Goal: Task Accomplishment & Management: Complete application form

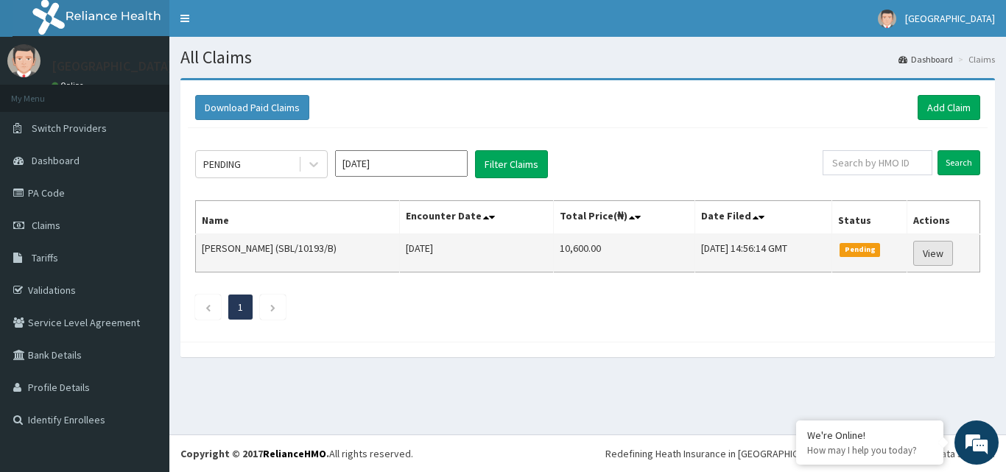
click at [930, 261] on link "View" at bounding box center [933, 253] width 40 height 25
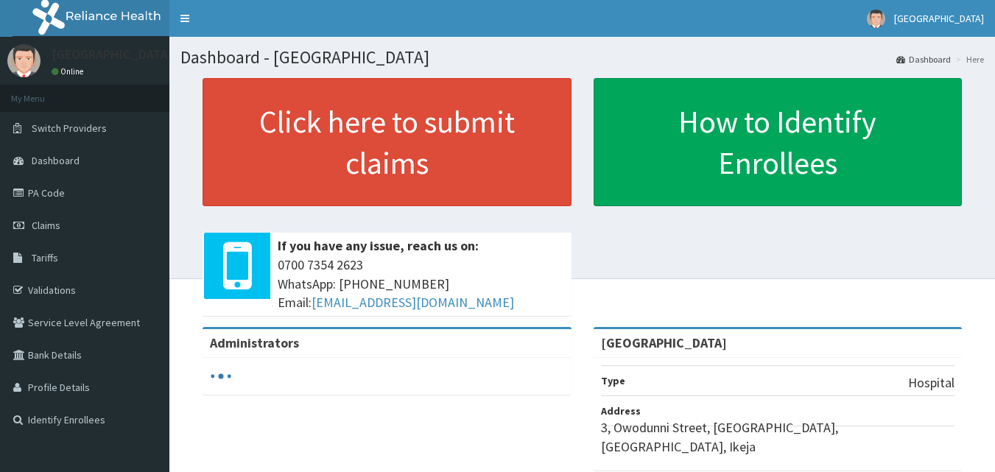
click at [84, 188] on link "PA Code" at bounding box center [84, 193] width 169 height 32
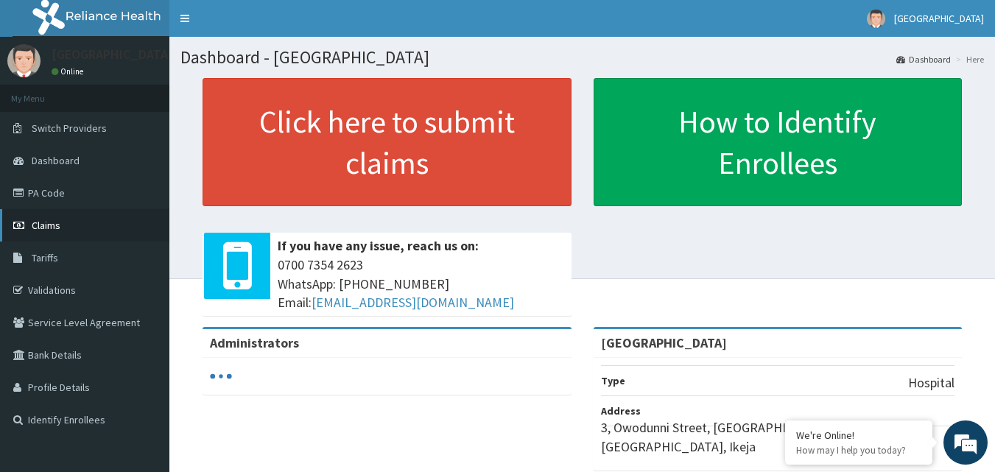
click at [29, 225] on link "Claims" at bounding box center [84, 225] width 169 height 32
click at [51, 225] on span "Claims" at bounding box center [46, 225] width 29 height 13
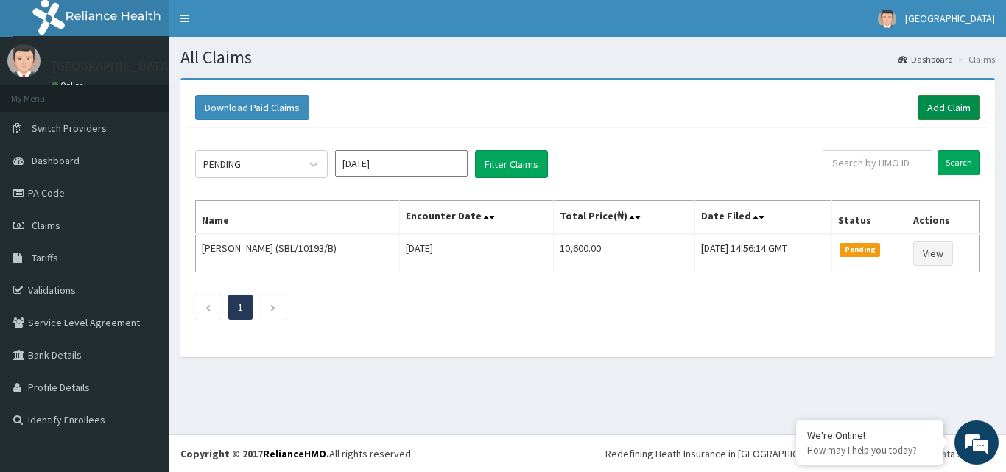
click at [960, 113] on link "Add Claim" at bounding box center [948, 107] width 63 height 25
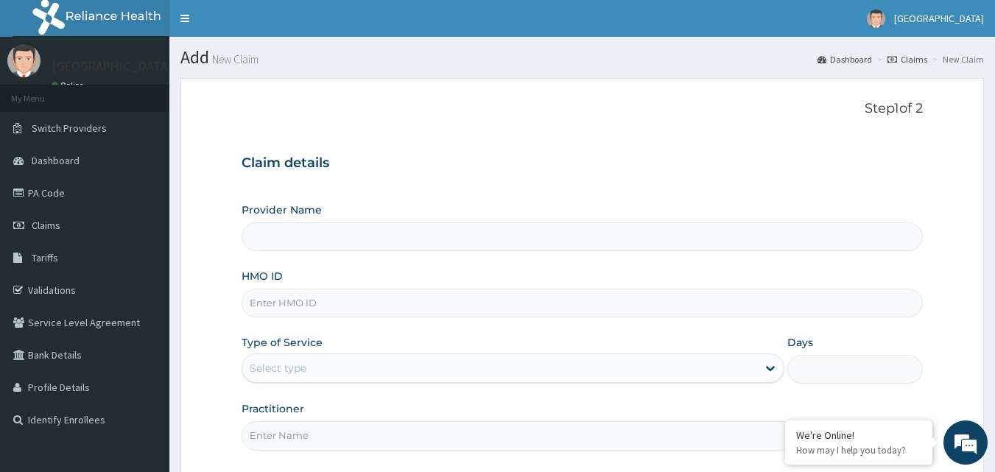
click at [328, 300] on input "HMO ID" at bounding box center [582, 303] width 682 height 29
type input "[GEOGRAPHIC_DATA]"
type input "z"
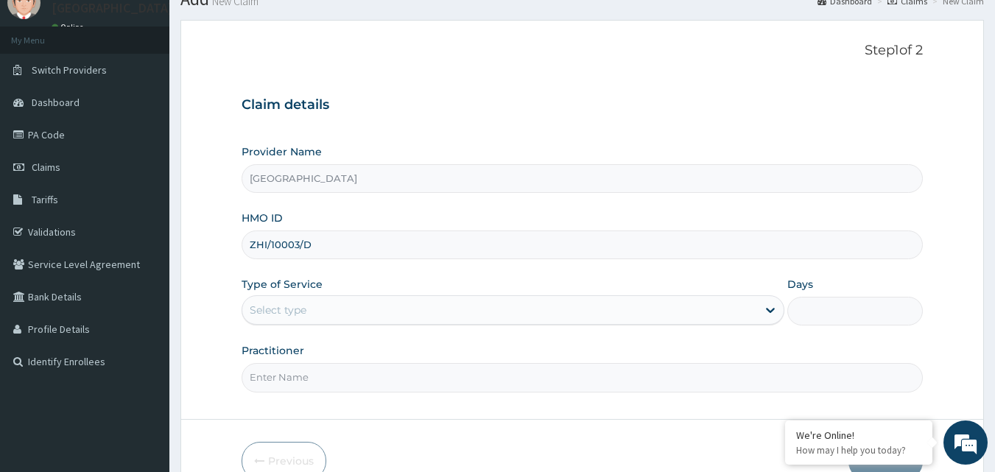
scroll to position [138, 0]
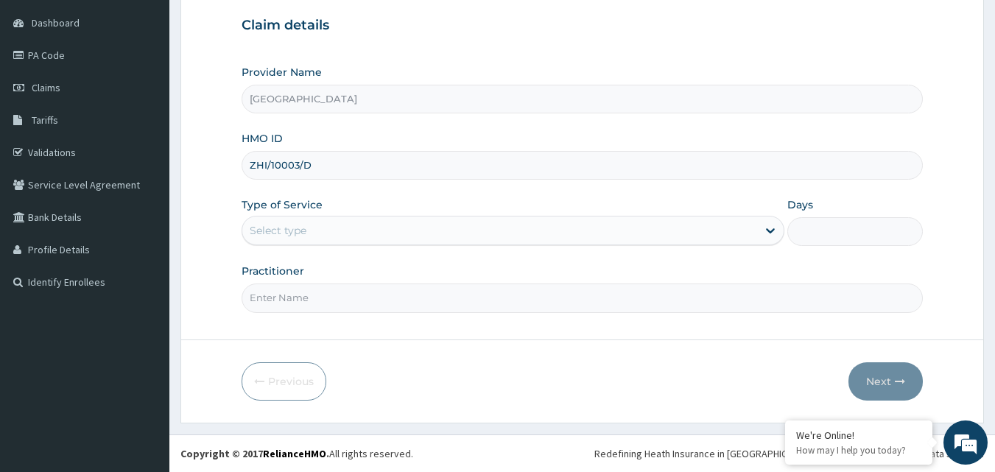
type input "ZHI/10003/D"
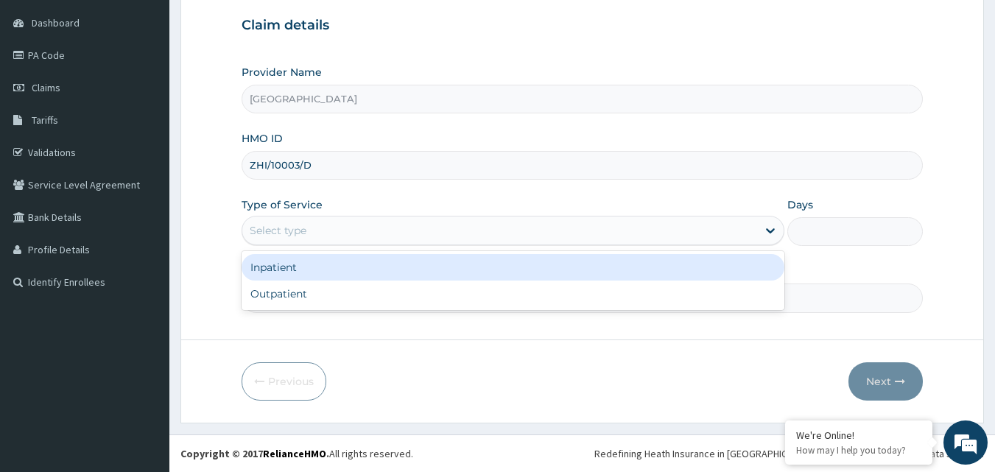
click at [718, 236] on div "Select type" at bounding box center [499, 231] width 515 height 24
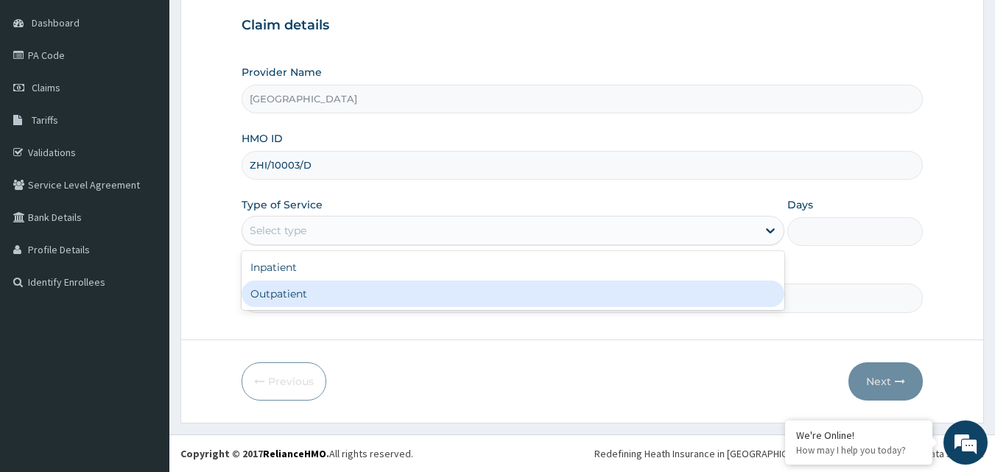
click at [596, 289] on div "Outpatient" at bounding box center [512, 293] width 543 height 27
type input "1"
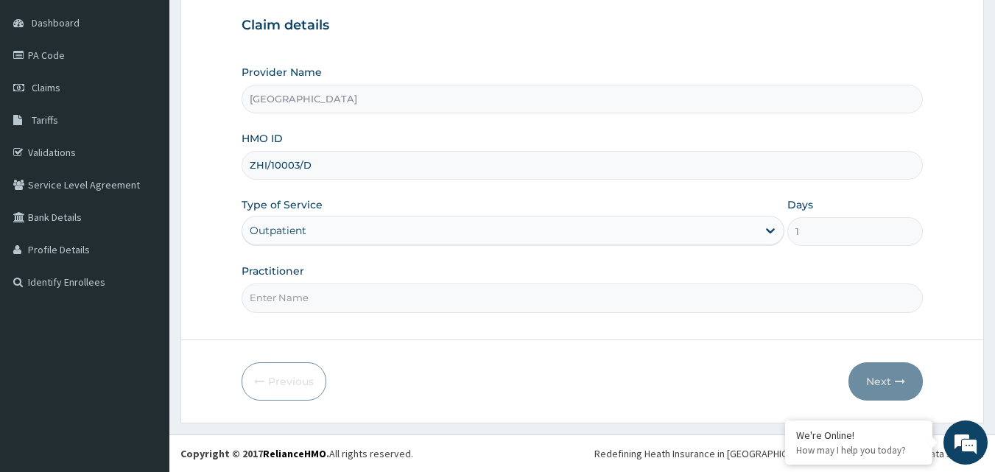
click at [587, 290] on input "Practitioner" at bounding box center [582, 297] width 682 height 29
type input "DR VINCENT"
click at [890, 378] on button "Next" at bounding box center [885, 381] width 74 height 38
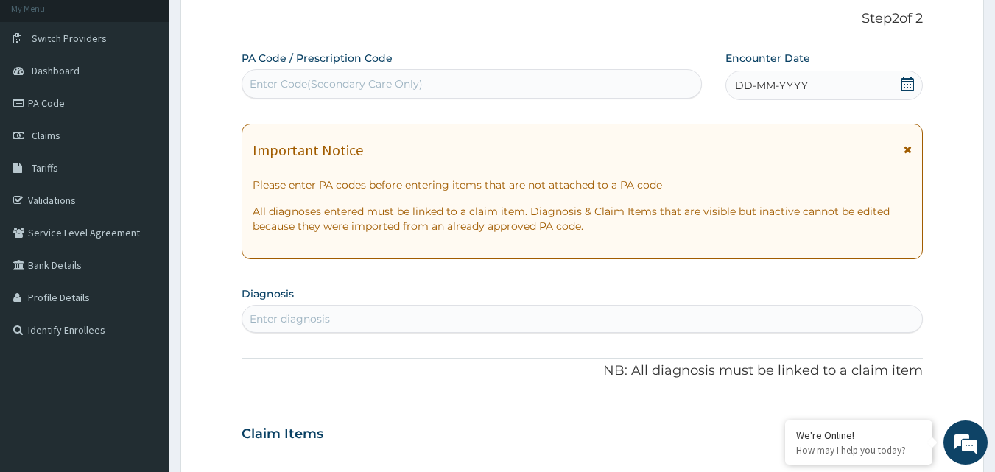
scroll to position [64, 0]
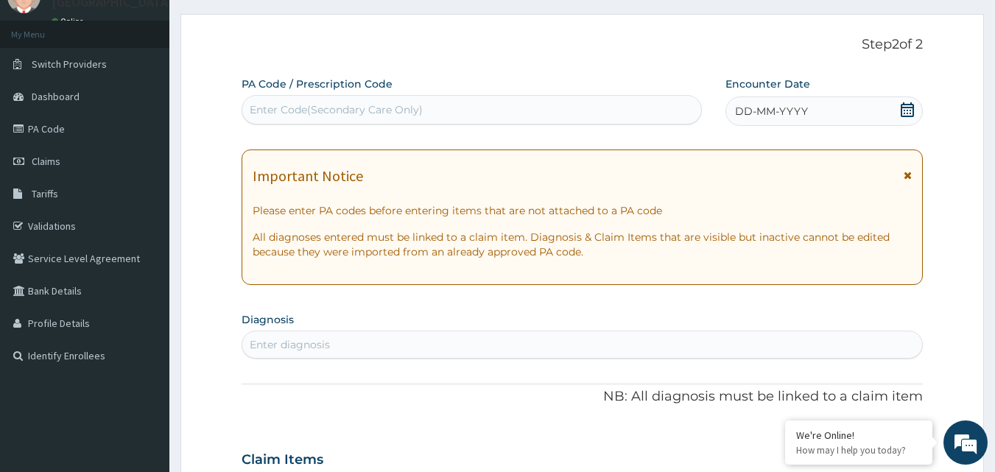
click at [901, 112] on icon at bounding box center [906, 109] width 13 height 15
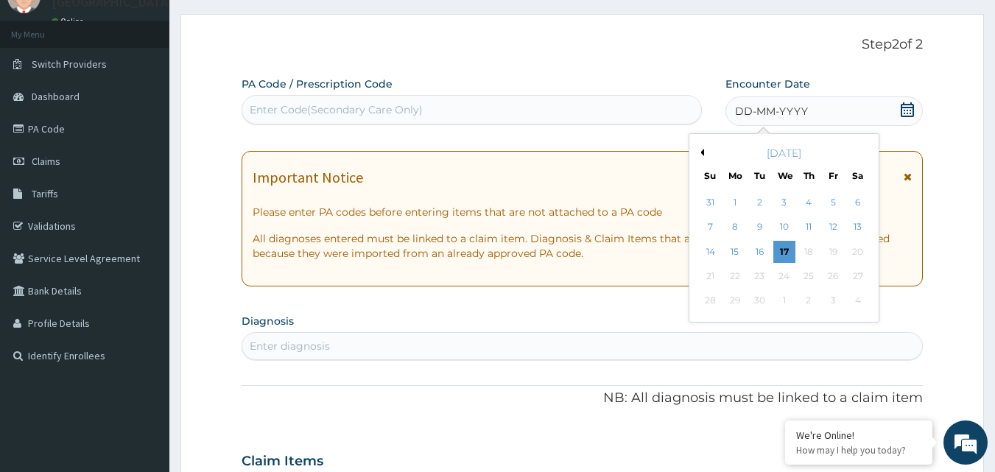
click at [701, 154] on button "Previous Month" at bounding box center [699, 152] width 7 height 7
click at [808, 297] on div "28" at bounding box center [808, 301] width 22 height 22
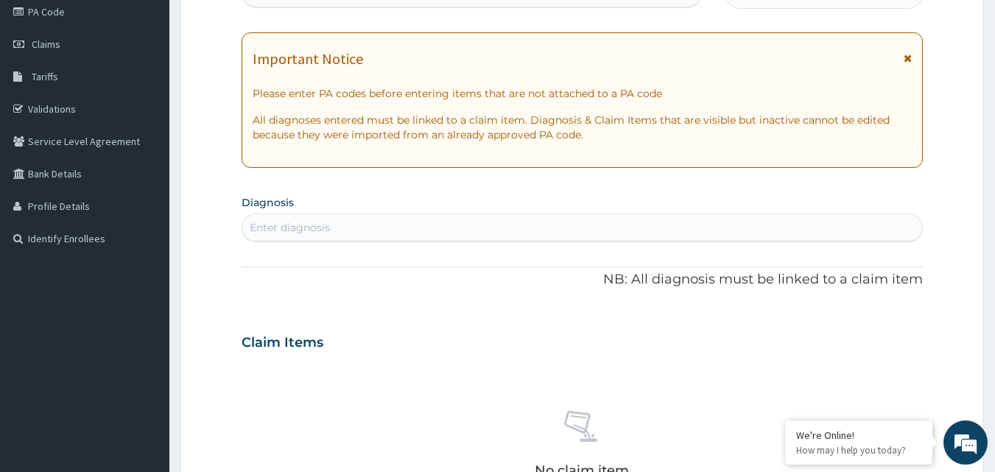
scroll to position [211, 0]
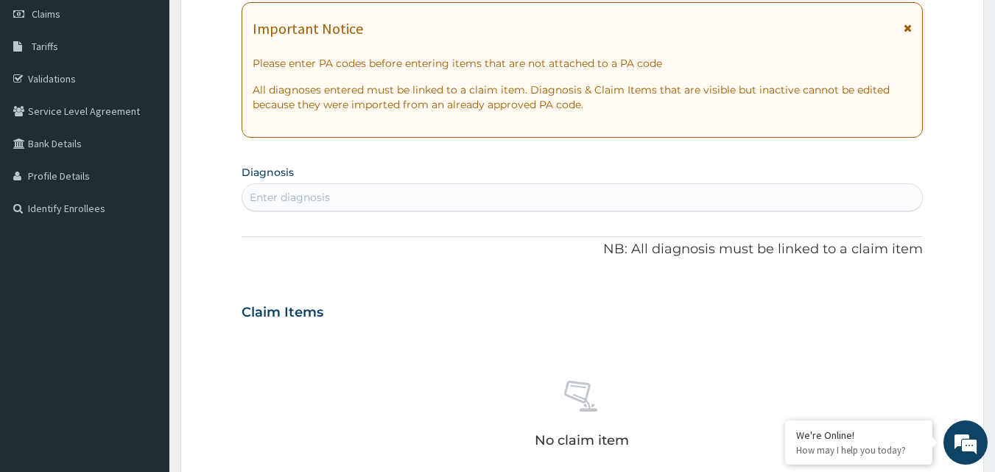
click at [518, 194] on div "Enter diagnosis" at bounding box center [582, 198] width 680 height 24
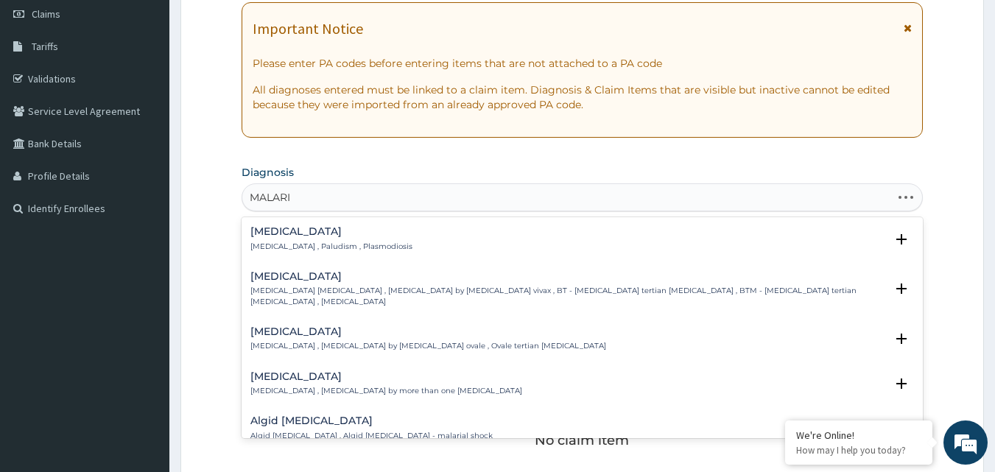
type input "MALARIA"
click at [317, 237] on h4 "Malaria" at bounding box center [331, 231] width 162 height 11
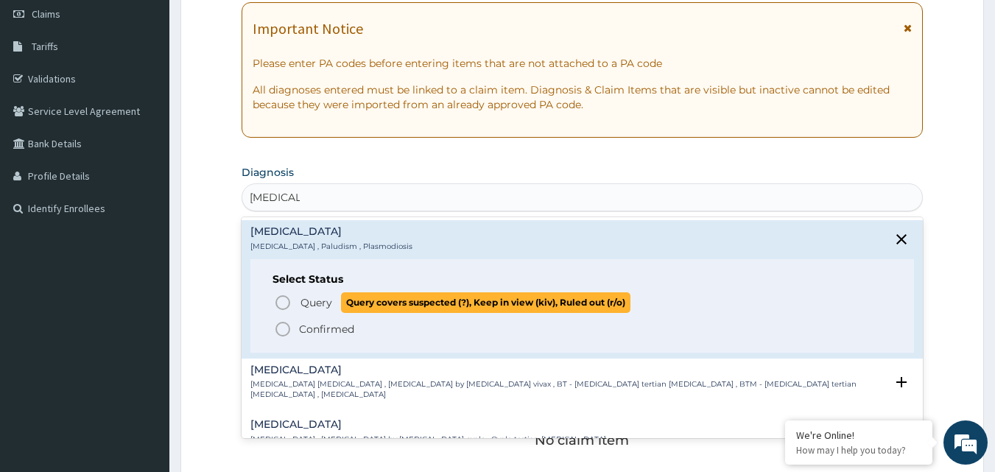
click at [296, 299] on span "Query Query covers suspected (?), Keep in view (kiv), Ruled out (r/o)" at bounding box center [583, 302] width 618 height 20
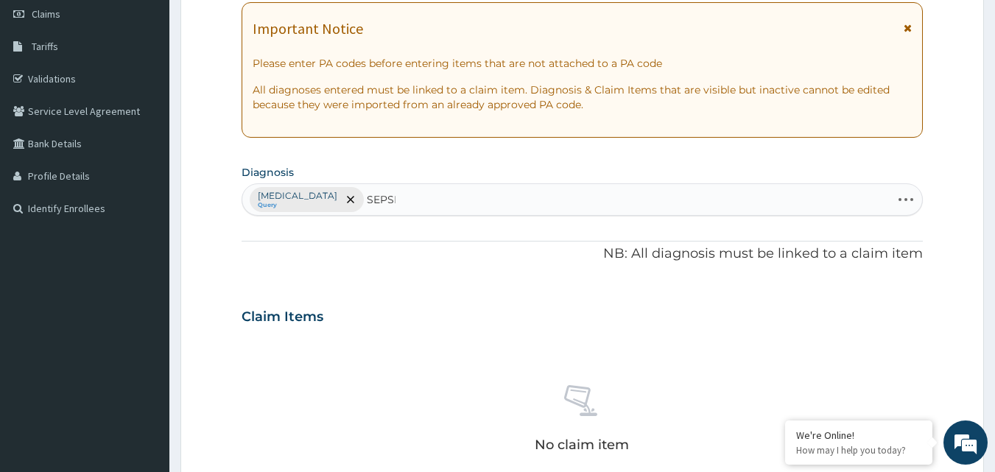
type input "SEPSIS"
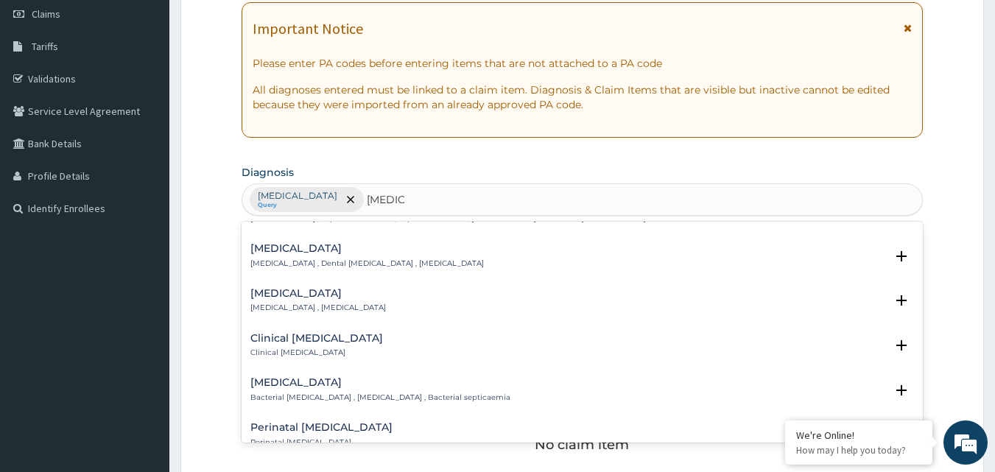
scroll to position [147, 0]
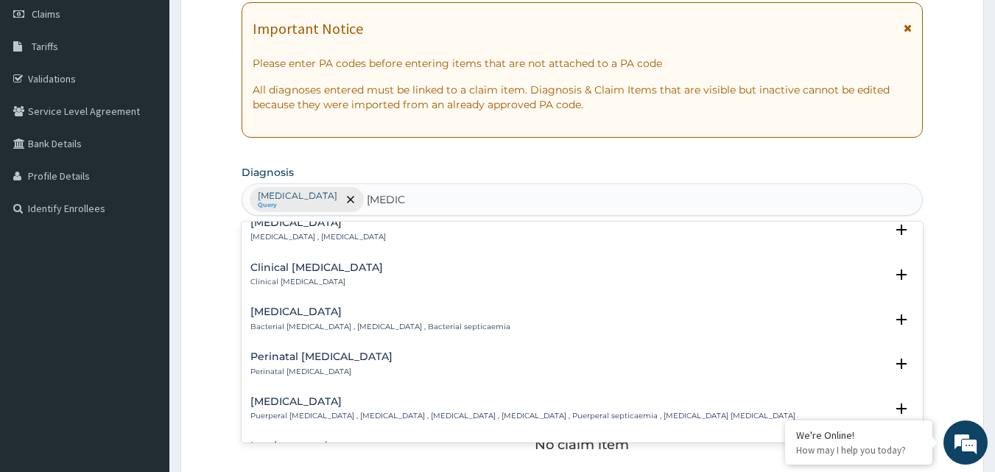
click at [319, 319] on div "Bacterial sepsis Bacterial septicemia , Bacterial sepsis , Bacterial septicaemia" at bounding box center [380, 319] width 260 height 26
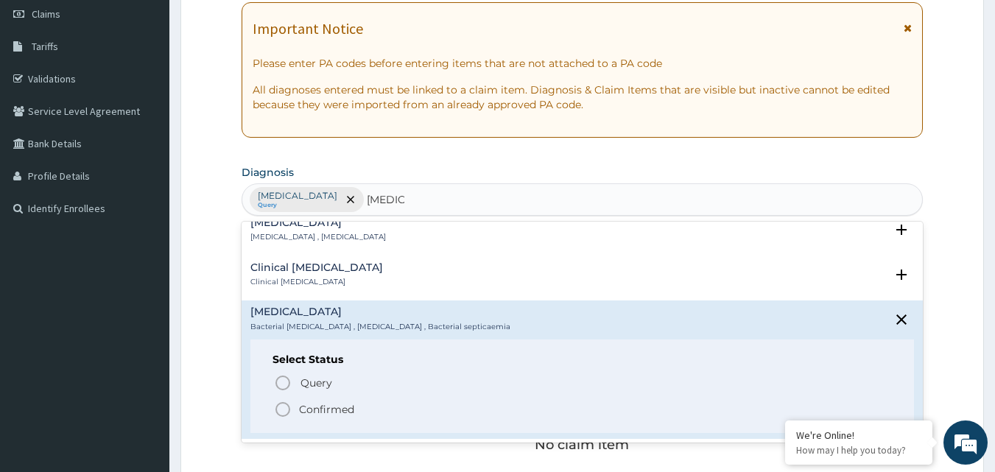
click at [320, 409] on p "Confirmed" at bounding box center [326, 409] width 55 height 15
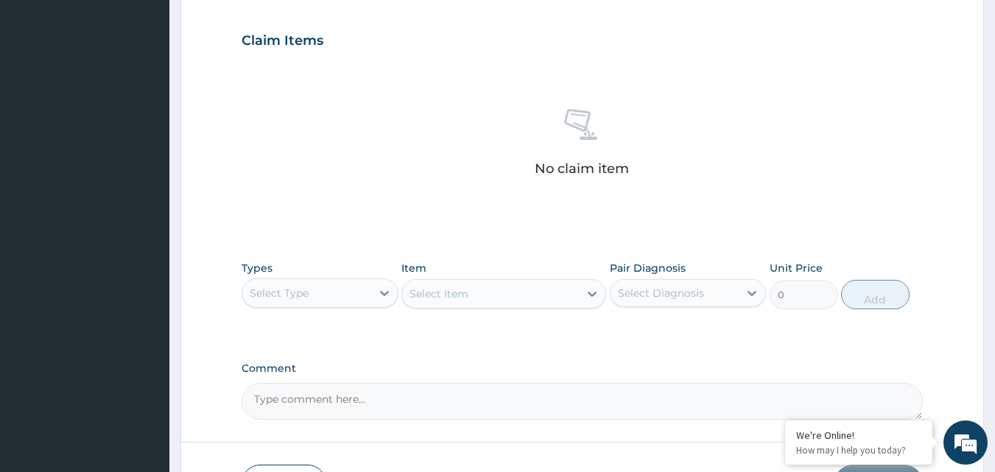
scroll to position [579, 0]
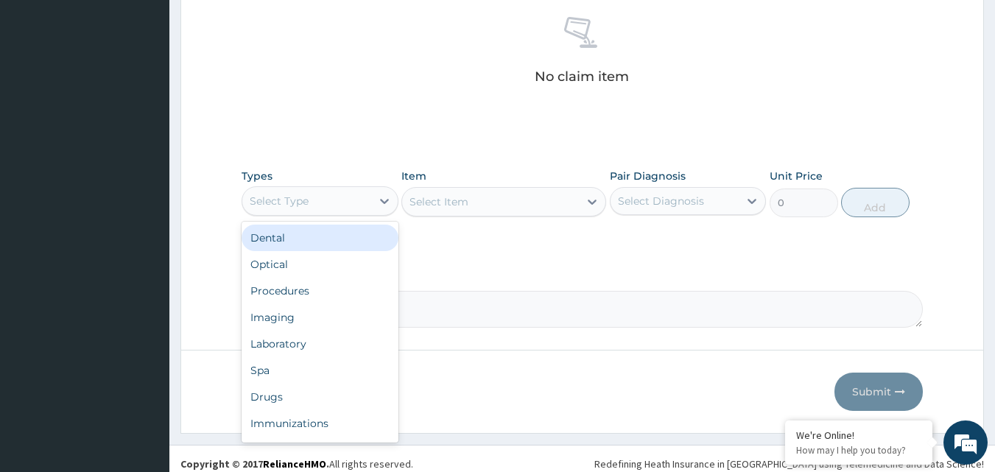
click at [288, 208] on div "Select Type" at bounding box center [279, 201] width 59 height 15
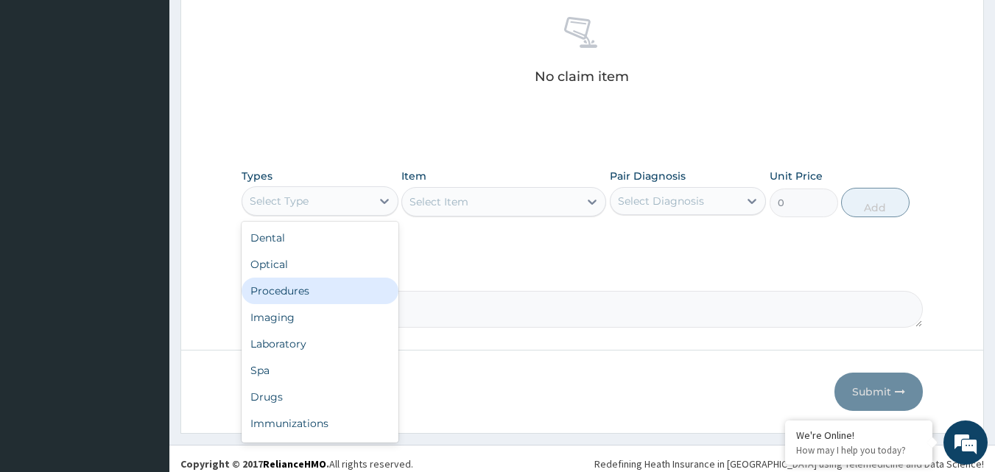
click at [318, 292] on div "Procedures" at bounding box center [319, 291] width 157 height 27
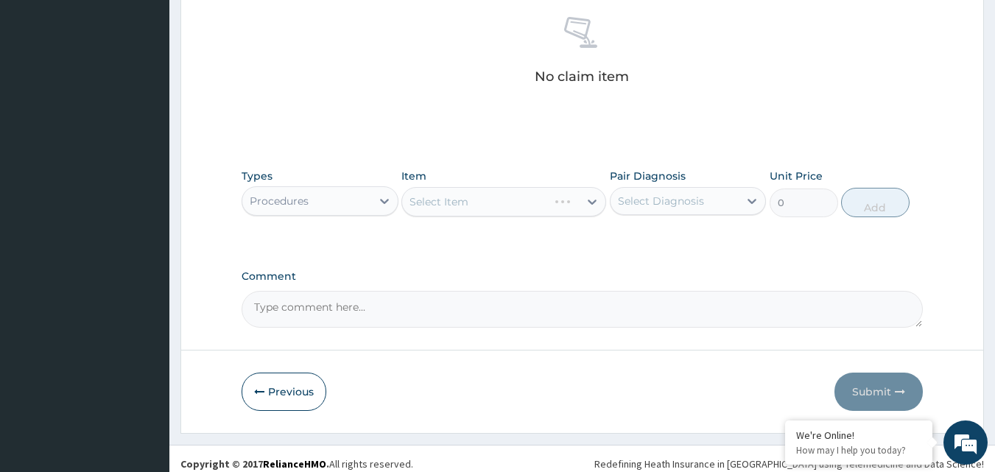
click at [704, 202] on div "Select Diagnosis" at bounding box center [674, 201] width 129 height 24
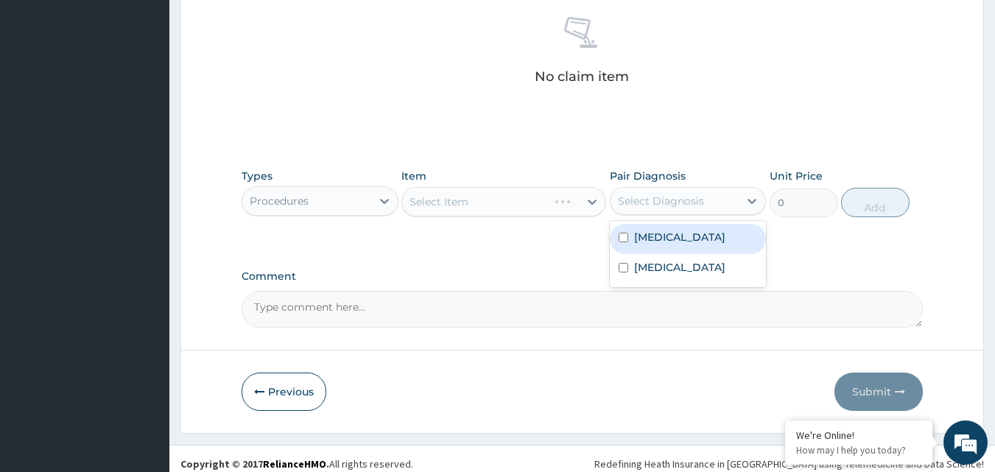
click at [677, 229] on div "Malaria" at bounding box center [688, 239] width 157 height 30
checkbox input "true"
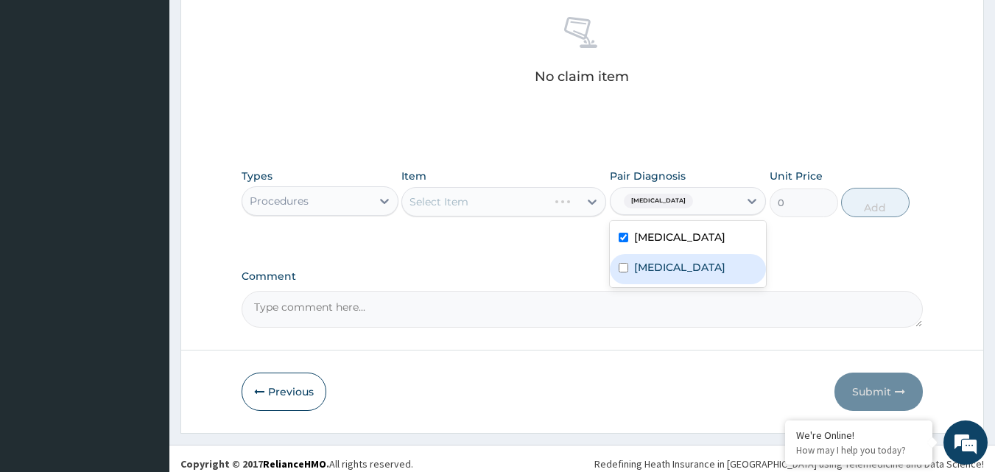
drag, startPoint x: 665, startPoint y: 272, endPoint x: 659, endPoint y: 266, distance: 8.9
click at [664, 272] on label "Bacterial sepsis" at bounding box center [679, 267] width 91 height 15
checkbox input "true"
click at [473, 207] on div "Select Item" at bounding box center [490, 202] width 177 height 24
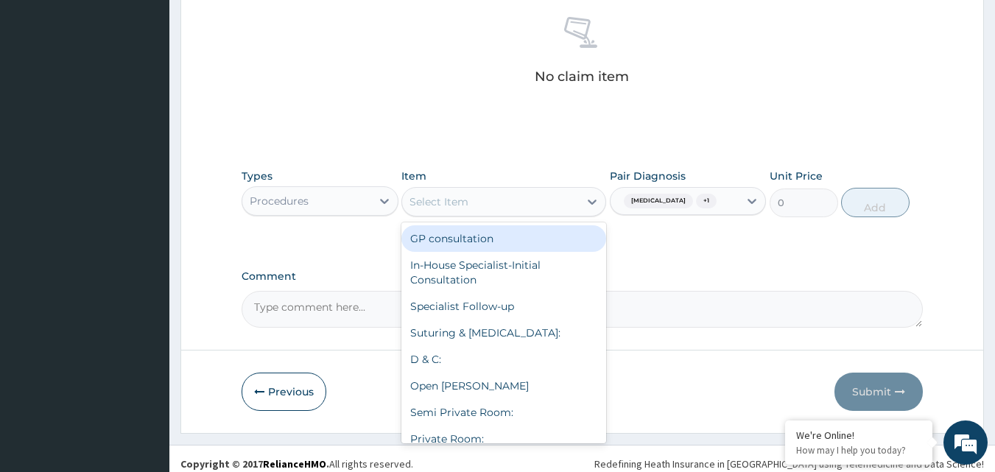
click at [480, 246] on div "GP consultation" at bounding box center [503, 238] width 205 height 27
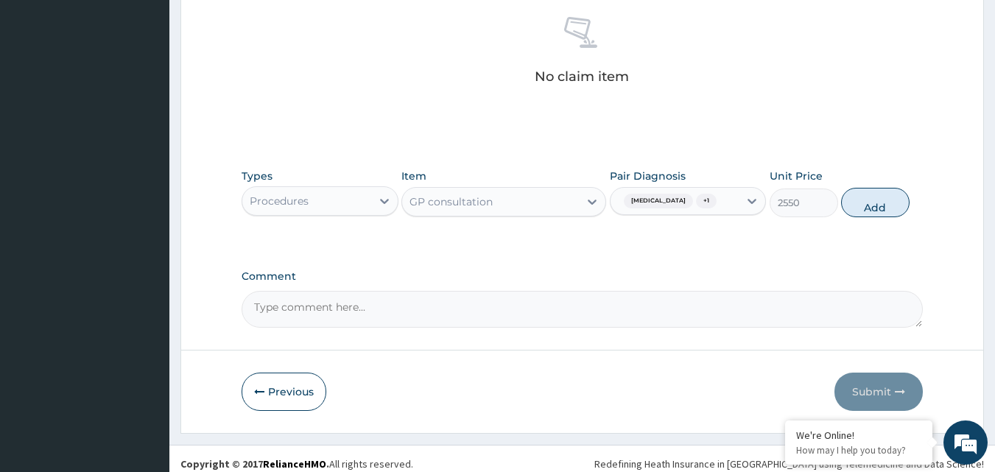
drag, startPoint x: 888, startPoint y: 212, endPoint x: 485, endPoint y: 282, distance: 408.7
click at [868, 222] on div "Types Procedures Item GP consultation Pair Diagnosis Malaria + 1 Unit Price 255…" at bounding box center [582, 192] width 682 height 63
drag, startPoint x: 876, startPoint y: 200, endPoint x: 783, endPoint y: 174, distance: 97.0
click at [869, 199] on button "Add" at bounding box center [875, 202] width 68 height 29
type input "0"
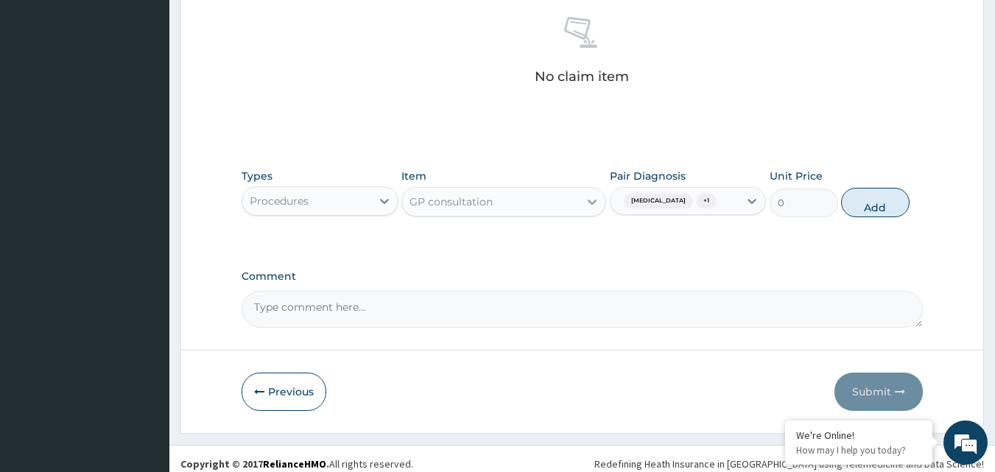
scroll to position [531, 0]
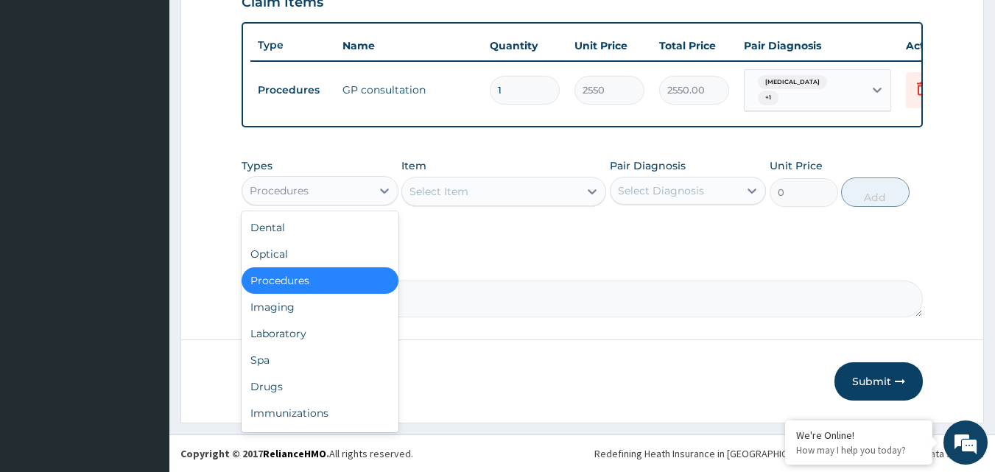
click at [370, 182] on div "Procedures" at bounding box center [306, 191] width 129 height 24
click at [335, 331] on div "Laboratory" at bounding box center [319, 333] width 157 height 27
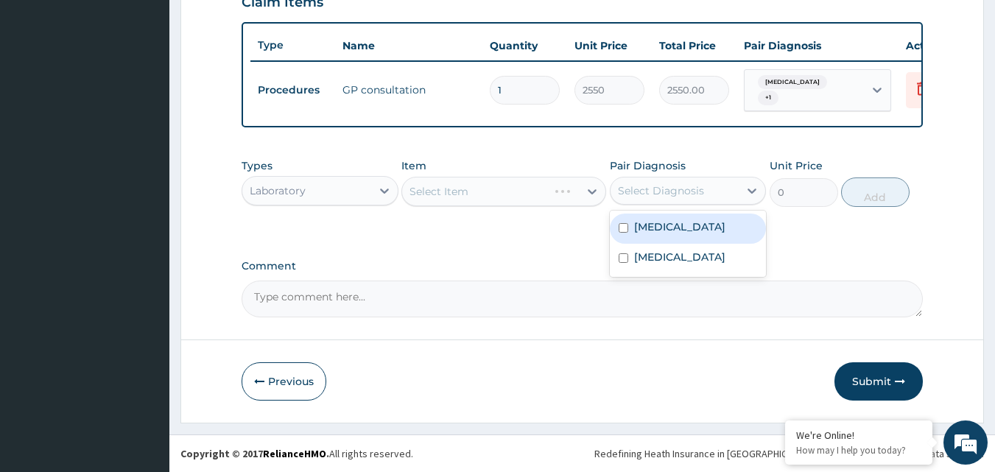
click at [684, 191] on div "Select Diagnosis" at bounding box center [661, 190] width 86 height 15
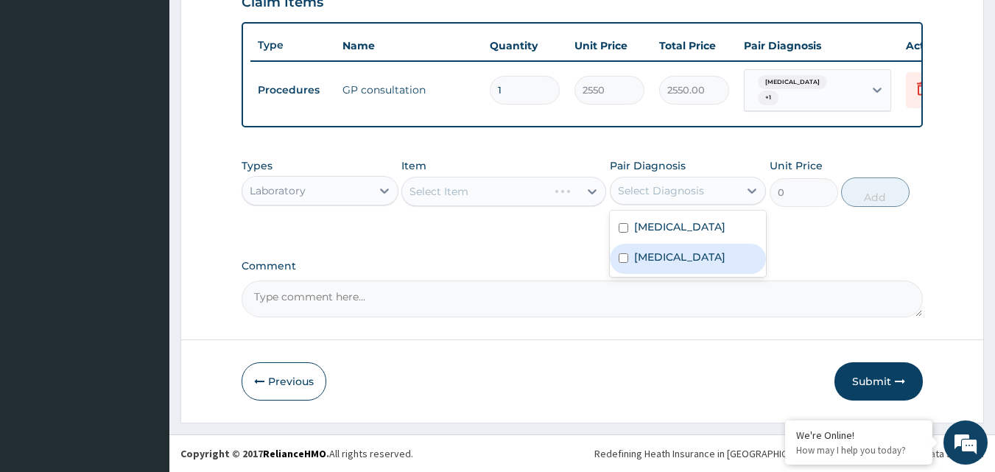
drag, startPoint x: 663, startPoint y: 258, endPoint x: 657, endPoint y: 250, distance: 10.0
click at [663, 257] on label "[MEDICAL_DATA]" at bounding box center [679, 257] width 91 height 15
checkbox input "true"
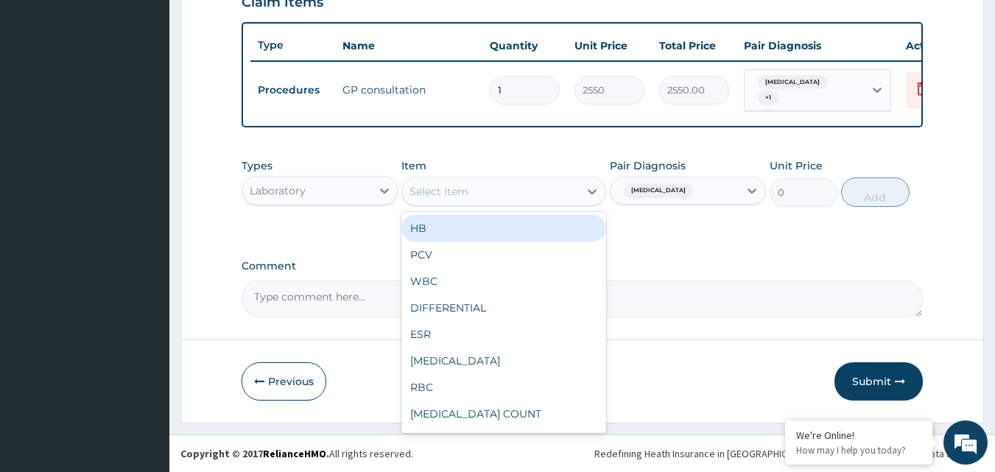
click at [470, 184] on div "Select Item" at bounding box center [490, 192] width 177 height 24
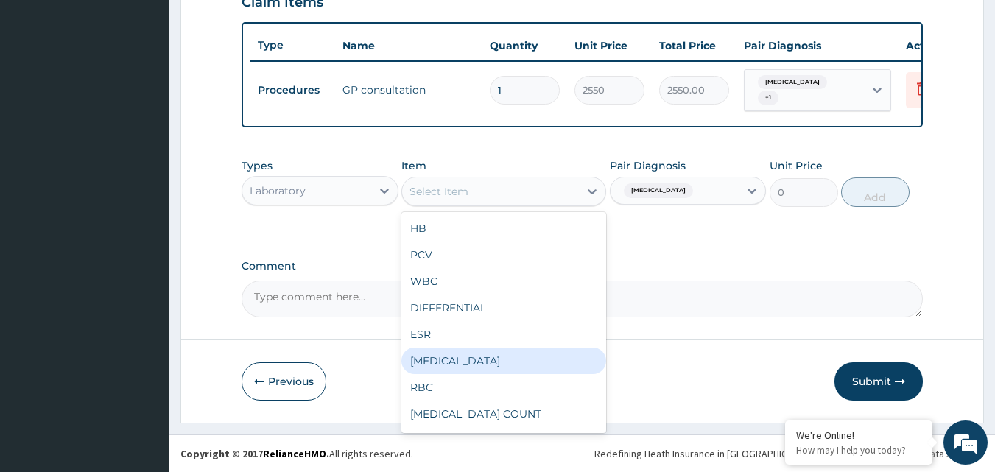
click at [465, 356] on div "[MEDICAL_DATA]" at bounding box center [503, 360] width 205 height 27
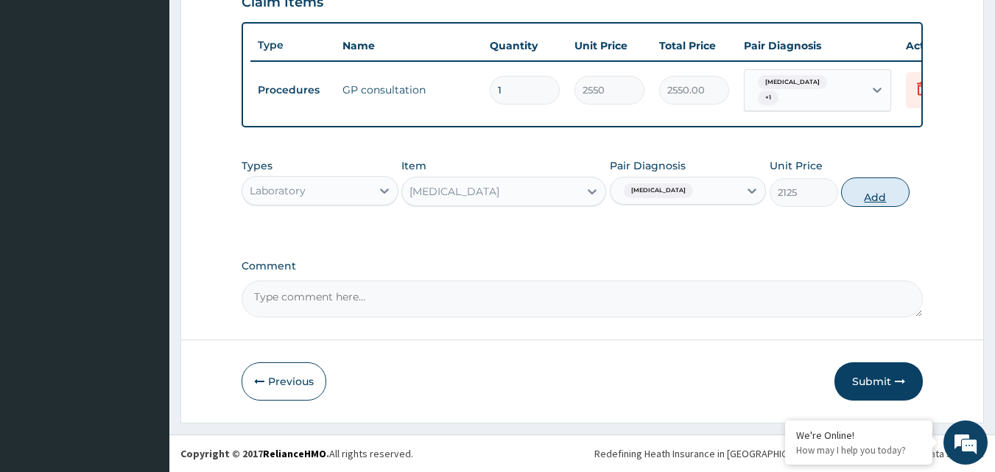
click at [867, 191] on button "Add" at bounding box center [875, 191] width 68 height 29
type input "0"
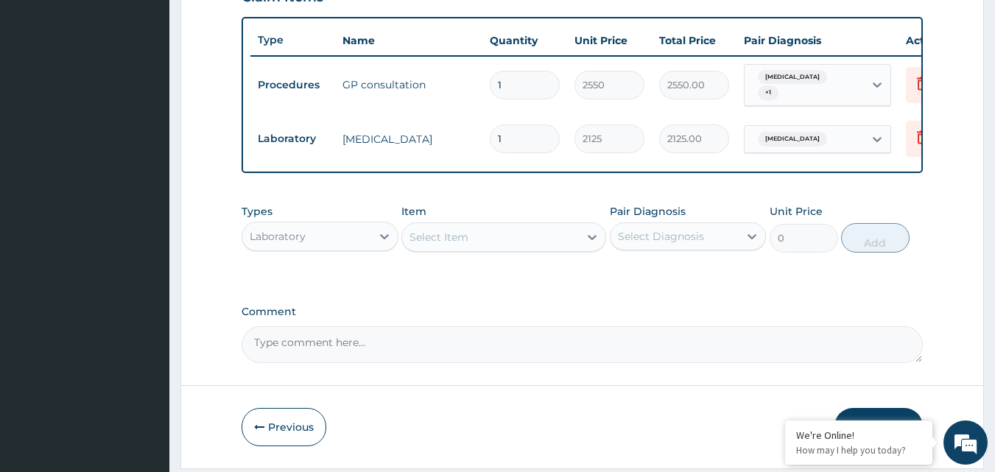
click at [537, 242] on div "Select Item" at bounding box center [490, 237] width 177 height 24
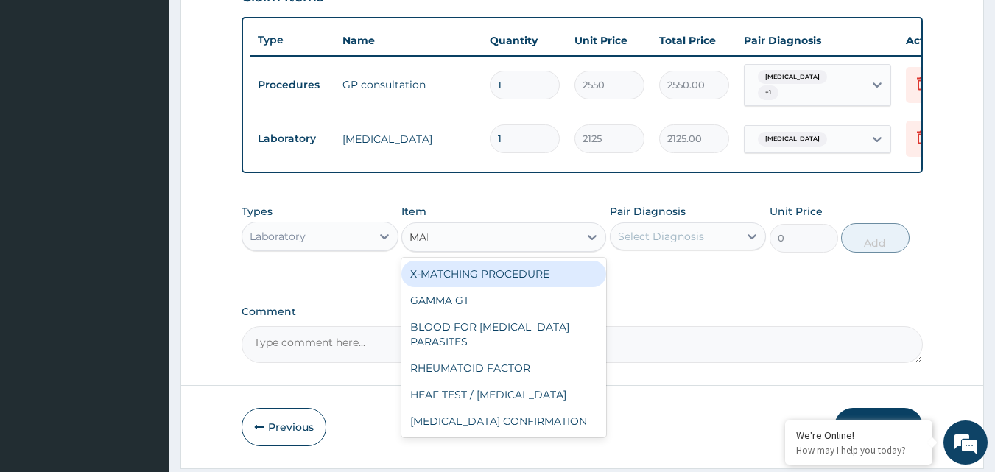
type input "MALA"
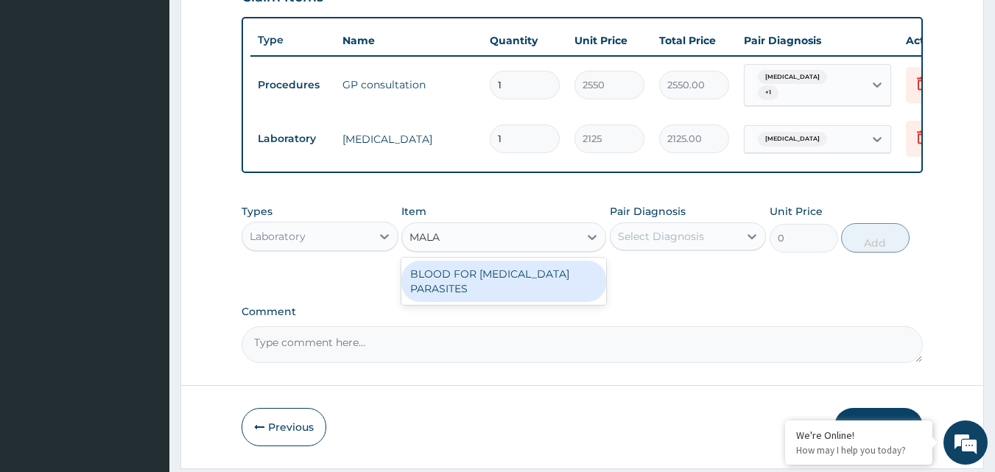
click at [474, 271] on div "BLOOD FOR MALARIA PARASITES" at bounding box center [503, 281] width 205 height 41
type input "850"
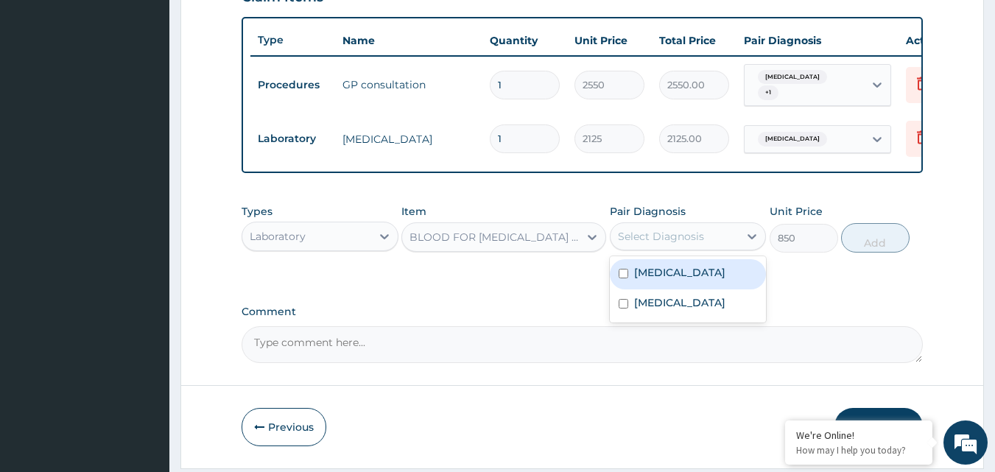
click at [689, 239] on div "Select Diagnosis" at bounding box center [661, 236] width 86 height 15
click at [678, 285] on div "Malaria" at bounding box center [688, 274] width 157 height 30
checkbox input "true"
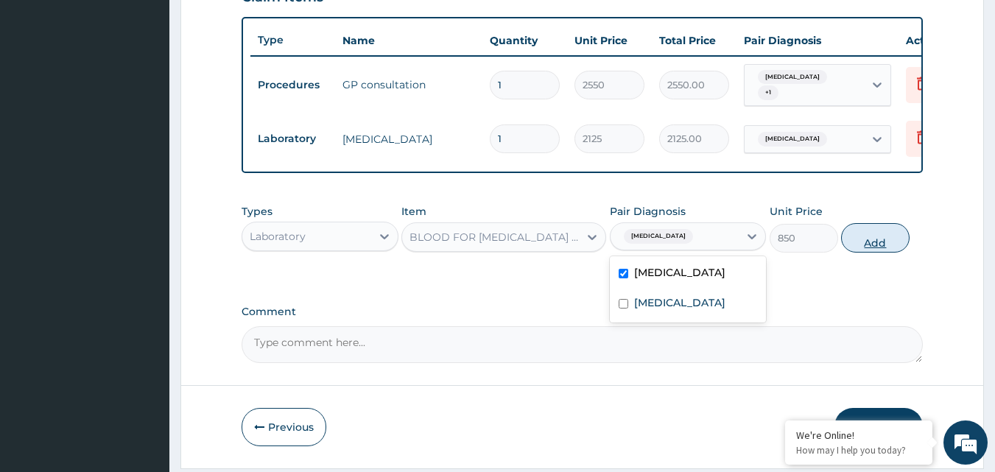
click at [858, 242] on button "Add" at bounding box center [875, 237] width 68 height 29
type input "0"
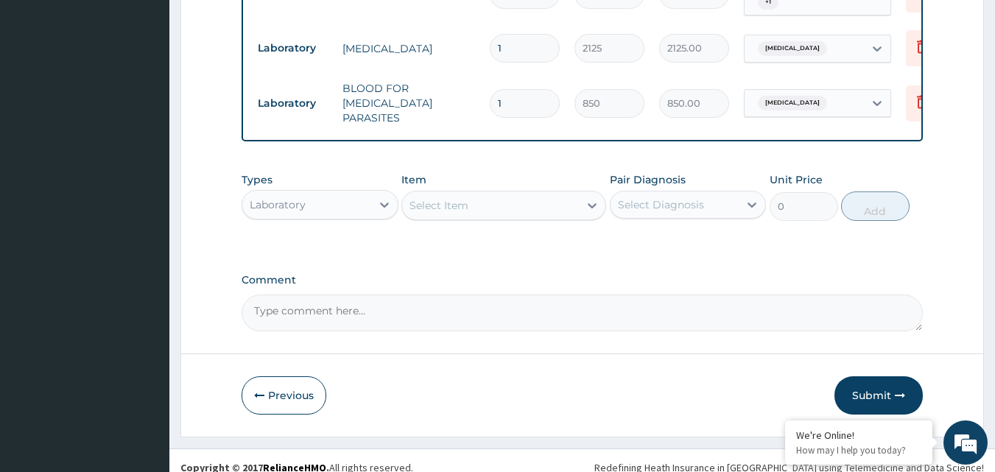
scroll to position [632, 0]
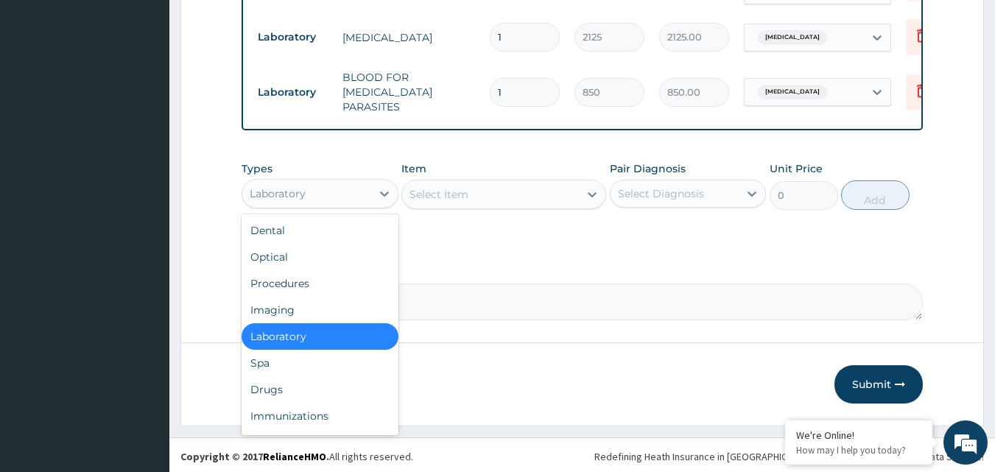
click at [331, 189] on div "Laboratory" at bounding box center [306, 194] width 129 height 24
click at [282, 384] on div "Drugs" at bounding box center [319, 389] width 157 height 27
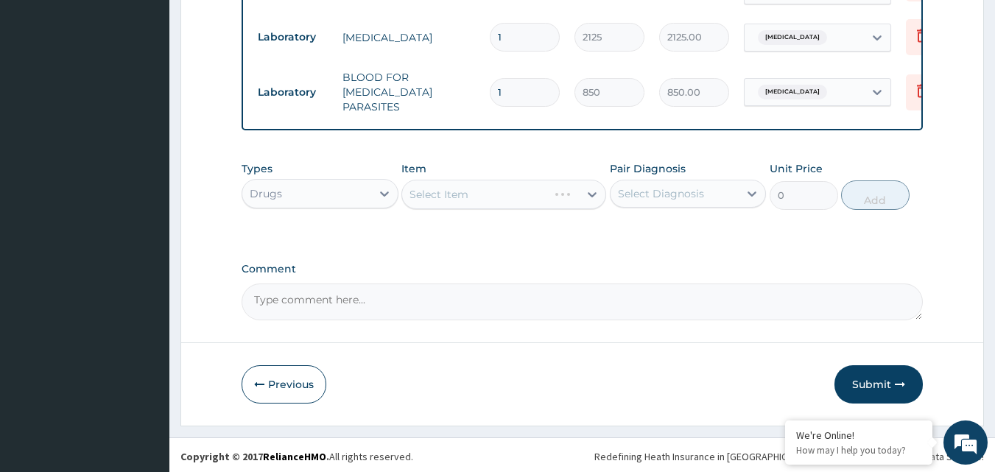
click at [671, 186] on div "Select Diagnosis" at bounding box center [661, 193] width 86 height 15
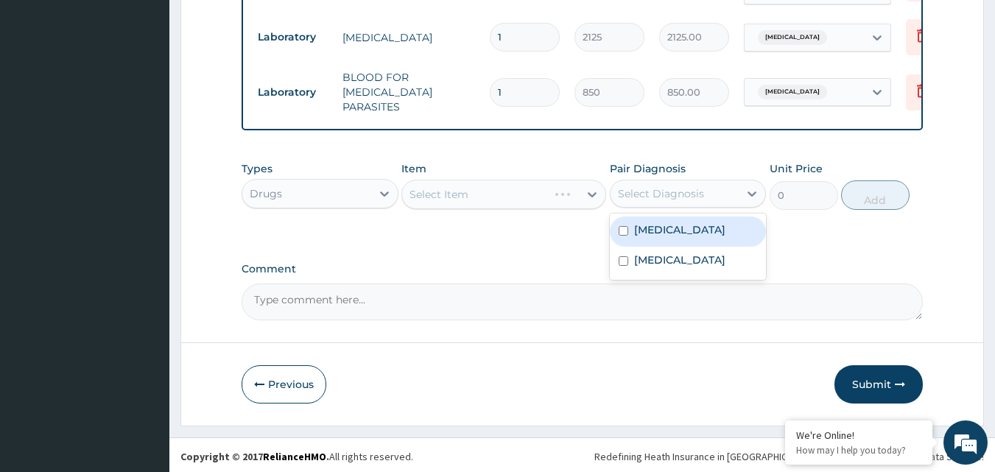
drag, startPoint x: 635, startPoint y: 223, endPoint x: 589, endPoint y: 208, distance: 48.9
click at [634, 223] on label "Malaria" at bounding box center [679, 229] width 91 height 15
checkbox input "true"
click at [536, 193] on div "Select Item" at bounding box center [503, 194] width 205 height 29
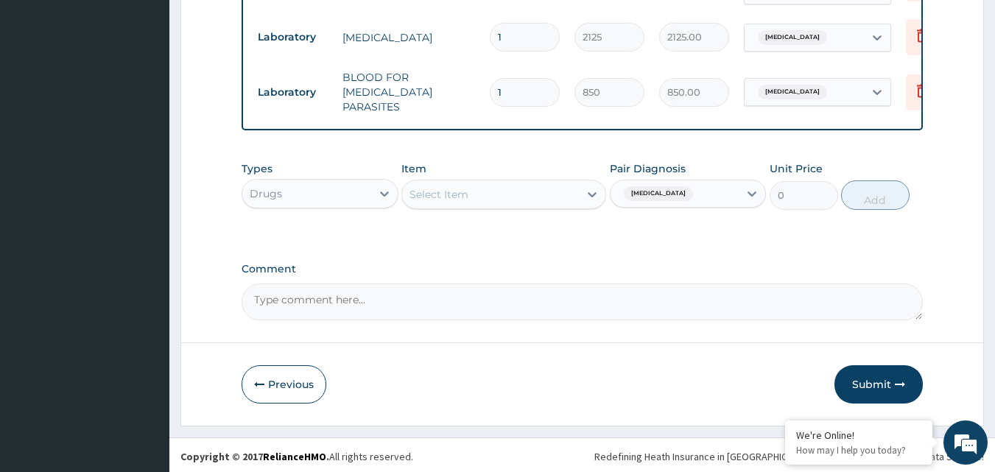
click at [536, 193] on div "Select Item" at bounding box center [490, 195] width 177 height 24
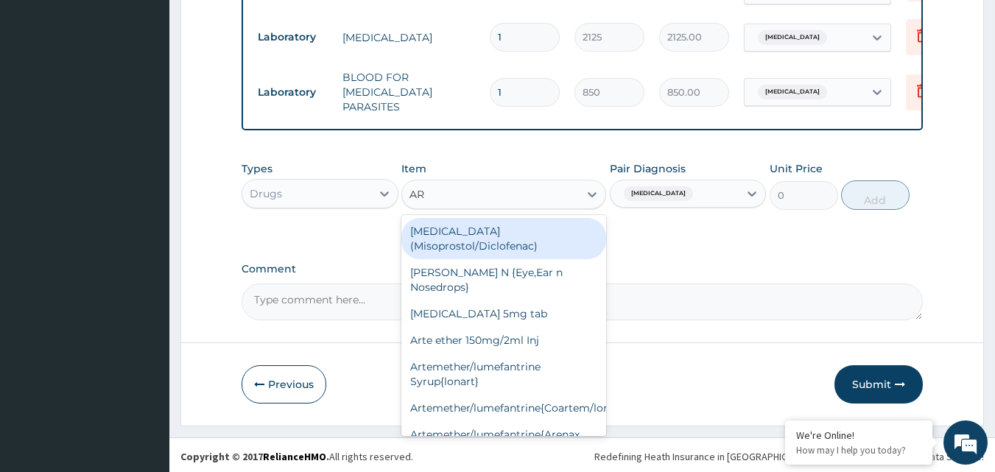
type input "ART"
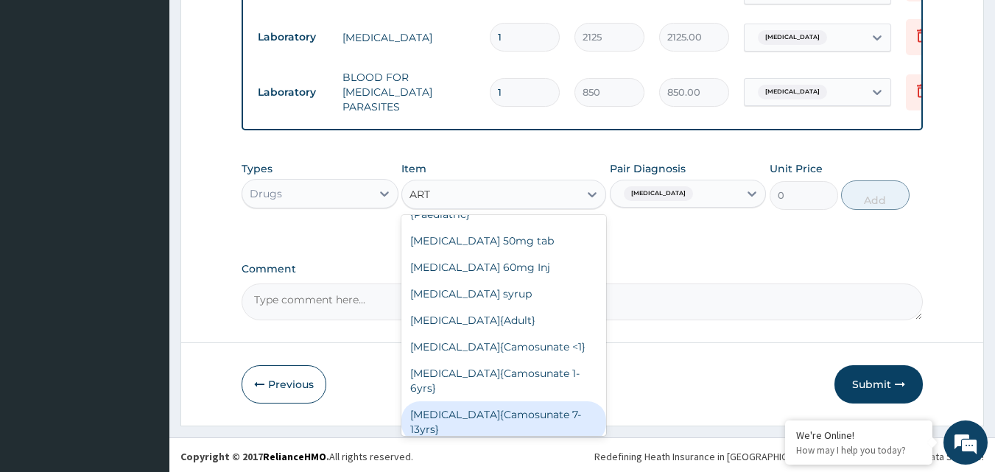
scroll to position [368, 0]
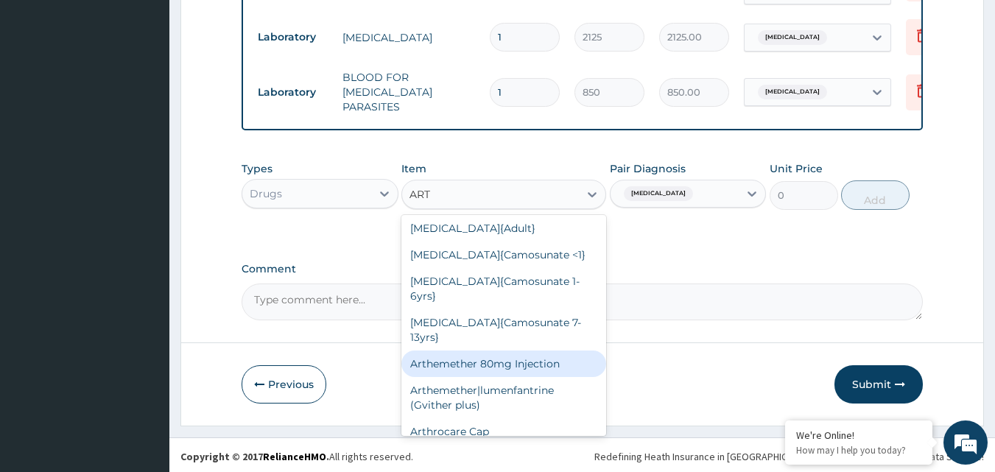
click at [539, 377] on div "Arthemether 80mg Injection" at bounding box center [503, 363] width 205 height 27
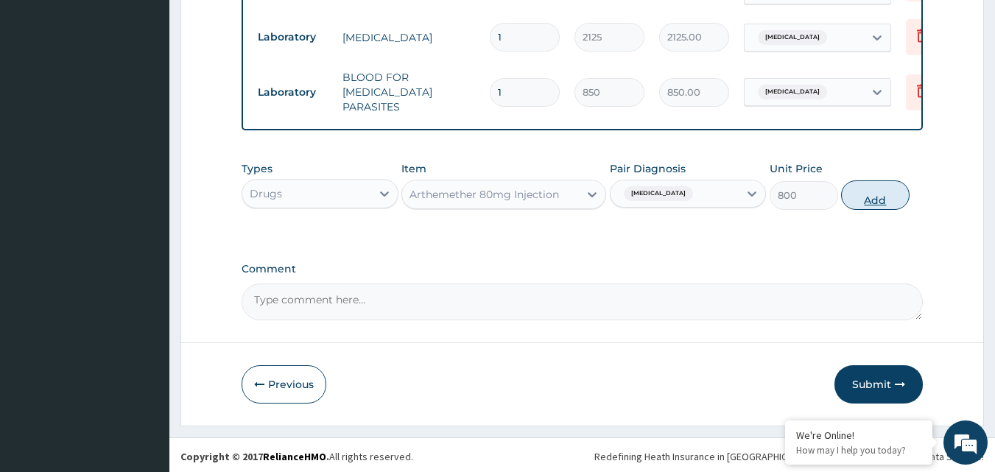
click at [866, 205] on button "Add" at bounding box center [875, 194] width 68 height 29
click at [866, 205] on div "Types Drugs Item Arthemether 80mg Injection Pair Diagnosis Malaria Unit Price 8…" at bounding box center [582, 185] width 682 height 63
type input "0"
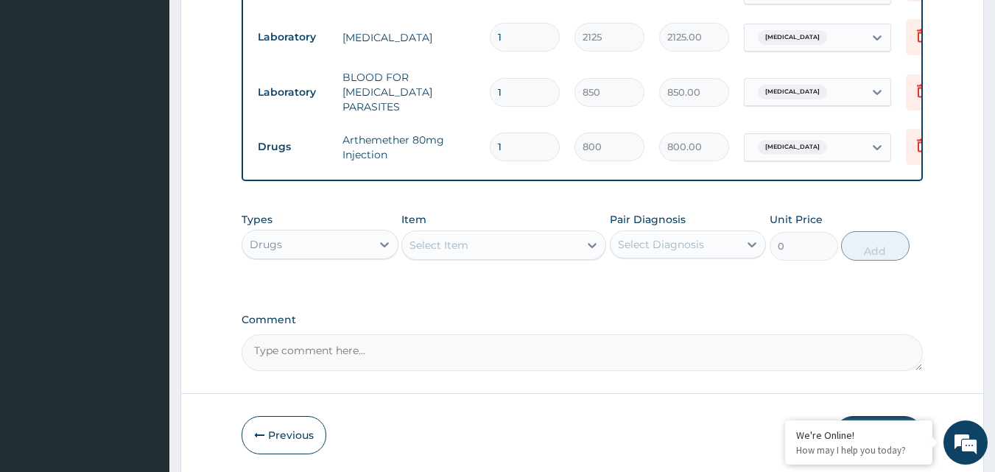
click at [520, 134] on input "1" at bounding box center [525, 147] width 70 height 29
type input "0.00"
type input "6"
type input "4800.00"
type input "6"
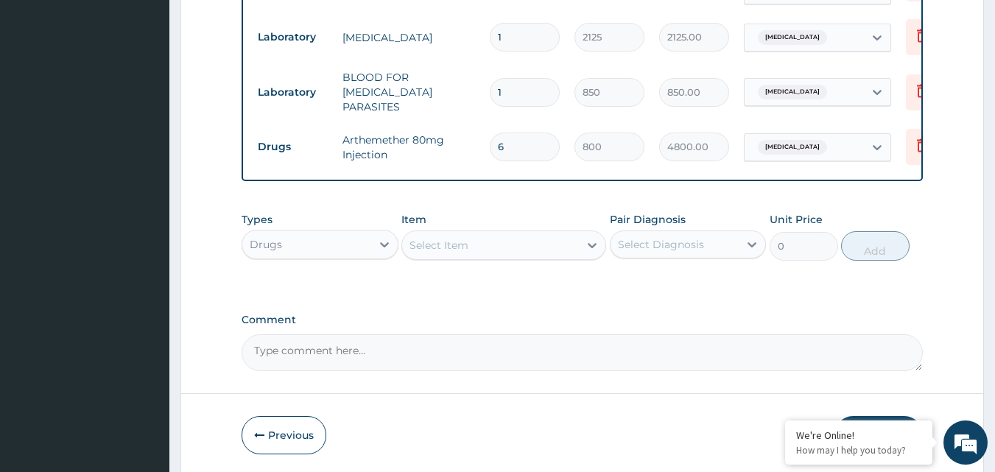
click at [481, 245] on div "Select Item" at bounding box center [490, 245] width 177 height 24
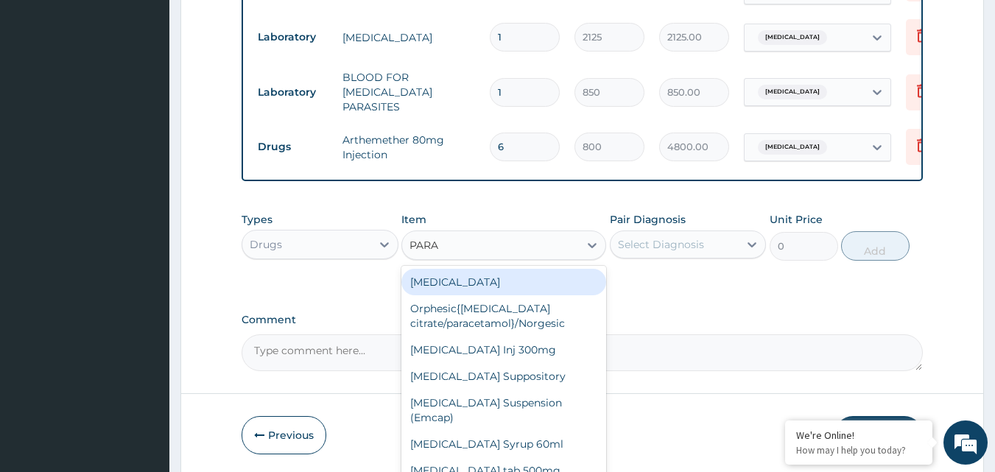
type input "PARAC"
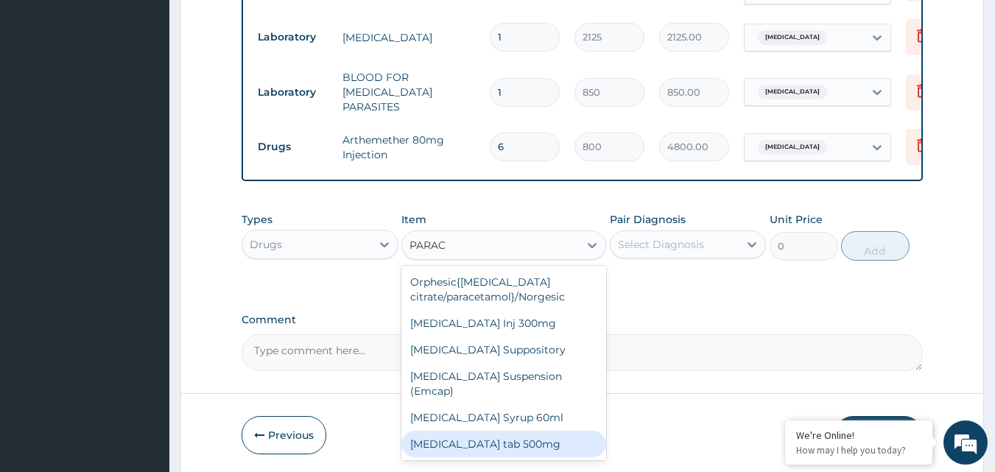
click at [522, 431] on div "Paracetamol tab 500mg" at bounding box center [503, 444] width 205 height 27
type input "18.4"
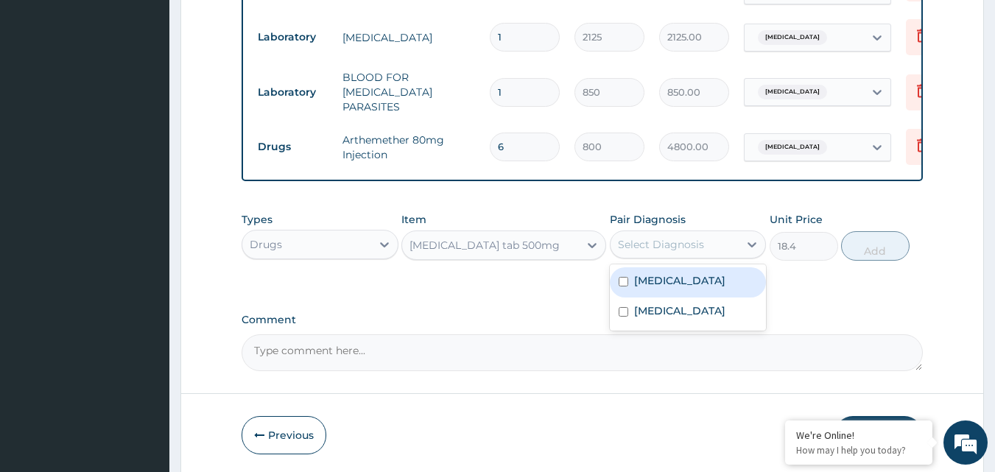
click at [694, 237] on div "Select Diagnosis" at bounding box center [661, 244] width 86 height 15
drag, startPoint x: 665, startPoint y: 278, endPoint x: 792, endPoint y: 237, distance: 133.9
click at [665, 278] on label "Malaria" at bounding box center [679, 280] width 91 height 15
checkbox input "true"
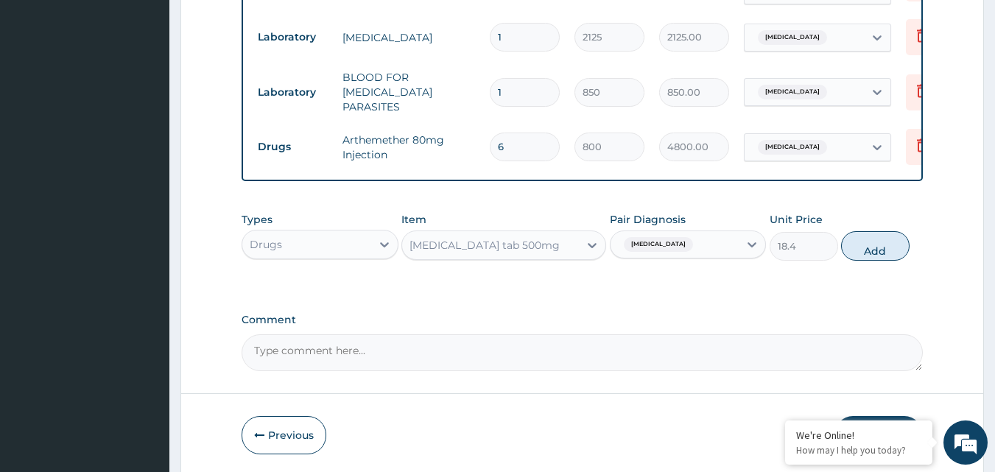
click at [895, 244] on button "Add" at bounding box center [875, 245] width 68 height 29
type input "0"
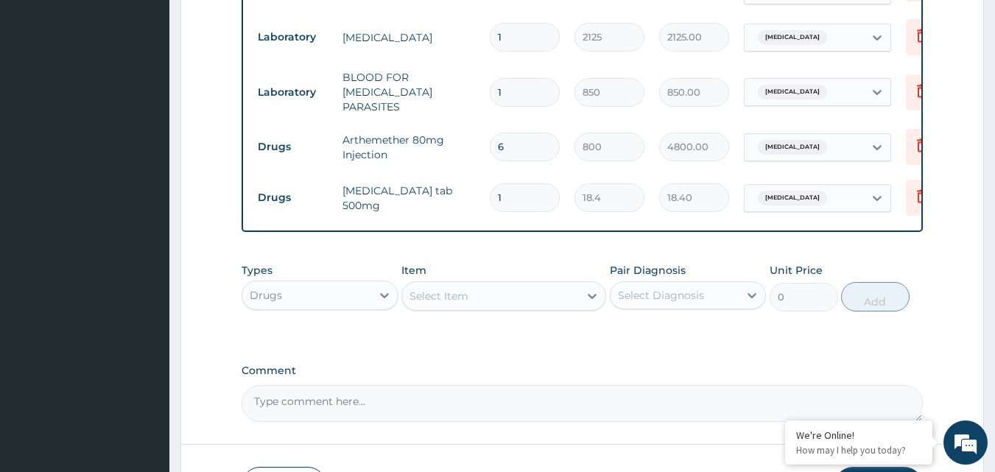
click at [536, 183] on input "1" at bounding box center [525, 197] width 70 height 29
type input "12"
type input "220.80"
type input "12"
click at [493, 289] on div "Select Item" at bounding box center [490, 296] width 177 height 24
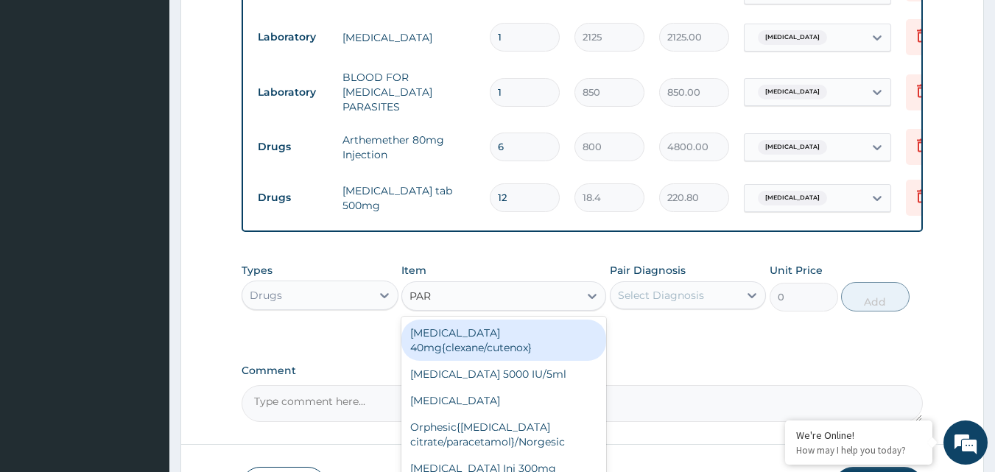
type input "PARA"
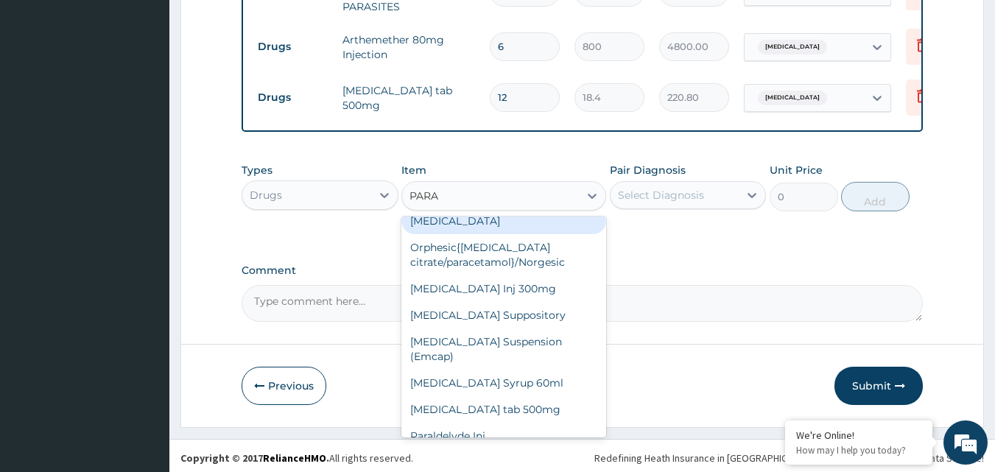
scroll to position [734, 0]
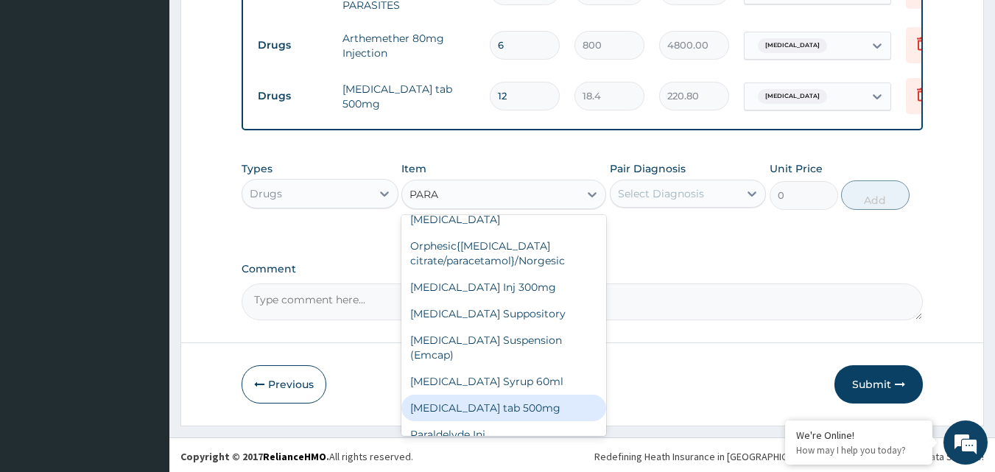
click at [521, 395] on div "[MEDICAL_DATA] tab 500mg" at bounding box center [503, 408] width 205 height 27
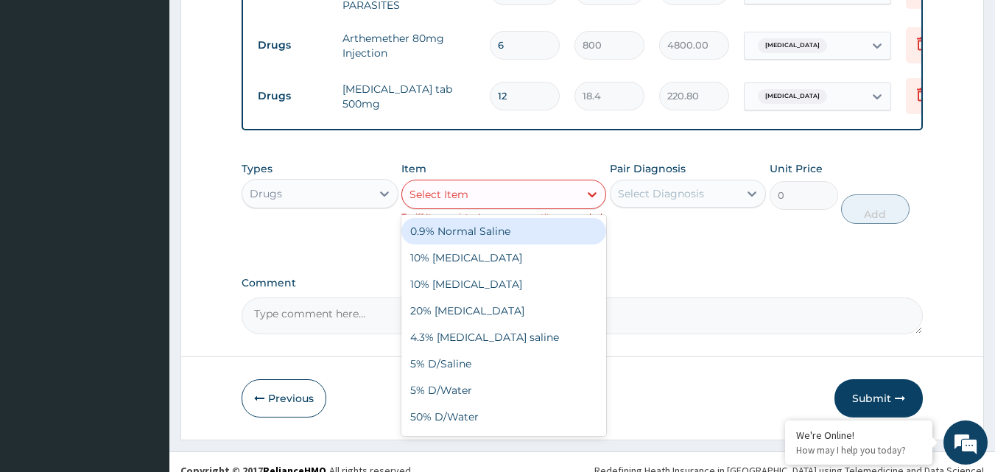
click at [555, 197] on div "Select Item" at bounding box center [490, 195] width 177 height 24
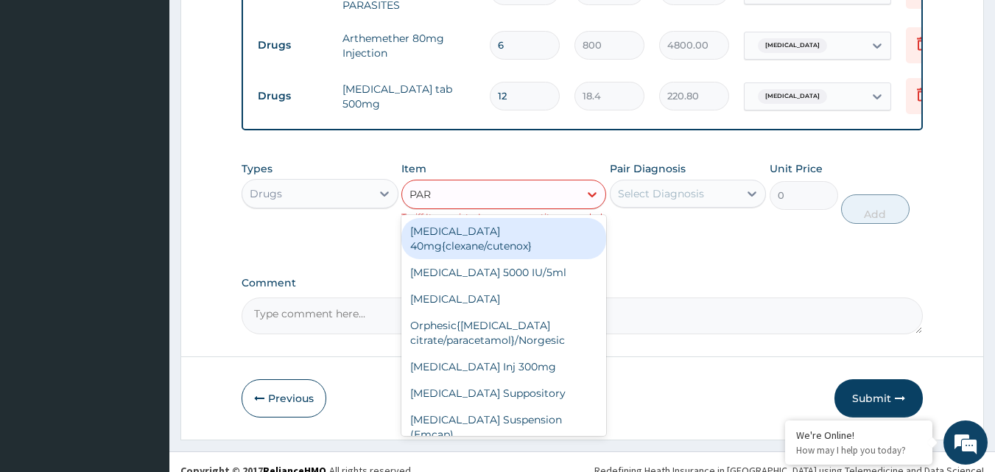
type input "PARA"
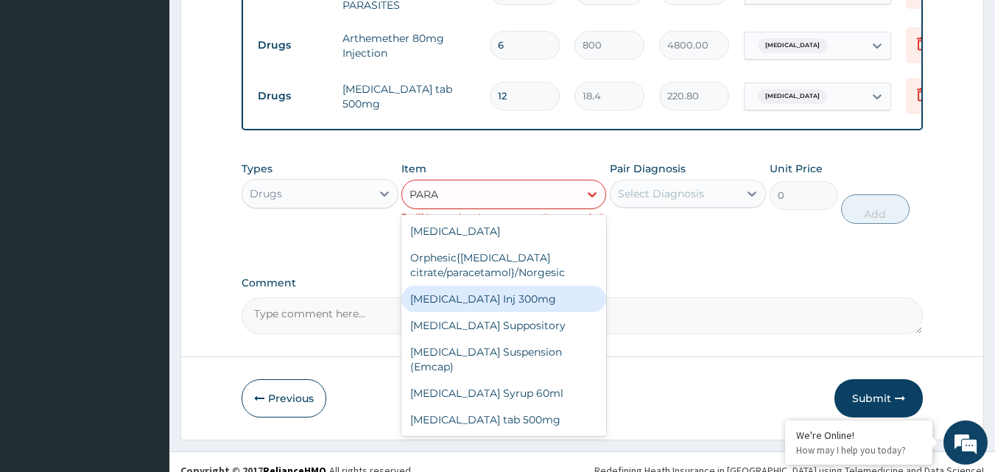
click at [540, 299] on div "[MEDICAL_DATA] Inj 300mg" at bounding box center [503, 299] width 205 height 27
type input "200"
click at [540, 299] on textarea "Comment" at bounding box center [582, 315] width 682 height 37
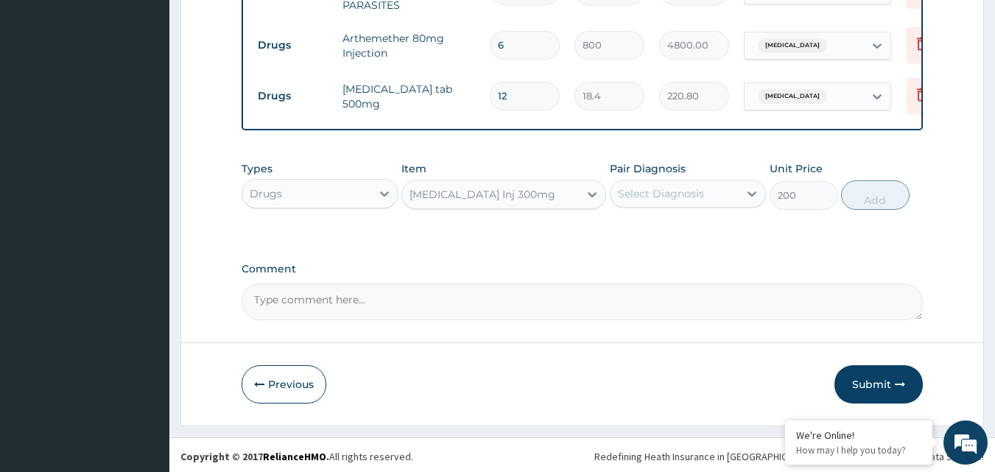
click at [719, 183] on div "Select Diagnosis" at bounding box center [674, 194] width 129 height 24
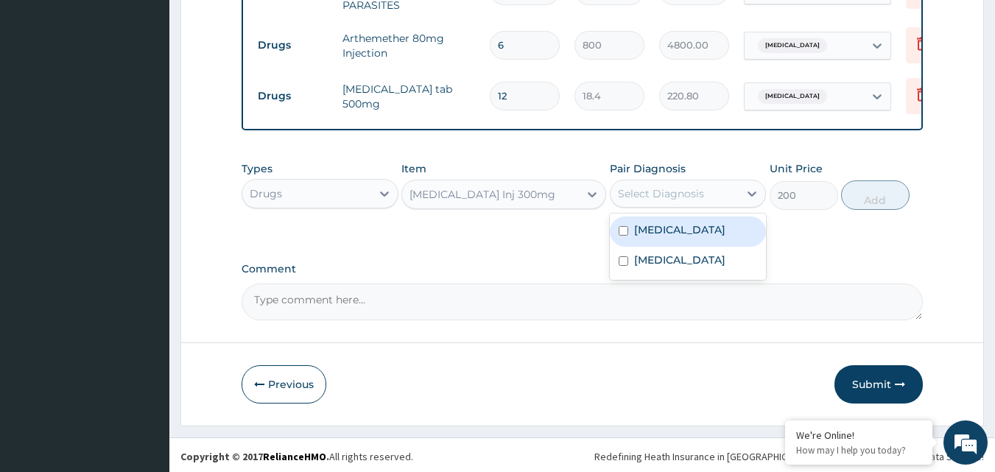
click at [681, 227] on div "Malaria" at bounding box center [688, 231] width 157 height 30
checkbox input "true"
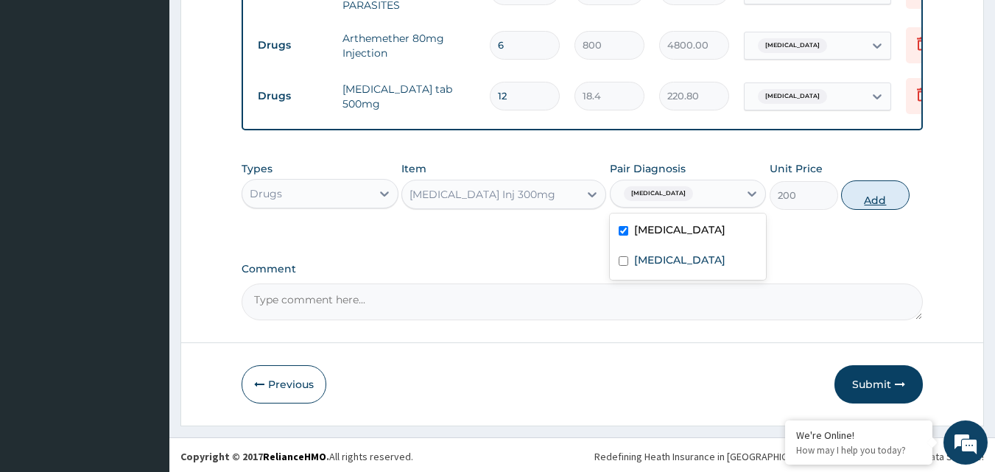
click at [863, 194] on button "Add" at bounding box center [875, 194] width 68 height 29
type input "0"
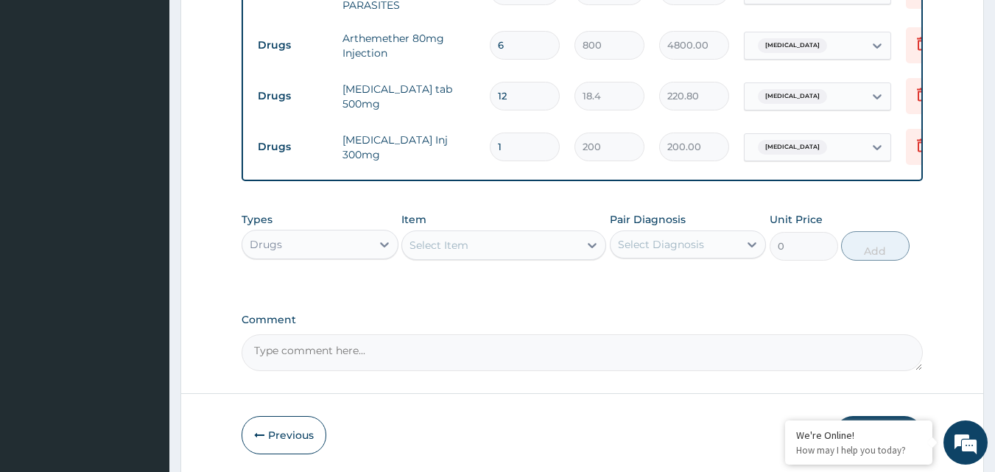
type input "0.00"
type input "2"
type input "400.00"
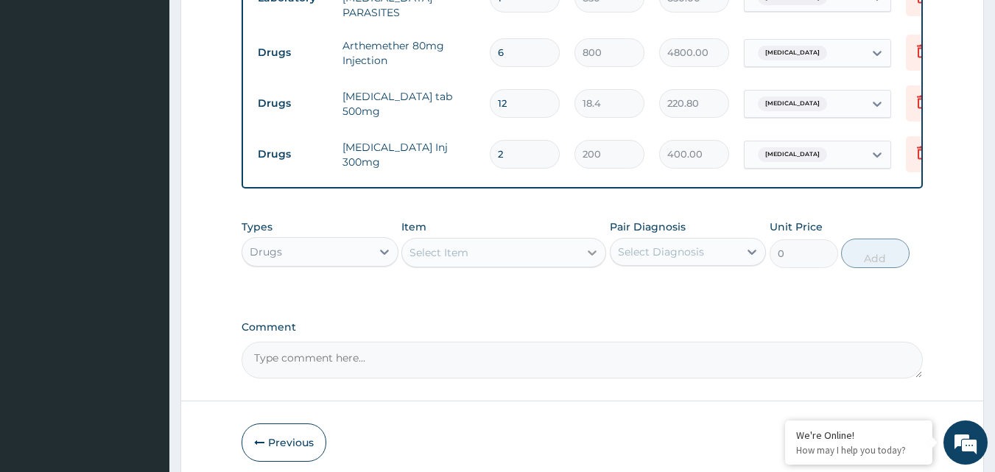
scroll to position [638, 0]
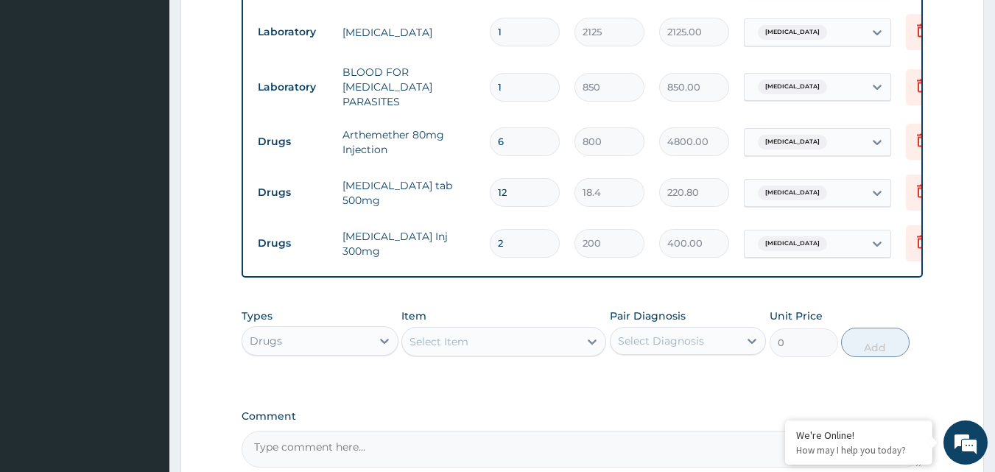
type input "2"
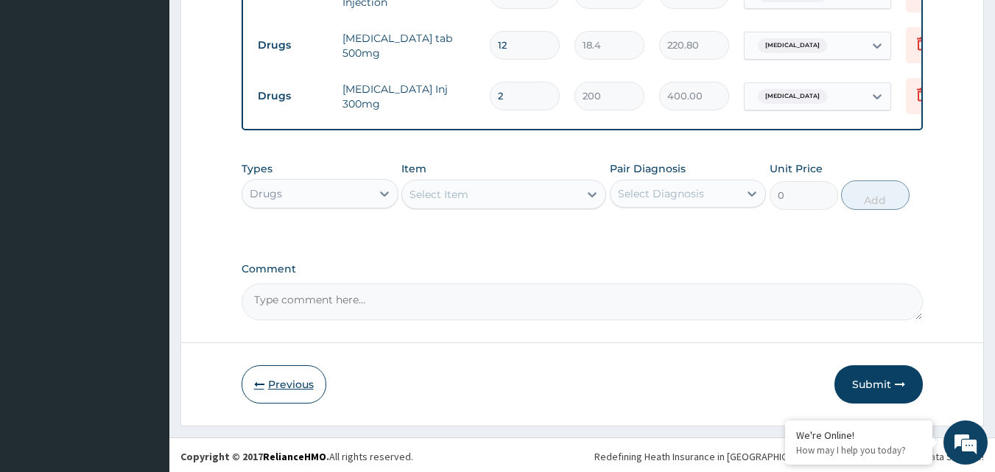
click at [305, 390] on button "Previous" at bounding box center [283, 384] width 85 height 38
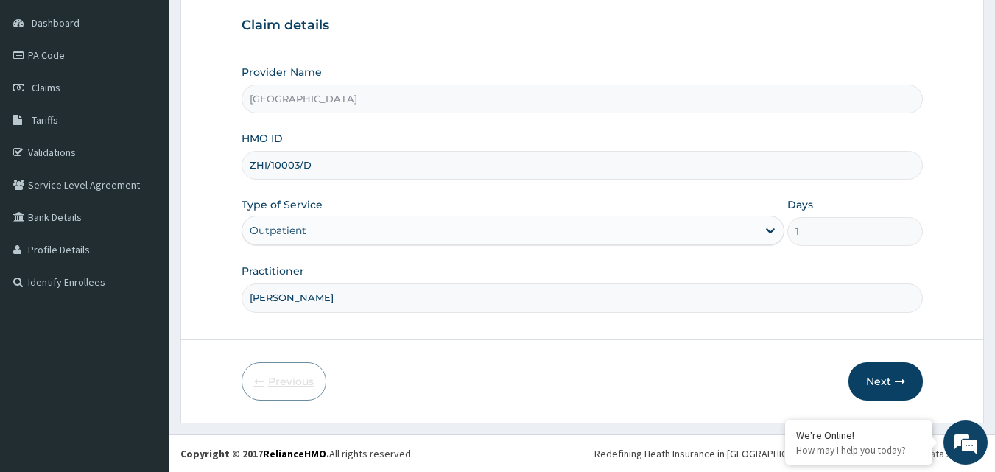
scroll to position [138, 0]
click at [872, 377] on button "Next" at bounding box center [885, 381] width 74 height 38
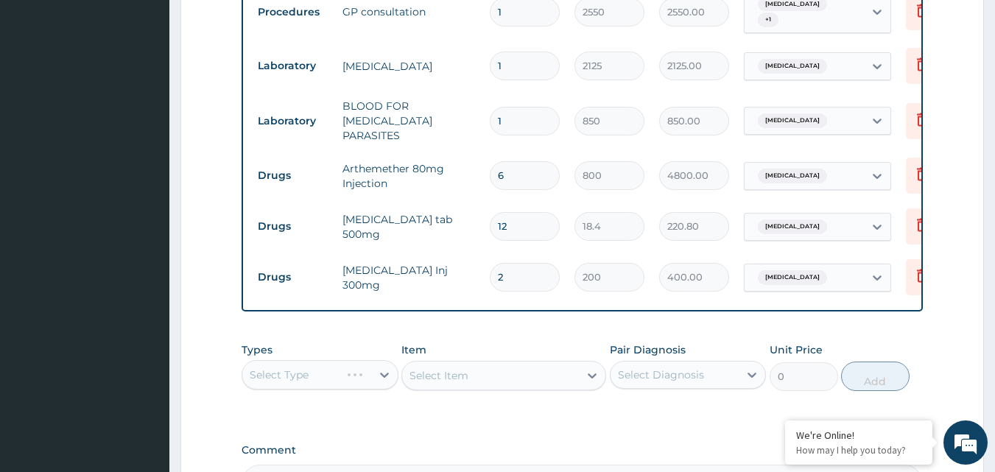
scroll to position [785, 0]
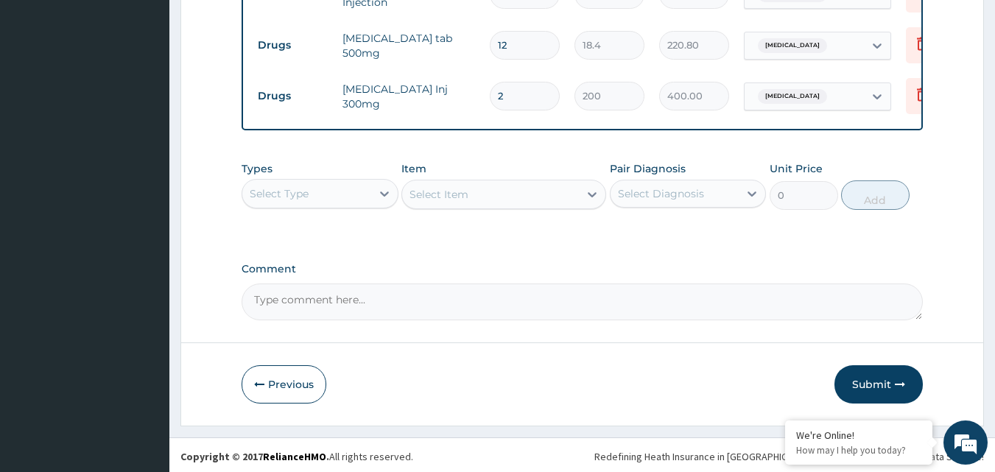
click at [880, 386] on button "Submit" at bounding box center [878, 384] width 88 height 38
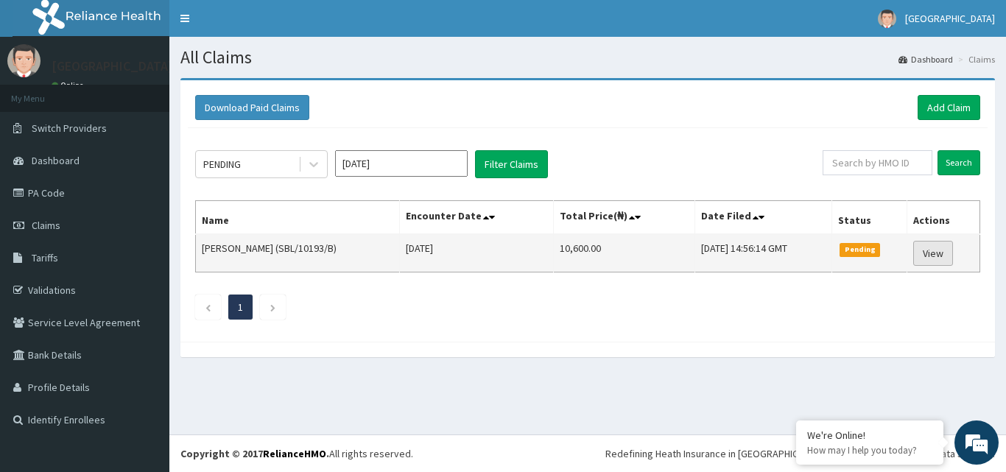
click at [938, 252] on link "View" at bounding box center [933, 253] width 40 height 25
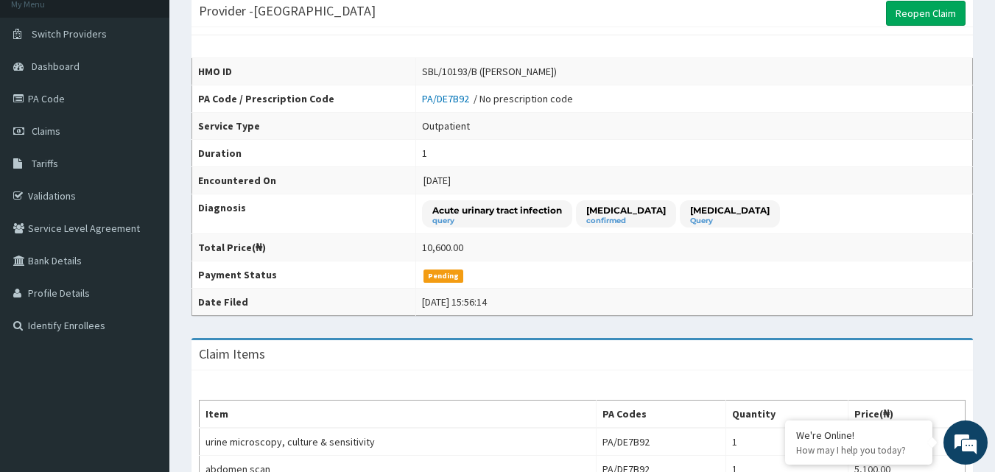
scroll to position [74, 0]
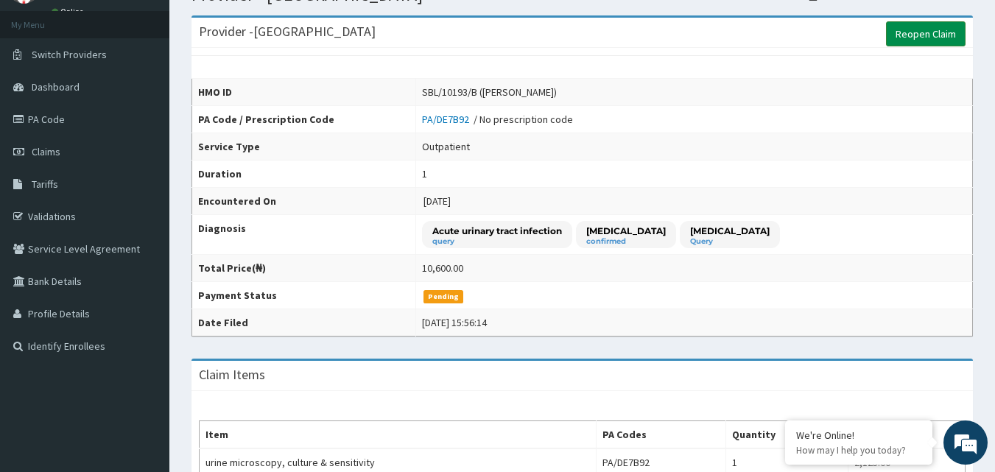
click at [934, 37] on link "Reopen Claim" at bounding box center [926, 33] width 80 height 25
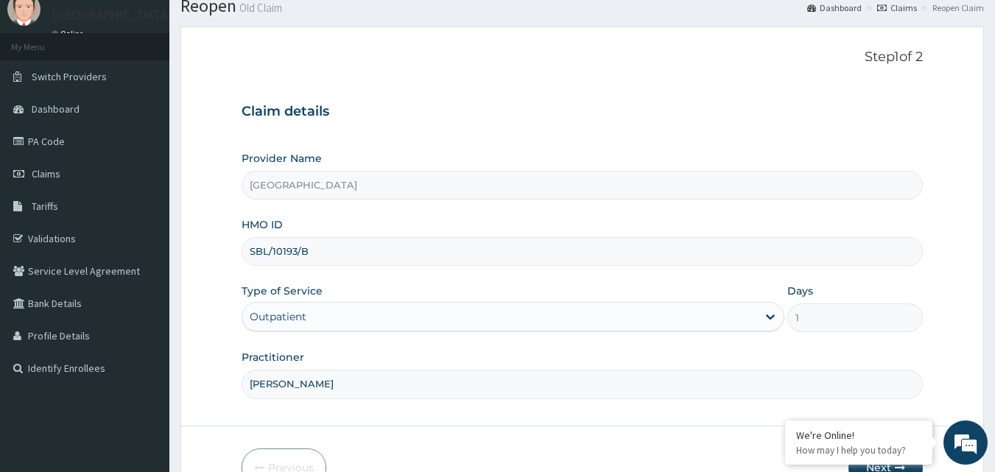
scroll to position [138, 0]
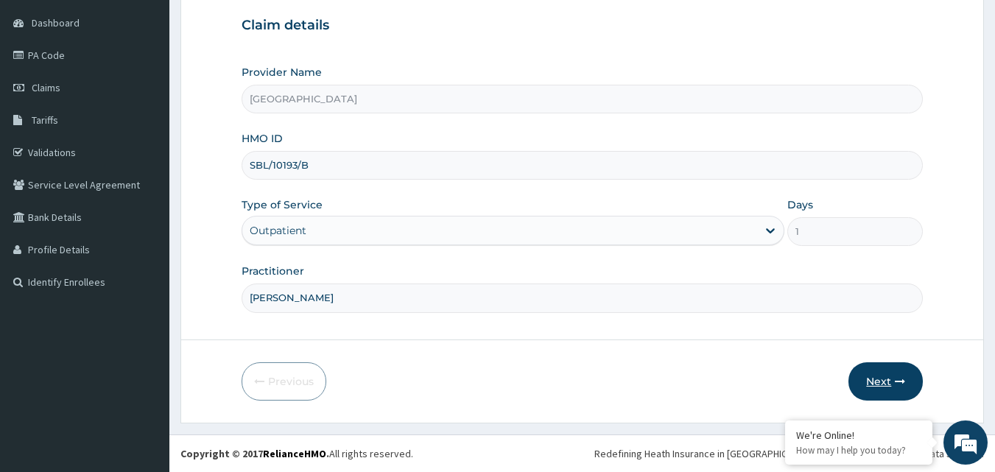
click at [897, 380] on icon "button" at bounding box center [899, 381] width 10 height 10
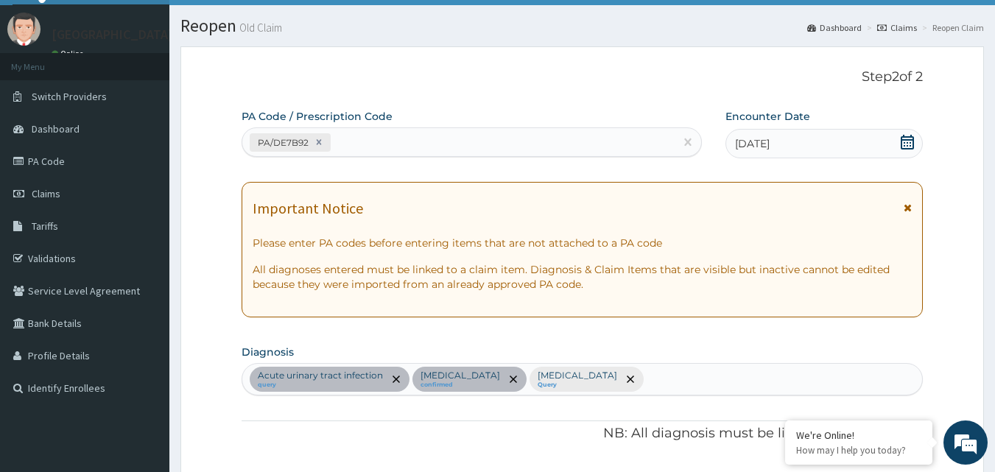
scroll to position [0, 0]
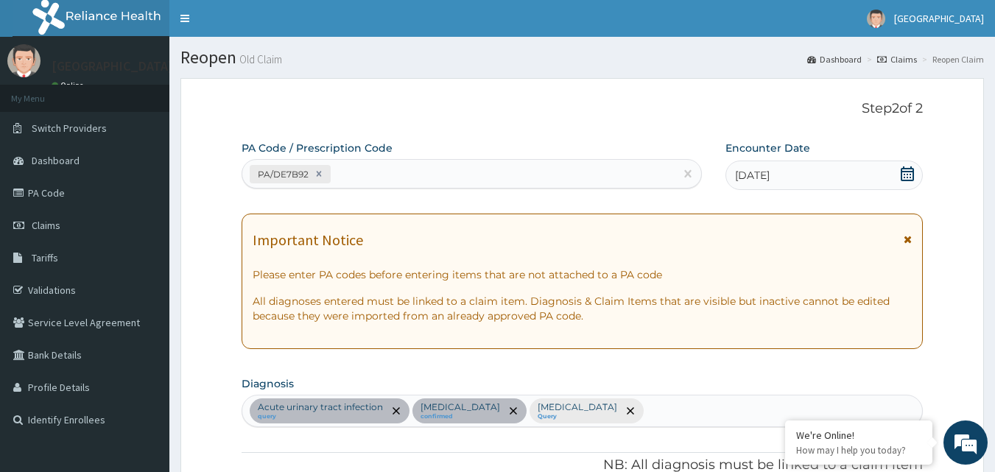
click at [908, 178] on icon at bounding box center [907, 173] width 15 height 15
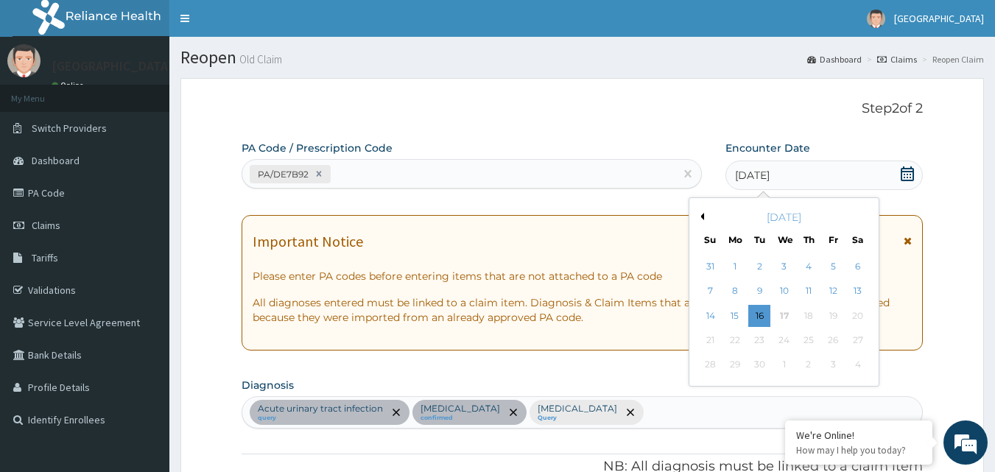
click at [699, 216] on button "Previous Month" at bounding box center [699, 216] width 7 height 7
click at [782, 366] on div "27" at bounding box center [784, 365] width 22 height 22
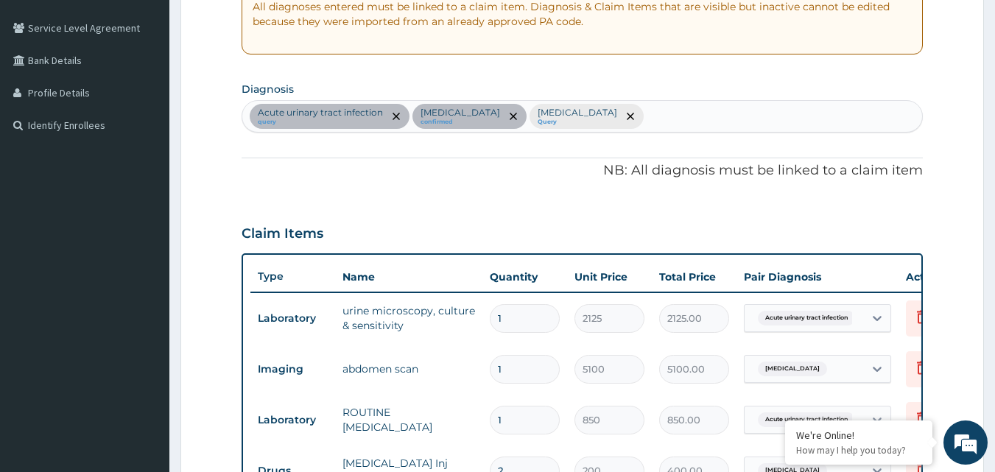
scroll to position [653, 0]
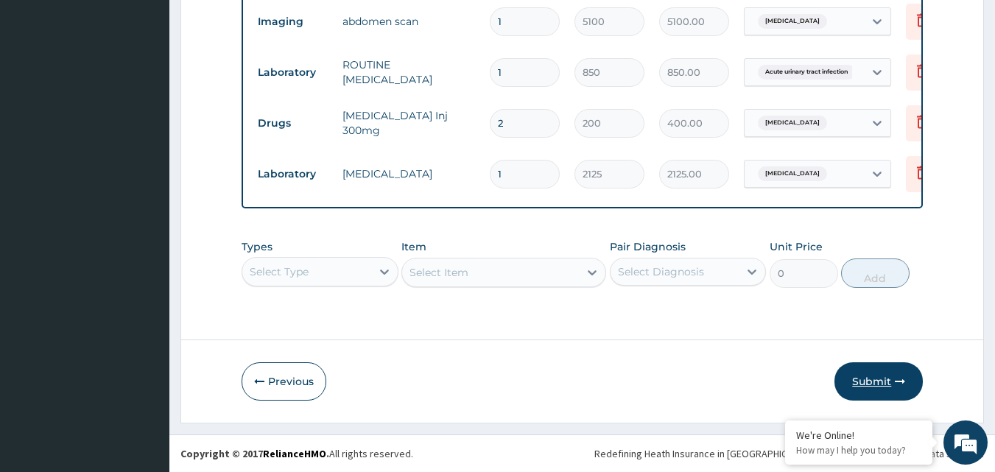
click at [860, 383] on button "Submit" at bounding box center [878, 381] width 88 height 38
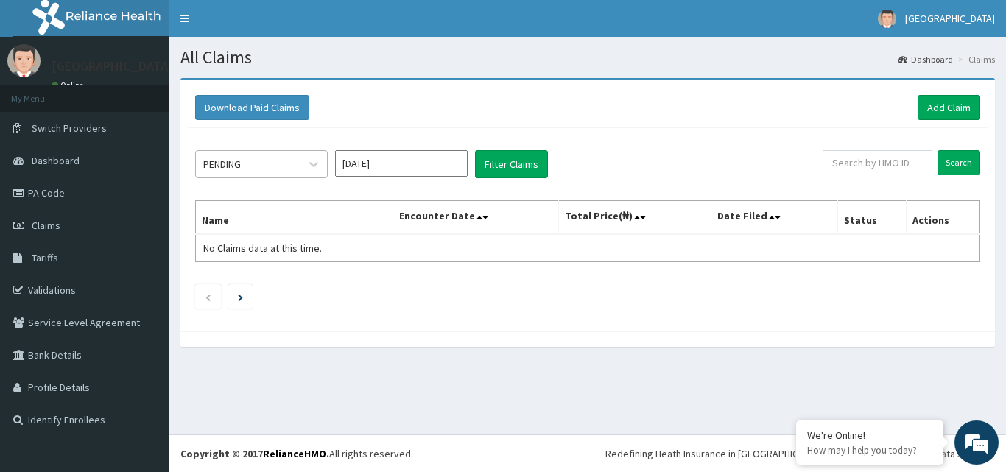
click at [280, 169] on div "PENDING" at bounding box center [247, 164] width 102 height 24
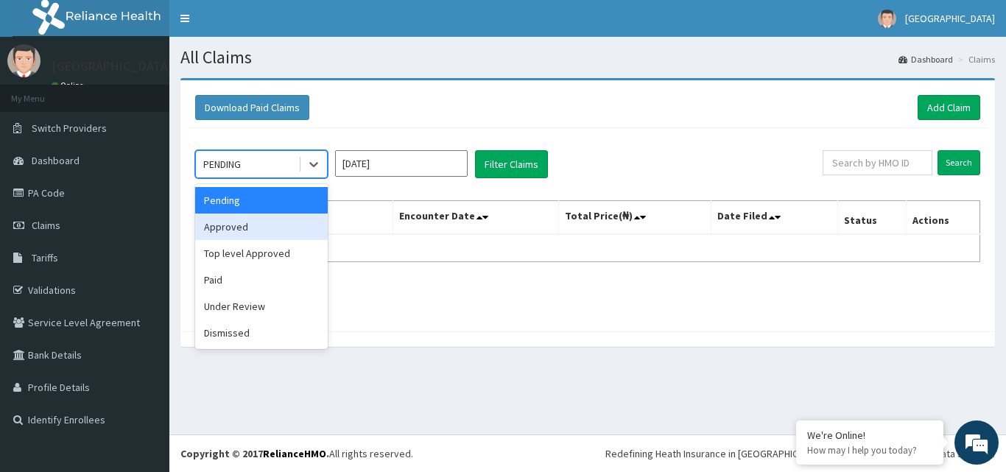
click at [255, 227] on div "Approved" at bounding box center [261, 226] width 133 height 27
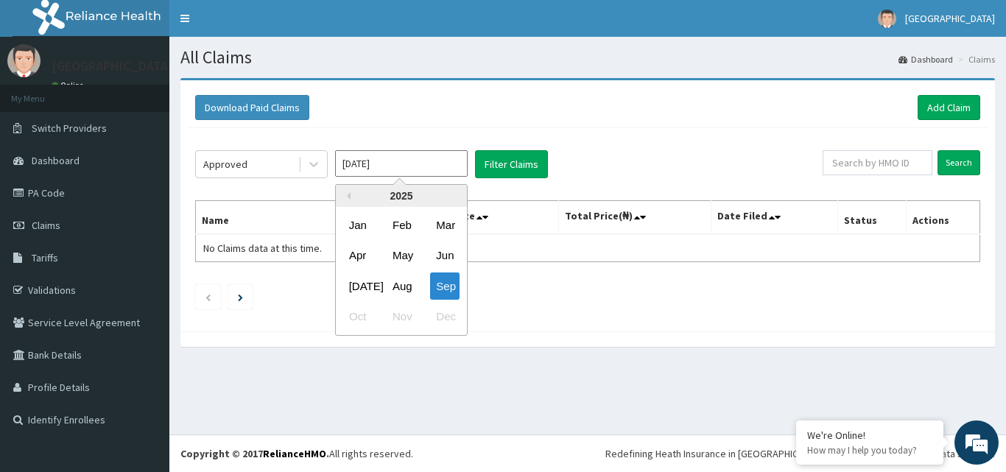
click at [427, 167] on input "[DATE]" at bounding box center [401, 163] width 133 height 27
click at [398, 283] on div "Aug" at bounding box center [400, 285] width 29 height 27
type input "[DATE]"
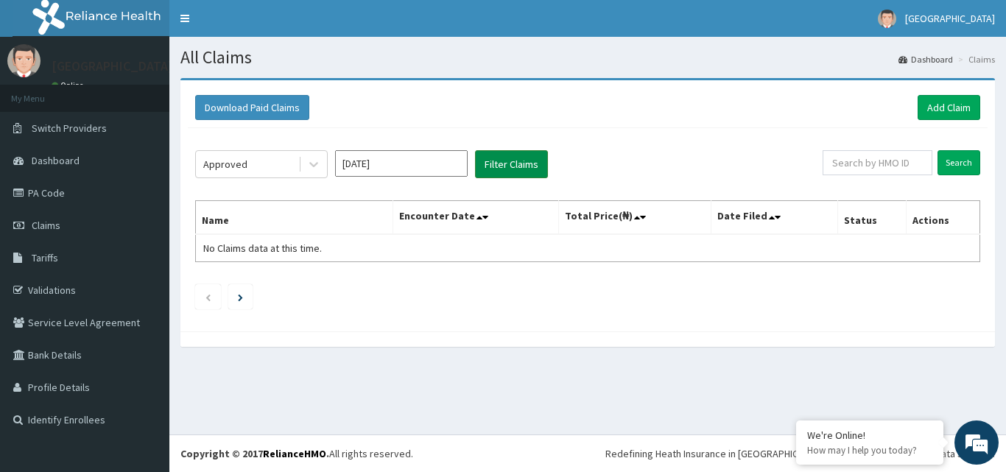
click at [485, 166] on button "Filter Claims" at bounding box center [511, 164] width 73 height 28
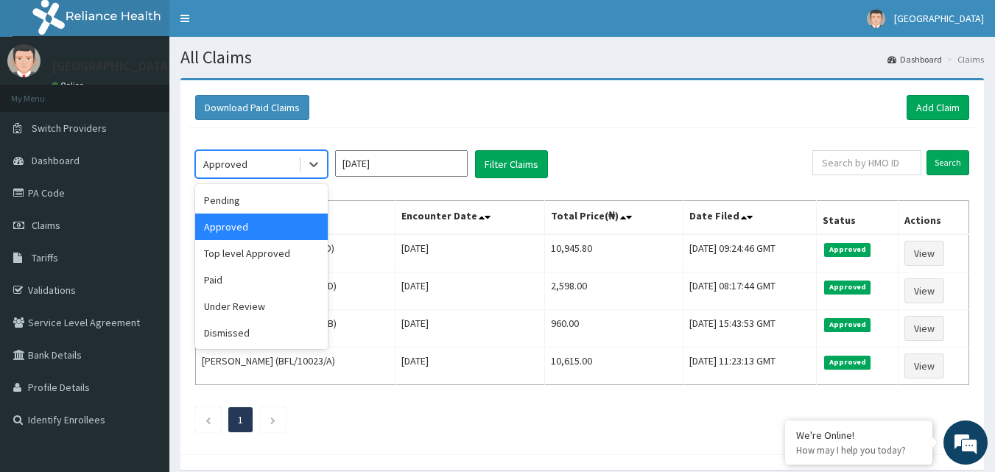
click at [262, 151] on div "Approved" at bounding box center [261, 164] width 133 height 28
click at [257, 208] on div "Pending" at bounding box center [261, 200] width 133 height 27
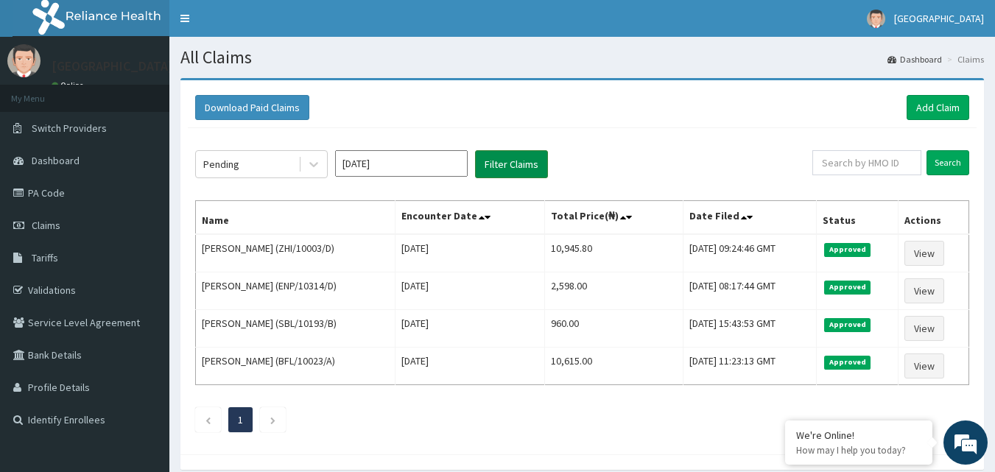
click at [526, 158] on button "Filter Claims" at bounding box center [511, 164] width 73 height 28
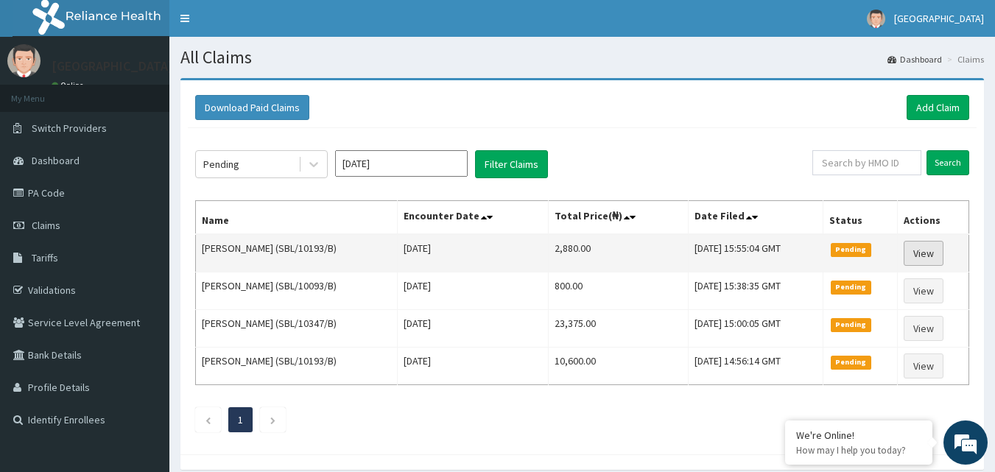
click at [919, 251] on link "View" at bounding box center [923, 253] width 40 height 25
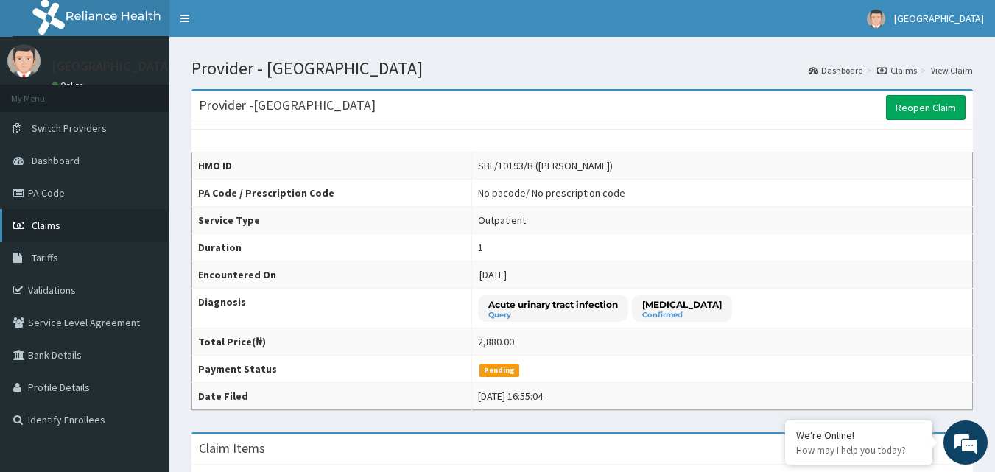
click at [91, 221] on link "Claims" at bounding box center [84, 225] width 169 height 32
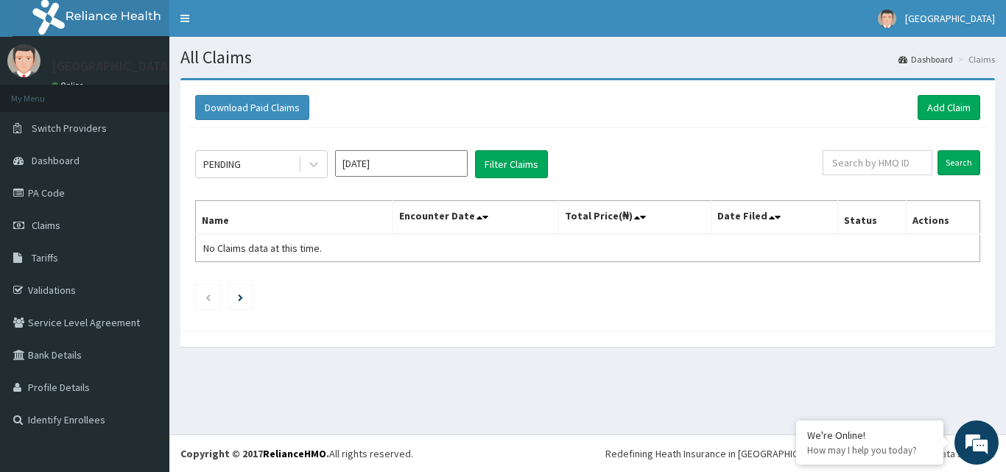
click at [413, 168] on input "Sep 2025" at bounding box center [401, 163] width 133 height 27
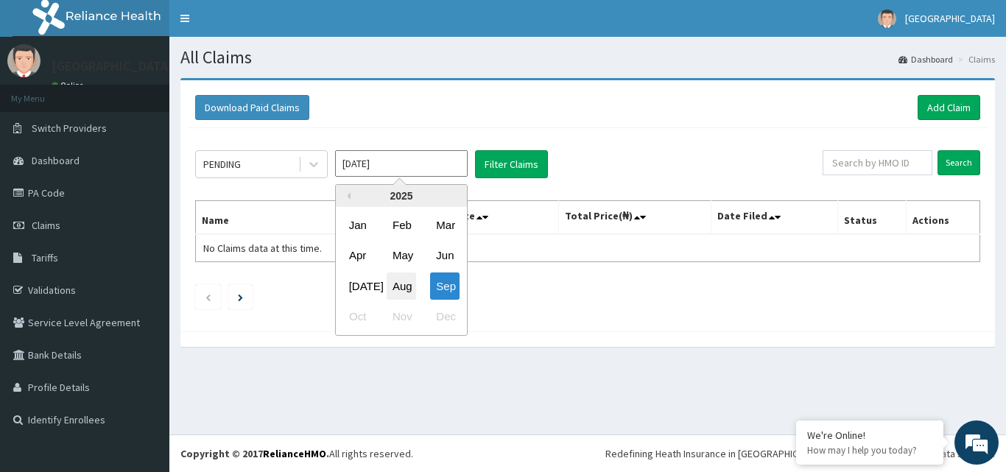
click at [395, 283] on div "Aug" at bounding box center [400, 285] width 29 height 27
type input "Aug 2025"
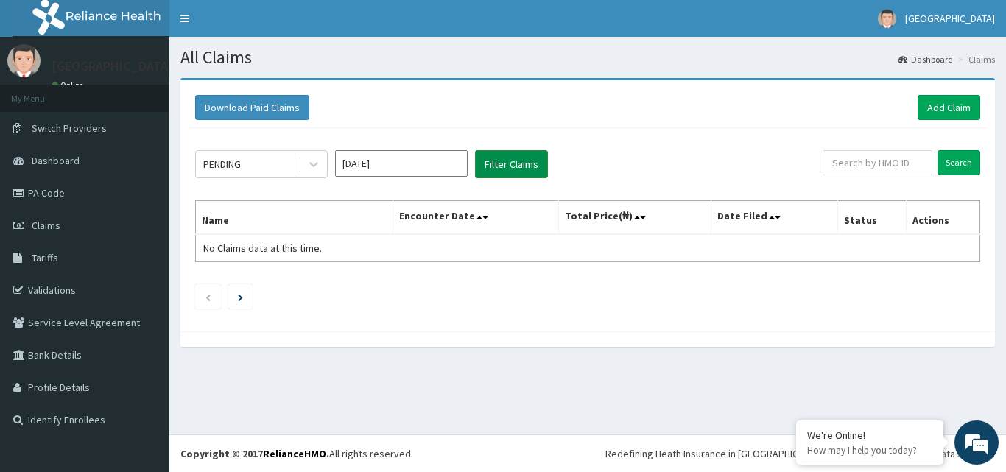
click at [512, 169] on button "Filter Claims" at bounding box center [511, 164] width 73 height 28
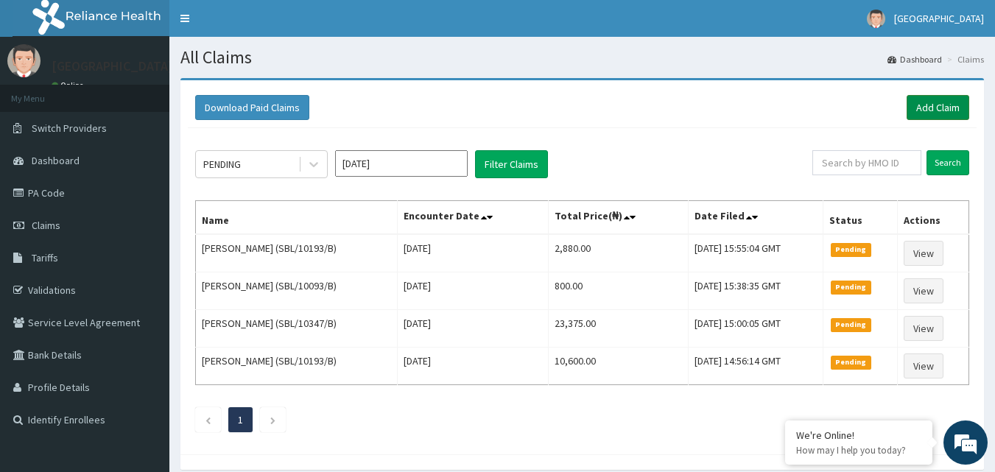
click at [934, 110] on link "Add Claim" at bounding box center [937, 107] width 63 height 25
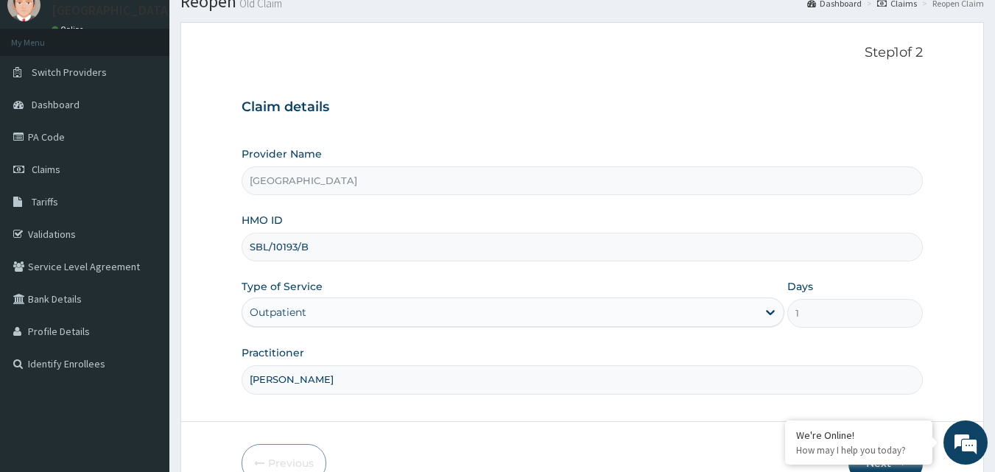
click at [295, 374] on input "[PERSON_NAME]" at bounding box center [582, 379] width 682 height 29
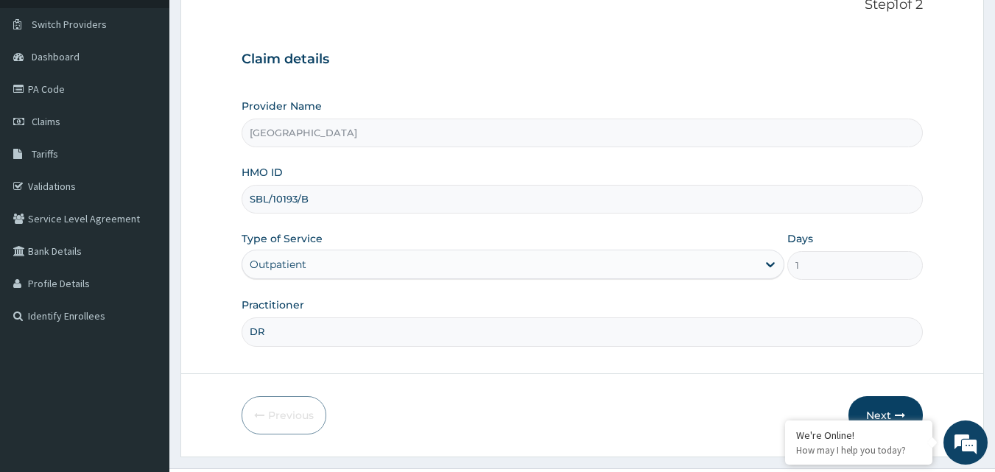
scroll to position [130, 0]
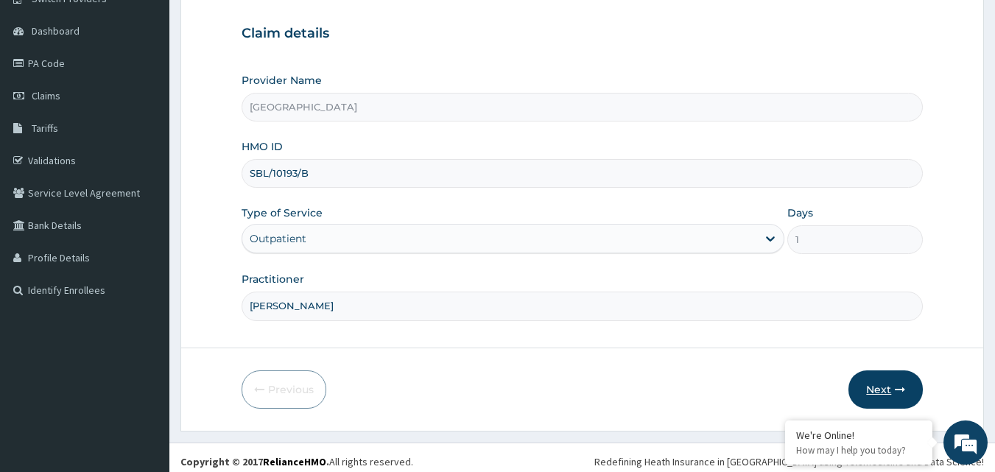
type input "[PERSON_NAME]"
click at [880, 389] on button "Next" at bounding box center [885, 389] width 74 height 38
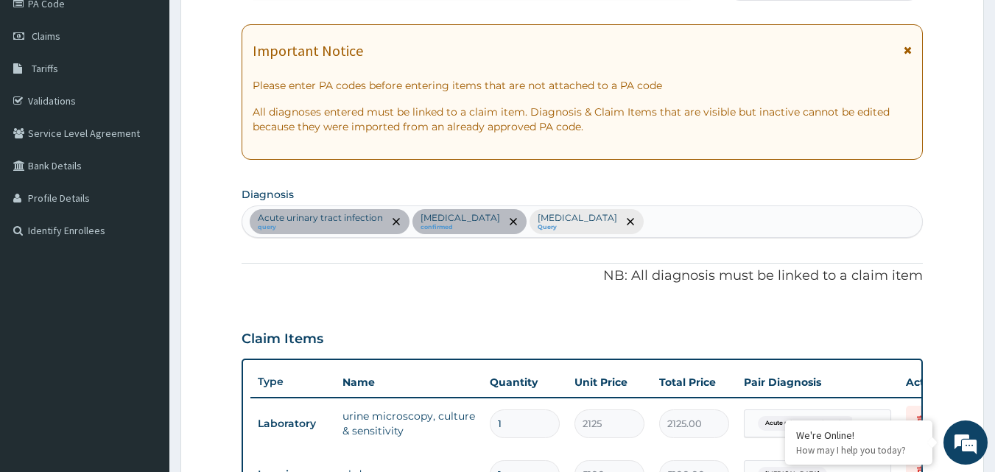
scroll to position [138, 0]
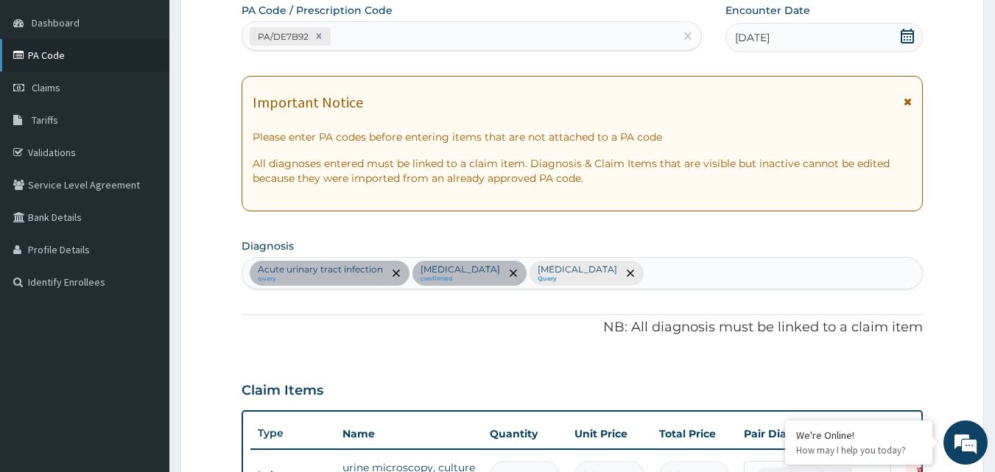
click at [60, 70] on link "PA Code" at bounding box center [84, 55] width 169 height 32
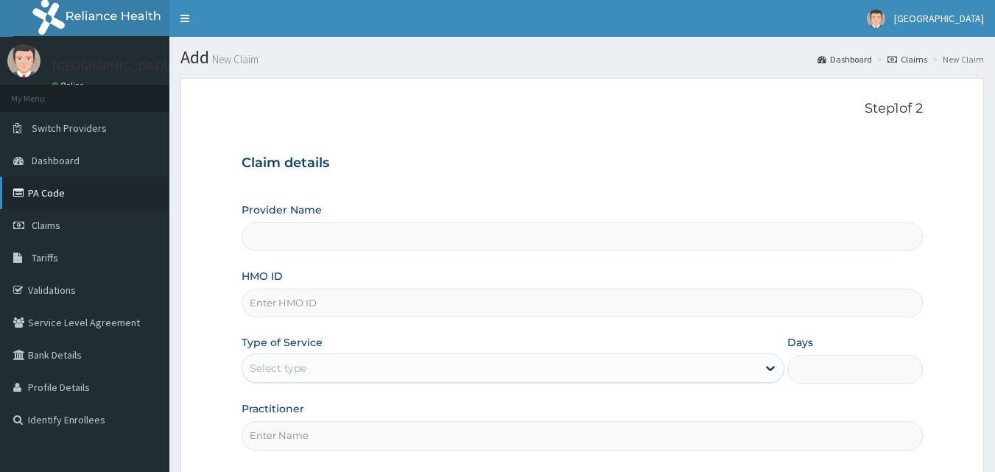
click at [88, 193] on link "PA Code" at bounding box center [84, 193] width 169 height 32
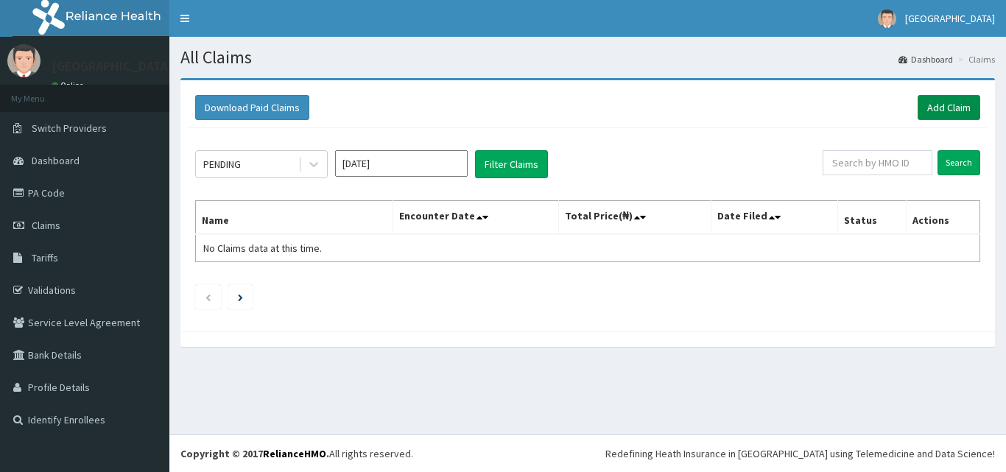
click at [941, 106] on link "Add Claim" at bounding box center [948, 107] width 63 height 25
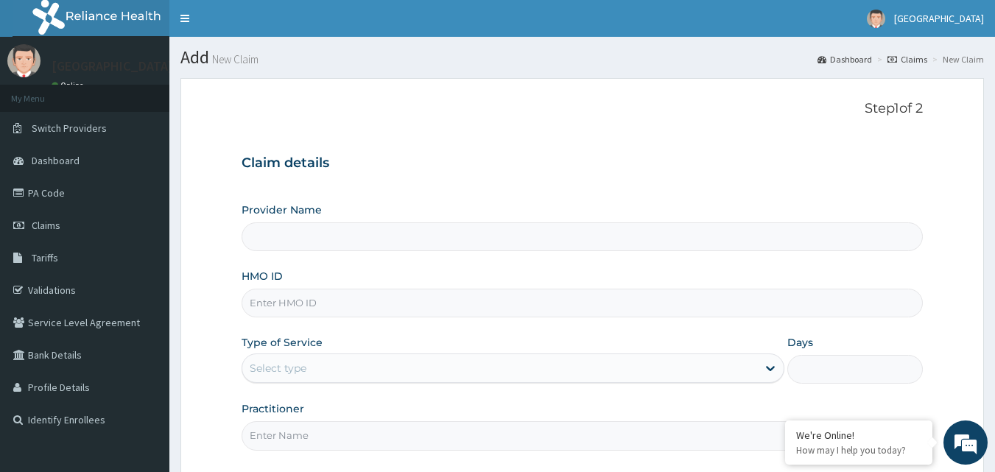
drag, startPoint x: 273, startPoint y: 306, endPoint x: 281, endPoint y: 303, distance: 8.6
click at [278, 306] on input "HMO ID" at bounding box center [582, 303] width 682 height 29
type input "CW"
type input "[GEOGRAPHIC_DATA]"
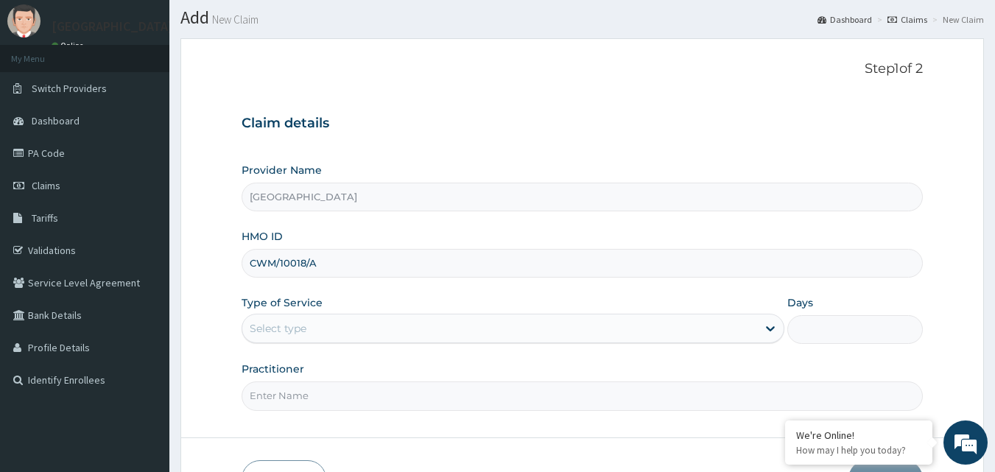
scroll to position [74, 0]
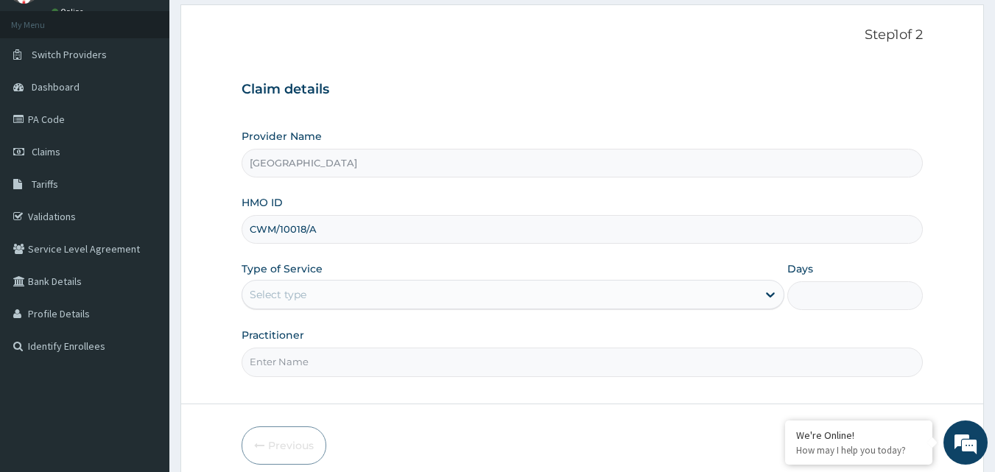
type input "CWM/10018/A"
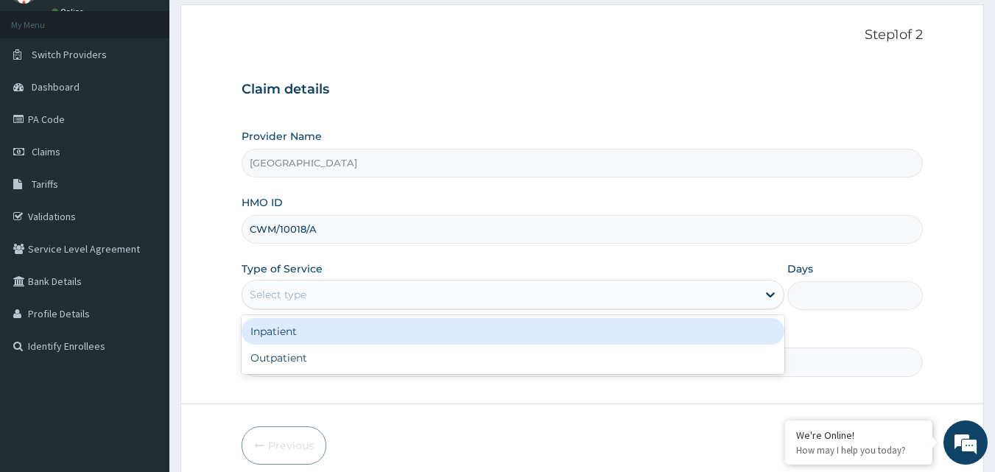
click at [370, 300] on div "Select type" at bounding box center [499, 295] width 515 height 24
click at [314, 319] on div "Inpatient" at bounding box center [512, 331] width 543 height 27
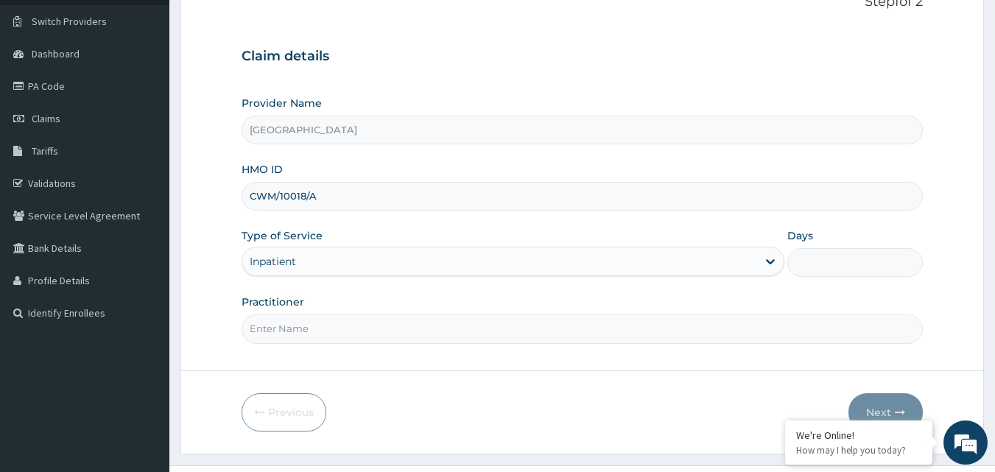
scroll to position [138, 0]
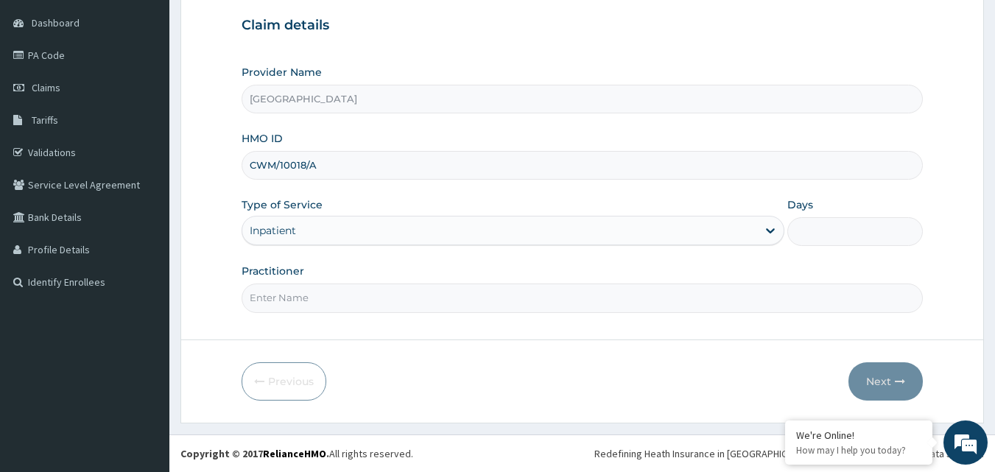
click at [852, 222] on input "Days" at bounding box center [854, 231] width 135 height 29
type input "2"
click at [545, 284] on input "Practitioner" at bounding box center [582, 297] width 682 height 29
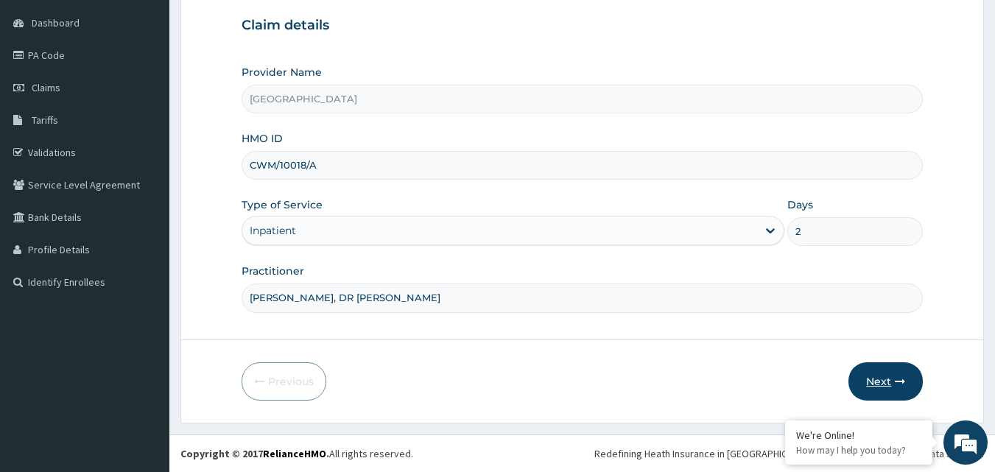
type input "DR GLORIA, DR TOMI"
click at [892, 395] on button "Next" at bounding box center [885, 381] width 74 height 38
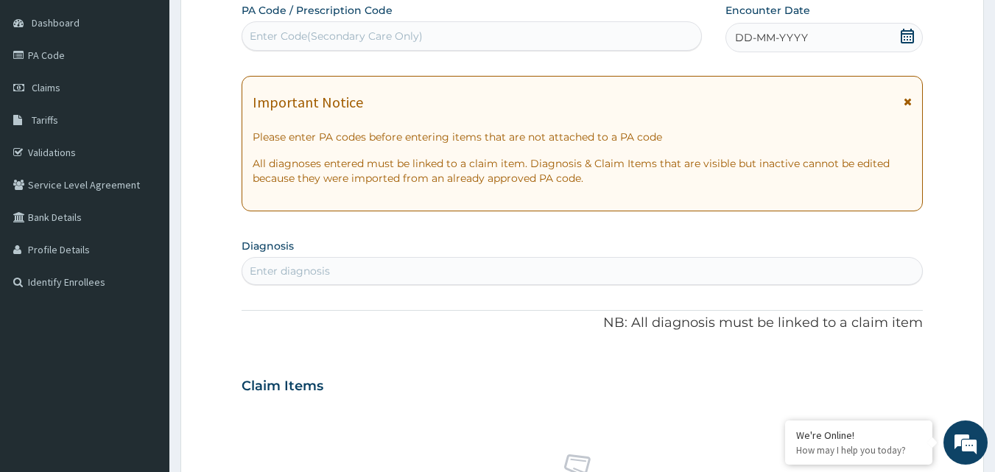
click at [456, 32] on div "Enter Code(Secondary Care Only)" at bounding box center [471, 36] width 459 height 24
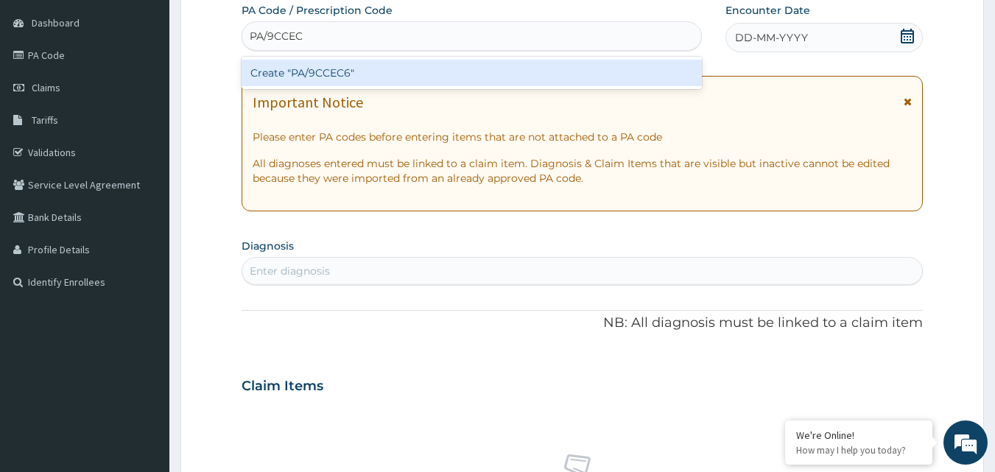
type input "PA/9CCEC6"
click at [442, 77] on div "Create "PA/9CCEC6"" at bounding box center [471, 73] width 461 height 27
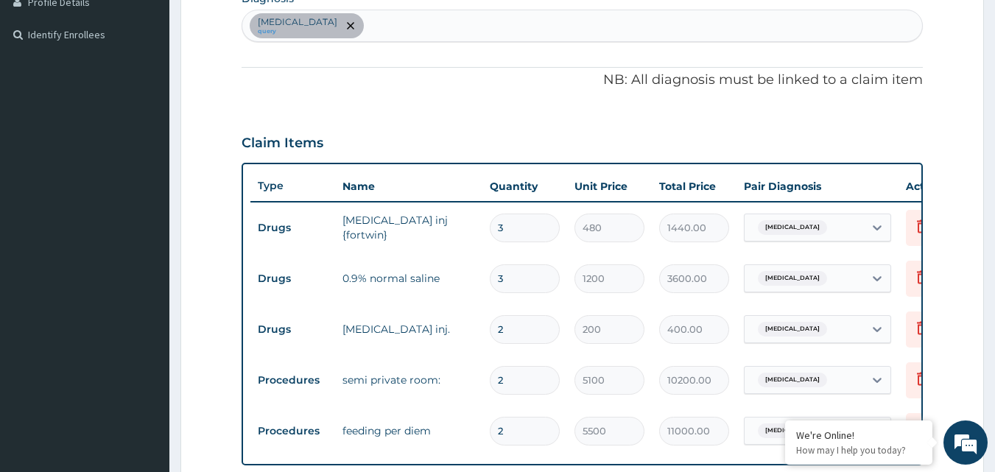
scroll to position [359, 0]
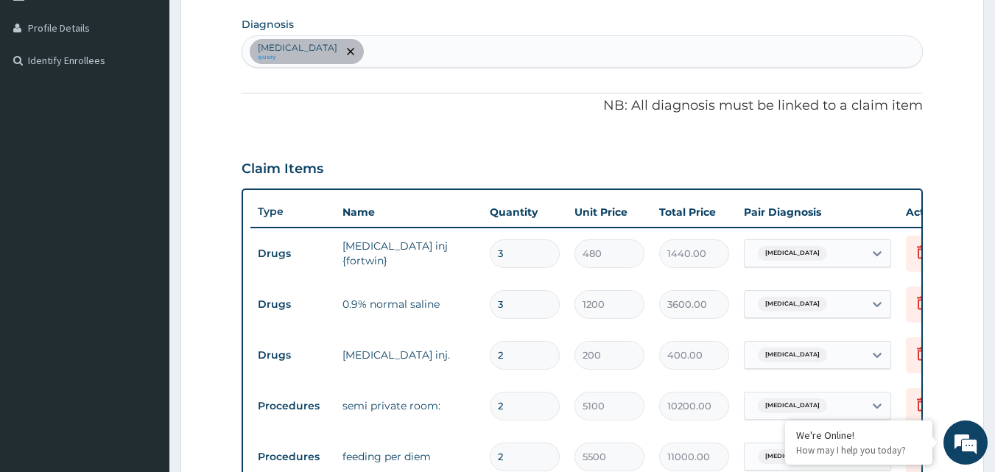
click at [507, 52] on div "Incisional hernia query" at bounding box center [582, 51] width 680 height 31
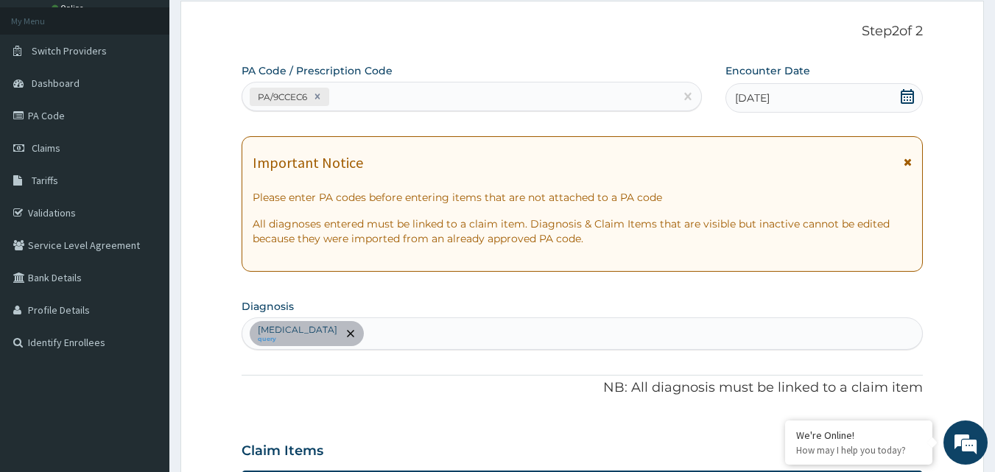
scroll to position [65, 0]
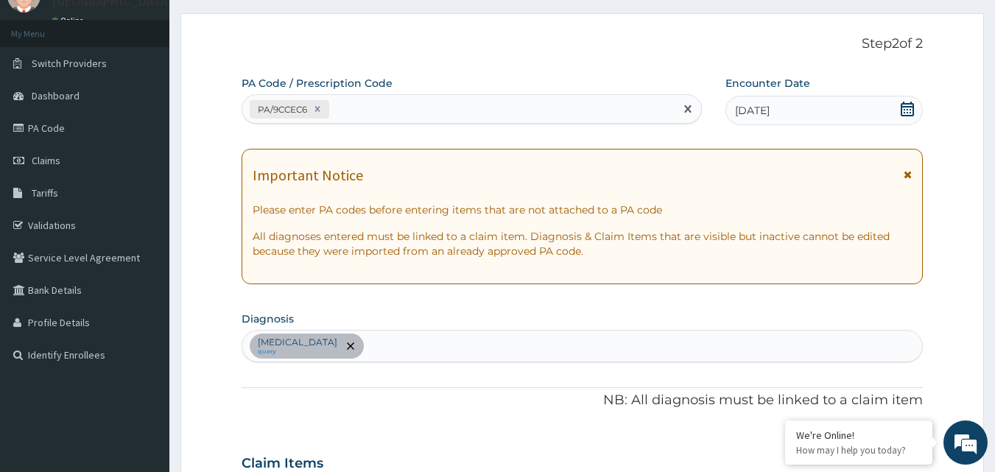
click at [515, 95] on div "PA/9CCEC6" at bounding box center [471, 108] width 461 height 29
type input "PA/95E027"
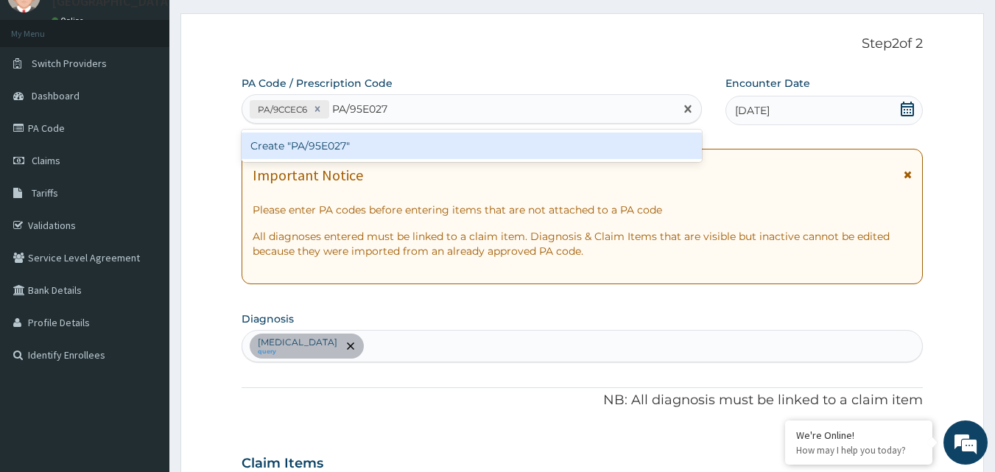
click at [526, 144] on div "Create "PA/95E027"" at bounding box center [471, 146] width 461 height 27
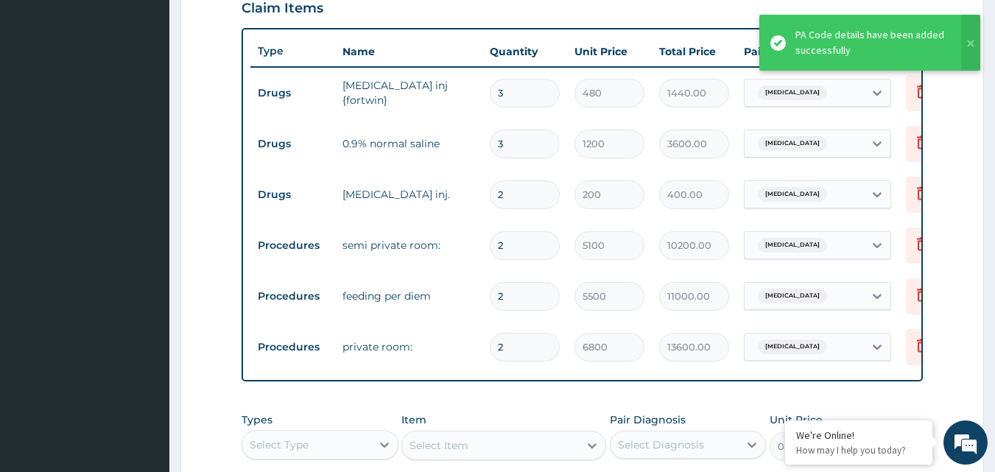
scroll to position [484, 0]
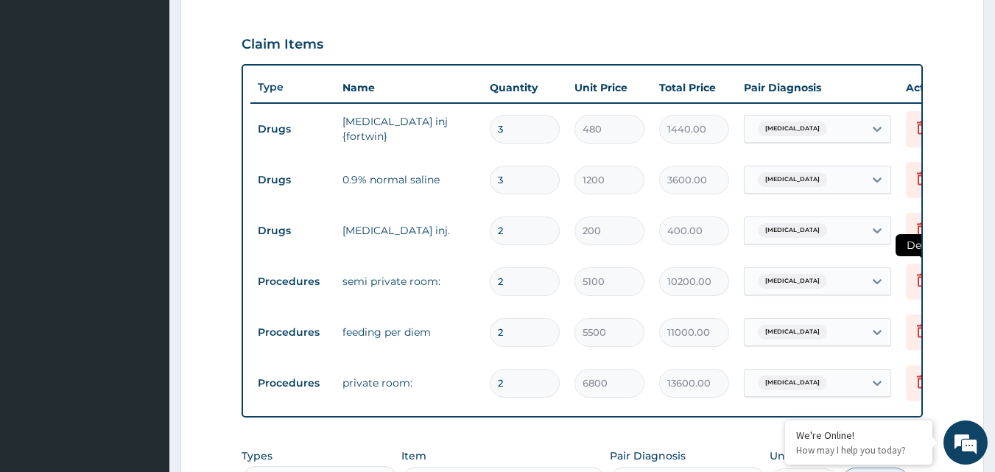
click at [917, 276] on icon at bounding box center [922, 280] width 18 height 18
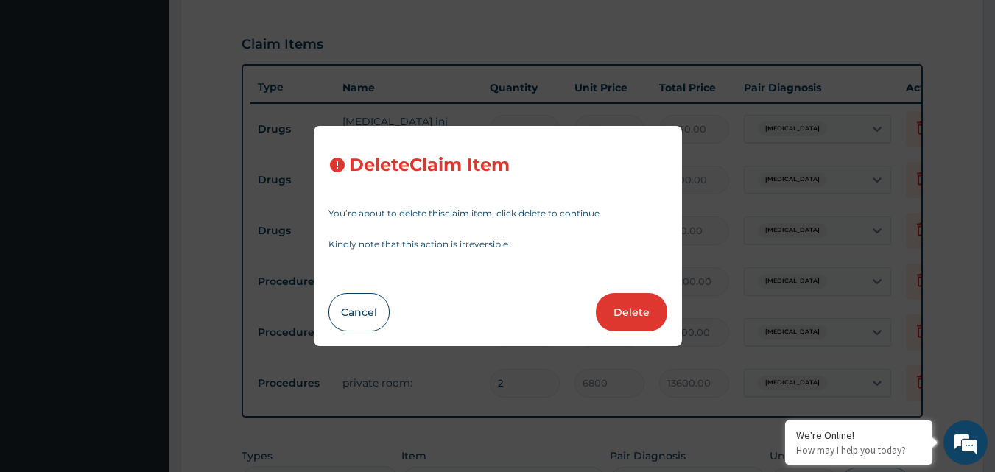
drag, startPoint x: 367, startPoint y: 321, endPoint x: 420, endPoint y: 290, distance: 61.4
click at [368, 321] on button "Cancel" at bounding box center [358, 312] width 61 height 38
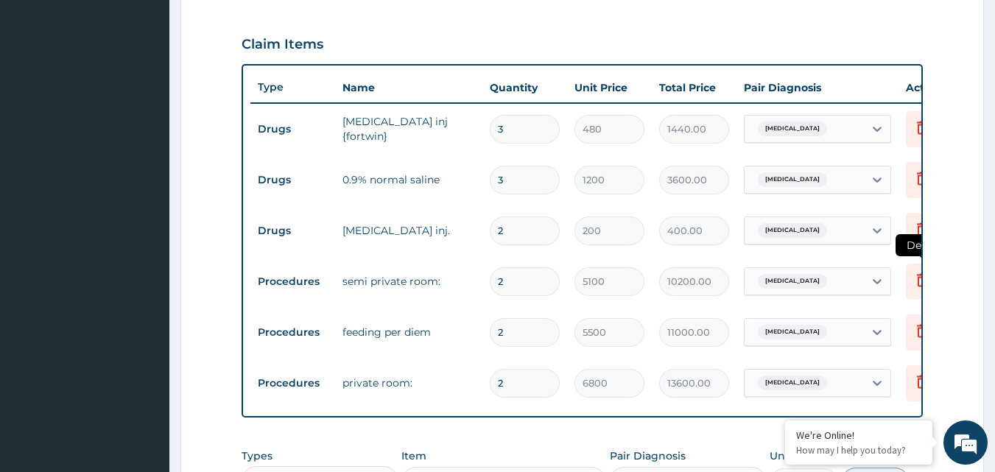
click at [915, 286] on icon at bounding box center [922, 280] width 18 height 18
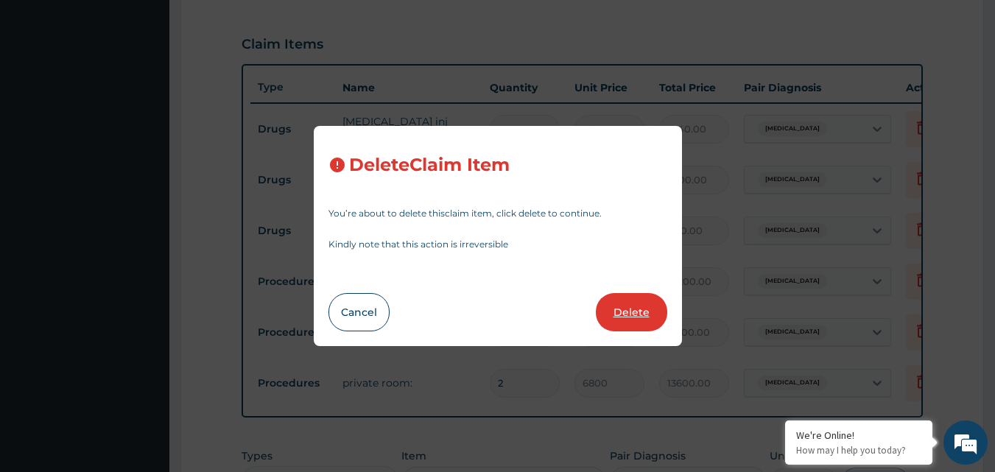
click at [650, 326] on button "Delete" at bounding box center [631, 312] width 71 height 38
type input "5500"
type input "11000.00"
type input "6800"
type input "13600.00"
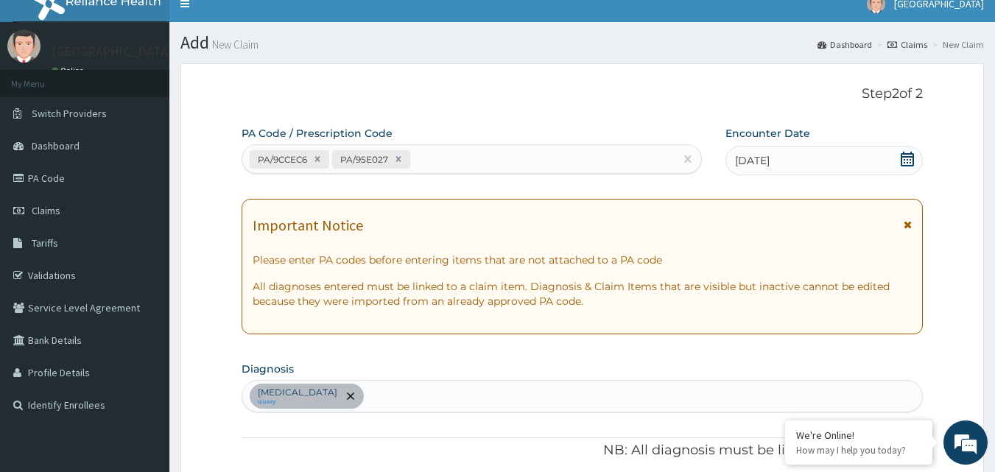
scroll to position [0, 0]
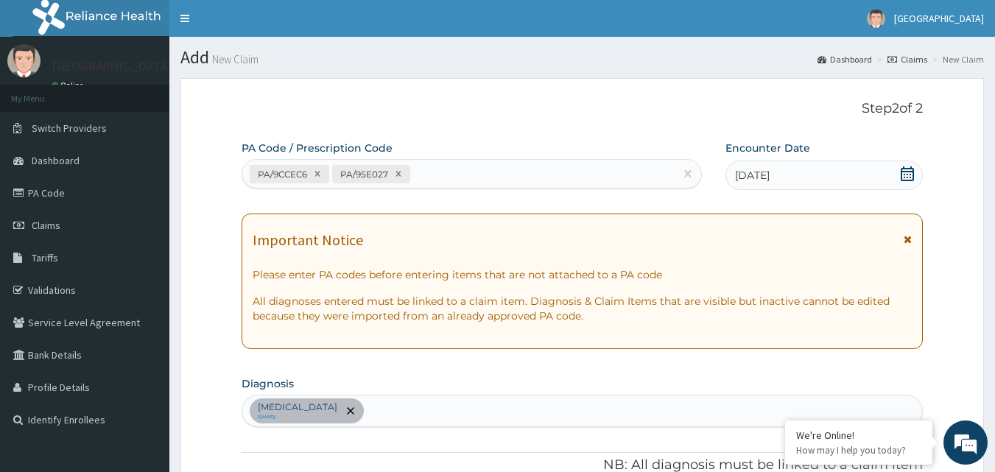
click at [599, 166] on div "PA/9CCEC6 PA/95E027" at bounding box center [458, 174] width 433 height 24
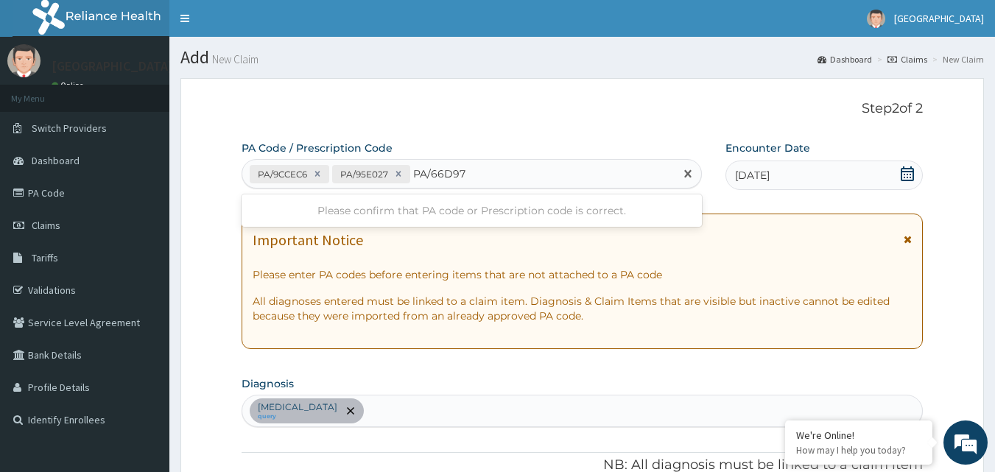
type input "PA/66D976"
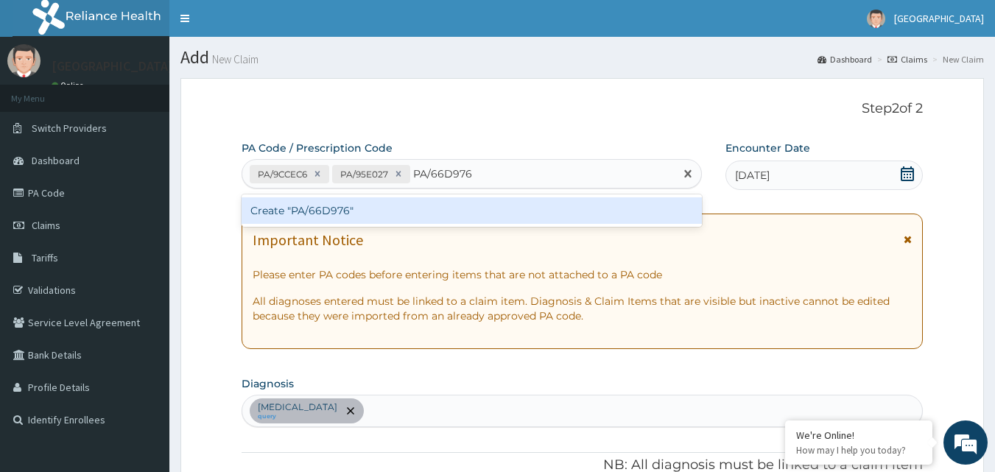
click at [544, 211] on div "Create "PA/66D976"" at bounding box center [471, 210] width 461 height 27
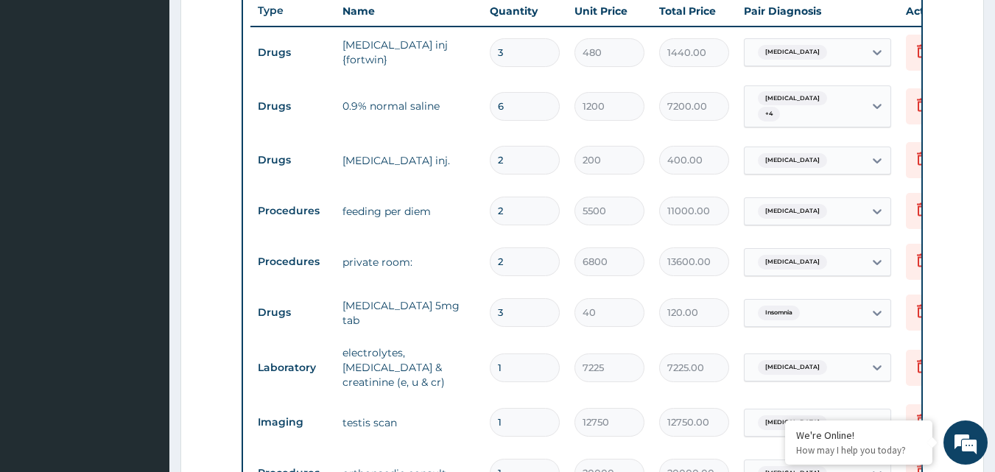
scroll to position [517, 0]
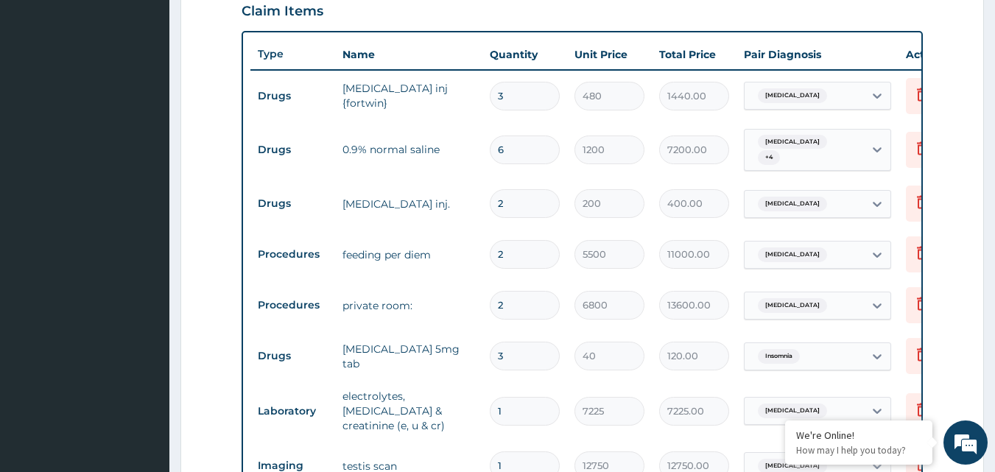
click at [524, 155] on input "6" at bounding box center [525, 149] width 70 height 29
type input "0.00"
type input "1"
type input "1200.00"
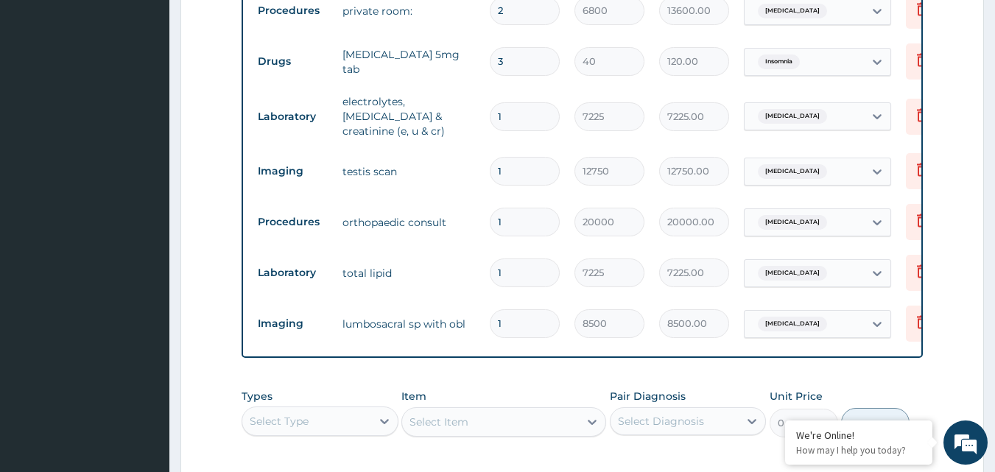
scroll to position [958, 0]
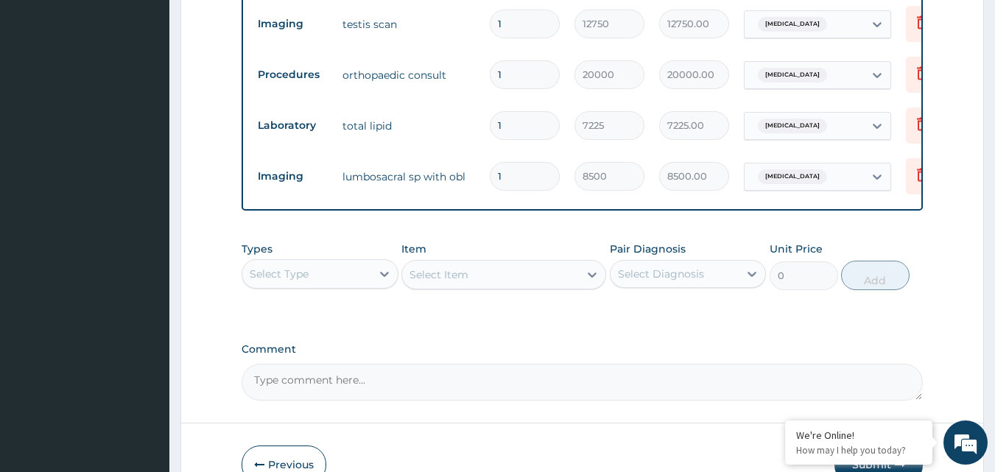
type input "1"
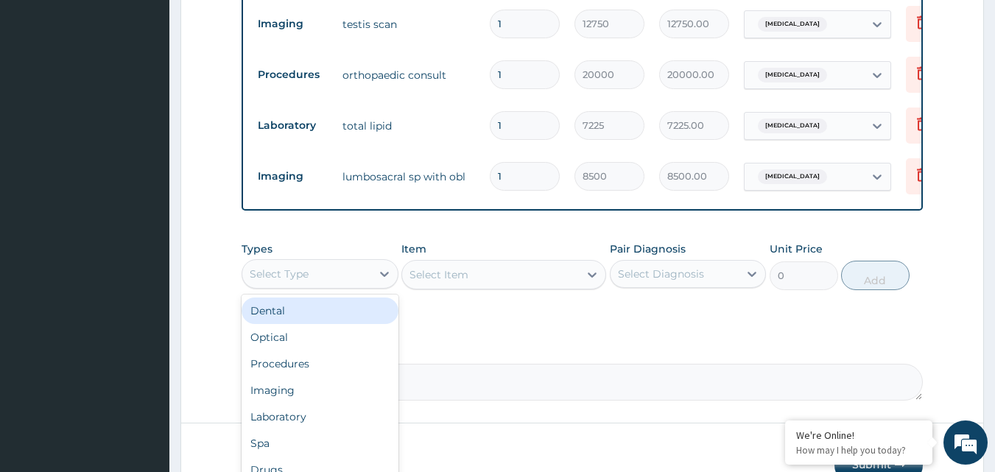
click at [337, 279] on div "Select Type" at bounding box center [306, 274] width 129 height 24
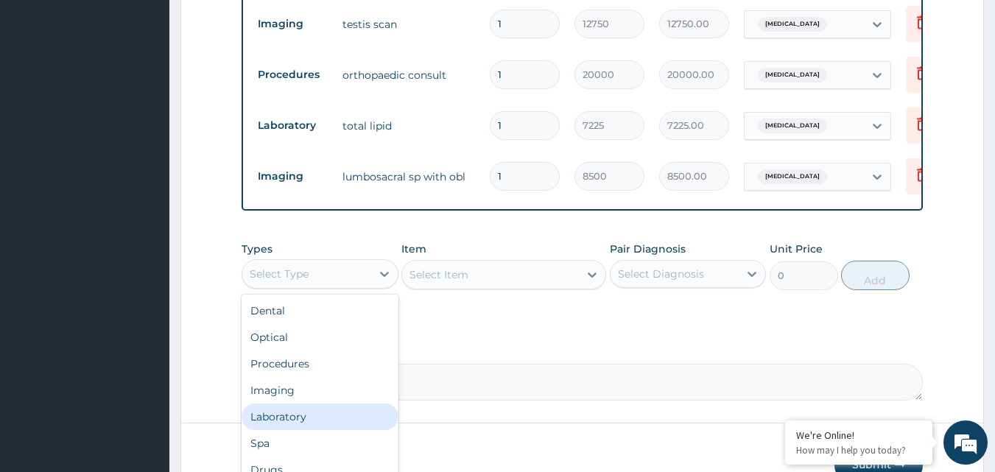
click at [294, 408] on div "Laboratory" at bounding box center [319, 416] width 157 height 27
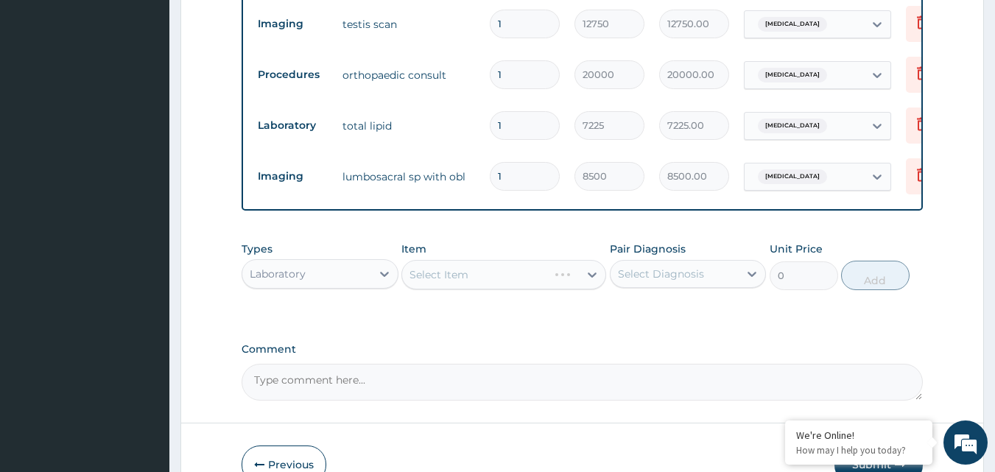
click at [536, 260] on div "Select Item" at bounding box center [503, 274] width 205 height 29
click at [520, 268] on div "Select Item" at bounding box center [503, 274] width 205 height 29
click at [511, 272] on div "Select Item" at bounding box center [503, 274] width 205 height 29
click at [643, 268] on div "Select Diagnosis" at bounding box center [661, 273] width 86 height 15
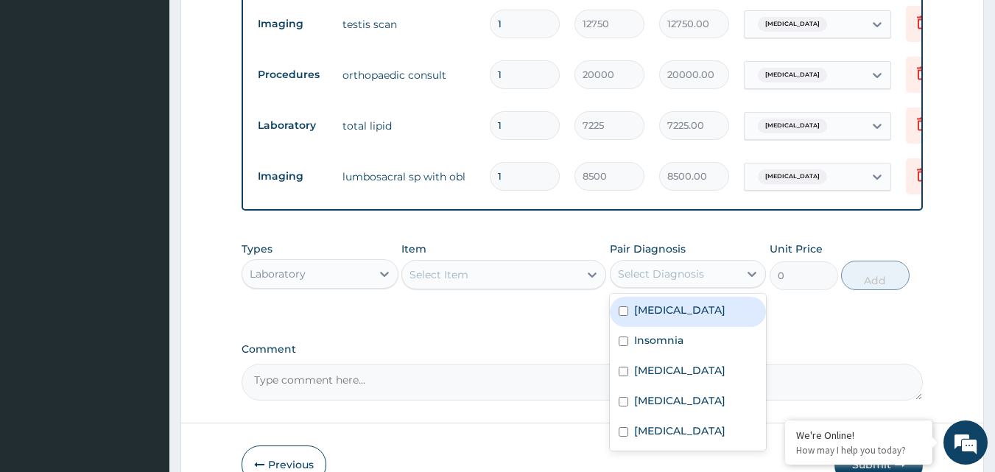
scroll to position [1032, 0]
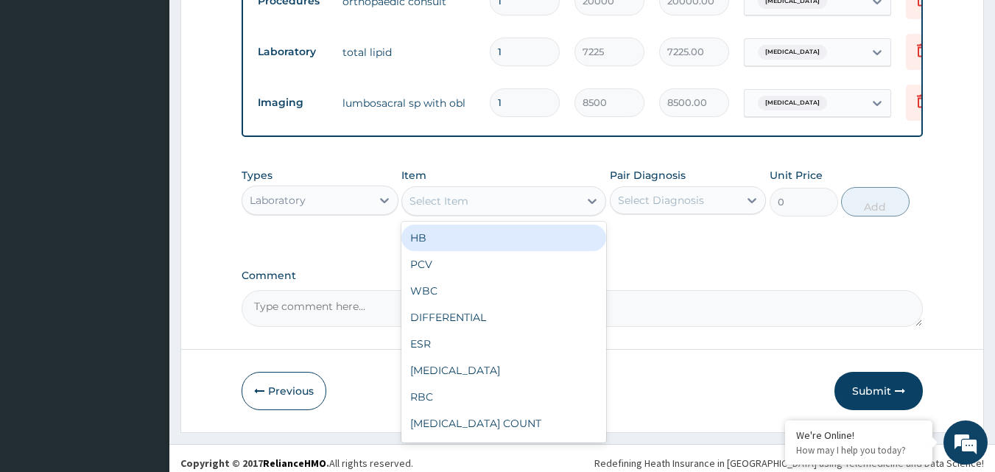
click at [547, 200] on div "Select Item" at bounding box center [490, 201] width 177 height 24
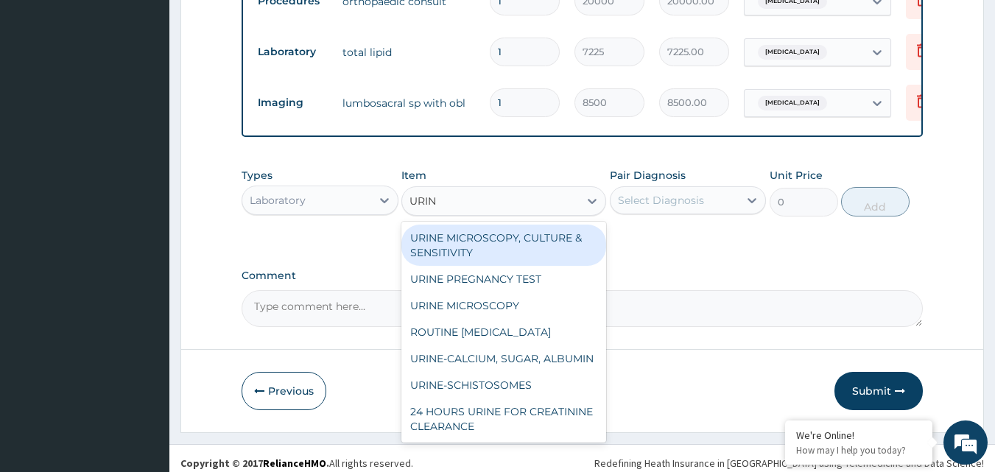
type input "URINA"
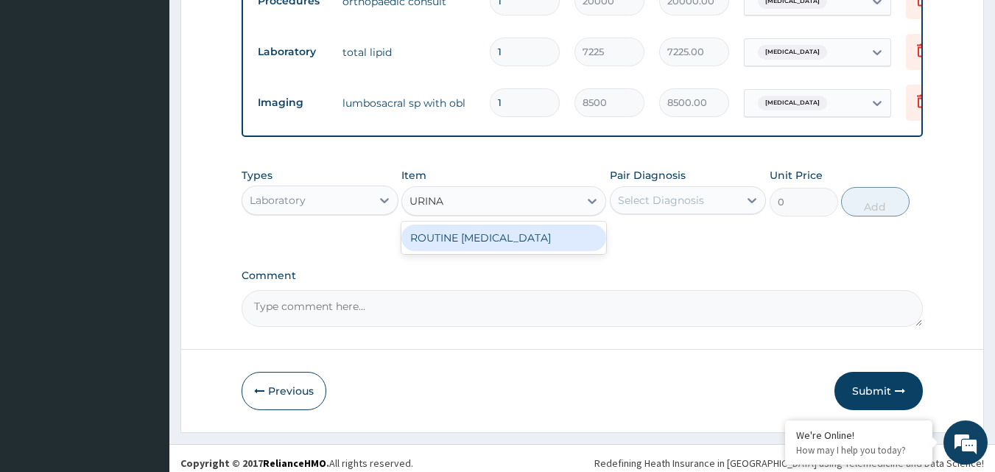
click at [565, 243] on div "ROUTINE [MEDICAL_DATA]" at bounding box center [503, 238] width 205 height 27
type input "850"
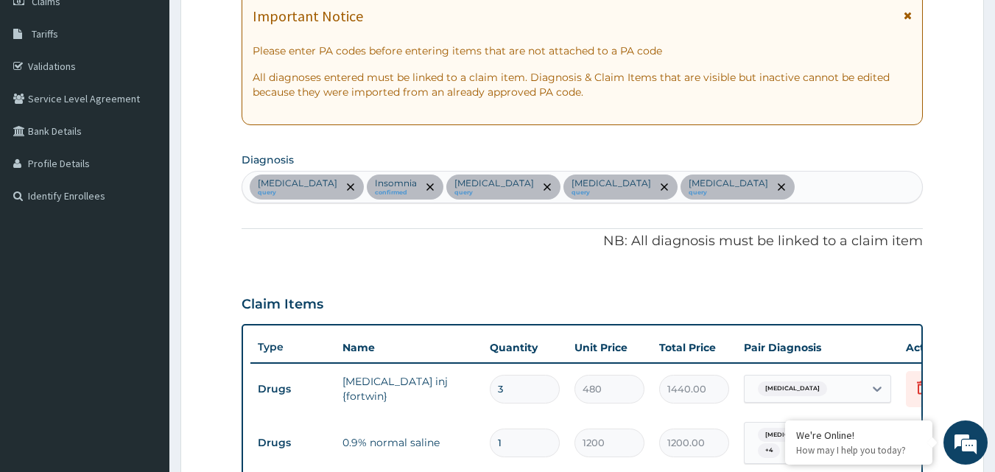
scroll to position [222, 0]
click at [803, 178] on div "Incisional hernia query Insomnia confirmed Lumbosacral spondylosis query Bacter…" at bounding box center [582, 188] width 680 height 31
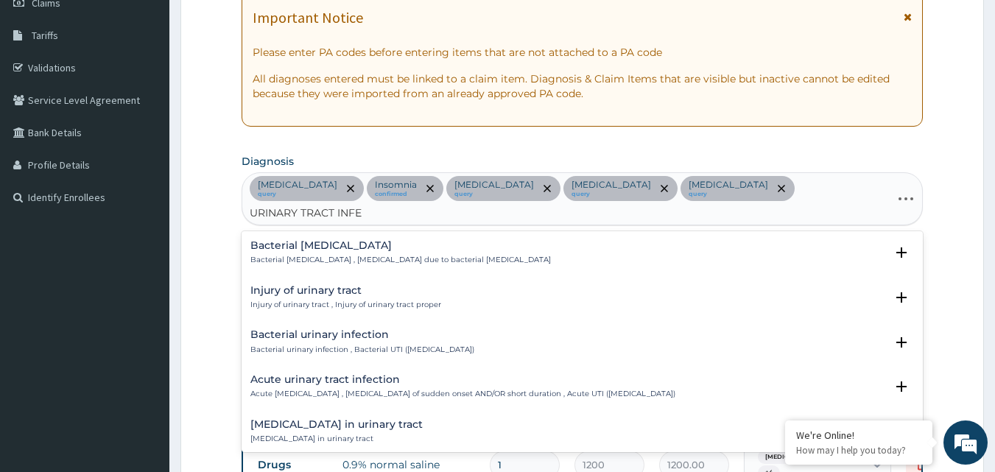
type input "URINARY TRACT INFEC"
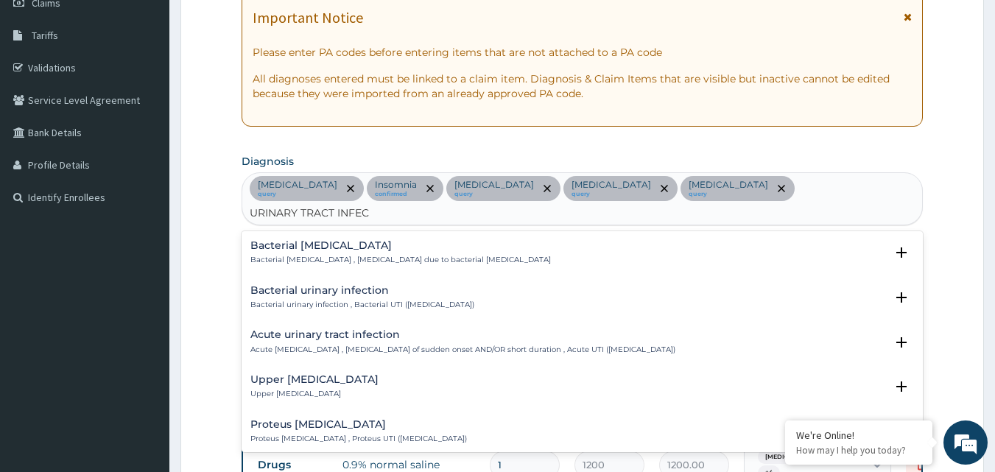
click at [368, 329] on h4 "Acute urinary tract infection" at bounding box center [462, 334] width 425 height 11
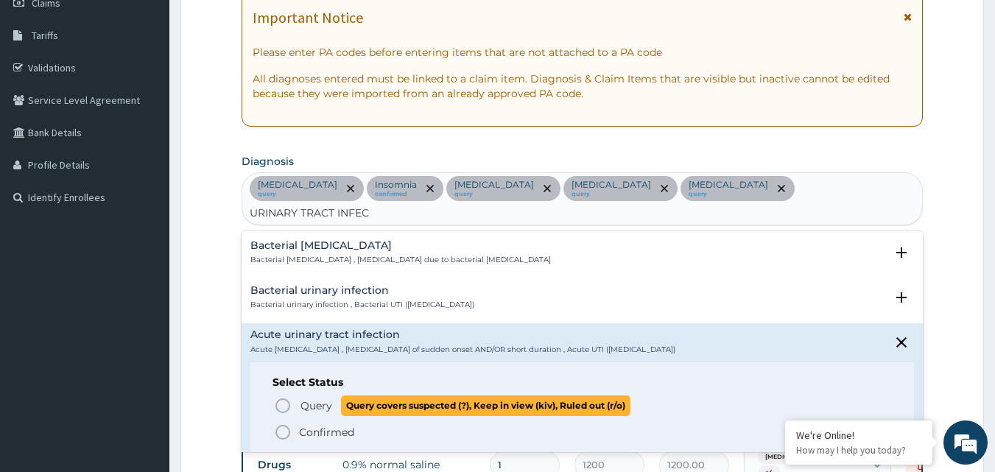
click at [323, 398] on span "Query" at bounding box center [316, 405] width 32 height 15
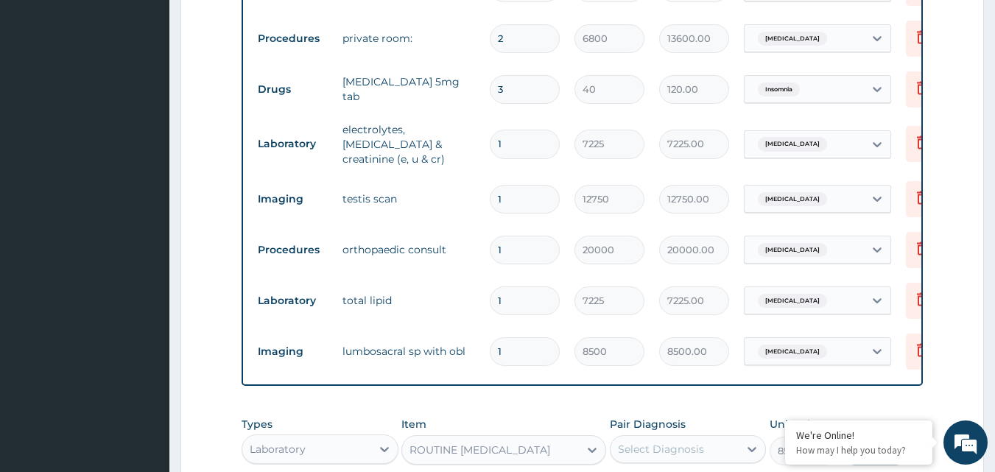
scroll to position [1032, 0]
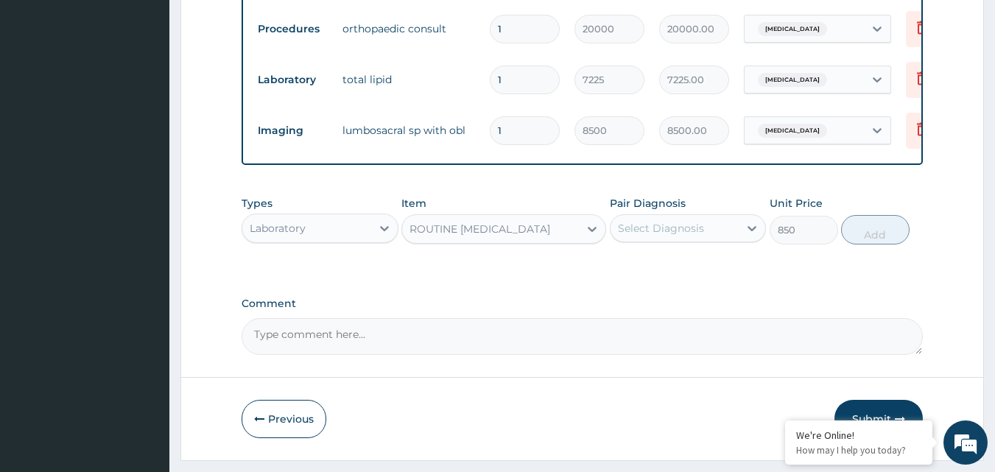
click at [738, 225] on div "Select Diagnosis" at bounding box center [674, 228] width 129 height 24
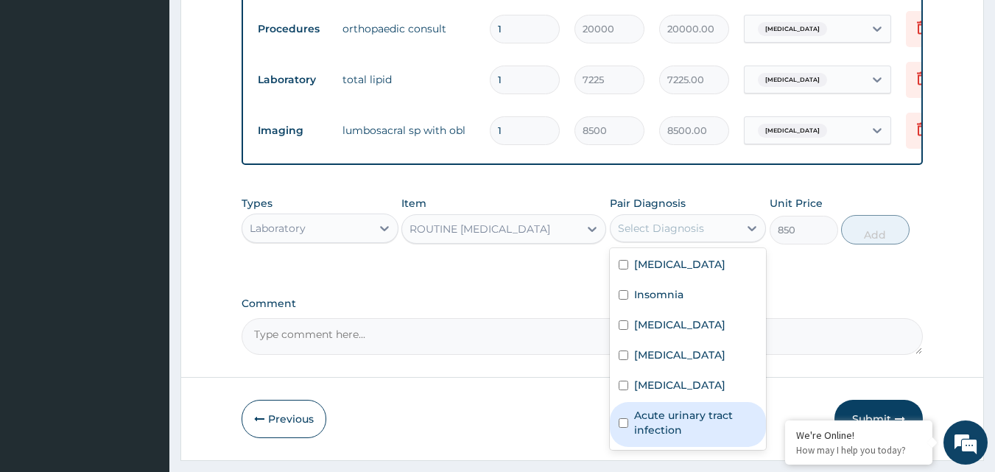
drag, startPoint x: 653, startPoint y: 437, endPoint x: 713, endPoint y: 389, distance: 76.9
click at [656, 437] on label "Acute urinary tract infection" at bounding box center [696, 422] width 124 height 29
checkbox input "true"
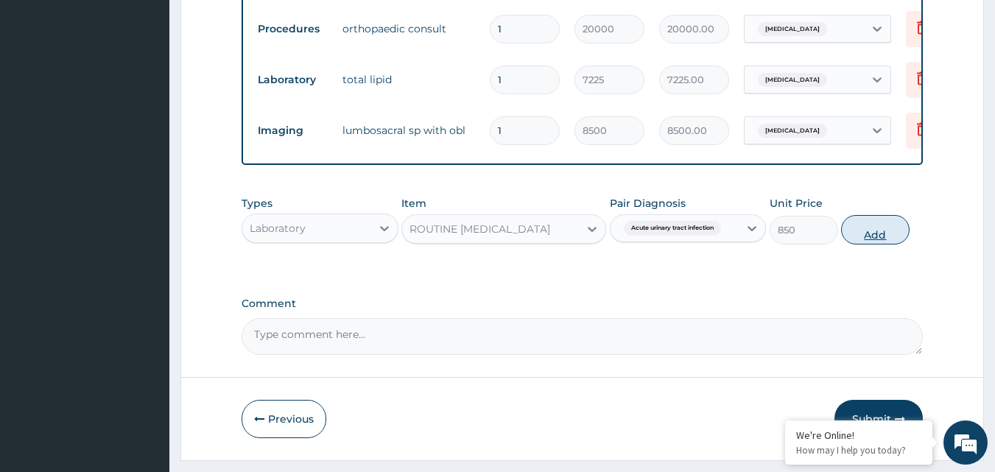
click at [866, 225] on button "Add" at bounding box center [875, 229] width 68 height 29
type input "0"
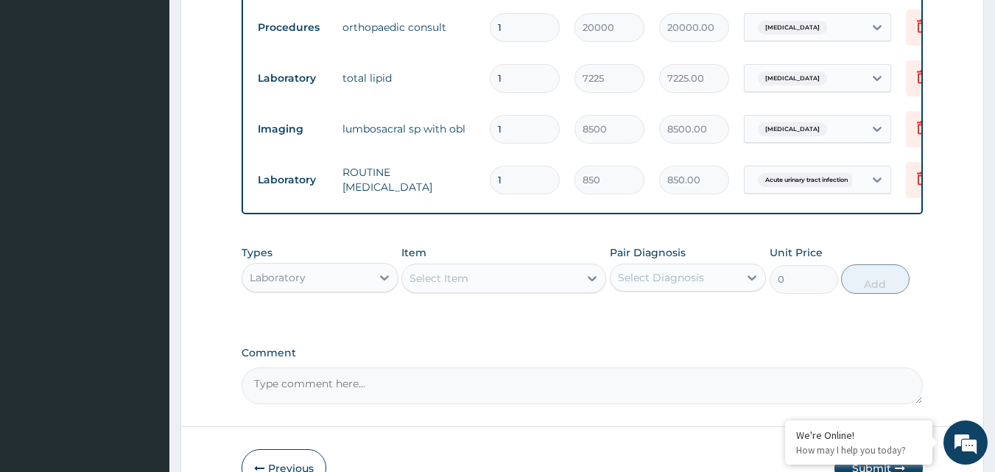
scroll to position [1106, 0]
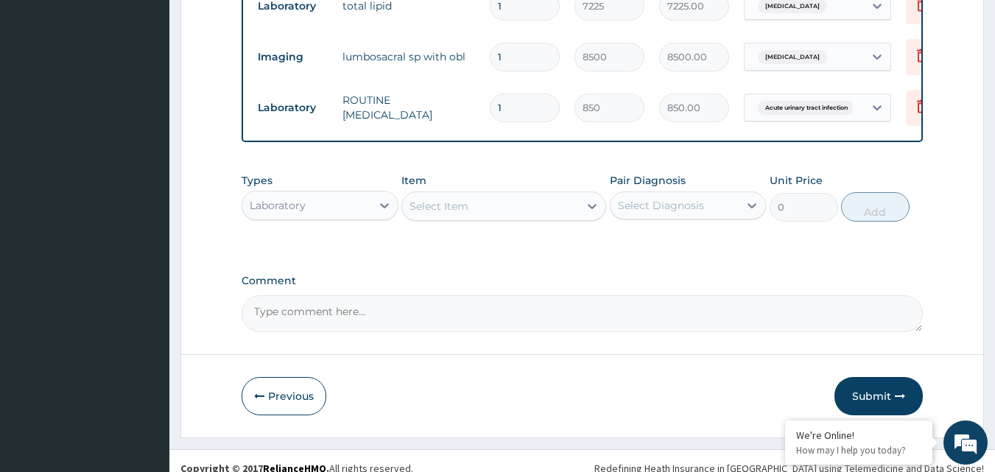
click at [322, 201] on div "Laboratory" at bounding box center [306, 206] width 129 height 24
click at [354, 198] on div "Laboratory" at bounding box center [306, 206] width 129 height 24
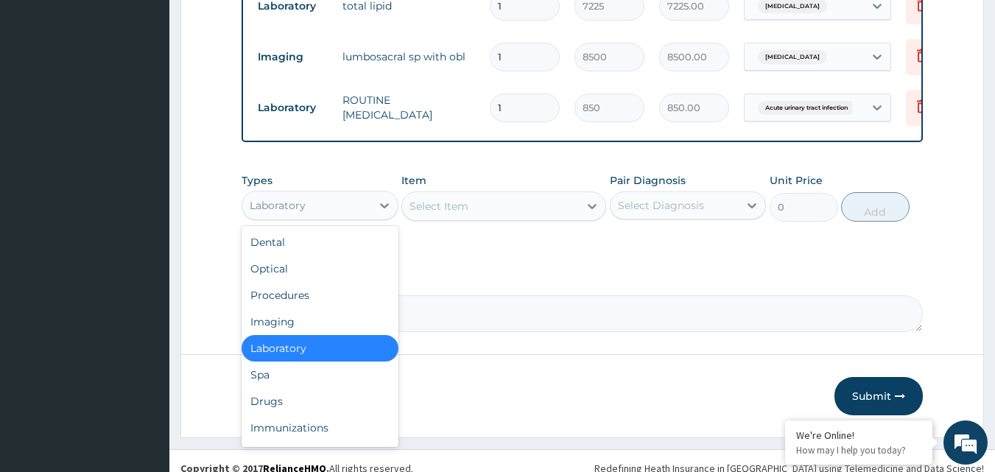
scroll to position [50, 0]
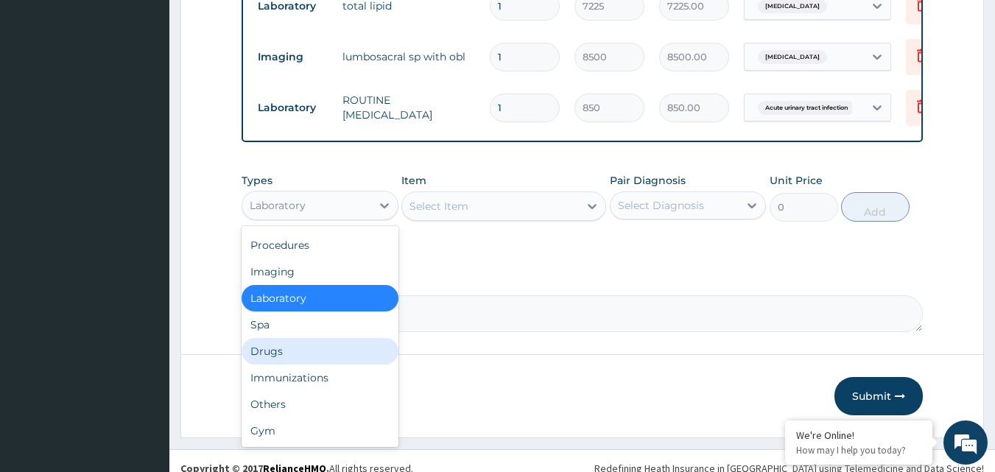
drag, startPoint x: 333, startPoint y: 346, endPoint x: 448, endPoint y: 287, distance: 128.4
click at [333, 345] on div "Drugs" at bounding box center [319, 351] width 157 height 27
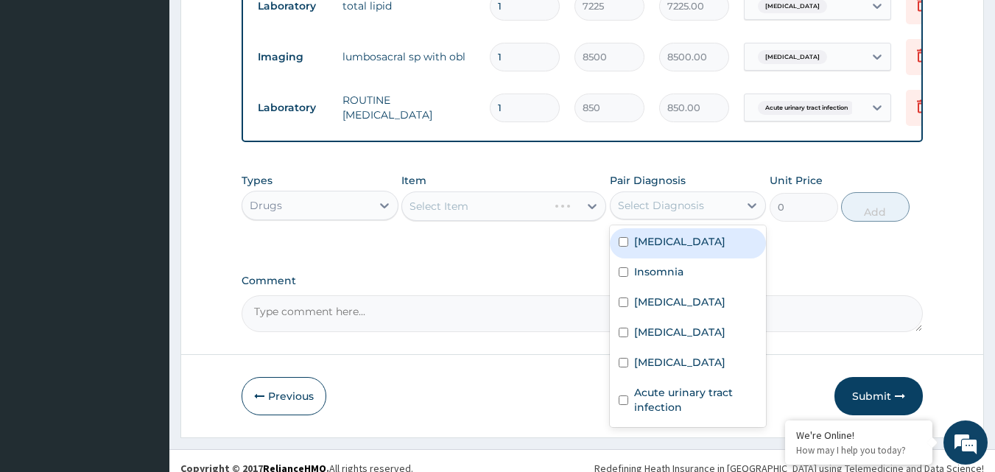
click at [648, 202] on div "Select Diagnosis" at bounding box center [661, 205] width 86 height 15
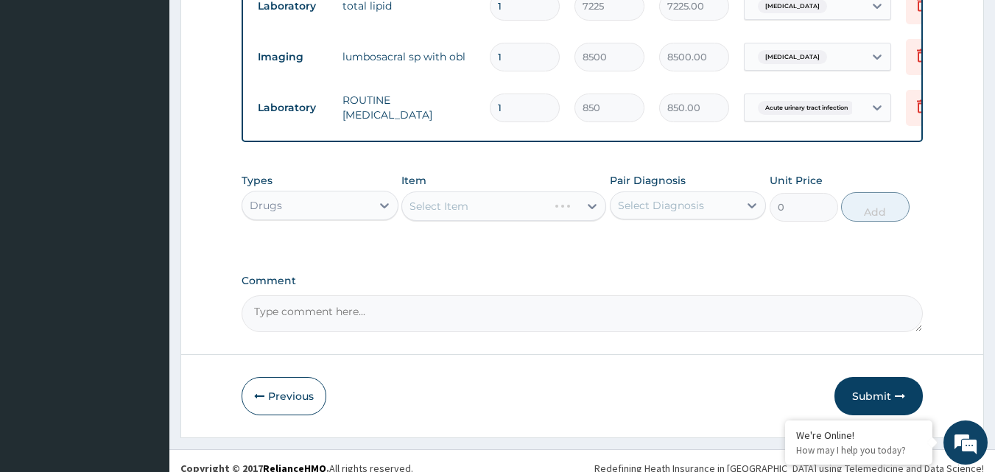
click at [534, 200] on div "Select Item" at bounding box center [503, 205] width 205 height 29
click at [538, 211] on div "Select Item" at bounding box center [503, 205] width 205 height 29
click at [534, 204] on div "Select Item" at bounding box center [490, 206] width 177 height 24
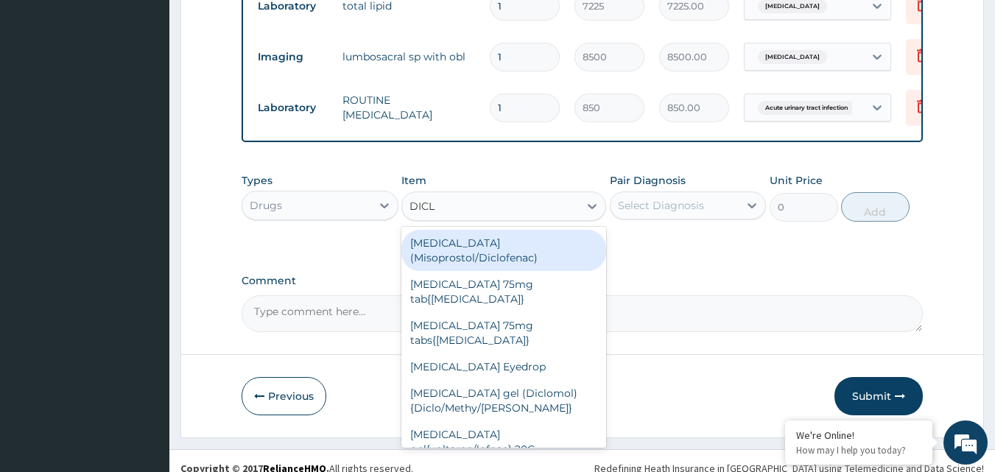
type input "DICLO"
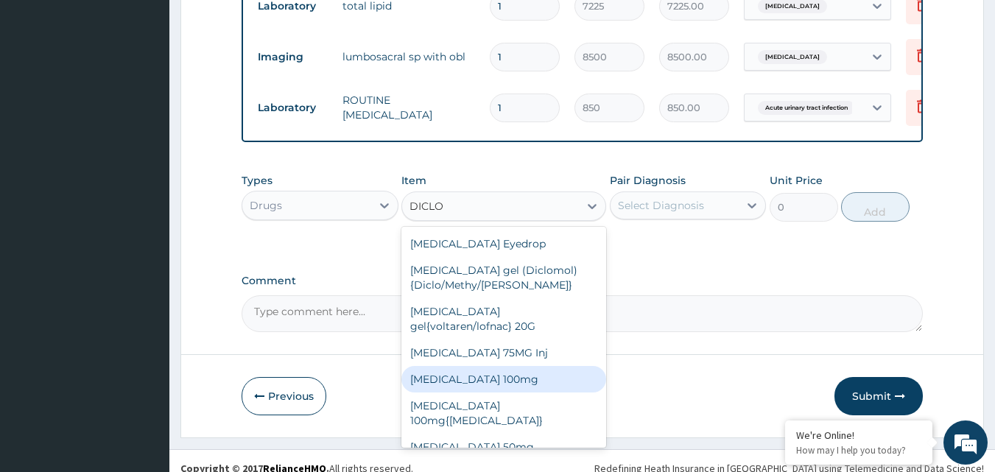
scroll to position [150, 0]
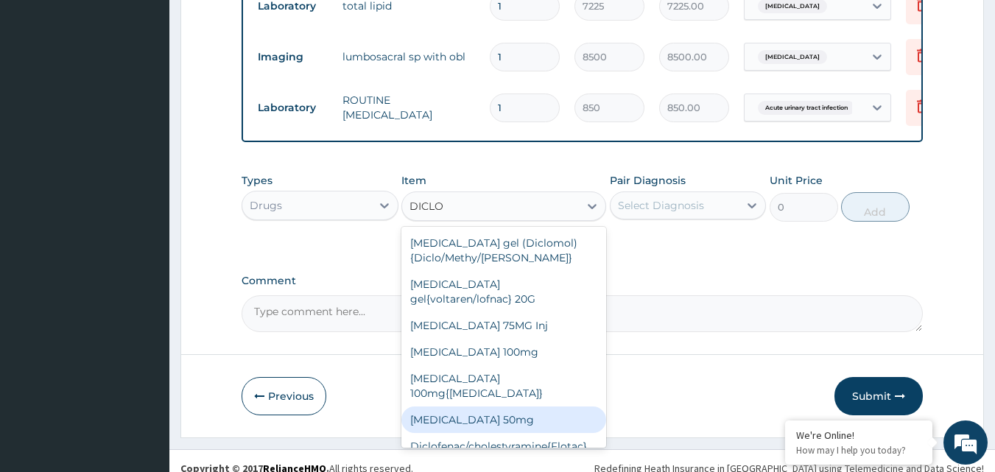
click at [530, 406] on div "[MEDICAL_DATA] 50mg" at bounding box center [503, 419] width 205 height 27
type input "80"
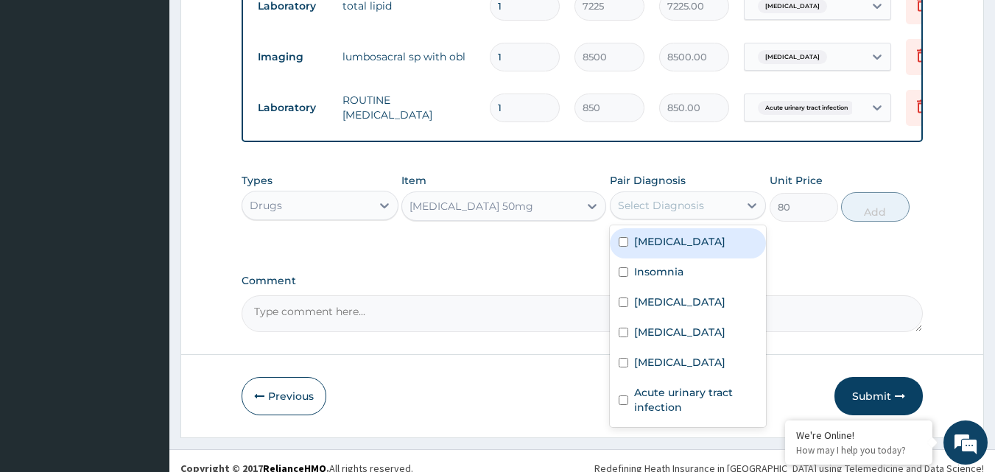
click at [717, 194] on div "Select Diagnosis" at bounding box center [674, 206] width 129 height 24
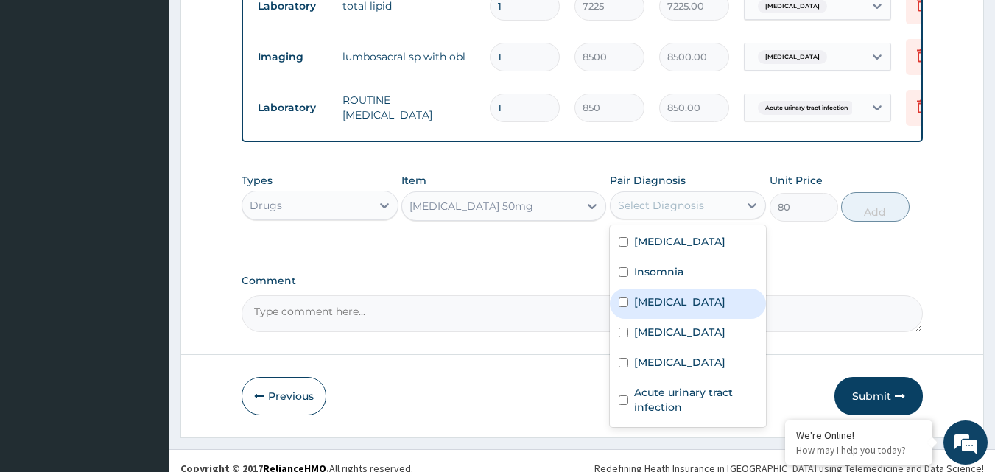
click at [675, 294] on label "Lumbosacral spondylosis" at bounding box center [679, 301] width 91 height 15
checkbox input "true"
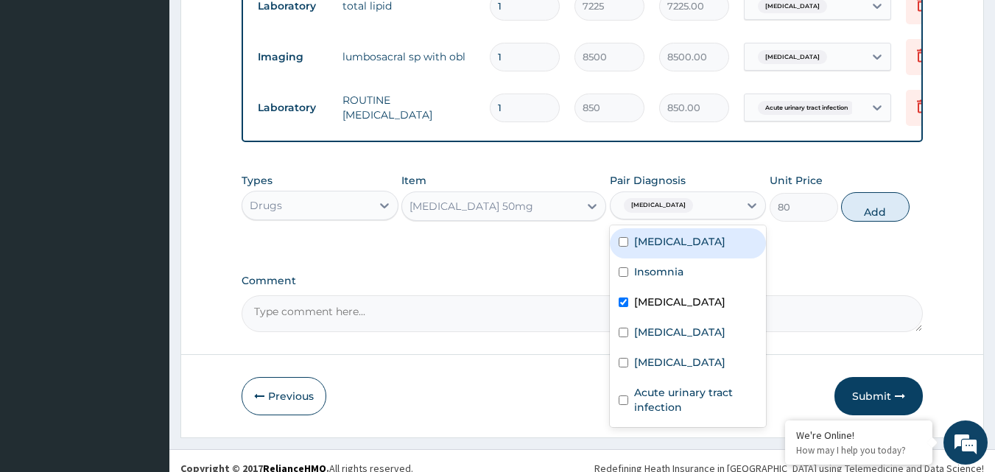
click at [675, 240] on label "Incisional hernia" at bounding box center [679, 241] width 91 height 15
checkbox input "true"
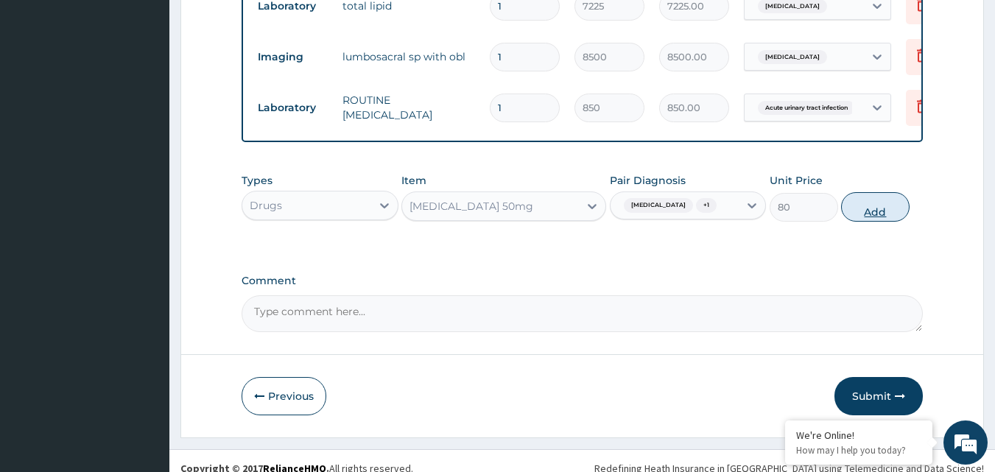
click at [858, 222] on button "Add" at bounding box center [875, 206] width 68 height 29
type input "0"
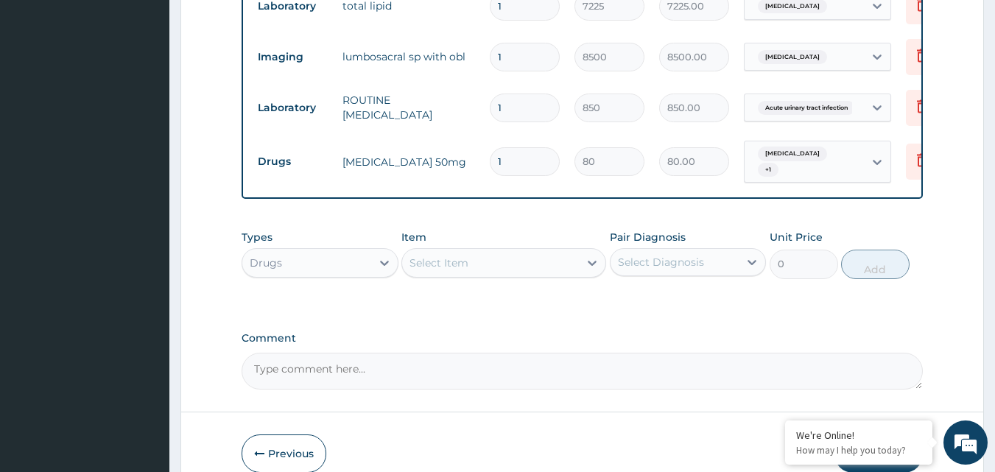
type input "0.00"
type input "6"
type input "480.00"
type input "6"
click at [495, 259] on div "Select Item" at bounding box center [490, 263] width 177 height 24
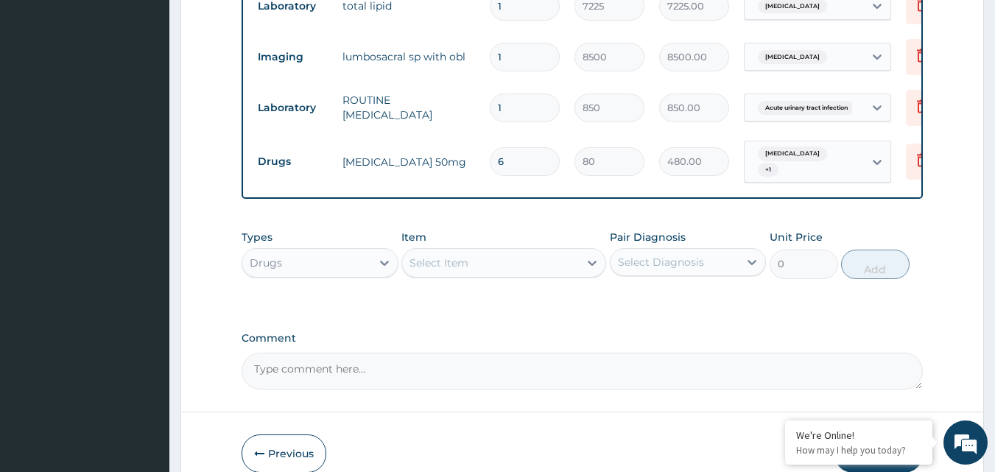
click at [495, 259] on div "Select Item" at bounding box center [490, 263] width 177 height 24
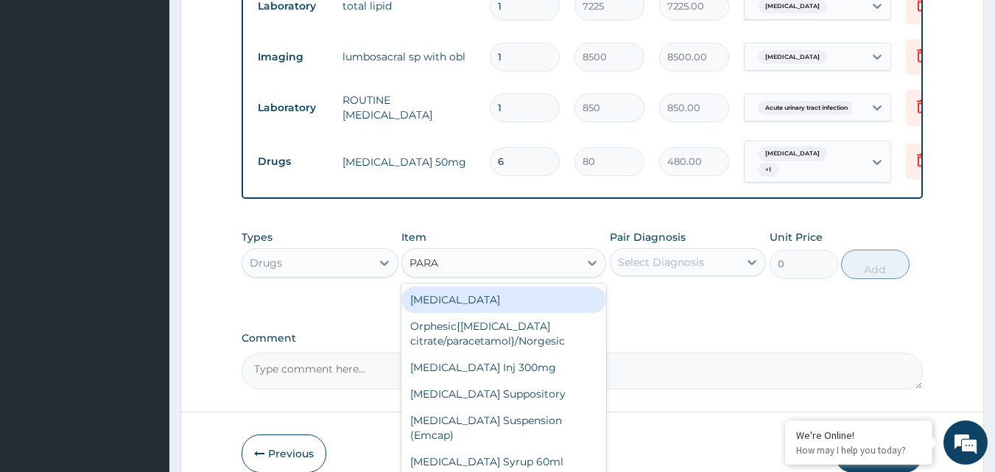
type input "PARAC"
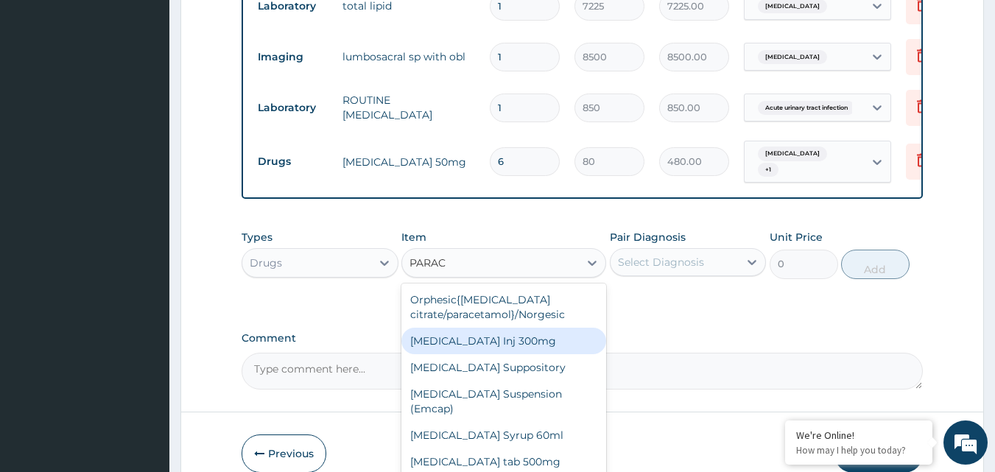
click at [544, 334] on div "[MEDICAL_DATA] Inj 300mg" at bounding box center [503, 341] width 205 height 27
type input "200"
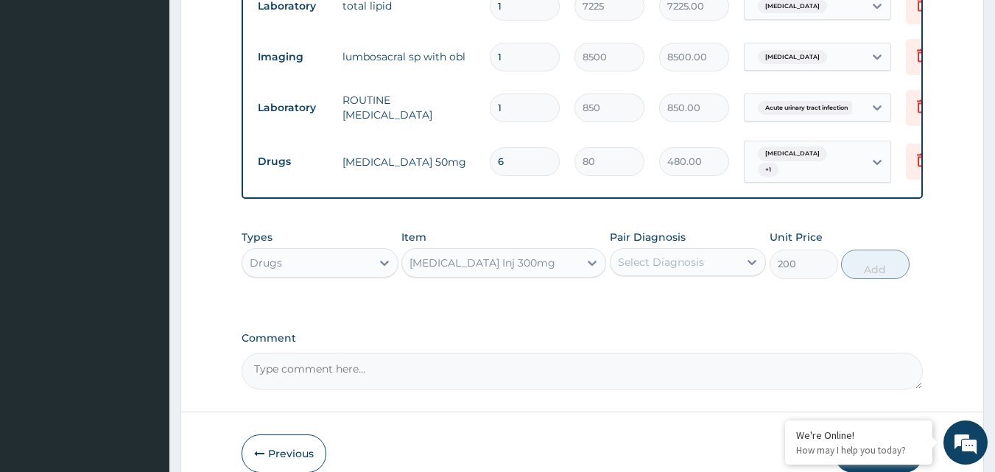
click at [680, 262] on div "Select Diagnosis" at bounding box center [661, 262] width 86 height 15
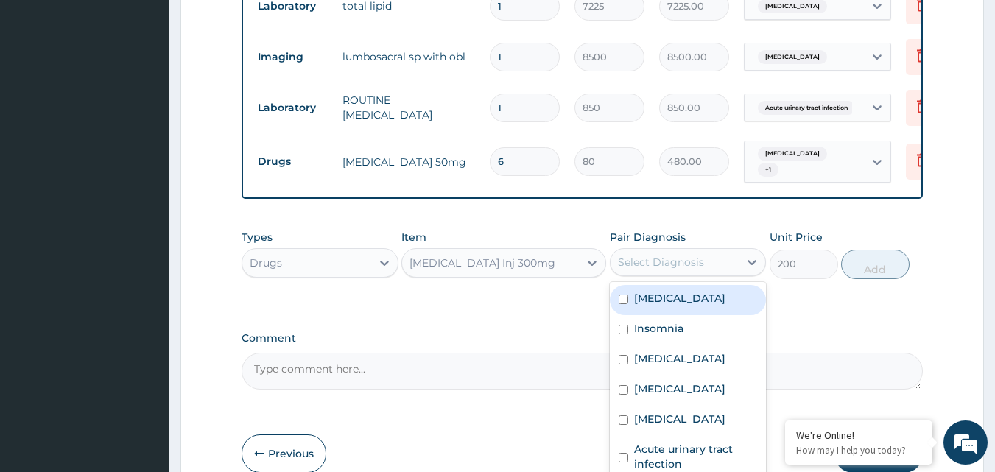
click at [688, 299] on label "Incisional hernia" at bounding box center [679, 298] width 91 height 15
checkbox input "true"
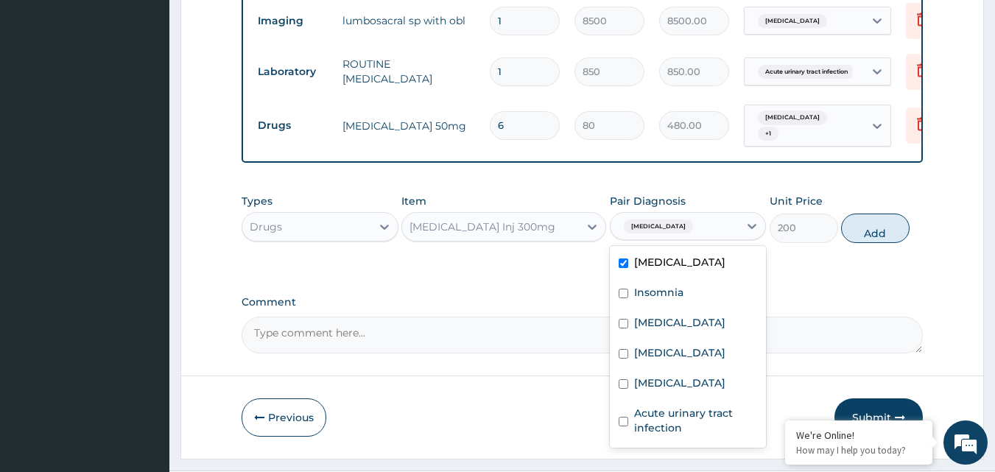
scroll to position [1174, 0]
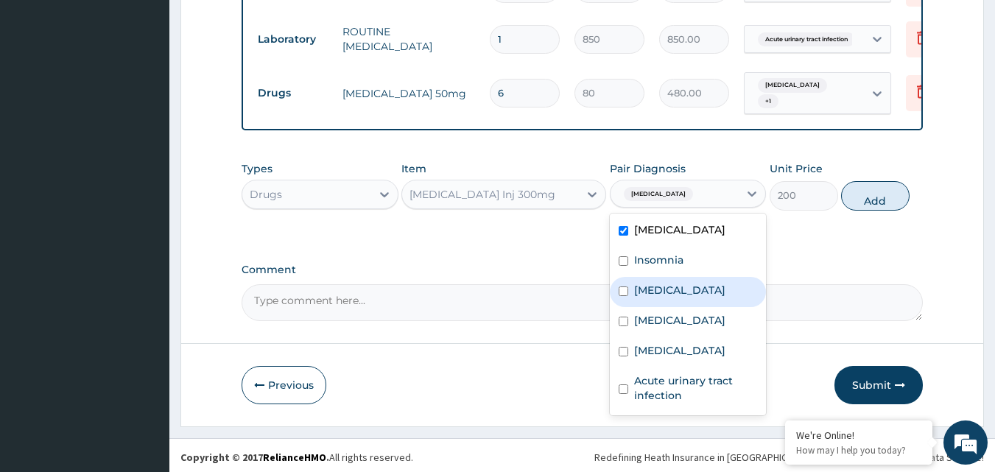
click at [676, 291] on label "Lumbosacral spondylosis" at bounding box center [679, 290] width 91 height 15
checkbox input "true"
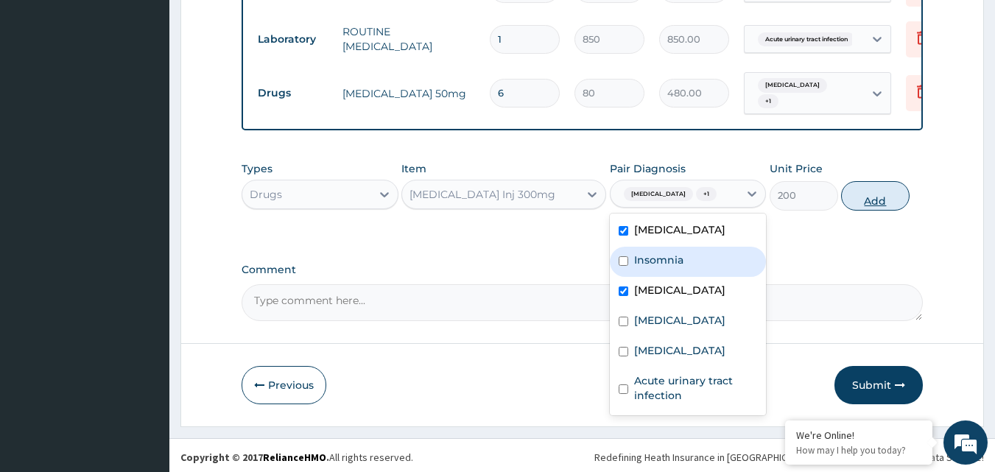
click at [857, 202] on button "Add" at bounding box center [875, 195] width 68 height 29
type input "0"
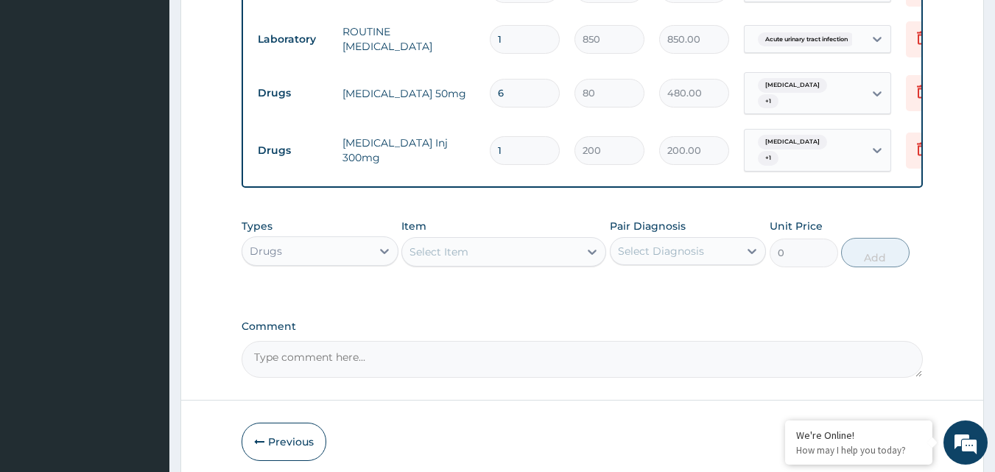
click at [451, 247] on div "Select Item" at bounding box center [438, 251] width 59 height 15
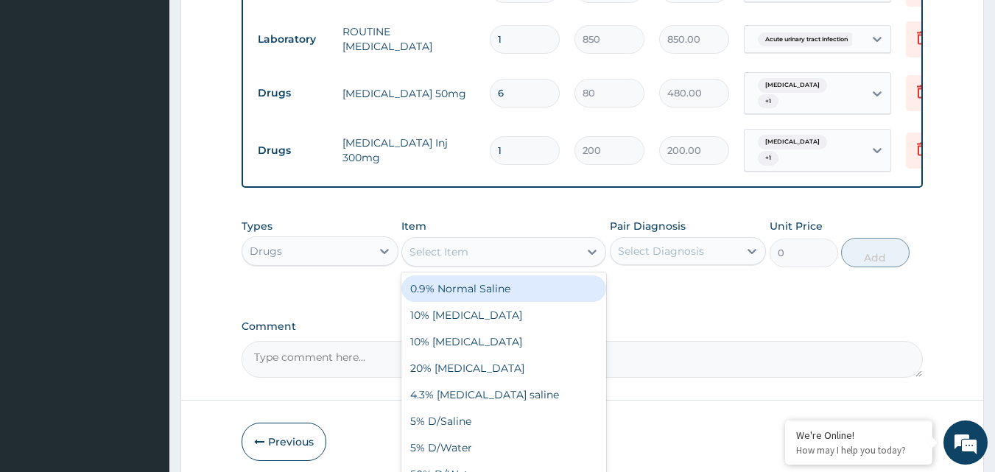
click at [506, 136] on input "1" at bounding box center [525, 150] width 70 height 29
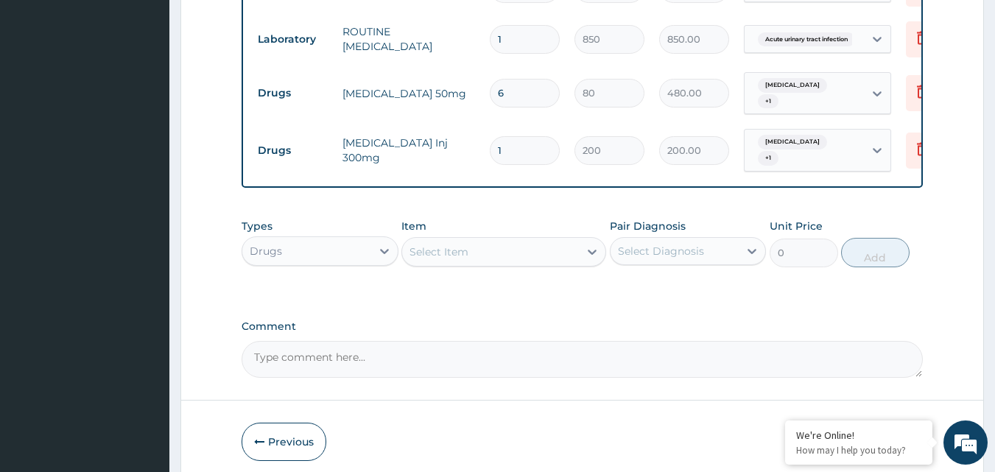
type input "0.00"
type input "3"
type input "600.00"
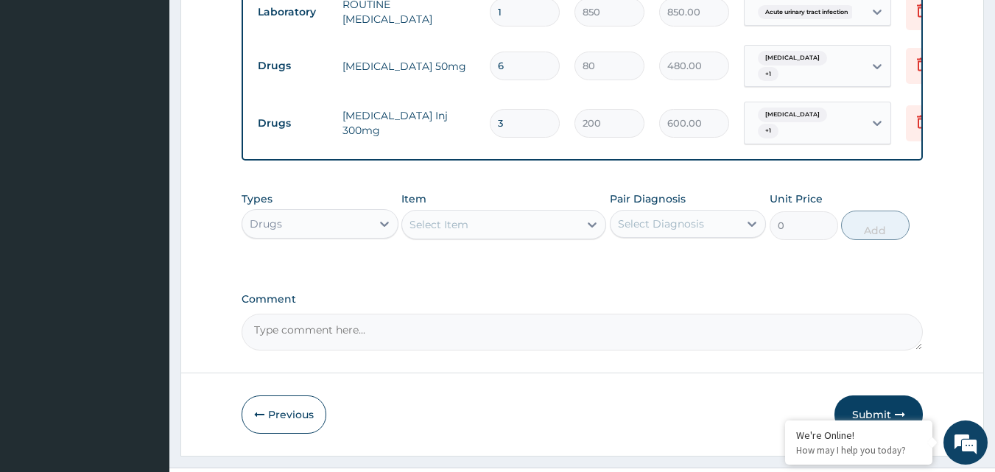
scroll to position [1225, 0]
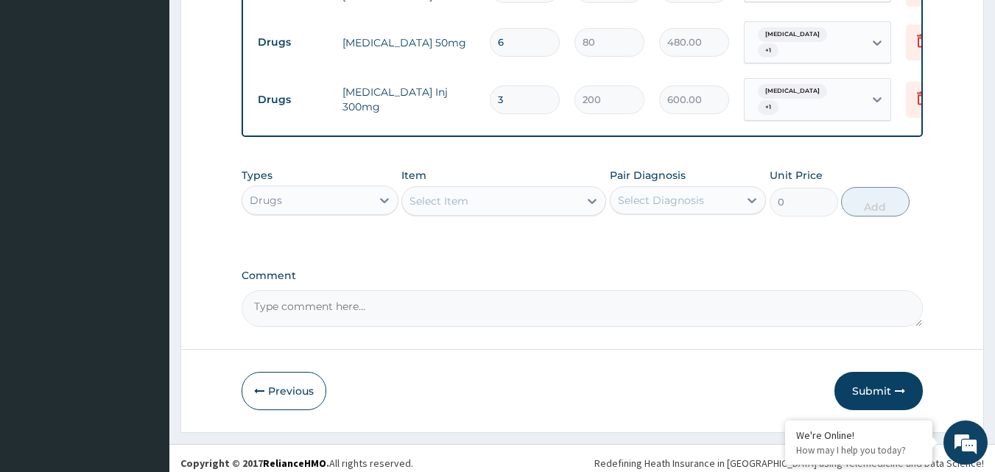
type input "3"
click at [497, 189] on div "Select Item" at bounding box center [490, 201] width 177 height 24
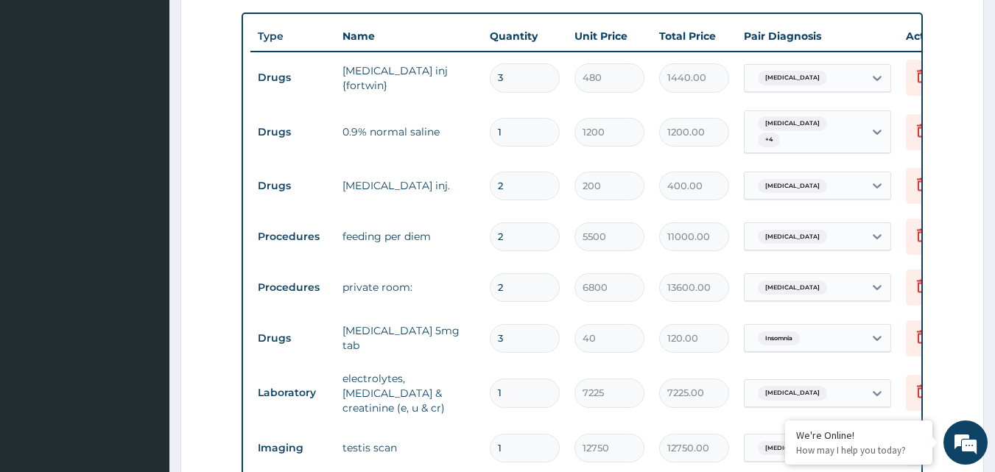
scroll to position [489, 0]
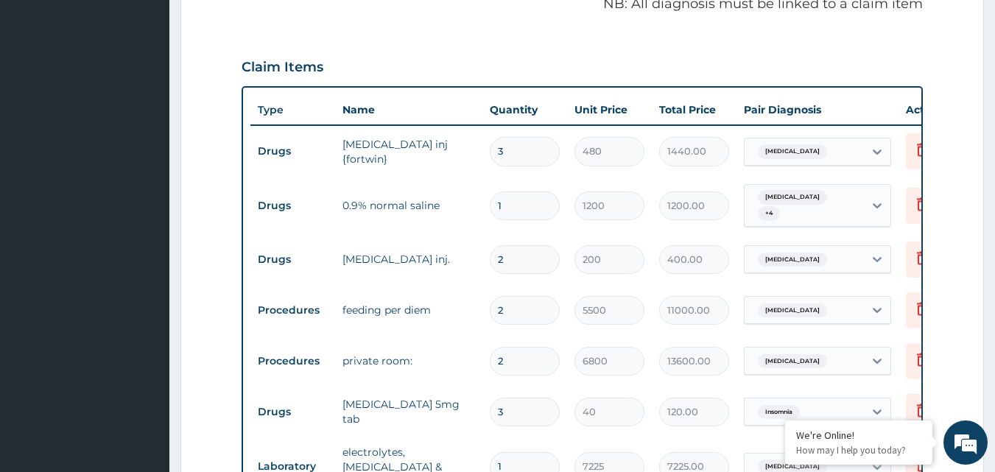
click at [528, 166] on input "3" at bounding box center [525, 151] width 70 height 29
type input "0.00"
type input "2"
type input "960.00"
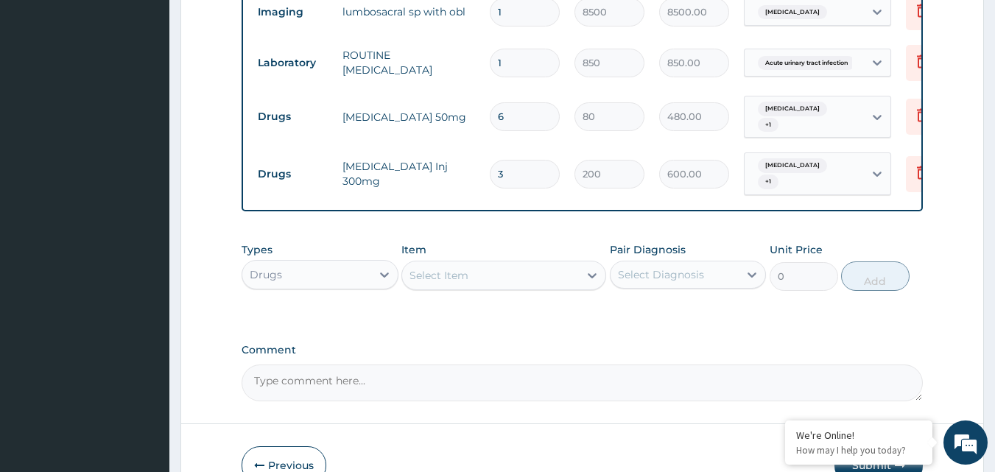
scroll to position [1151, 0]
type input "2"
click at [278, 266] on div "Drugs" at bounding box center [266, 273] width 32 height 15
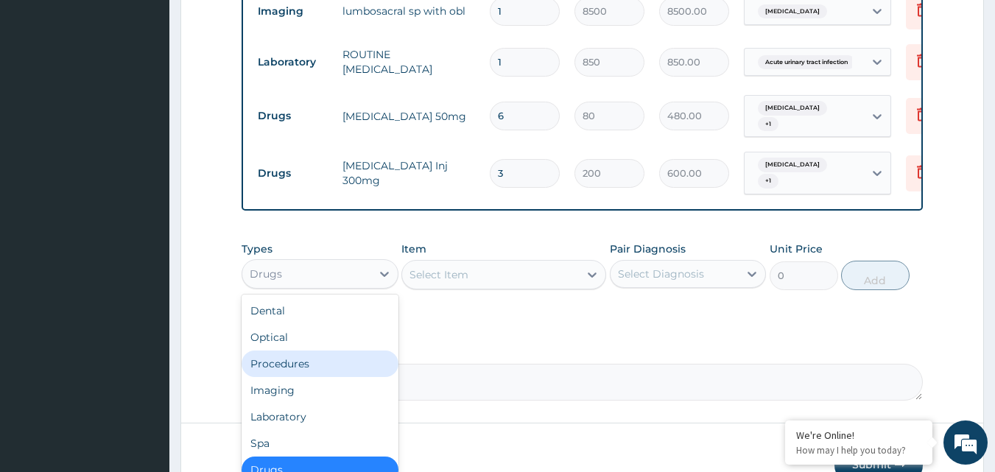
click at [308, 350] on div "Procedures" at bounding box center [319, 363] width 157 height 27
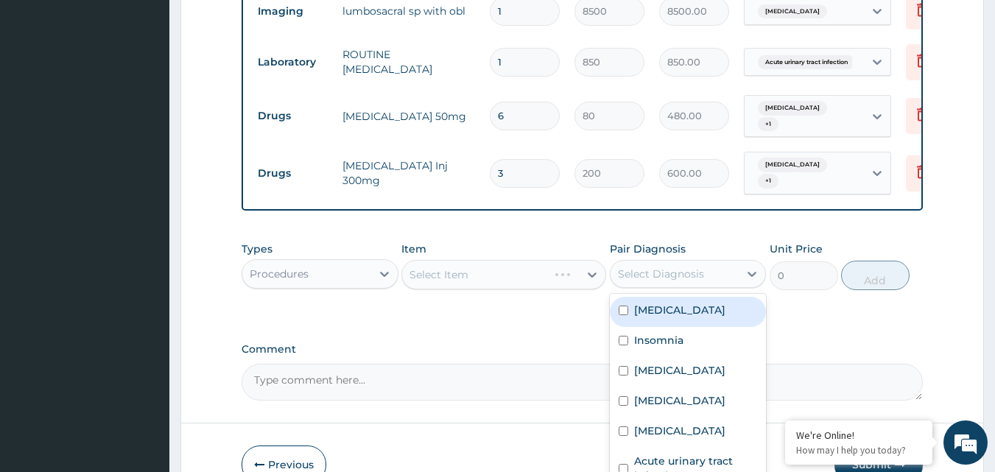
click at [665, 266] on div "Select Diagnosis" at bounding box center [661, 273] width 86 height 15
click at [631, 301] on div "Incisional hernia" at bounding box center [688, 312] width 157 height 30
checkbox input "true"
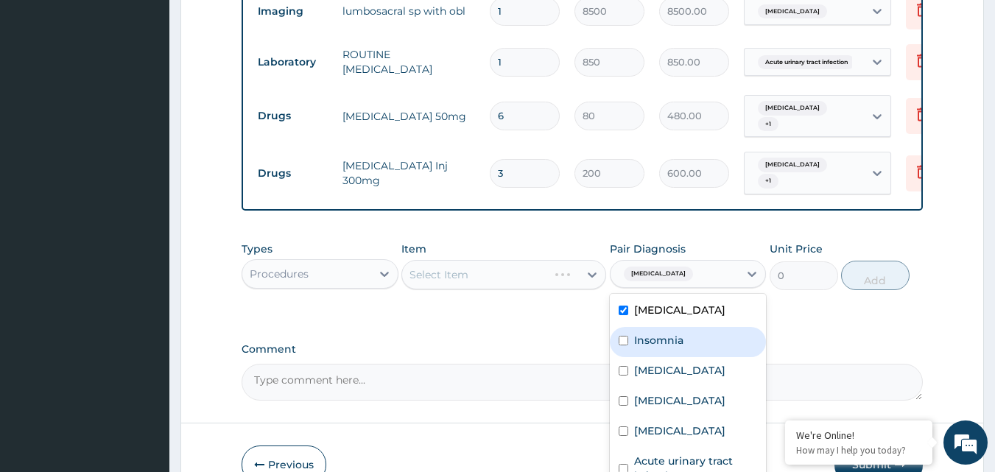
click at [672, 333] on label "Insomnia" at bounding box center [658, 340] width 49 height 15
checkbox input "true"
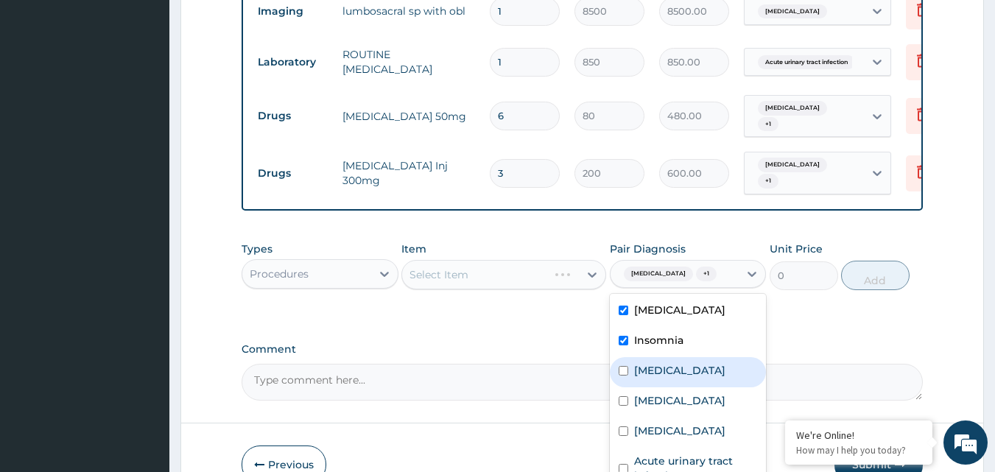
click at [661, 363] on label "Lumbosacral spondylosis" at bounding box center [679, 370] width 91 height 15
checkbox input "true"
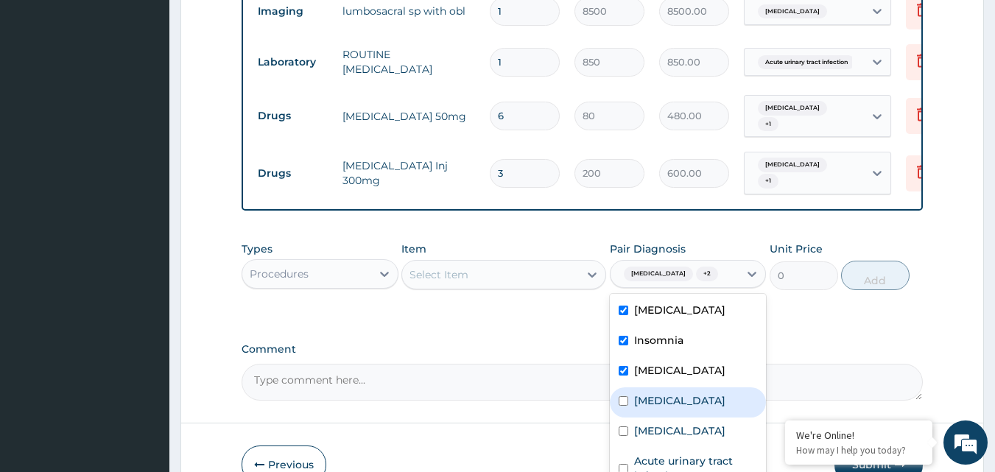
click at [648, 407] on label "[MEDICAL_DATA]" at bounding box center [679, 400] width 91 height 15
checkbox input "true"
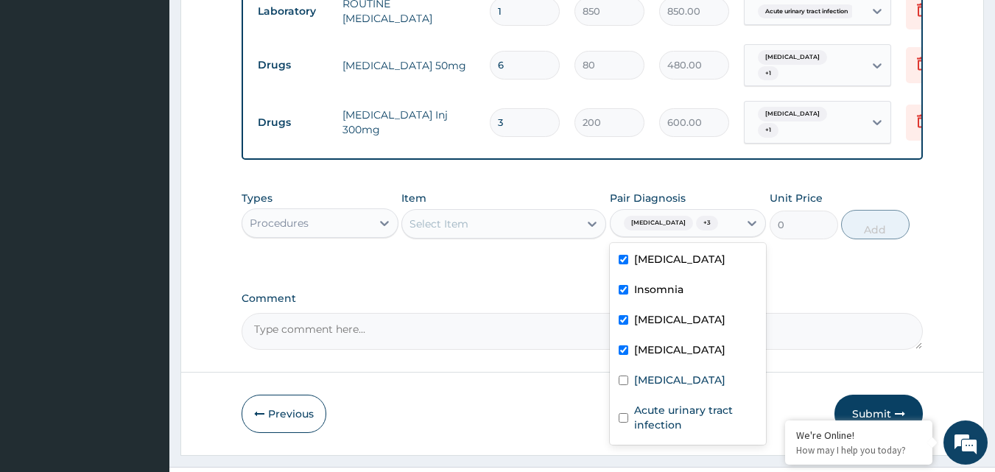
scroll to position [1225, 0]
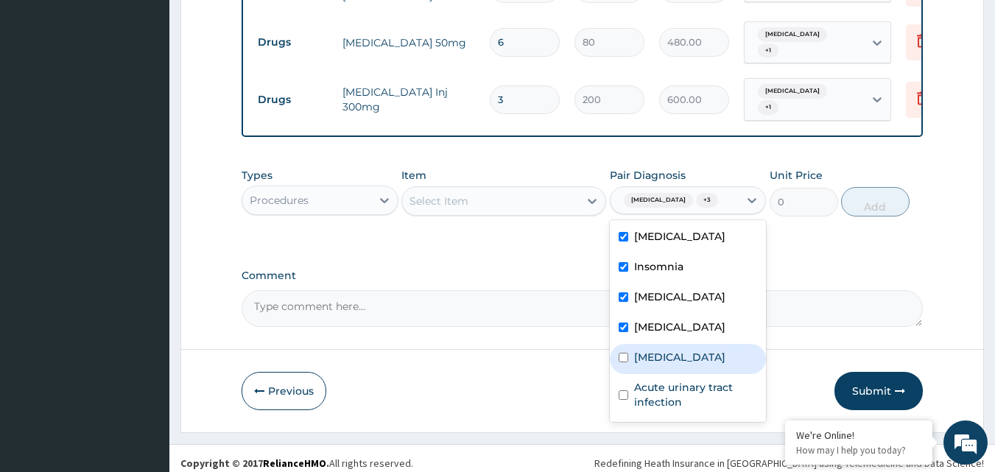
click at [646, 356] on label "[MEDICAL_DATA]" at bounding box center [679, 357] width 91 height 15
checkbox input "true"
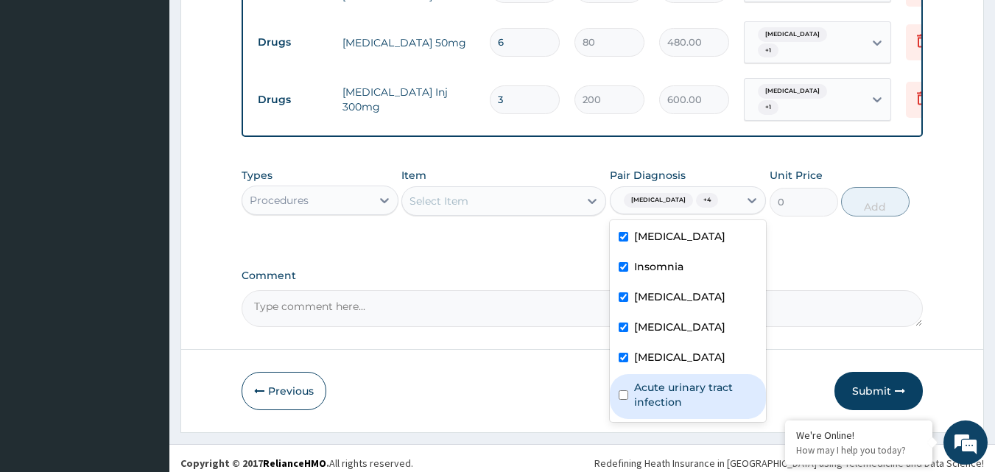
drag, startPoint x: 642, startPoint y: 400, endPoint x: 625, endPoint y: 342, distance: 60.6
click at [640, 397] on label "Acute urinary tract infection" at bounding box center [696, 394] width 124 height 29
checkbox input "true"
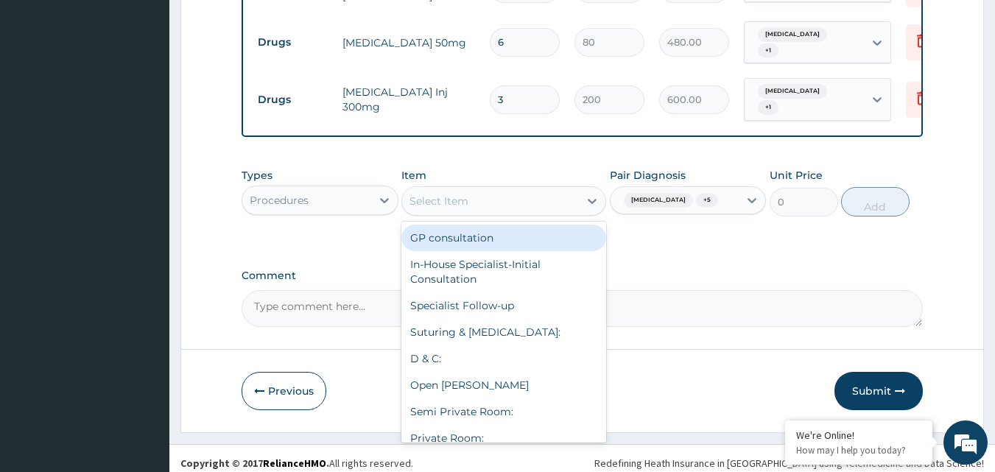
click at [575, 192] on div "Select Item" at bounding box center [490, 201] width 177 height 24
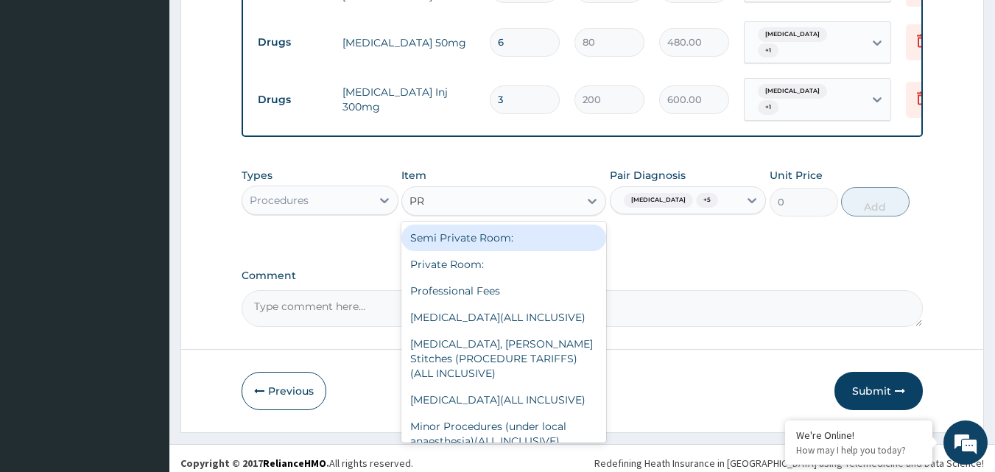
type input "PRO"
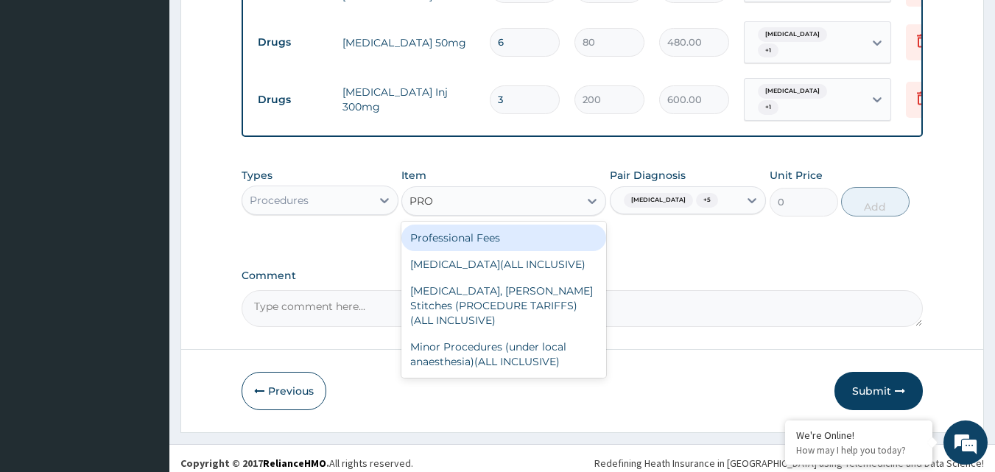
click at [588, 230] on div "Professional Fees" at bounding box center [503, 238] width 205 height 27
click at [588, 230] on div "Types Procedures Item option Paracetamol Inj 300mg, selected. option Profession…" at bounding box center [582, 202] width 682 height 85
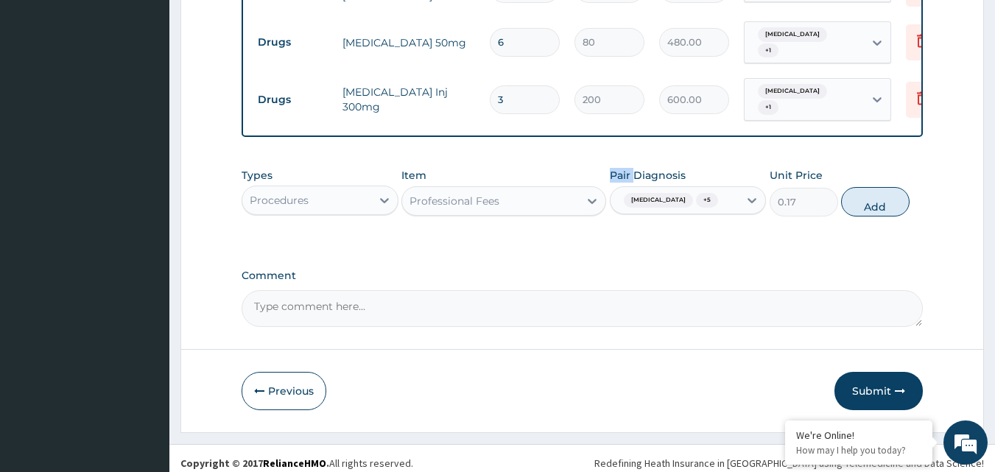
drag, startPoint x: 887, startPoint y: 192, endPoint x: 787, endPoint y: 189, distance: 100.2
click at [886, 194] on button "Add" at bounding box center [875, 201] width 68 height 29
type input "0"
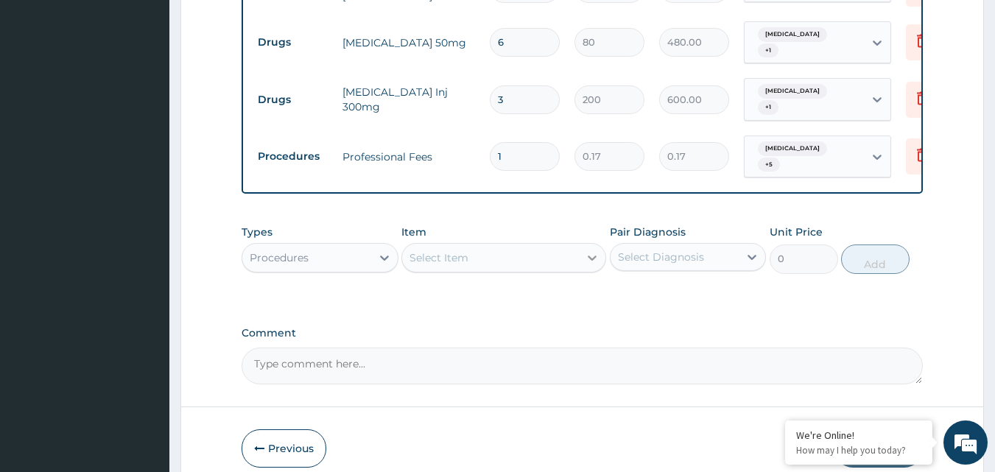
type input "0.00"
type input "8"
type input "1.36"
type input "84"
type input "14.28"
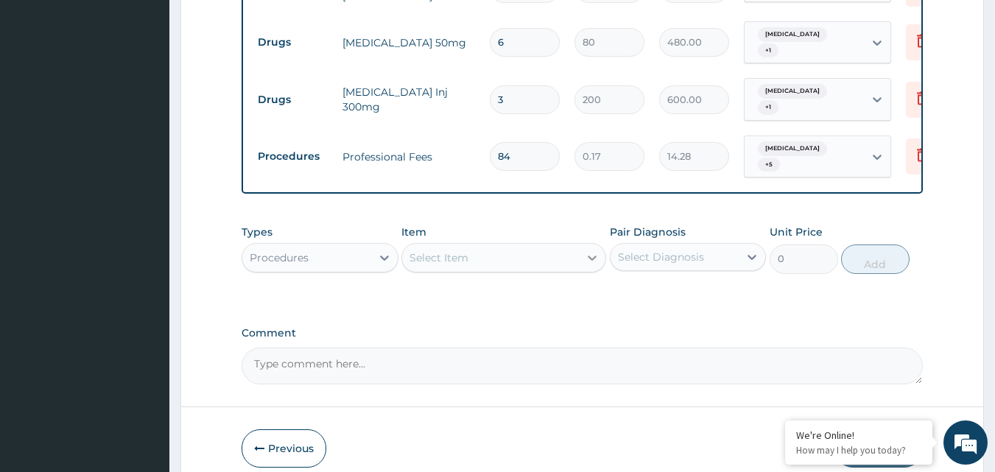
type input "849"
type input "144.33"
type input "8491"
type input "1443.47"
type input "84910"
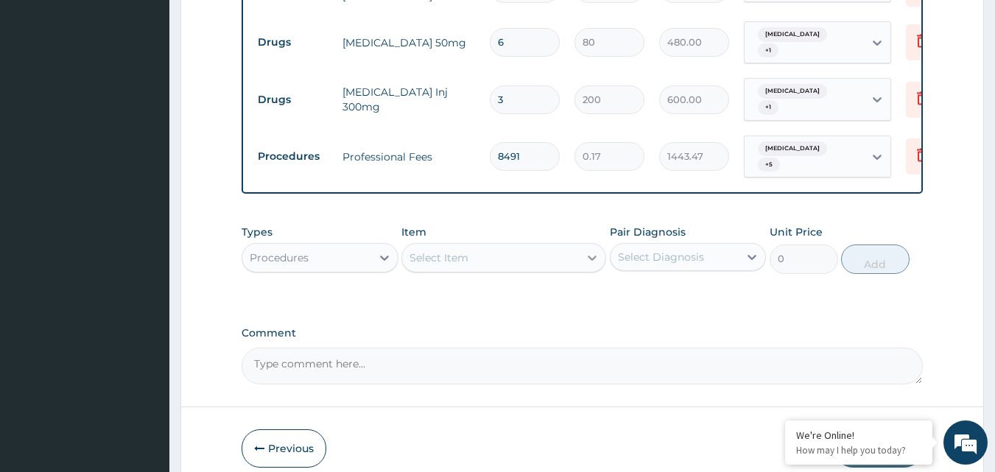
type input "14434.70"
type input "8491"
type input "1443.47"
type input "84910"
type input "14434.70"
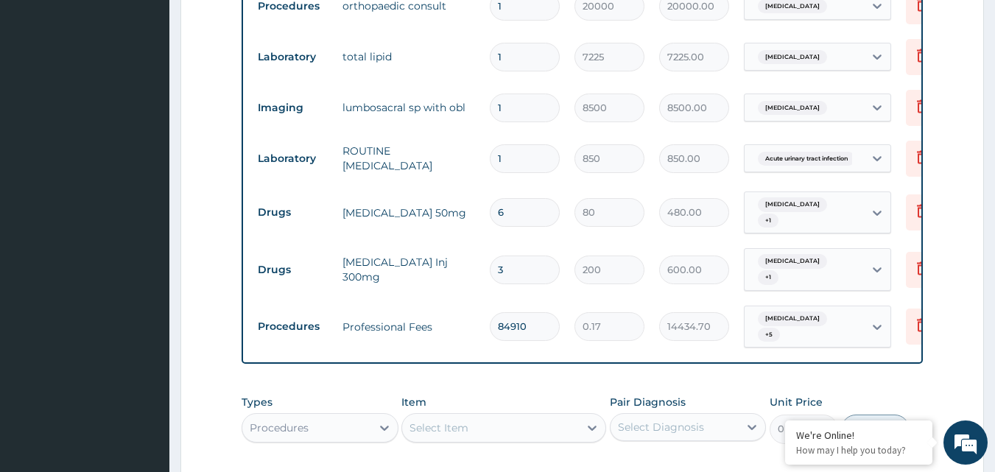
scroll to position [1151, 0]
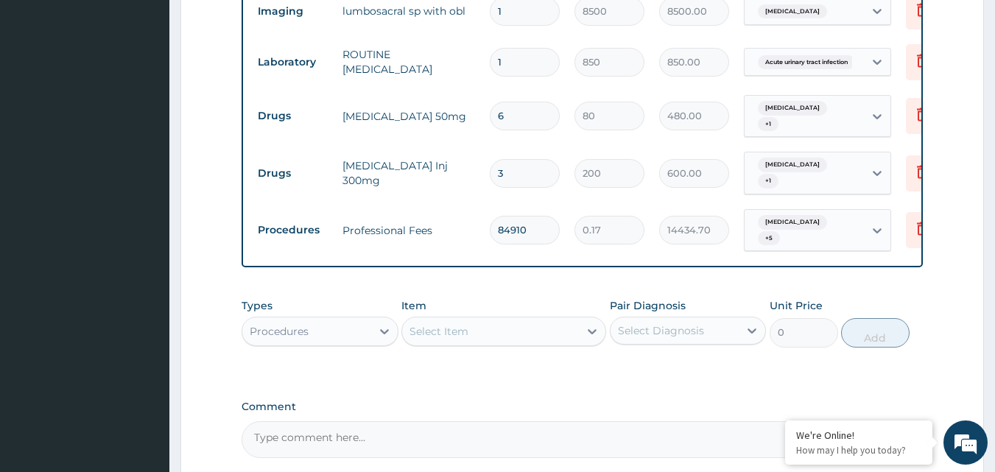
type input "8491"
type input "1443.47"
type input "84910"
type input "14434.70"
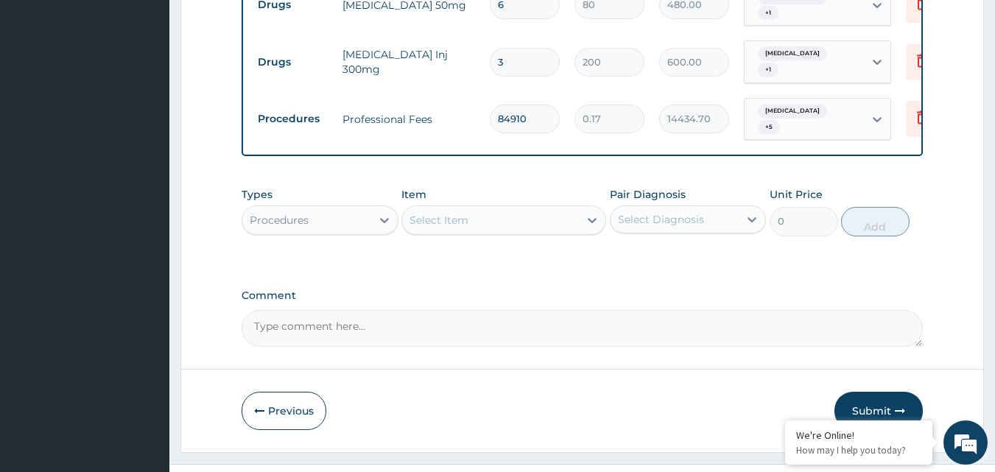
scroll to position [1276, 0]
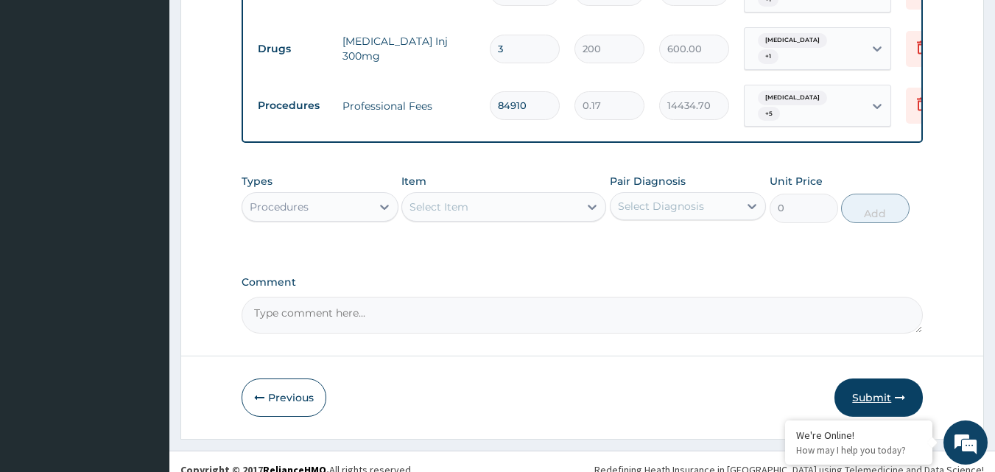
type input "84910"
click at [892, 378] on button "Submit" at bounding box center [878, 397] width 88 height 38
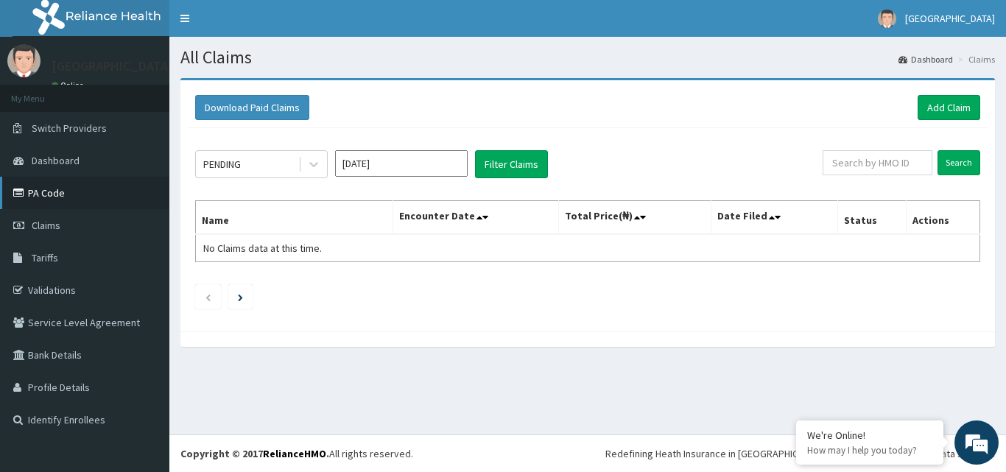
click at [107, 190] on link "PA Code" at bounding box center [84, 193] width 169 height 32
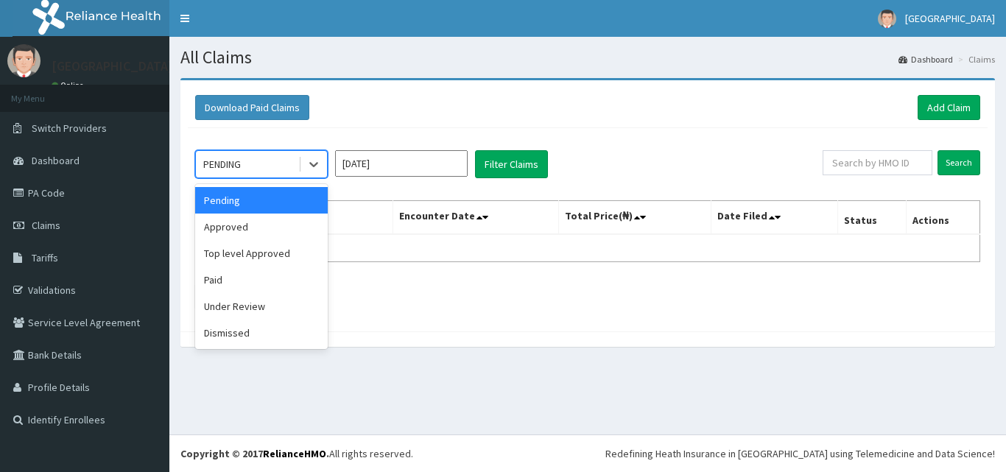
click at [289, 161] on div "PENDING" at bounding box center [247, 164] width 102 height 24
click at [278, 221] on div "Approved" at bounding box center [261, 226] width 133 height 27
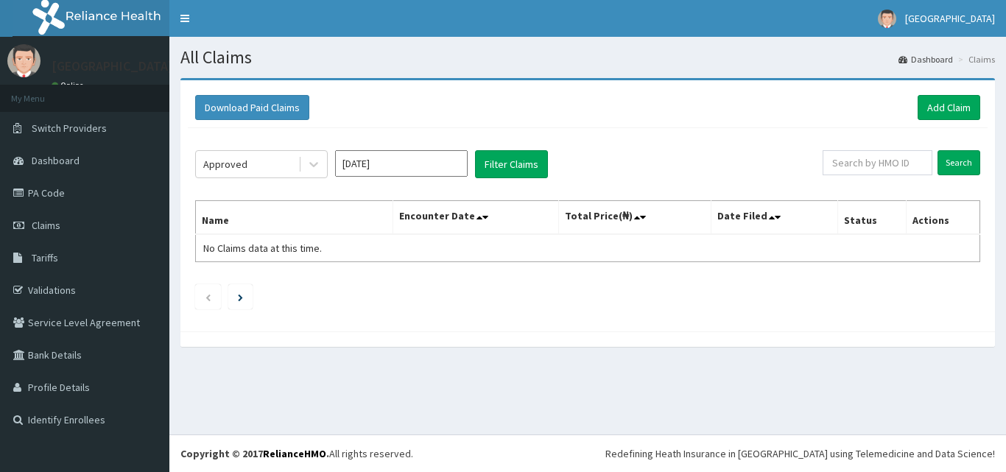
click at [292, 148] on div "Approved [DATE] Filter Claims Search Name Encounter Date Total Price(₦) Date Fi…" at bounding box center [587, 226] width 799 height 196
click at [292, 173] on div "Approved" at bounding box center [247, 164] width 102 height 24
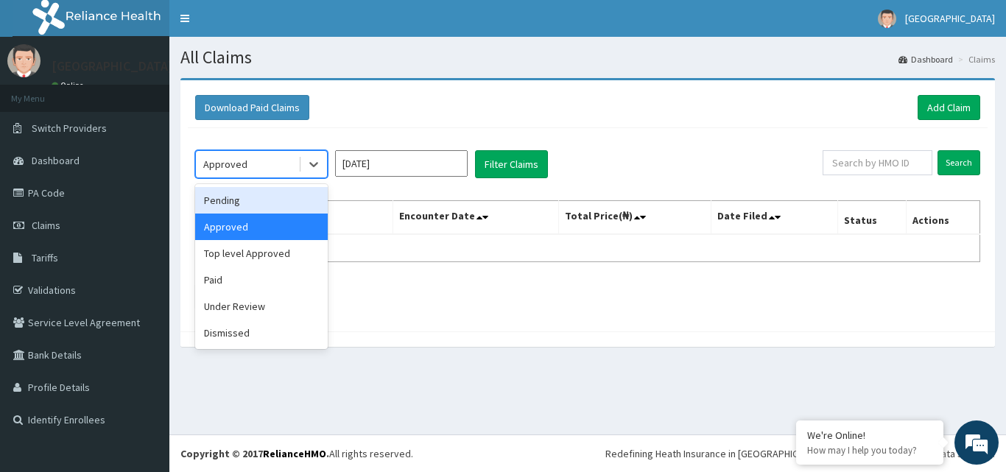
click at [280, 194] on div "Pending" at bounding box center [261, 200] width 133 height 27
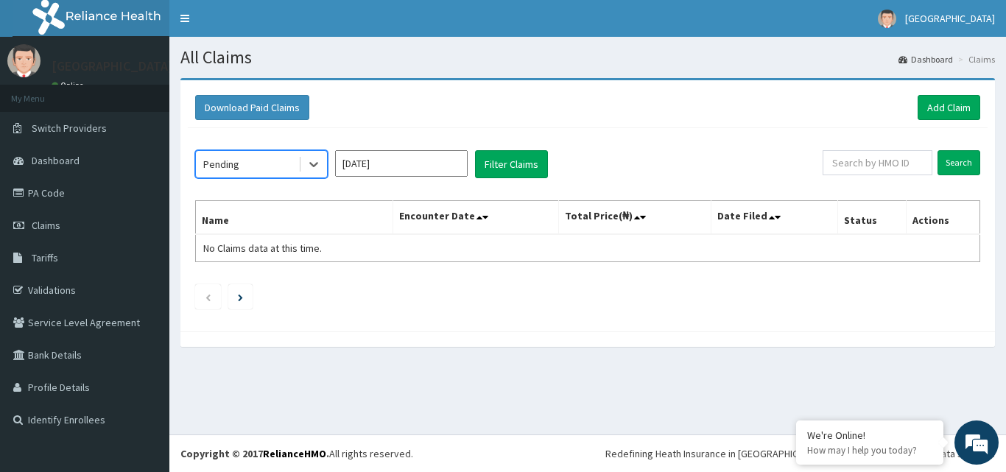
click at [426, 163] on input "[DATE]" at bounding box center [401, 163] width 133 height 27
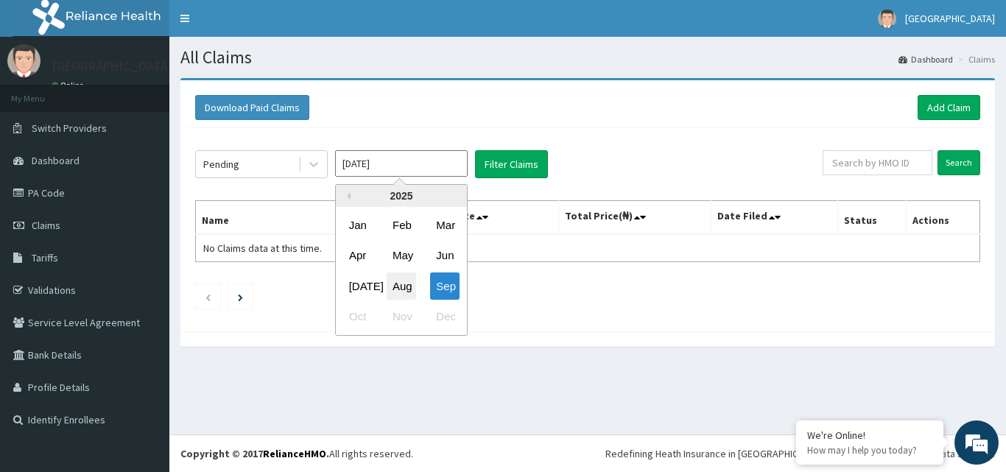
click at [398, 283] on div "Aug" at bounding box center [400, 285] width 29 height 27
type input "[DATE]"
click at [398, 283] on div "Pending [DATE] Previous Year [DATE] Feb Mar Apr May Jun [DATE] Aug Sep Oct Nov …" at bounding box center [587, 226] width 799 height 196
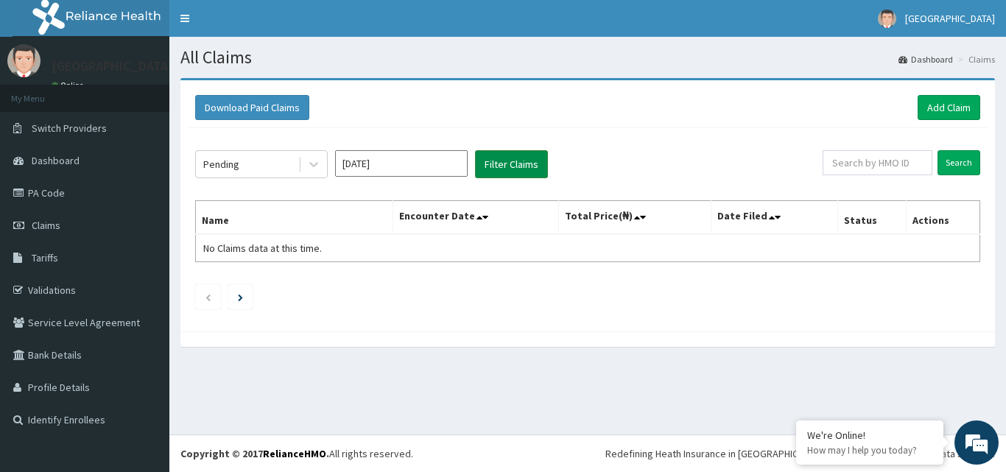
click at [514, 157] on button "Filter Claims" at bounding box center [511, 164] width 73 height 28
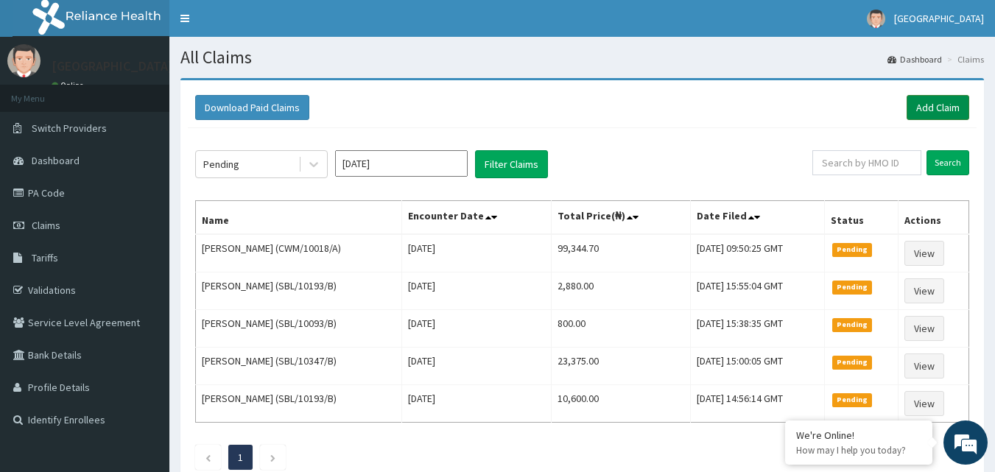
click at [955, 110] on link "Add Claim" at bounding box center [937, 107] width 63 height 25
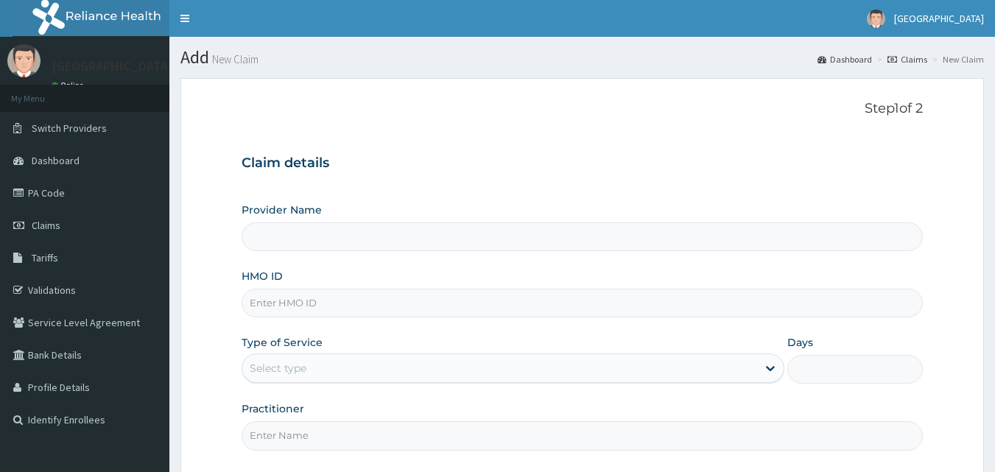
click at [315, 299] on input "HMO ID" at bounding box center [582, 303] width 682 height 29
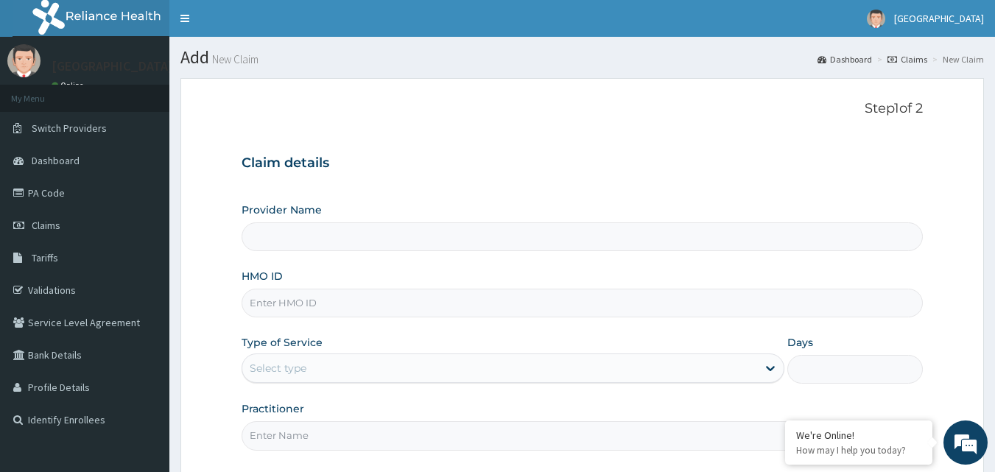
type input "E"
type input "[GEOGRAPHIC_DATA]"
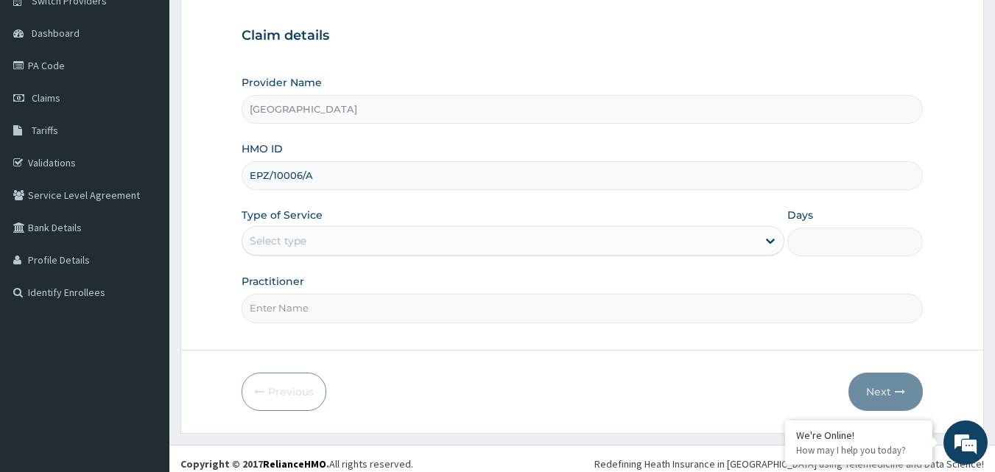
scroll to position [138, 0]
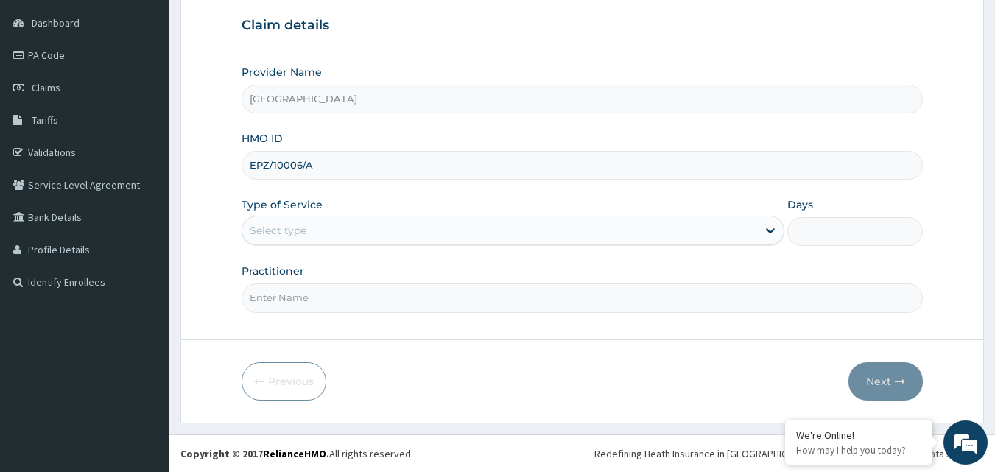
type input "EPZ/10006/A"
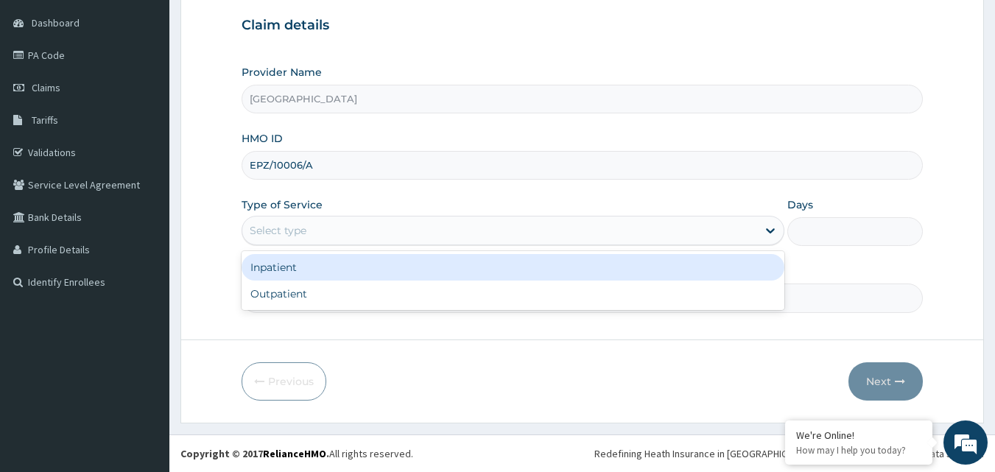
click at [351, 238] on div "Select type" at bounding box center [499, 231] width 515 height 24
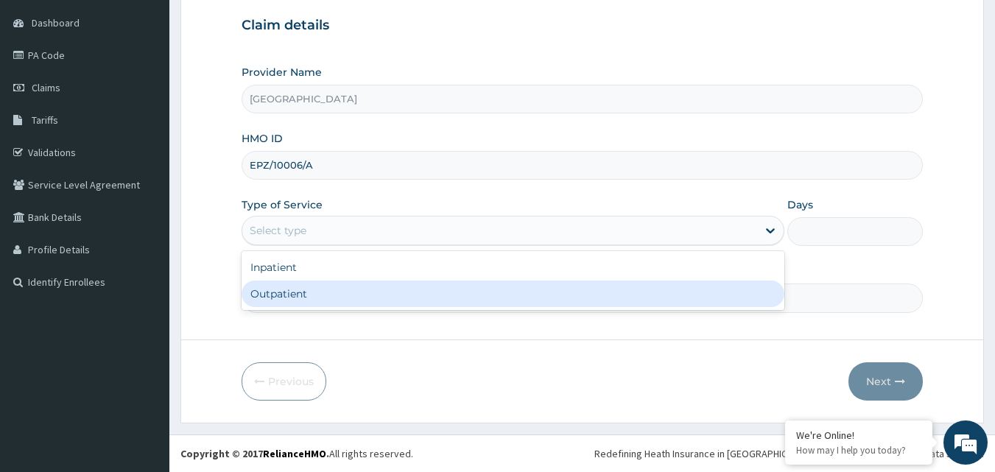
scroll to position [0, 0]
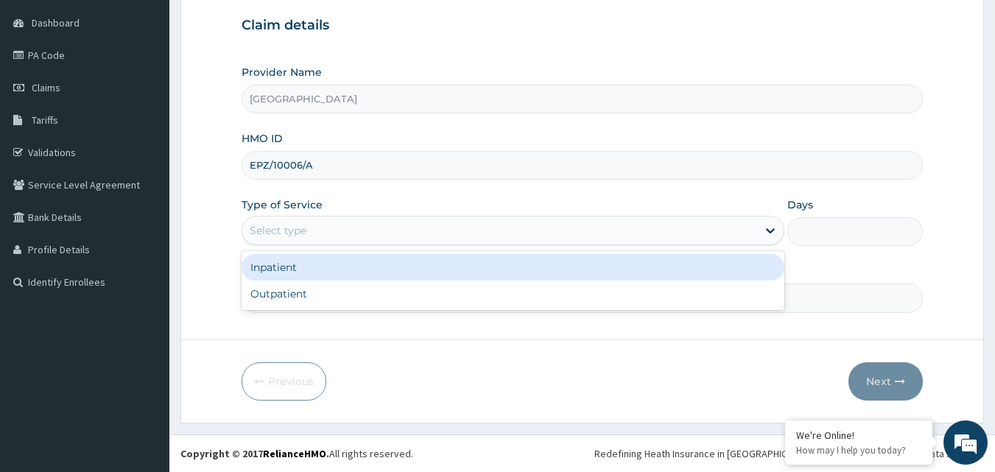
click at [336, 264] on div "Inpatient" at bounding box center [512, 267] width 543 height 27
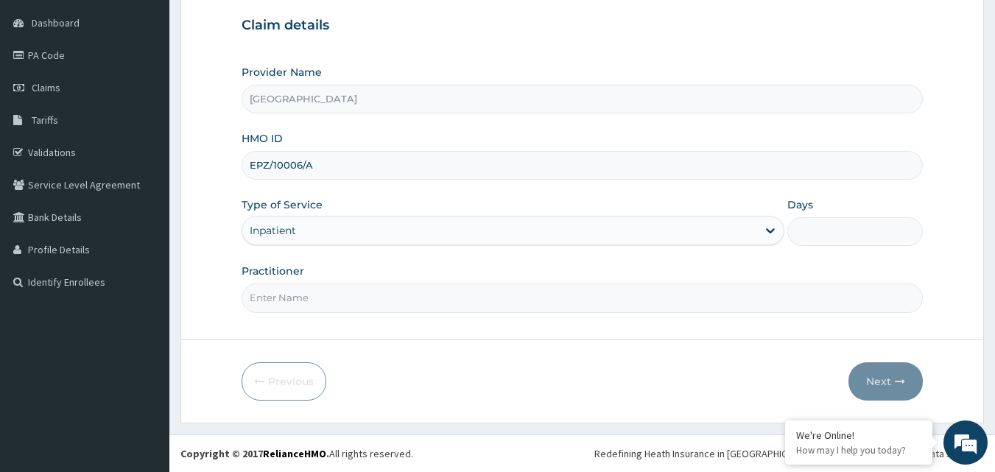
click at [822, 232] on input "Days" at bounding box center [854, 231] width 135 height 29
type input "4"
drag, startPoint x: 471, startPoint y: 294, endPoint x: 464, endPoint y: 299, distance: 8.6
click at [471, 294] on input "Practitioner" at bounding box center [582, 297] width 682 height 29
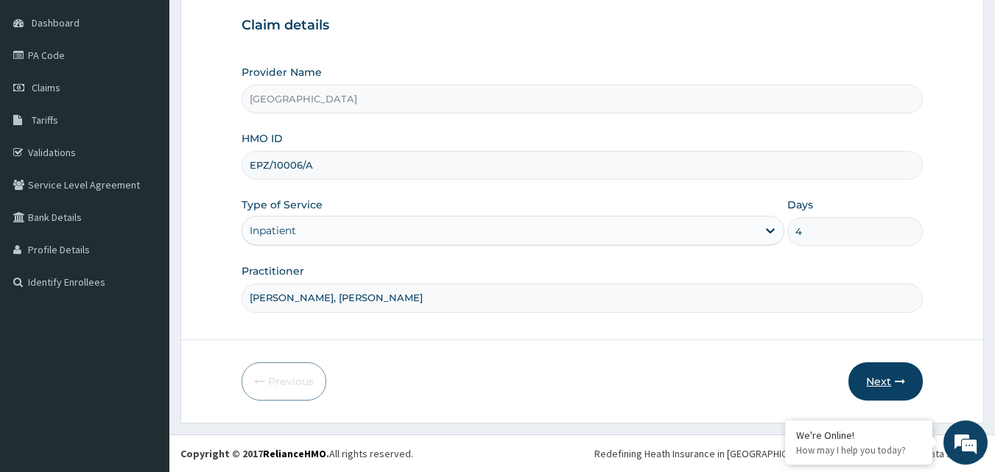
type input "[PERSON_NAME], [PERSON_NAME]"
click at [901, 387] on button "Next" at bounding box center [885, 381] width 74 height 38
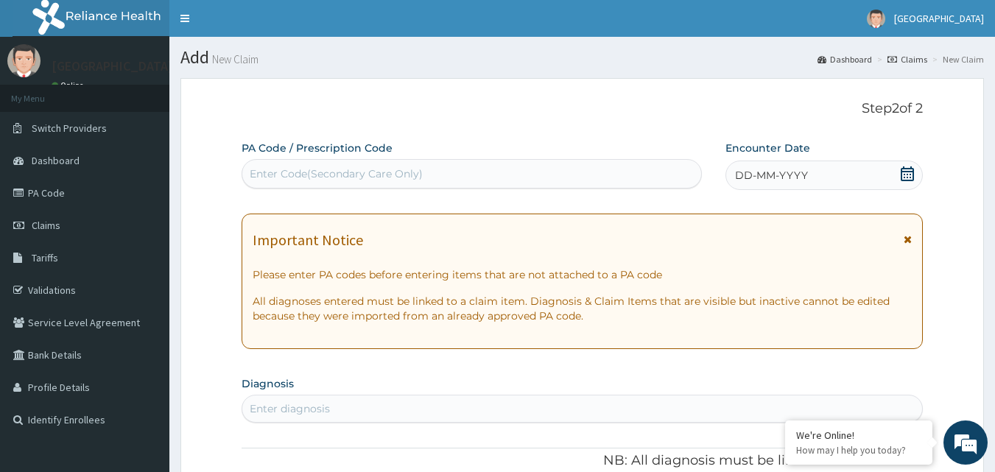
click at [905, 177] on icon at bounding box center [906, 173] width 13 height 15
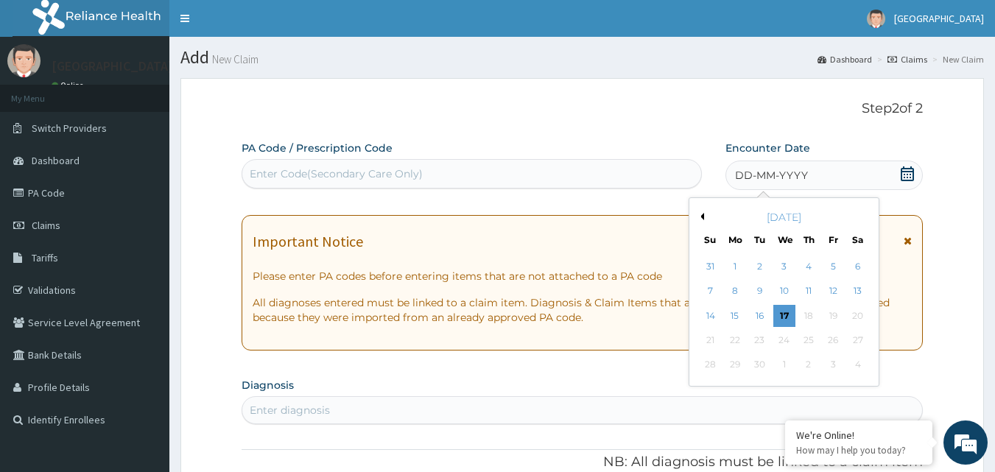
click at [700, 219] on button "Previous Month" at bounding box center [699, 216] width 7 height 7
click at [731, 286] on div "4" at bounding box center [735, 291] width 22 height 22
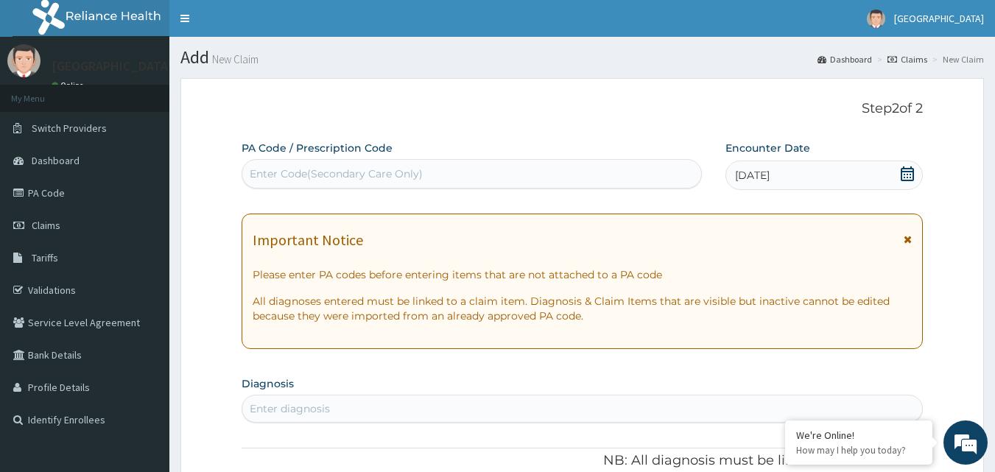
click at [909, 177] on icon at bounding box center [907, 173] width 15 height 15
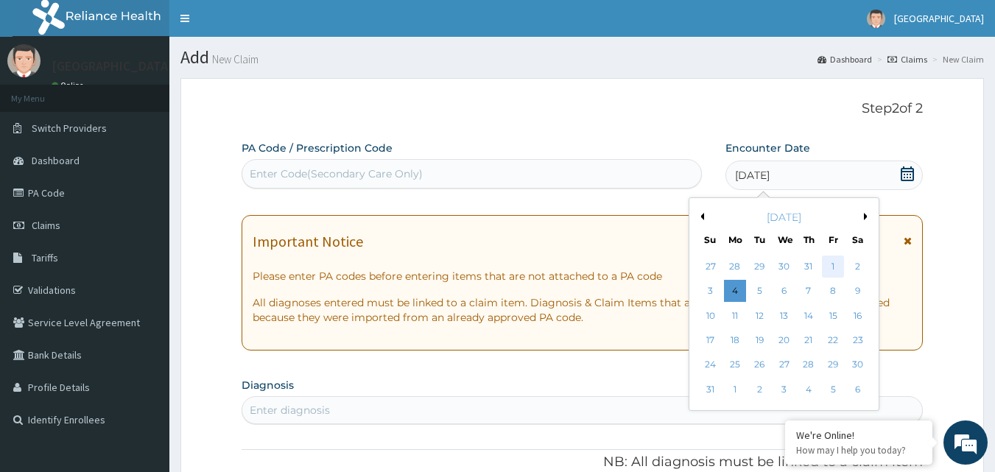
click at [830, 264] on div "1" at bounding box center [833, 266] width 22 height 22
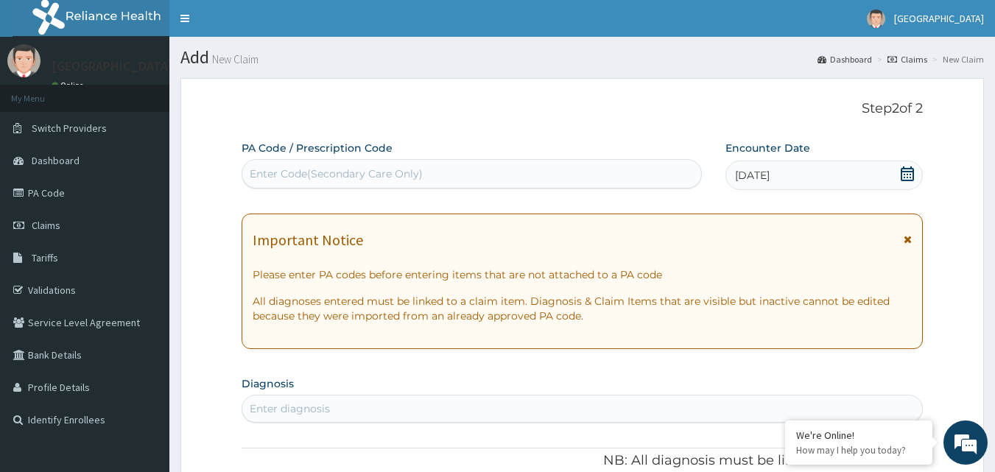
click at [657, 183] on div "Enter Code(Secondary Care Only)" at bounding box center [471, 174] width 459 height 24
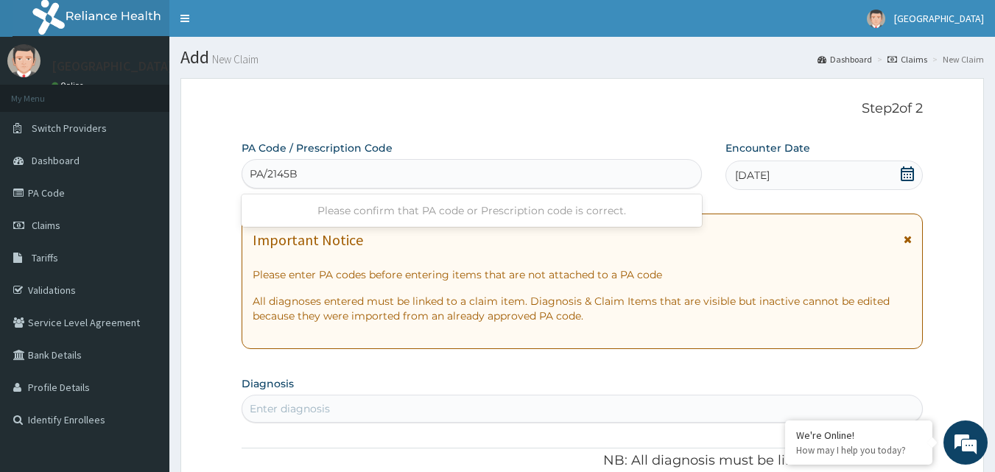
type input "PA/2145B8"
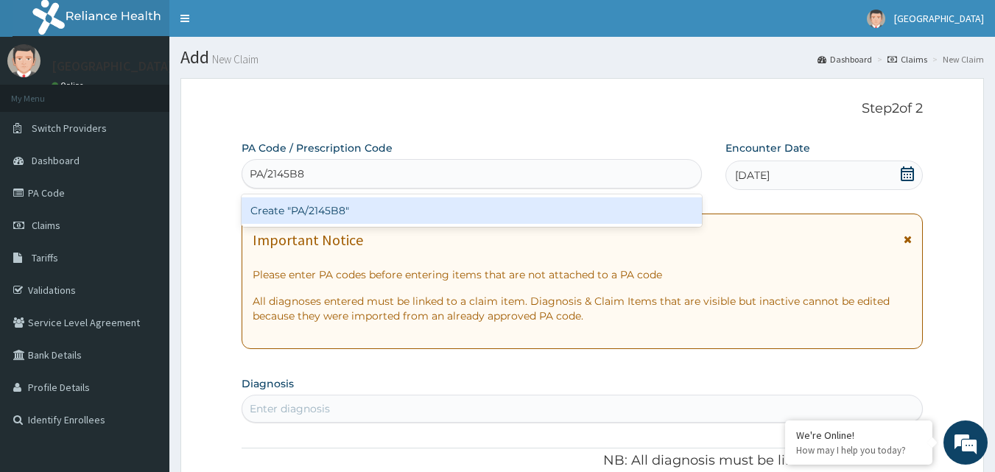
click at [453, 217] on div "Create "PA/2145B8"" at bounding box center [471, 210] width 461 height 27
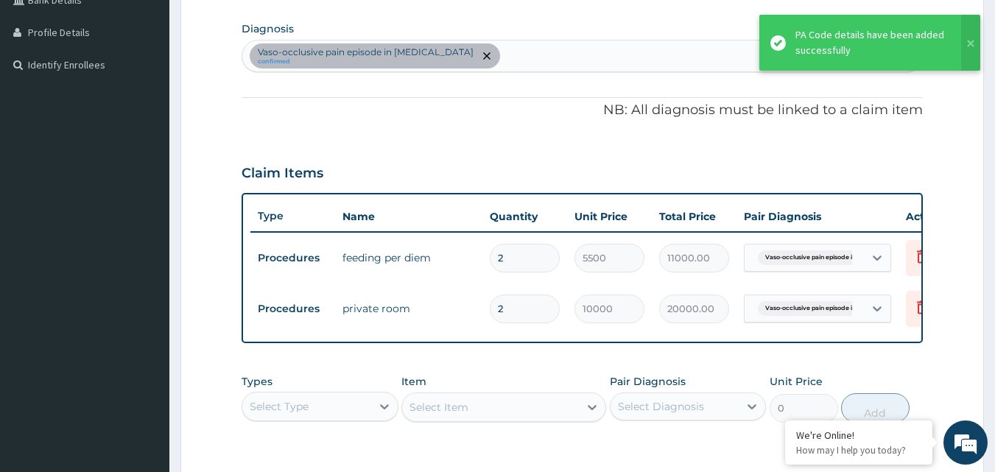
scroll to position [354, 0]
click at [618, 62] on div "Vaso-occlusive pain episode in [MEDICAL_DATA] confirmed" at bounding box center [582, 56] width 680 height 31
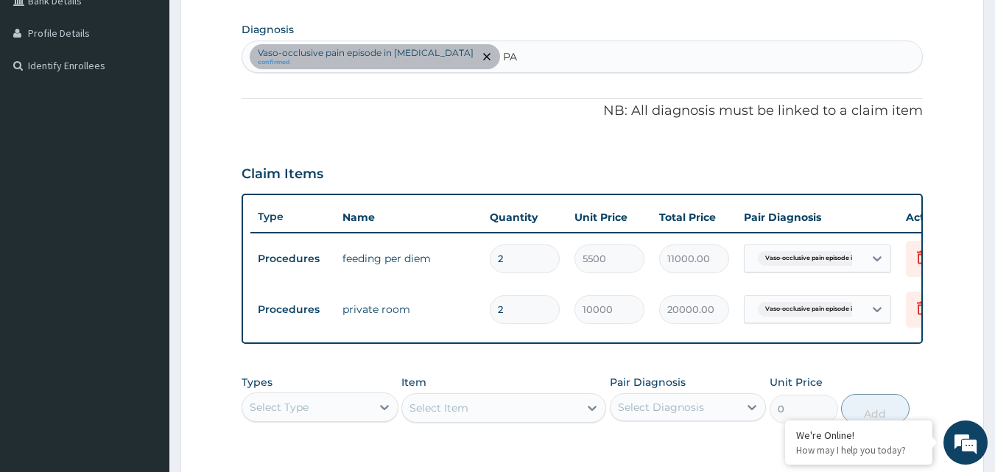
type input "P"
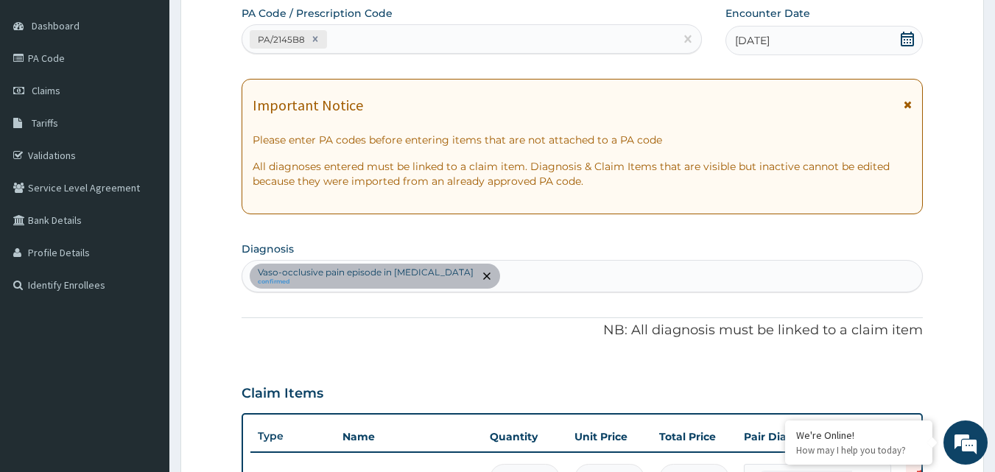
scroll to position [0, 0]
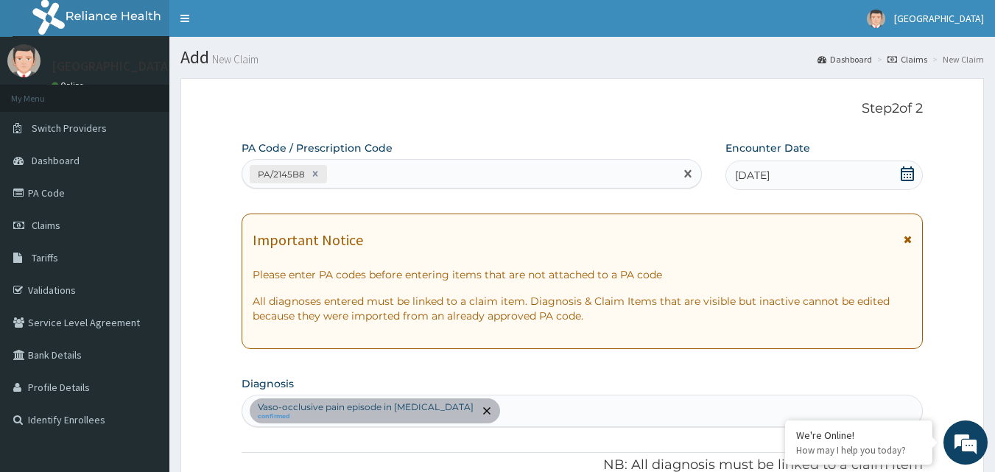
click at [515, 160] on div "PA/2145B8" at bounding box center [471, 173] width 461 height 29
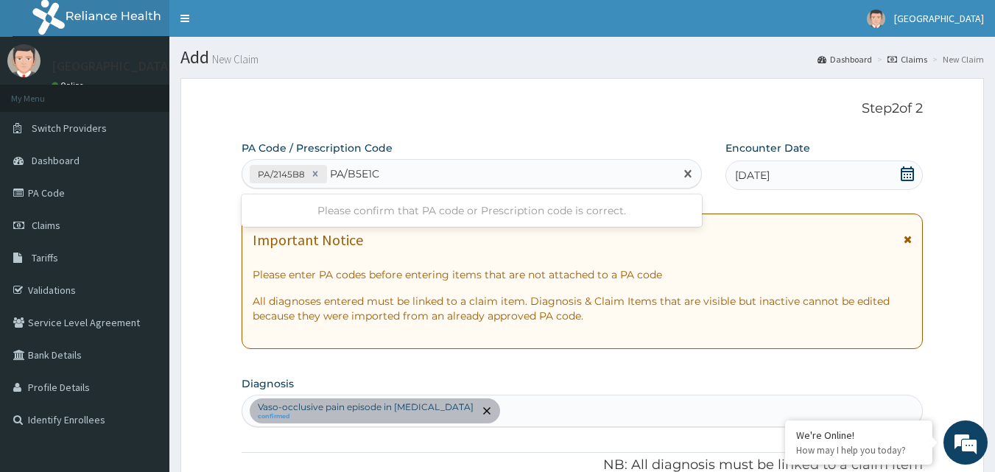
type input "PA/B5E1C3"
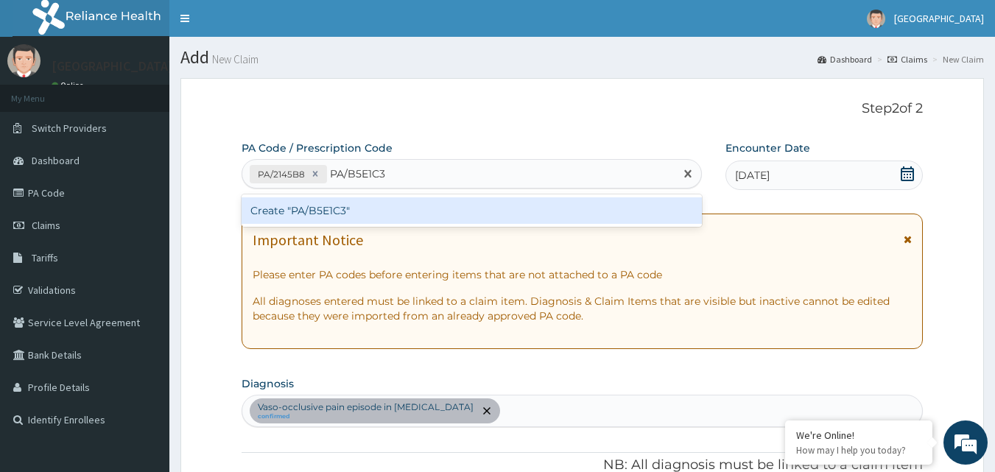
click at [691, 214] on div "Create "PA/B5E1C3"" at bounding box center [471, 210] width 461 height 27
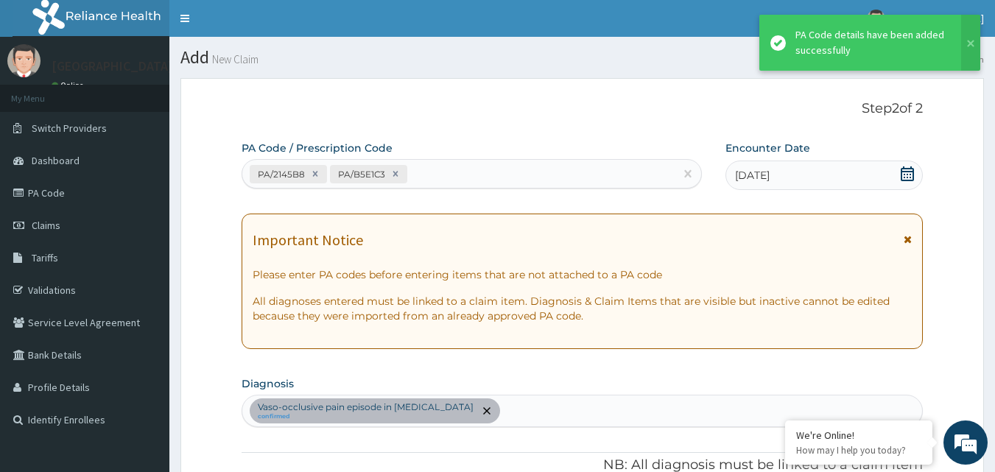
scroll to position [479, 0]
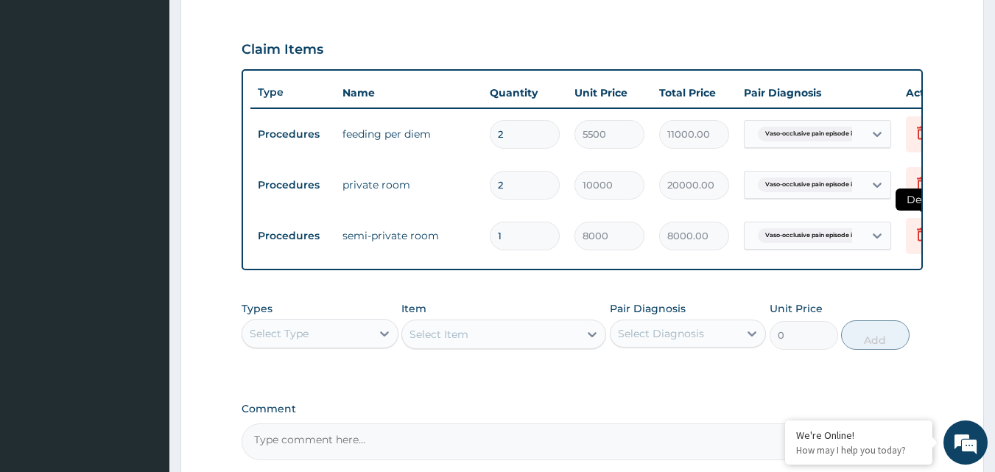
click at [920, 241] on icon at bounding box center [922, 233] width 10 height 13
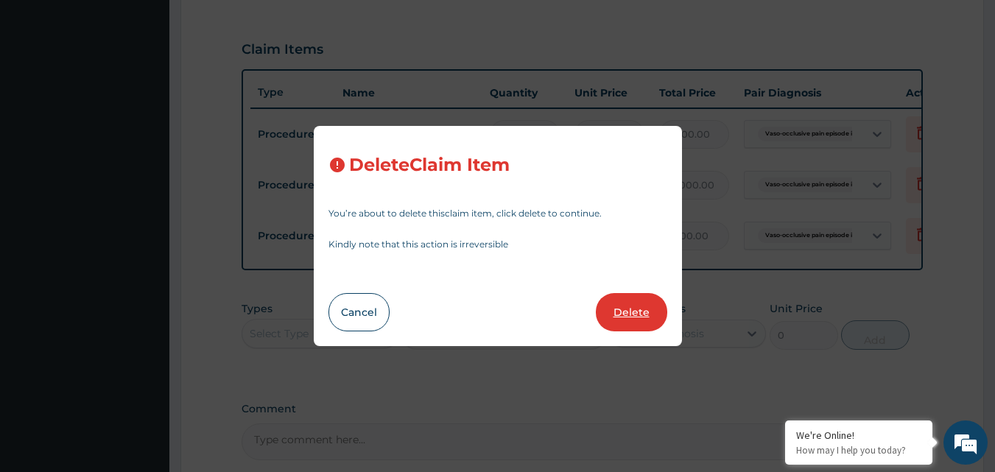
click at [646, 319] on button "Delete" at bounding box center [631, 312] width 71 height 38
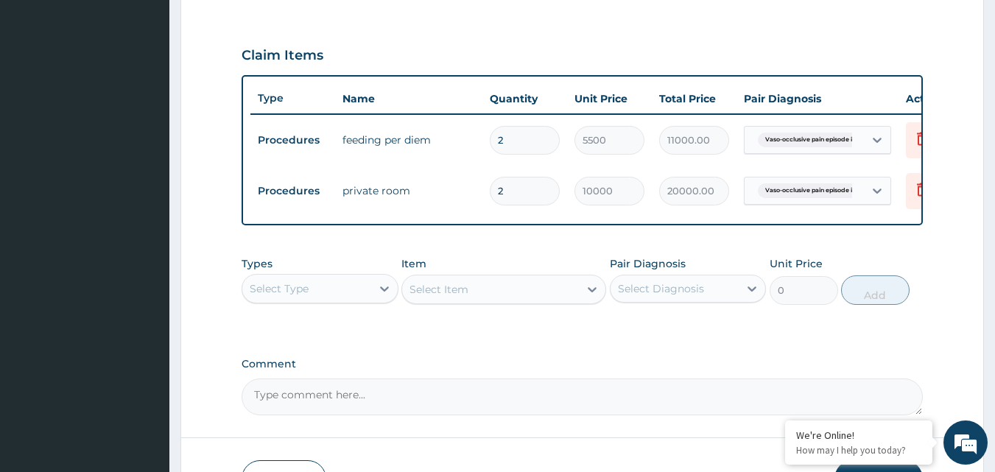
scroll to position [434, 0]
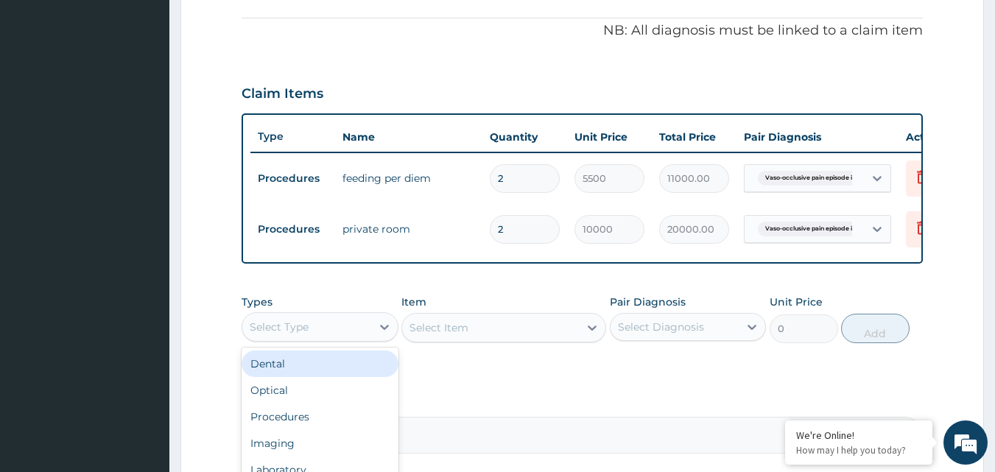
click at [358, 325] on div "Select Type" at bounding box center [319, 326] width 157 height 29
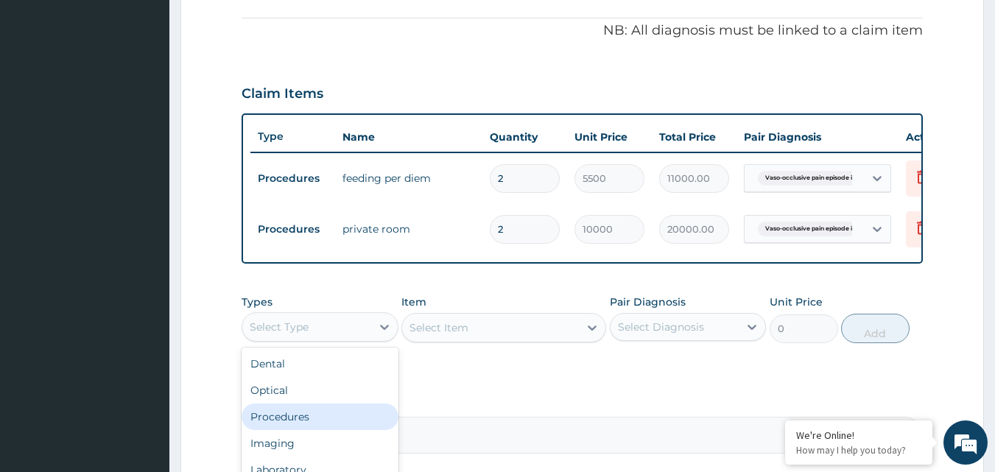
scroll to position [50, 0]
click at [339, 423] on div "Laboratory" at bounding box center [319, 419] width 157 height 27
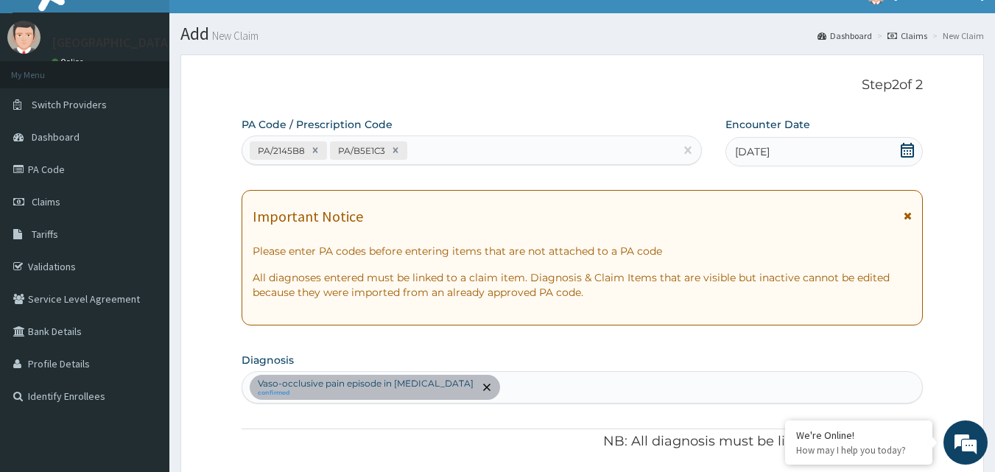
scroll to position [0, 0]
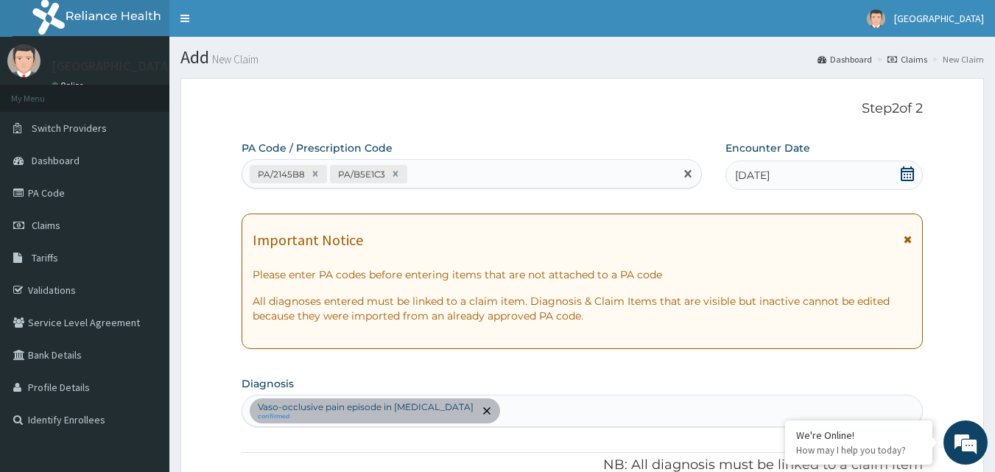
click at [461, 160] on div "PA/2145B8 PA/B5E1C3" at bounding box center [471, 173] width 461 height 29
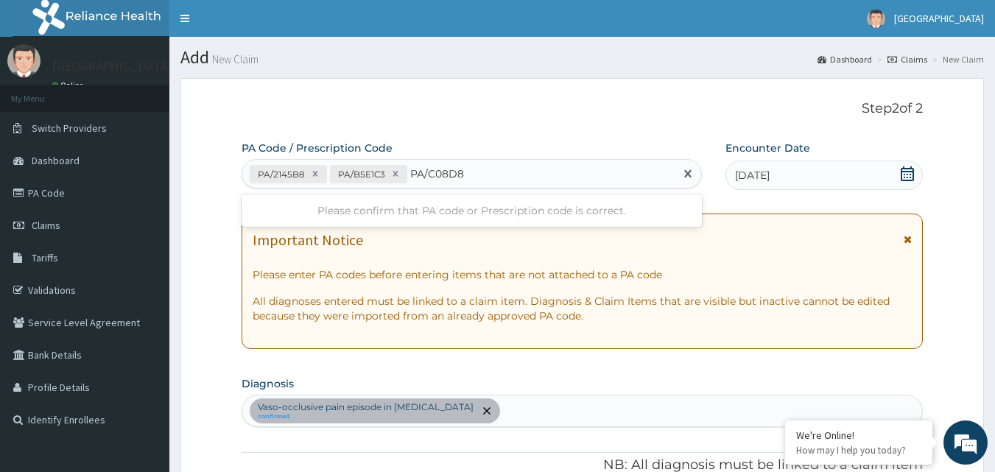
type input "PA/C08D89"
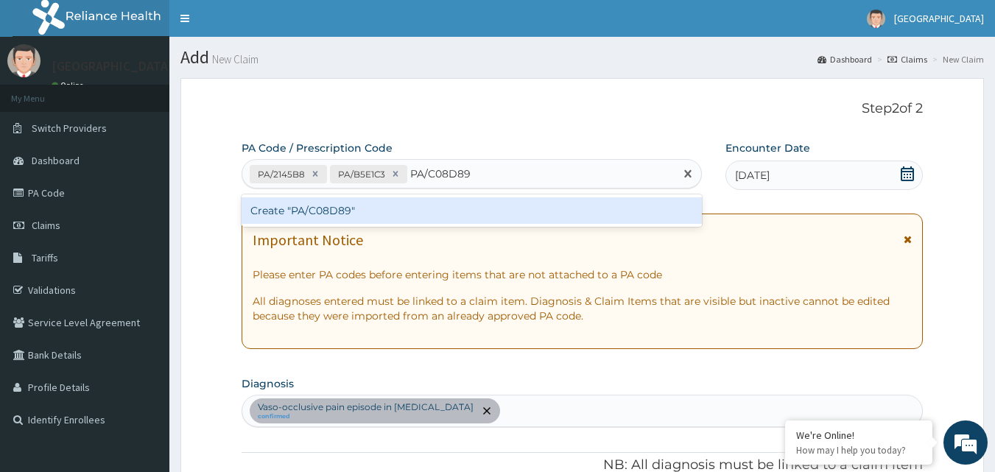
click at [481, 211] on div "Create "PA/C08D89"" at bounding box center [471, 210] width 461 height 27
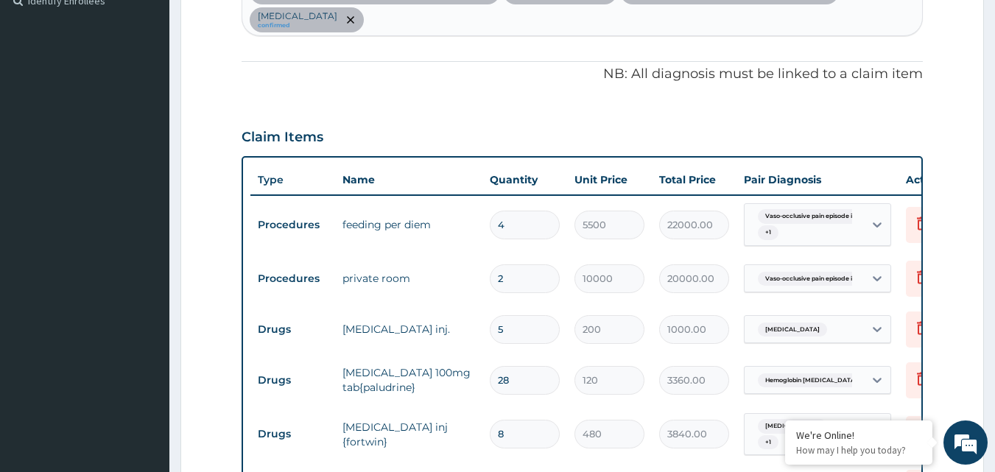
scroll to position [399, 0]
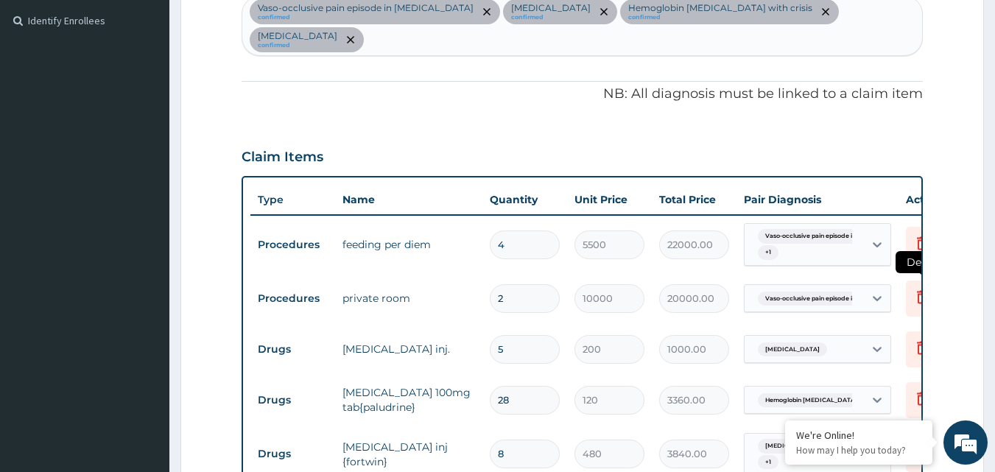
click at [917, 288] on icon at bounding box center [922, 297] width 18 height 18
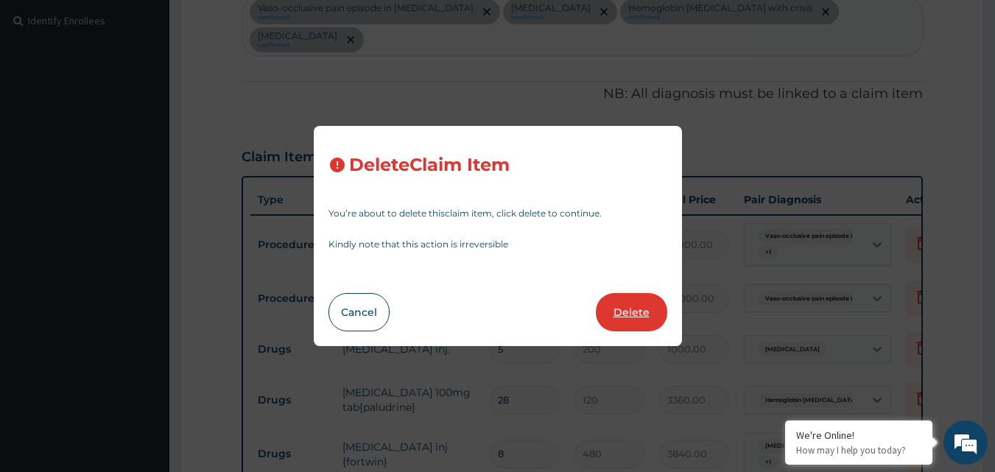
click at [644, 308] on button "Delete" at bounding box center [631, 312] width 71 height 38
type input "5"
type input "200"
type input "1000.00"
type input "28"
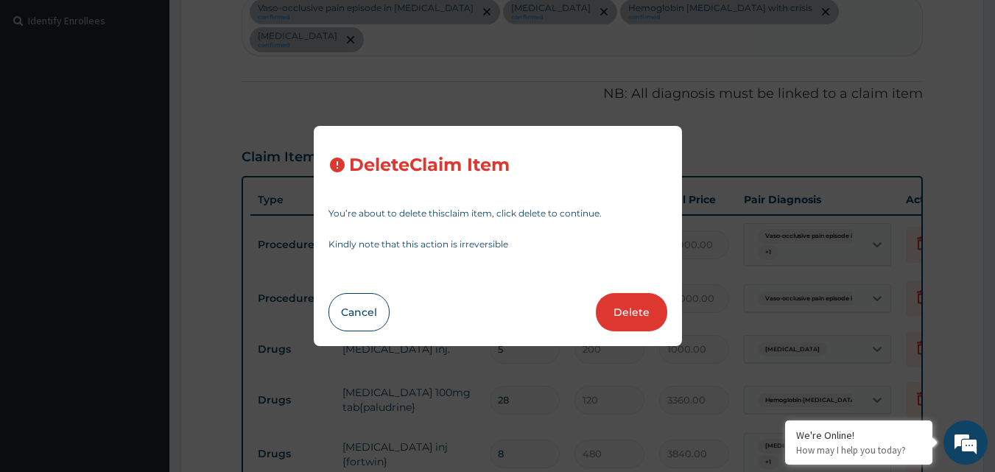
type input "120"
type input "3360.00"
type input "8"
type input "480"
type input "3840.00"
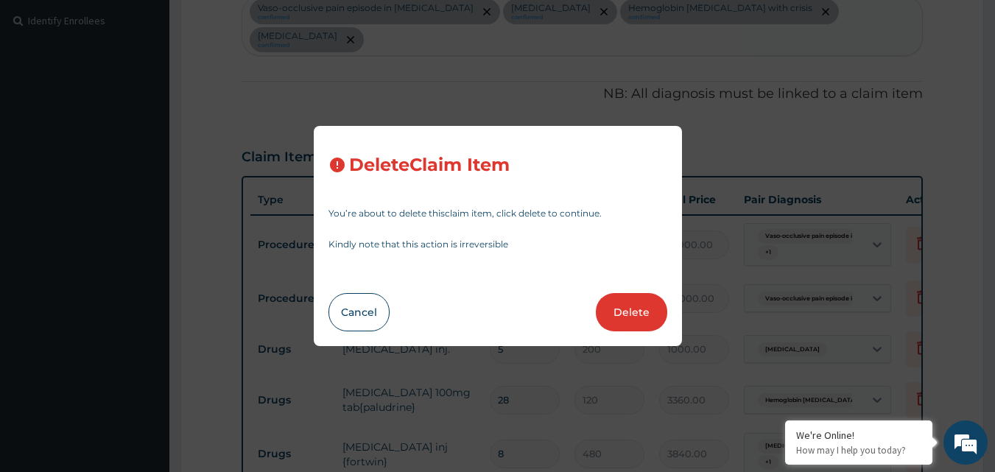
type input "3"
type input "5100"
type input "15300.00"
type input "1"
type input "4250"
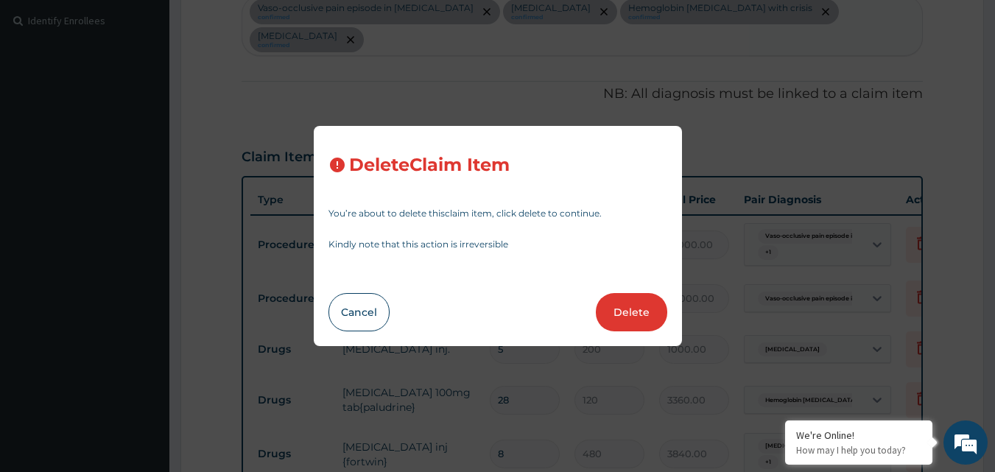
type input "4250.00"
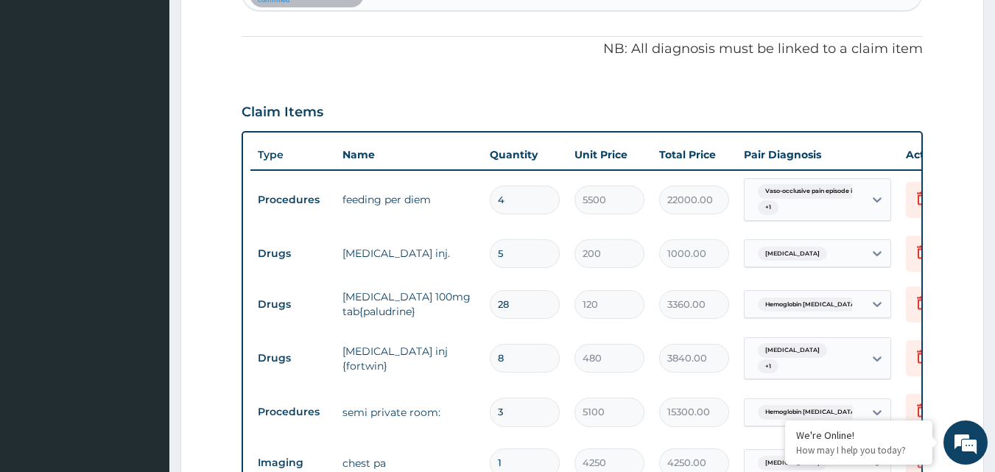
scroll to position [620, 0]
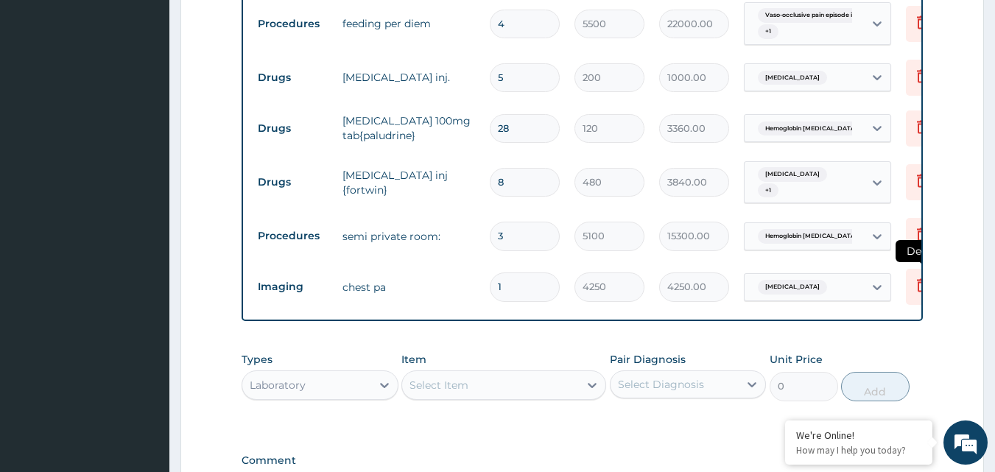
click at [917, 276] on icon at bounding box center [922, 285] width 18 height 18
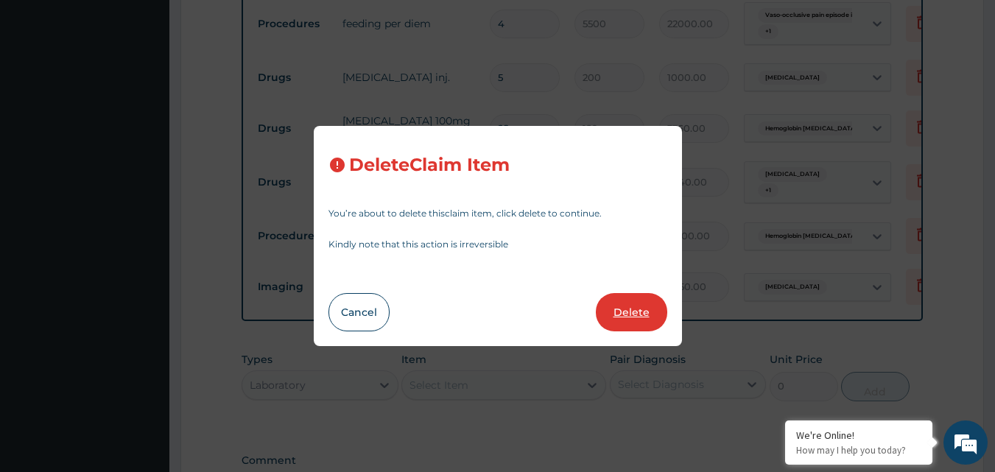
click at [644, 316] on button "Delete" at bounding box center [631, 312] width 71 height 38
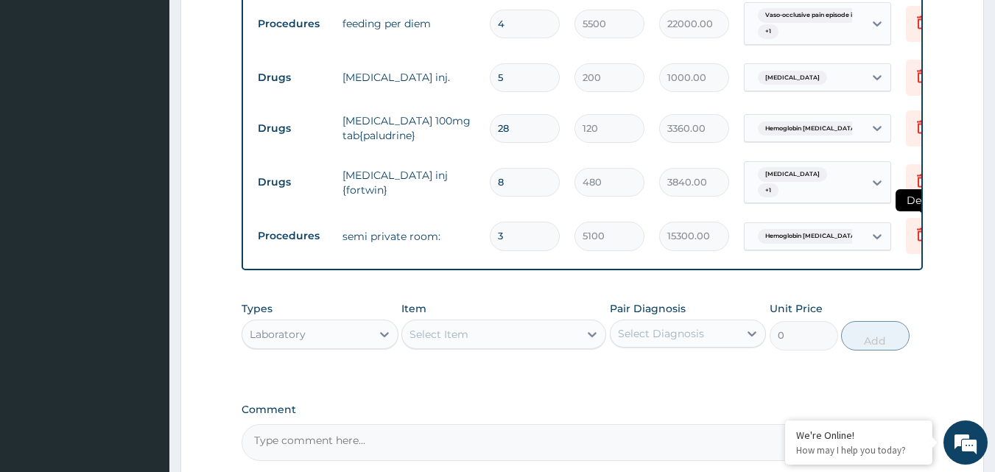
click at [917, 225] on icon at bounding box center [922, 234] width 18 height 18
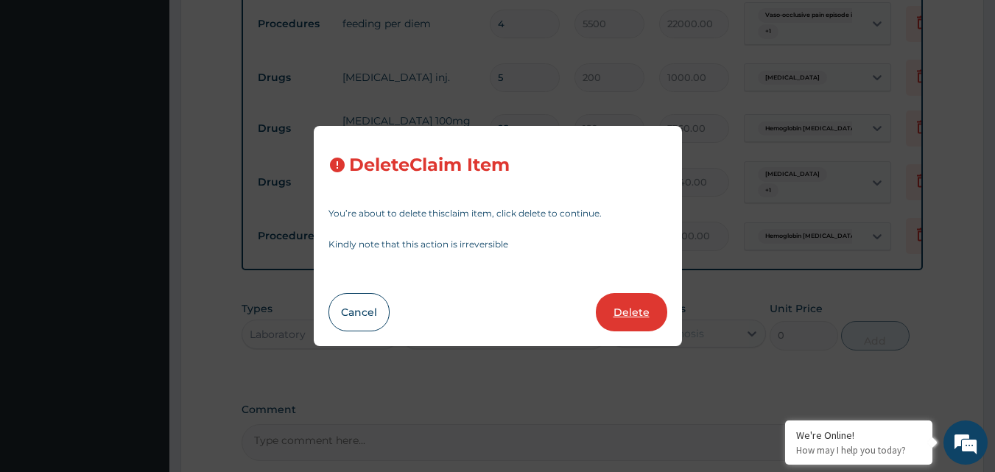
click at [633, 303] on button "Delete" at bounding box center [631, 312] width 71 height 38
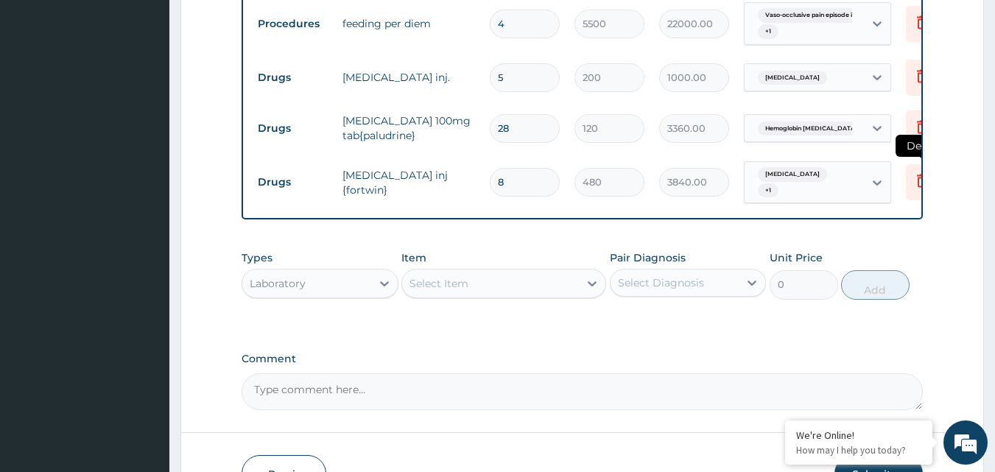
click at [917, 174] on icon at bounding box center [922, 180] width 10 height 13
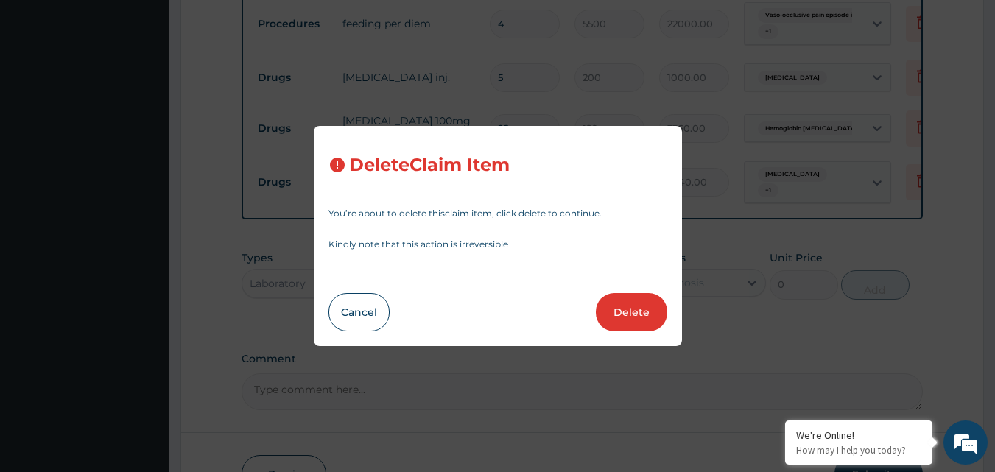
drag, startPoint x: 626, startPoint y: 314, endPoint x: 710, endPoint y: 263, distance: 98.5
click at [626, 314] on button "Delete" at bounding box center [631, 312] width 71 height 38
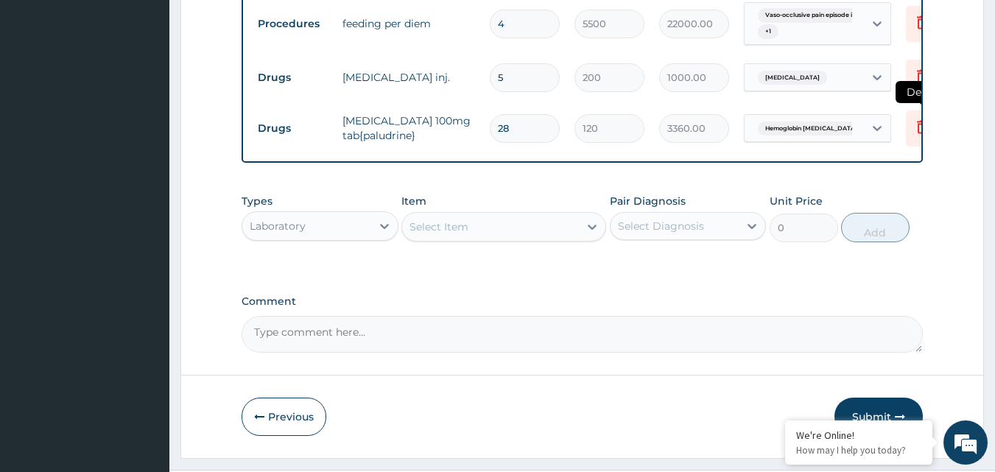
click at [917, 118] on icon at bounding box center [922, 127] width 18 height 18
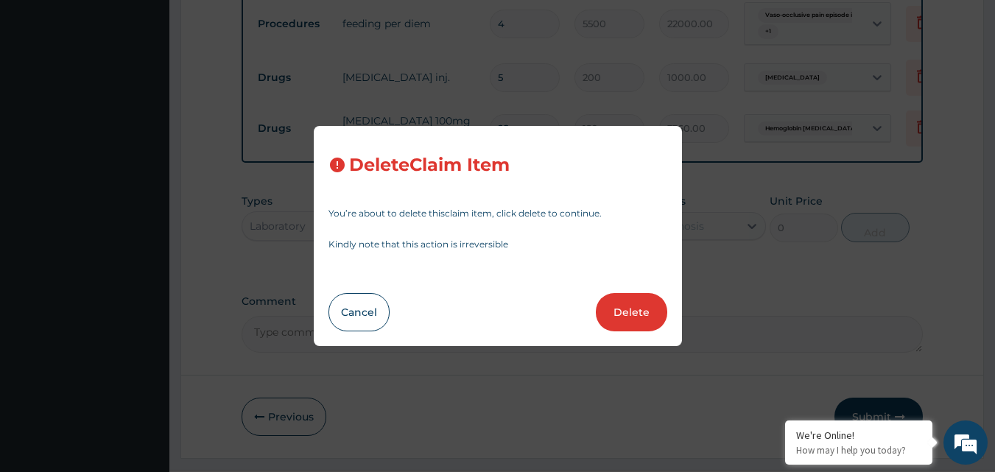
click at [637, 308] on button "Delete" at bounding box center [631, 312] width 71 height 38
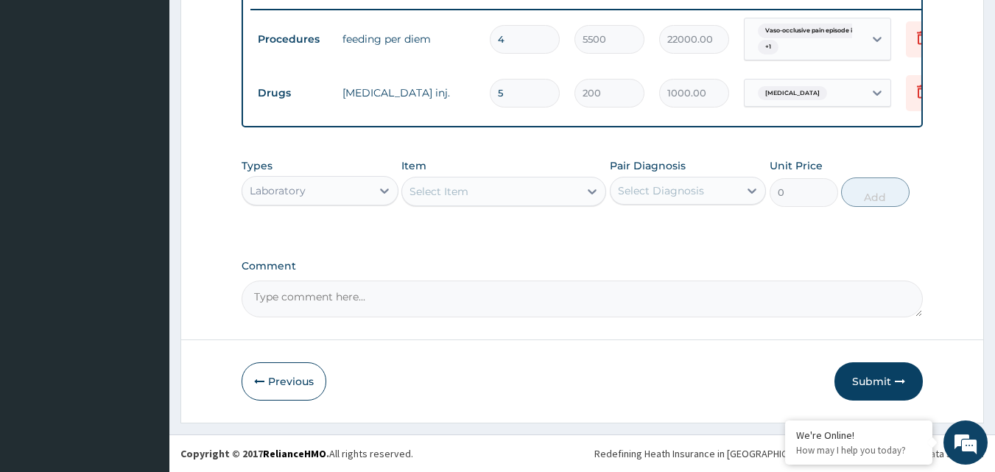
scroll to position [587, 0]
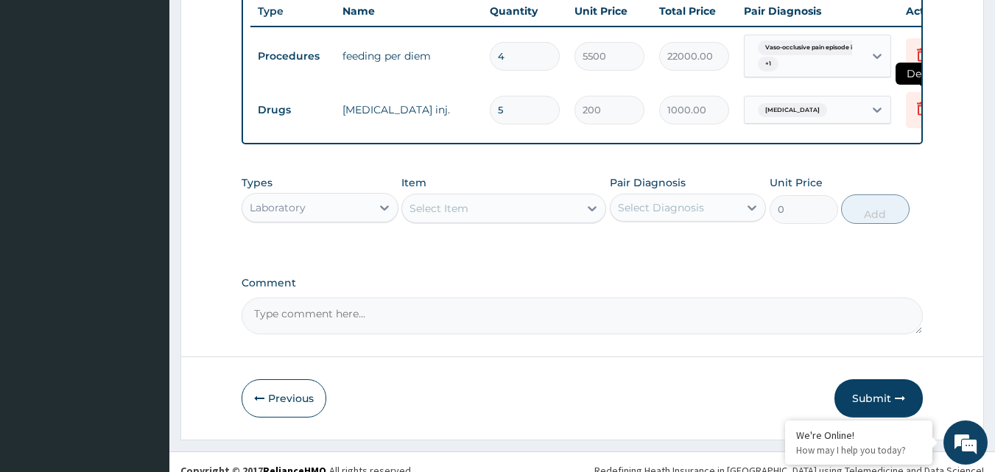
drag, startPoint x: 922, startPoint y: 75, endPoint x: 907, endPoint y: 81, distance: 16.5
click at [922, 76] on div "Type Name Quantity Unit Price Total Price Pair Diagnosis Actions Procedures fee…" at bounding box center [582, 65] width 682 height 157
click at [918, 99] on icon at bounding box center [922, 108] width 18 height 18
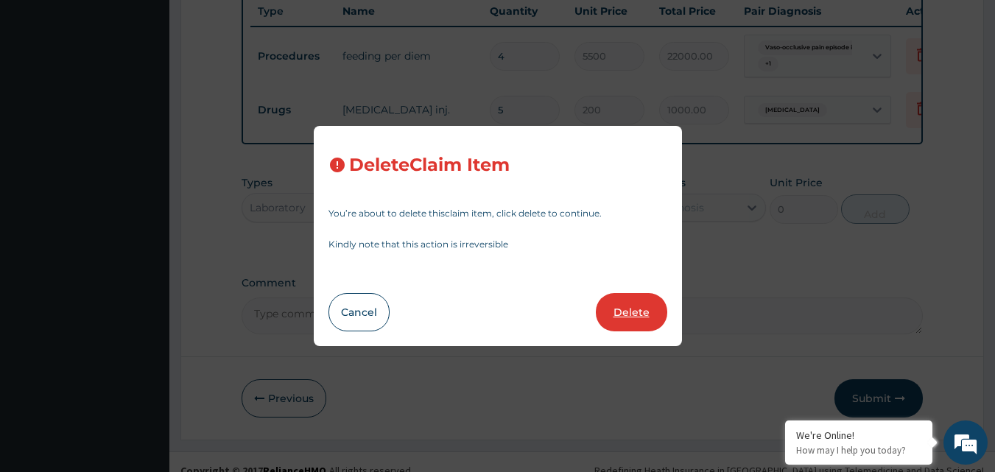
click at [617, 314] on button "Delete" at bounding box center [631, 312] width 71 height 38
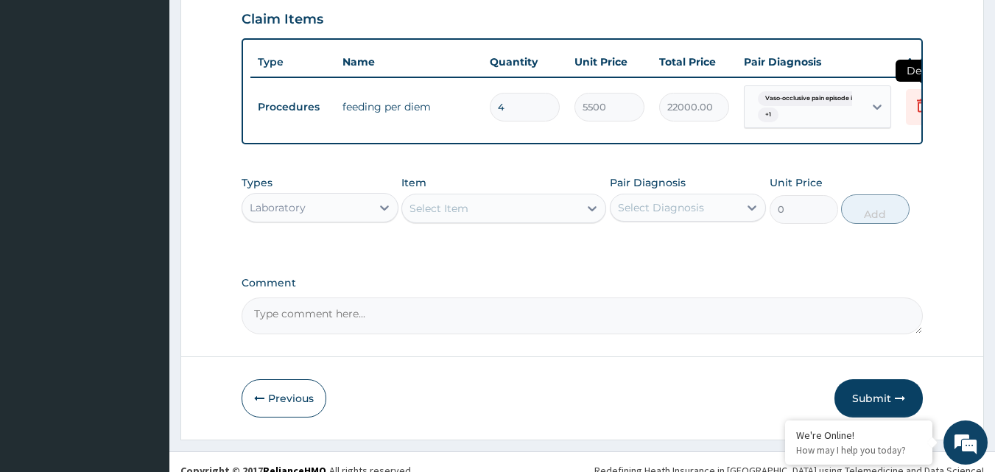
click at [920, 99] on icon at bounding box center [922, 105] width 10 height 13
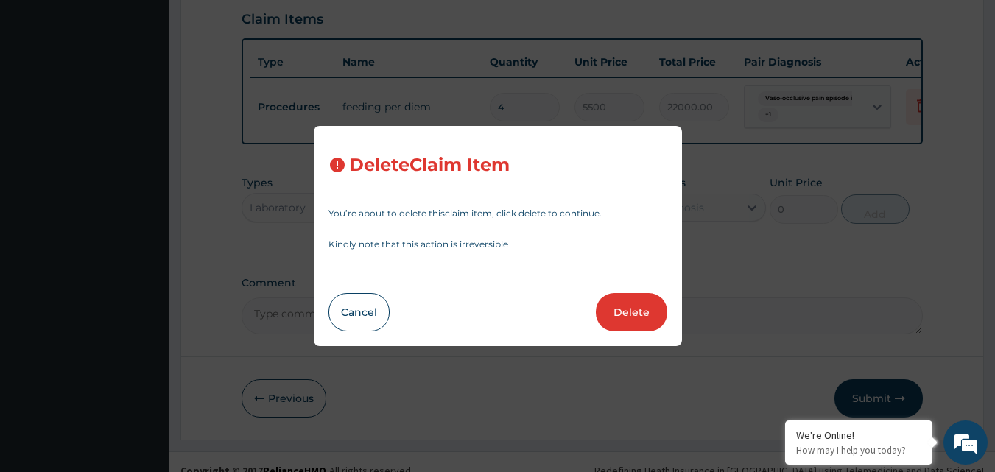
click at [638, 308] on button "Delete" at bounding box center [631, 312] width 71 height 38
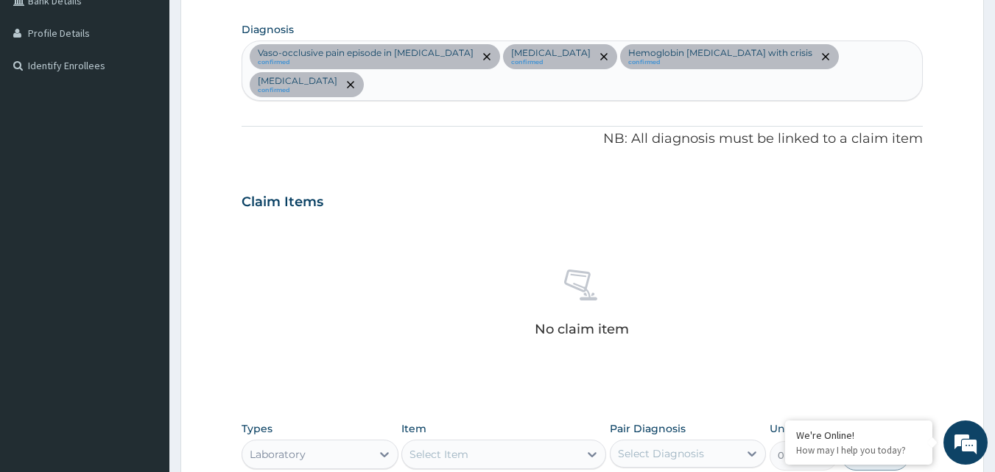
scroll to position [316, 0]
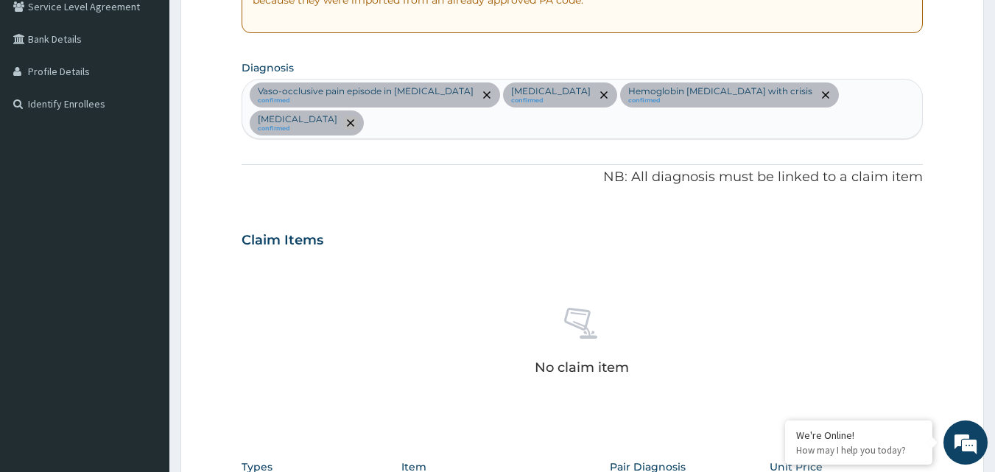
click at [354, 119] on icon "remove selection option" at bounding box center [350, 122] width 7 height 7
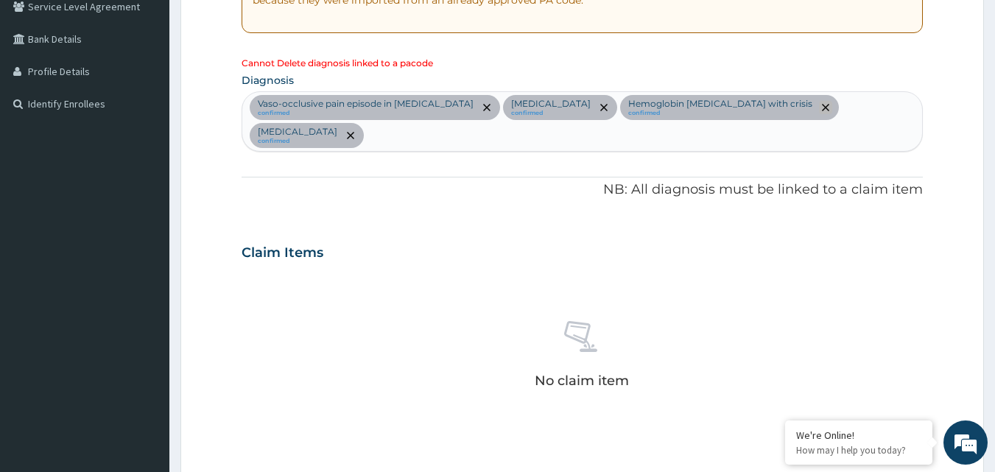
click at [822, 105] on icon "remove selection option" at bounding box center [825, 107] width 7 height 7
click at [822, 107] on icon "remove selection option" at bounding box center [825, 107] width 7 height 7
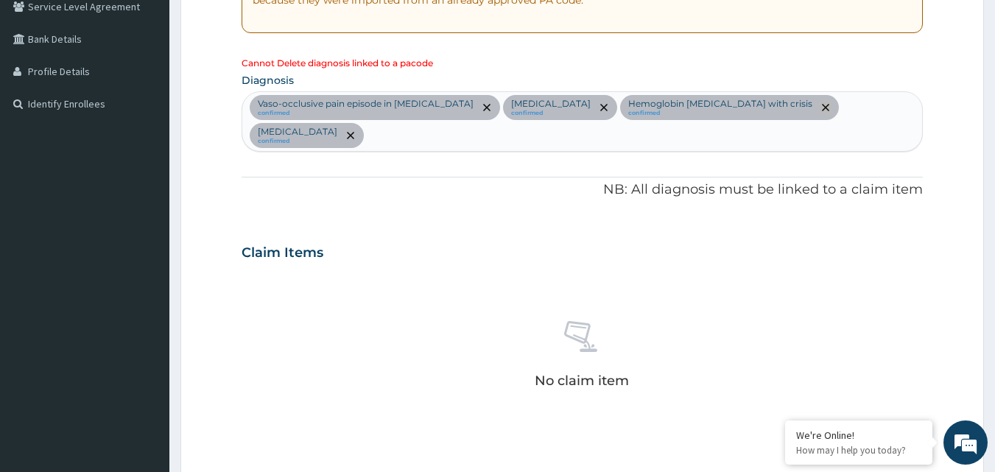
click at [822, 106] on icon "remove selection option" at bounding box center [825, 107] width 7 height 7
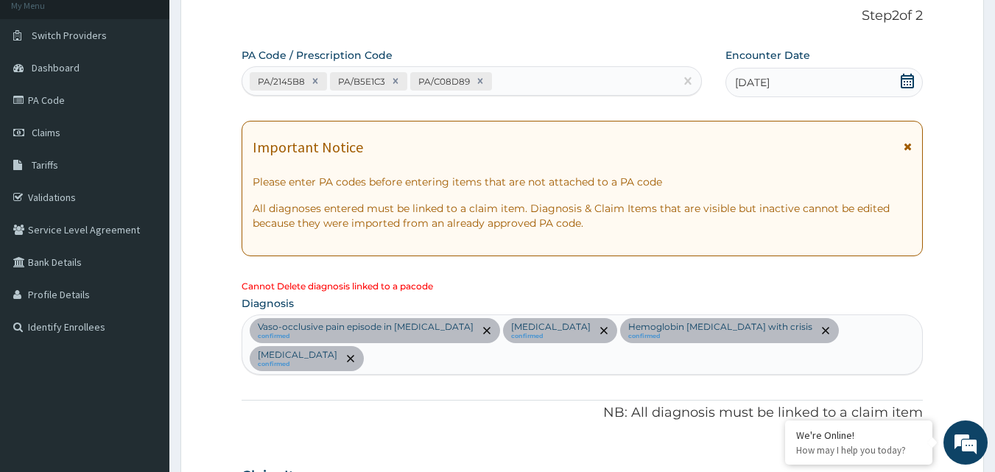
scroll to position [21, 0]
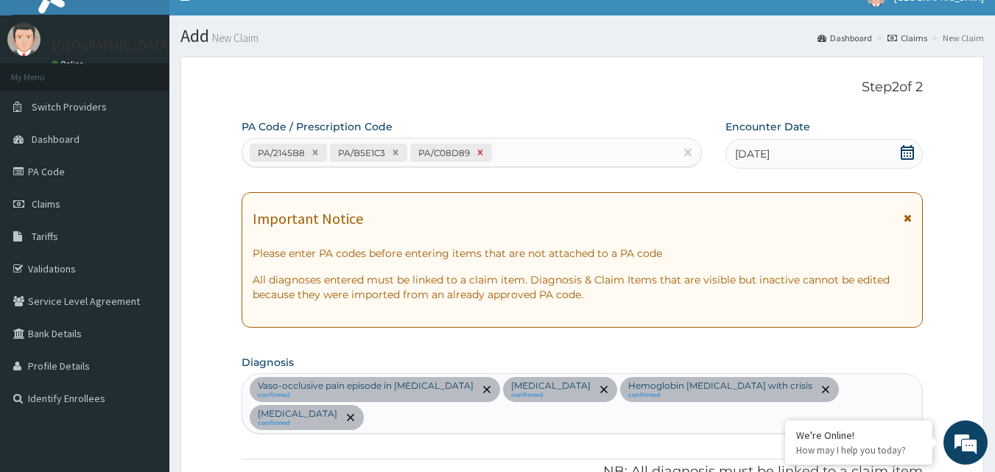
click at [482, 153] on icon at bounding box center [480, 152] width 10 height 10
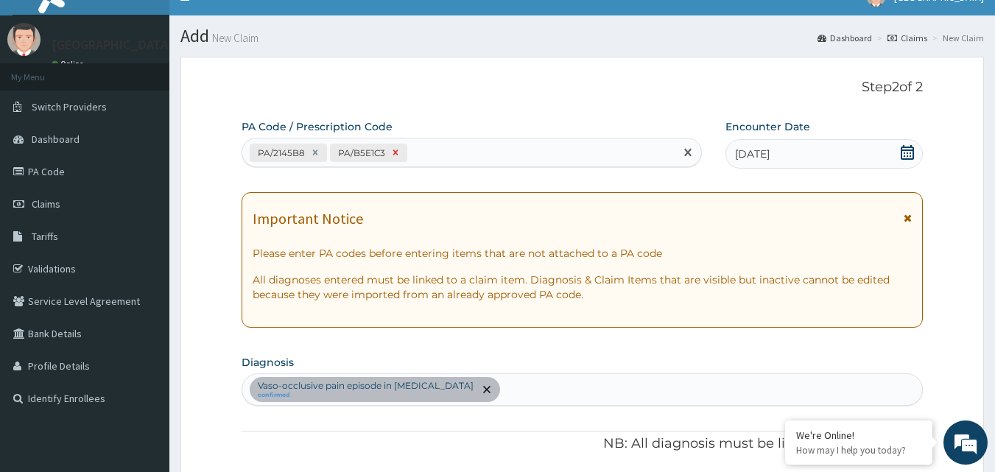
click at [392, 157] on icon at bounding box center [395, 152] width 10 height 10
click at [392, 157] on div "PA/2145B8 PA/B5E1C3" at bounding box center [458, 153] width 433 height 24
click at [312, 152] on icon at bounding box center [315, 152] width 10 height 10
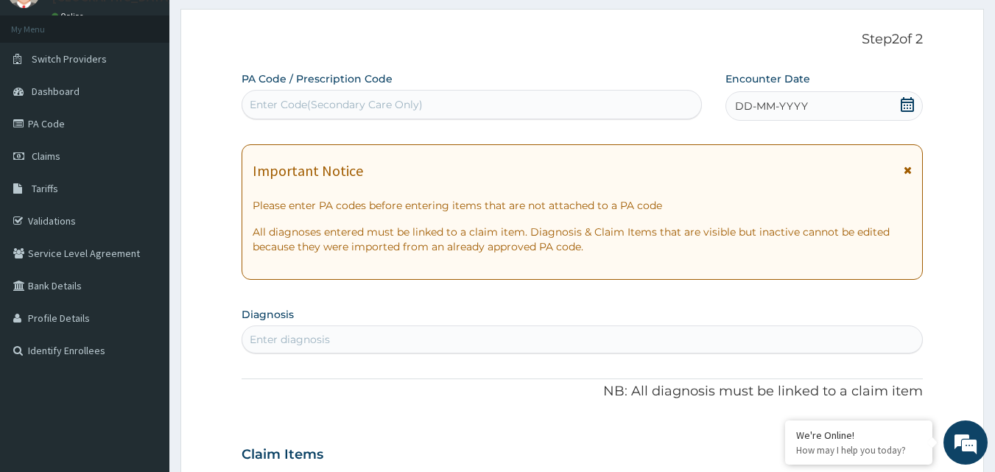
scroll to position [95, 0]
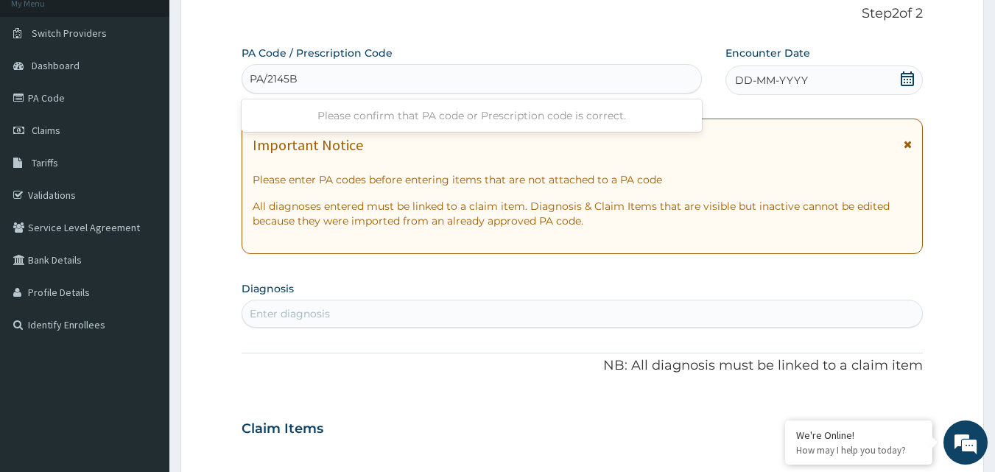
type input "PA/2145B8"
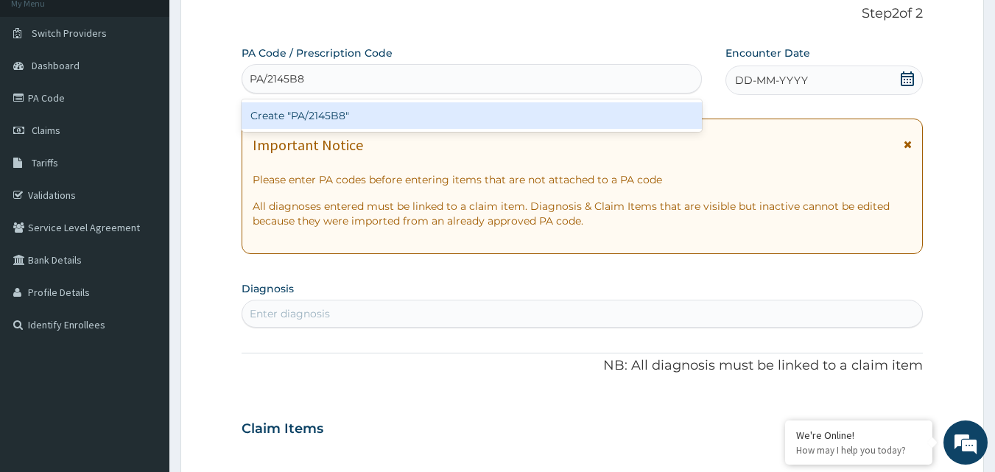
click at [420, 127] on div "Create "PA/2145B8"" at bounding box center [471, 115] width 461 height 27
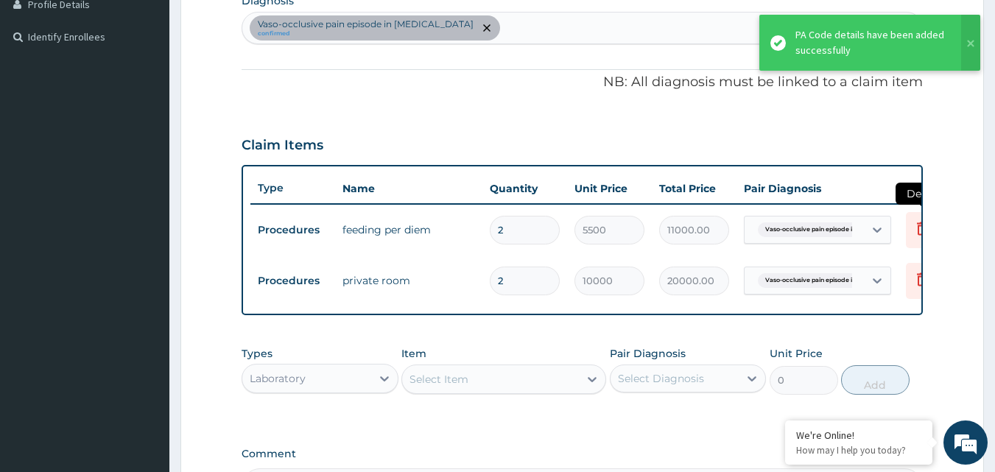
scroll to position [389, 0]
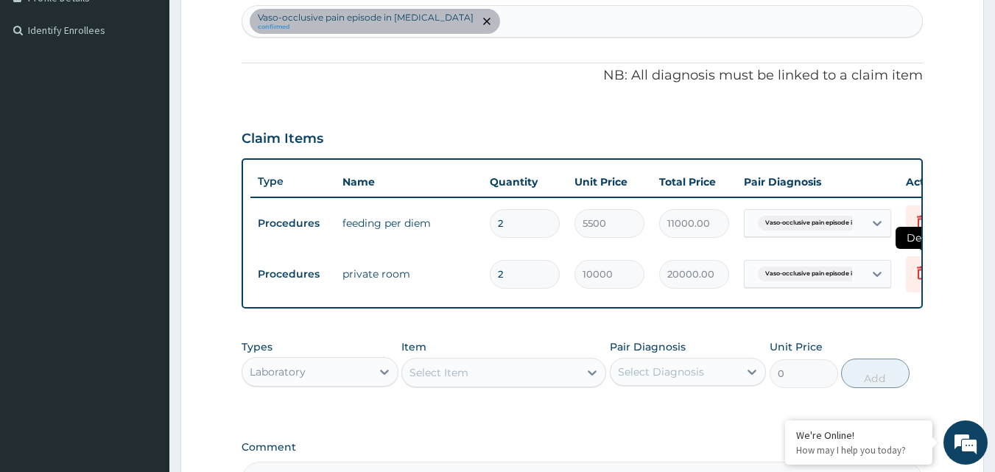
click at [917, 276] on icon at bounding box center [922, 272] width 10 height 13
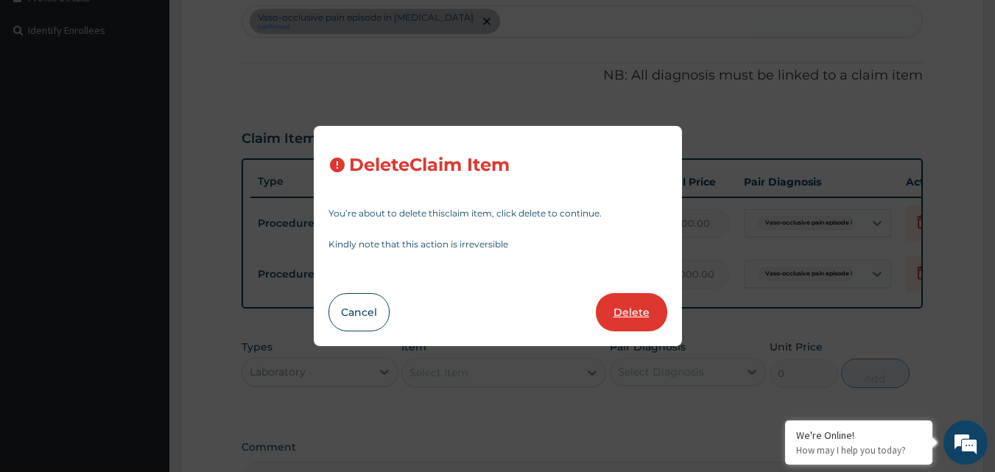
click at [638, 317] on button "Delete" at bounding box center [631, 312] width 71 height 38
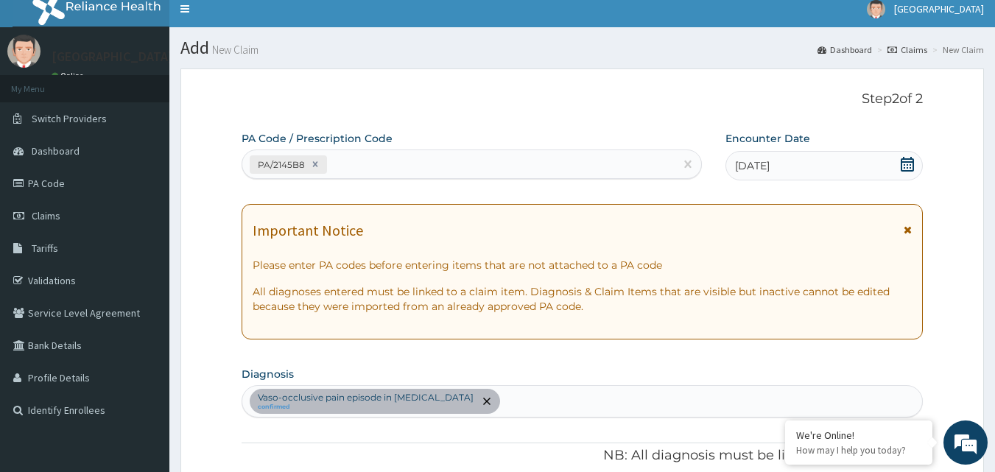
scroll to position [0, 0]
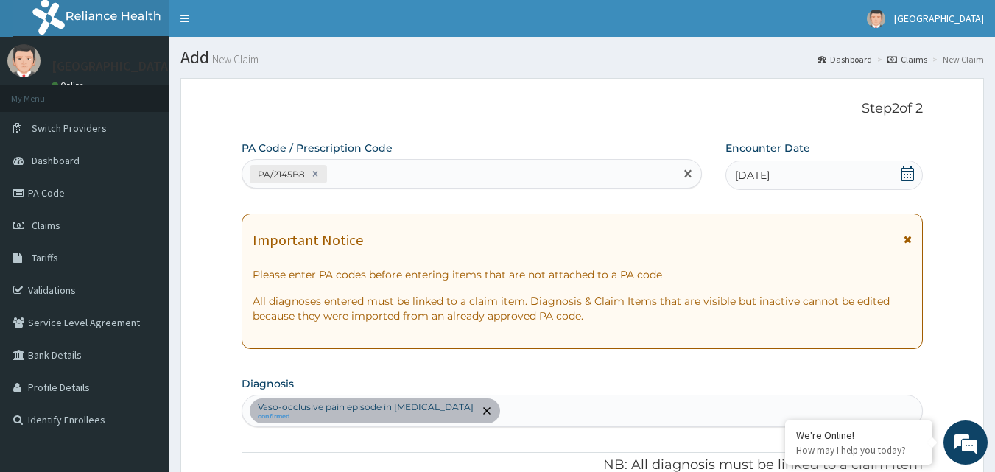
click at [576, 179] on div "PA/2145B8" at bounding box center [458, 174] width 433 height 24
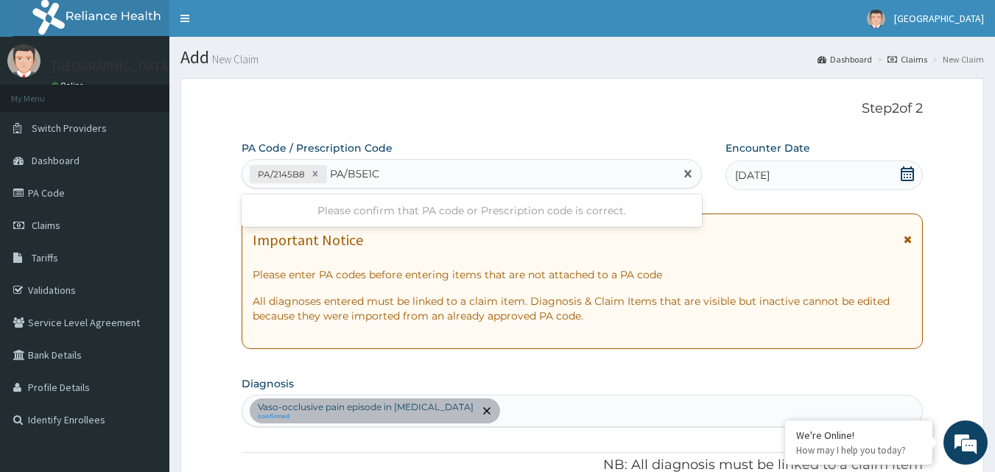
type input "PA/B5E1C3"
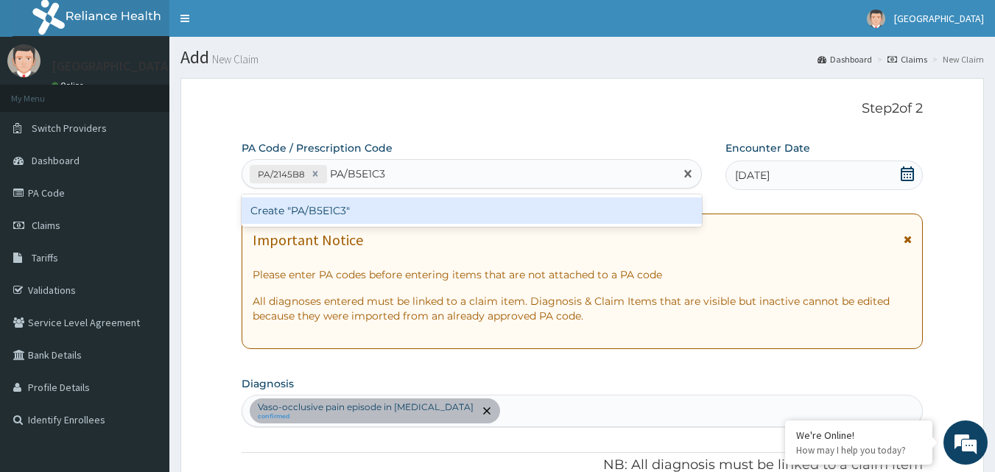
click at [582, 210] on div "Create "PA/B5E1C3"" at bounding box center [471, 210] width 461 height 27
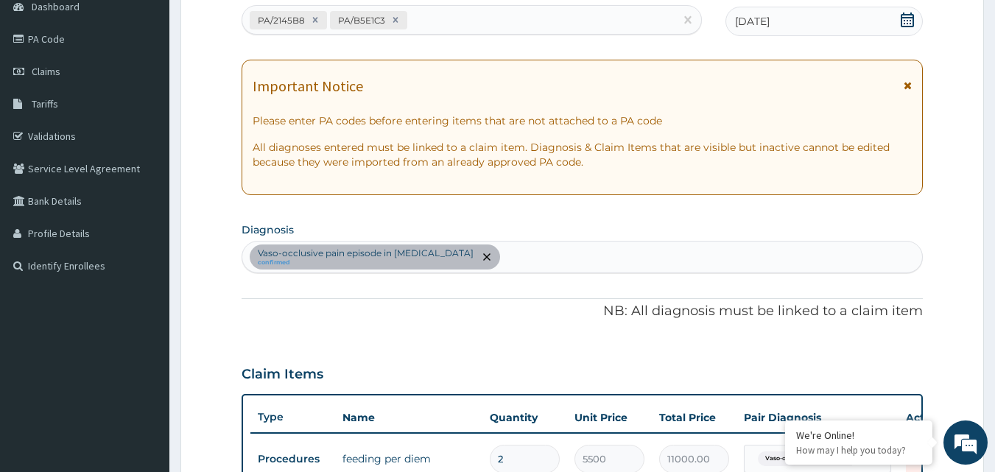
scroll to position [66, 0]
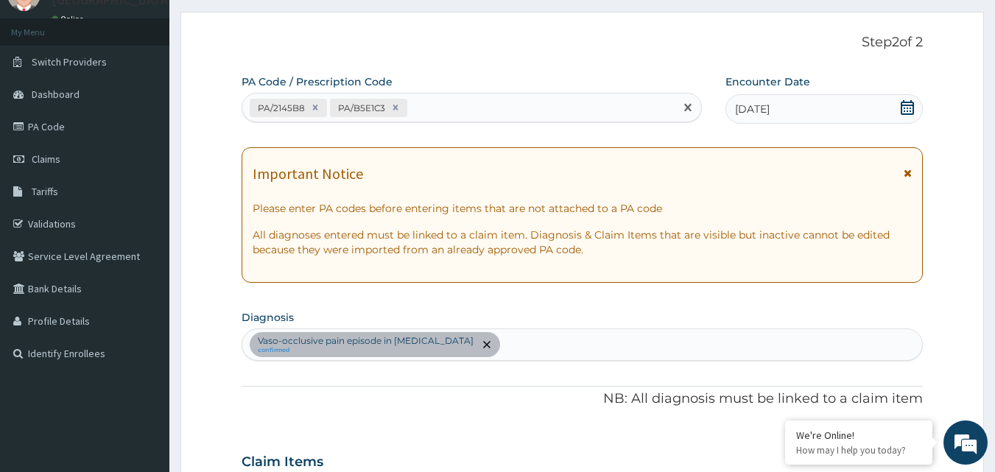
click at [523, 107] on div "PA/2145B8 PA/B5E1C3" at bounding box center [458, 108] width 433 height 24
type input "PA/C08D89"
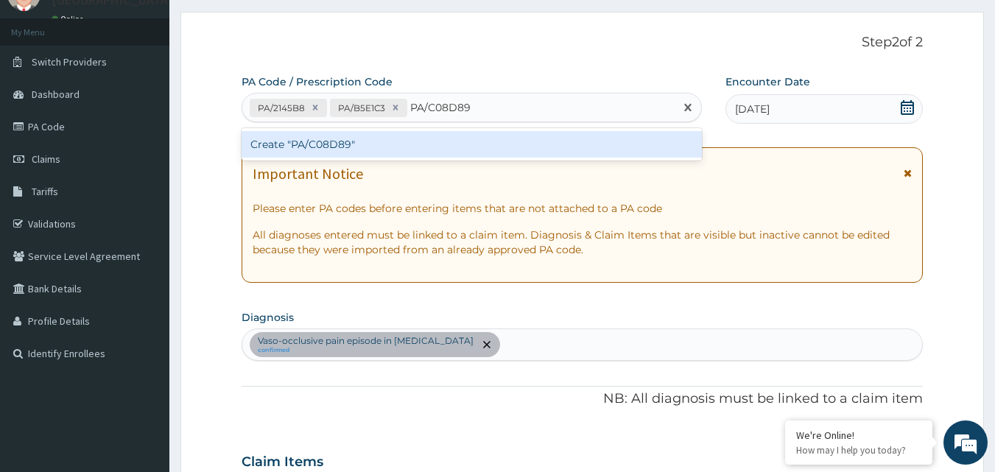
click at [516, 151] on div "Create "PA/C08D89"" at bounding box center [471, 144] width 461 height 27
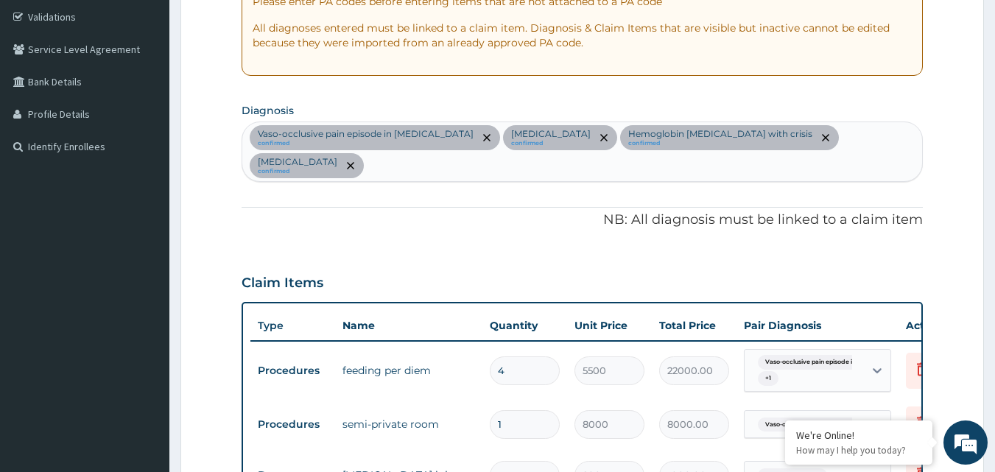
scroll to position [253, 0]
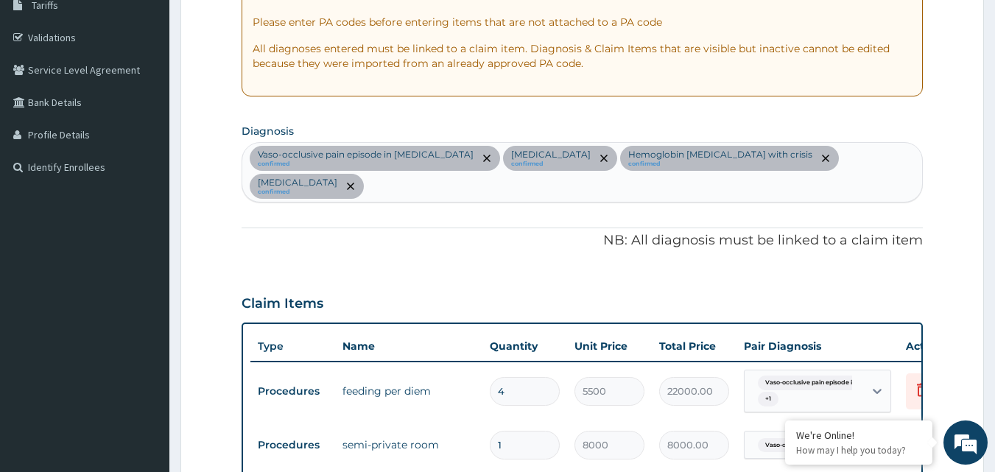
click at [405, 182] on div "PA Code / Prescription Code PA/2145B8 PA/B5E1C3 PA/C08D89 Encounter Date 01-08-…" at bounding box center [582, 408] width 682 height 1041
click at [880, 141] on section "Diagnosis Vaso-occlusive pain episode in sickle cell disease confirmed Common c…" at bounding box center [582, 161] width 682 height 82
click at [880, 151] on div "Vaso-occlusive pain episode in sickle cell disease confirmed Common cold confir…" at bounding box center [582, 172] width 680 height 59
click at [880, 152] on div "Vaso-occlusive pain episode in sickle cell disease confirmed Common cold confir…" at bounding box center [582, 172] width 680 height 59
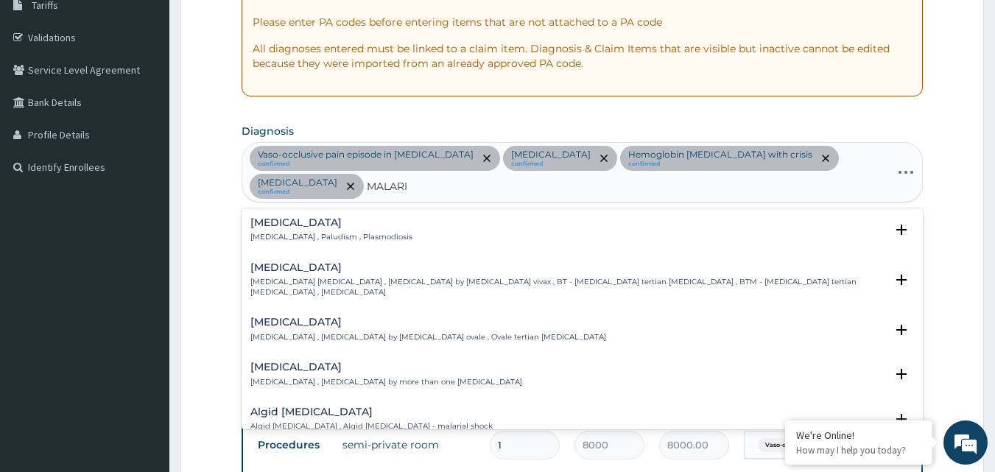
type input "MALARIA"
click at [344, 232] on p "Malaria , Paludism , Plasmodiosis" at bounding box center [331, 237] width 162 height 10
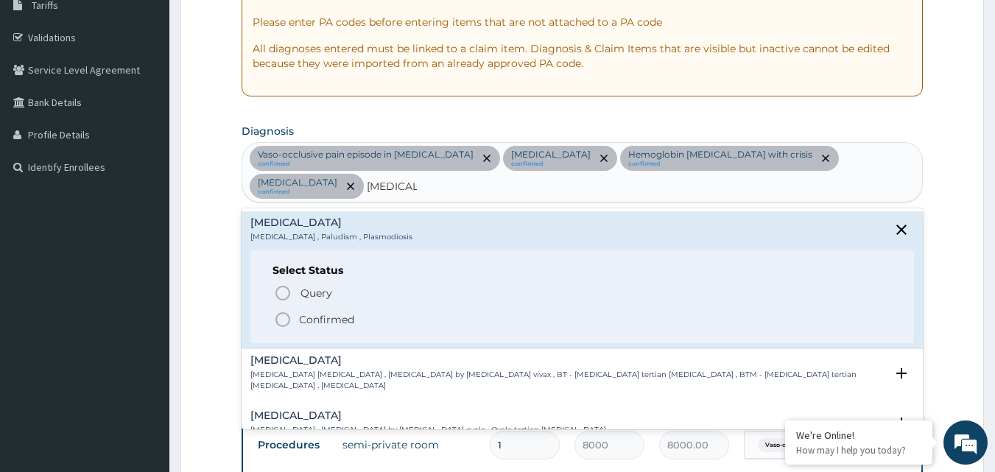
click at [328, 272] on div "Select Status Query Query covers suspected (?), Keep in view (kiv), Ruled out (…" at bounding box center [582, 296] width 664 height 93
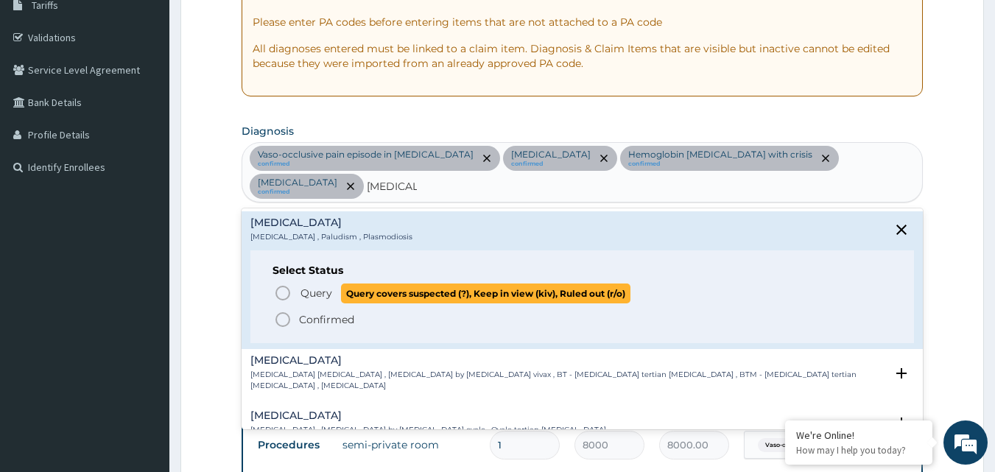
click at [317, 289] on span "Query" at bounding box center [316, 293] width 32 height 15
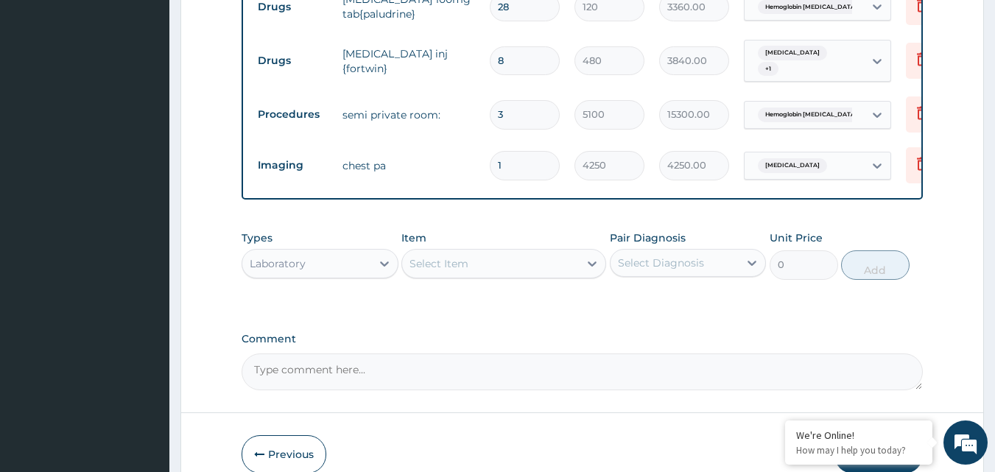
scroll to position [841, 0]
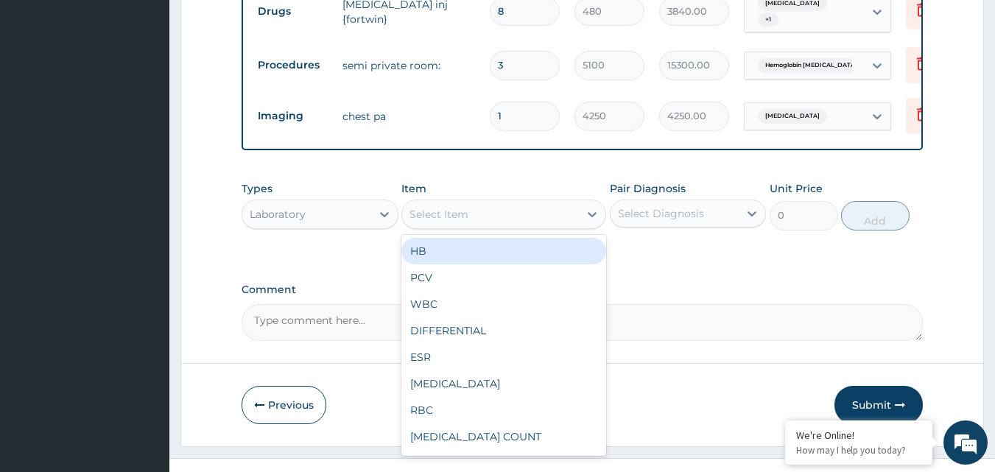
click at [522, 225] on div "Select Item" at bounding box center [490, 214] width 177 height 24
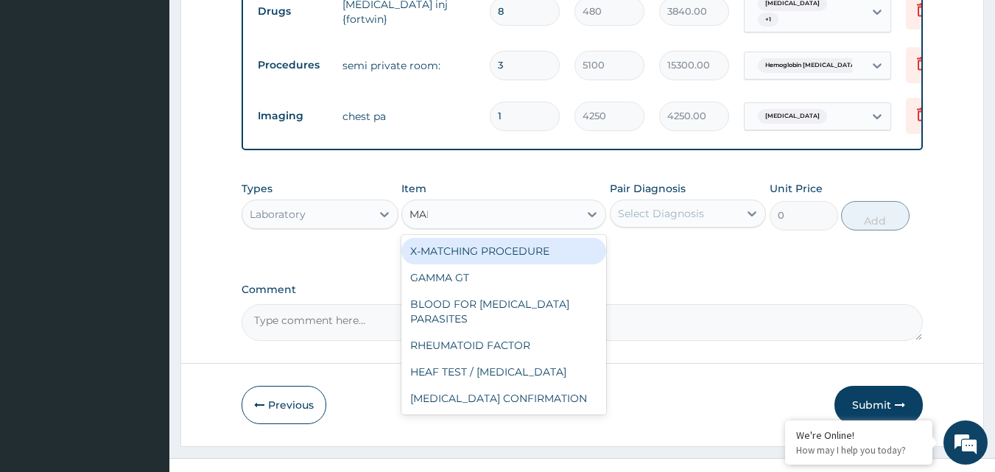
type input "MALA"
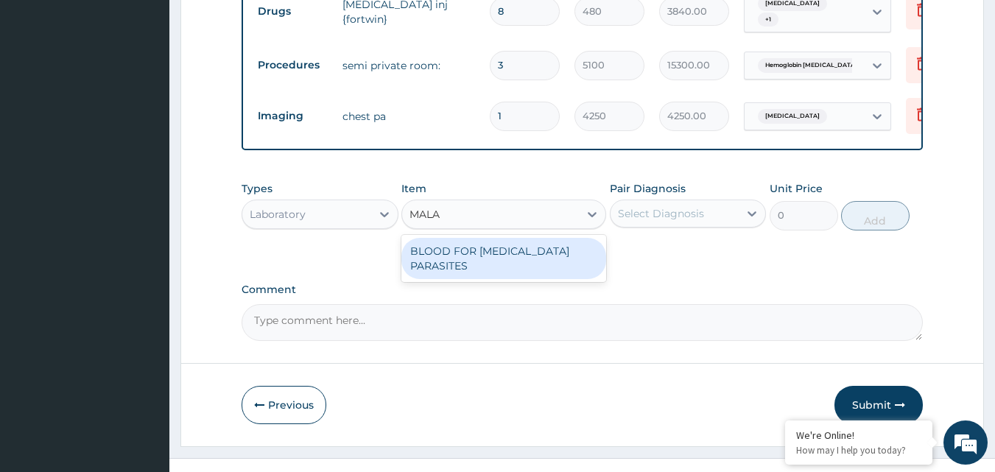
click at [565, 258] on div "BLOOD FOR MALARIA PARASITES" at bounding box center [503, 258] width 205 height 41
type input "850"
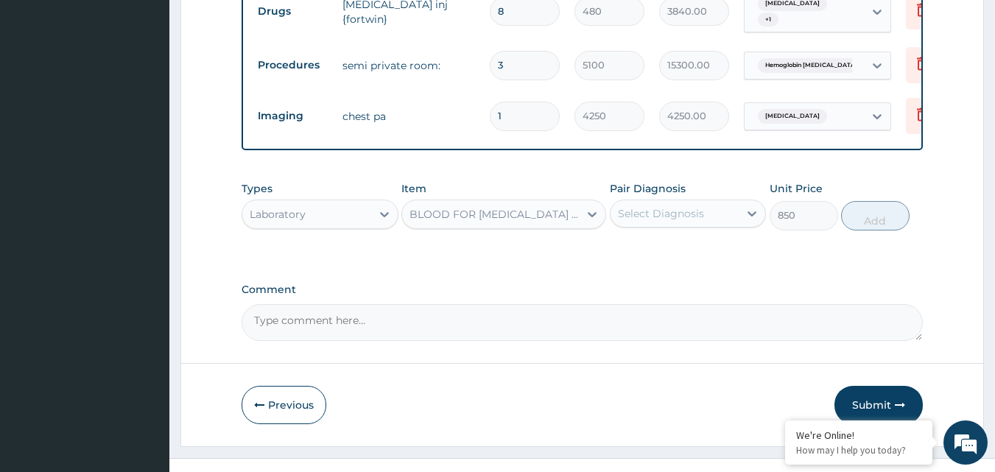
click at [681, 216] on div "Select Diagnosis" at bounding box center [661, 213] width 86 height 15
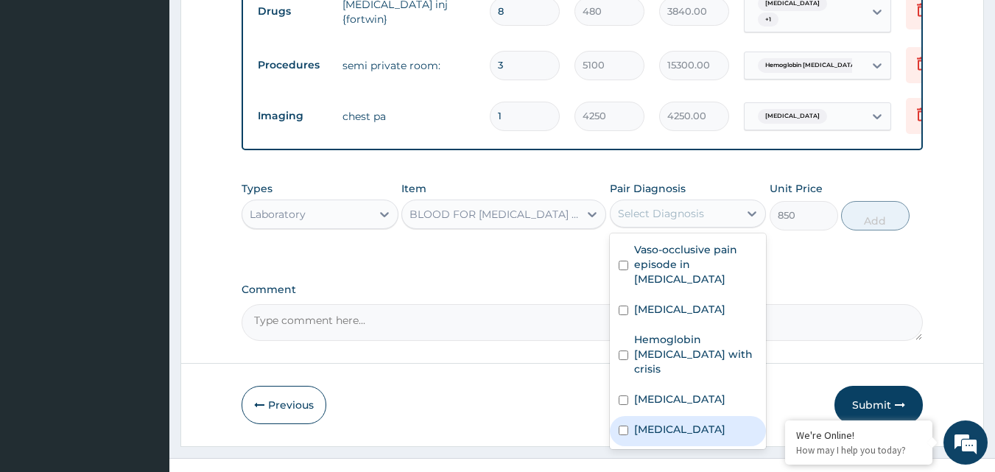
drag, startPoint x: 645, startPoint y: 418, endPoint x: 789, endPoint y: 298, distance: 187.7
click at [644, 422] on label "Malaria" at bounding box center [679, 429] width 91 height 15
checkbox input "true"
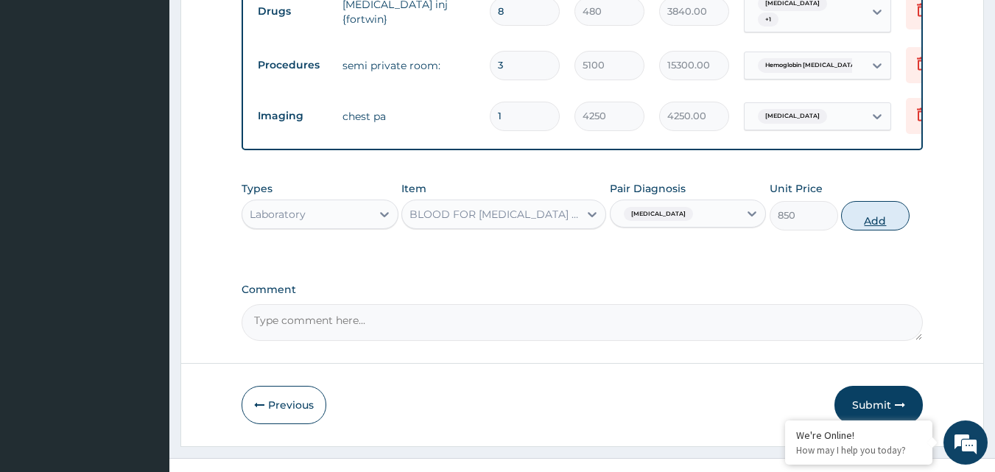
click at [872, 217] on button "Add" at bounding box center [875, 215] width 68 height 29
type input "0"
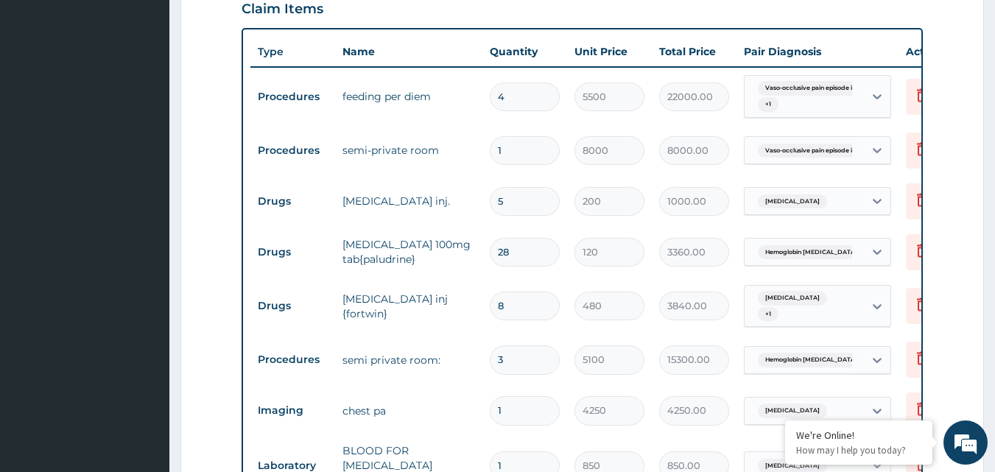
scroll to position [253, 0]
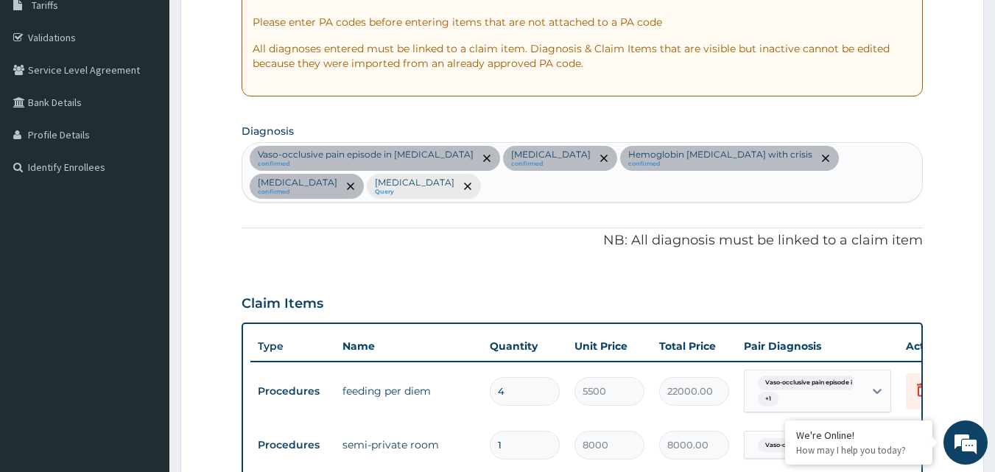
click at [579, 177] on div "Vaso-occlusive pain episode in sickle cell disease confirmed Common cold confir…" at bounding box center [582, 172] width 680 height 59
type input "SEPSIS"
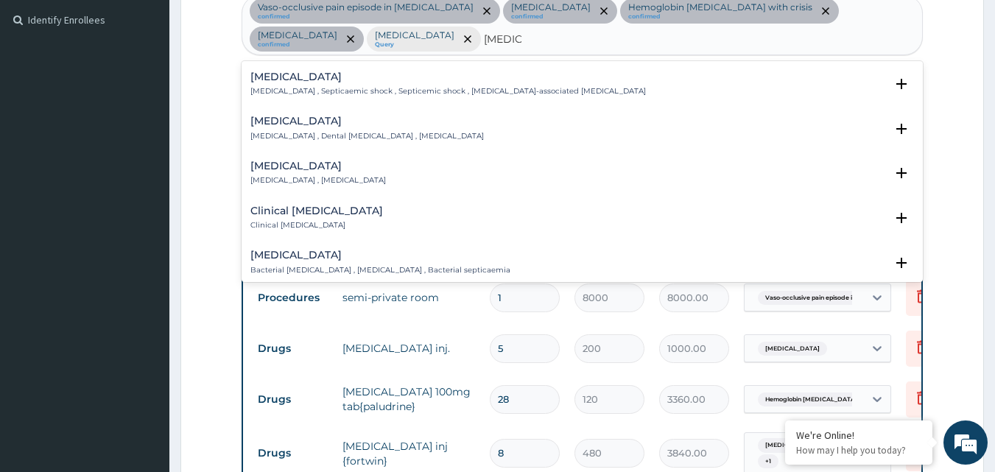
scroll to position [74, 0]
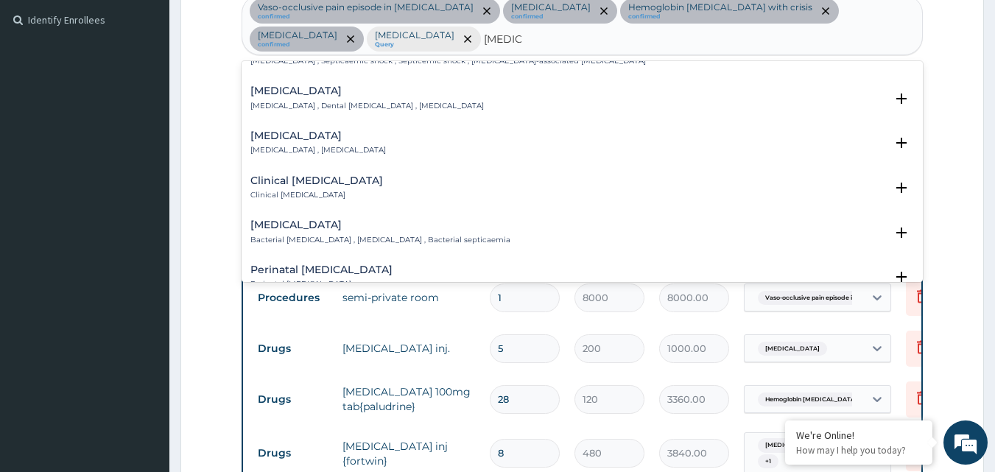
click at [296, 227] on h4 "Bacterial sepsis" at bounding box center [380, 224] width 260 height 11
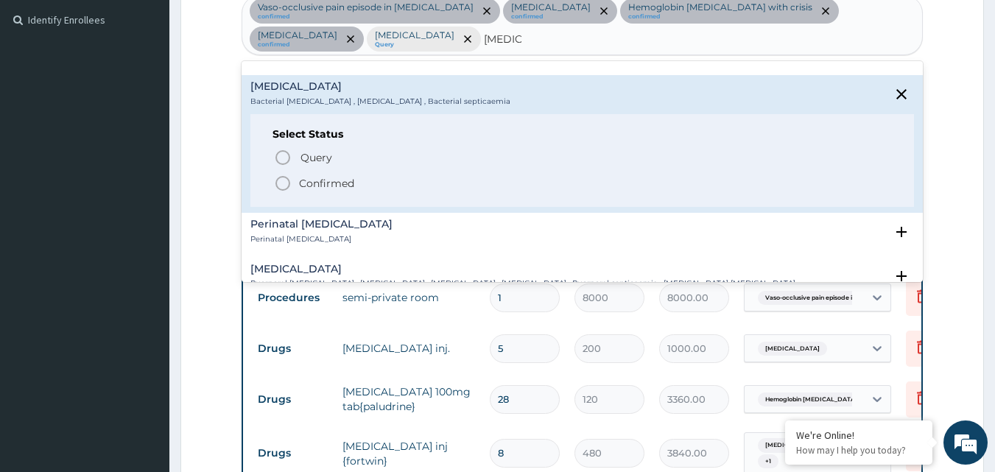
scroll to position [221, 0]
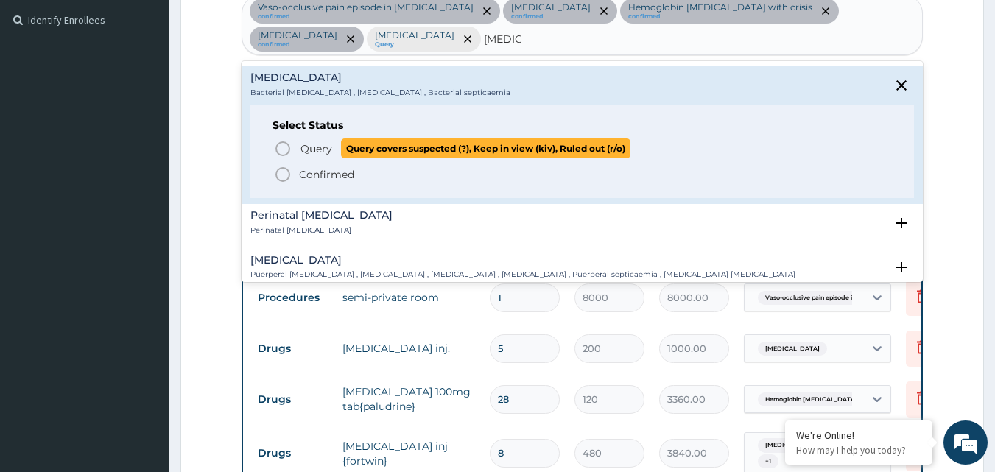
click at [326, 153] on span "Query" at bounding box center [316, 148] width 32 height 15
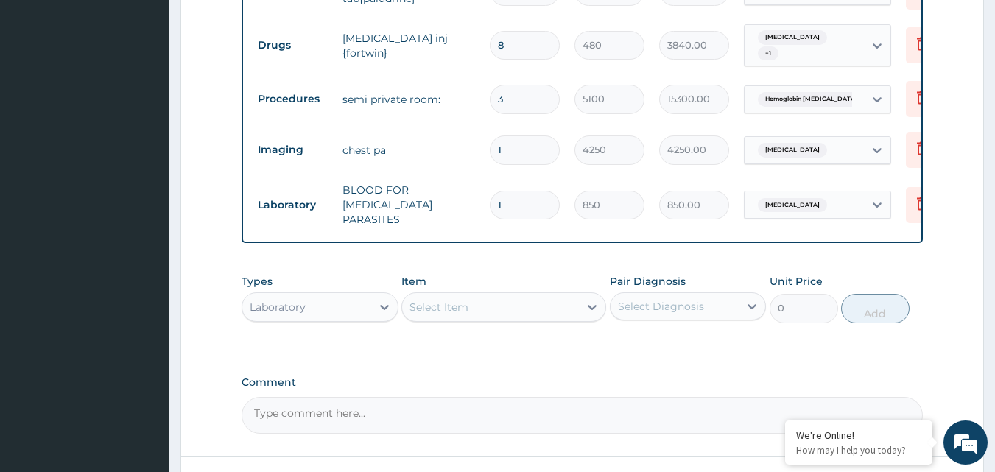
scroll to position [841, 0]
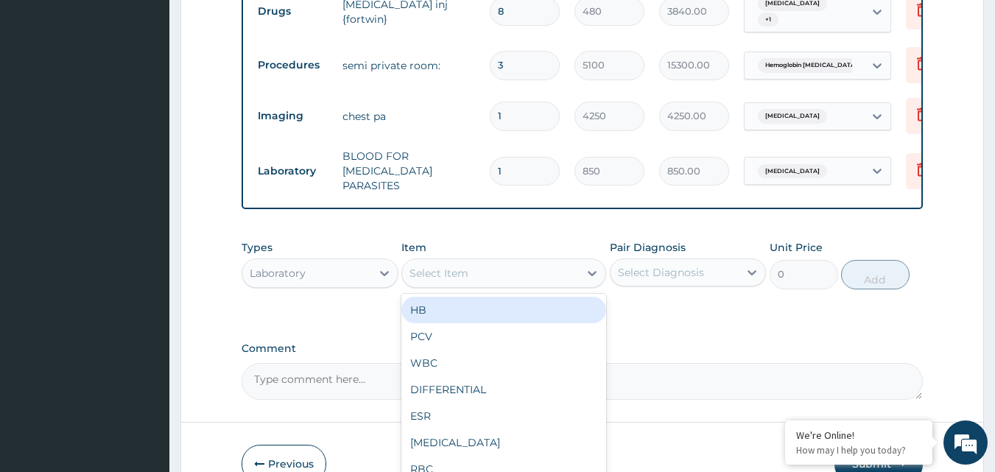
click at [478, 262] on div "Select Item" at bounding box center [490, 273] width 177 height 24
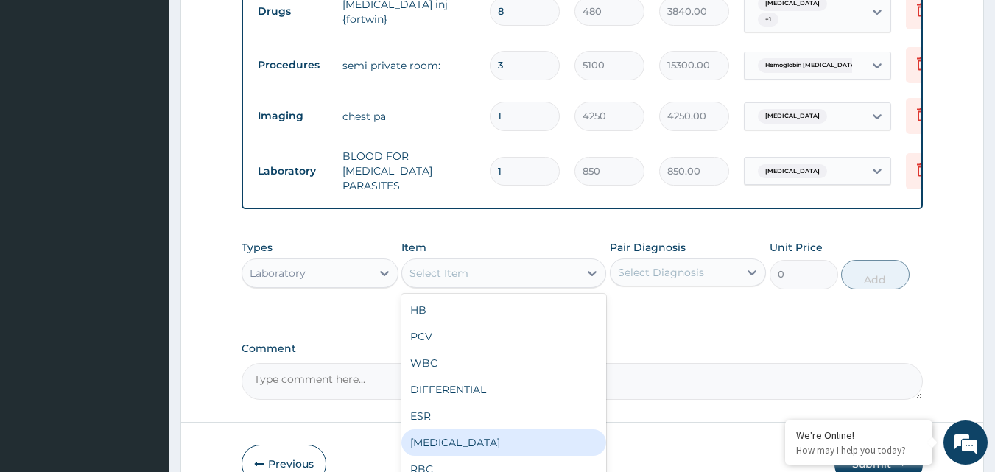
drag, startPoint x: 537, startPoint y: 441, endPoint x: 586, endPoint y: 395, distance: 67.2
click at [535, 440] on div "FULL BLOOD COUNT" at bounding box center [503, 442] width 205 height 27
type input "2125"
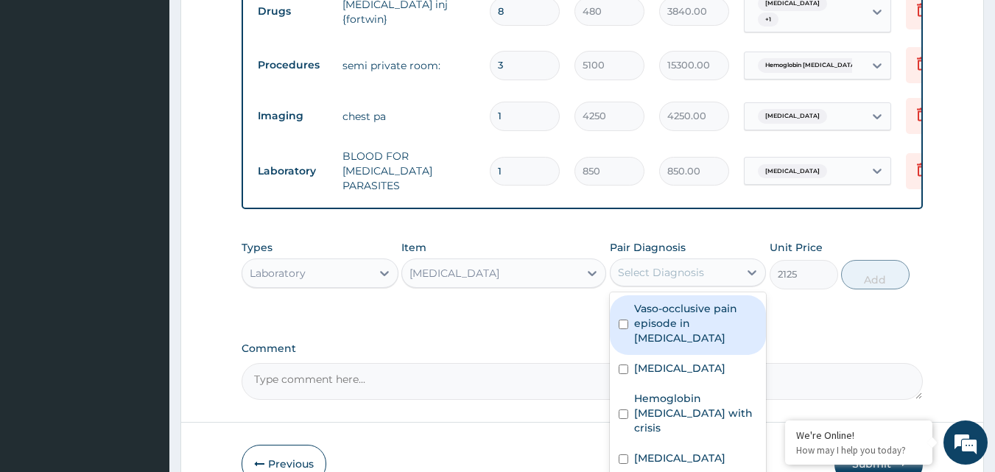
click at [707, 266] on div "Select Diagnosis" at bounding box center [674, 273] width 129 height 24
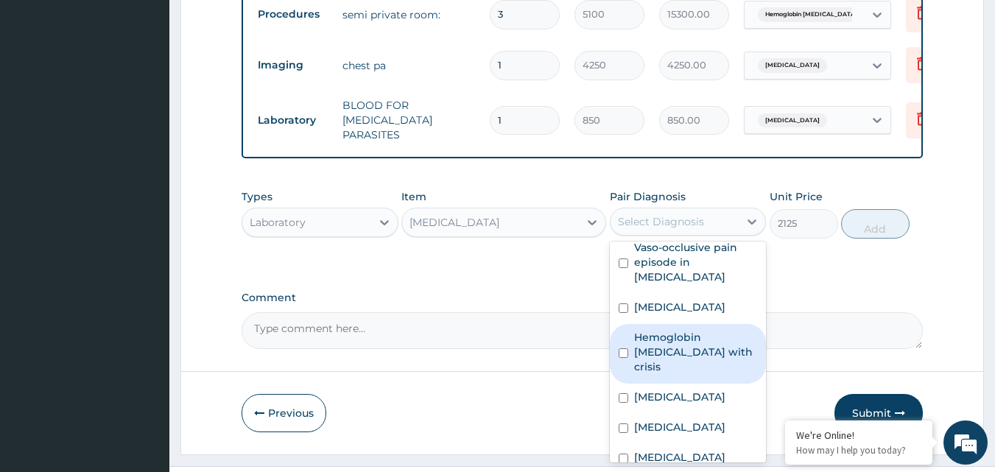
scroll to position [915, 0]
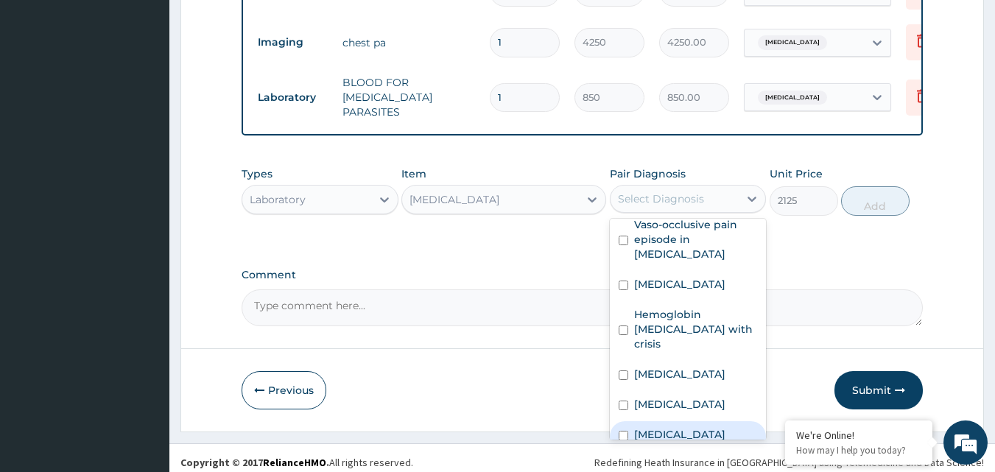
drag, startPoint x: 643, startPoint y: 416, endPoint x: 682, endPoint y: 378, distance: 55.2
click at [641, 427] on label "Bacterial sepsis" at bounding box center [679, 434] width 91 height 15
checkbox input "true"
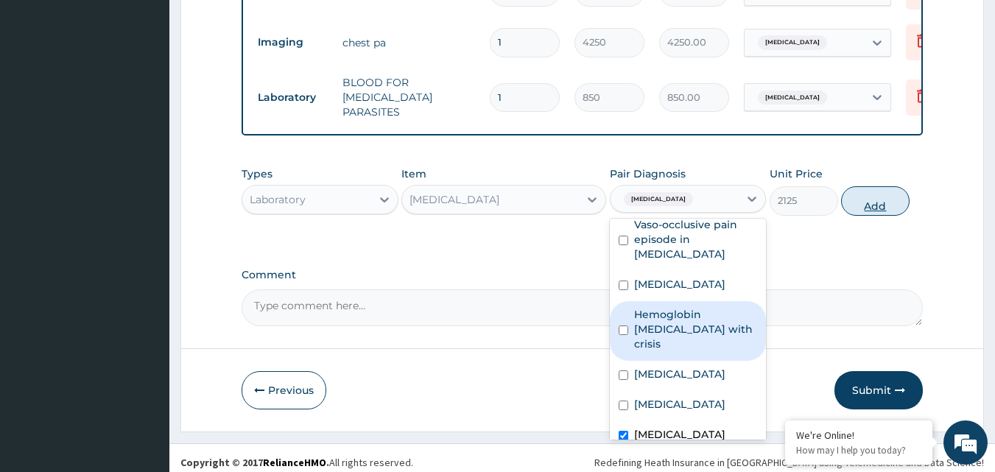
click at [854, 203] on button "Add" at bounding box center [875, 200] width 68 height 29
type input "0"
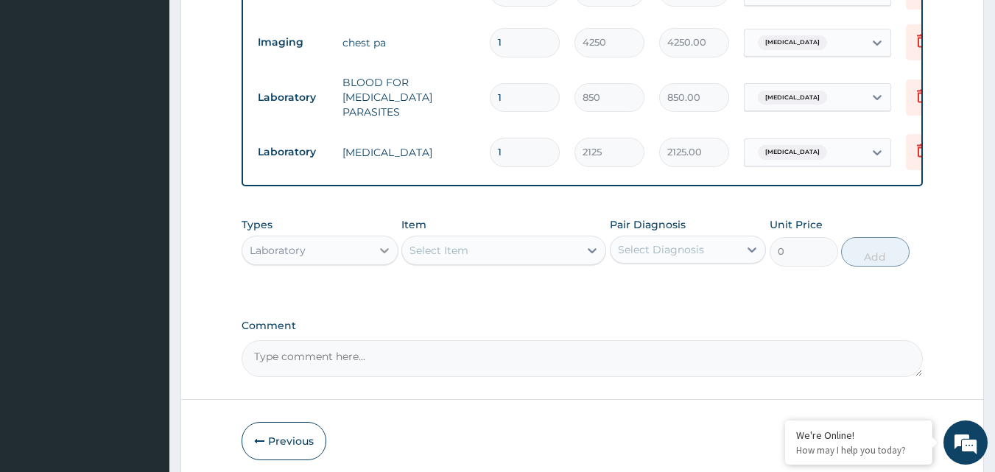
click at [380, 243] on icon at bounding box center [384, 250] width 15 height 15
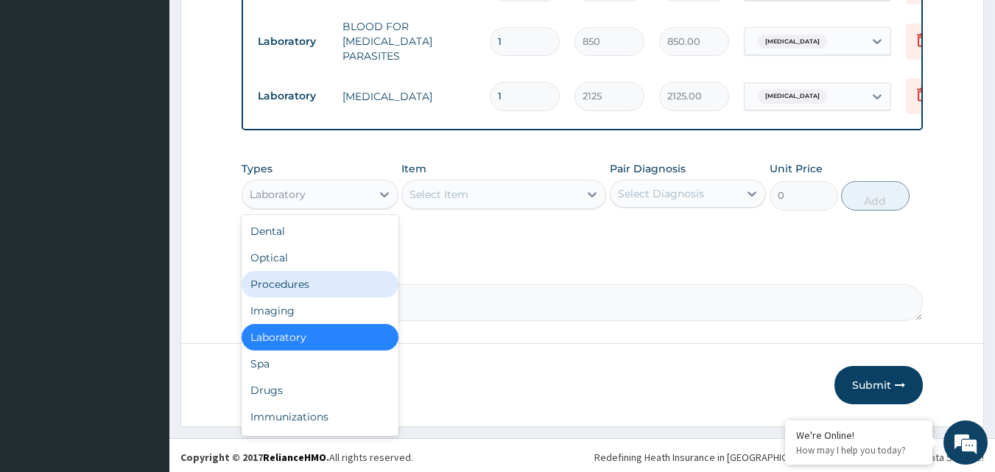
scroll to position [50, 0]
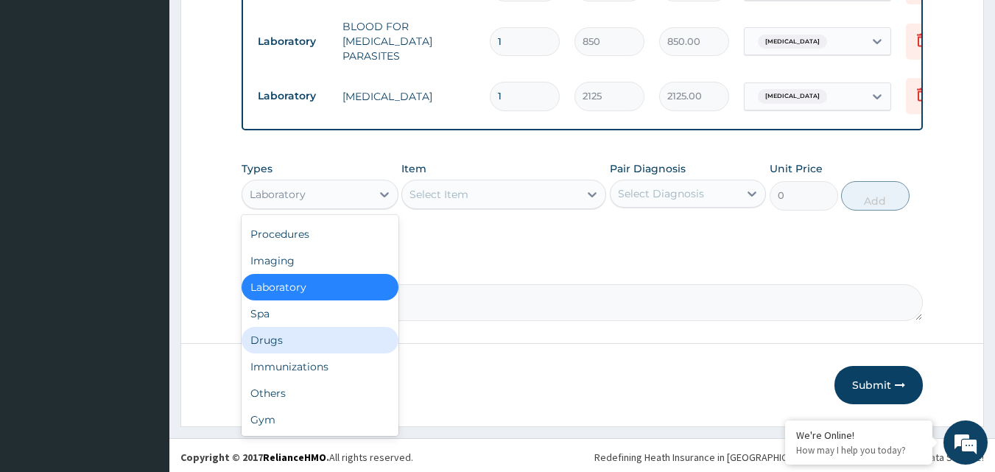
click at [311, 328] on div "Drugs" at bounding box center [319, 340] width 157 height 27
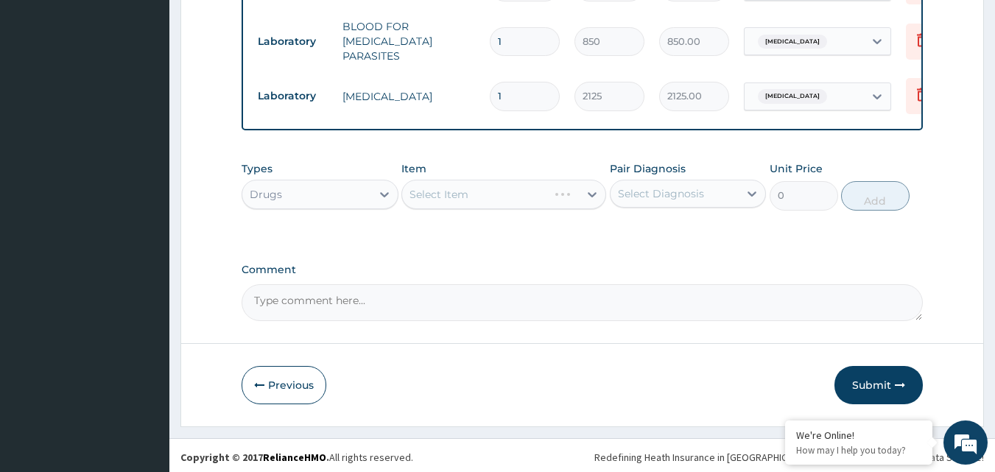
click at [566, 189] on div "Select Item" at bounding box center [503, 194] width 205 height 29
click at [685, 195] on div "Select Diagnosis" at bounding box center [661, 193] width 86 height 15
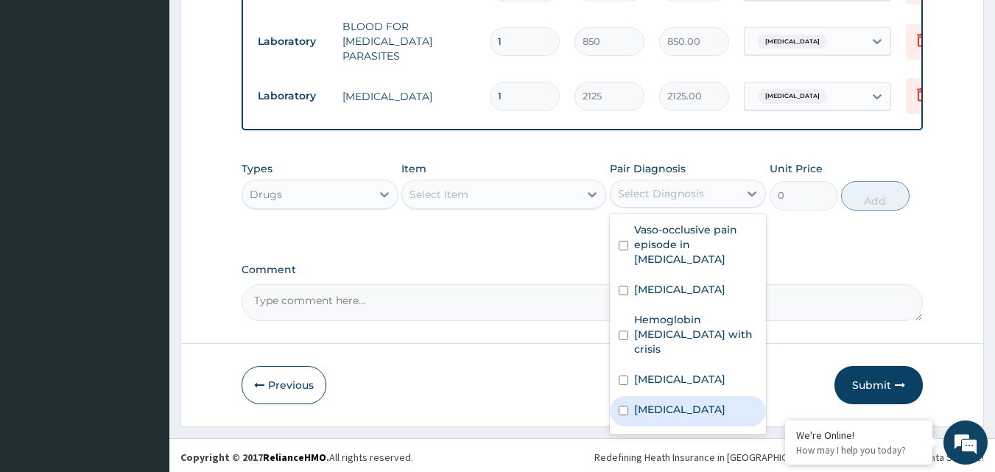
drag, startPoint x: 657, startPoint y: 388, endPoint x: 642, endPoint y: 371, distance: 22.4
click at [651, 396] on div "Malaria" at bounding box center [688, 411] width 157 height 30
checkbox input "true"
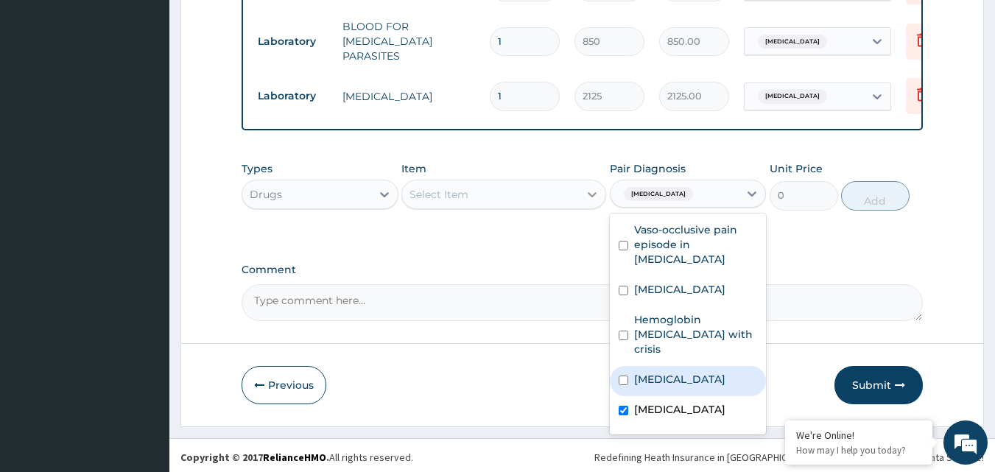
click at [588, 197] on icon at bounding box center [592, 194] width 15 height 15
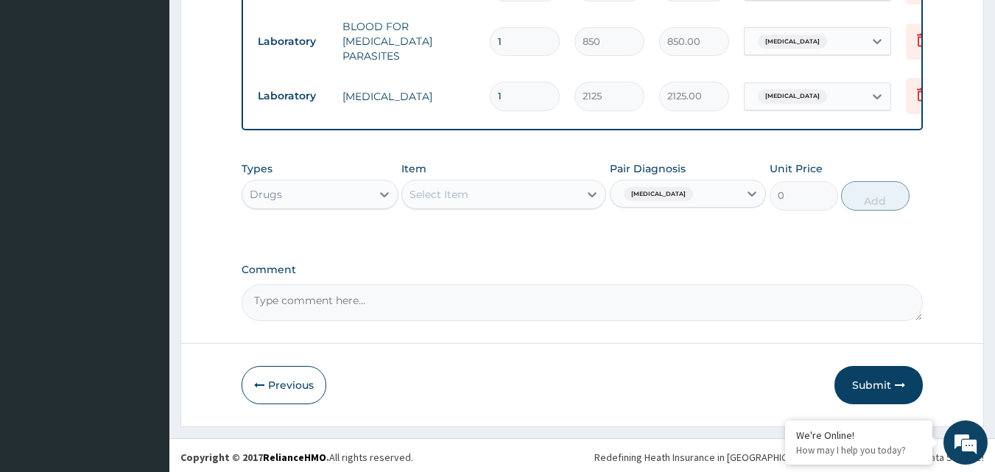
click at [571, 199] on div "Select Item" at bounding box center [490, 195] width 177 height 24
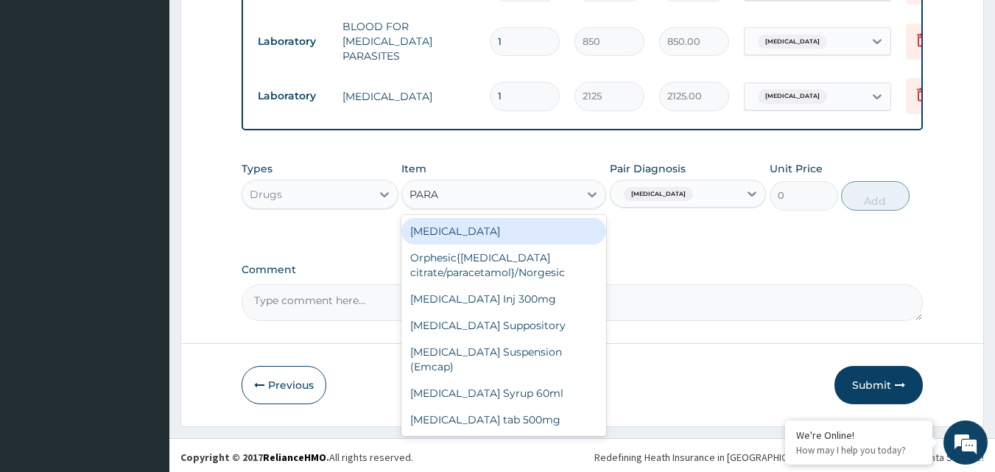
type input "PARAC"
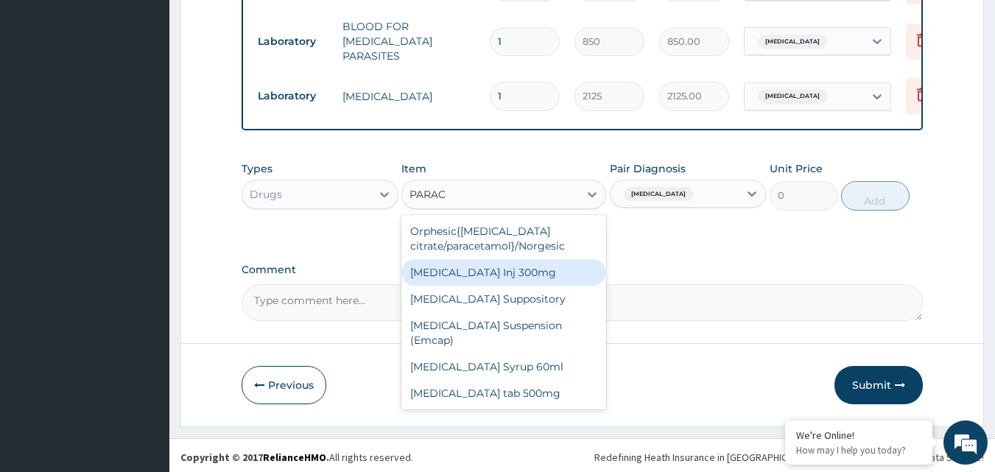
click at [563, 262] on div "Paracetamol Inj 300mg" at bounding box center [503, 272] width 205 height 27
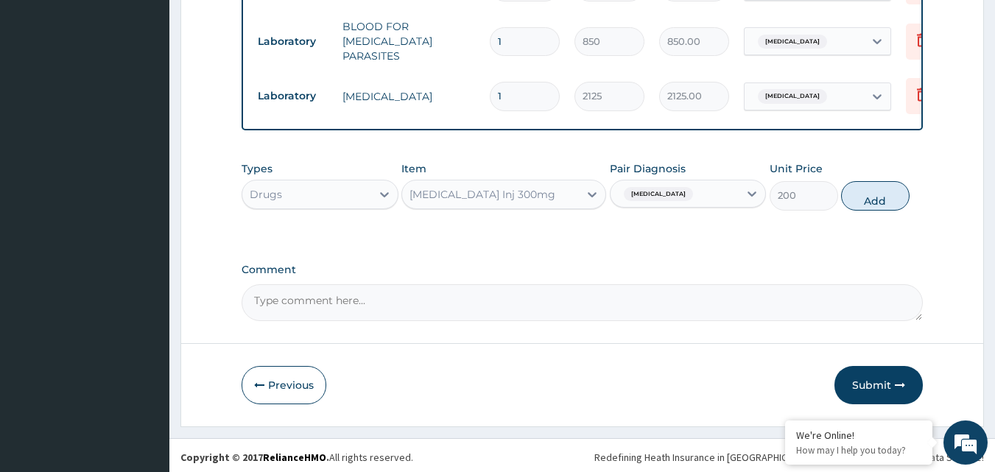
click at [872, 194] on button "Add" at bounding box center [875, 195] width 68 height 29
type input "0"
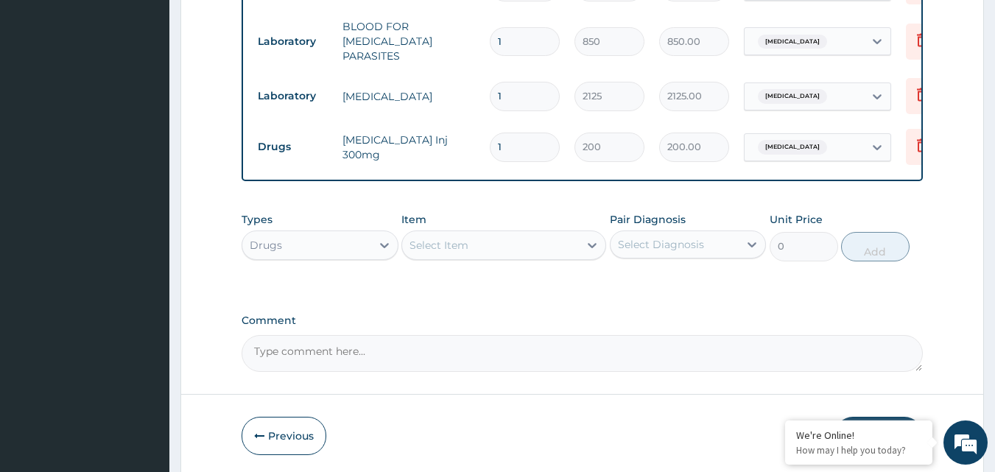
type input "0.00"
type input "3"
type input "600.00"
type input "3"
click at [468, 236] on div "Select Item" at bounding box center [490, 245] width 177 height 24
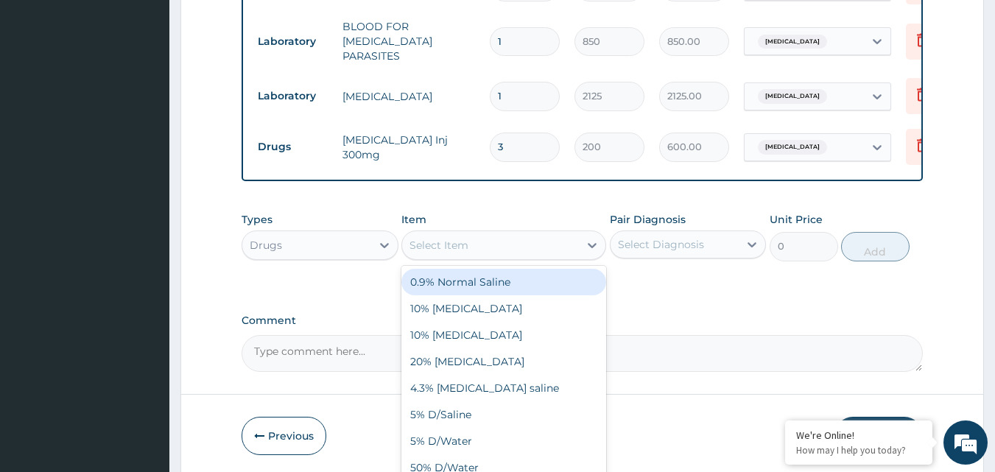
click at [520, 133] on input "3" at bounding box center [525, 147] width 70 height 29
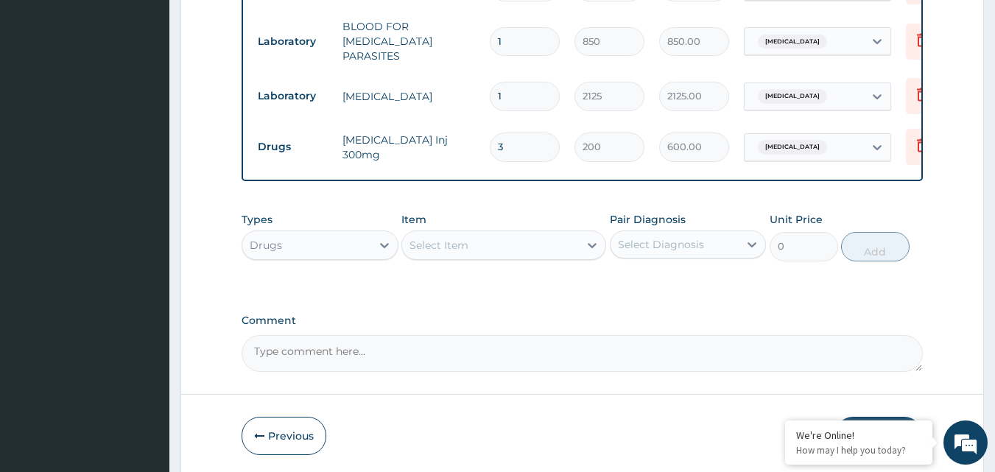
type input "0.00"
type input "2"
type input "400.00"
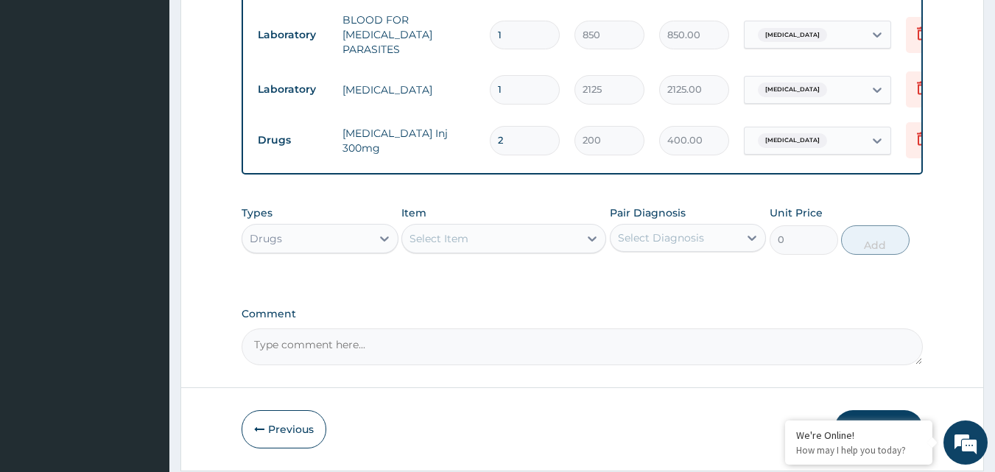
scroll to position [1022, 0]
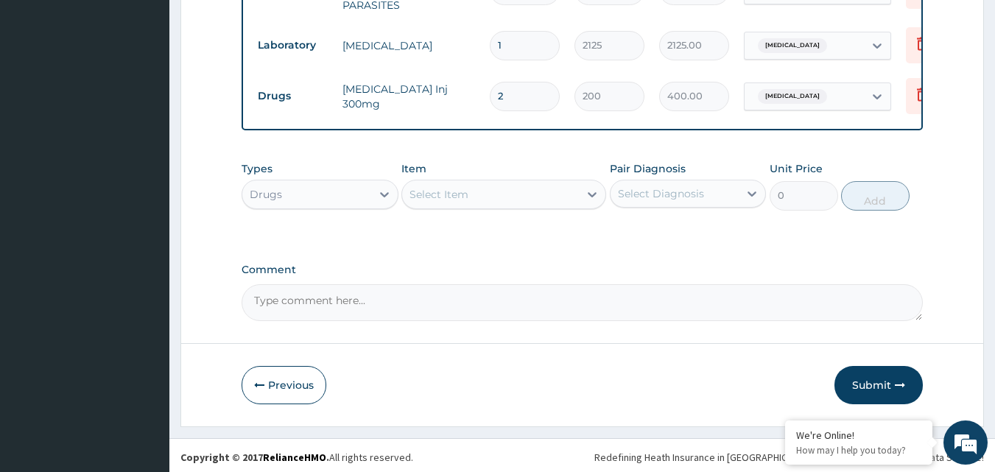
type input "2"
click at [454, 195] on div "Select Item" at bounding box center [438, 194] width 59 height 15
click at [454, 194] on div "Select Item" at bounding box center [438, 194] width 59 height 15
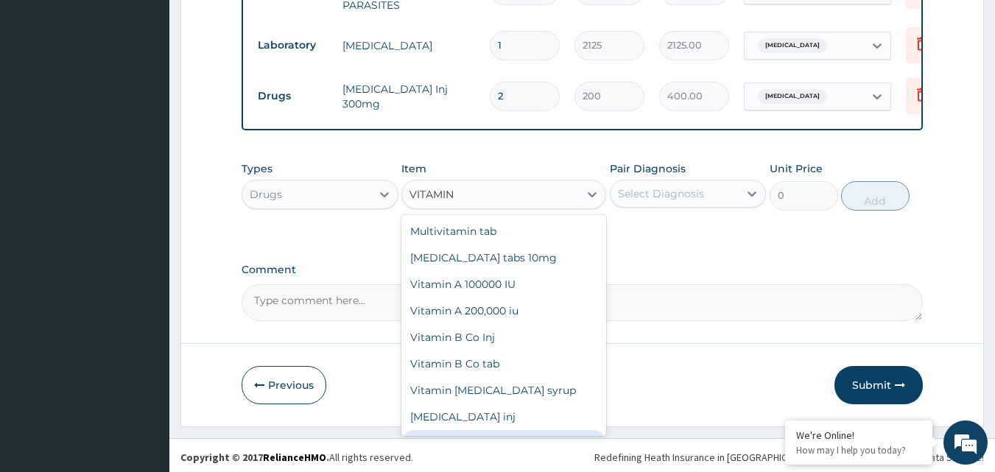
type input "VITAMIN B"
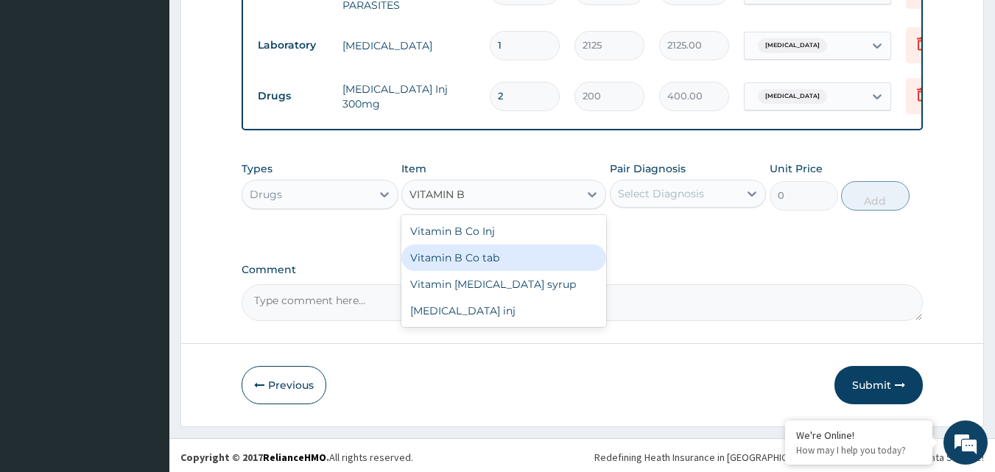
click at [536, 264] on div "Vitamin B Co tab" at bounding box center [503, 257] width 205 height 27
type input "12"
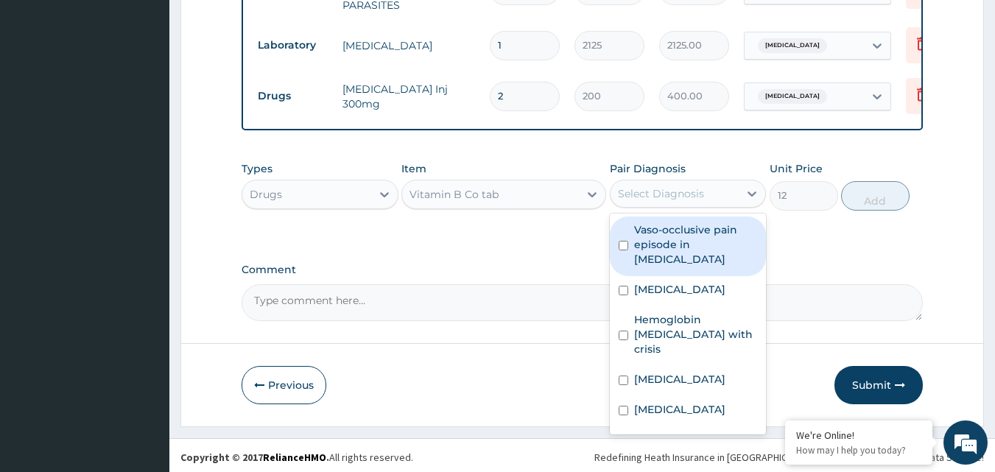
click at [717, 189] on div "Select Diagnosis" at bounding box center [674, 194] width 129 height 24
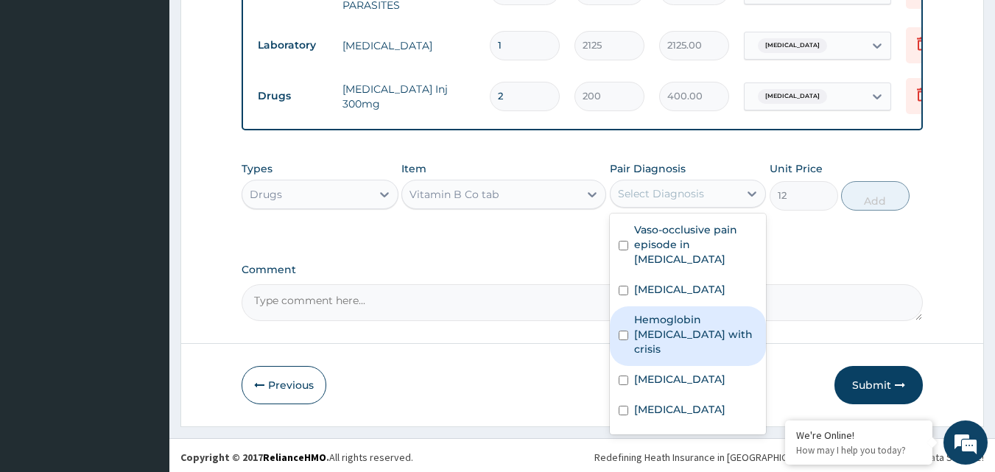
click at [680, 330] on label "Hemoglobin SS disease with crisis" at bounding box center [696, 334] width 124 height 44
checkbox input "true"
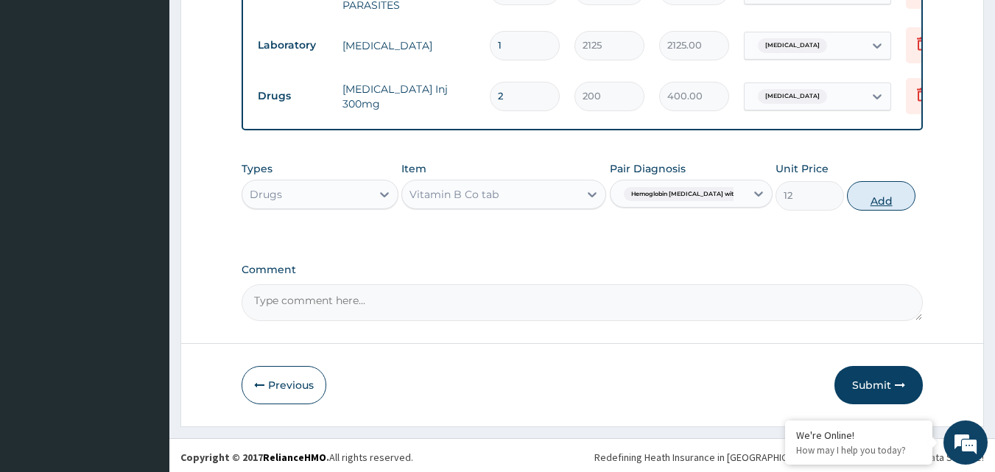
click at [864, 192] on button "Add" at bounding box center [881, 195] width 68 height 29
type input "0"
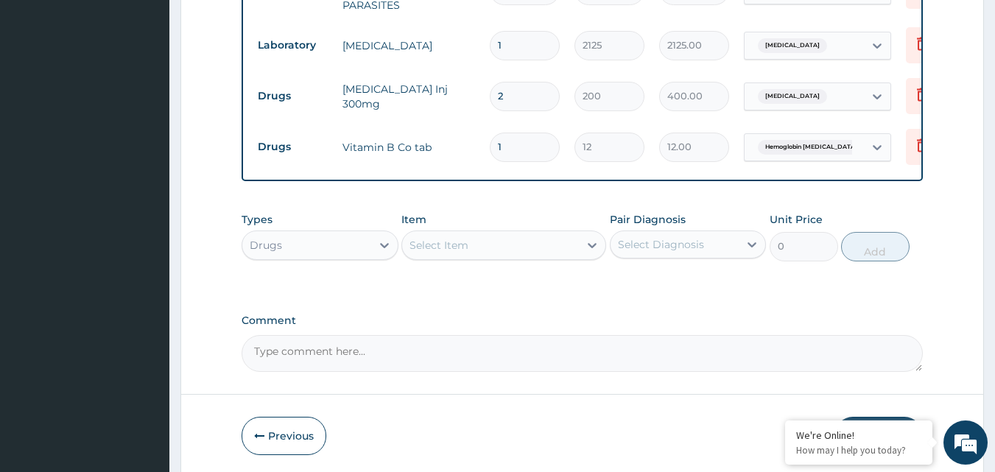
type input "0.00"
type input "7"
type input "84.00"
type input "7"
click at [568, 249] on div "Select Item" at bounding box center [490, 245] width 177 height 24
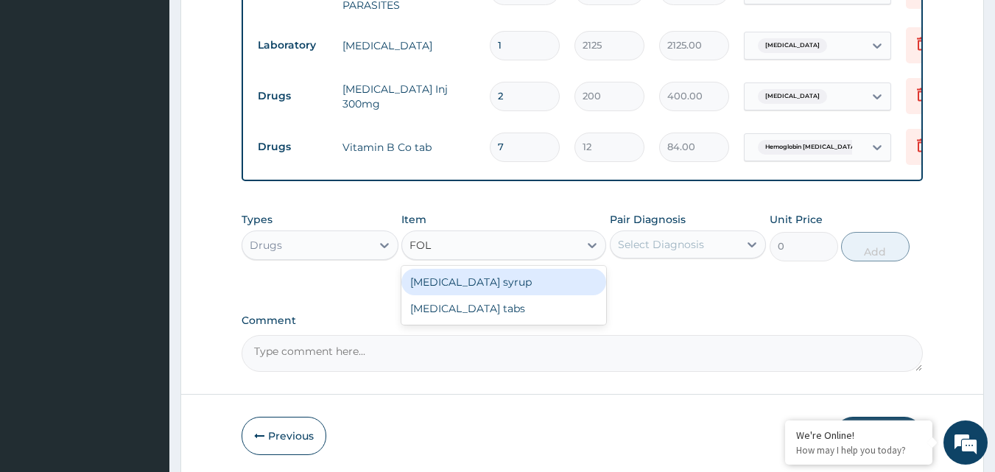
type input "FOLI"
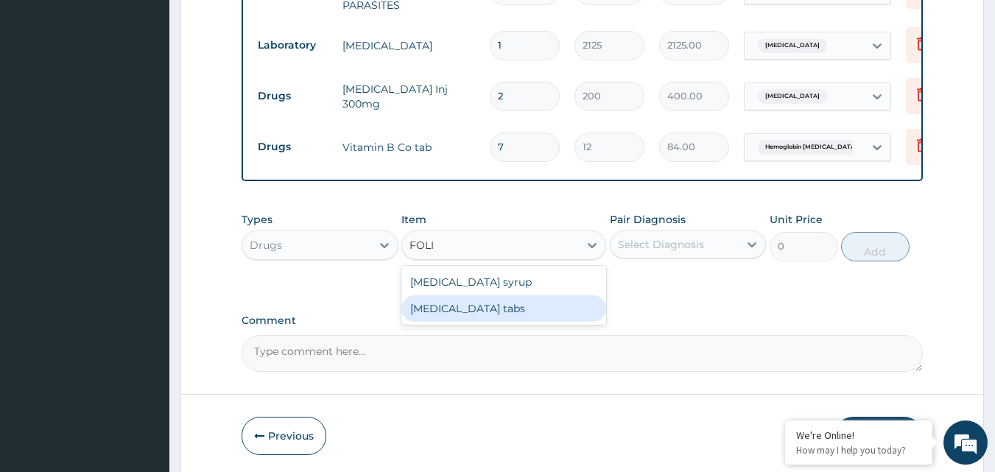
click at [521, 304] on div "Folic acid tabs" at bounding box center [503, 308] width 205 height 27
type input "9.6"
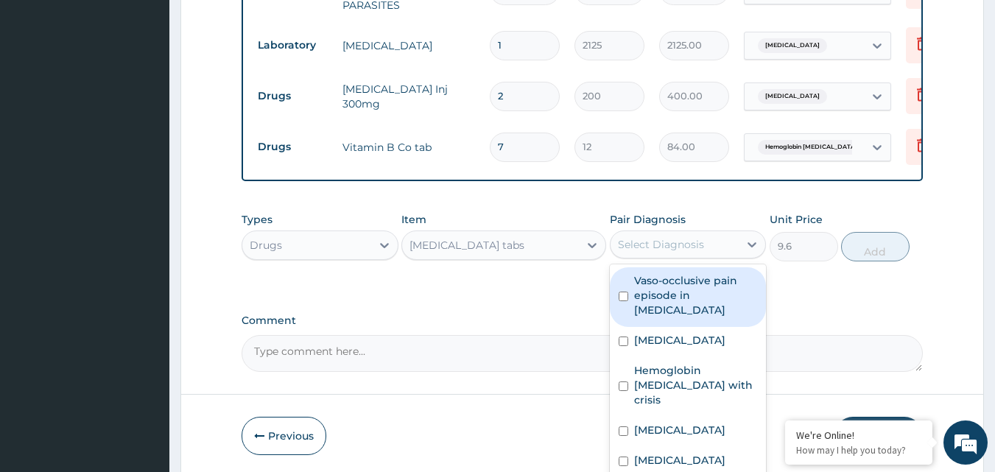
click at [661, 245] on div "Select Diagnosis" at bounding box center [661, 244] width 86 height 15
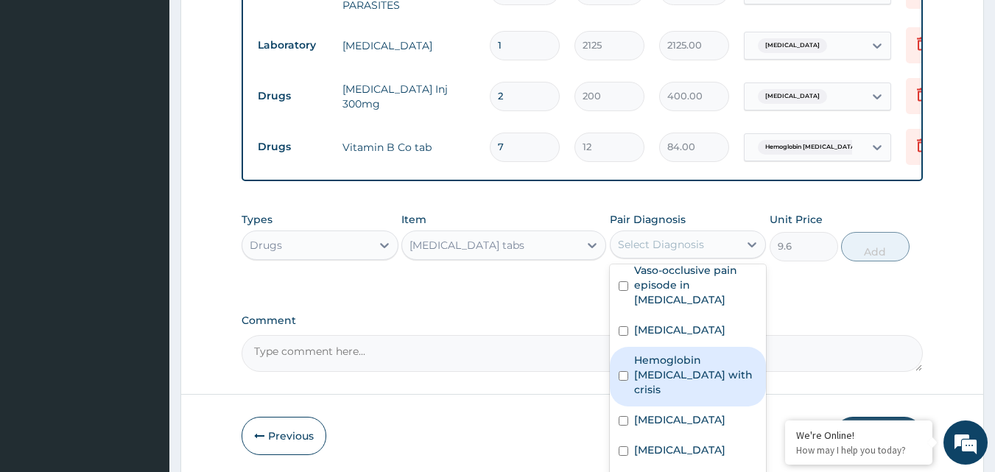
click at [713, 362] on label "Hemoglobin SS disease with crisis" at bounding box center [696, 375] width 124 height 44
checkbox input "true"
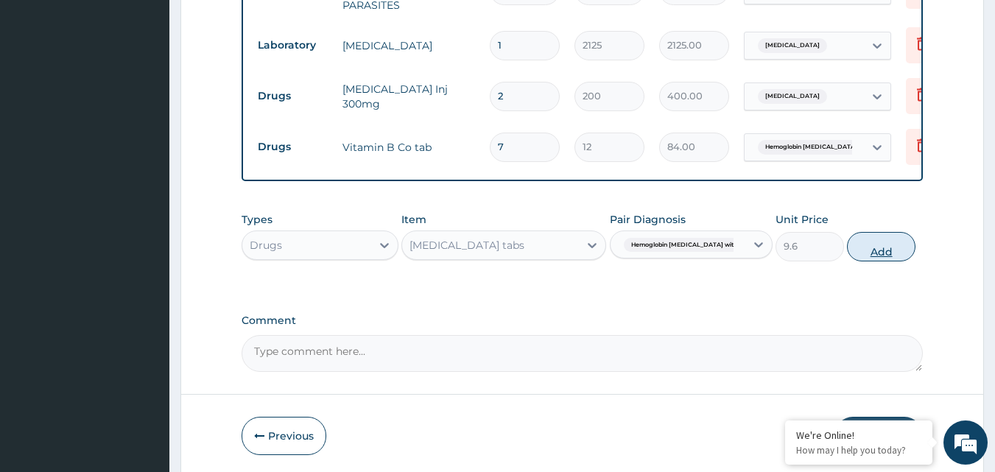
click at [873, 251] on button "Add" at bounding box center [881, 246] width 68 height 29
type input "0"
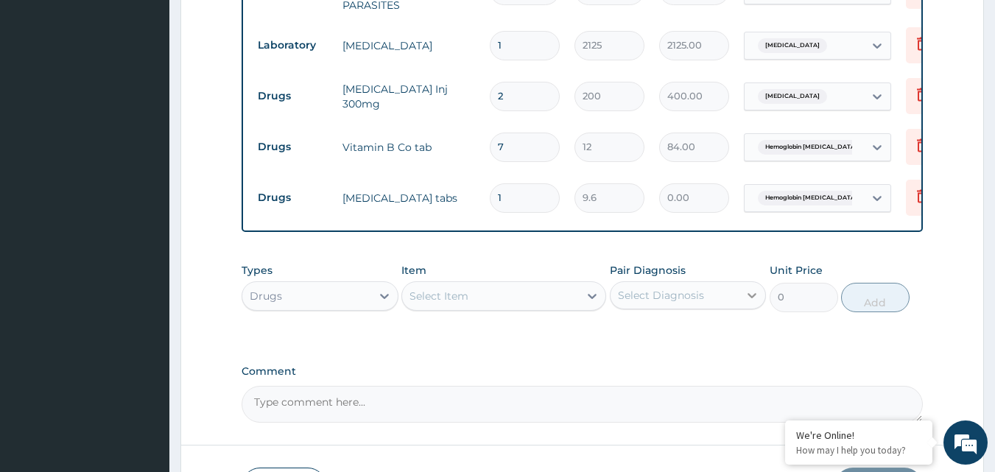
type input "0.00"
type input "3"
type input "28.80"
type input "30"
type input "288.00"
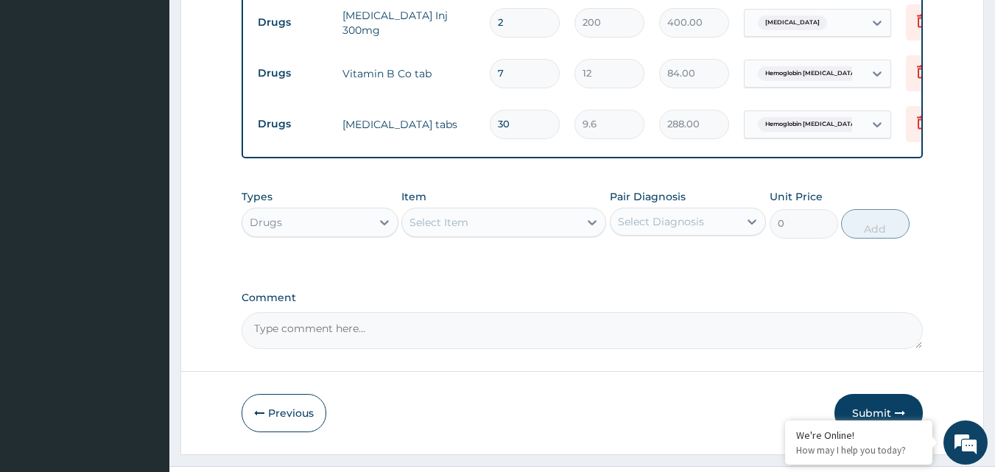
scroll to position [1123, 0]
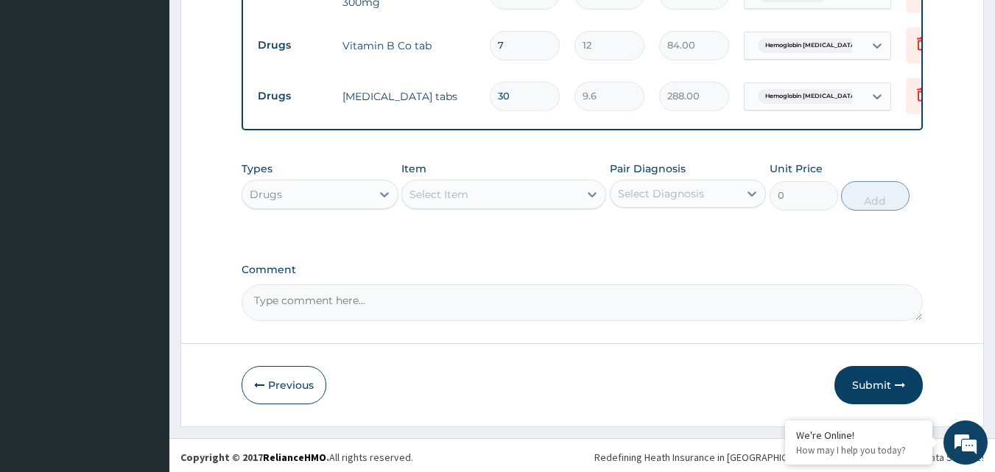
type input "30"
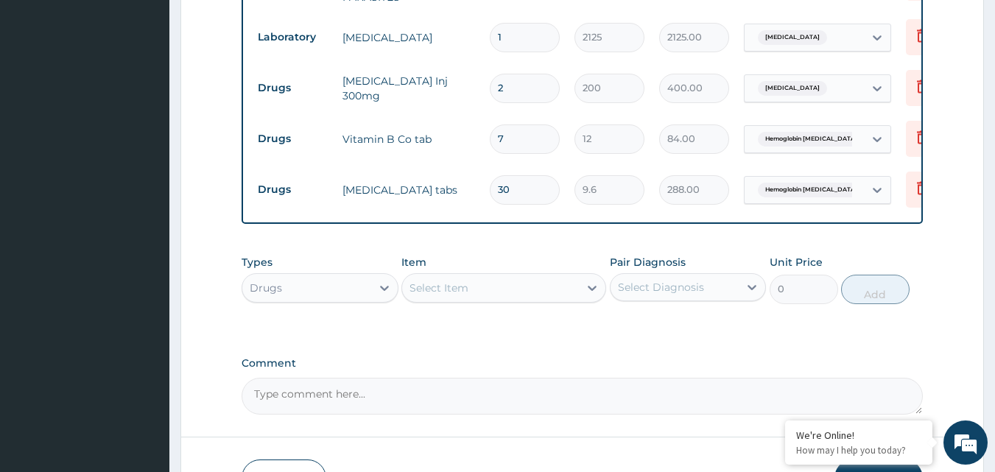
scroll to position [1050, 0]
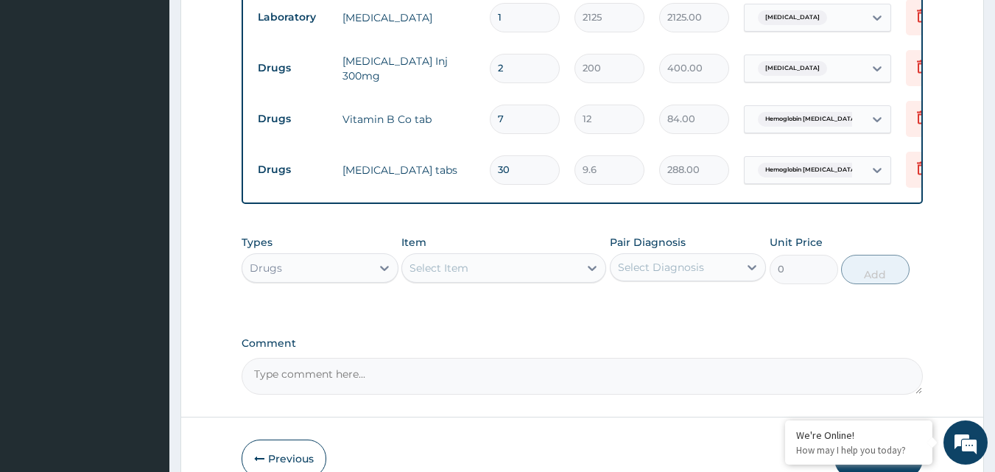
click at [438, 275] on div "Select Item" at bounding box center [490, 268] width 177 height 24
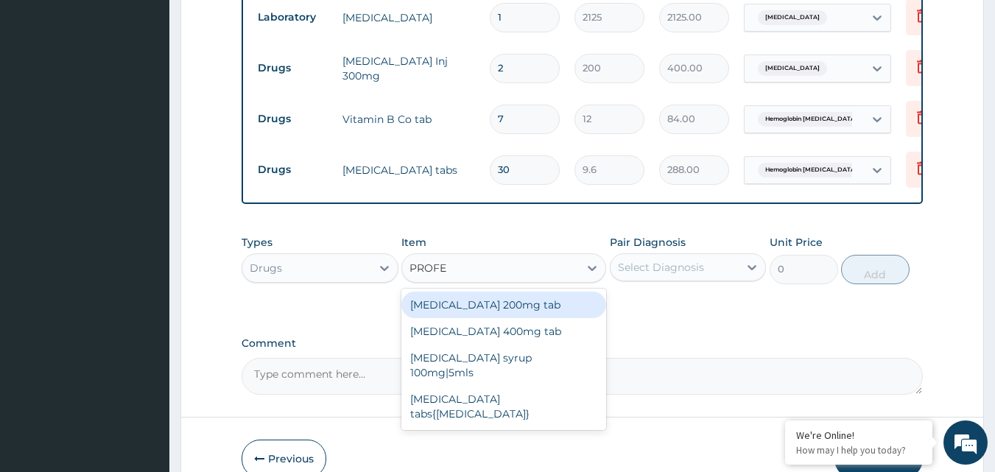
type input "PROFE"
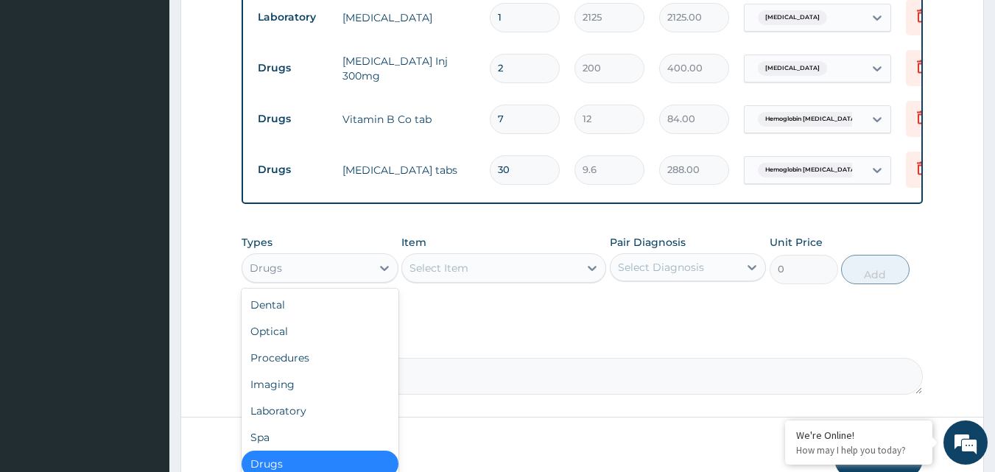
click at [321, 253] on div "Drugs" at bounding box center [319, 267] width 157 height 29
drag, startPoint x: 305, startPoint y: 354, endPoint x: 453, endPoint y: 297, distance: 158.5
click at [304, 353] on div "Procedures" at bounding box center [319, 358] width 157 height 27
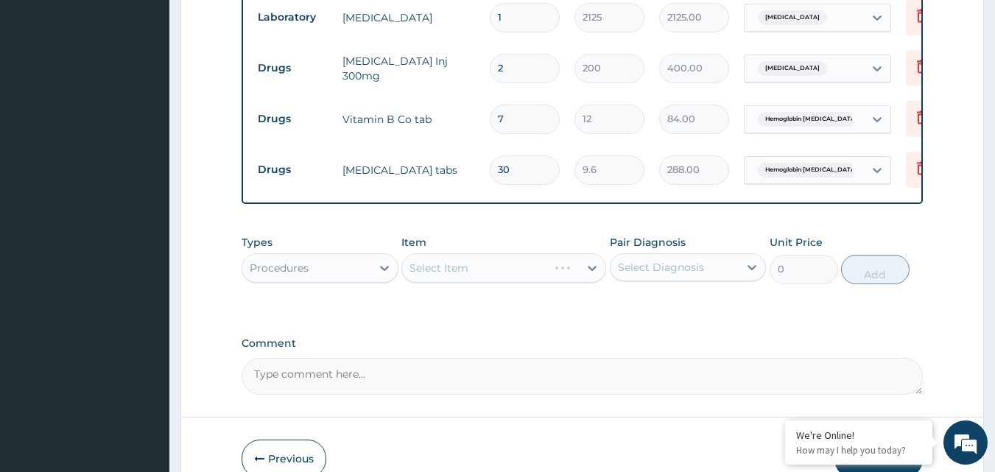
click at [537, 267] on div "Select Item" at bounding box center [503, 267] width 205 height 29
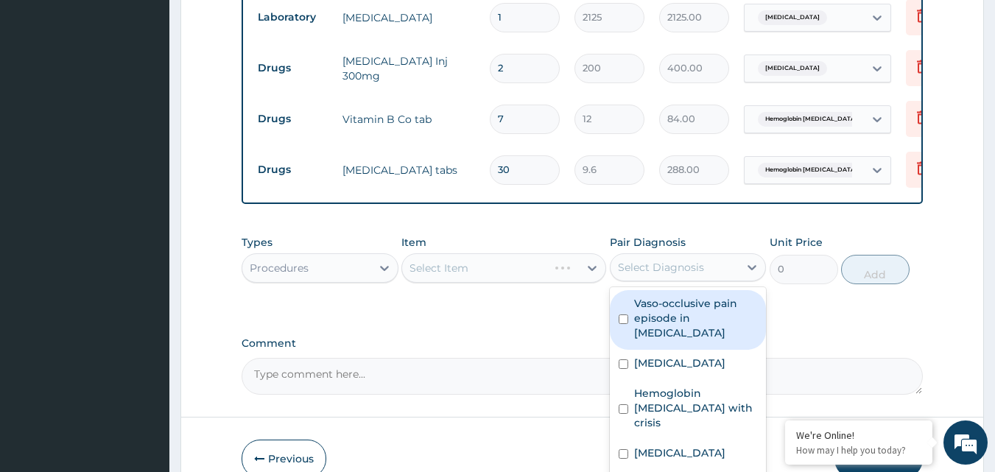
click at [660, 255] on div "Select Diagnosis" at bounding box center [674, 267] width 129 height 24
click at [654, 298] on label "Vaso-occlusive pain episode in sickle cell disease" at bounding box center [696, 318] width 124 height 44
checkbox input "true"
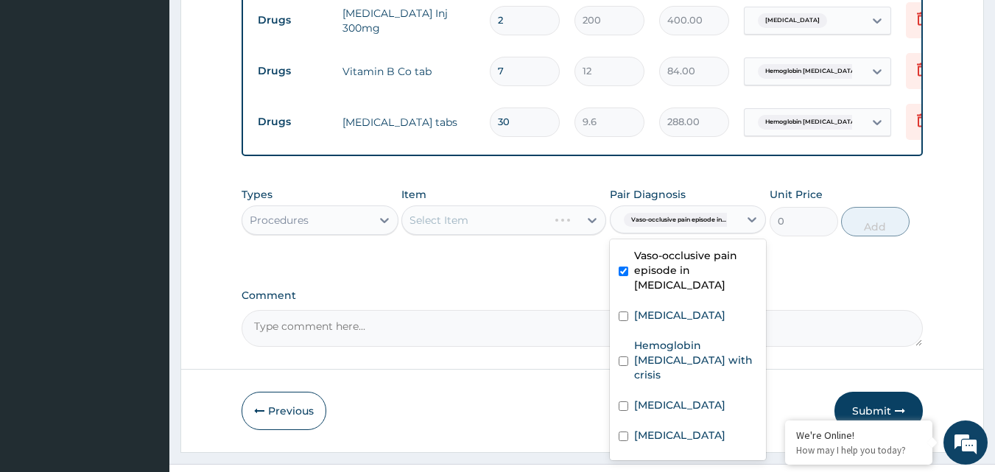
scroll to position [1123, 0]
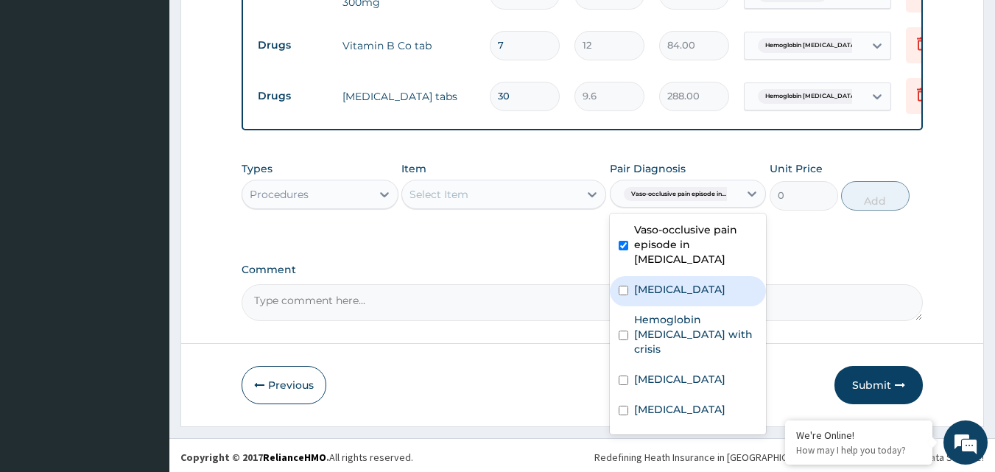
click at [649, 291] on label "Common cold" at bounding box center [679, 289] width 91 height 15
checkbox input "true"
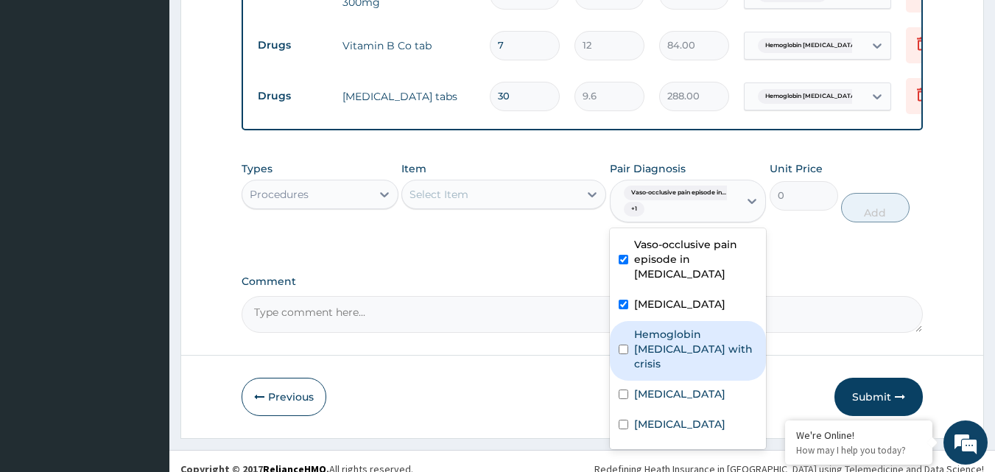
drag, startPoint x: 644, startPoint y: 334, endPoint x: 644, endPoint y: 350, distance: 15.5
click at [643, 335] on label "Hemoglobin SS disease with crisis" at bounding box center [696, 349] width 124 height 44
checkbox input "true"
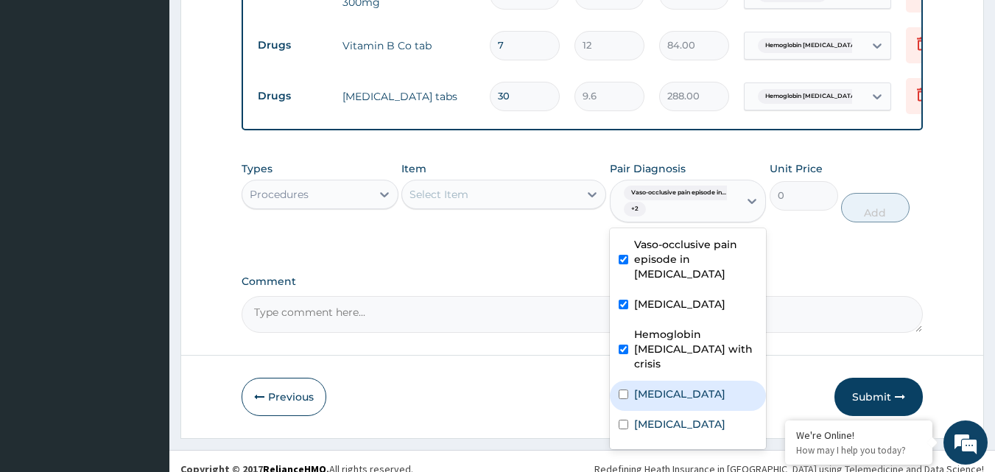
click at [654, 384] on div "Chest pain" at bounding box center [688, 396] width 157 height 30
checkbox input "true"
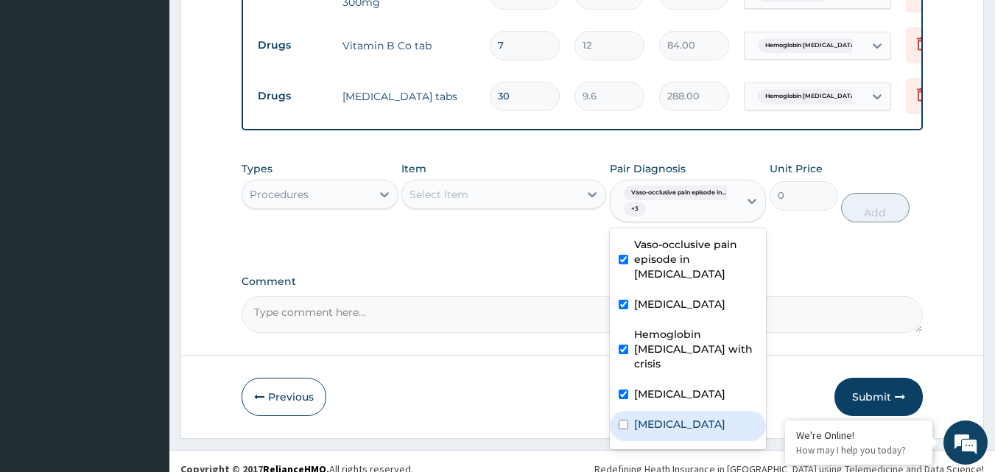
click at [640, 417] on label "Malaria" at bounding box center [679, 424] width 91 height 15
checkbox input "true"
click at [654, 447] on label "Bacterial sepsis" at bounding box center [679, 454] width 91 height 15
checkbox input "true"
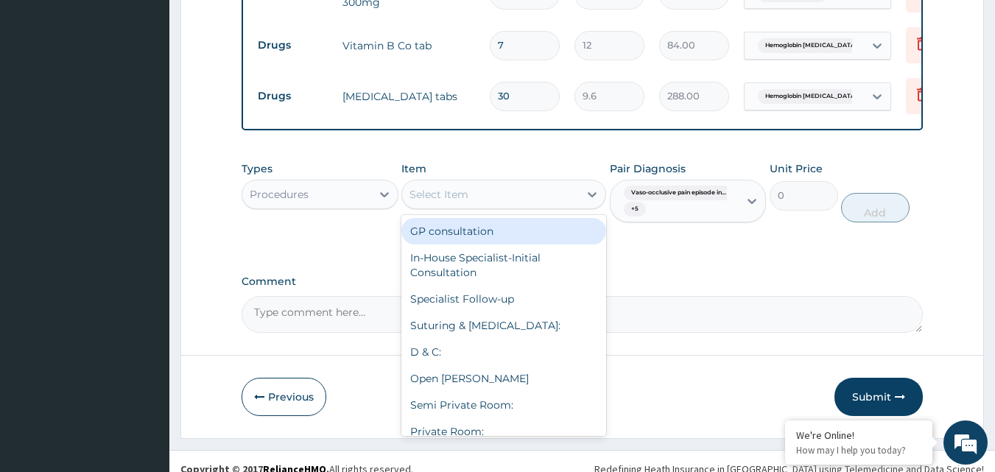
click at [539, 201] on div "Select Item" at bounding box center [490, 195] width 177 height 24
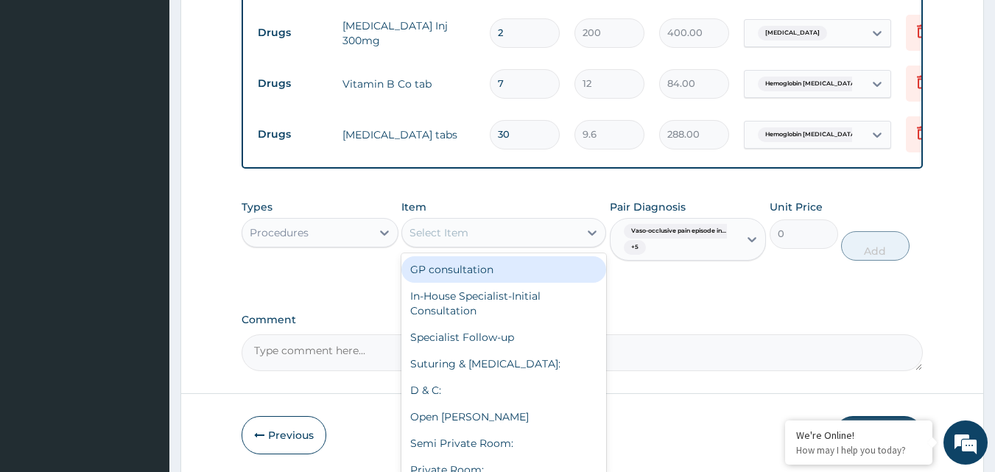
scroll to position [1136, 0]
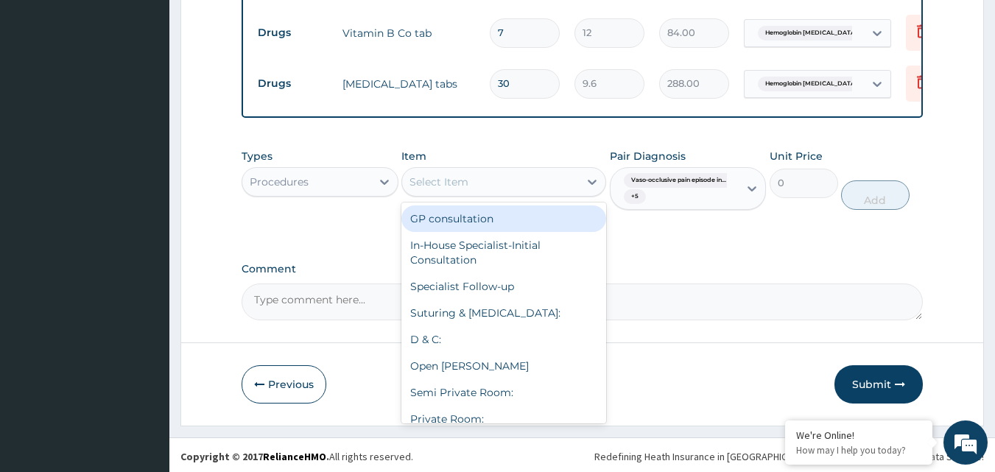
click at [835, 77] on span "Hemoglobin SS disease with cri..." at bounding box center [825, 84] width 134 height 15
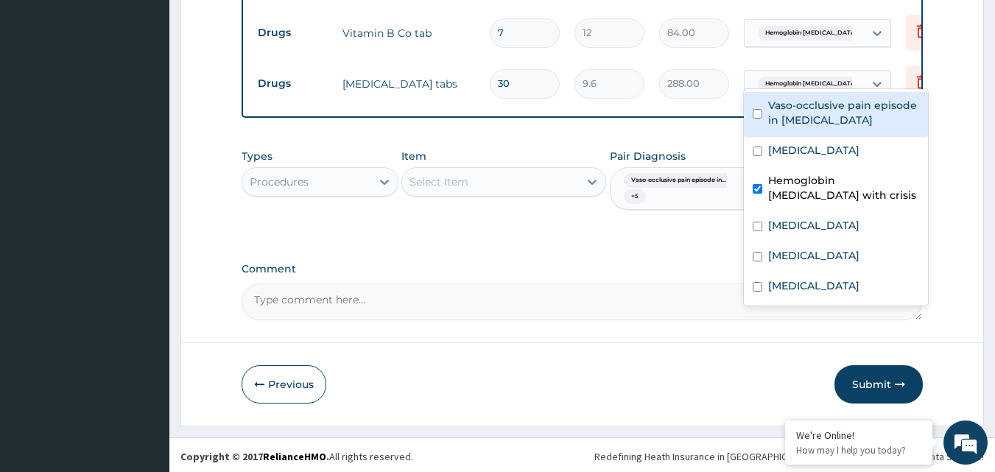
click at [806, 121] on label "Vaso-occlusive pain episode in sickle cell disease" at bounding box center [843, 112] width 151 height 29
checkbox input "true"
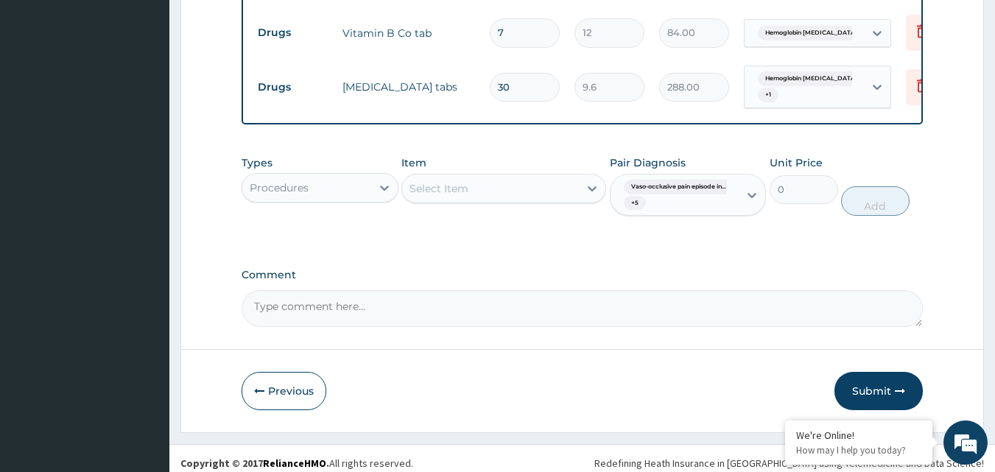
click at [824, 26] on span "Hemoglobin SS disease with cri..." at bounding box center [825, 33] width 134 height 15
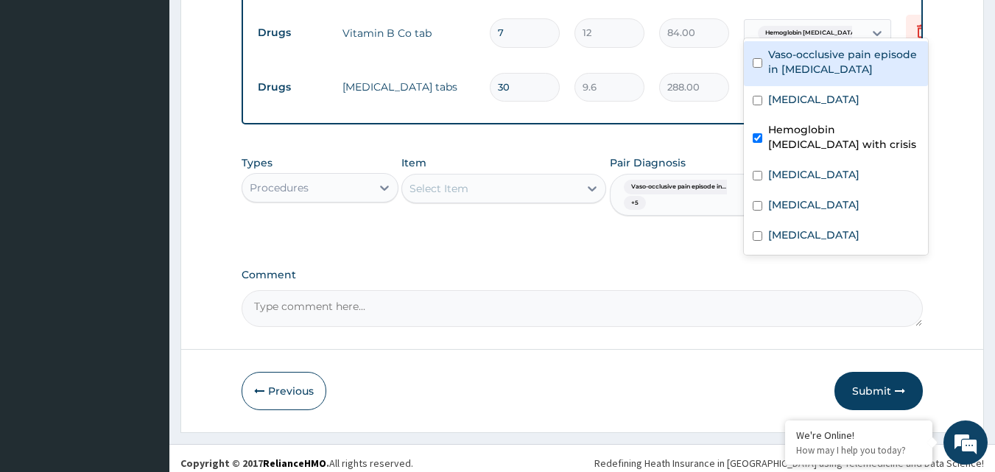
click at [808, 68] on label "Vaso-occlusive pain episode in sickle cell disease" at bounding box center [843, 61] width 151 height 29
checkbox input "false"
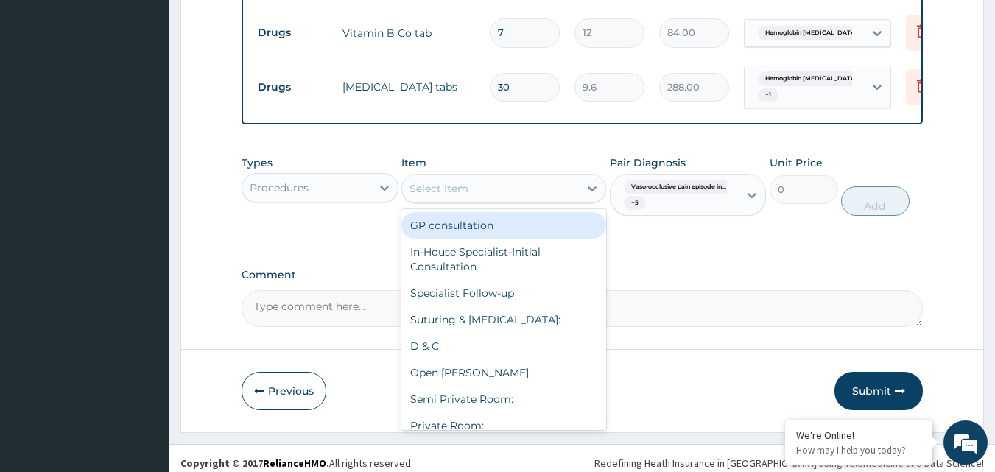
click at [545, 195] on div "Select Item" at bounding box center [490, 189] width 177 height 24
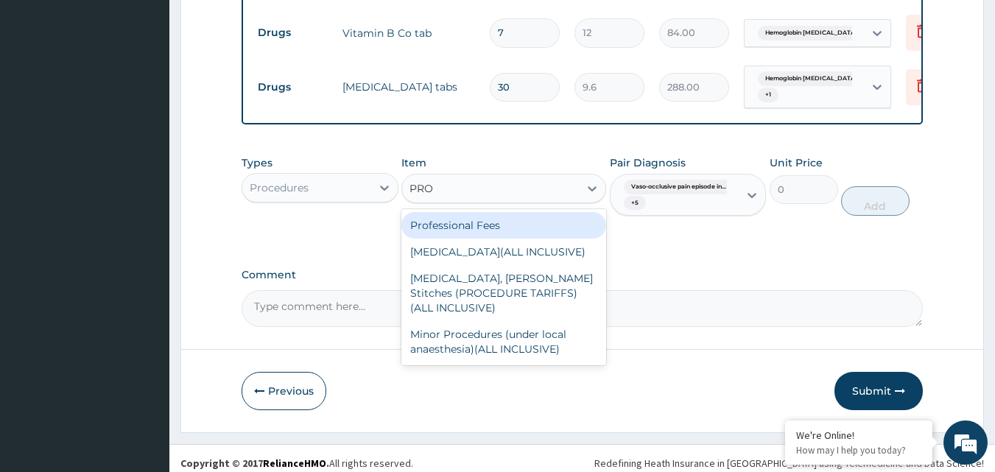
type input "PROF"
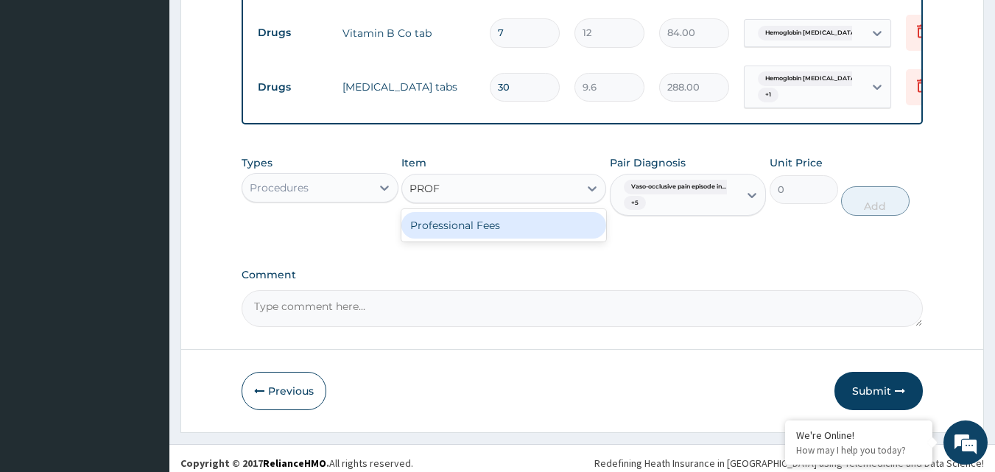
click at [573, 225] on div "Professional Fees" at bounding box center [503, 225] width 205 height 27
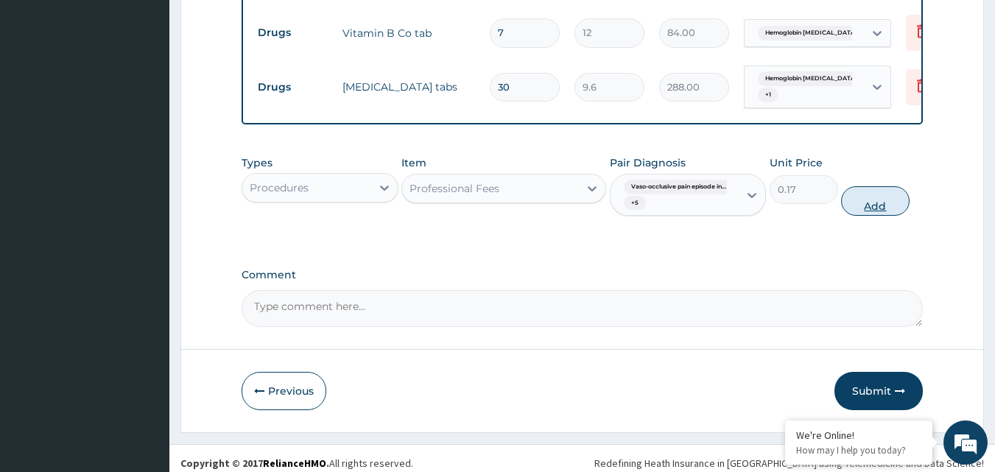
click at [891, 192] on button "Add" at bounding box center [875, 200] width 68 height 29
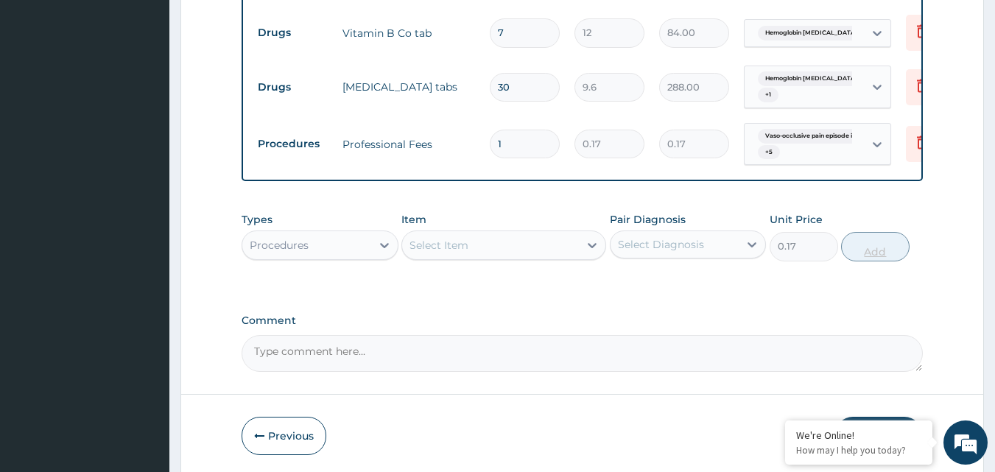
type input "0"
type input "0.00"
type input "6"
type input "1.02"
type input "61"
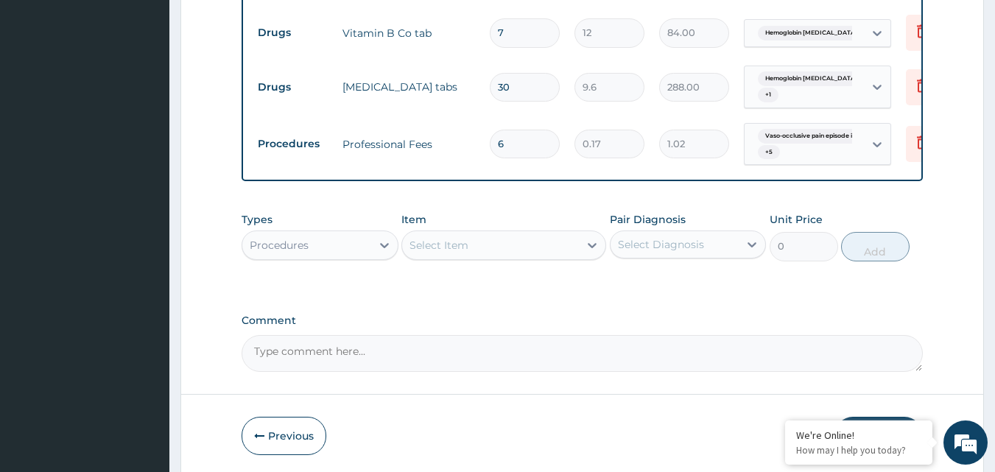
type input "10.37"
type input "614"
type input "104.38"
type input "6149"
type input "1045.33"
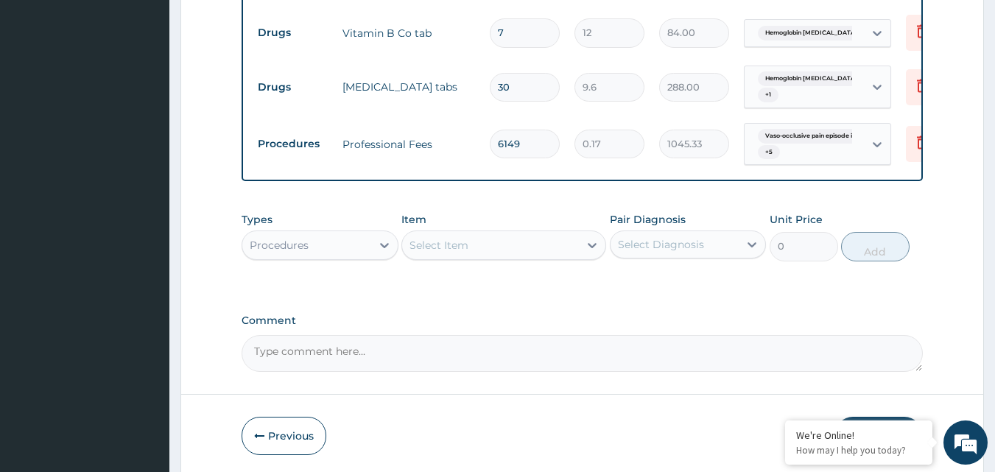
type input "61497"
type input "10454.49"
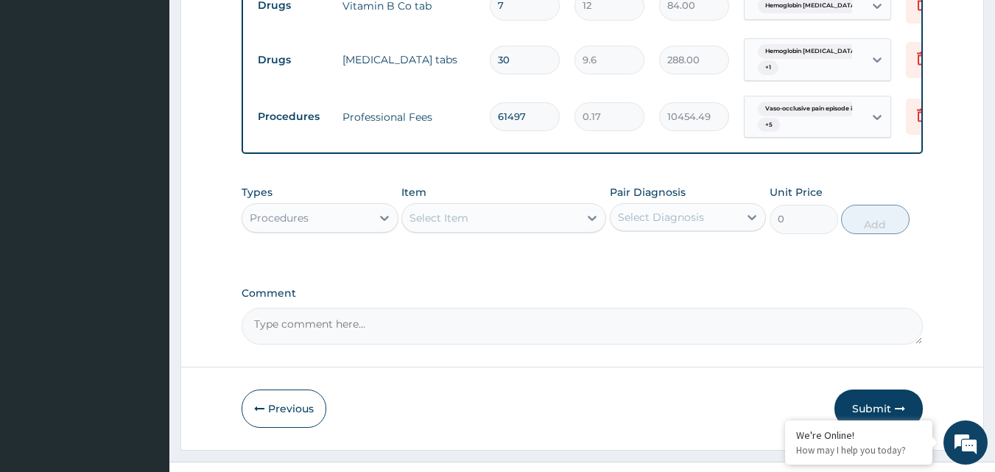
scroll to position [1187, 0]
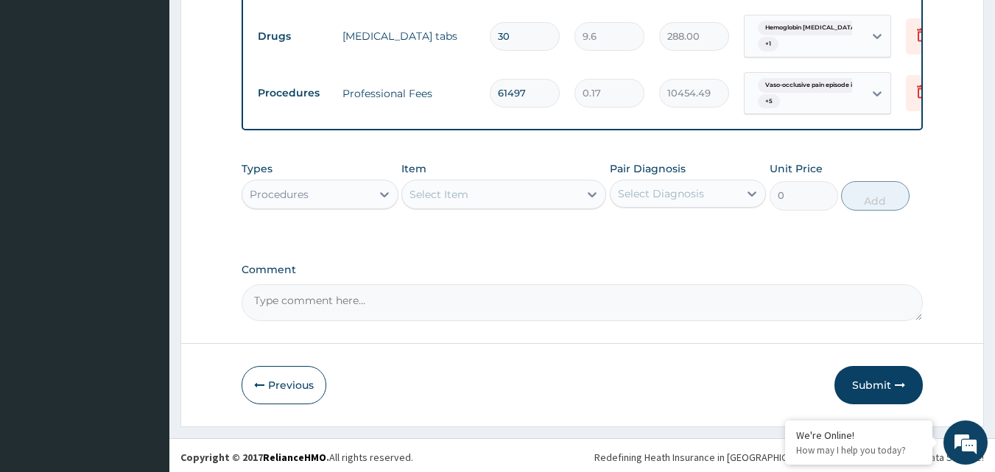
type input "61497"
click at [872, 390] on button "Submit" at bounding box center [878, 385] width 88 height 38
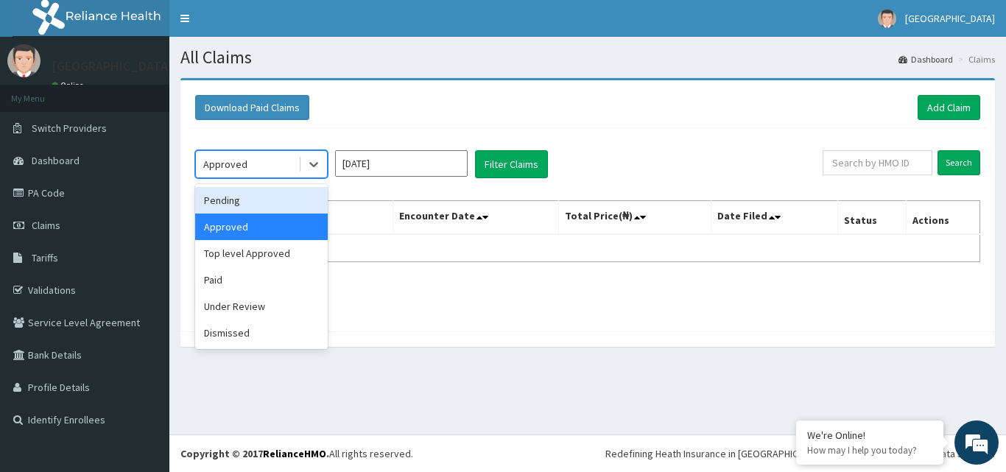
click at [268, 202] on div "Pending" at bounding box center [261, 200] width 133 height 27
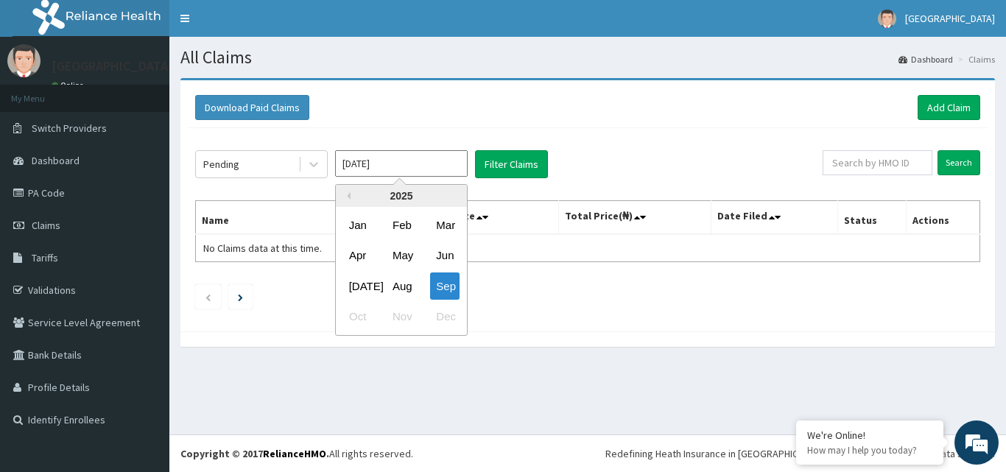
click at [400, 163] on input "[DATE]" at bounding box center [401, 163] width 133 height 27
click at [387, 289] on div "Aug" at bounding box center [400, 285] width 29 height 27
type input "[DATE]"
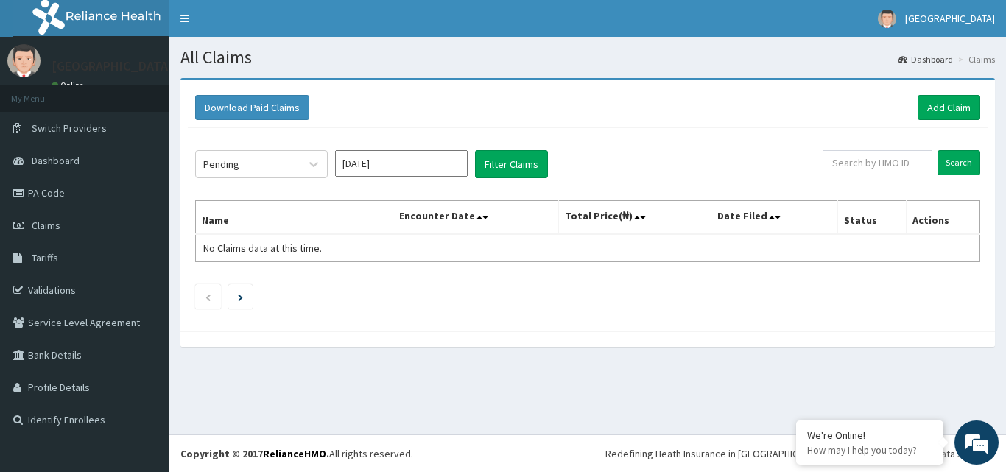
drag, startPoint x: 387, startPoint y: 289, endPoint x: 400, endPoint y: 281, distance: 15.2
click at [386, 289] on ul at bounding box center [587, 296] width 785 height 25
click at [514, 162] on button "Filter Claims" at bounding box center [511, 164] width 73 height 28
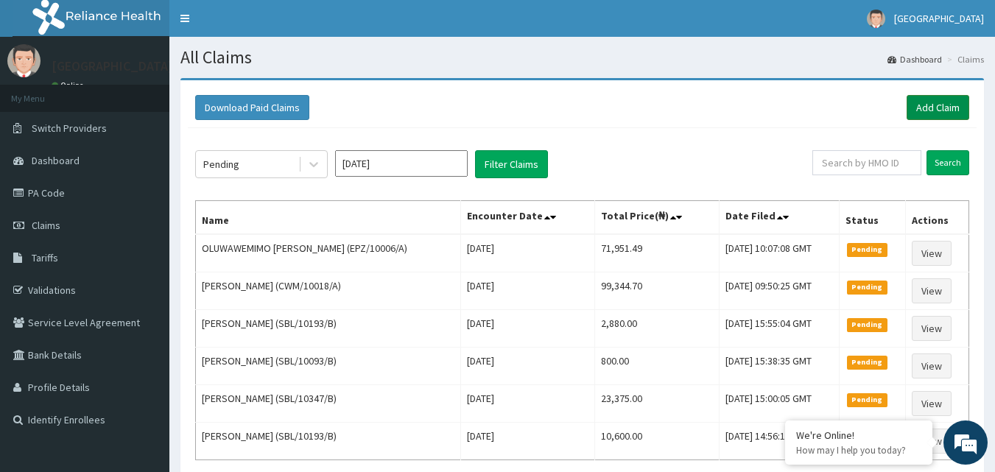
click at [936, 106] on link "Add Claim" at bounding box center [937, 107] width 63 height 25
click at [936, 105] on link "Add Claim" at bounding box center [937, 107] width 63 height 25
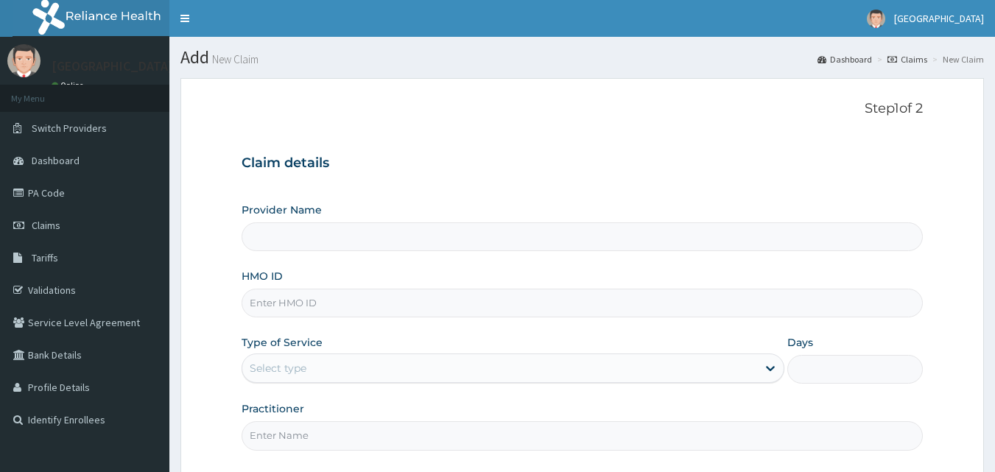
click at [277, 296] on input "HMO ID" at bounding box center [582, 303] width 682 height 29
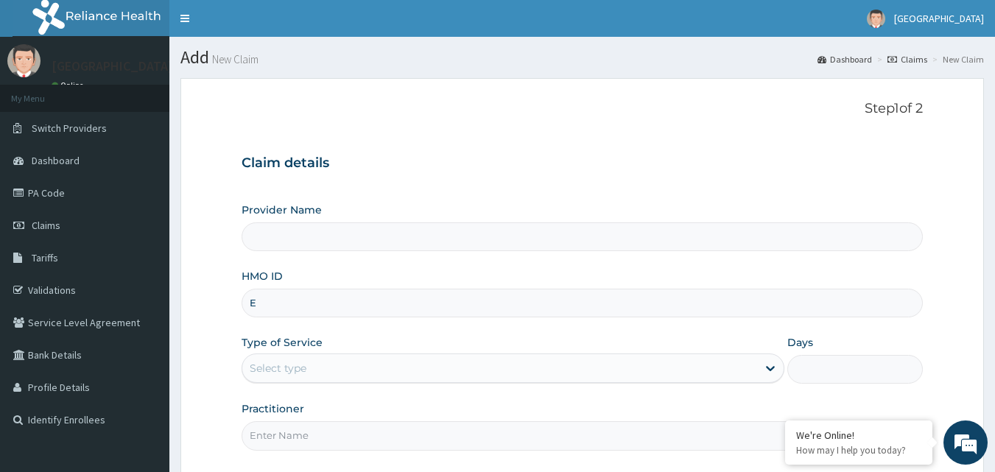
type input "EP"
type input "[GEOGRAPHIC_DATA]"
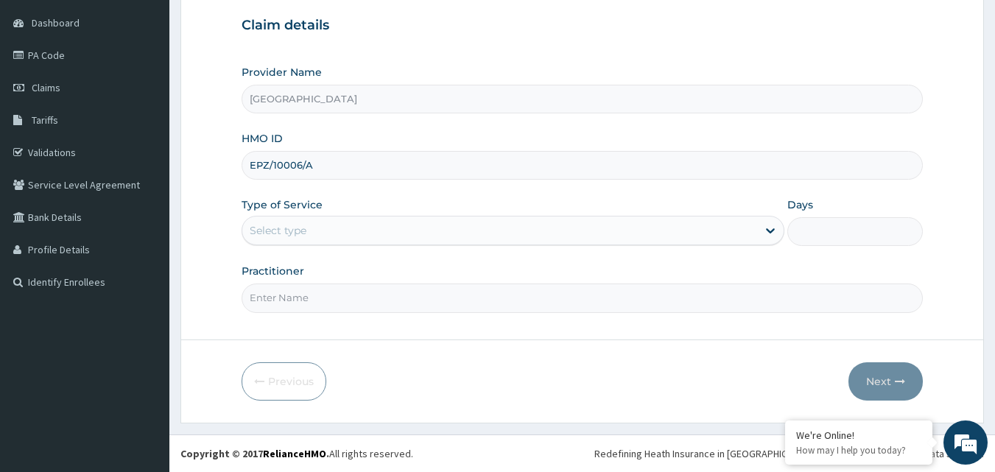
type input "EPZ/10006/A"
click at [301, 240] on div "Select type" at bounding box center [499, 231] width 515 height 24
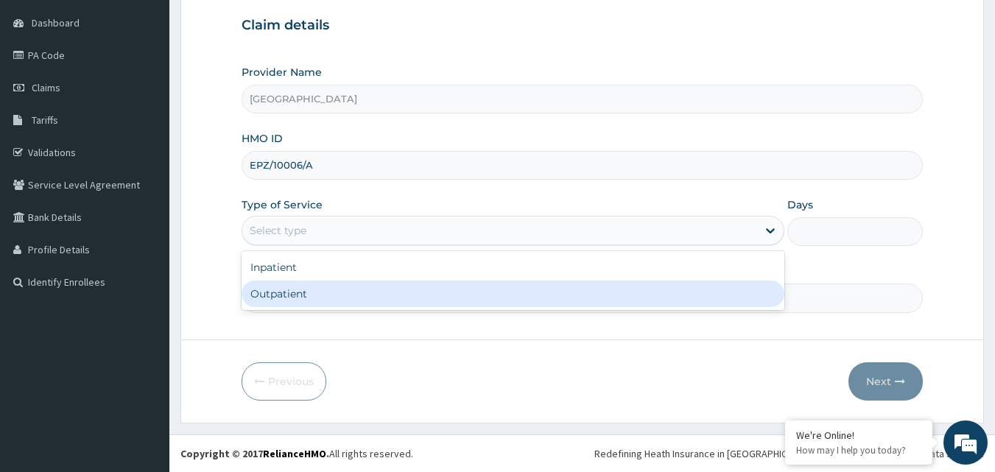
click at [297, 284] on div "Outpatient" at bounding box center [512, 293] width 543 height 27
type input "1"
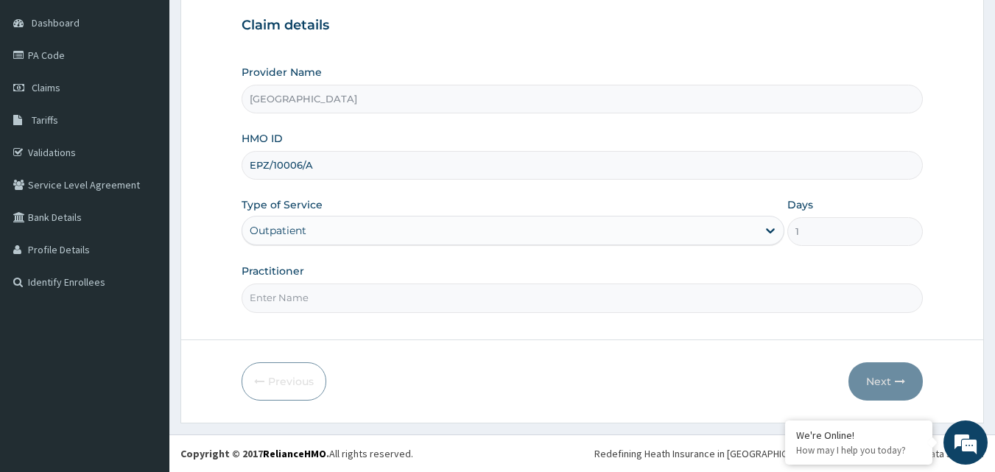
drag, startPoint x: 297, startPoint y: 295, endPoint x: 289, endPoint y: 243, distance: 52.9
click at [297, 295] on input "Practitioner" at bounding box center [582, 297] width 682 height 29
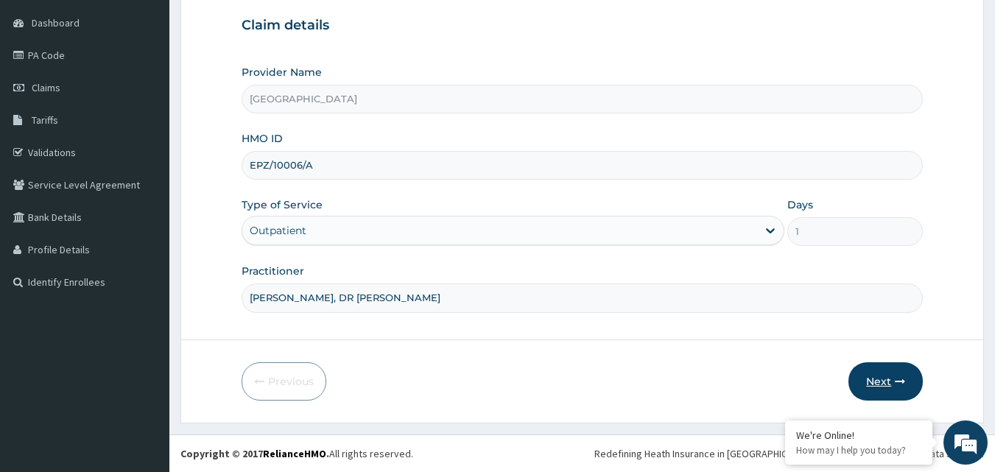
type input "[PERSON_NAME], DR [PERSON_NAME]"
click at [917, 372] on button "Next" at bounding box center [885, 381] width 74 height 38
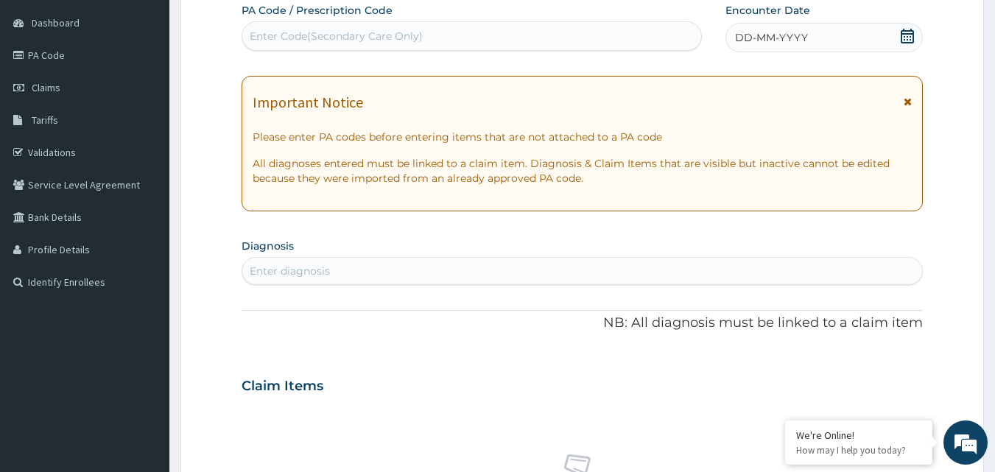
click at [641, 23] on div "Enter Code(Secondary Care Only)" at bounding box center [471, 35] width 461 height 29
type input "PA/9A9DAA"
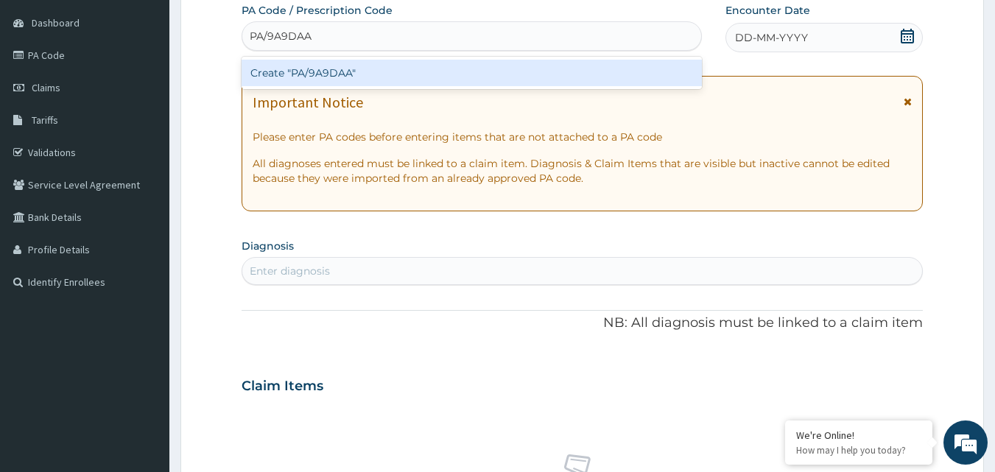
click at [486, 67] on div "Create "PA/9A9DAA"" at bounding box center [471, 73] width 461 height 27
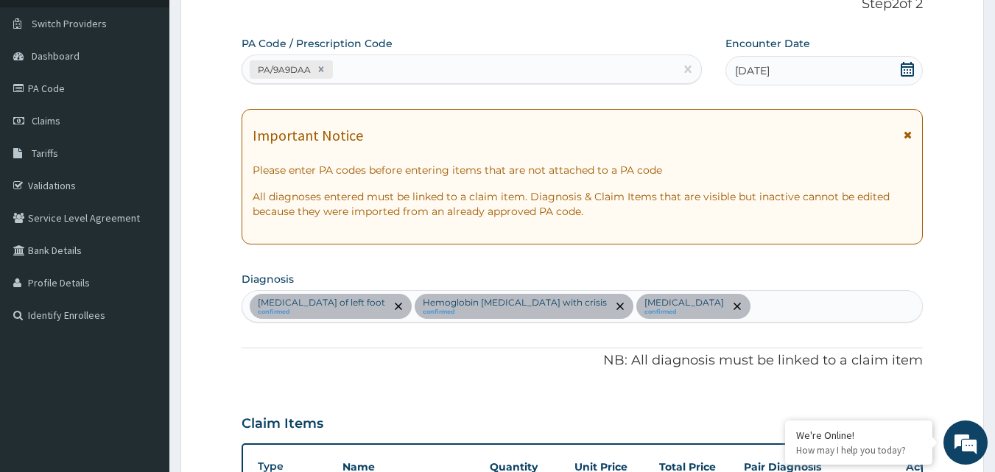
scroll to position [104, 0]
click at [491, 74] on div "PA/9A9DAA" at bounding box center [458, 70] width 433 height 24
type input "PA/32019E"
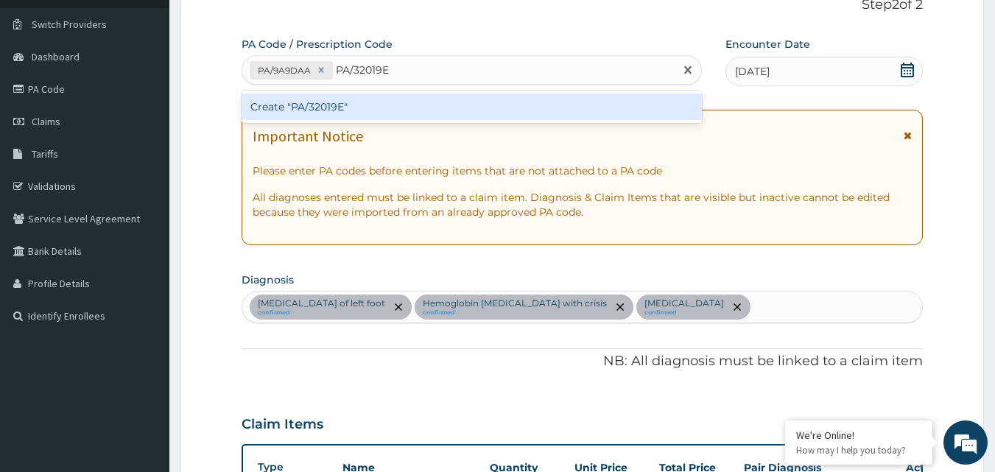
click at [440, 97] on div "Create "PA/32019E"" at bounding box center [471, 106] width 461 height 27
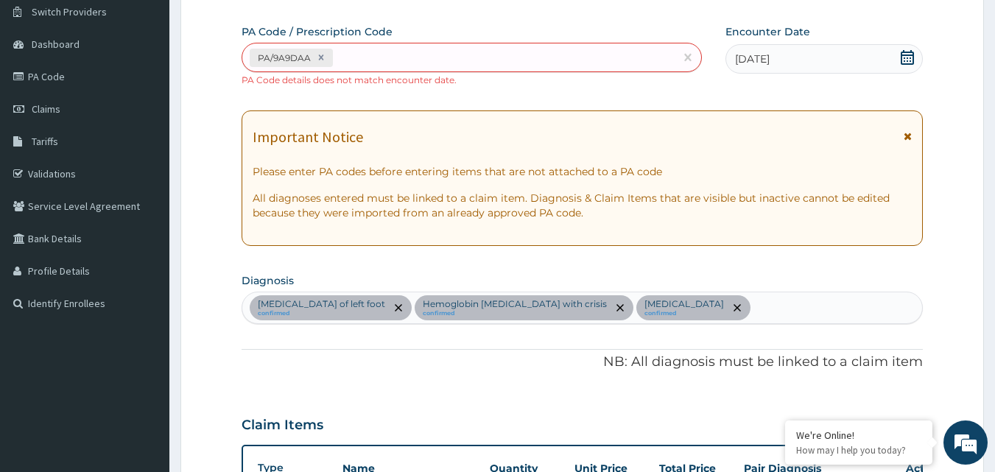
scroll to position [28, 0]
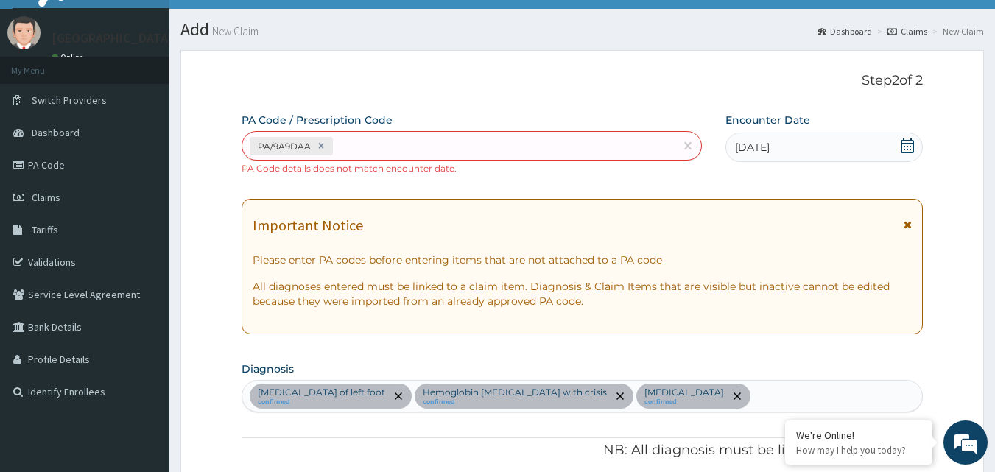
click at [504, 141] on div "PA/9A9DAA" at bounding box center [458, 146] width 433 height 24
type input "P"
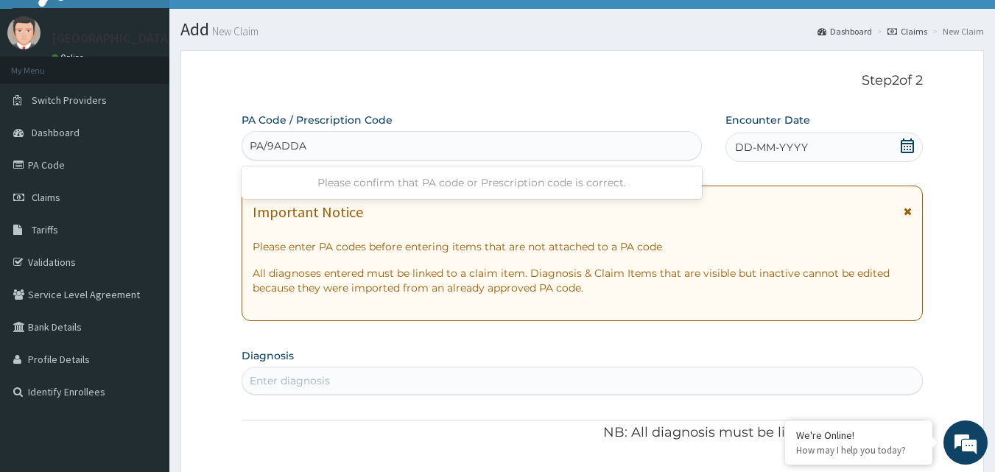
type input "PA/9ADDAA"
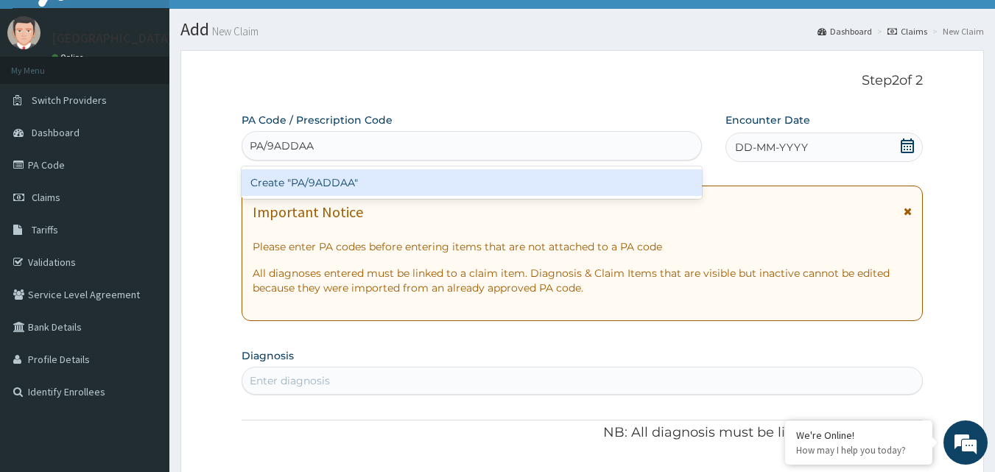
click at [535, 174] on div "Create "PA/9ADDAA"" at bounding box center [471, 182] width 461 height 27
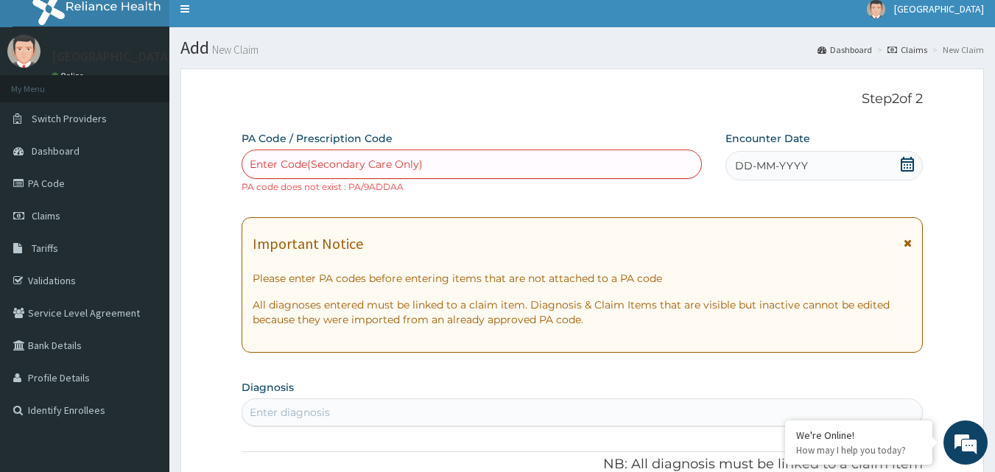
scroll to position [0, 0]
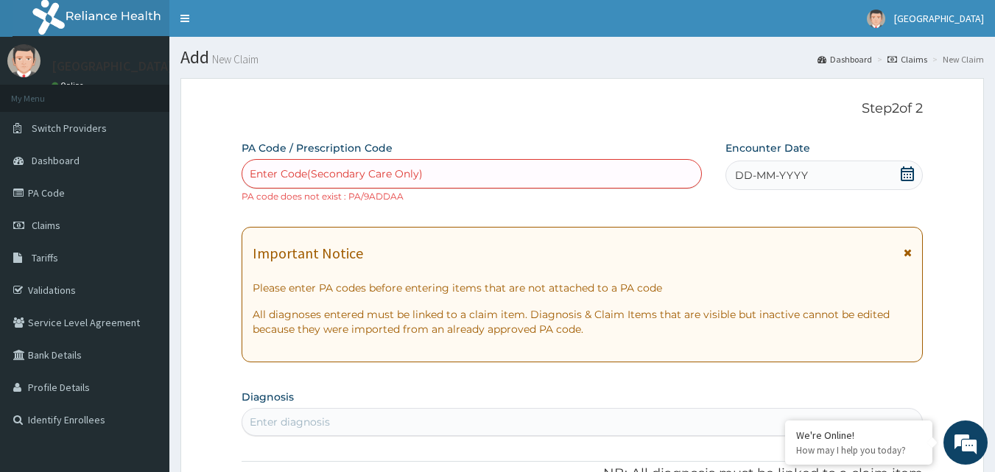
click at [623, 176] on div "Enter Code(Secondary Care Only)" at bounding box center [471, 174] width 459 height 24
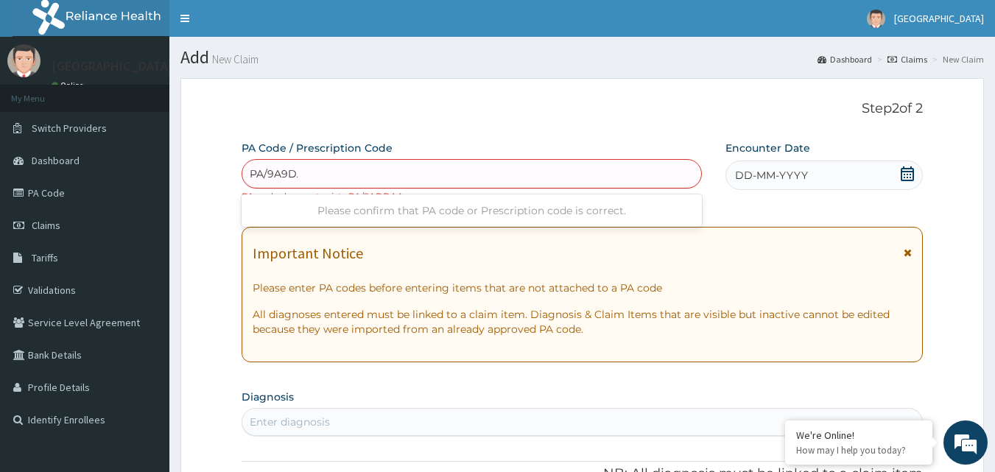
type input "PA/9A9DAA"
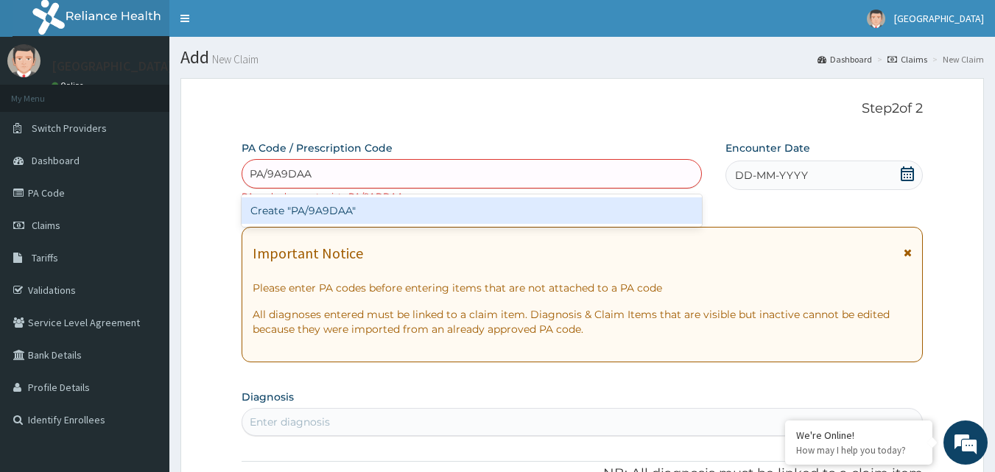
click at [650, 202] on div "Create "PA/9A9DAA"" at bounding box center [471, 210] width 461 height 27
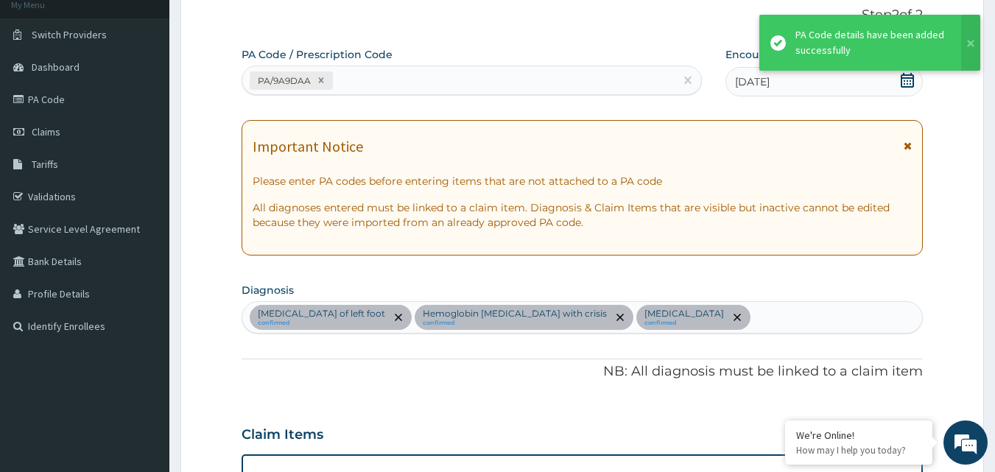
scroll to position [15, 0]
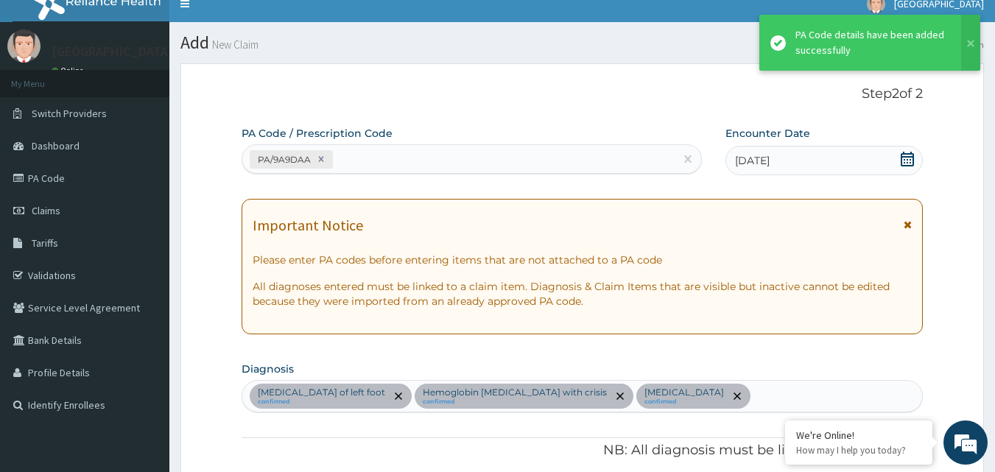
click at [576, 159] on div "PA/9A9DAA" at bounding box center [458, 159] width 433 height 24
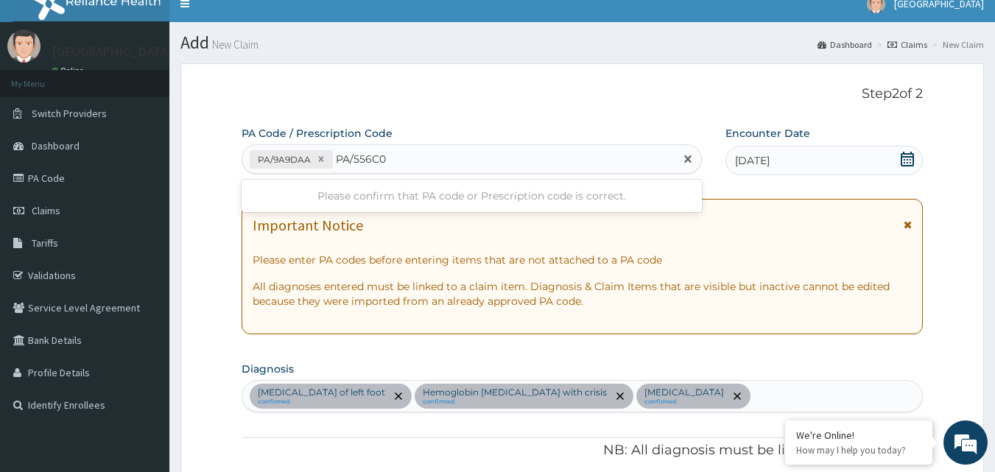
type input "PA/556C03"
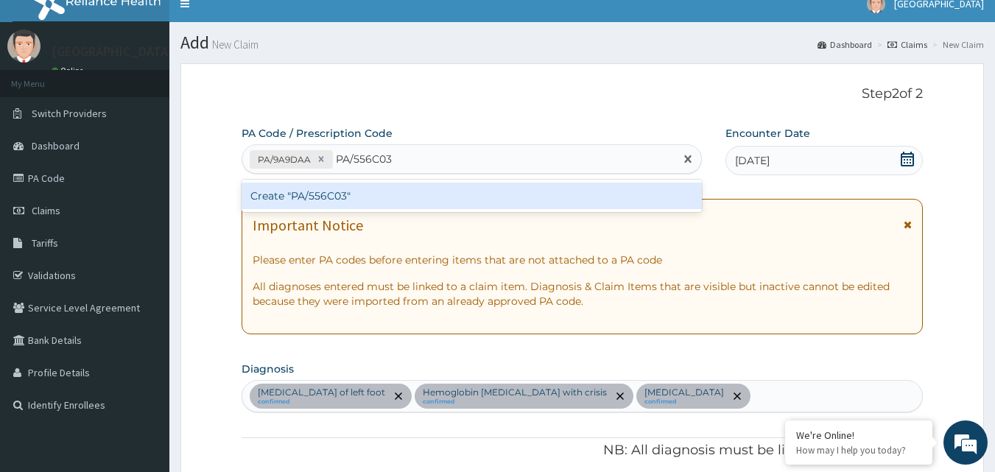
click at [559, 197] on div "Create "PA/556C03"" at bounding box center [471, 196] width 461 height 27
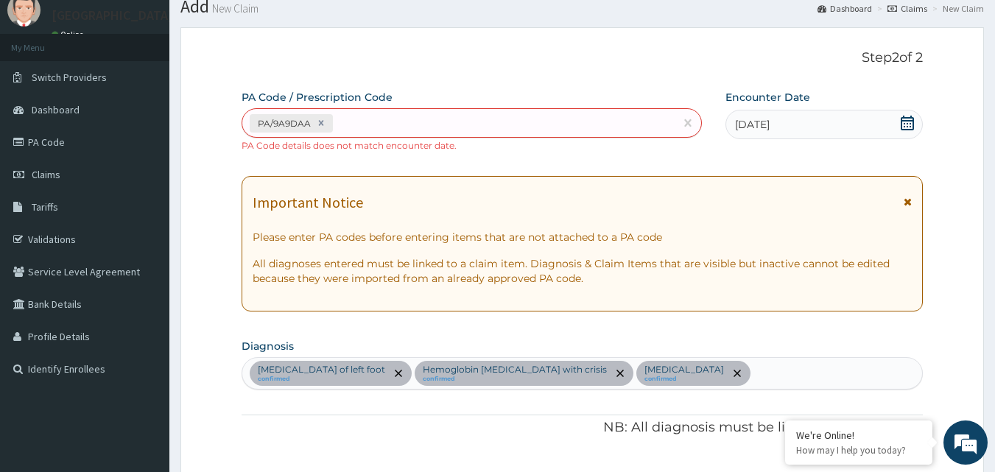
scroll to position [28, 0]
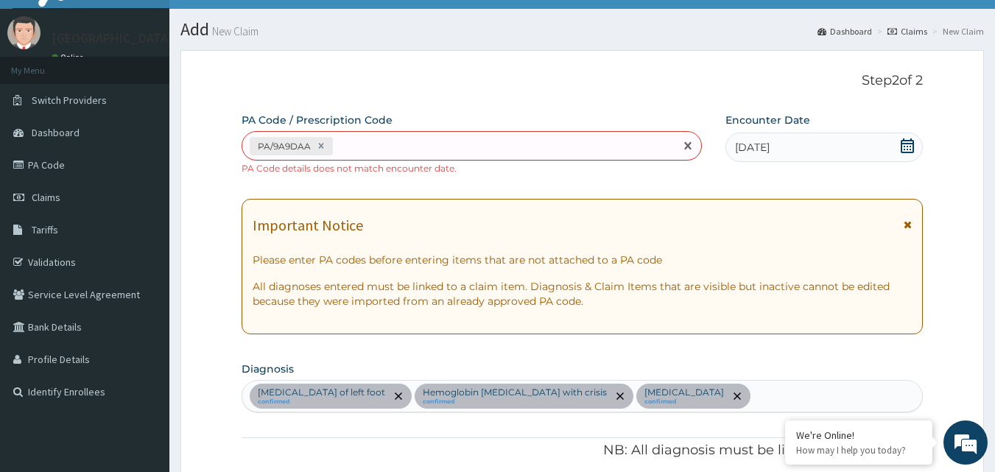
click at [543, 138] on div "PA/9A9DAA" at bounding box center [458, 146] width 433 height 24
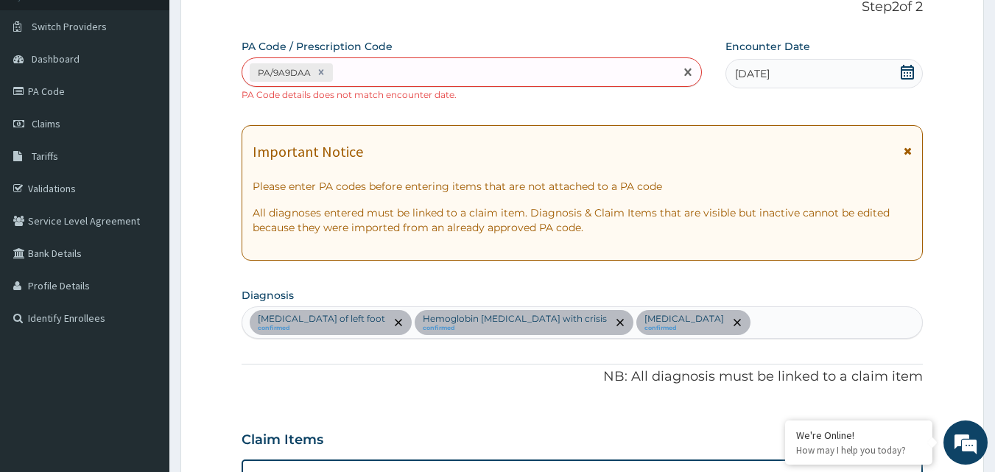
click at [908, 73] on icon at bounding box center [907, 72] width 15 height 15
click at [903, 75] on icon at bounding box center [907, 72] width 15 height 15
click at [905, 70] on icon at bounding box center [906, 72] width 13 height 15
click at [906, 70] on icon at bounding box center [906, 72] width 13 height 15
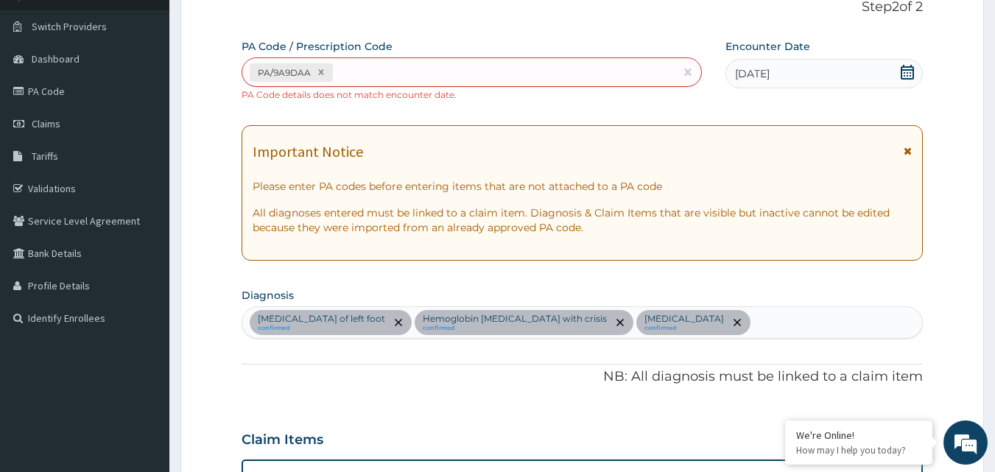
click at [906, 70] on icon at bounding box center [906, 72] width 13 height 15
click at [908, 71] on icon at bounding box center [907, 72] width 15 height 15
click at [442, 80] on div "PA/9A9DAA" at bounding box center [458, 72] width 433 height 24
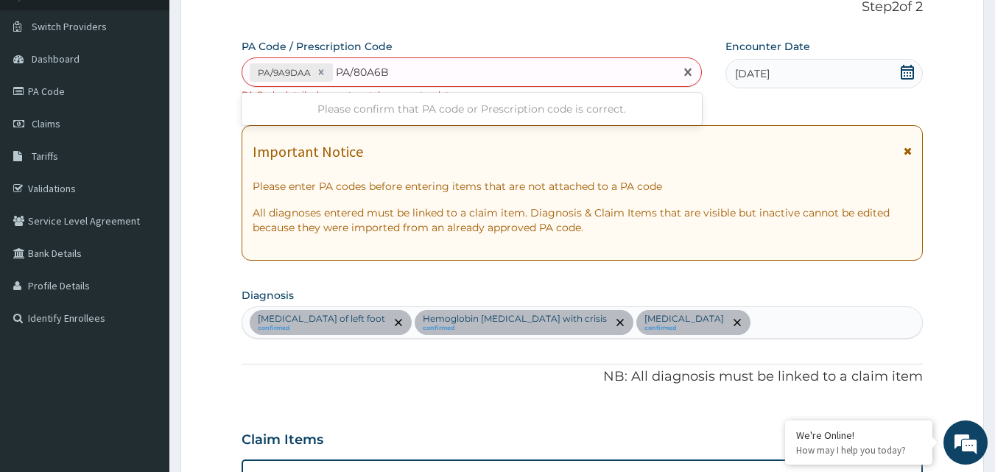
type input "PA/80A6B6"
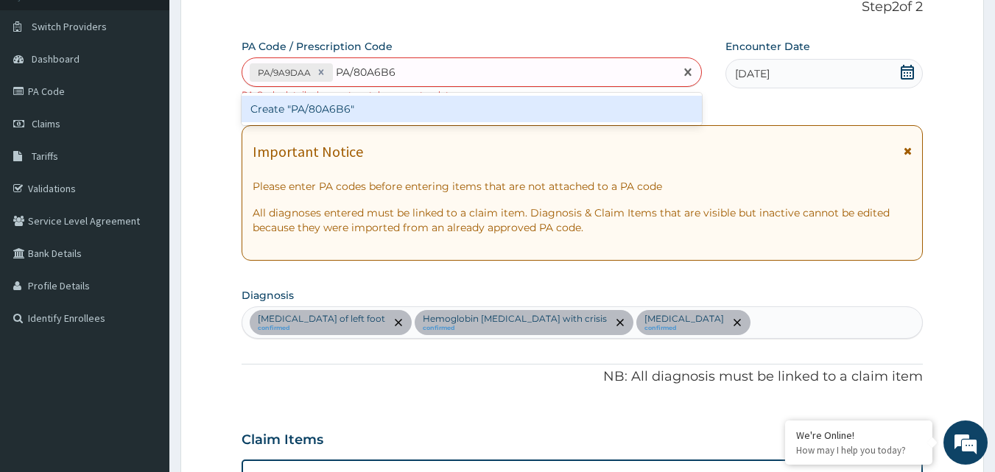
click at [538, 118] on div "Create "PA/80A6B6"" at bounding box center [471, 109] width 461 height 27
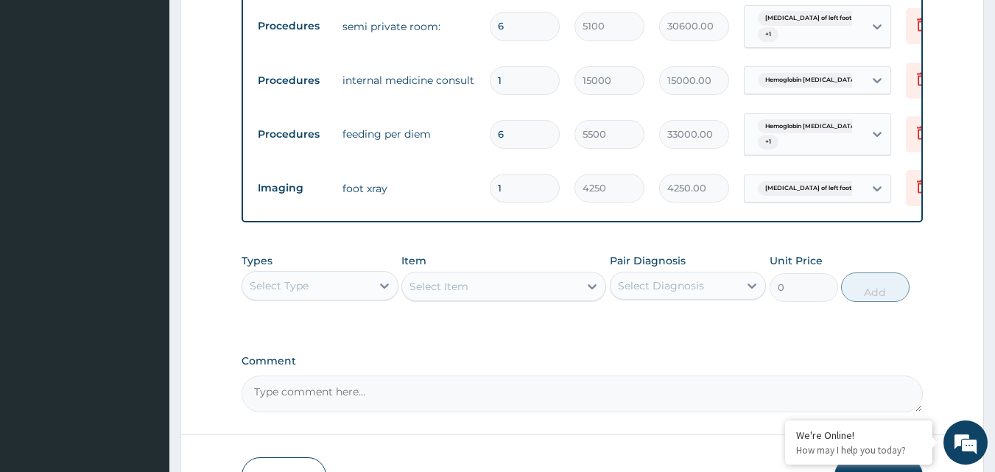
scroll to position [838, 0]
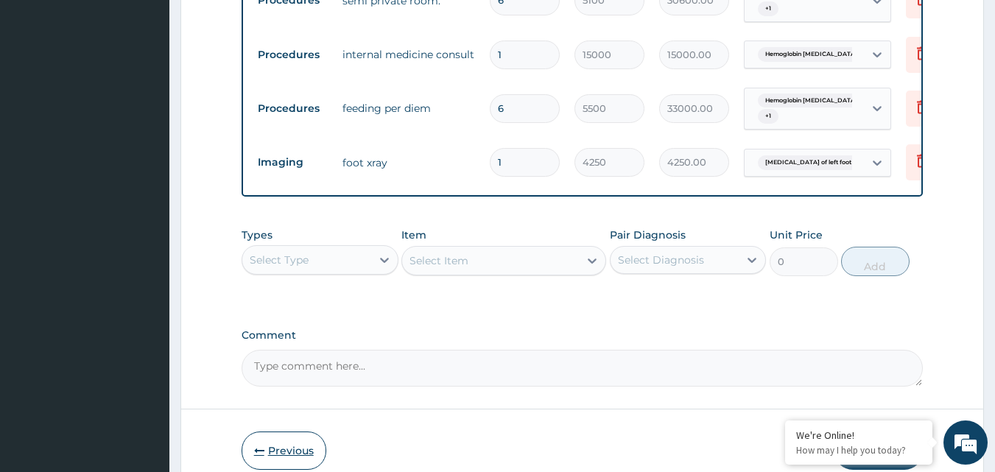
click at [316, 459] on button "Previous" at bounding box center [283, 450] width 85 height 38
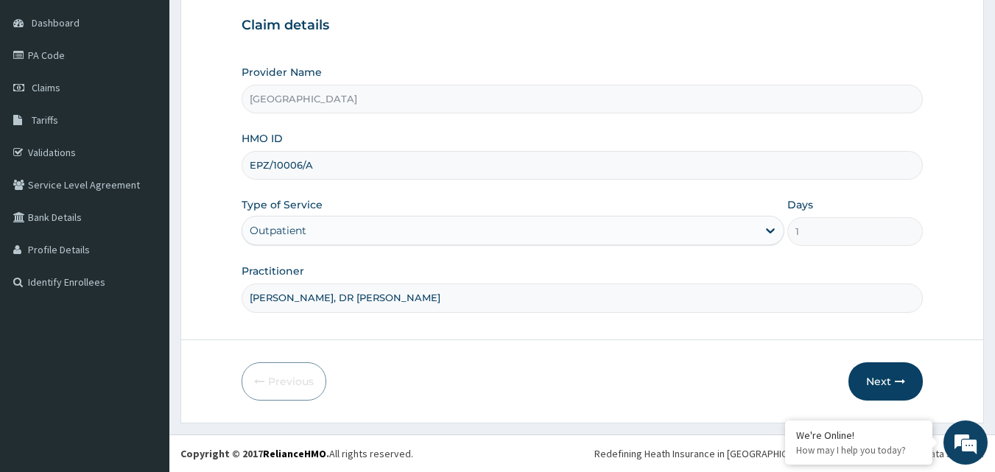
scroll to position [64, 0]
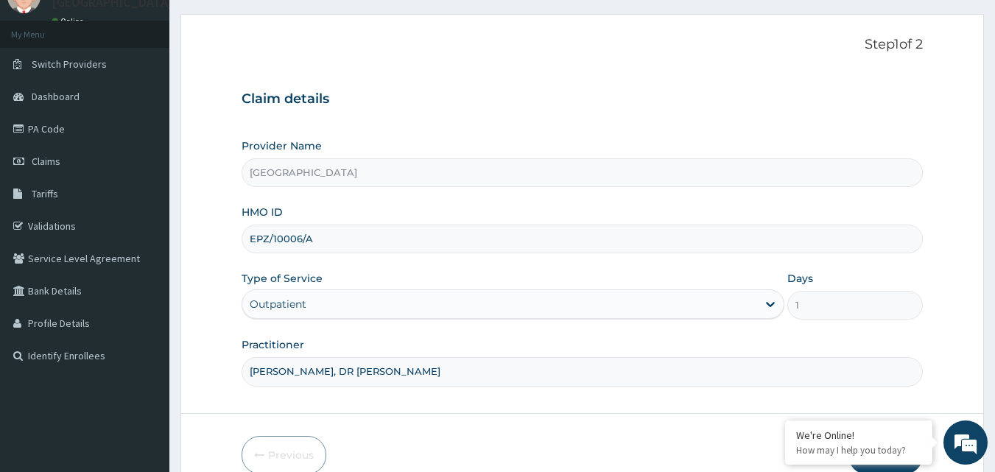
click at [614, 308] on div "Outpatient" at bounding box center [499, 304] width 515 height 24
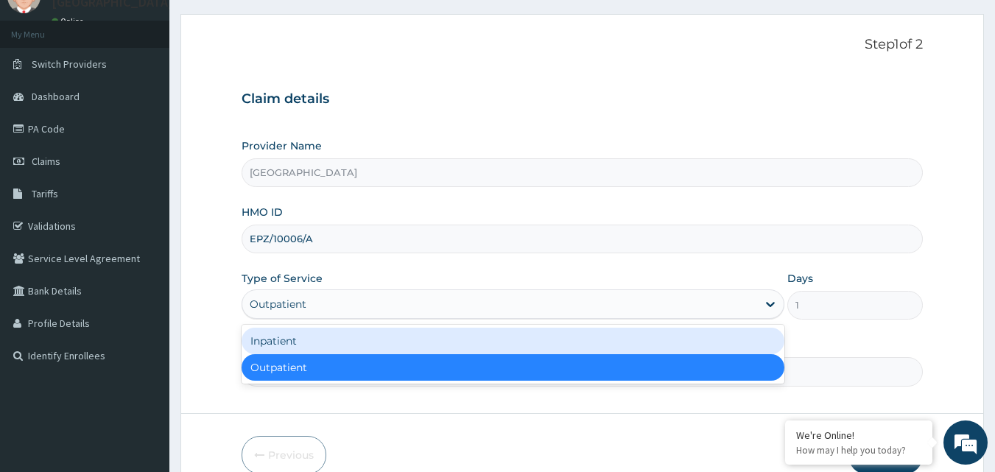
click at [499, 342] on div "Inpatient" at bounding box center [512, 341] width 543 height 27
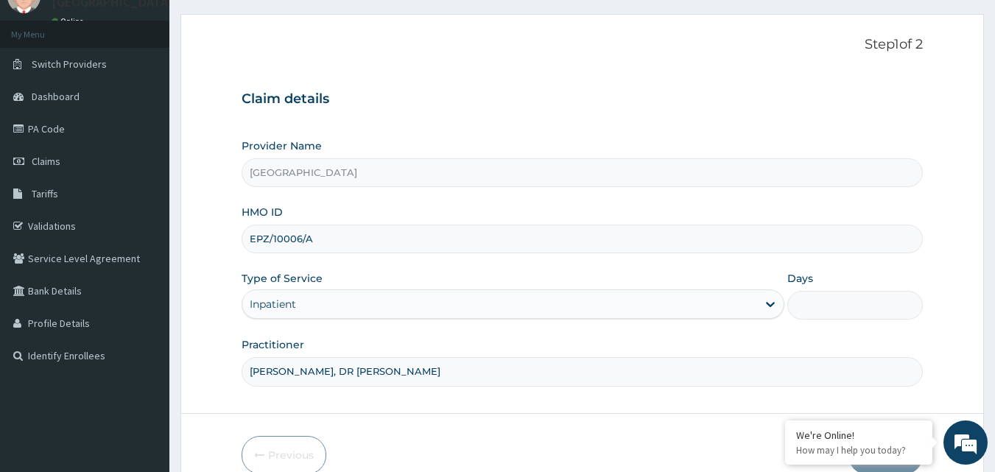
click at [812, 309] on input "Days" at bounding box center [854, 305] width 135 height 29
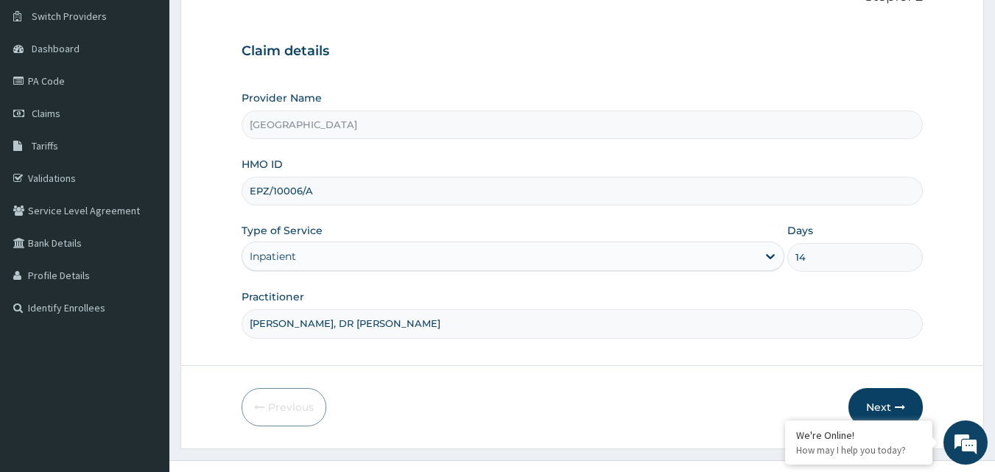
scroll to position [138, 0]
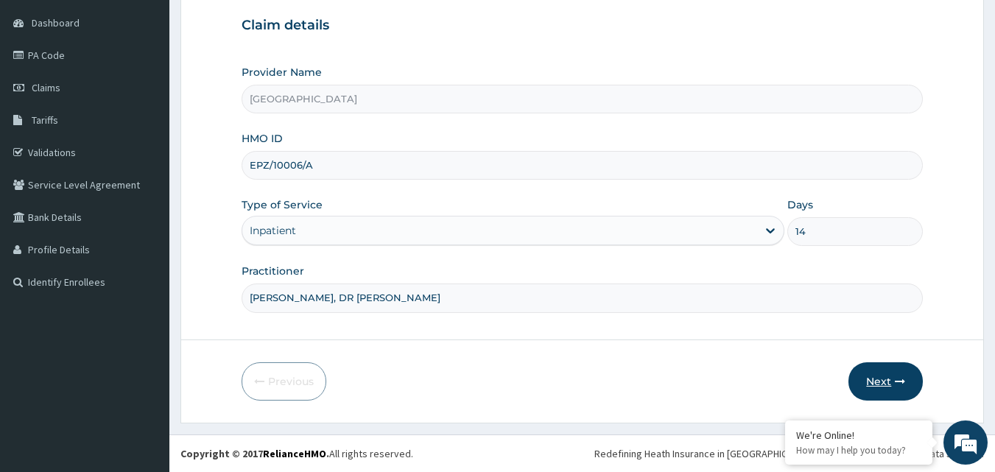
type input "14"
click at [900, 375] on button "Next" at bounding box center [885, 381] width 74 height 38
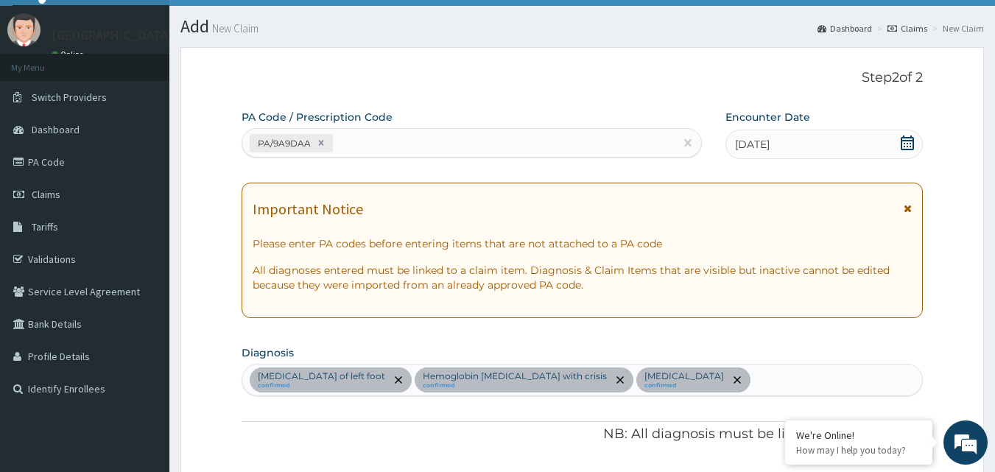
scroll to position [0, 0]
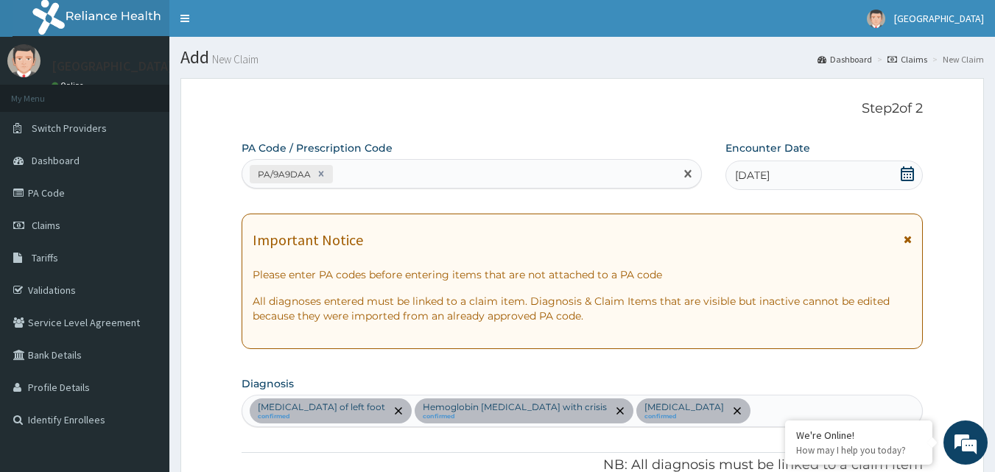
click at [418, 172] on div "PA/9A9DAA" at bounding box center [458, 174] width 433 height 24
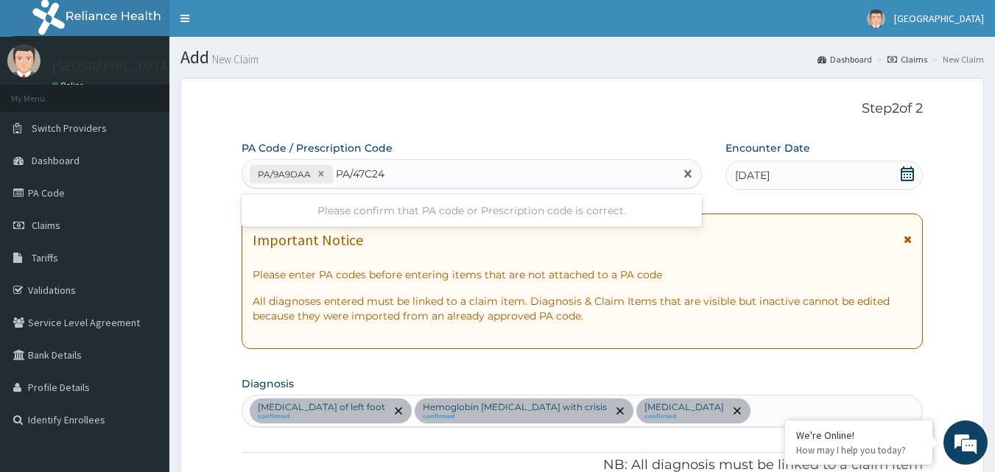
type input "PA/47C241"
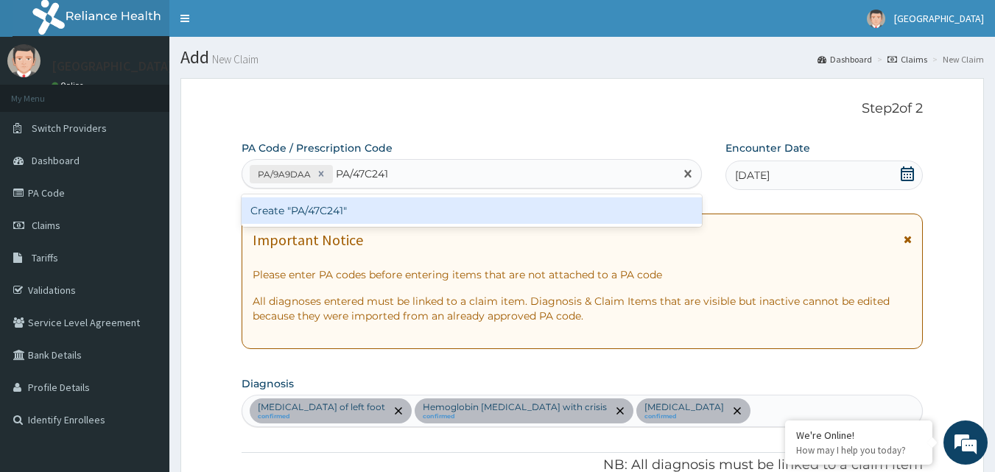
click at [398, 215] on div "Create "PA/47C241"" at bounding box center [471, 210] width 461 height 27
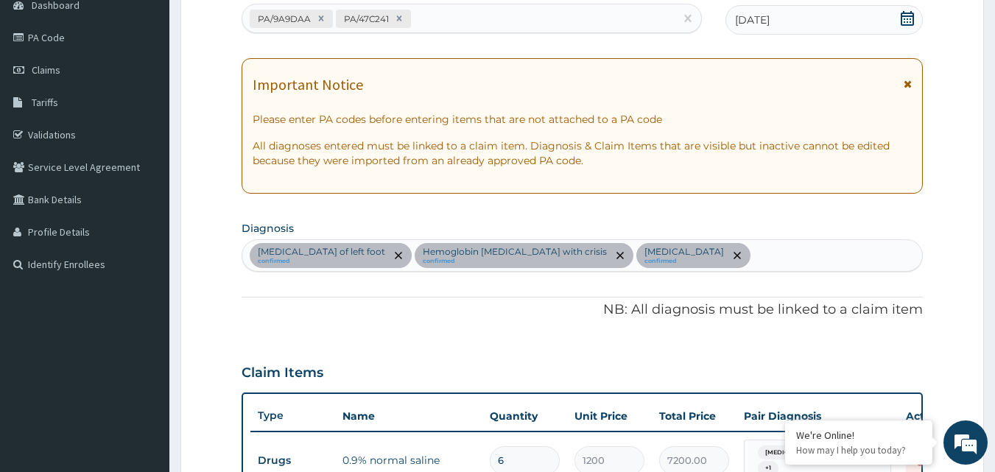
scroll to position [68, 0]
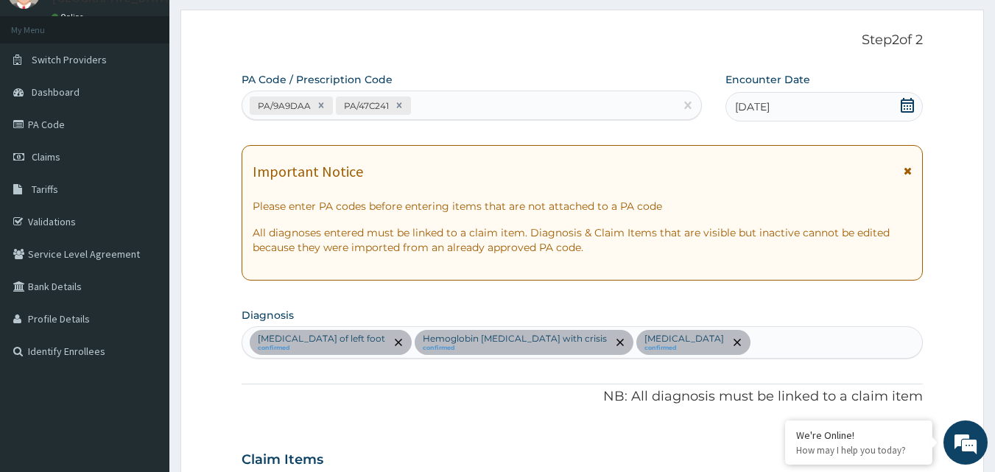
click at [484, 93] on div "PA/9A9DAA PA/47C241" at bounding box center [458, 105] width 433 height 24
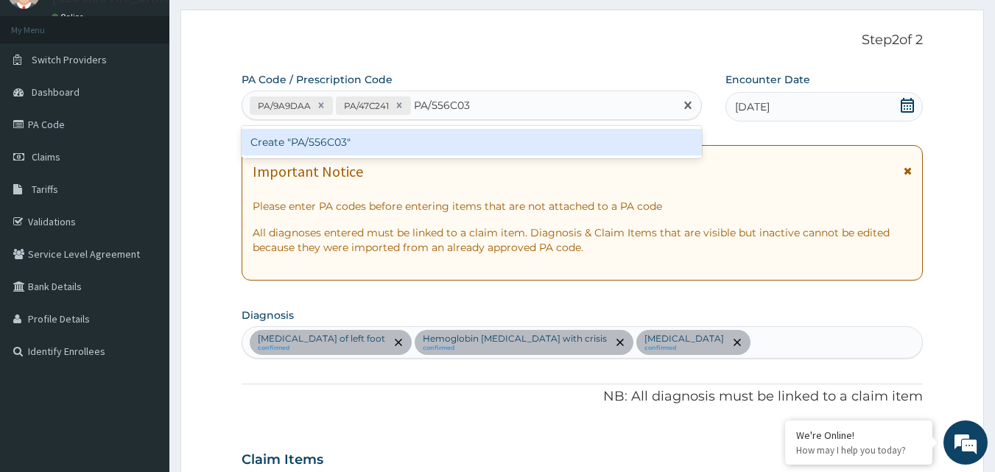
type input "PA/556C03"
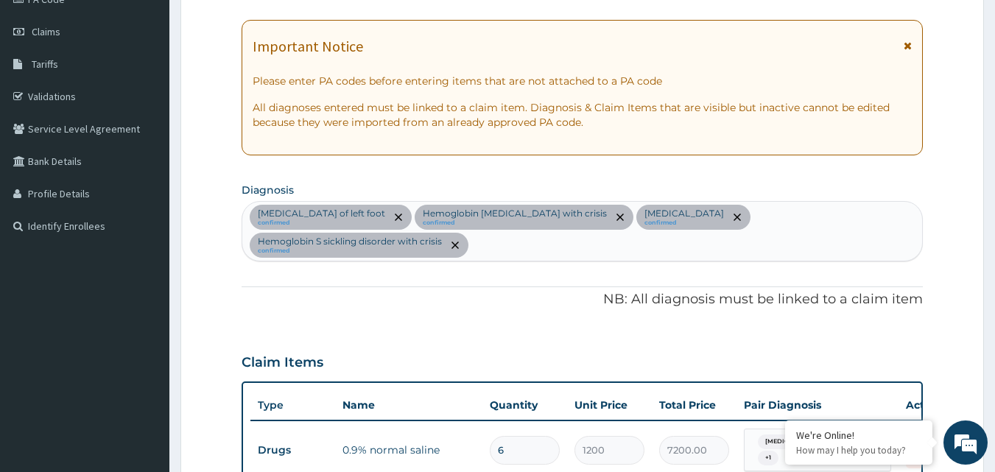
scroll to position [49, 0]
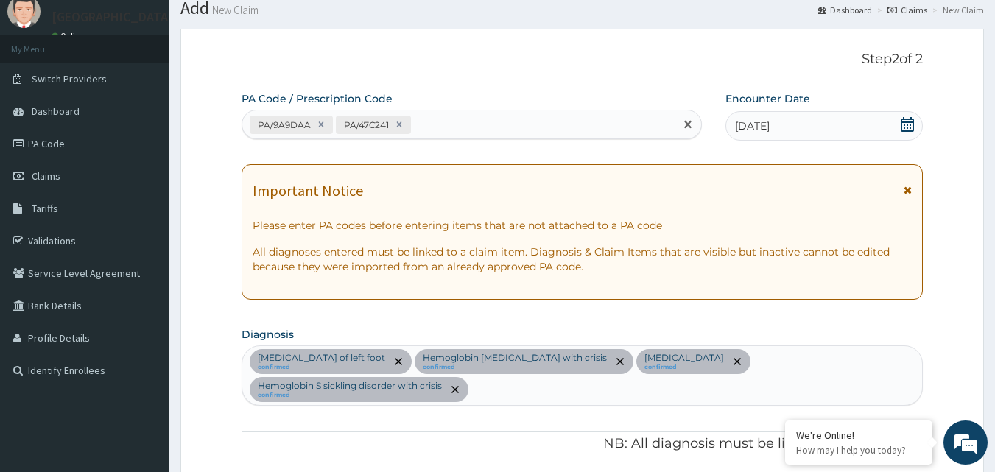
click at [462, 122] on div "PA/9A9DAA PA/47C241" at bounding box center [458, 125] width 433 height 24
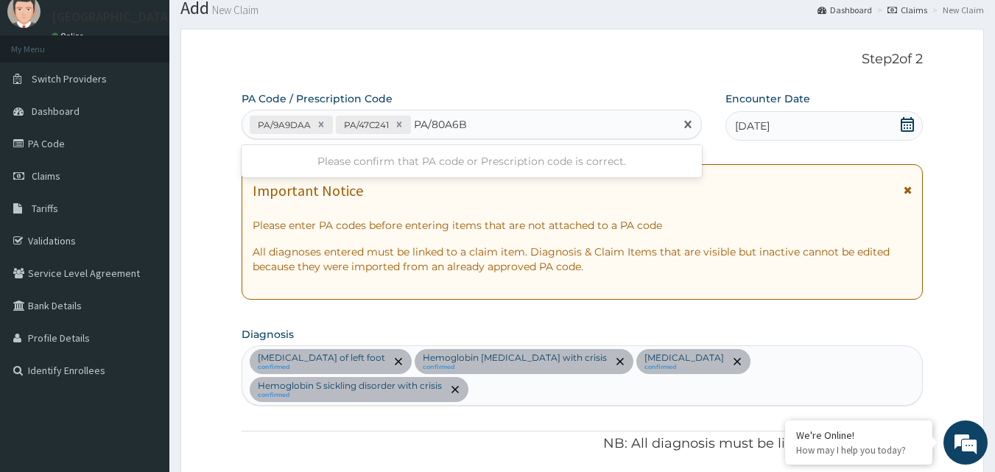
type input "PA/80A6B6"
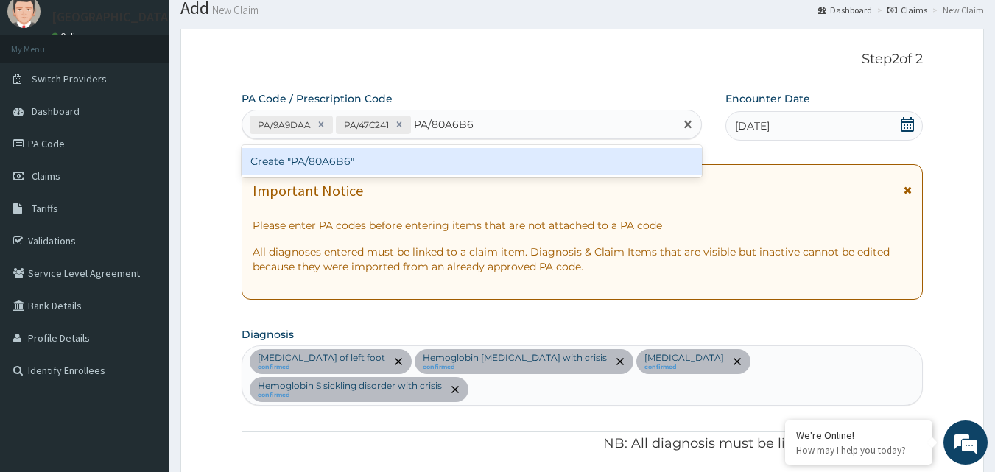
click at [473, 157] on div "Create "PA/80A6B6"" at bounding box center [471, 161] width 461 height 27
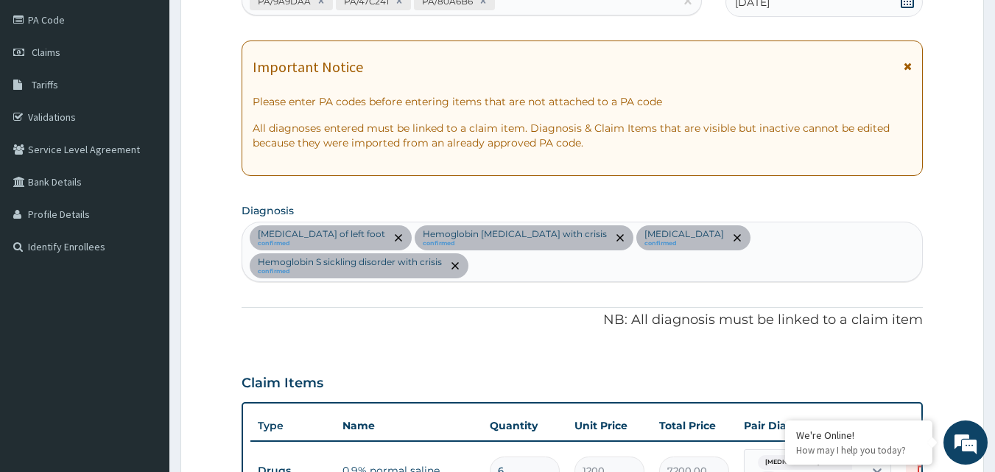
scroll to position [147, 0]
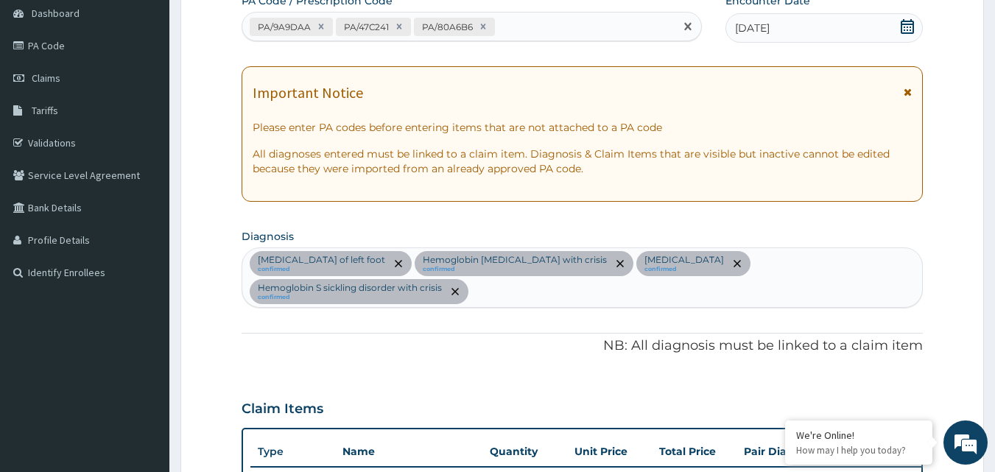
click at [543, 29] on div "PA/9A9DAA PA/47C241 PA/80A6B6" at bounding box center [458, 27] width 433 height 24
type input "PA/556C03"
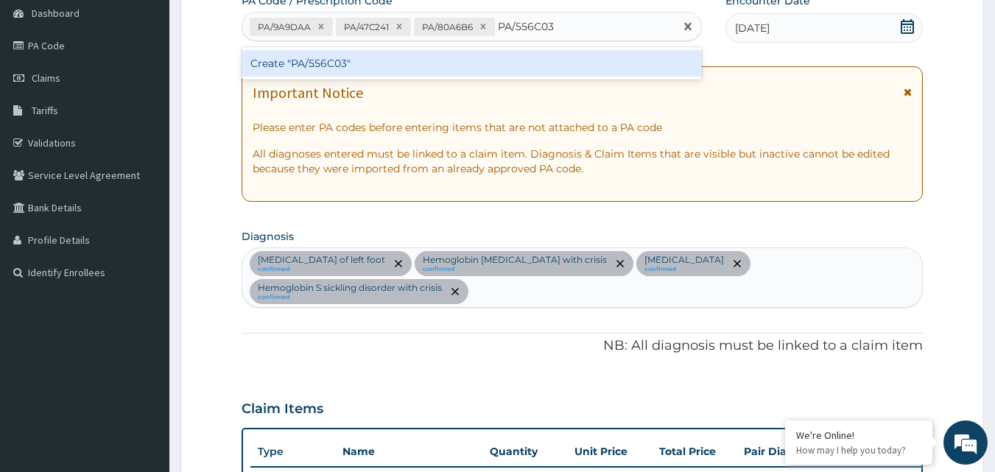
click at [540, 62] on div "Create "PA/556C03"" at bounding box center [471, 63] width 461 height 27
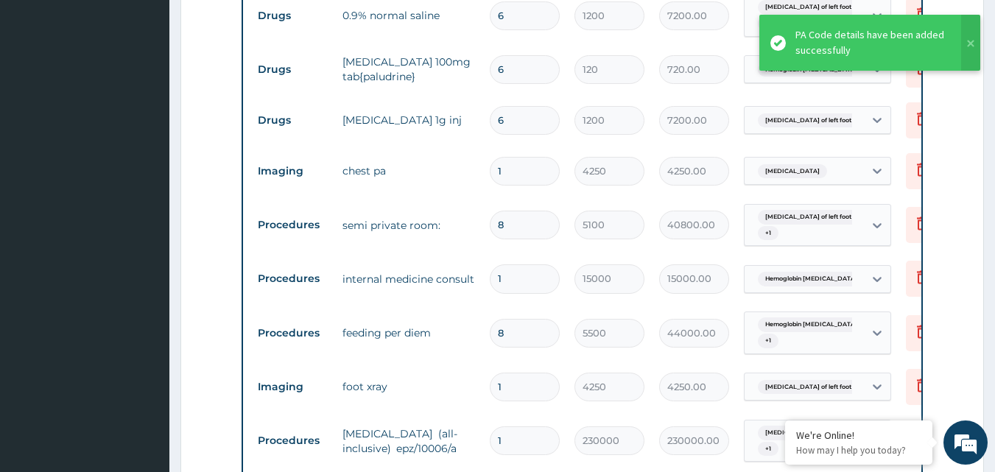
scroll to position [712, 0]
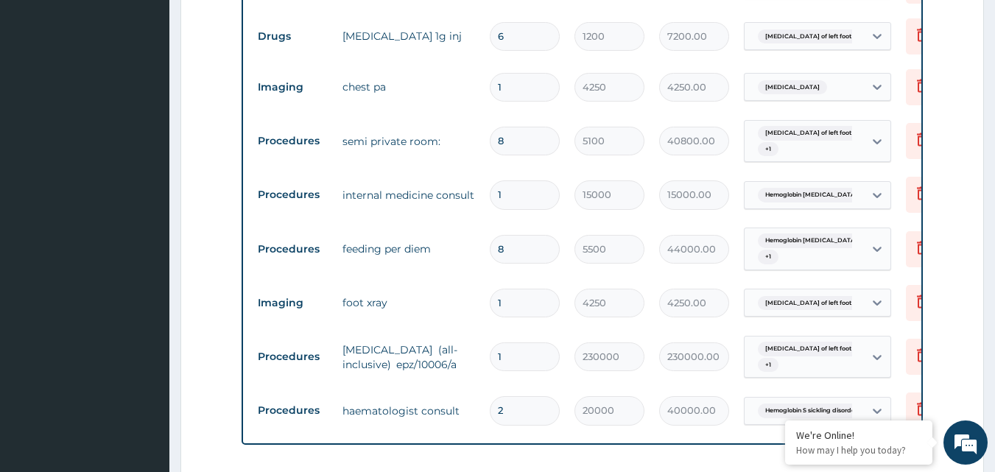
type input "0.00"
type input "1"
type input "20000.00"
type input "2"
type input "40000.00"
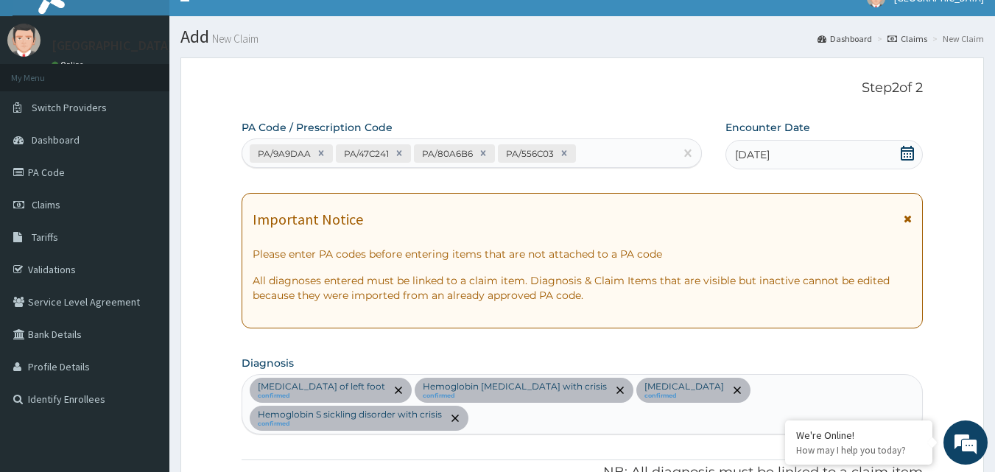
scroll to position [0, 0]
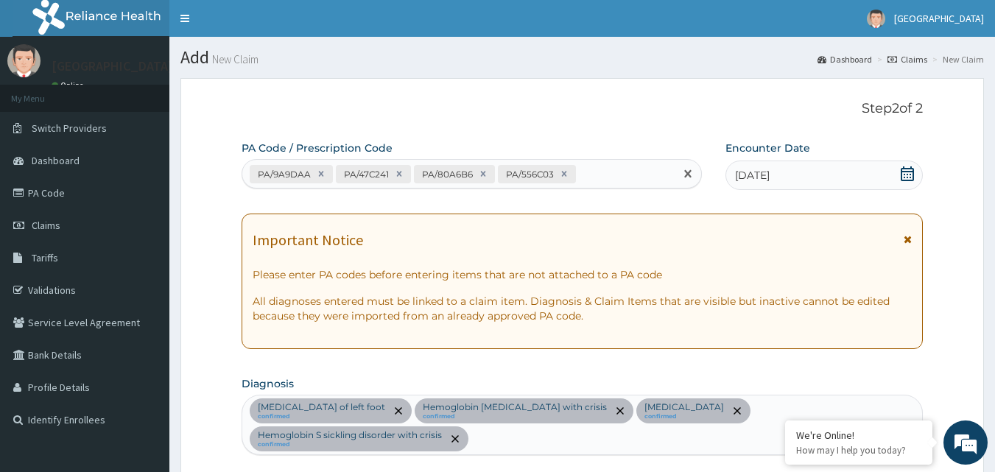
click at [618, 171] on div "PA/9A9DAA PA/47C241 PA/80A6B6 PA/556C03" at bounding box center [458, 174] width 433 height 24
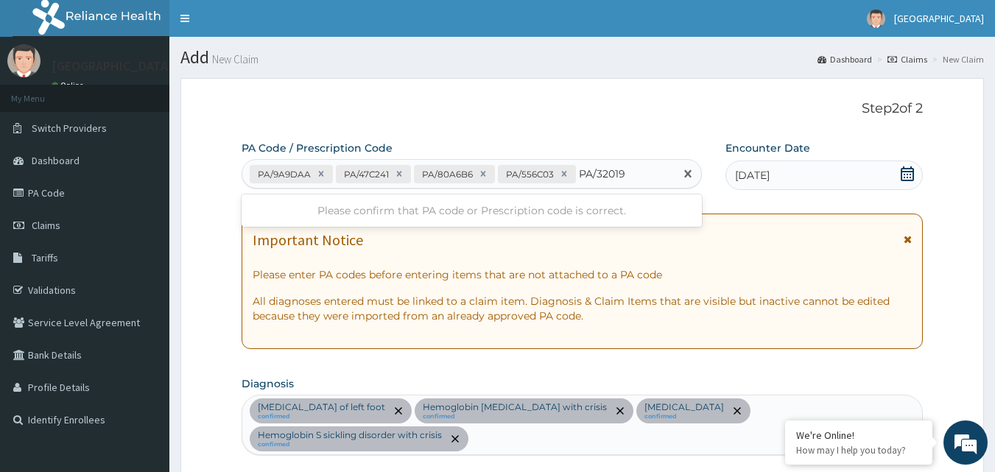
type input "PA/32019E"
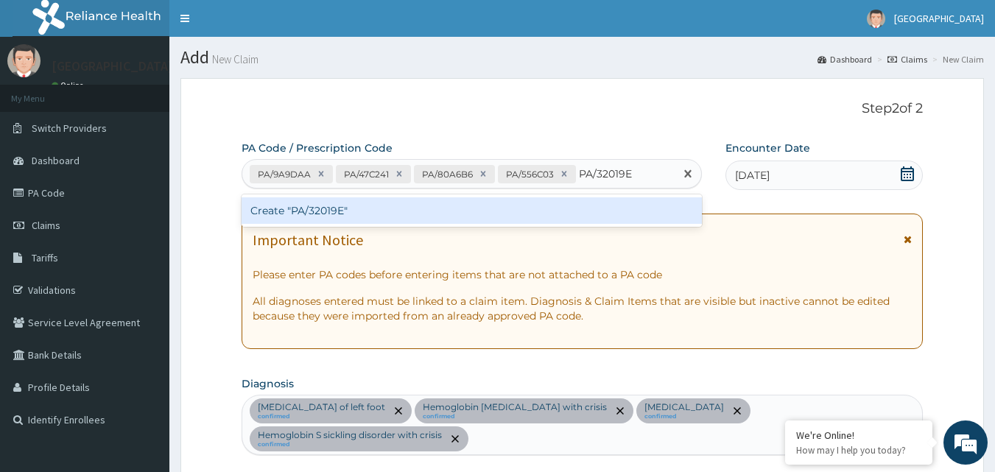
click at [575, 201] on div "Create "PA/32019E"" at bounding box center [471, 210] width 461 height 27
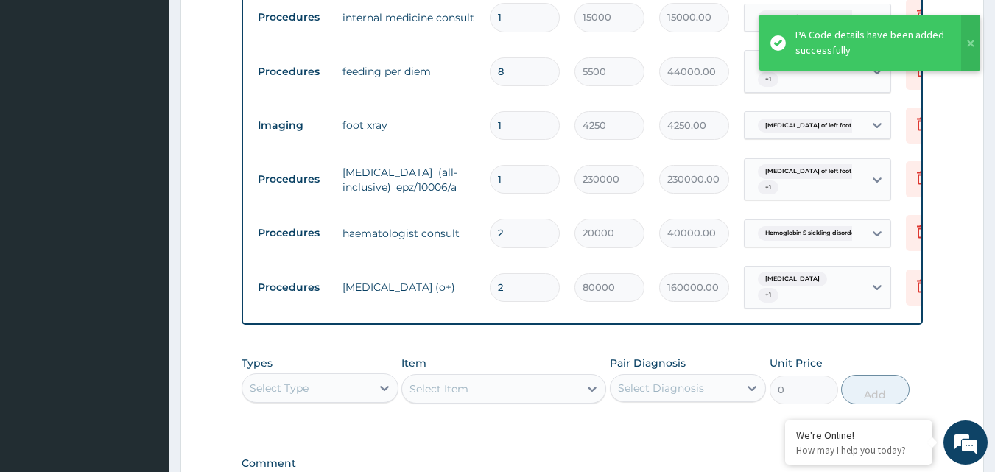
scroll to position [864, 0]
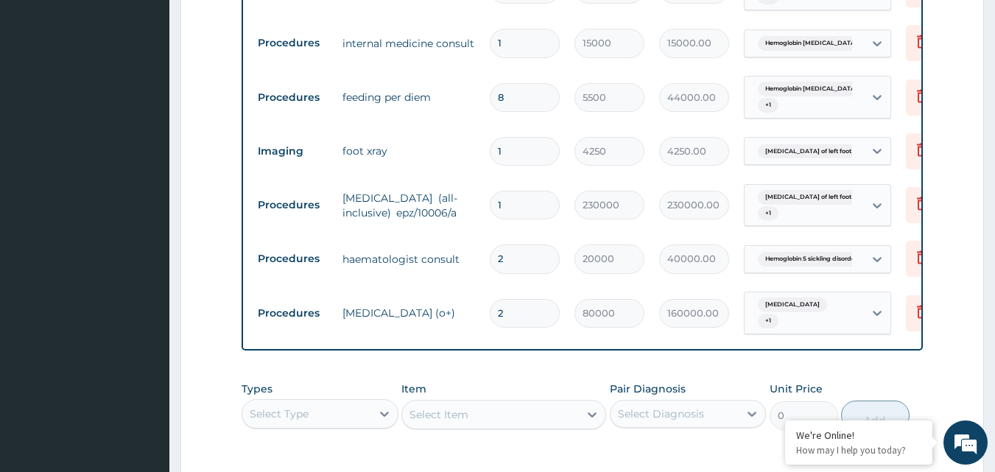
click at [532, 265] on input "2" at bounding box center [525, 258] width 70 height 29
type input "0.00"
type input "1"
type input "20000.00"
type input "2"
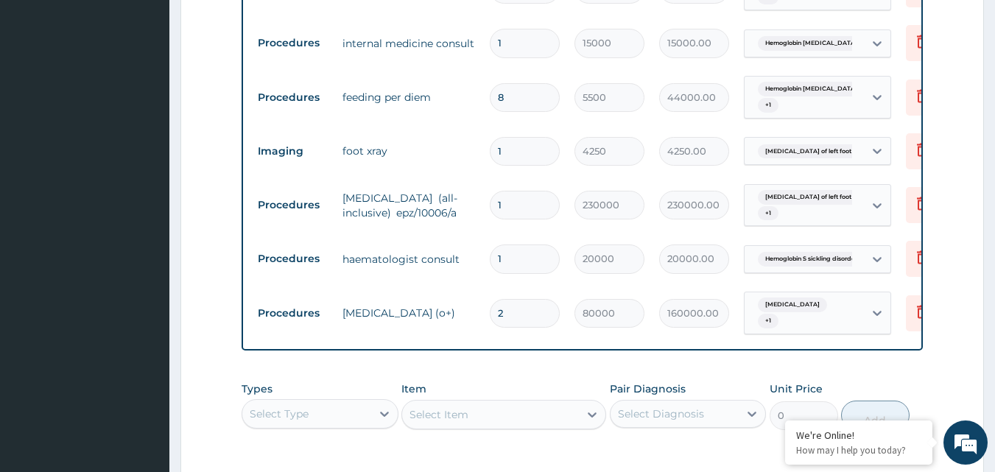
type input "40000.00"
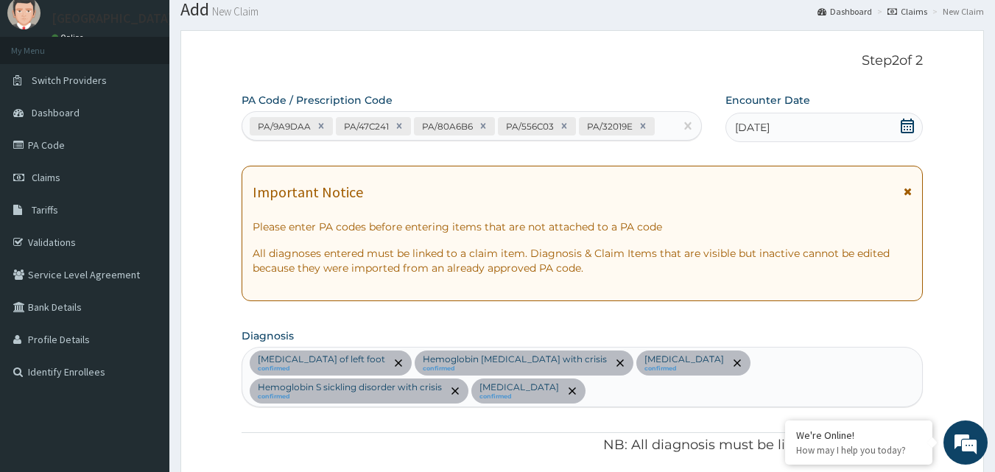
scroll to position [74, 0]
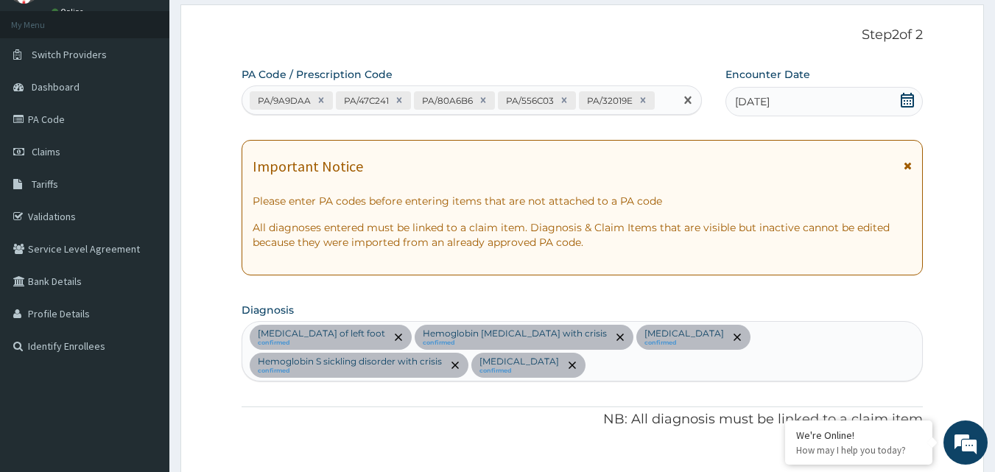
click at [666, 105] on div "PA/9A9DAA PA/47C241 PA/80A6B6 PA/556C03 PA/32019E" at bounding box center [458, 100] width 433 height 24
type input "PA/2893B4"
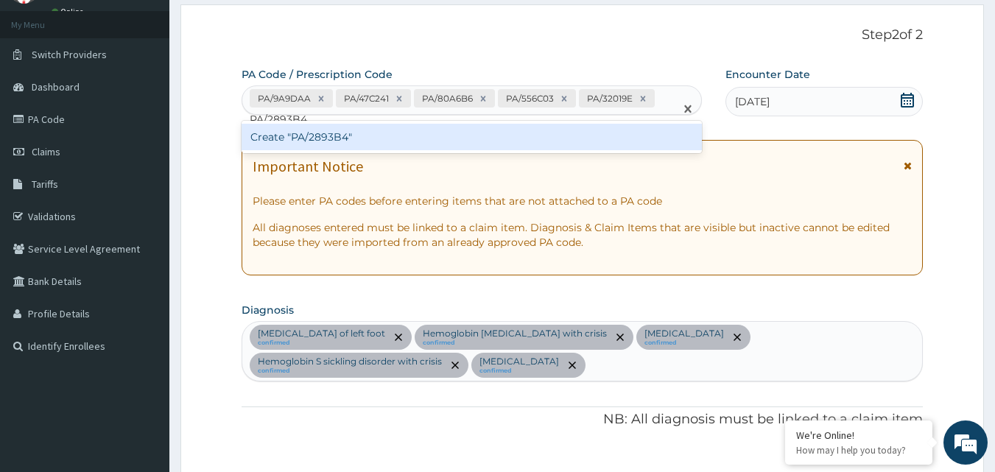
click at [540, 135] on div "Create "PA/2893B4"" at bounding box center [471, 137] width 461 height 27
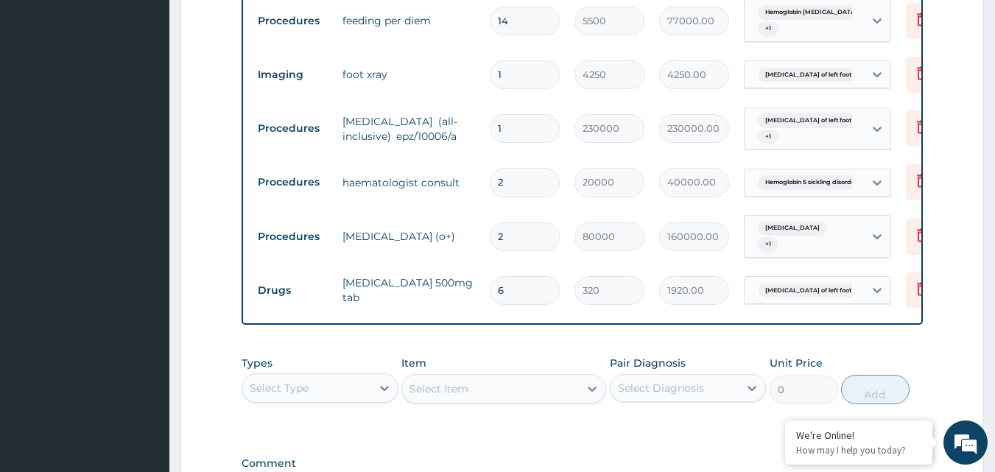
scroll to position [914, 0]
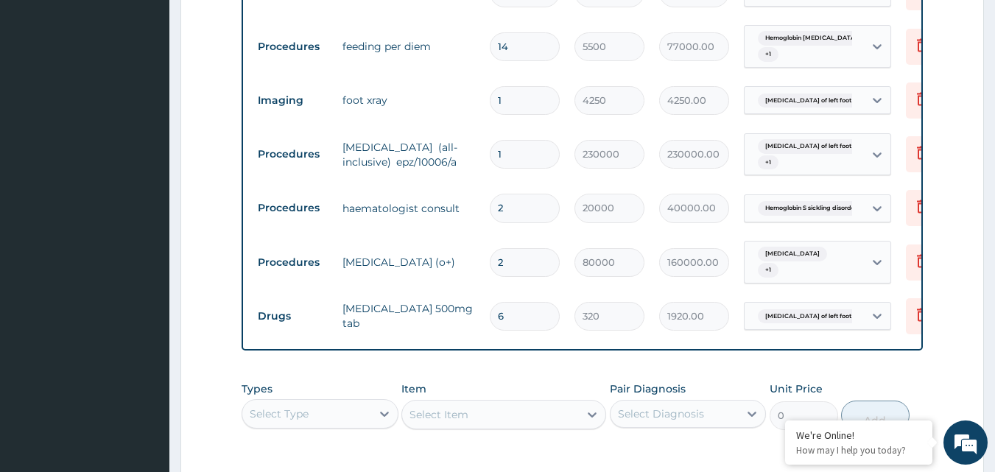
click at [537, 211] on input "2" at bounding box center [525, 208] width 70 height 29
type input "0.00"
type input "1"
type input "20000.00"
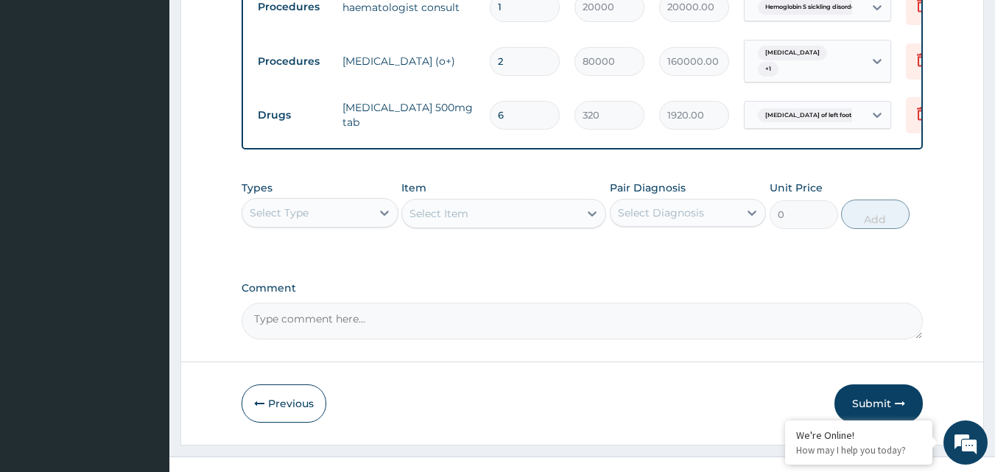
scroll to position [1135, 0]
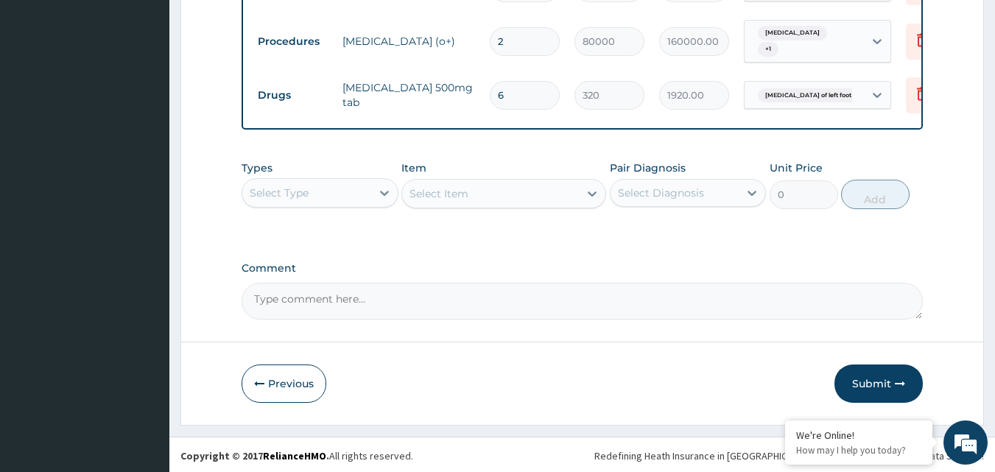
type input "1"
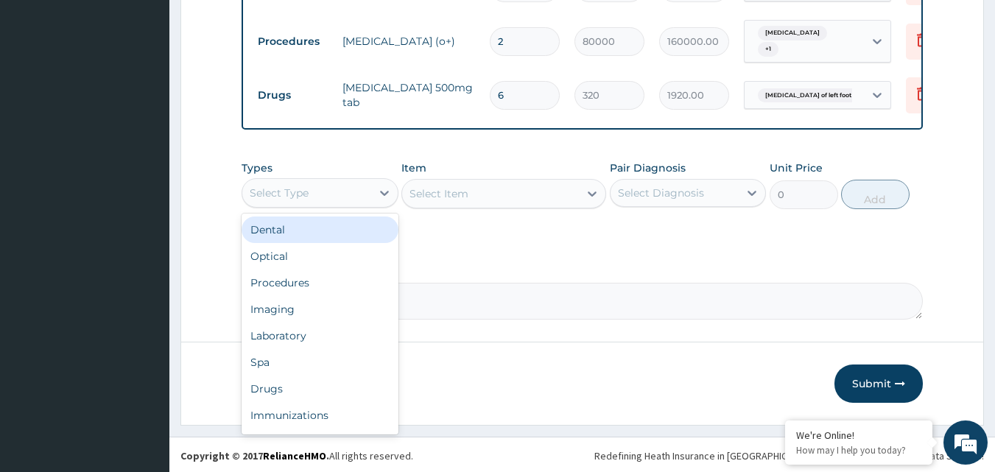
click at [351, 205] on div "Select Type" at bounding box center [306, 193] width 129 height 24
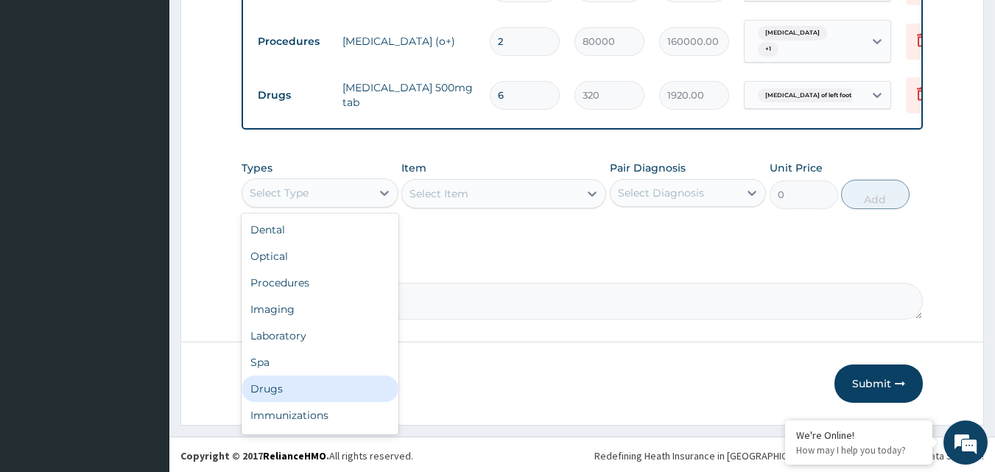
drag, startPoint x: 303, startPoint y: 386, endPoint x: 335, endPoint y: 340, distance: 56.2
click at [303, 387] on div "Drugs" at bounding box center [319, 388] width 157 height 27
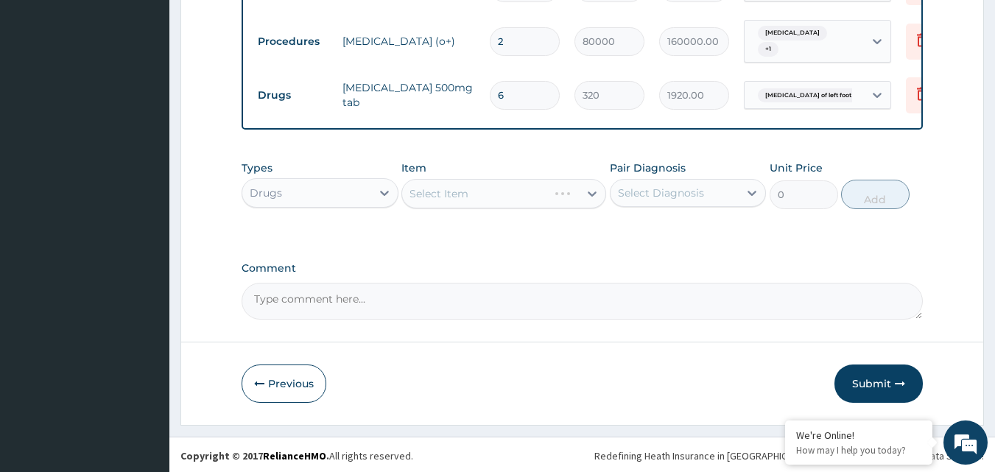
click at [665, 200] on div "Select Diagnosis" at bounding box center [661, 193] width 86 height 15
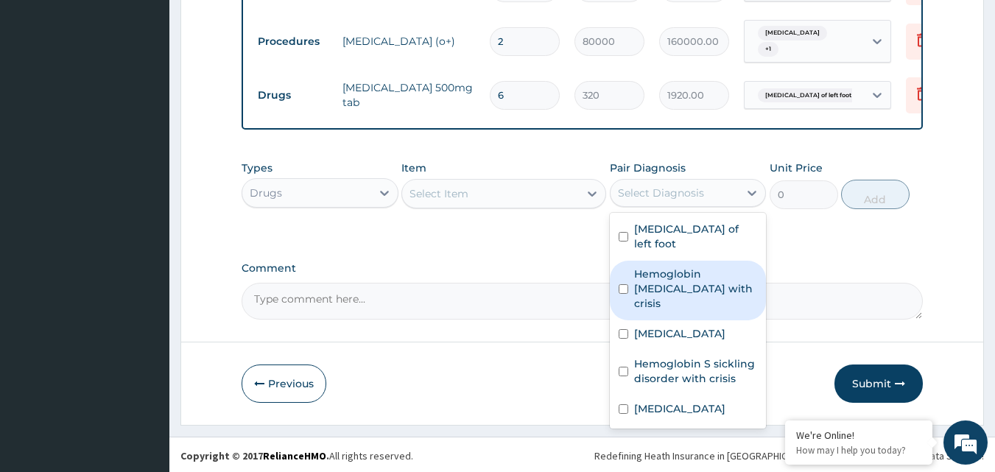
click at [482, 292] on textarea "Comment" at bounding box center [582, 301] width 682 height 37
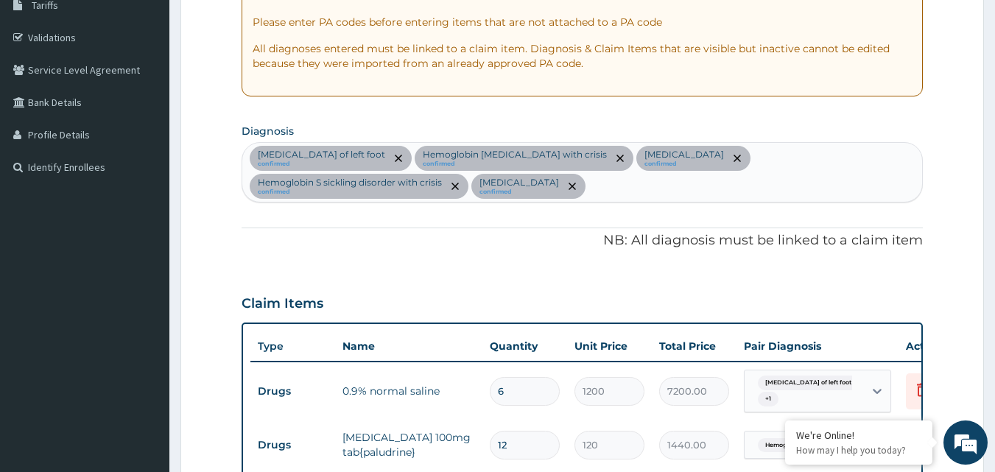
scroll to position [252, 0]
click at [422, 182] on div "Cellulitis of left foot confirmed Hemoglobin SS disease with crisis confirmed C…" at bounding box center [582, 173] width 680 height 59
type input "P"
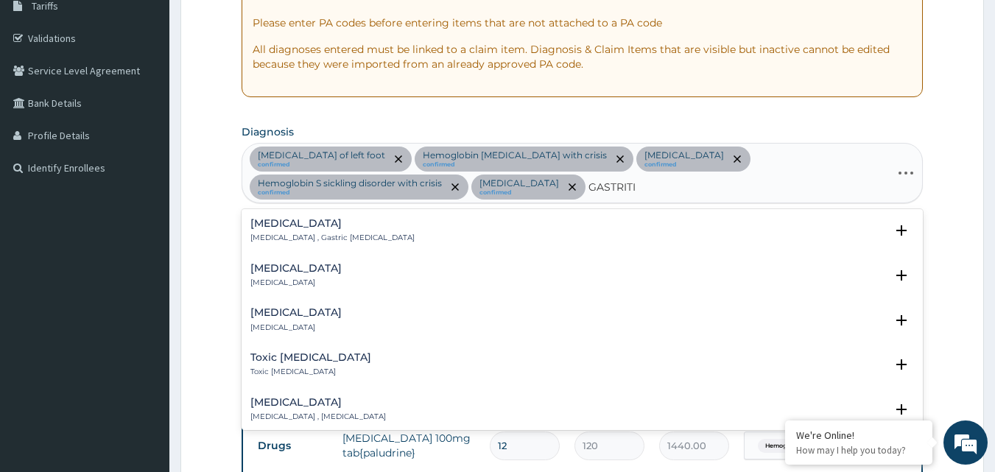
type input "GASTRITIS"
click at [304, 274] on h4 "Acute gastritis" at bounding box center [295, 268] width 91 height 11
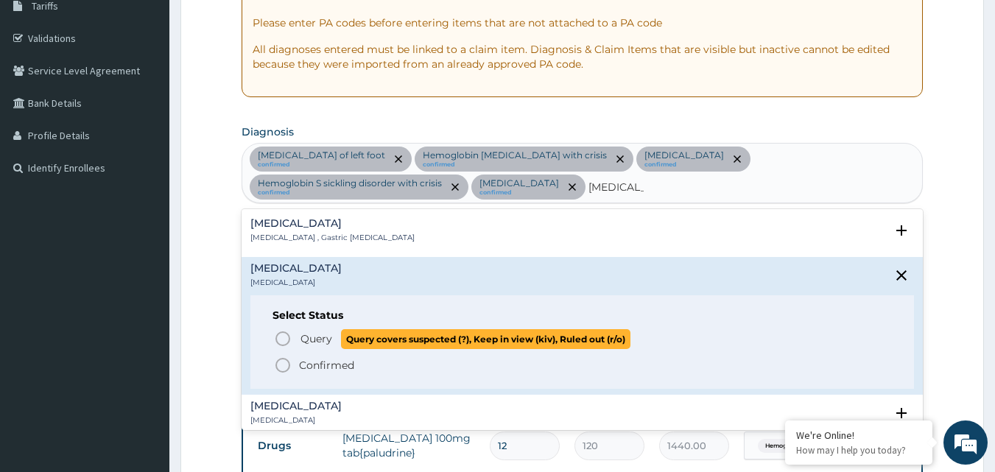
drag, startPoint x: 297, startPoint y: 337, endPoint x: 314, endPoint y: 311, distance: 31.1
click at [296, 337] on span "Query Query covers suspected (?), Keep in view (kiv), Ruled out (r/o)" at bounding box center [583, 339] width 618 height 20
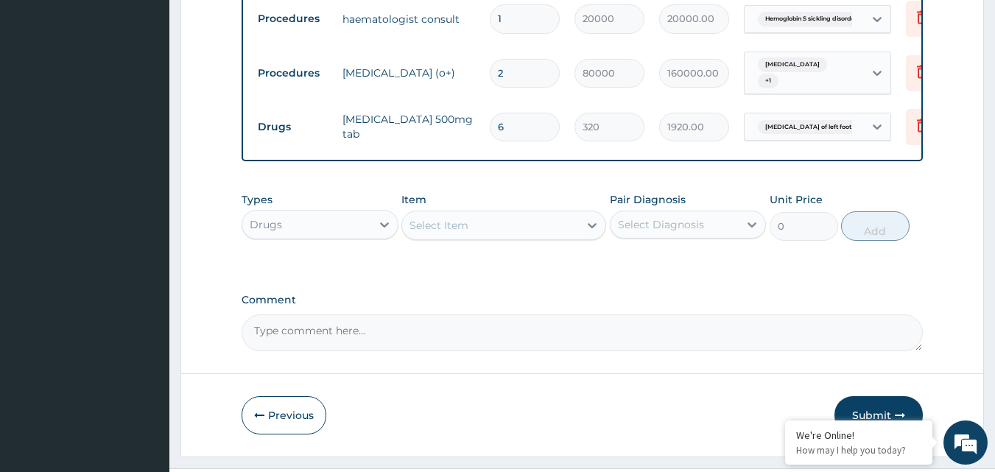
scroll to position [1143, 0]
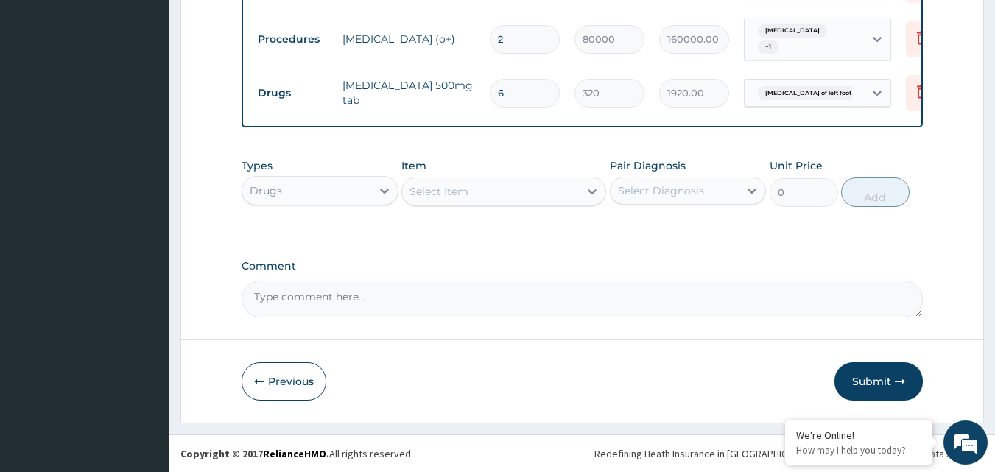
click at [486, 186] on div "Select Item" at bounding box center [490, 192] width 177 height 24
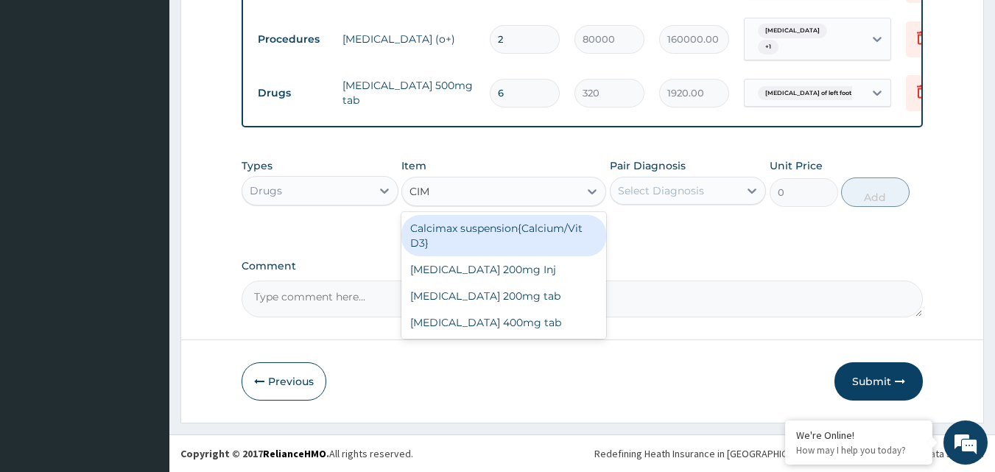
type input "CIME"
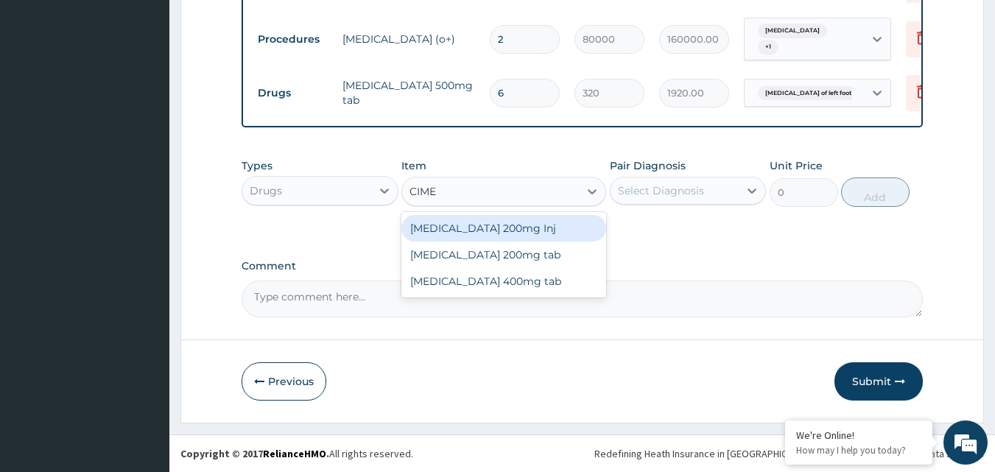
click at [534, 228] on div "[MEDICAL_DATA] 200mg Inj" at bounding box center [503, 228] width 205 height 27
type input "160"
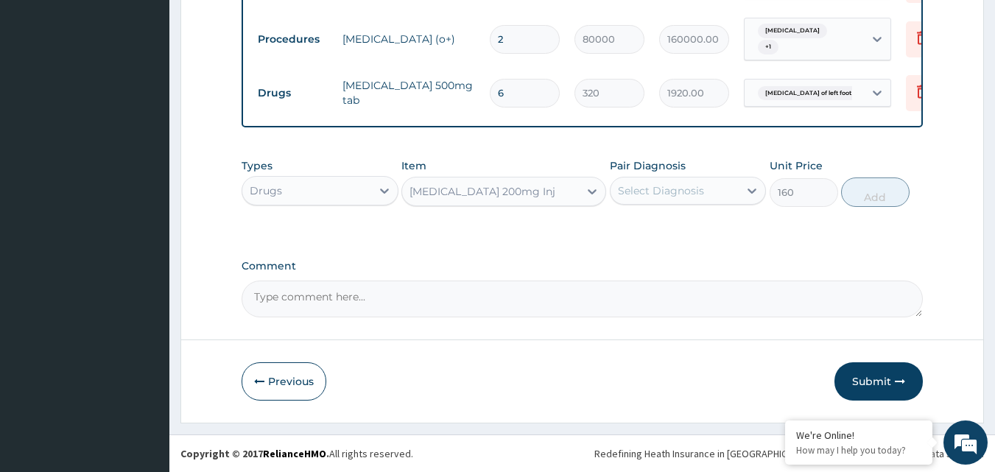
click at [678, 194] on div "Select Diagnosis" at bounding box center [661, 190] width 86 height 15
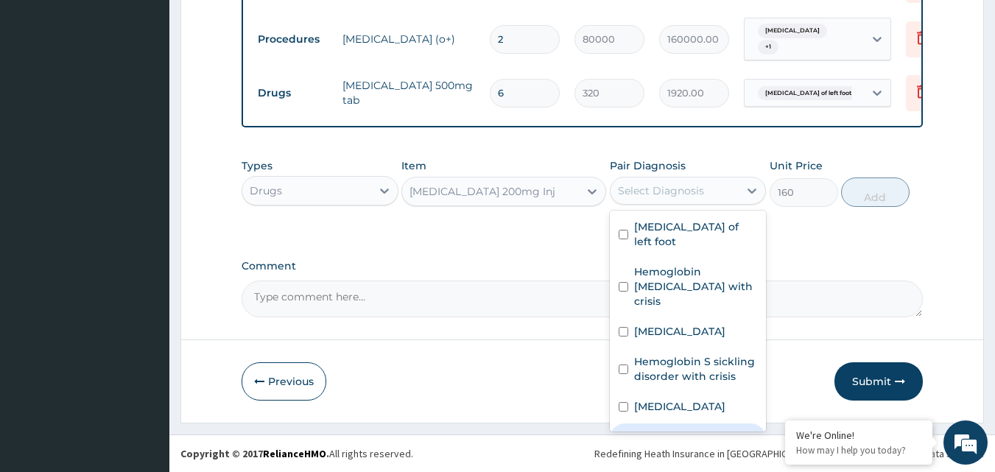
click at [667, 423] on div "Acute gastritis" at bounding box center [688, 438] width 157 height 30
checkbox input "true"
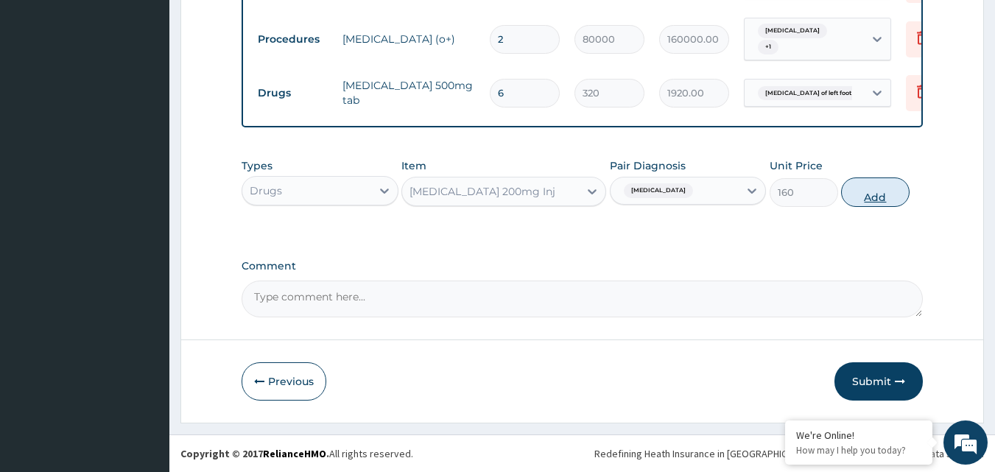
click at [859, 193] on button "Add" at bounding box center [875, 191] width 68 height 29
type input "0"
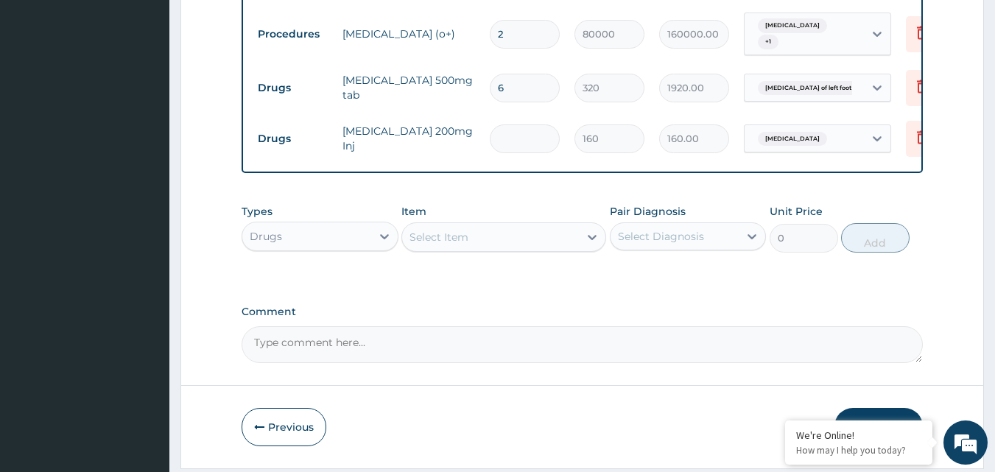
type input "0.00"
type input "2"
type input "320.00"
type input "2"
click at [515, 239] on div "Select Item" at bounding box center [490, 237] width 177 height 24
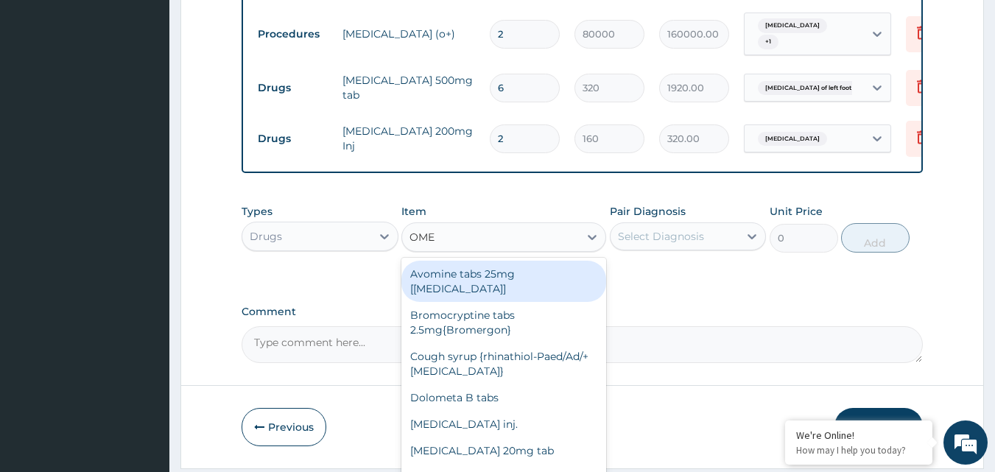
type input "OMEP"
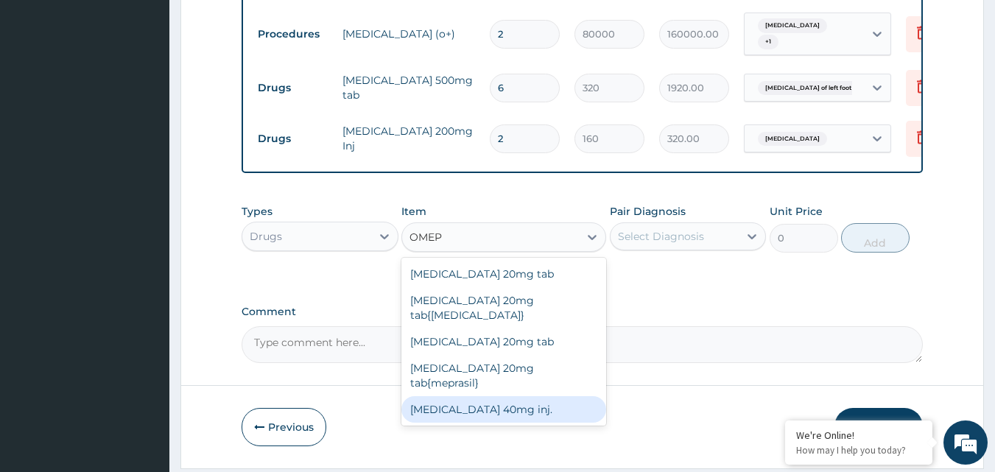
click at [495, 396] on div "[MEDICAL_DATA] 40mg inj." at bounding box center [503, 409] width 205 height 27
type input "800"
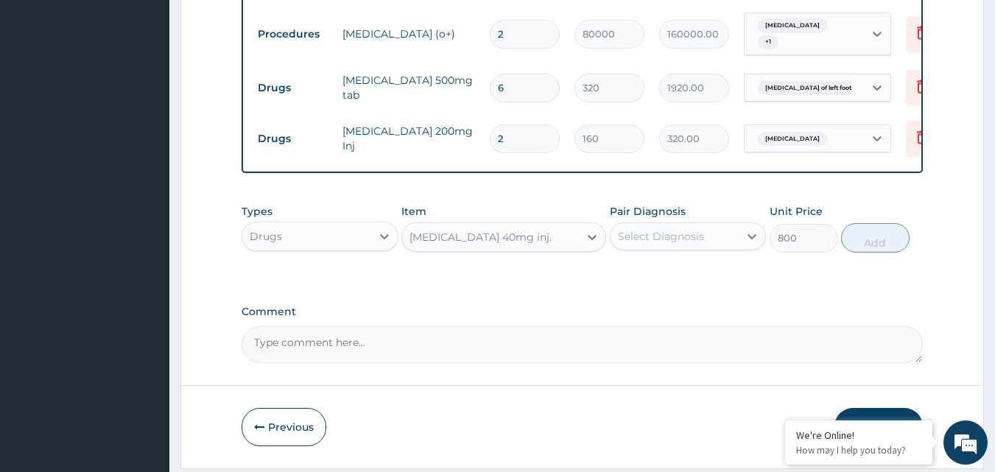
click at [711, 243] on div "Select Diagnosis" at bounding box center [674, 237] width 129 height 24
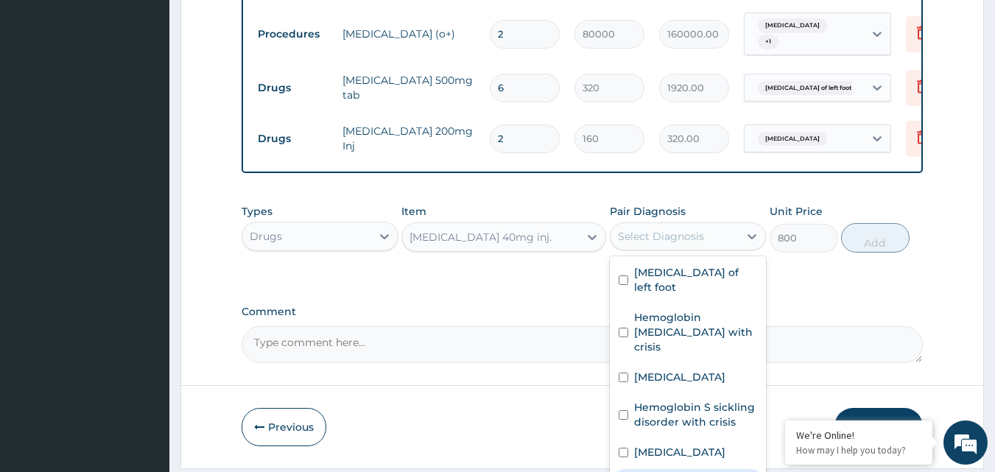
checkbox input "true"
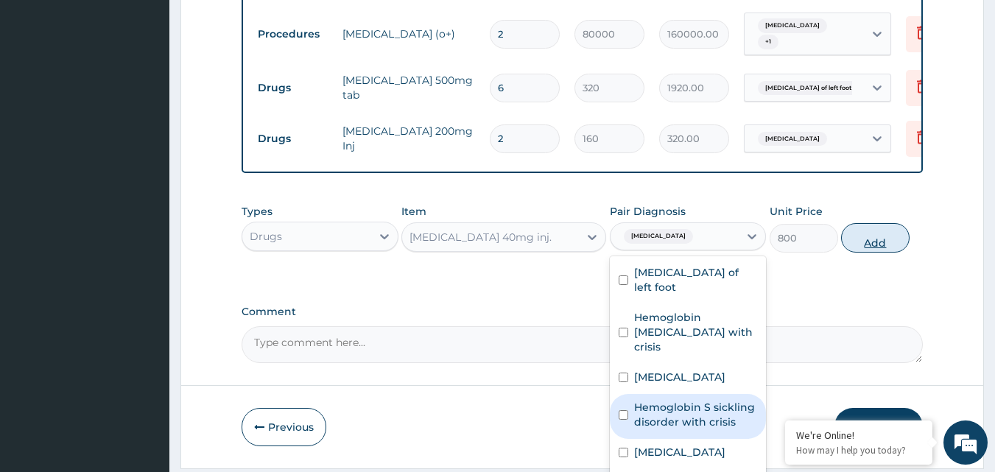
click at [872, 249] on button "Add" at bounding box center [875, 237] width 68 height 29
type input "0"
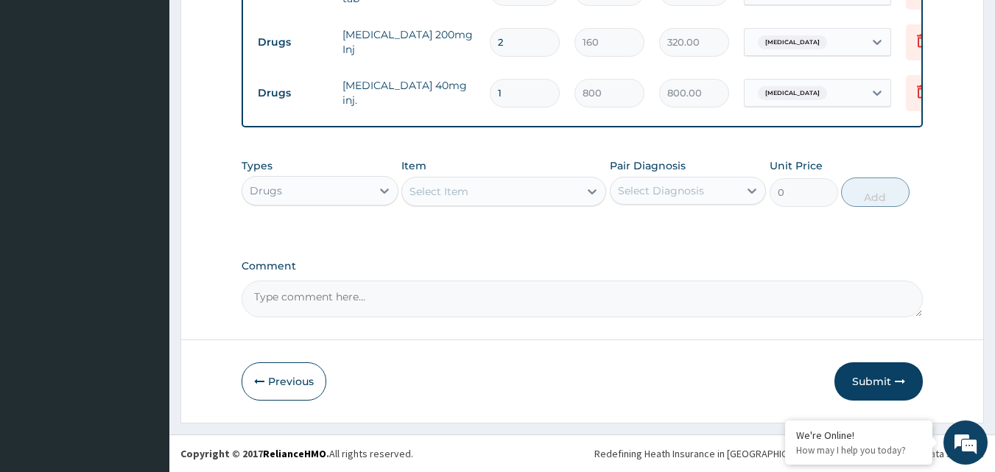
scroll to position [1244, 0]
click at [476, 202] on div "Select Item" at bounding box center [490, 192] width 177 height 24
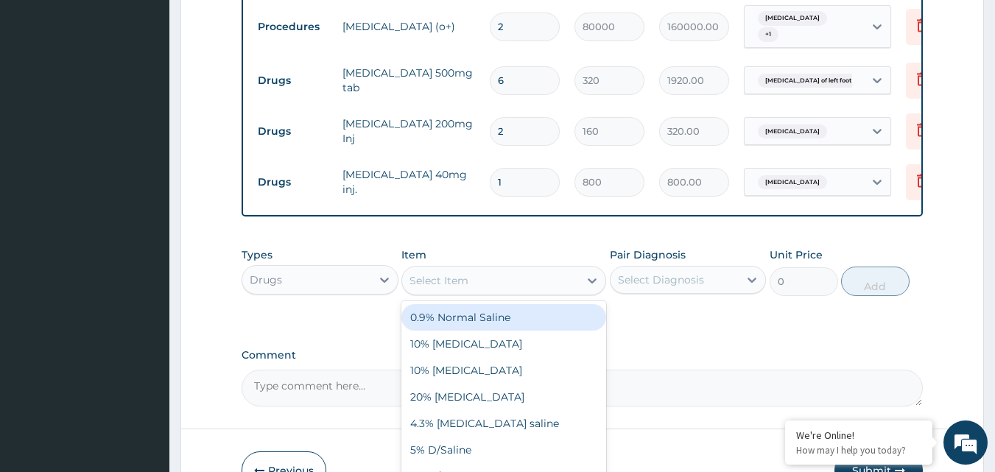
scroll to position [1170, 0]
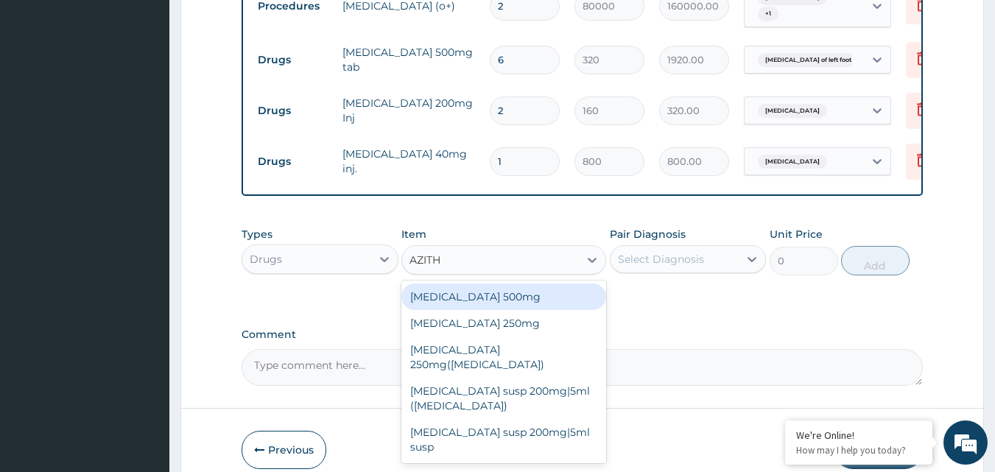
type input "AZITHR"
click at [557, 306] on div "[MEDICAL_DATA] 500mg" at bounding box center [503, 296] width 205 height 27
type input "1600"
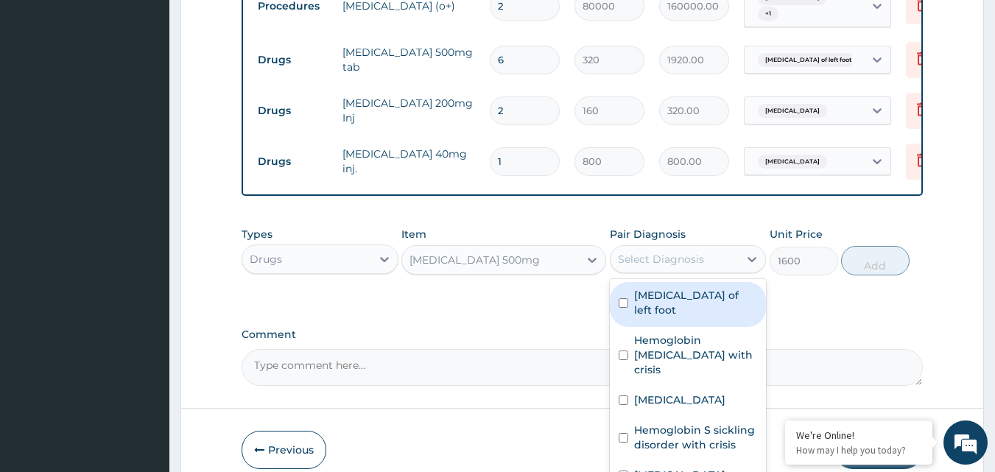
click at [693, 262] on div "Select Diagnosis" at bounding box center [661, 259] width 86 height 15
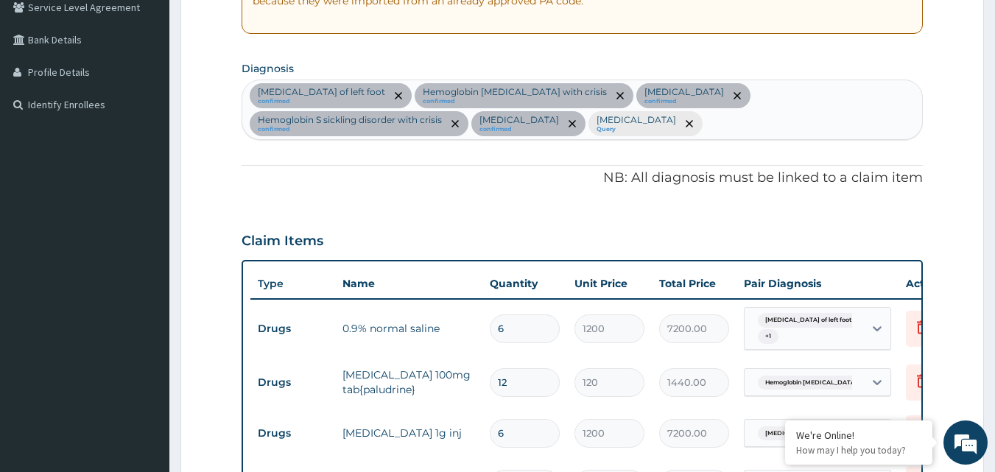
scroll to position [213, 0]
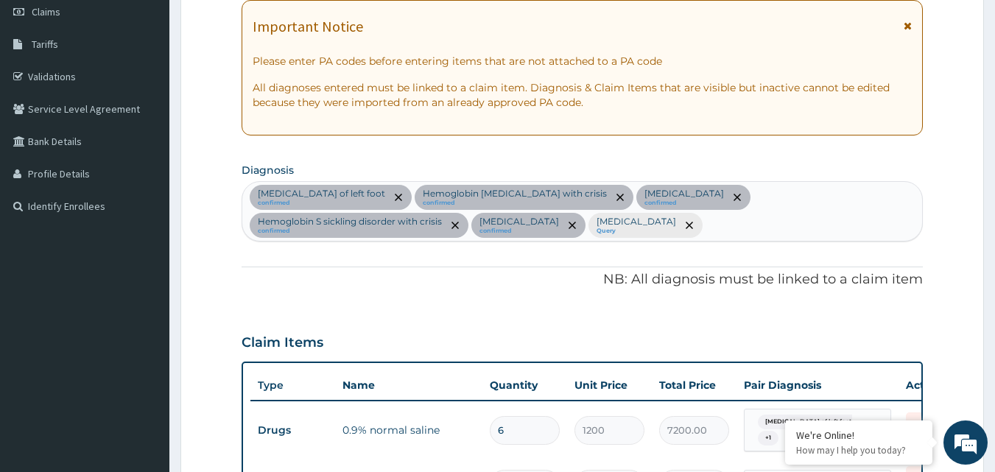
click at [473, 235] on div "Cellulitis of left foot confirmed Hemoglobin SS disease with crisis confirmed C…" at bounding box center [582, 211] width 680 height 59
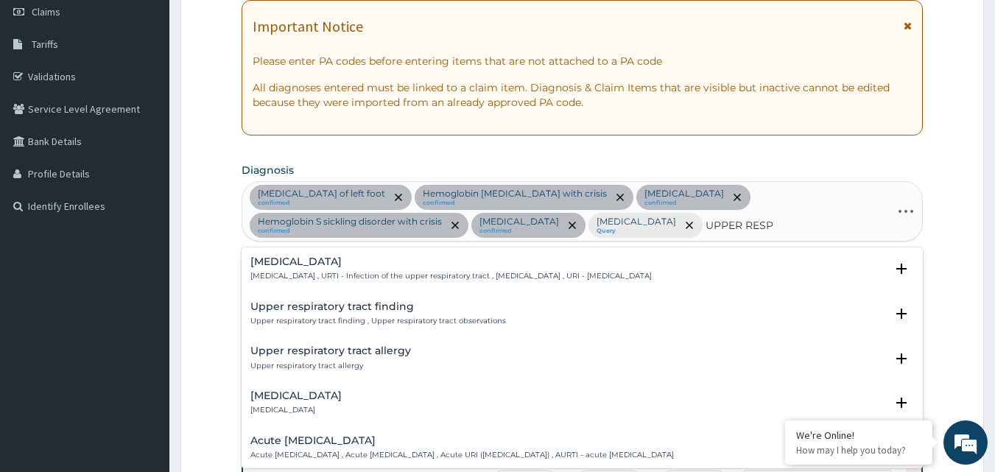
type input "UPPER RESPI"
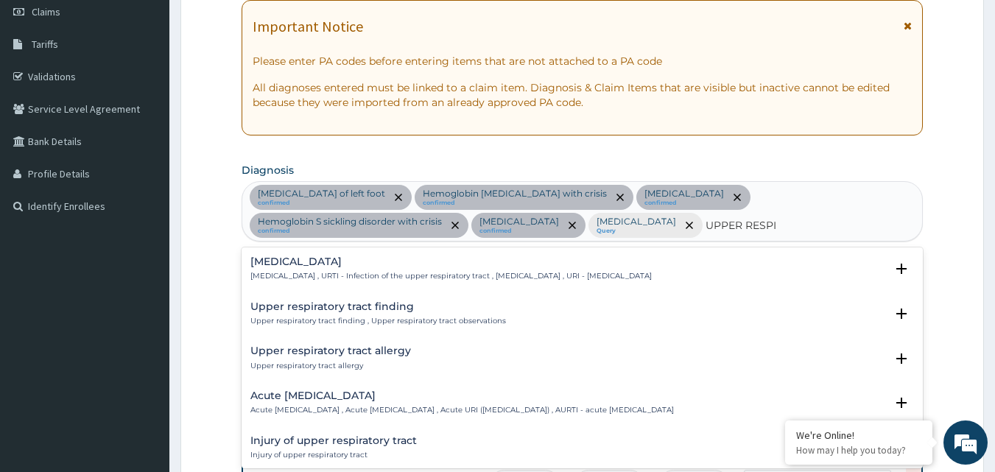
click at [288, 269] on div "Upper respiratory infection Upper respiratory infection , URTI - Infection of t…" at bounding box center [450, 269] width 401 height 26
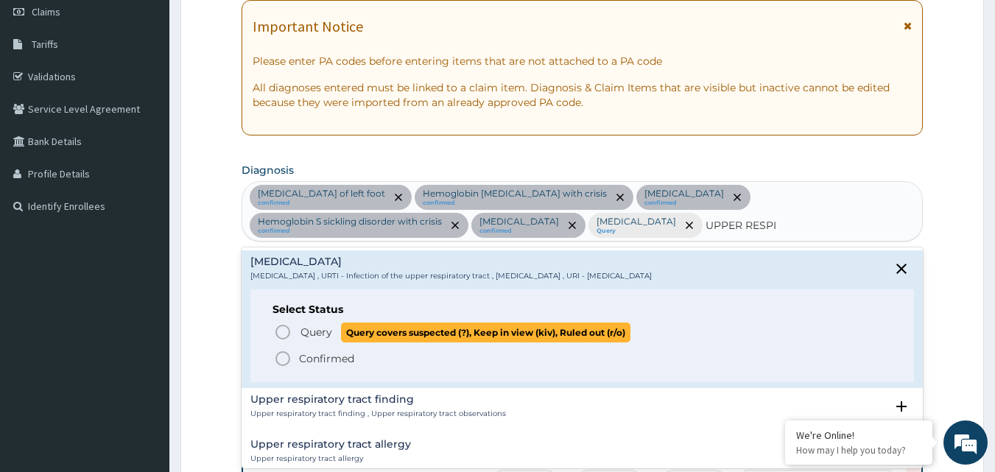
drag, startPoint x: 294, startPoint y: 333, endPoint x: 298, endPoint y: 322, distance: 12.3
click at [295, 333] on span "Query Query covers suspected (?), Keep in view (kiv), Ruled out (r/o)" at bounding box center [583, 332] width 618 height 20
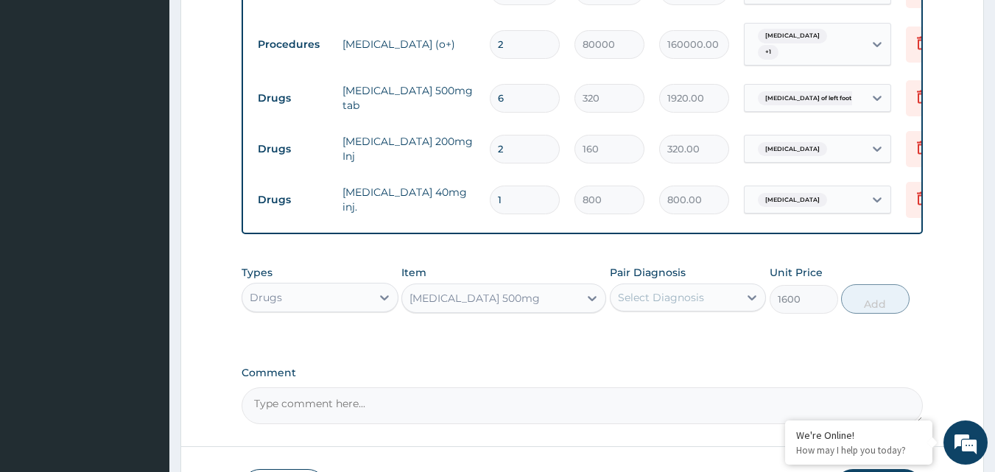
scroll to position [1244, 0]
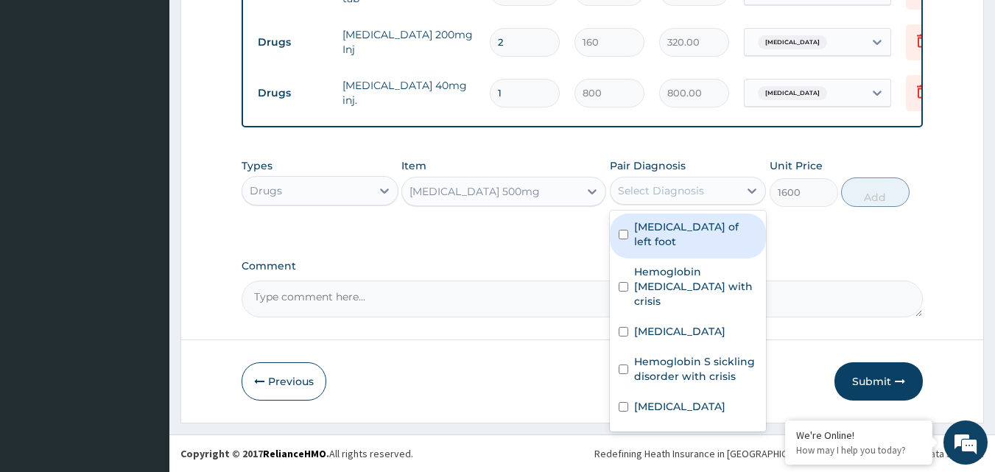
click at [693, 194] on div "Select Diagnosis" at bounding box center [661, 190] width 86 height 15
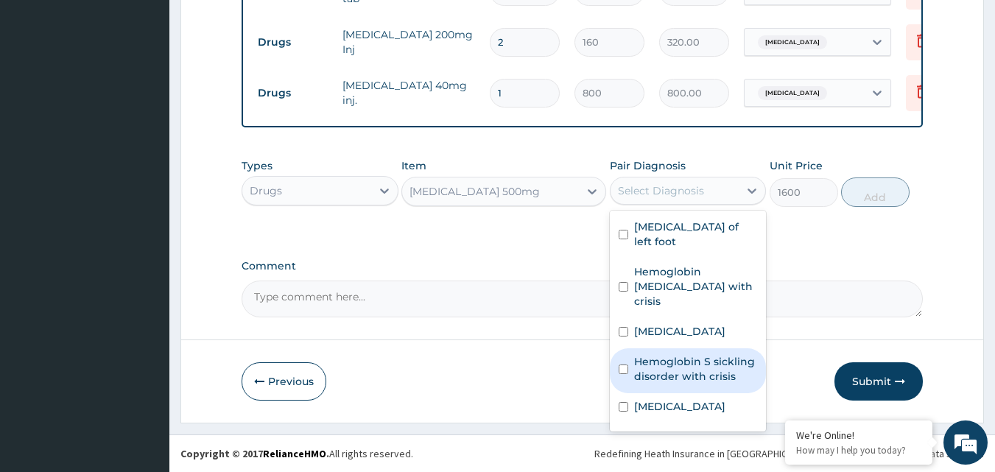
scroll to position [55, 0]
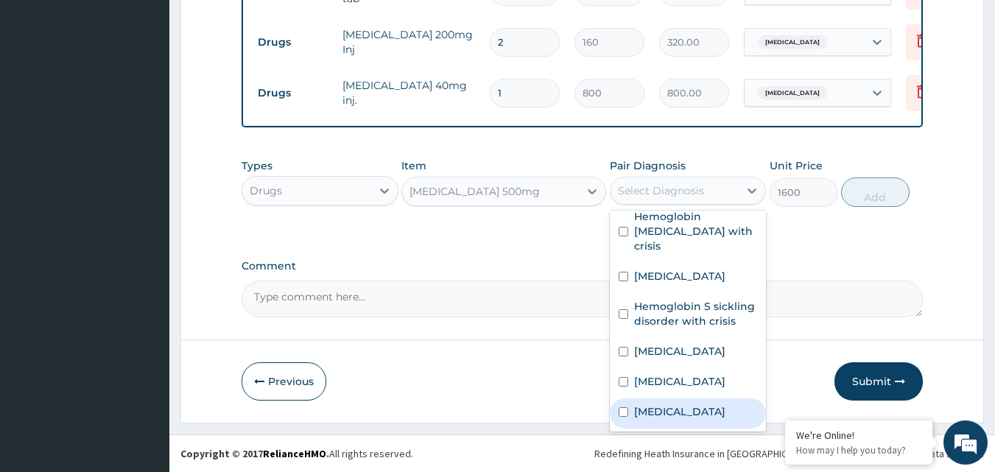
drag, startPoint x: 684, startPoint y: 400, endPoint x: 702, endPoint y: 367, distance: 37.3
click at [682, 404] on label "Upper respiratory infection" at bounding box center [679, 411] width 91 height 15
checkbox input "true"
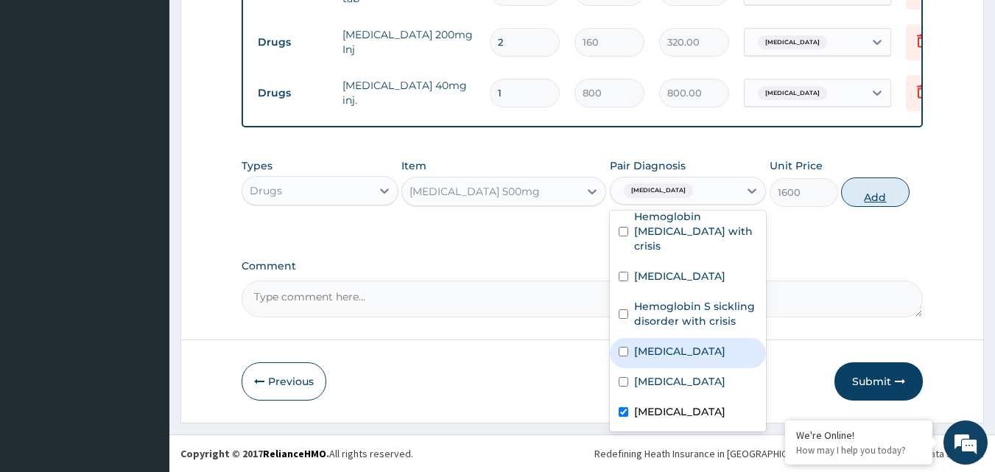
click at [860, 189] on button "Add" at bounding box center [875, 191] width 68 height 29
type input "0"
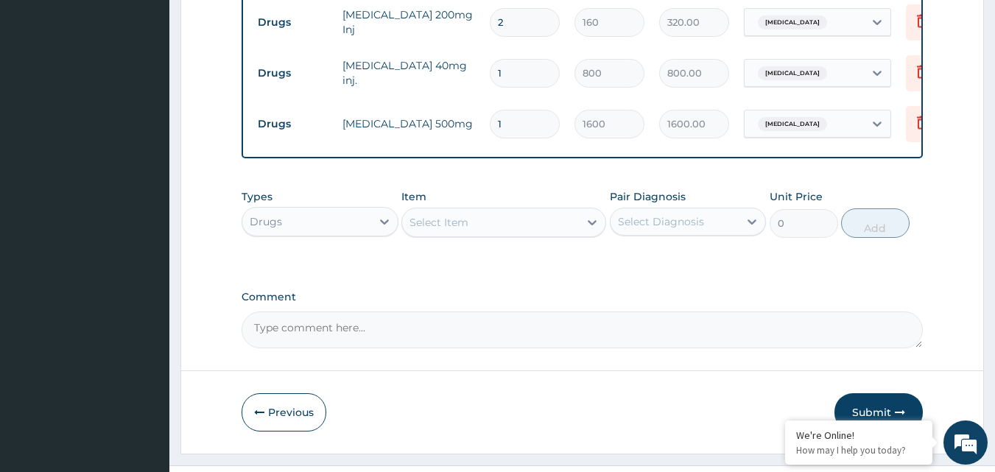
scroll to position [1295, 0]
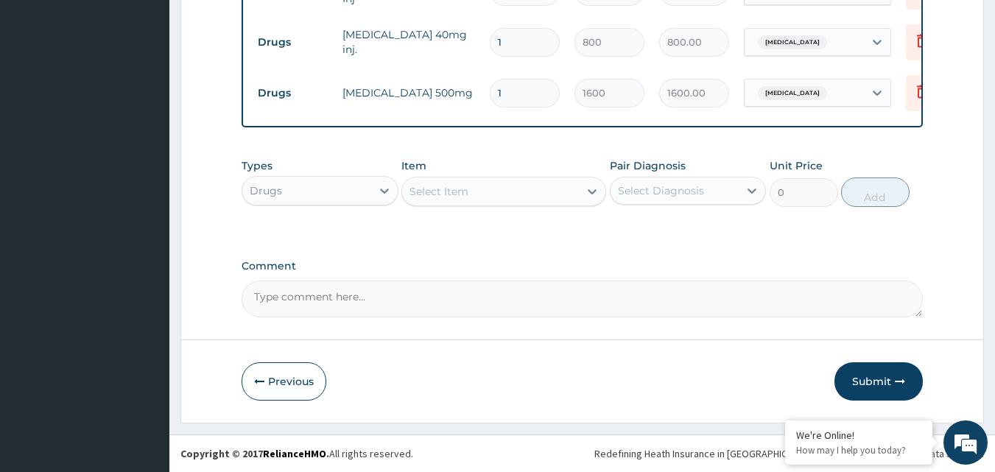
click at [470, 177] on div "Select Item" at bounding box center [503, 191] width 205 height 29
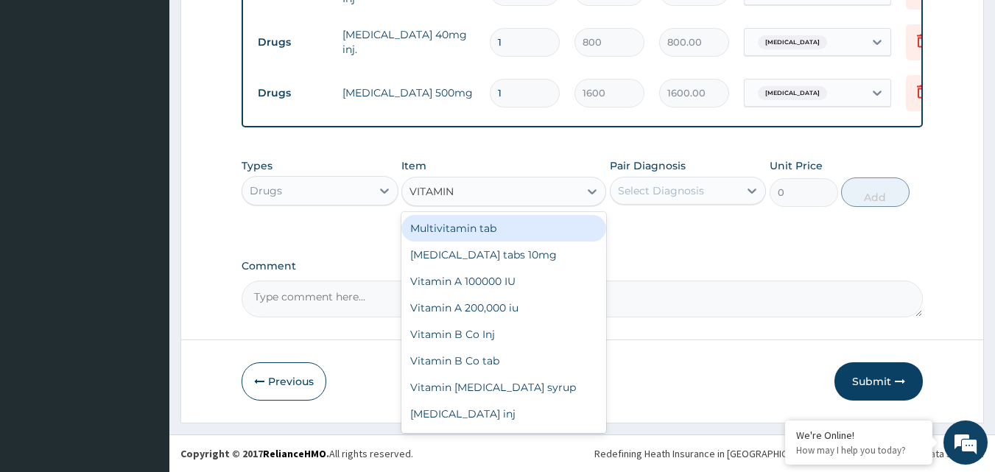
type input "VITAMIN C"
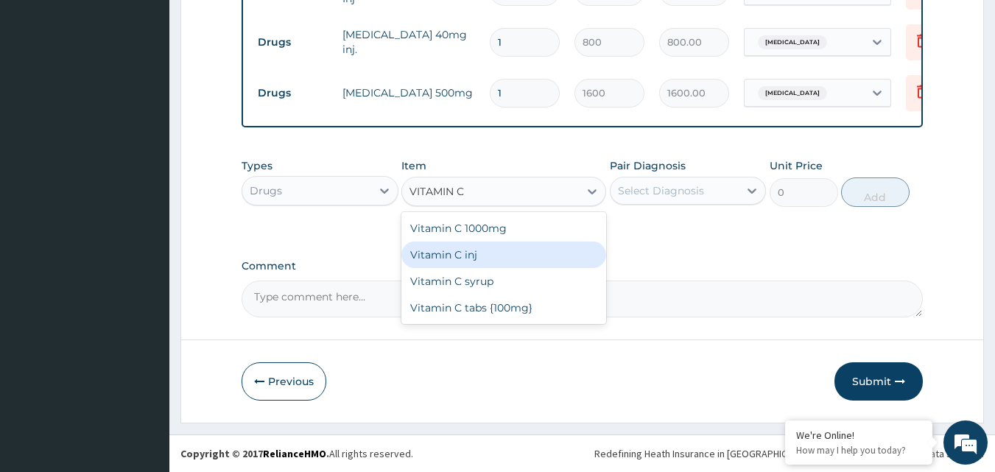
click at [523, 256] on div "Vitamin C inj" at bounding box center [503, 254] width 205 height 27
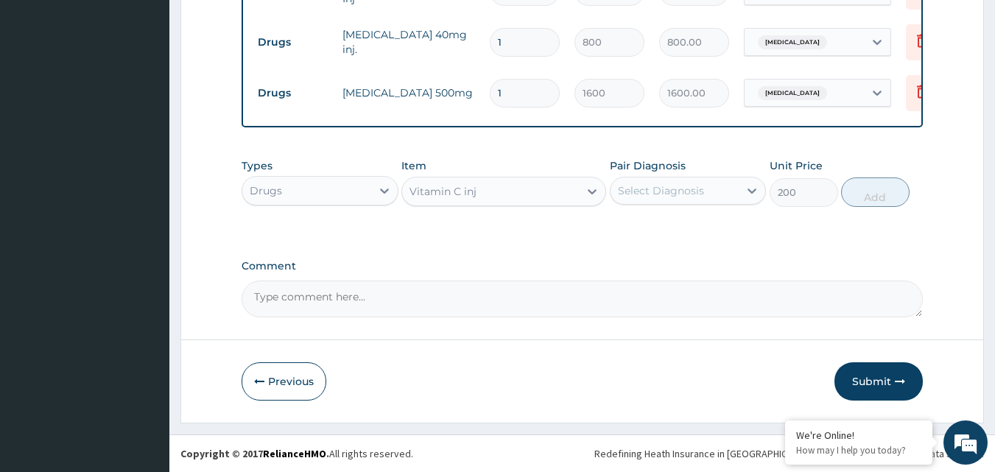
click at [526, 200] on div "Vitamin C inj" at bounding box center [490, 192] width 177 height 24
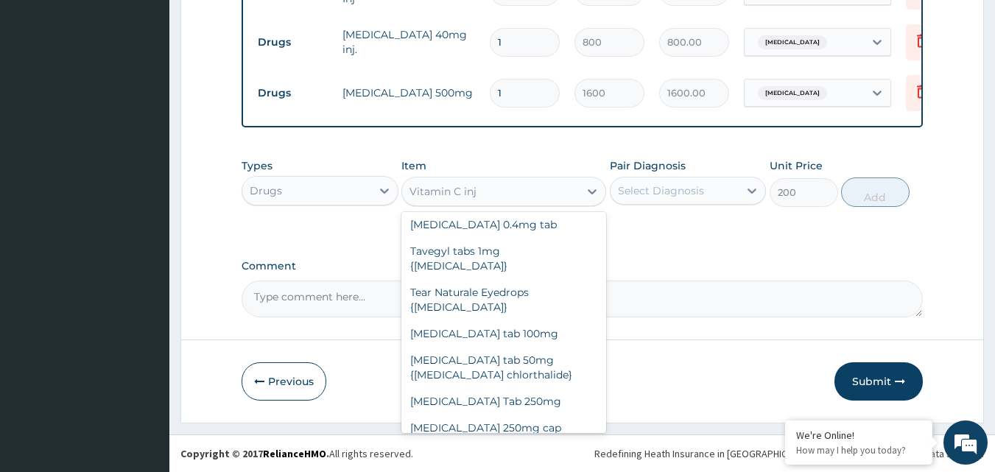
scroll to position [18545, 0]
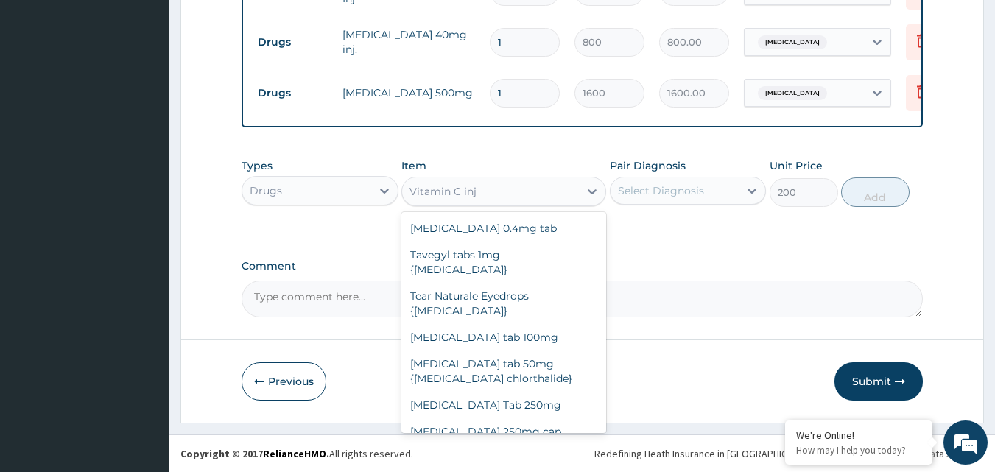
type input "280"
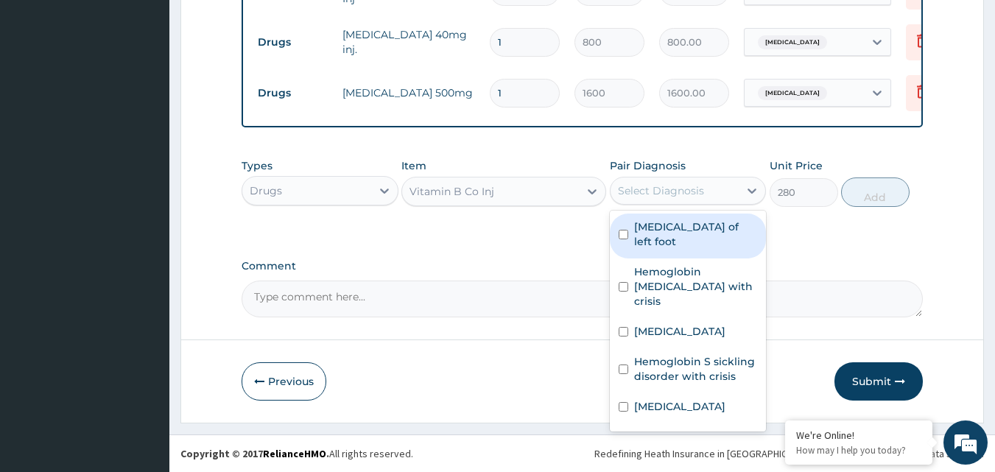
click at [681, 192] on div "Select Diagnosis" at bounding box center [661, 190] width 86 height 15
click at [699, 236] on div "Cellulitis of left foot" at bounding box center [688, 235] width 157 height 45
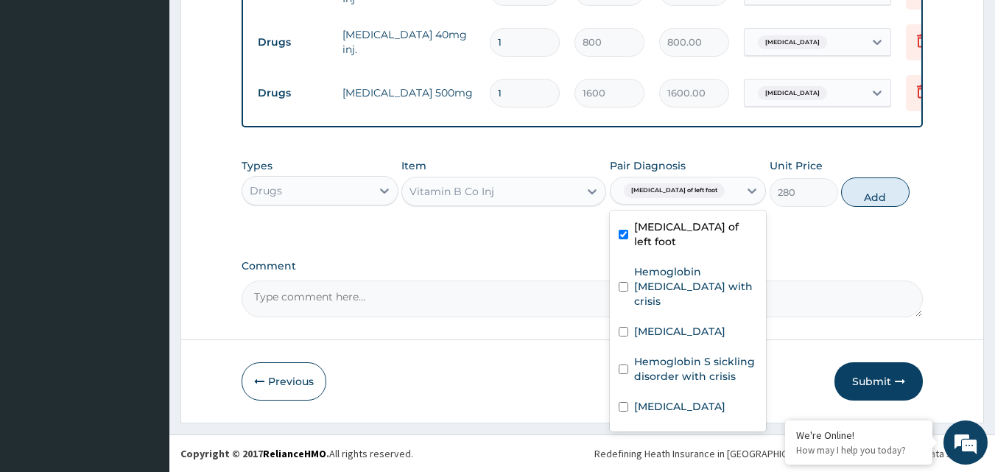
click at [695, 233] on label "Cellulitis of left foot" at bounding box center [696, 233] width 124 height 29
checkbox input "false"
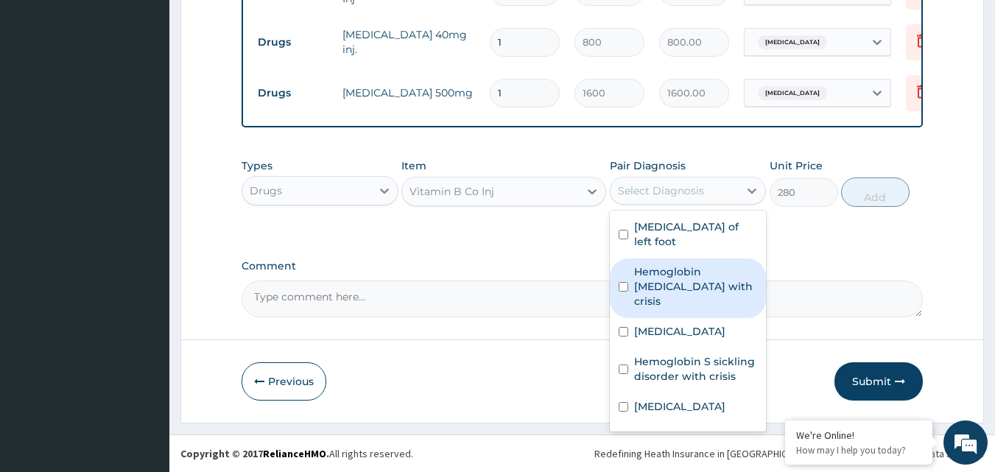
click at [685, 264] on label "Hemoglobin SS disease with crisis" at bounding box center [696, 286] width 124 height 44
checkbox input "true"
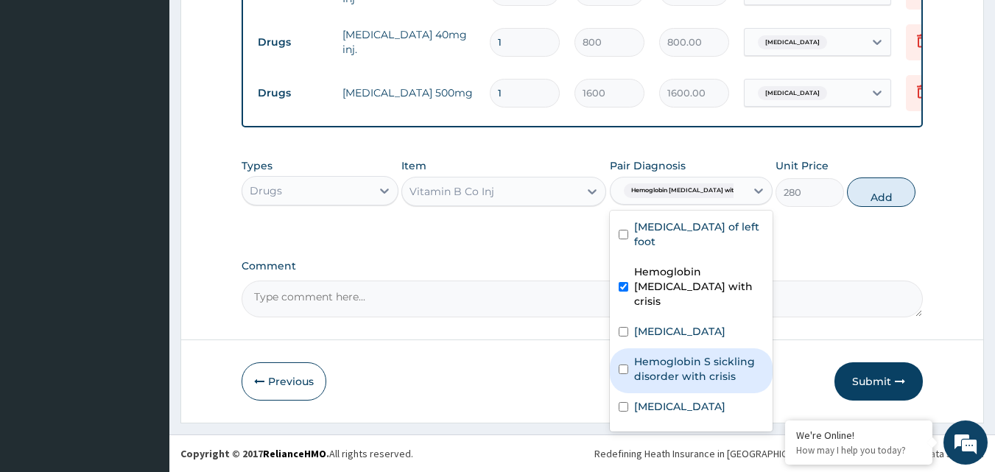
click at [691, 354] on label "Hemoglobin S sickling disorder with crisis" at bounding box center [699, 368] width 130 height 29
checkbox input "true"
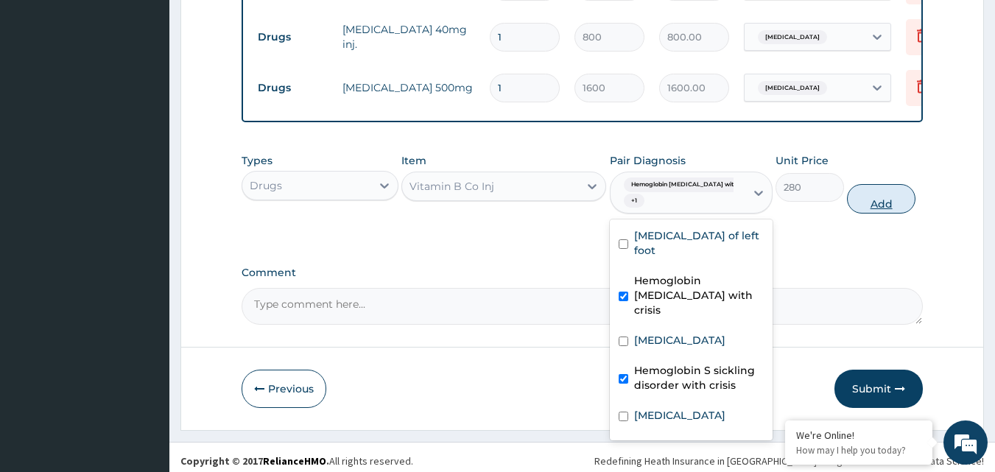
click at [870, 213] on button "Add" at bounding box center [881, 198] width 68 height 29
click at [870, 214] on div "Types Drugs Item Vitamin B Co Inj Pair Diagnosis option Hemoglobin S sickling d…" at bounding box center [582, 184] width 682 height 76
type input "0"
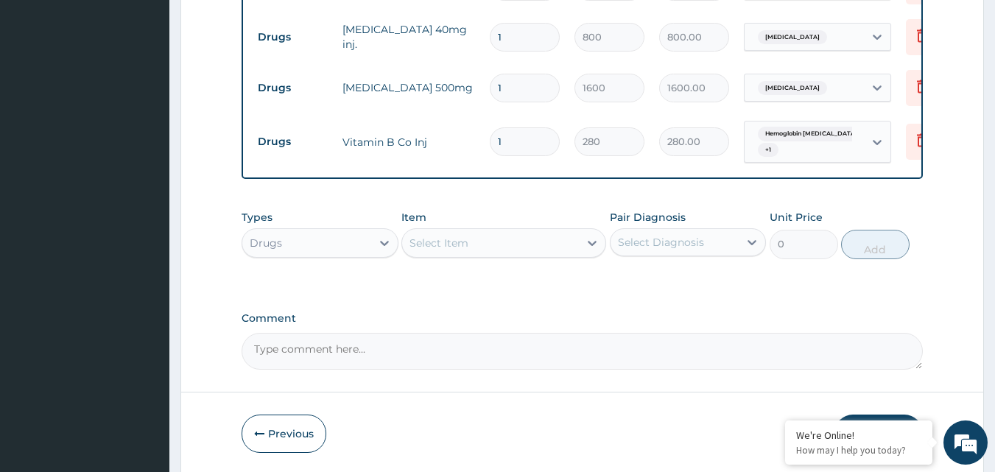
click at [801, 135] on div "Hemoglobin SS disease with cri... + 1" at bounding box center [802, 141] width 100 height 35
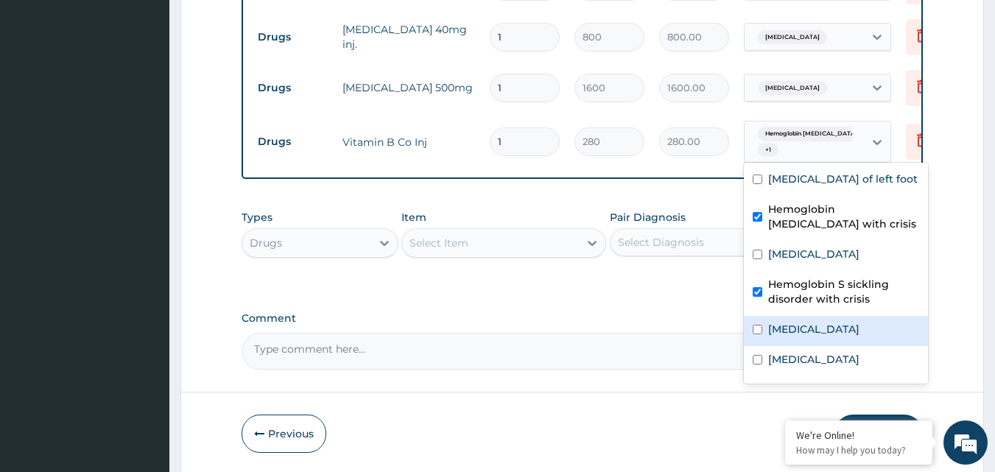
drag, startPoint x: 777, startPoint y: 330, endPoint x: 775, endPoint y: 317, distance: 13.3
click at [777, 325] on label "Anemia" at bounding box center [813, 329] width 91 height 15
checkbox input "true"
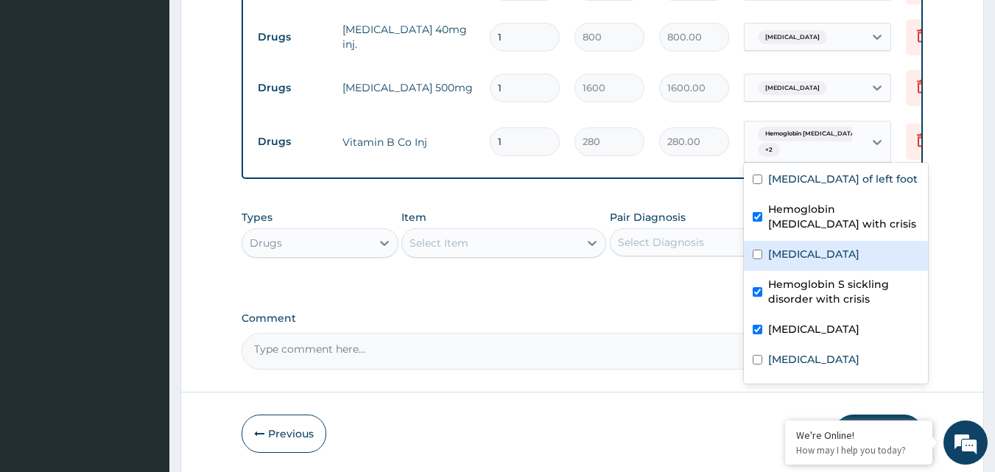
click at [514, 133] on input "1" at bounding box center [525, 141] width 70 height 29
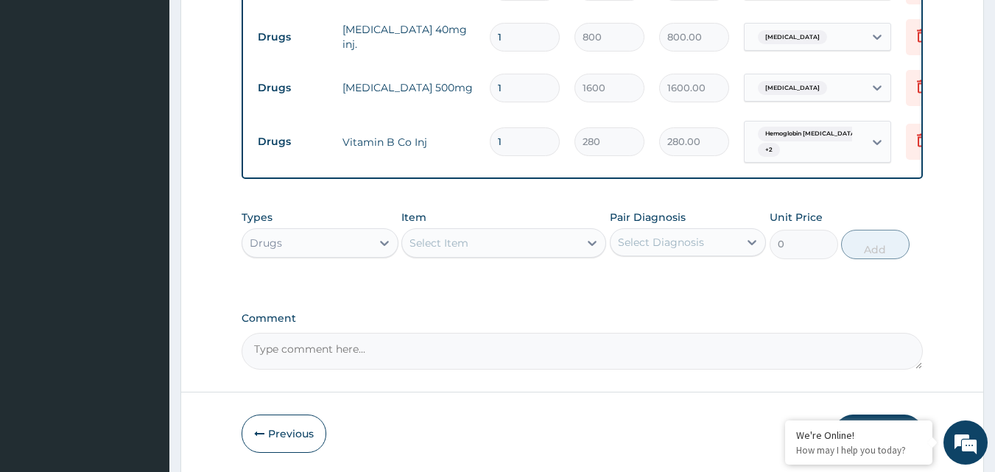
type input "0.00"
type input "4"
type input "1120.00"
type input "4"
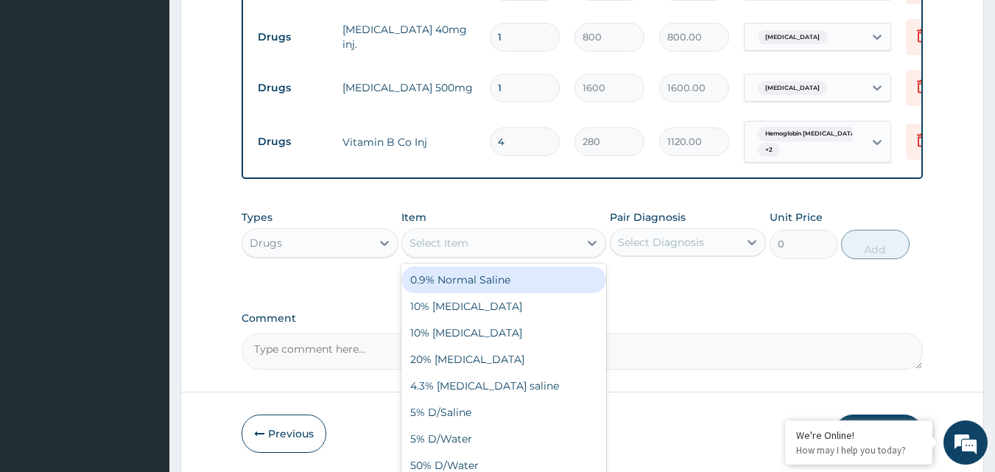
click at [462, 250] on div "Select Item" at bounding box center [438, 243] width 59 height 15
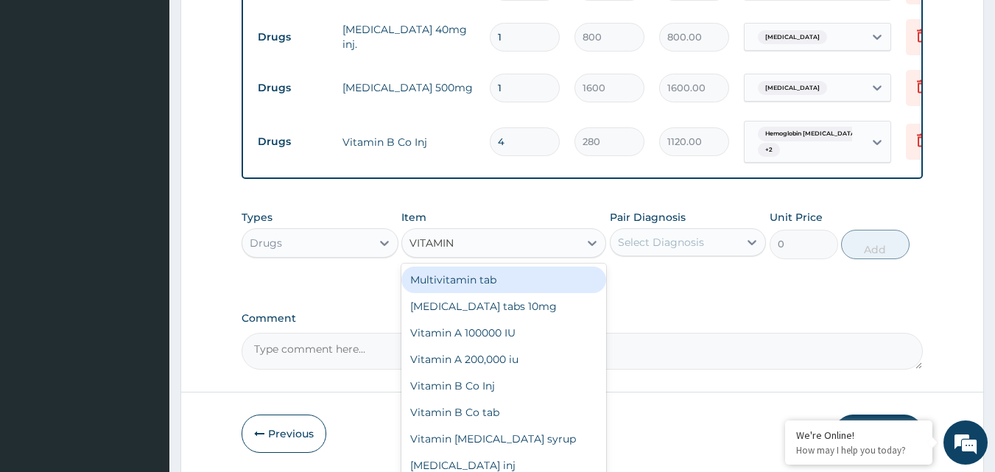
type input "VITAMIN B"
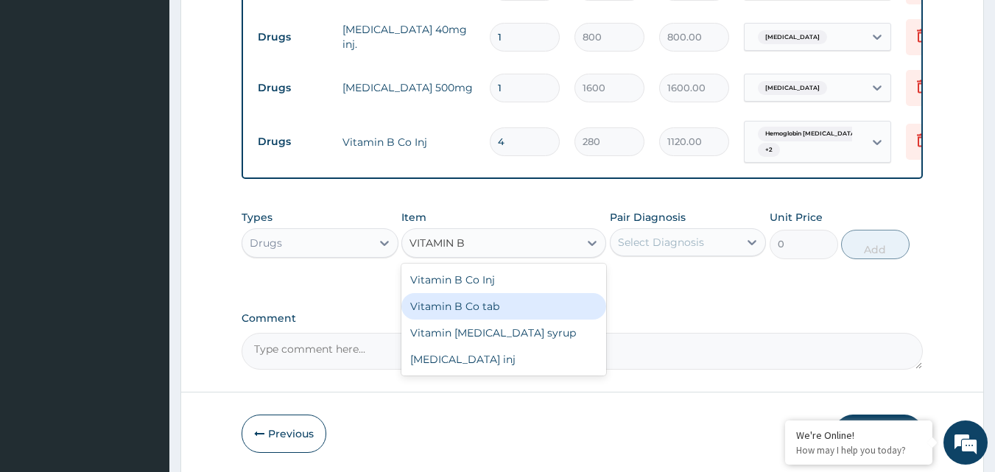
click at [504, 312] on div "Vitamin B Co tab" at bounding box center [503, 306] width 205 height 27
type input "12"
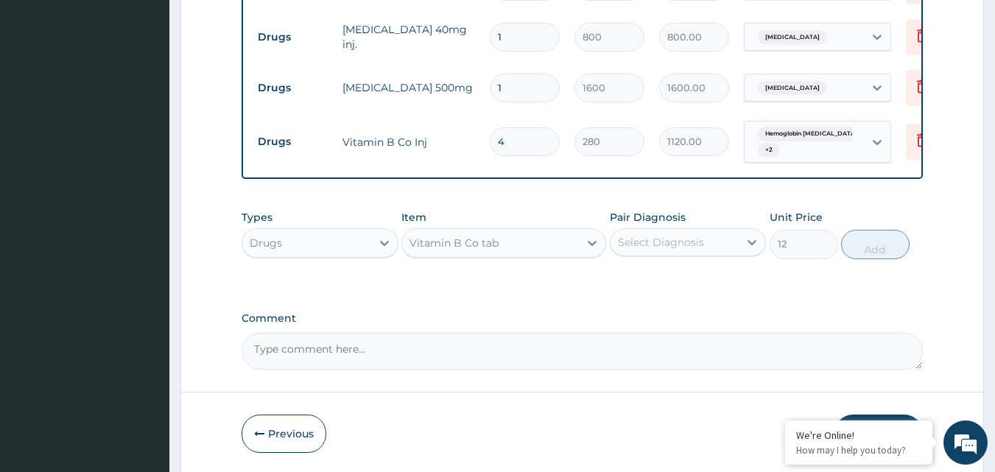
click at [686, 247] on div "Select Diagnosis" at bounding box center [661, 242] width 86 height 15
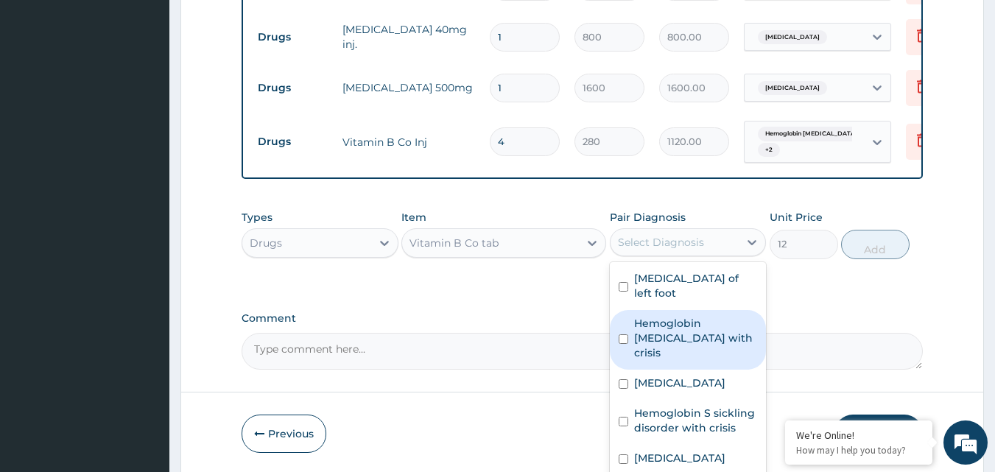
drag, startPoint x: 688, startPoint y: 337, endPoint x: 679, endPoint y: 306, distance: 32.9
click at [687, 337] on div "Hemoglobin SS disease with crisis" at bounding box center [688, 340] width 157 height 60
checkbox input "true"
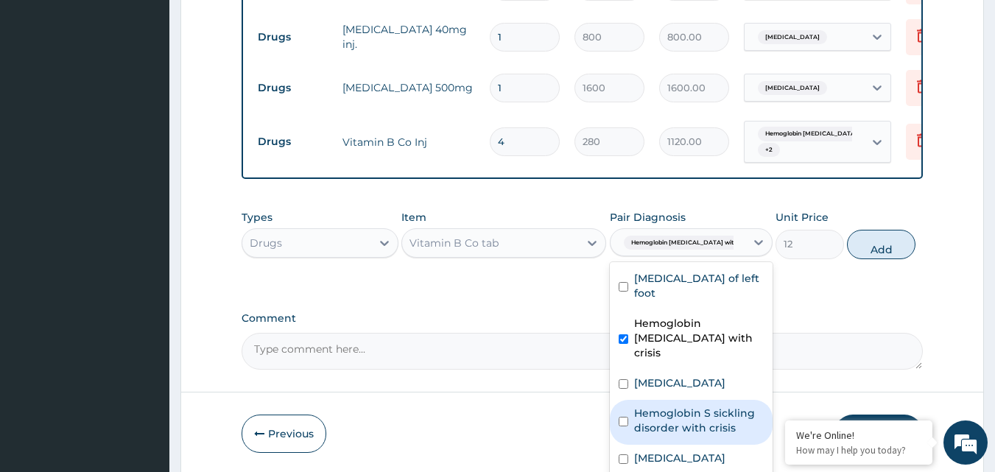
drag, startPoint x: 655, startPoint y: 409, endPoint x: 771, endPoint y: 299, distance: 159.8
click at [653, 409] on label "Hemoglobin S sickling disorder with crisis" at bounding box center [699, 420] width 130 height 29
checkbox input "true"
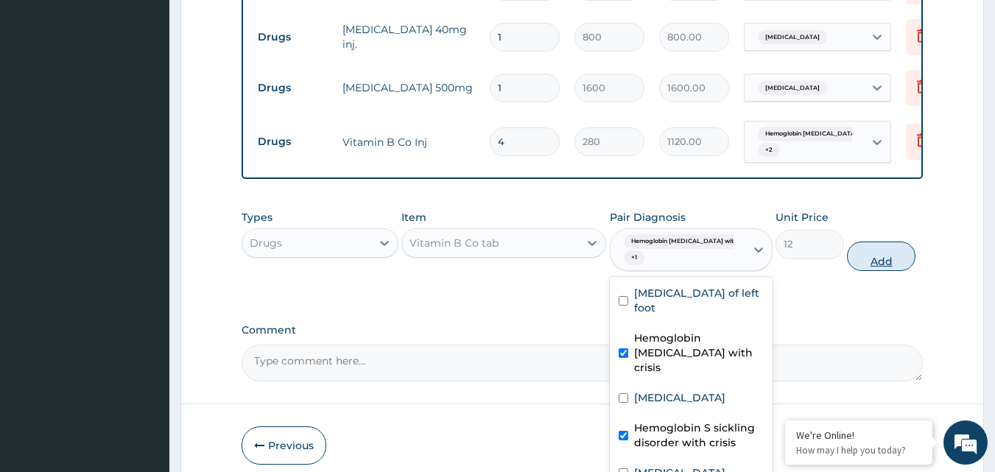
click at [873, 254] on button "Add" at bounding box center [881, 255] width 68 height 29
type input "0"
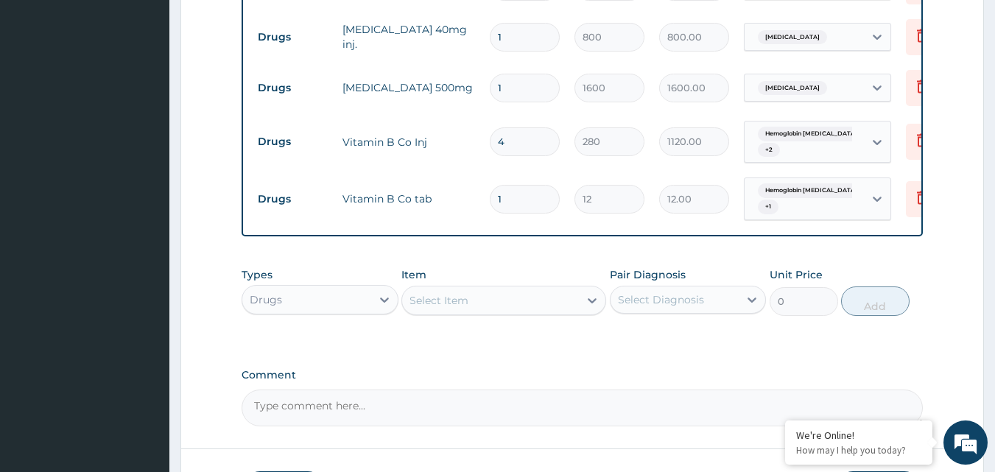
type input "0.00"
type input "7"
type input "84.00"
type input "7"
click at [523, 305] on div "Select Item" at bounding box center [490, 301] width 177 height 24
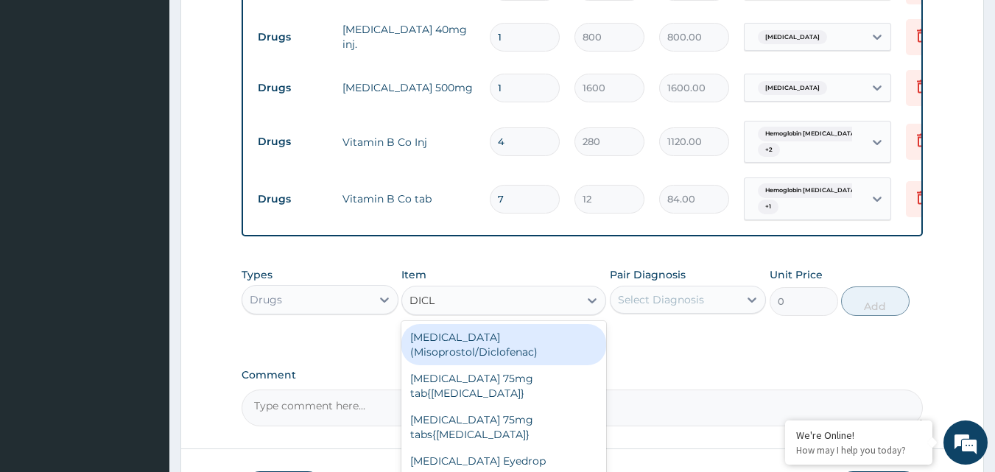
type input "DICLO"
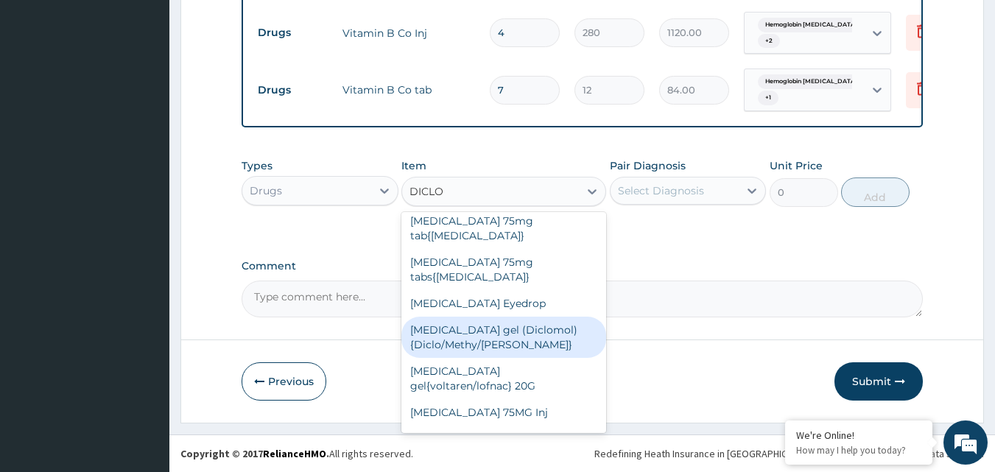
scroll to position [147, 0]
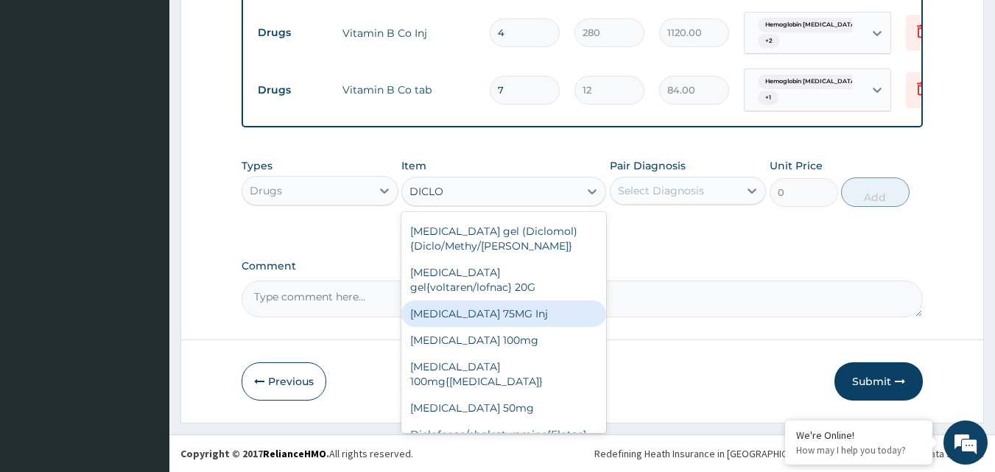
click at [538, 300] on div "[MEDICAL_DATA] 75MG Inj" at bounding box center [503, 313] width 205 height 27
type input "240"
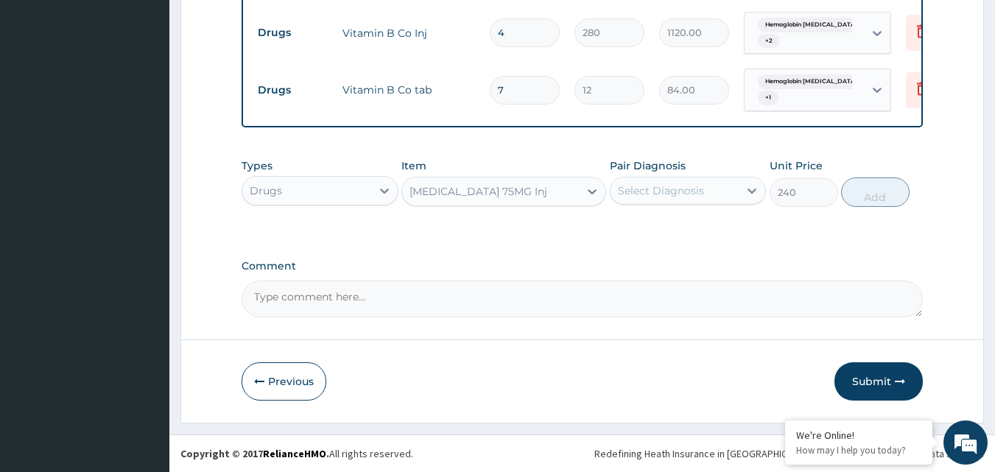
click at [671, 170] on label "Pair Diagnosis" at bounding box center [648, 165] width 76 height 15
click at [676, 187] on div "Select Diagnosis" at bounding box center [661, 190] width 86 height 15
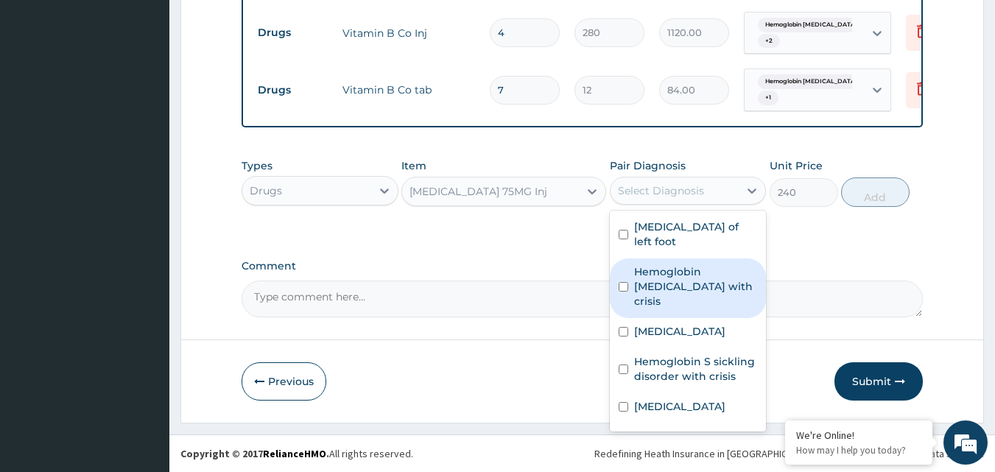
click at [707, 264] on label "Hemoglobin SS disease with crisis" at bounding box center [696, 286] width 124 height 44
checkbox input "true"
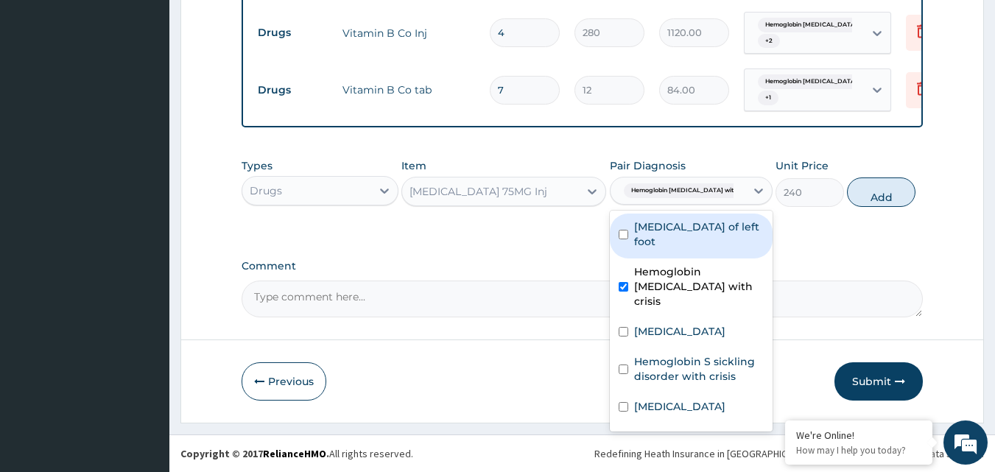
click at [709, 217] on div "Cellulitis of left foot" at bounding box center [691, 235] width 163 height 45
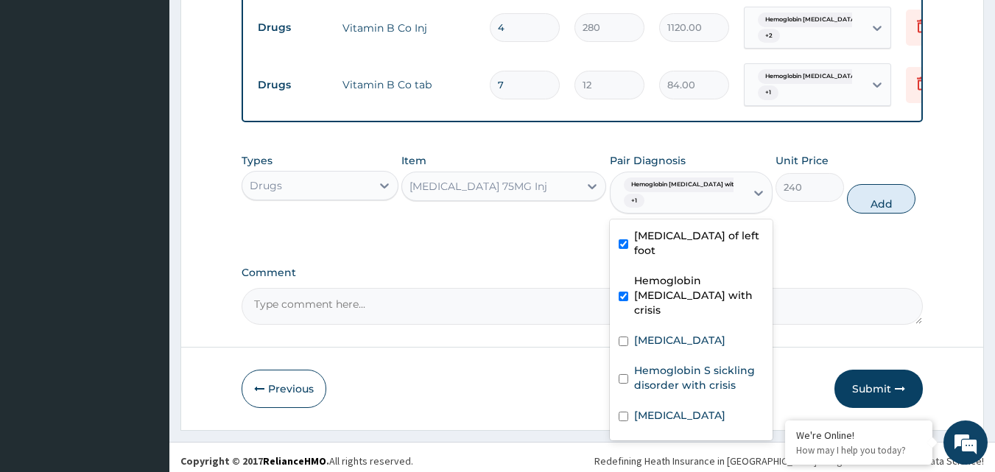
checkbox input "true"
click at [674, 363] on label "Hemoglobin S sickling disorder with crisis" at bounding box center [699, 377] width 130 height 29
checkbox input "true"
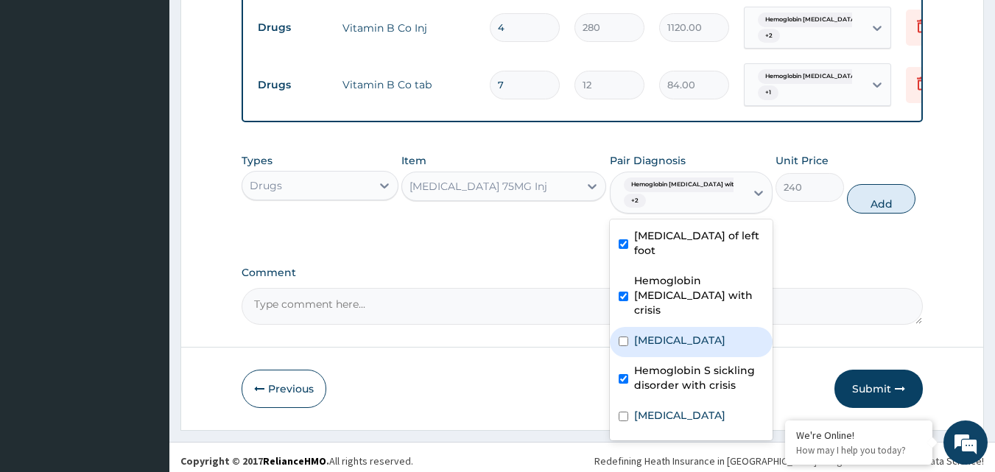
click at [682, 333] on label "Chest pain" at bounding box center [679, 340] width 91 height 15
checkbox input "true"
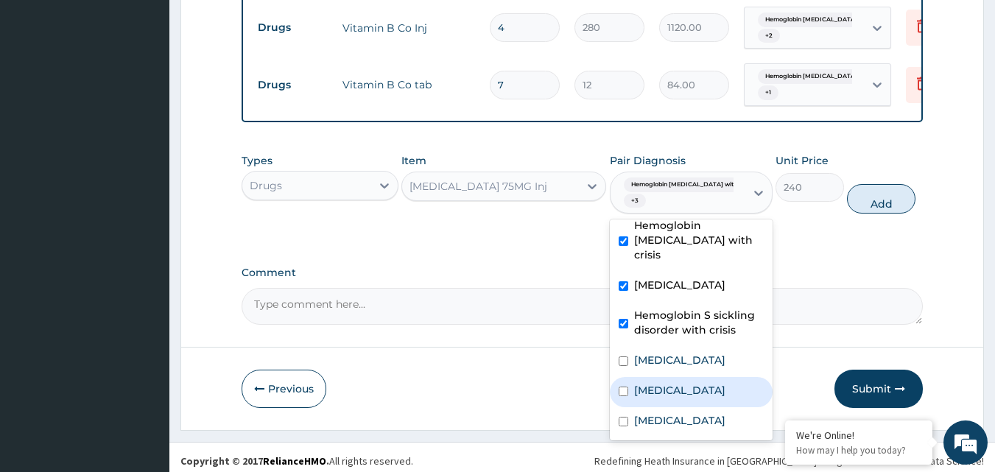
click at [689, 383] on label "Acute gastritis" at bounding box center [679, 390] width 91 height 15
checkbox input "true"
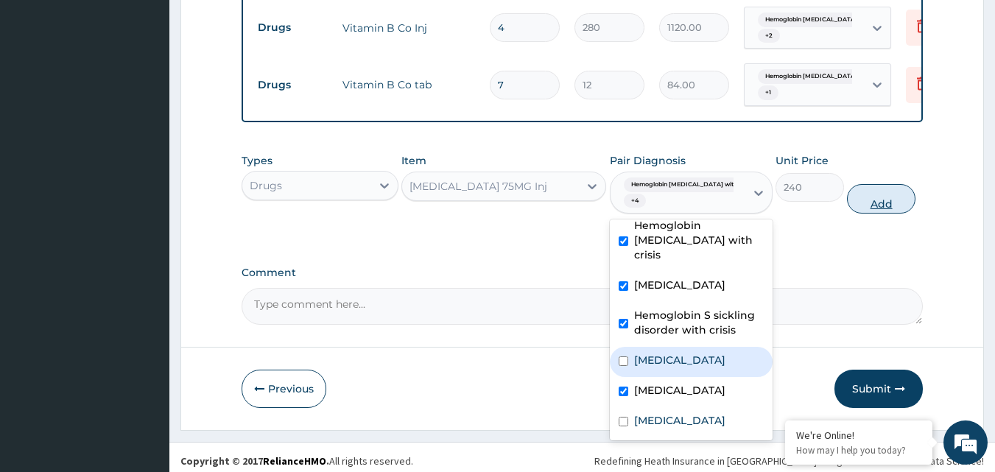
click at [869, 213] on button "Add" at bounding box center [881, 198] width 68 height 29
type input "0"
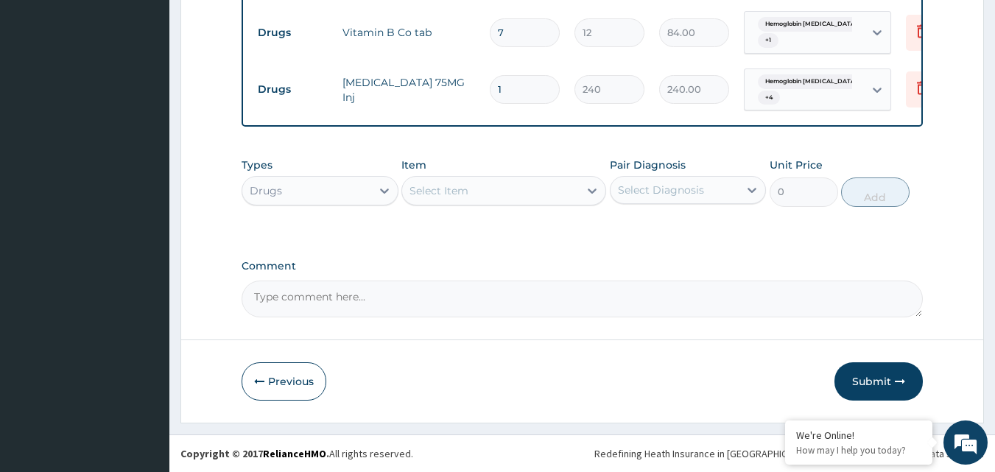
scroll to position [1392, 0]
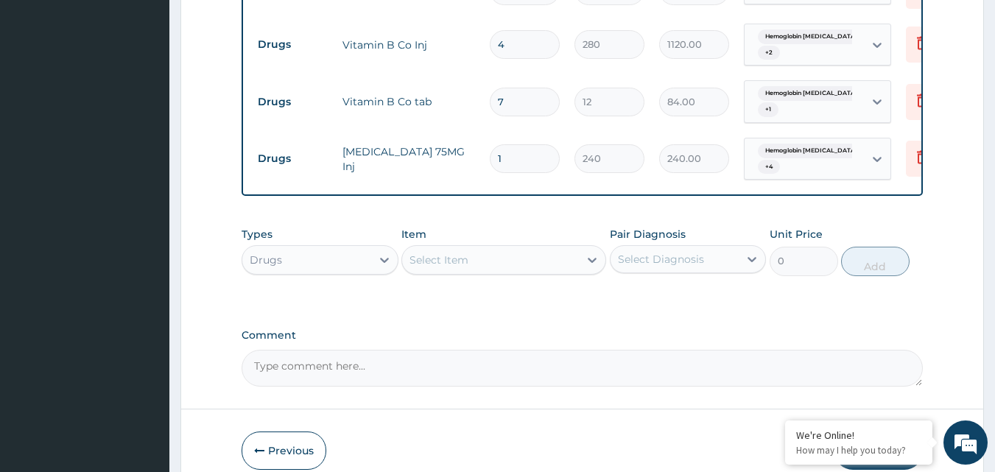
click at [536, 260] on div "Select Item" at bounding box center [490, 260] width 177 height 24
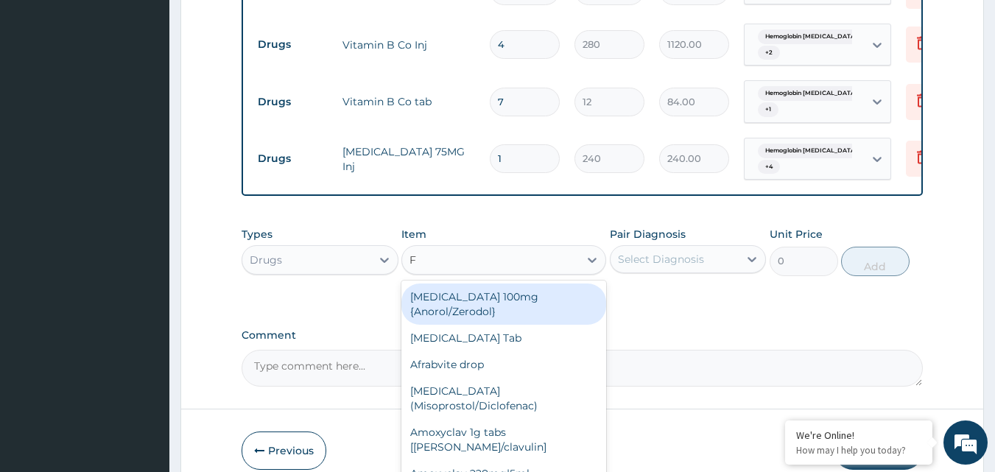
type input "F"
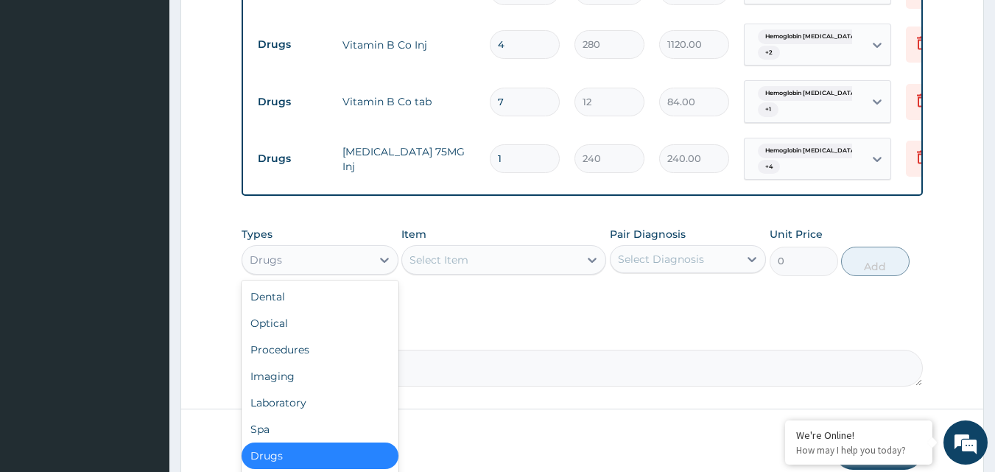
click at [365, 264] on div "Drugs" at bounding box center [306, 260] width 129 height 24
click at [289, 400] on div "Laboratory" at bounding box center [319, 402] width 157 height 27
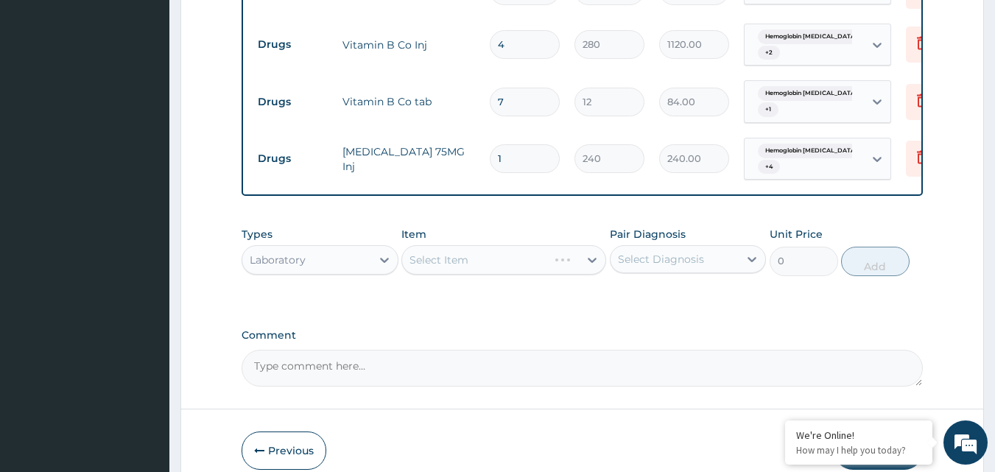
click at [526, 267] on div "Select Item" at bounding box center [503, 259] width 205 height 29
click at [635, 259] on div "Select Diagnosis" at bounding box center [661, 259] width 86 height 15
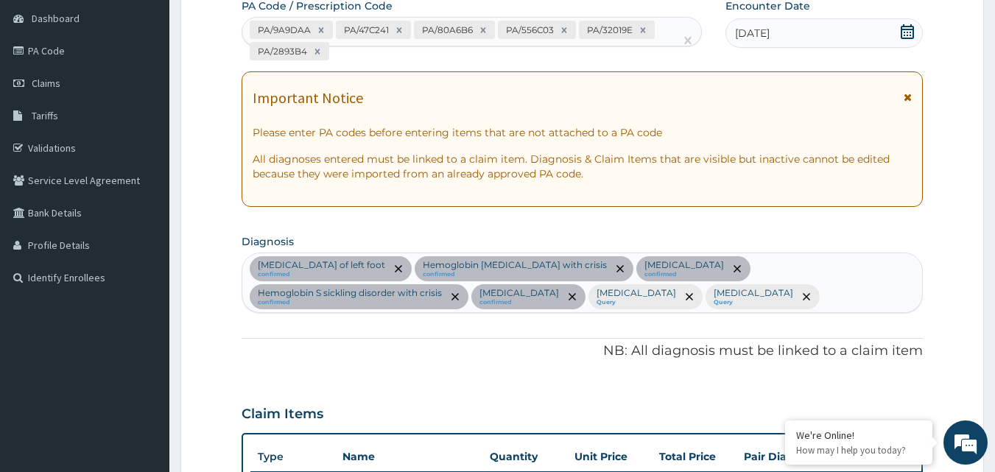
scroll to position [141, 0]
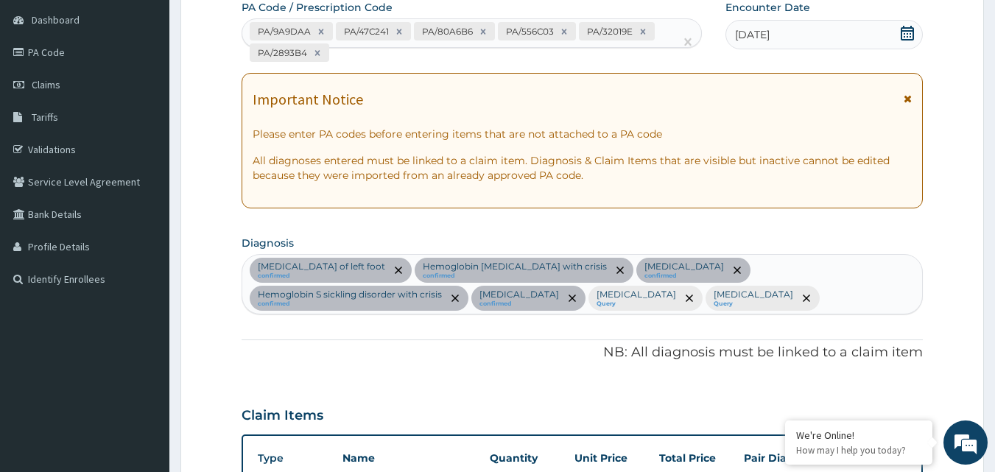
click at [634, 303] on div "Cellulitis of left foot confirmed Hemoglobin SS disease with crisis confirmed C…" at bounding box center [582, 284] width 680 height 59
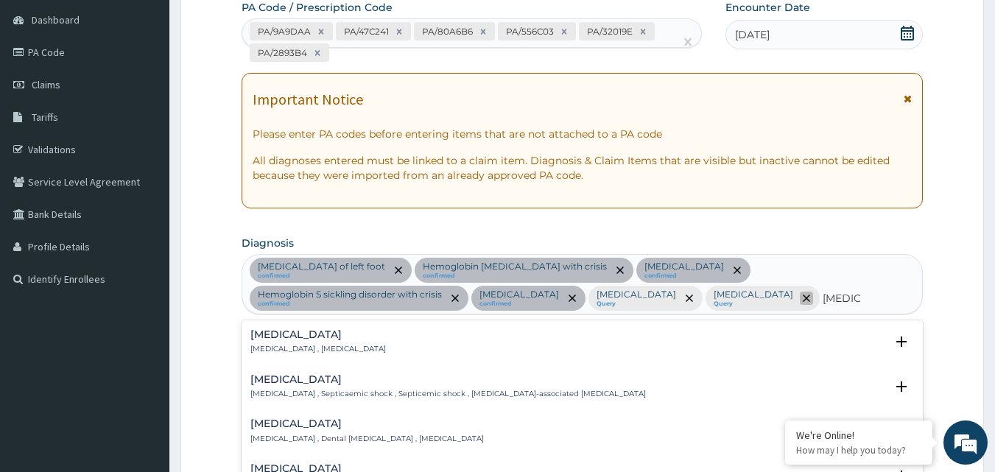
click at [802, 297] on icon "remove selection option" at bounding box center [805, 297] width 7 height 7
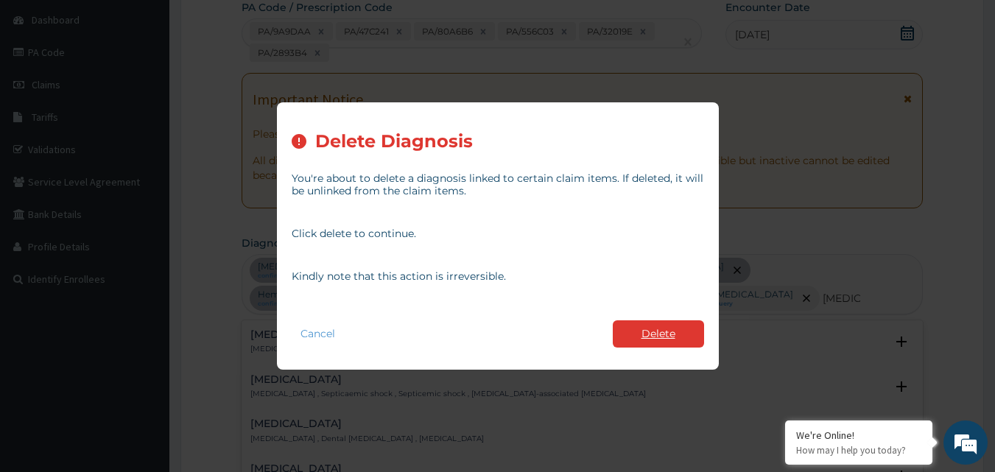
type input "[MEDICAL_DATA]"
drag, startPoint x: 659, startPoint y: 333, endPoint x: 654, endPoint y: 322, distance: 11.9
click at [658, 330] on button "Delete" at bounding box center [657, 333] width 91 height 27
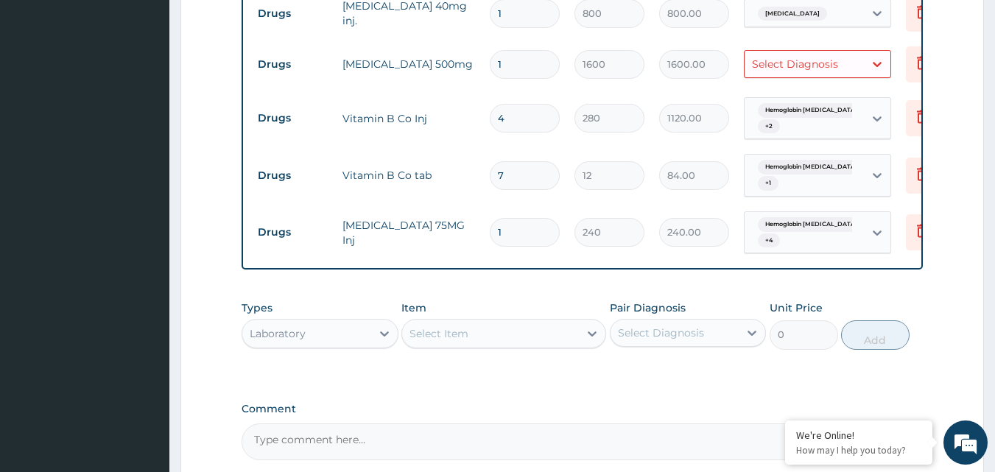
scroll to position [1466, 0]
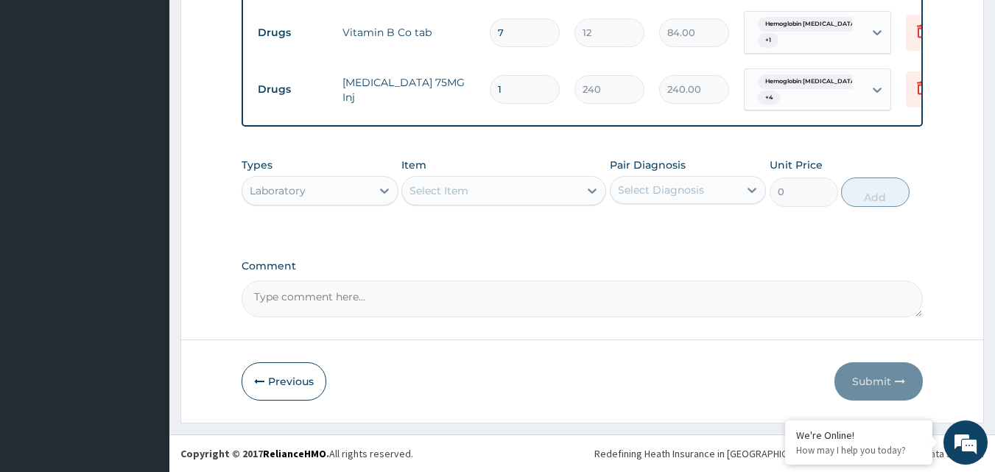
click at [549, 194] on div "Select Item" at bounding box center [490, 191] width 177 height 24
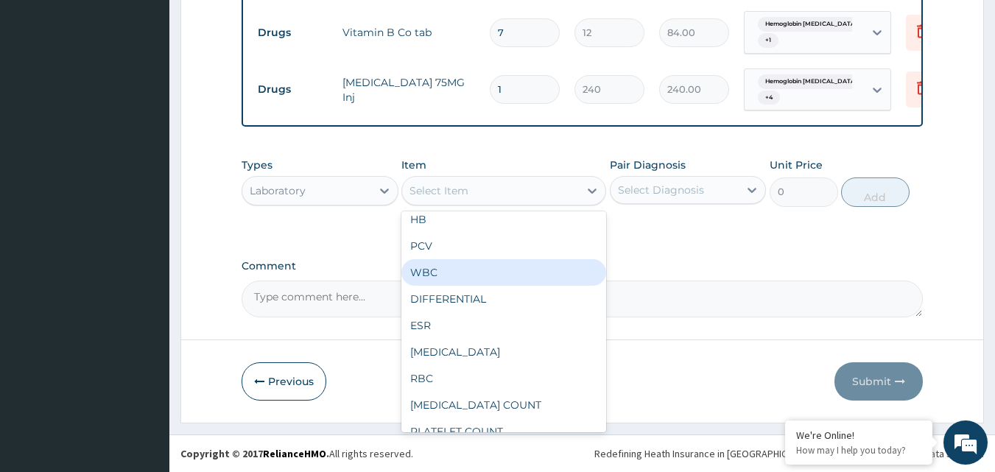
scroll to position [0, 0]
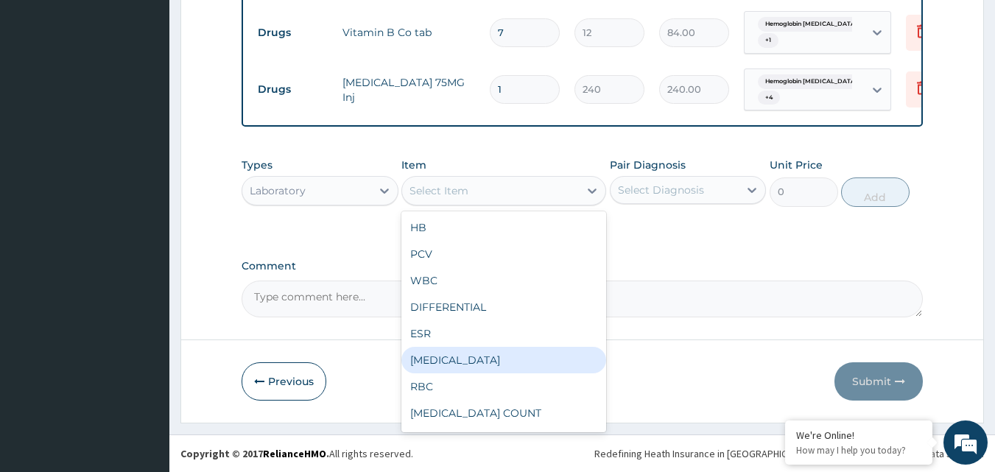
click at [506, 351] on div "[MEDICAL_DATA]" at bounding box center [503, 360] width 205 height 27
type input "2125"
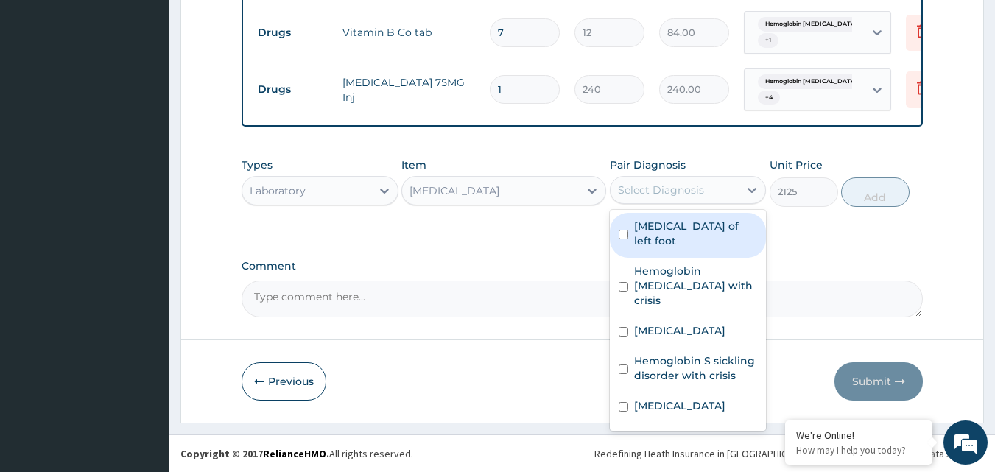
drag, startPoint x: 732, startPoint y: 194, endPoint x: 713, endPoint y: 225, distance: 37.0
click at [731, 194] on div "Select Diagnosis" at bounding box center [674, 190] width 129 height 24
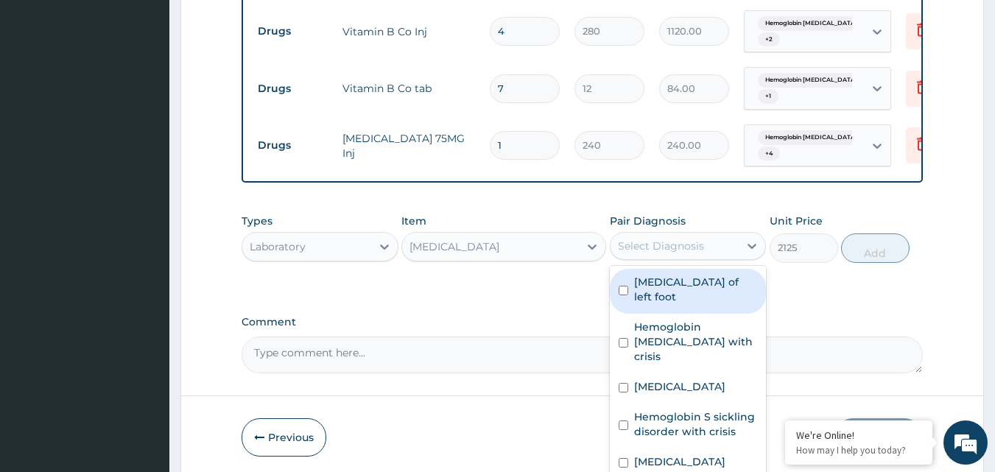
scroll to position [1466, 0]
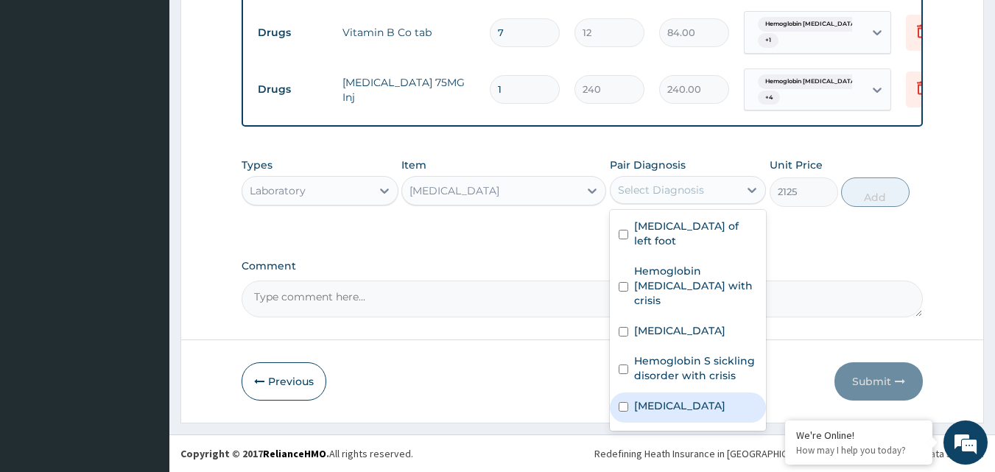
click at [666, 398] on label "Anemia" at bounding box center [679, 405] width 91 height 15
checkbox input "true"
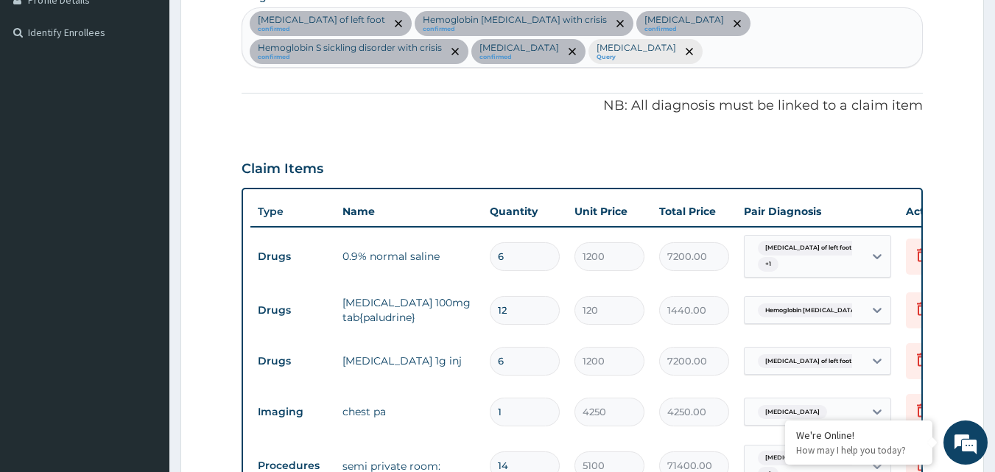
scroll to position [361, 0]
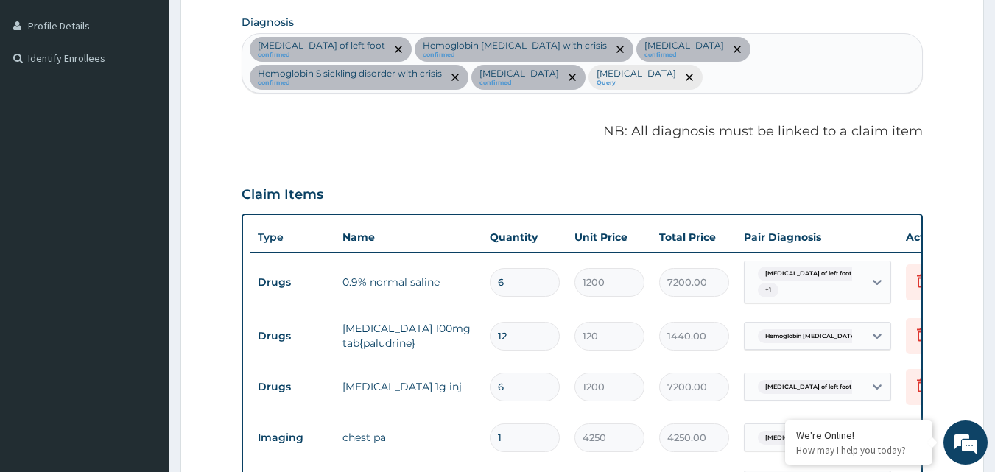
click at [543, 78] on div "Cellulitis of left foot confirmed Hemoglobin SS disease with crisis confirmed C…" at bounding box center [582, 63] width 680 height 59
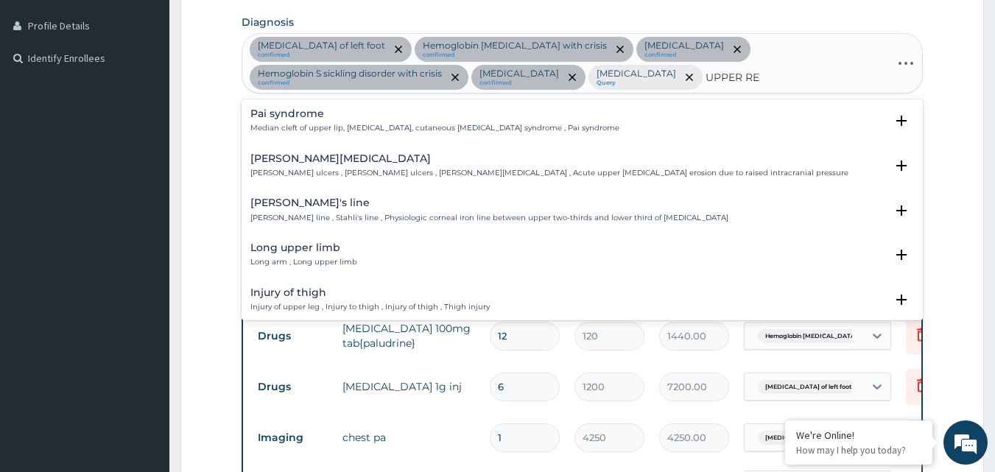
type input "UPPER RES"
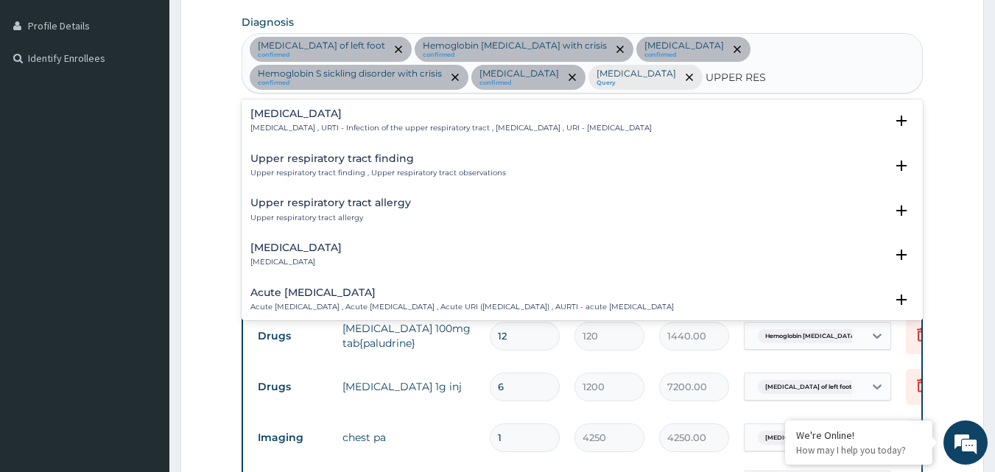
click at [487, 119] on h4 "Upper respiratory infection" at bounding box center [450, 113] width 401 height 11
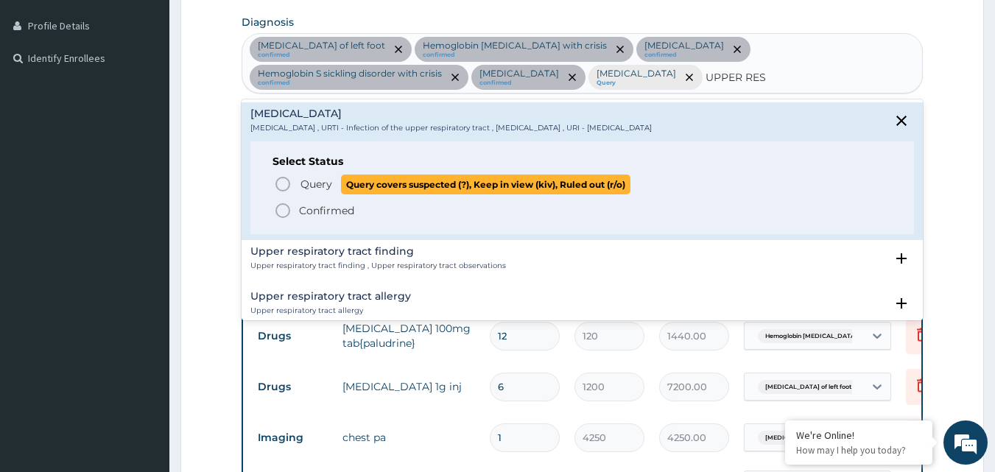
click at [342, 190] on span "Query covers suspected (?), Keep in view (kiv), Ruled out (r/o)" at bounding box center [485, 184] width 289 height 20
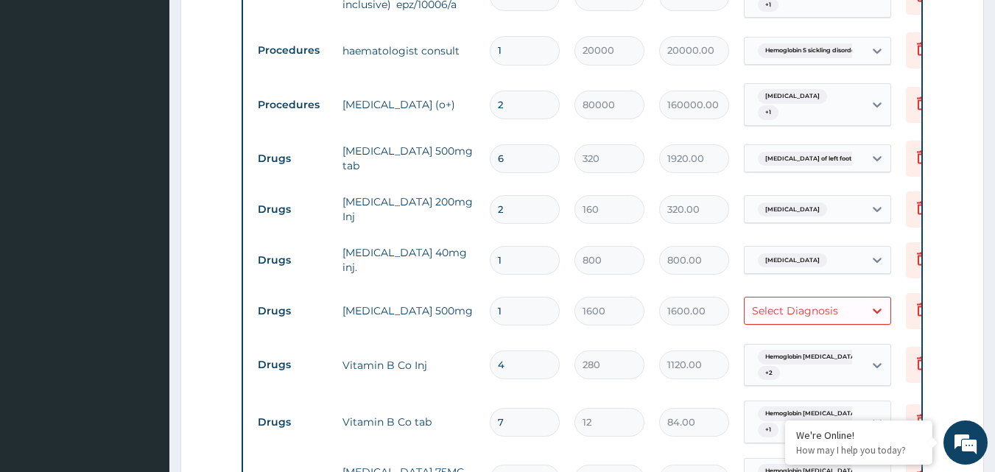
scroll to position [1098, 0]
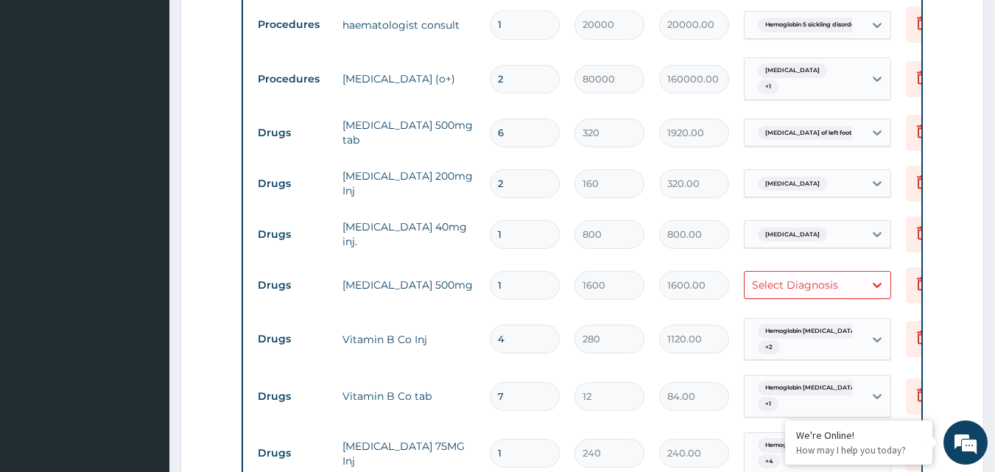
click at [851, 286] on div "Select Diagnosis" at bounding box center [803, 285] width 119 height 24
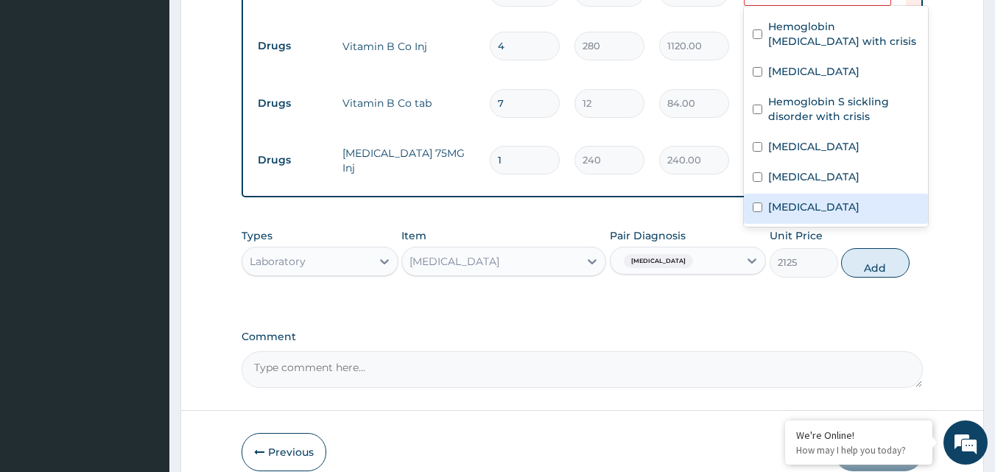
scroll to position [1392, 0]
click at [833, 206] on label "Upper respiratory infection" at bounding box center [813, 205] width 91 height 15
checkbox input "true"
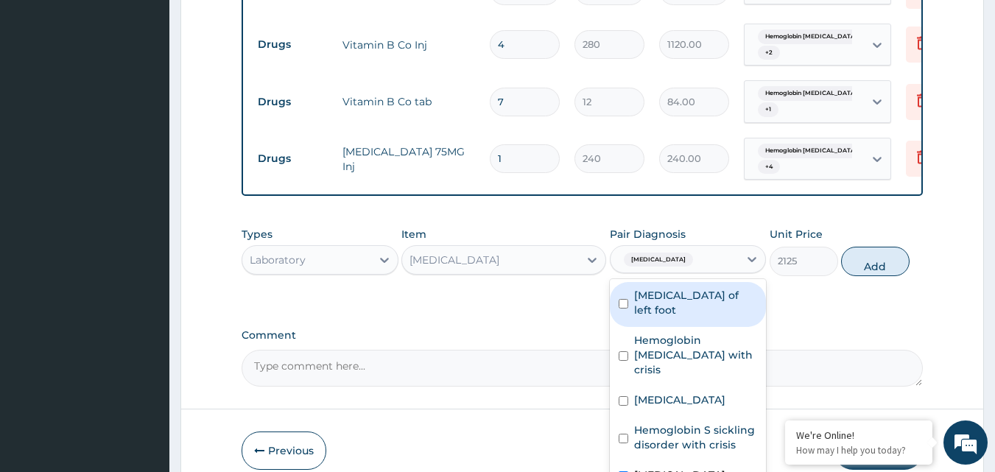
drag, startPoint x: 674, startPoint y: 257, endPoint x: 692, endPoint y: 265, distance: 19.4
click at [674, 258] on div "Anemia" at bounding box center [674, 259] width 129 height 25
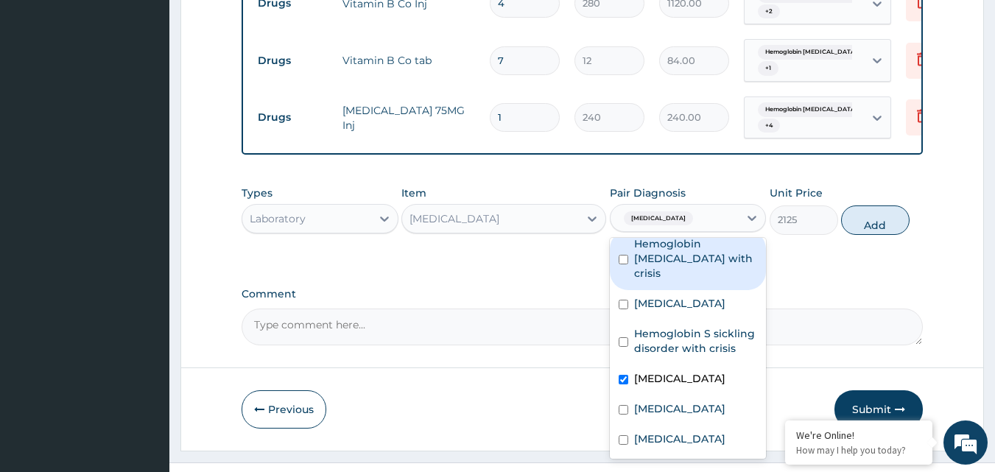
scroll to position [1466, 0]
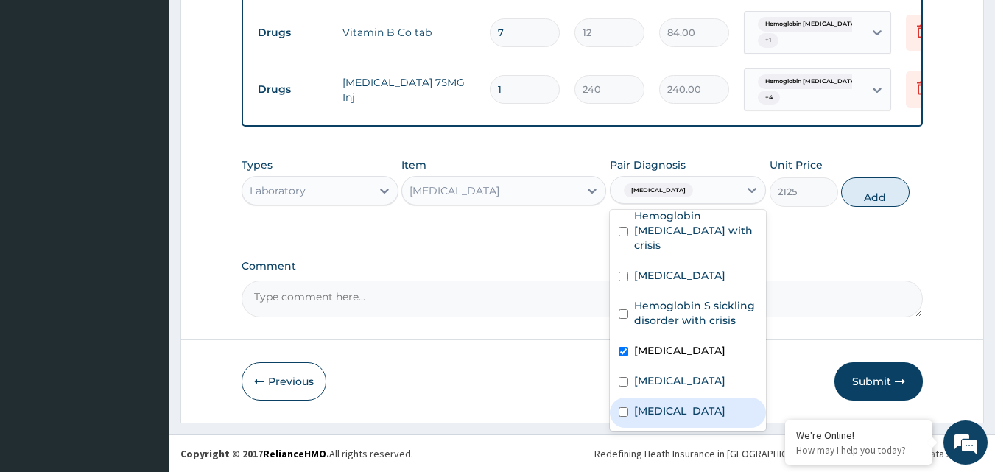
click at [671, 403] on label "Upper respiratory infection" at bounding box center [679, 410] width 91 height 15
checkbox input "true"
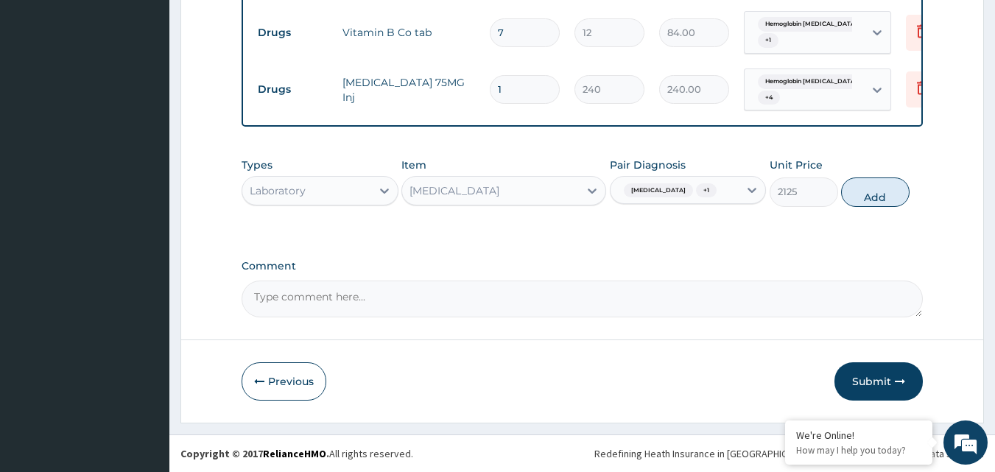
drag, startPoint x: 864, startPoint y: 190, endPoint x: 827, endPoint y: 202, distance: 38.6
click at [864, 191] on button "Add" at bounding box center [875, 191] width 68 height 29
type input "0"
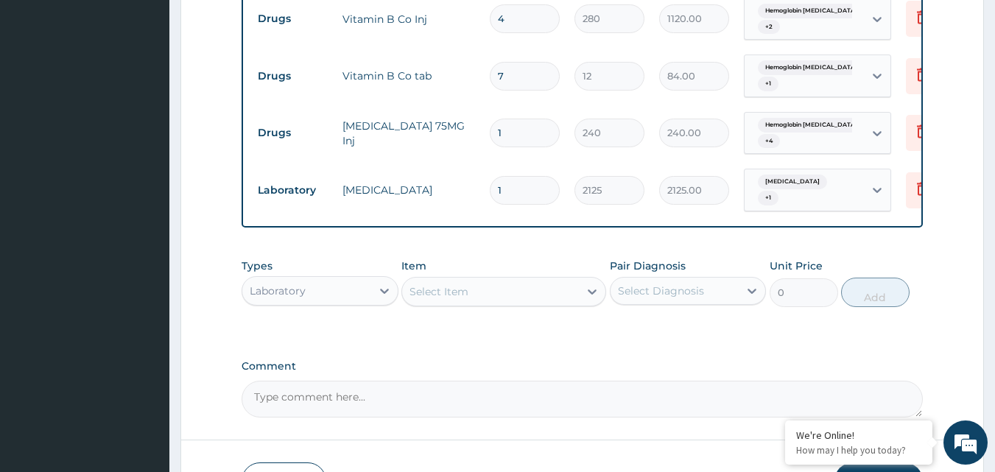
scroll to position [1443, 0]
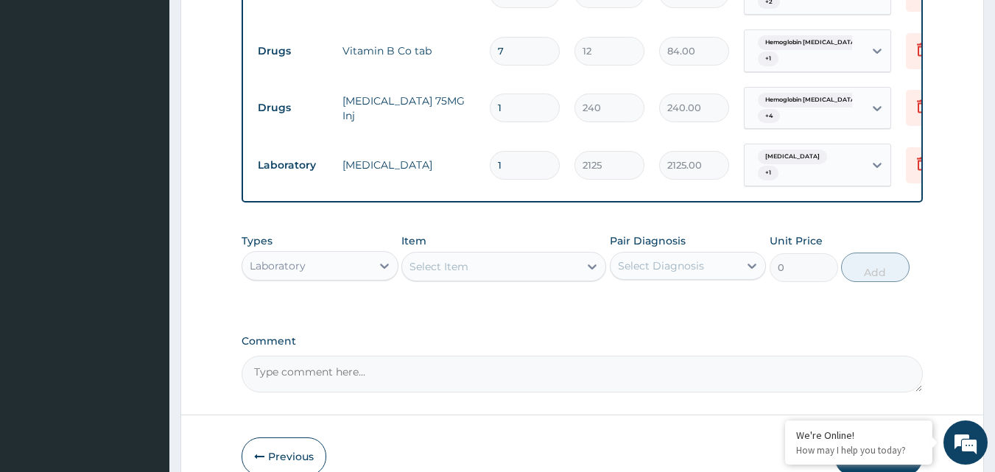
click at [574, 269] on div "Select Item" at bounding box center [490, 267] width 177 height 24
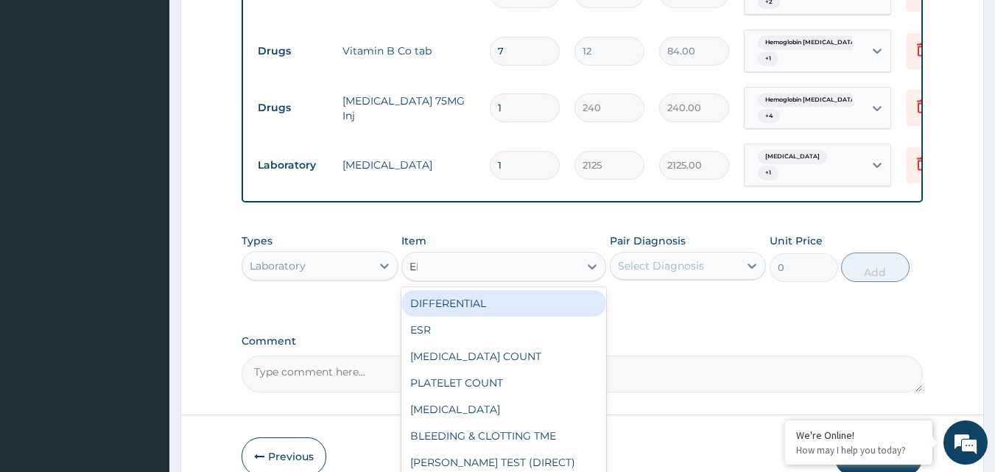
type input "ELE"
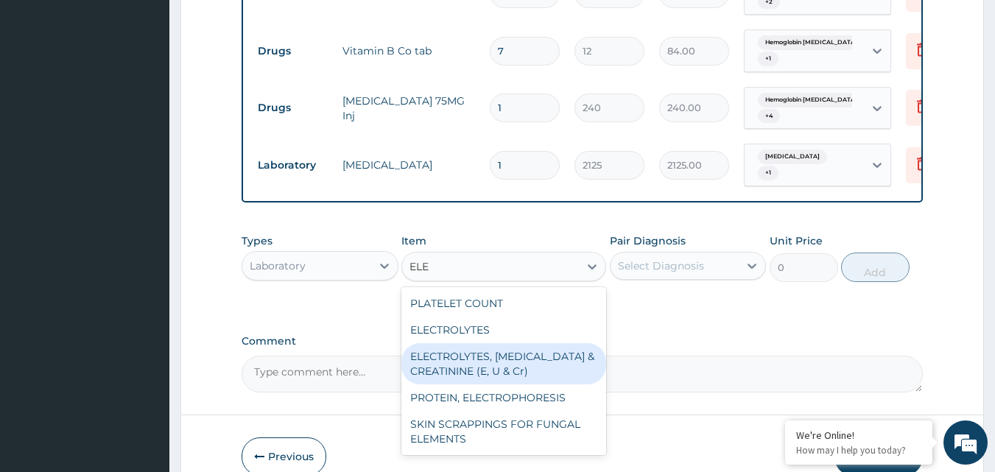
click at [508, 350] on div "ELECTROLYTES, [MEDICAL_DATA] & CREATININE (E, U & Cr)" at bounding box center [503, 363] width 205 height 41
type input "7225"
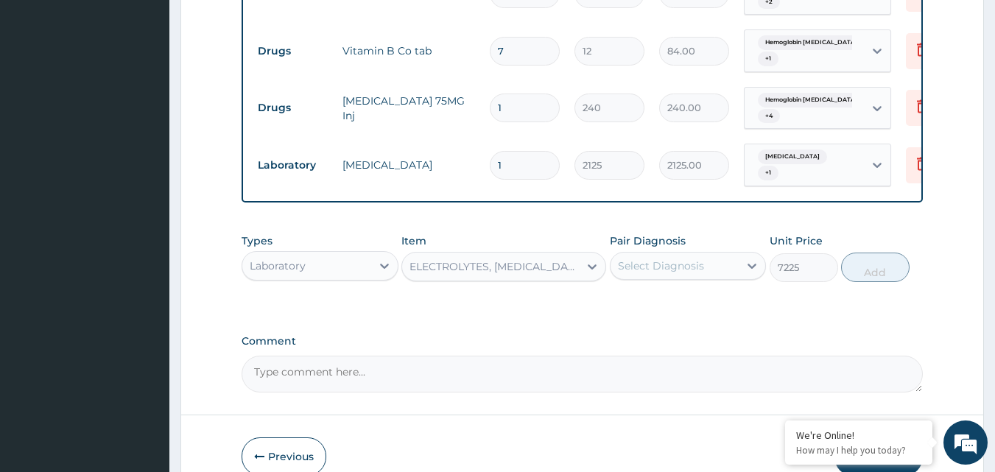
click at [688, 269] on div "Select Diagnosis" at bounding box center [661, 265] width 86 height 15
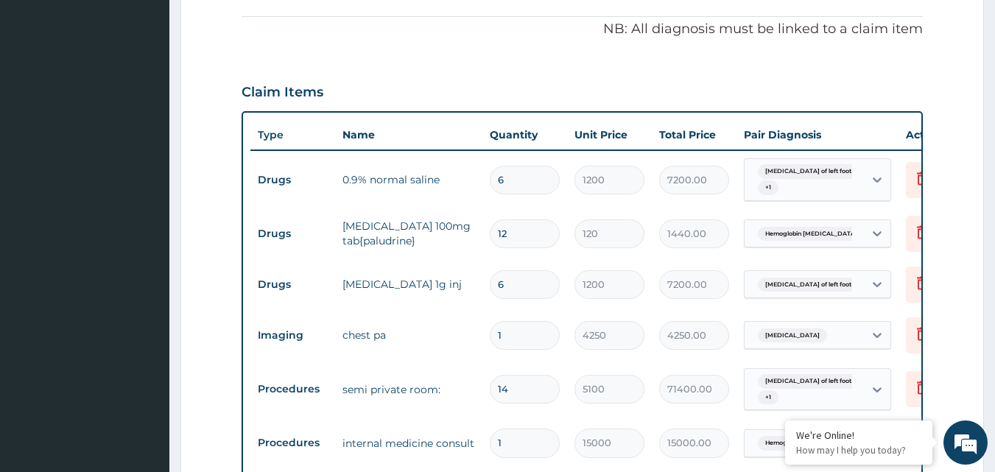
scroll to position [339, 0]
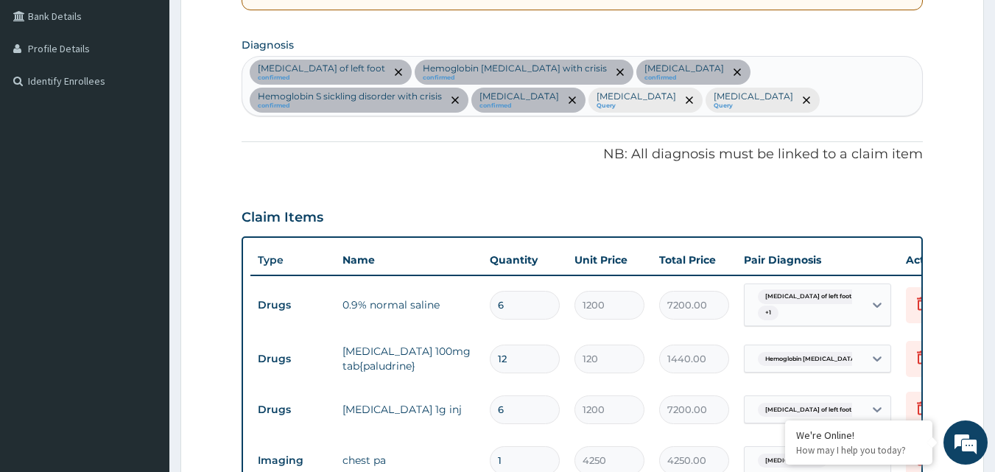
click at [626, 103] on div "Cellulitis of left foot confirmed Hemoglobin SS disease with crisis confirmed C…" at bounding box center [582, 86] width 680 height 59
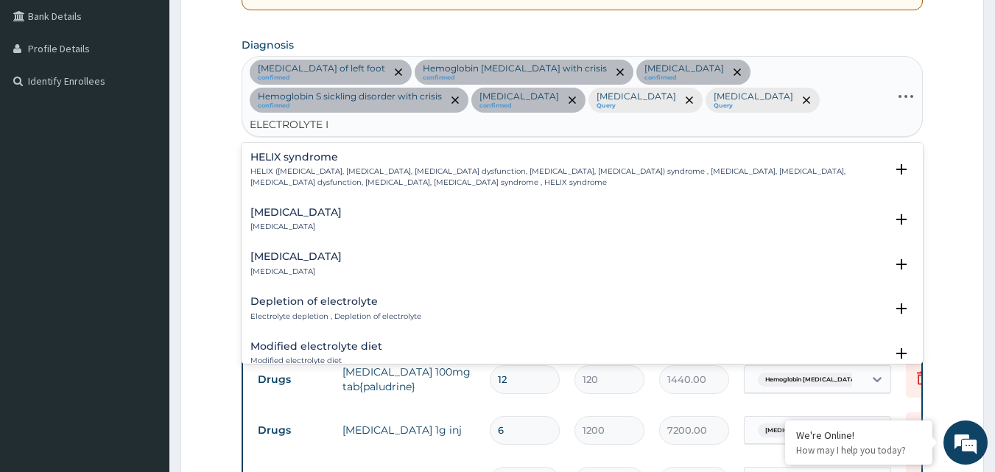
type input "ELECTROLYTE IM"
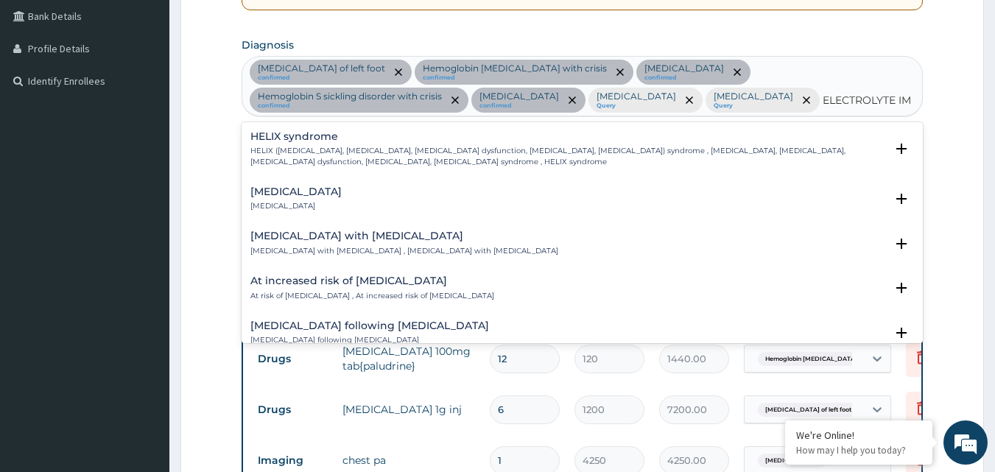
click at [413, 198] on div "Electrolyte imbalance Electrolyte imbalance" at bounding box center [582, 199] width 664 height 26
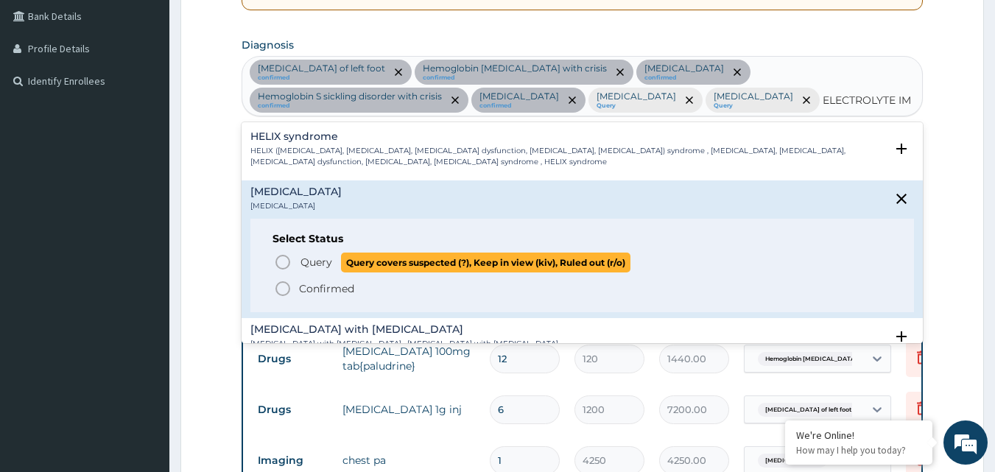
click at [397, 257] on span "Query covers suspected (?), Keep in view (kiv), Ruled out (r/o)" at bounding box center [485, 263] width 289 height 20
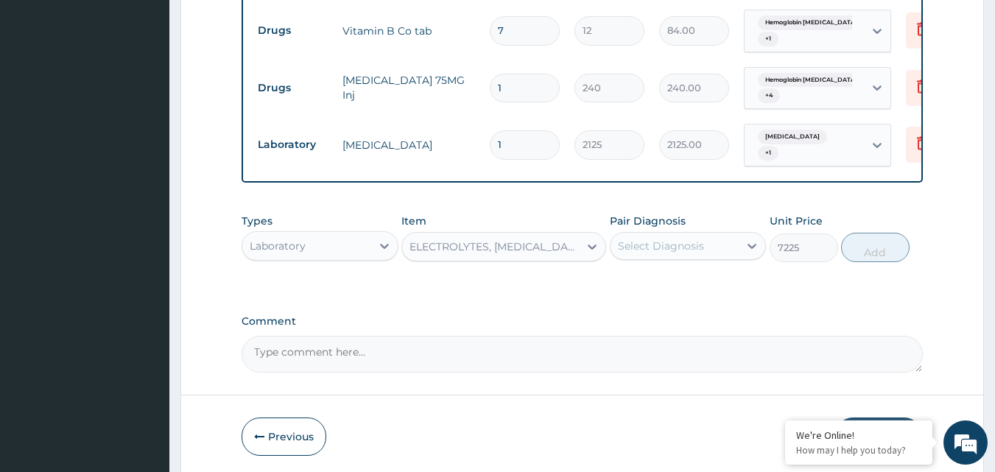
scroll to position [1516, 0]
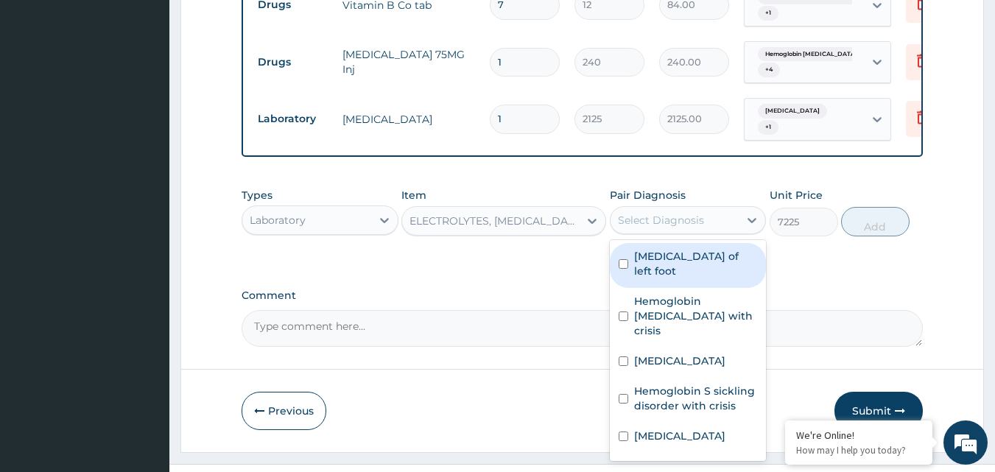
click at [694, 213] on div "Select Diagnosis" at bounding box center [661, 220] width 86 height 15
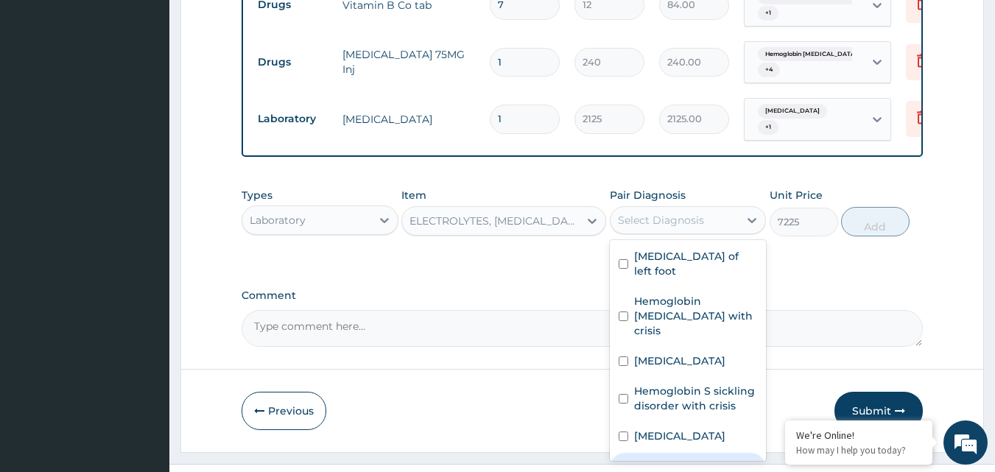
scroll to position [100, 0]
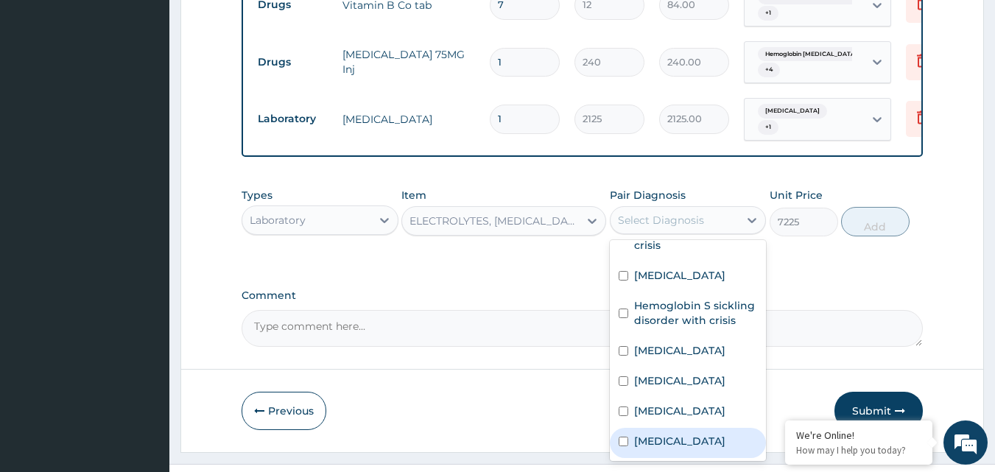
drag, startPoint x: 656, startPoint y: 416, endPoint x: 834, endPoint y: 226, distance: 260.4
click at [656, 434] on label "Electrolyte imbalance" at bounding box center [679, 441] width 91 height 15
checkbox input "true"
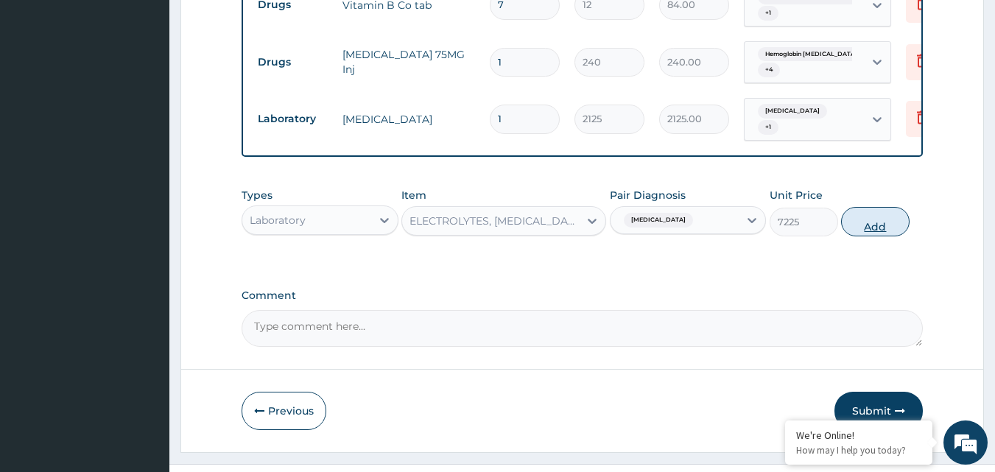
click at [882, 207] on button "Add" at bounding box center [875, 221] width 68 height 29
type input "0"
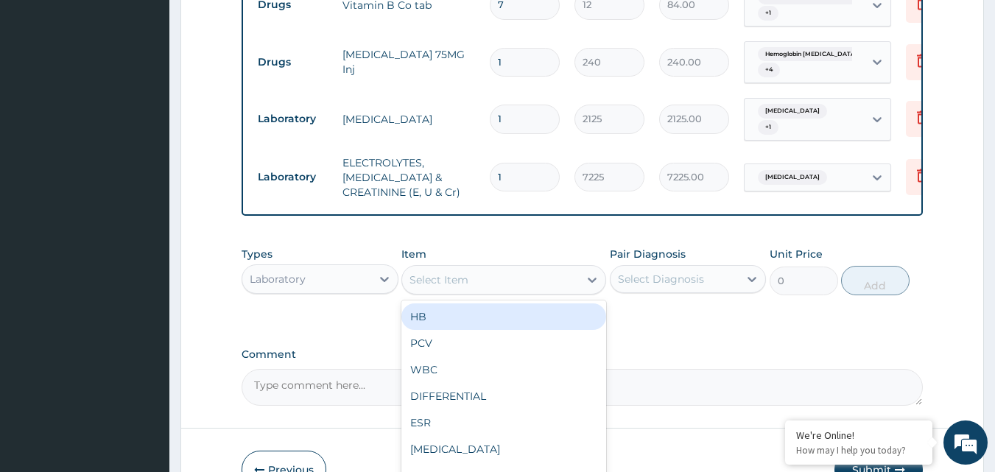
click at [454, 268] on div "Select Item" at bounding box center [490, 280] width 177 height 24
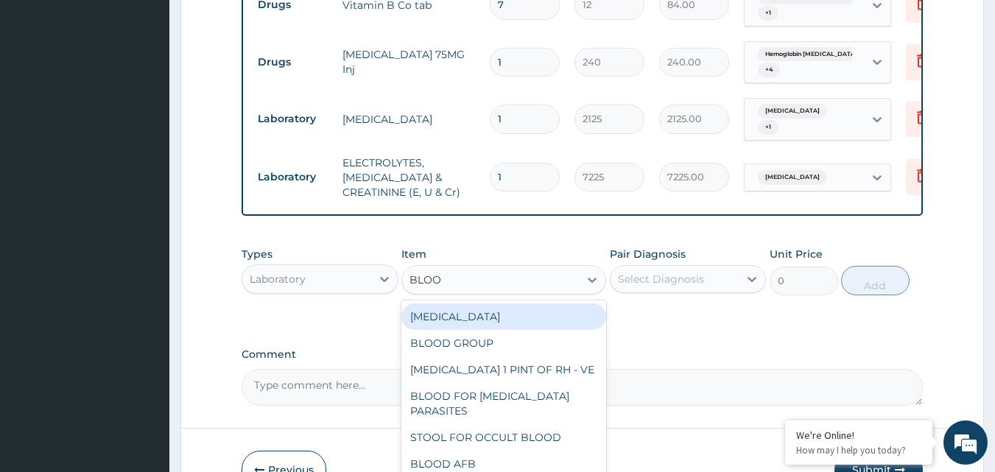
type input "BLOOD"
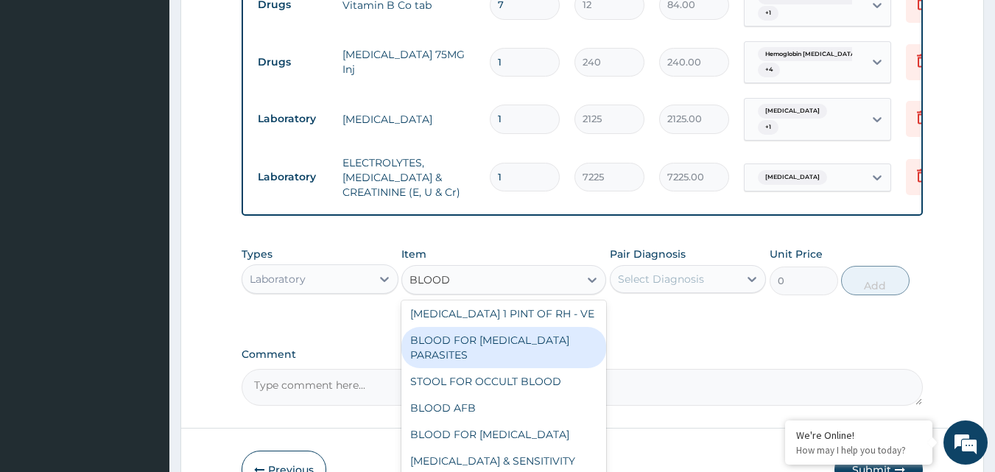
scroll to position [0, 0]
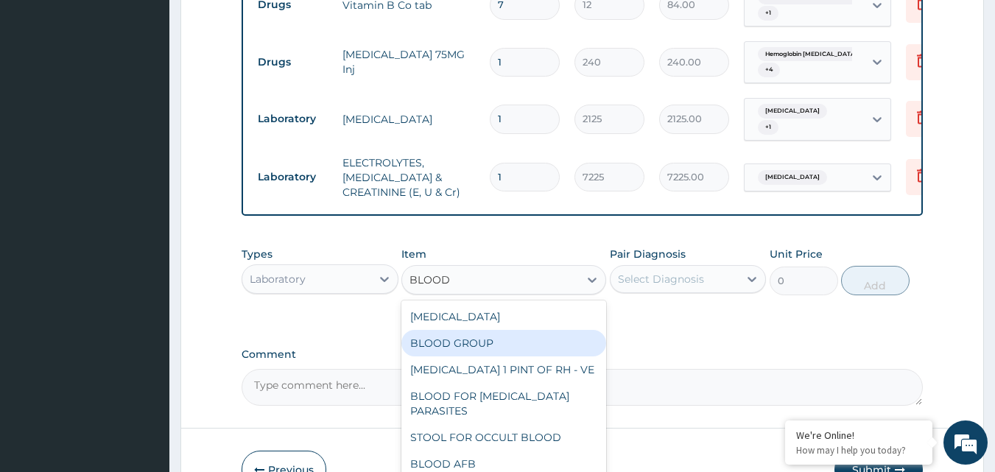
click at [557, 330] on div "BLOOD GROUP" at bounding box center [503, 343] width 205 height 27
type input "850"
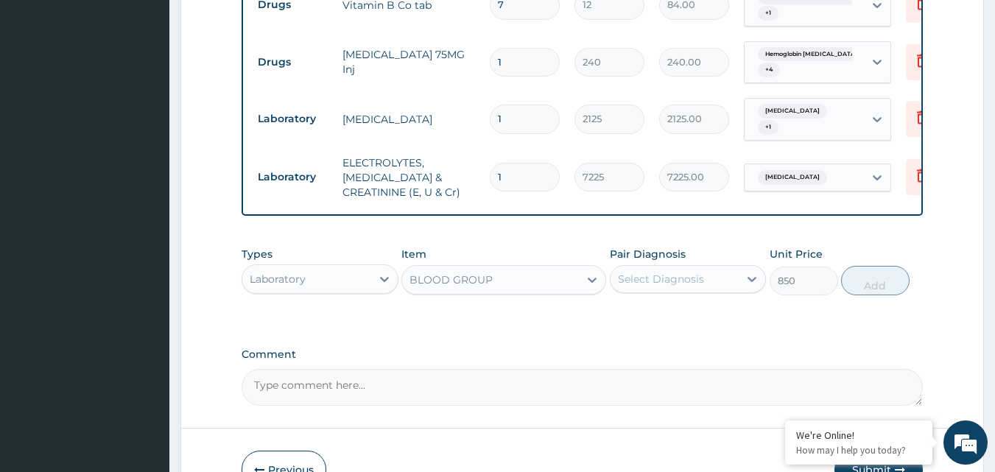
click at [716, 267] on div "Select Diagnosis" at bounding box center [674, 279] width 129 height 24
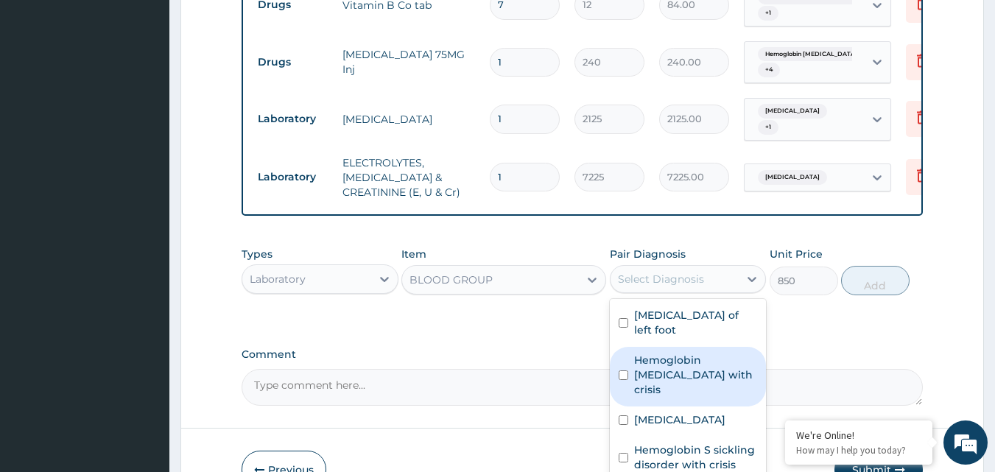
click at [721, 353] on label "Hemoglobin SS disease with crisis" at bounding box center [696, 375] width 124 height 44
checkbox input "true"
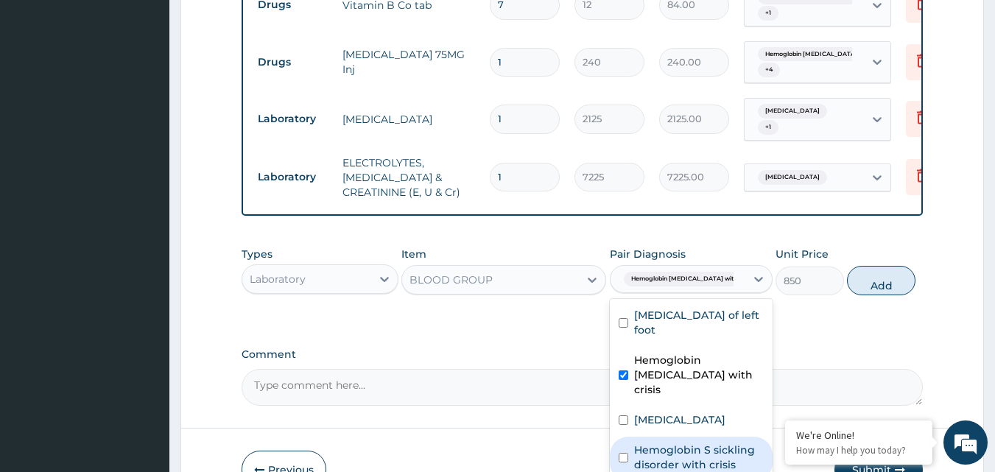
click at [690, 442] on label "Hemoglobin S sickling disorder with crisis" at bounding box center [699, 456] width 130 height 29
checkbox input "true"
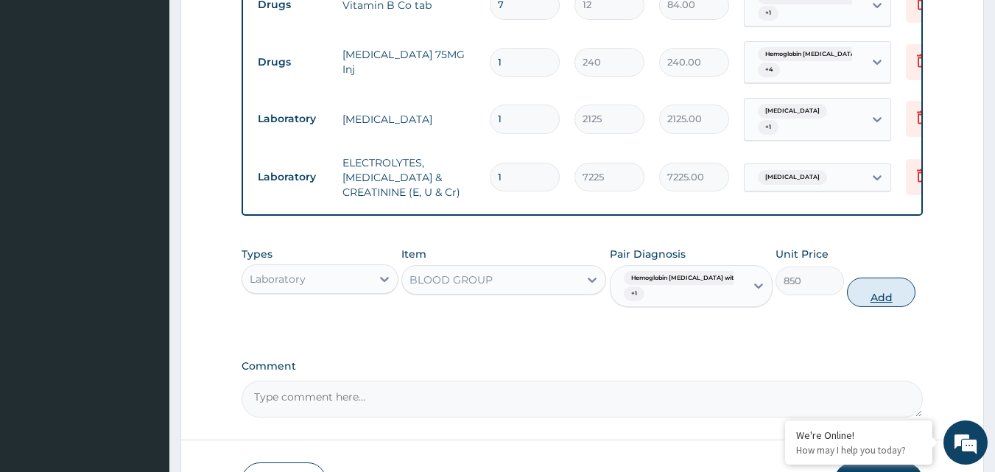
click at [875, 278] on button "Add" at bounding box center [881, 292] width 68 height 29
type input "0"
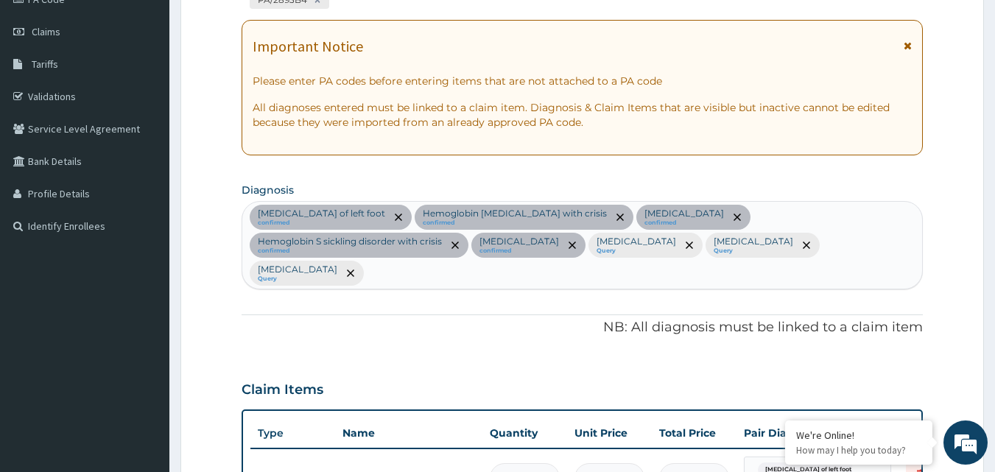
scroll to position [191, 0]
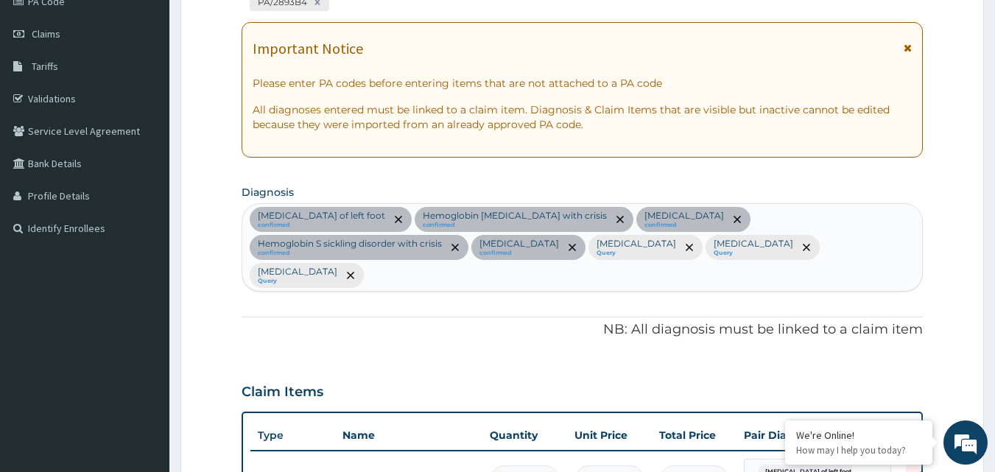
click at [751, 250] on div "Cellulitis of left foot confirmed Hemoglobin SS disease with crisis confirmed C…" at bounding box center [582, 247] width 680 height 86
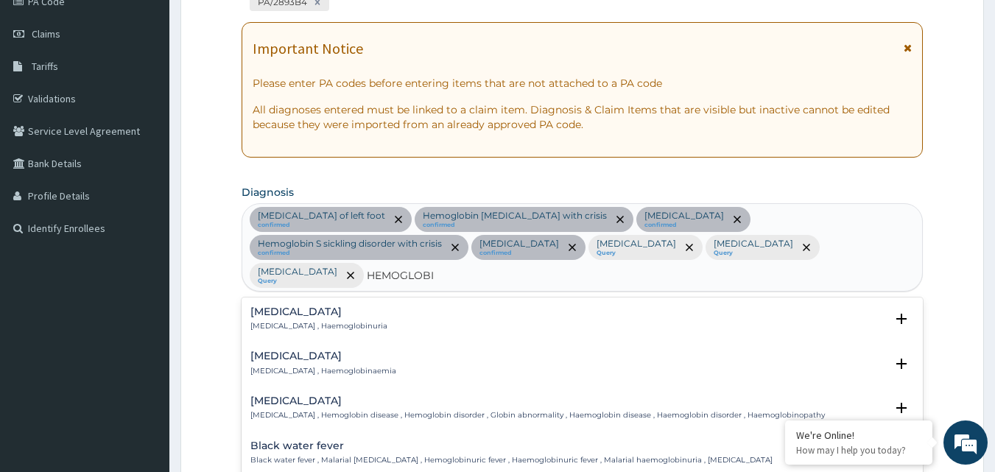
type input "HEMOGLOBIN"
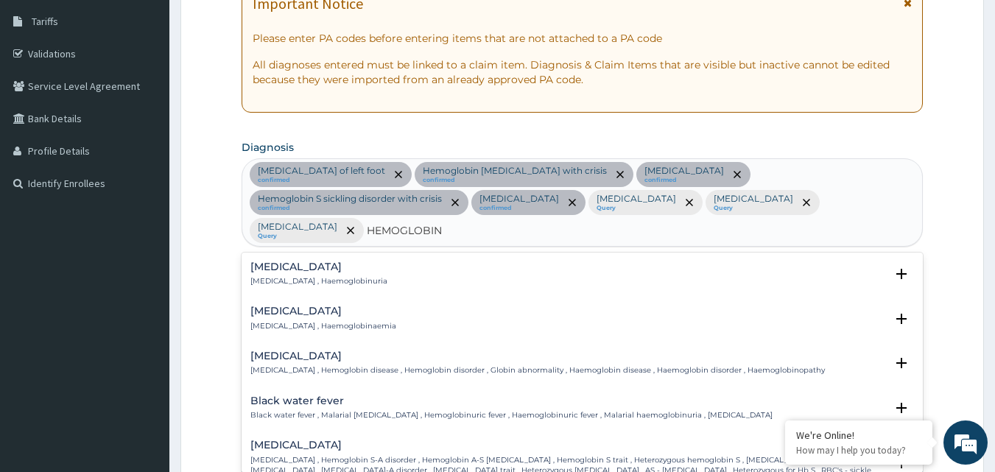
scroll to position [339, 0]
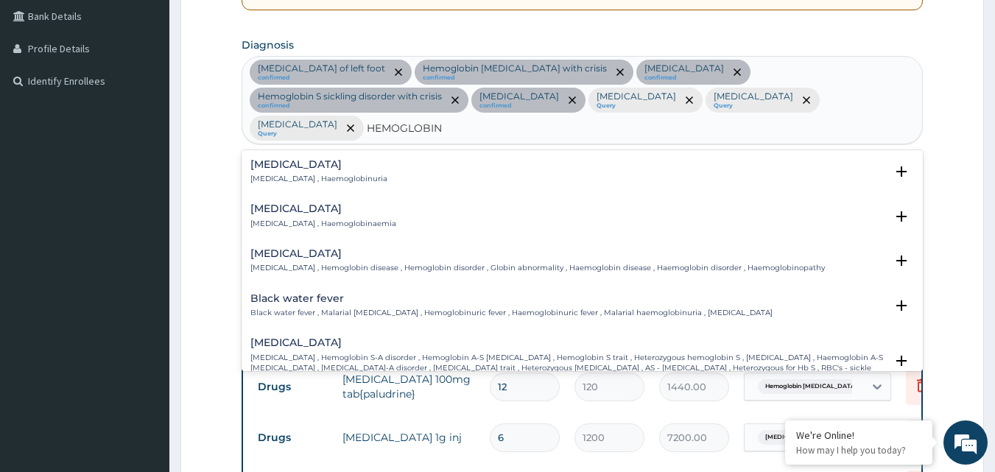
click at [472, 263] on p "Hemoglobinopathy , Hemoglobin disease , Hemoglobin disorder , Globin abnormalit…" at bounding box center [537, 268] width 574 height 10
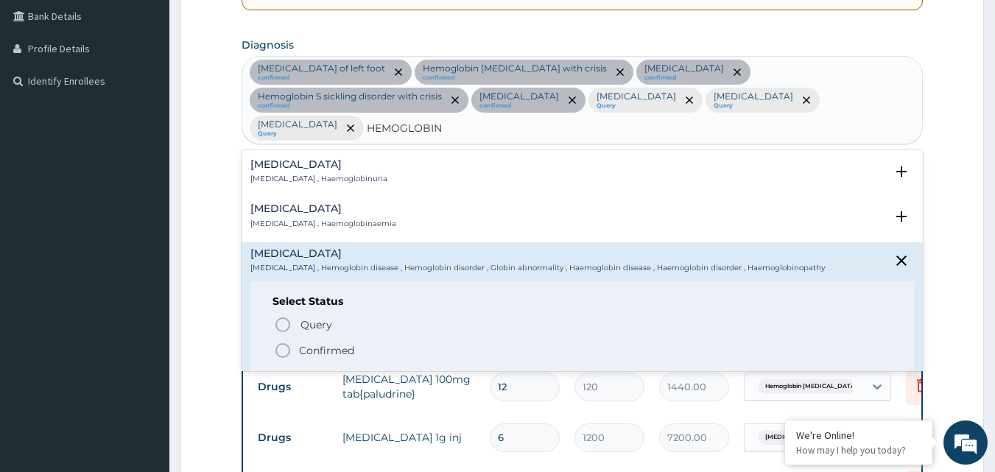
click at [340, 343] on p "Confirmed" at bounding box center [326, 350] width 55 height 15
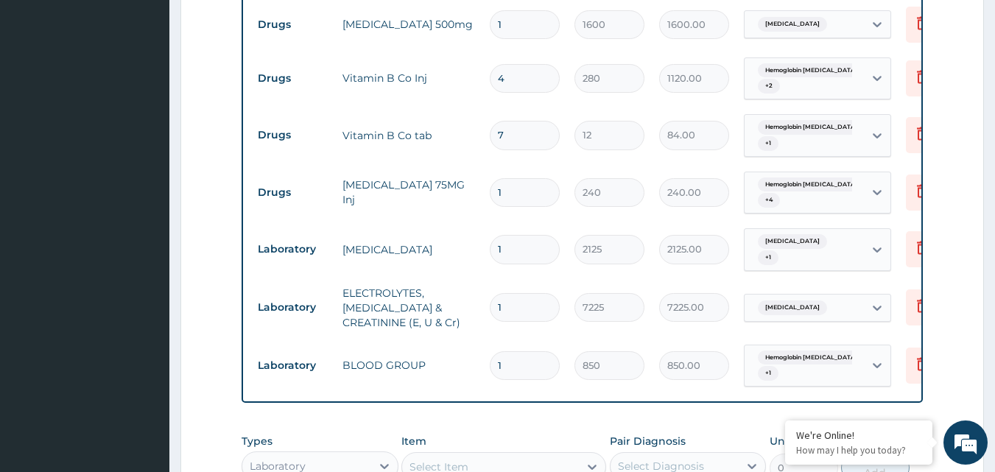
scroll to position [1516, 0]
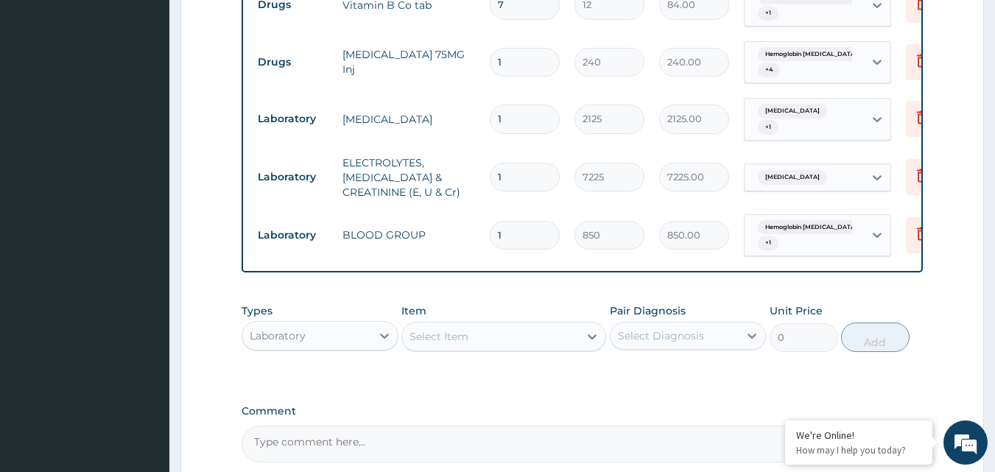
click at [833, 220] on span "Hemoglobin SS disease with cri..." at bounding box center [825, 227] width 134 height 15
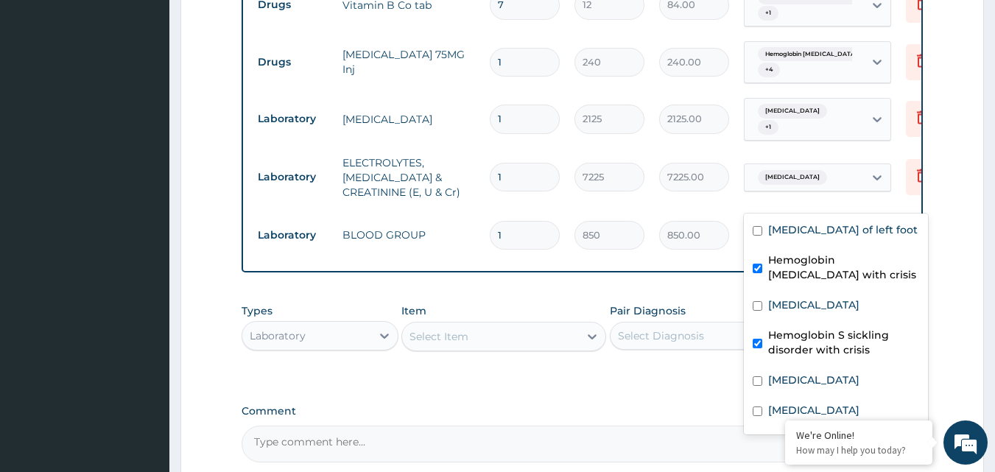
click at [820, 257] on label "Hemoglobin SS disease with crisis" at bounding box center [843, 267] width 151 height 29
checkbox input "false"
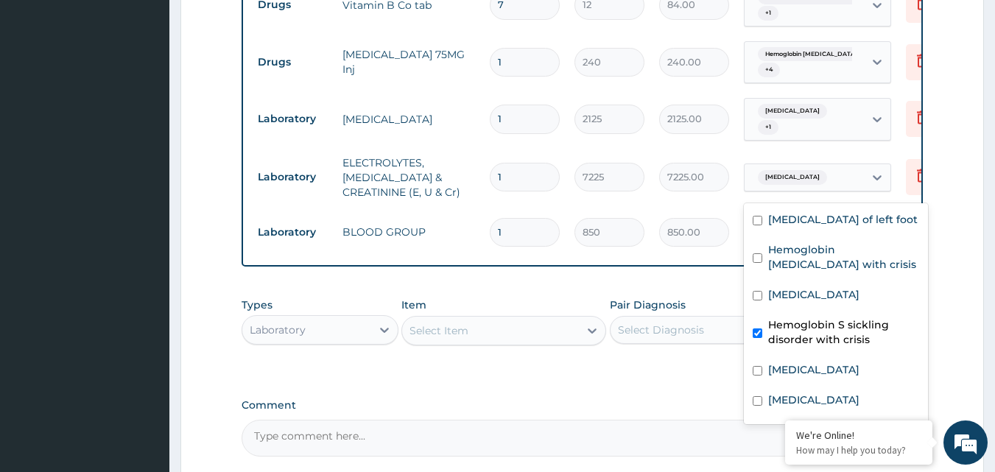
click at [811, 330] on label "Hemoglobin S sickling disorder with crisis" at bounding box center [843, 331] width 151 height 29
checkbox input "false"
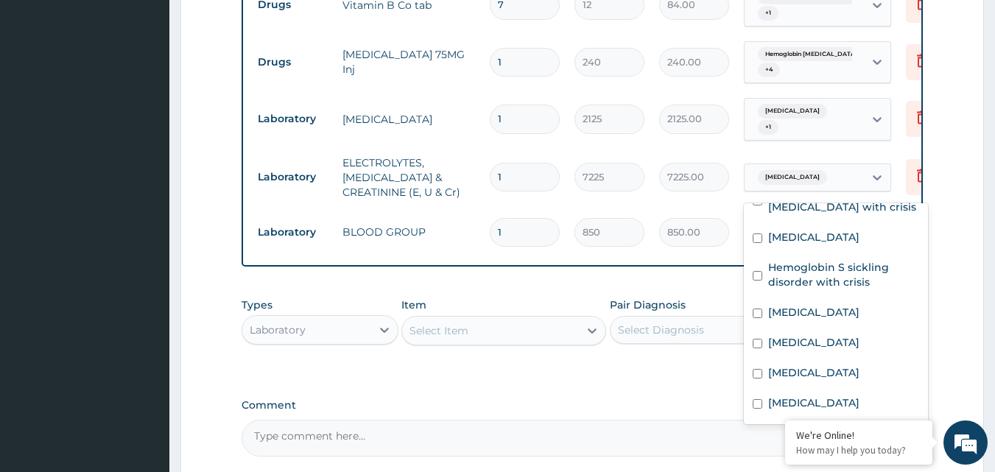
scroll to position [101, 0]
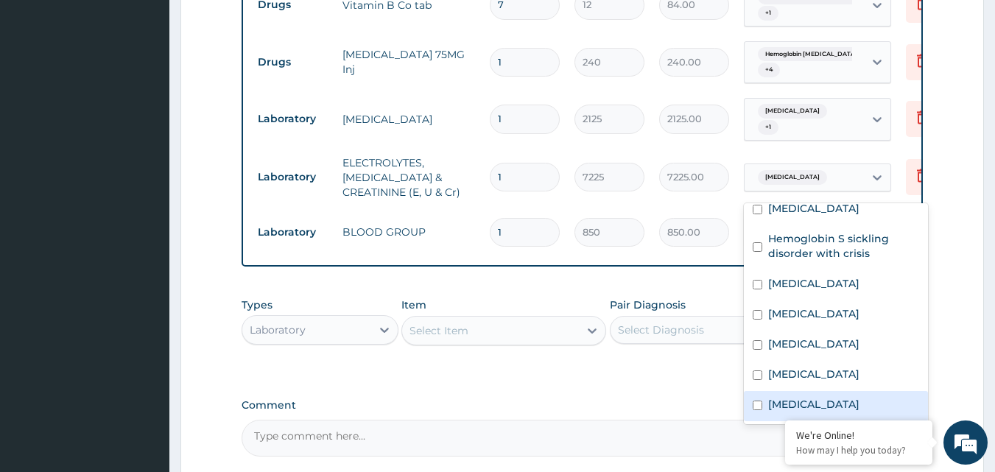
drag, startPoint x: 787, startPoint y: 404, endPoint x: 750, endPoint y: 383, distance: 42.6
click at [786, 403] on label "Hemoglobinopathy" at bounding box center [813, 404] width 91 height 15
checkbox input "true"
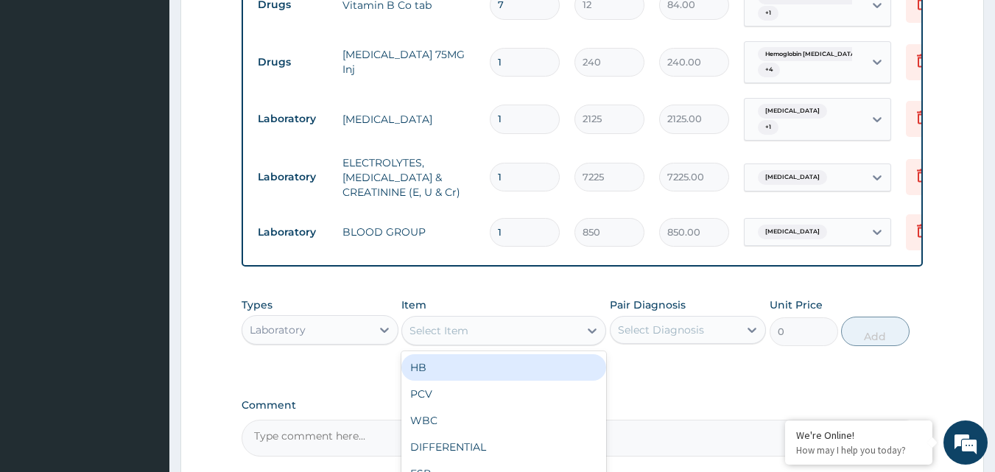
click at [533, 319] on div "Select Item" at bounding box center [490, 331] width 177 height 24
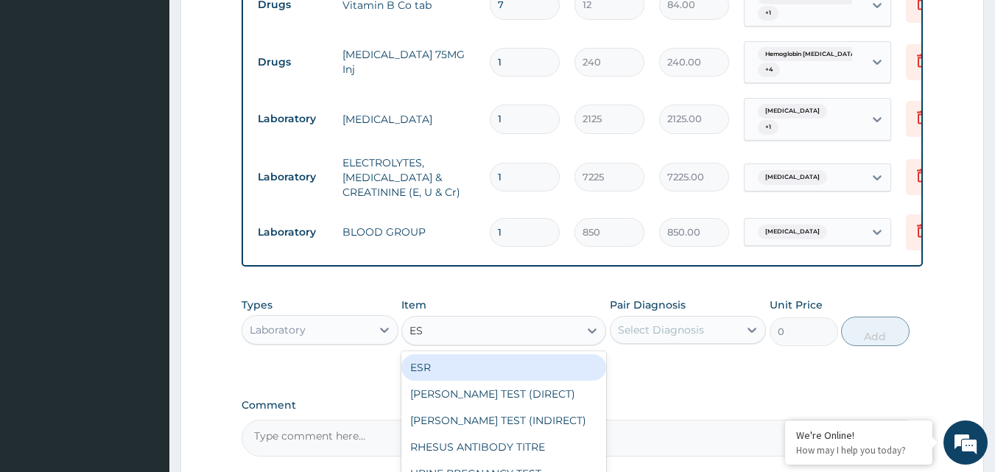
type input "ESR"
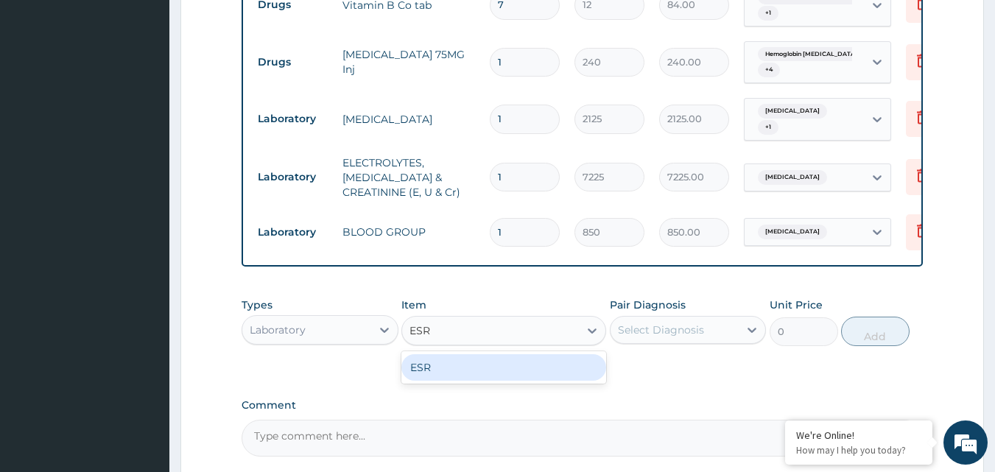
click at [549, 354] on div "ESR" at bounding box center [503, 367] width 205 height 27
type input "850"
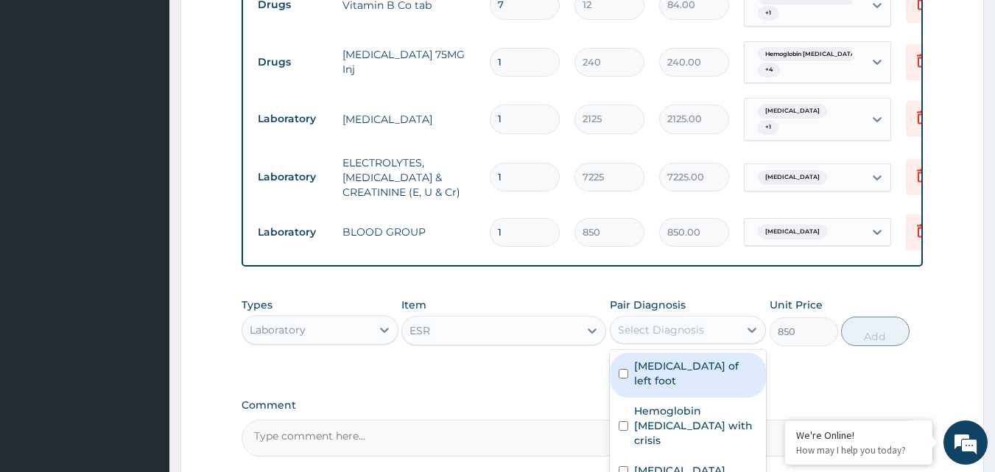
click at [677, 322] on div "Select Diagnosis" at bounding box center [661, 329] width 86 height 15
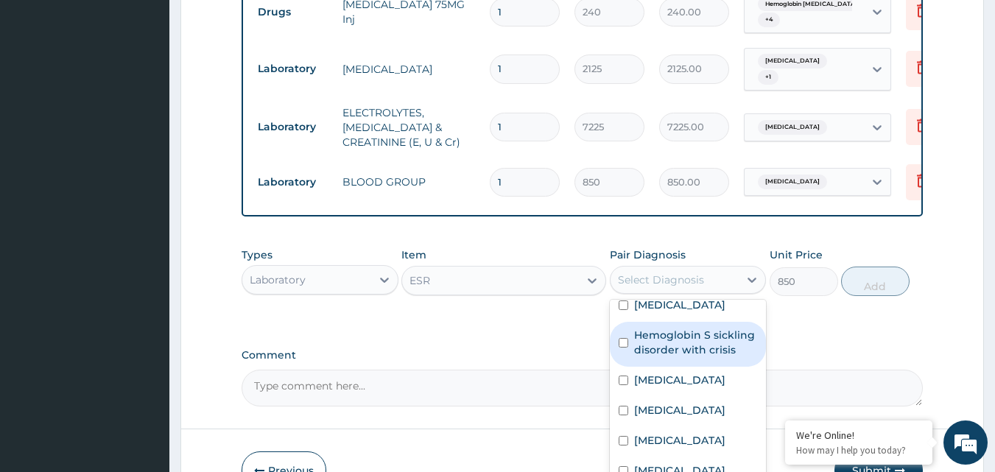
scroll to position [1618, 0]
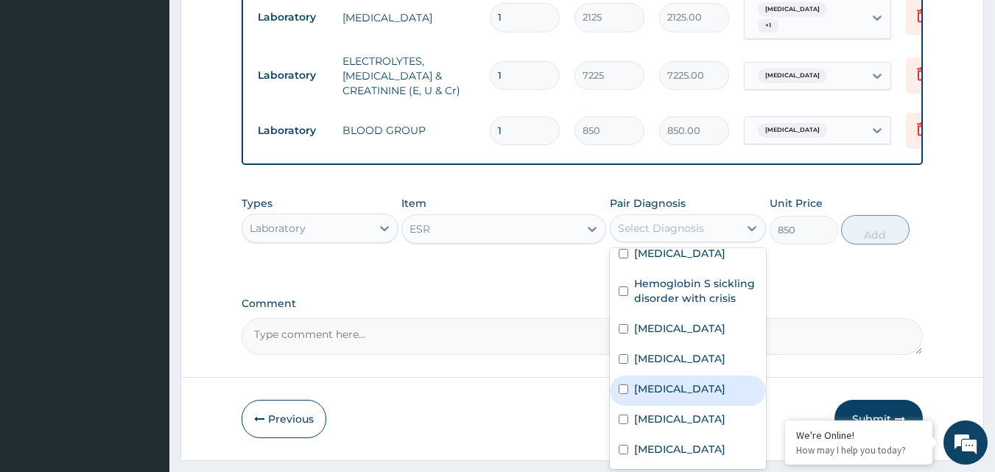
click at [705, 381] on label "Upper respiratory infection" at bounding box center [679, 388] width 91 height 15
checkbox input "true"
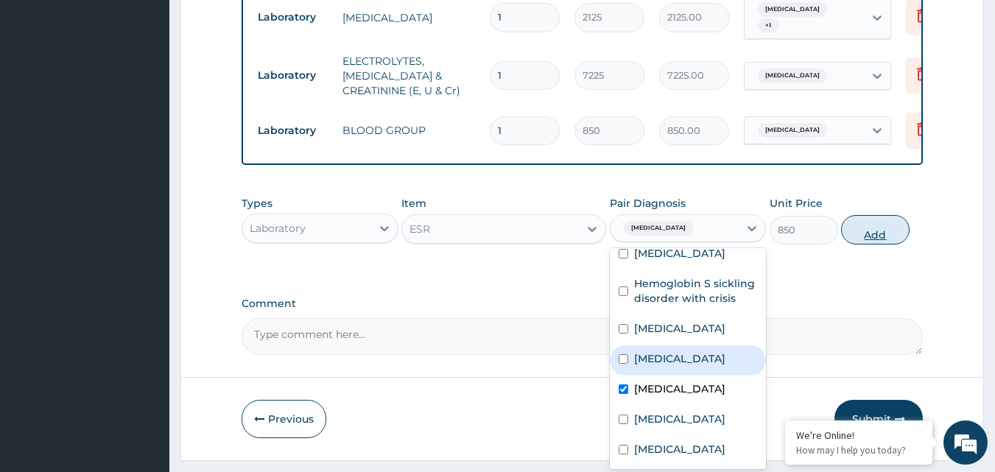
click at [880, 215] on button "Add" at bounding box center [875, 229] width 68 height 29
type input "0"
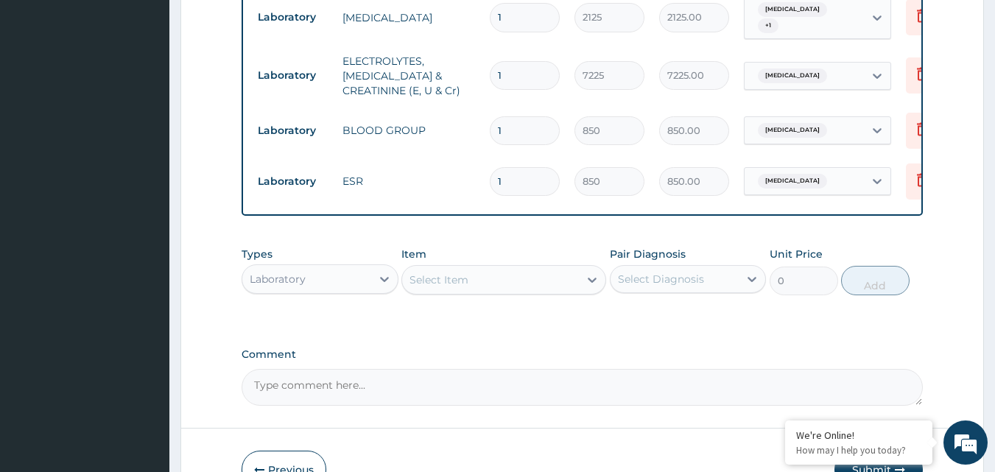
click at [477, 265] on div "Select Item" at bounding box center [503, 279] width 205 height 29
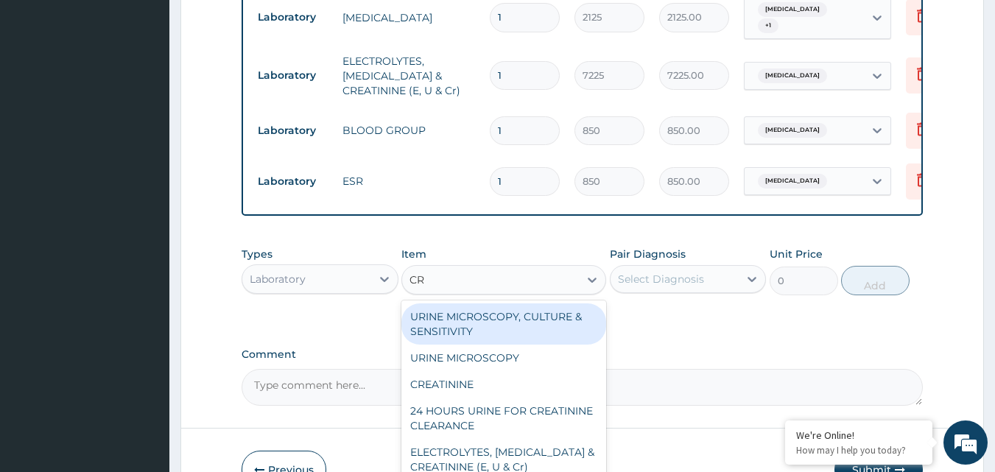
type input "C"
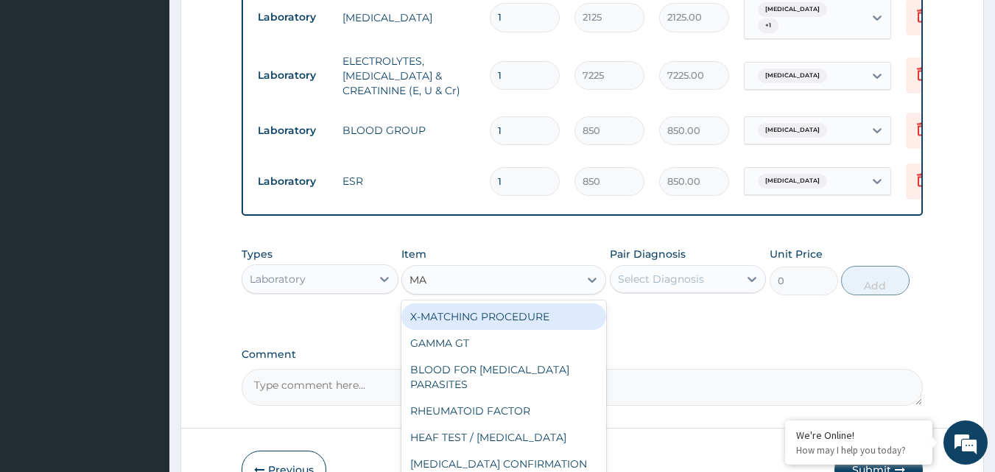
type input "MAT"
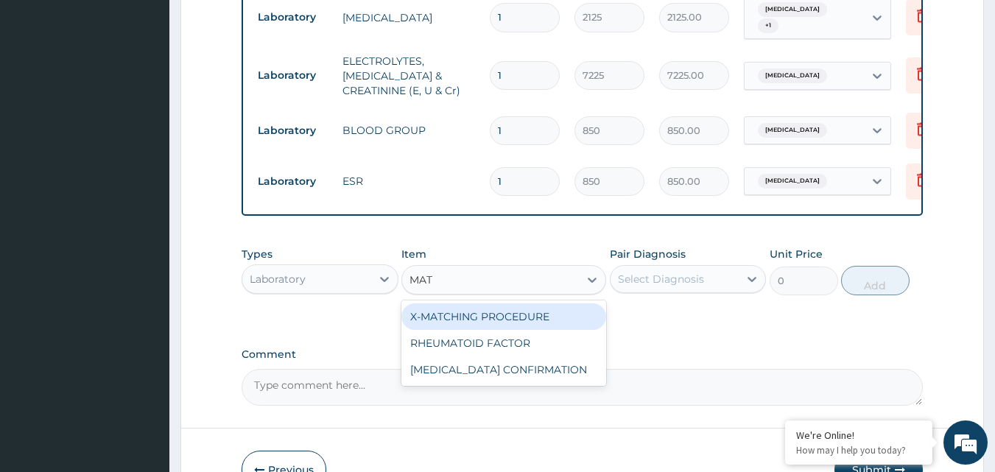
click at [509, 303] on div "X-MATCHING PROCEDURE" at bounding box center [503, 316] width 205 height 27
type input "4250"
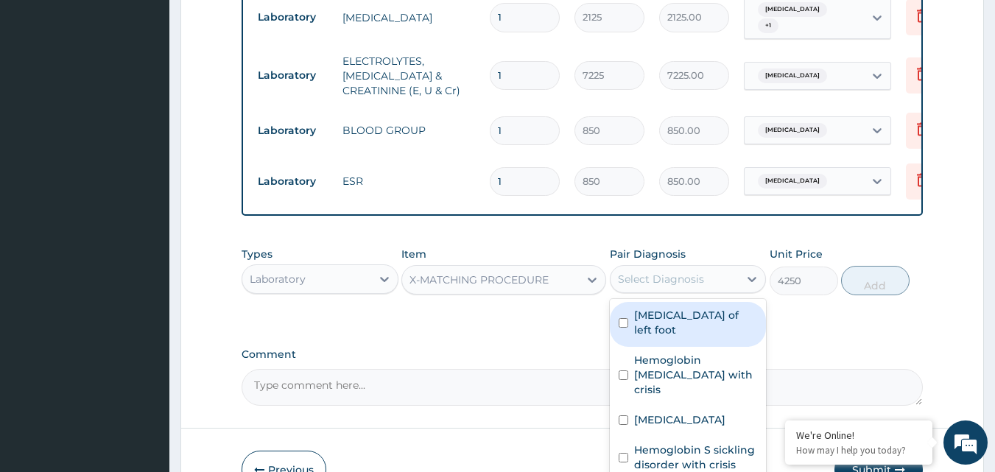
click at [663, 272] on div "Select Diagnosis" at bounding box center [661, 279] width 86 height 15
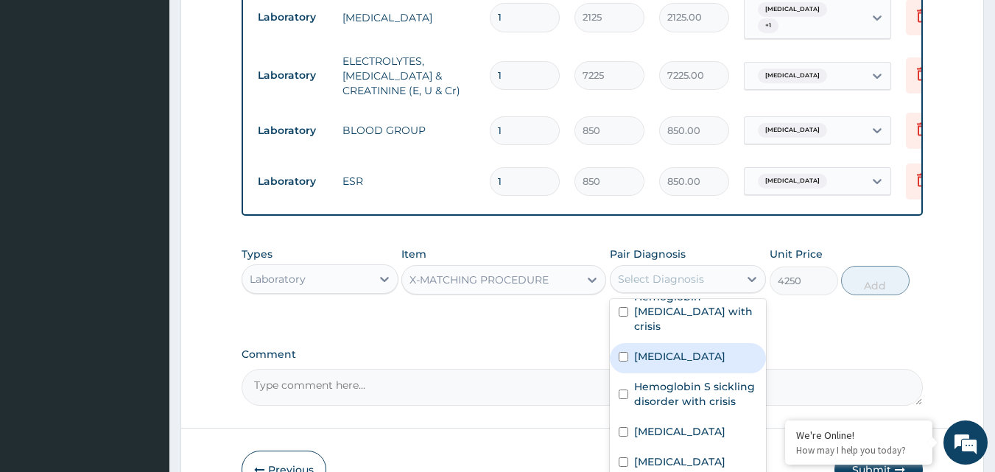
scroll to position [130, 0]
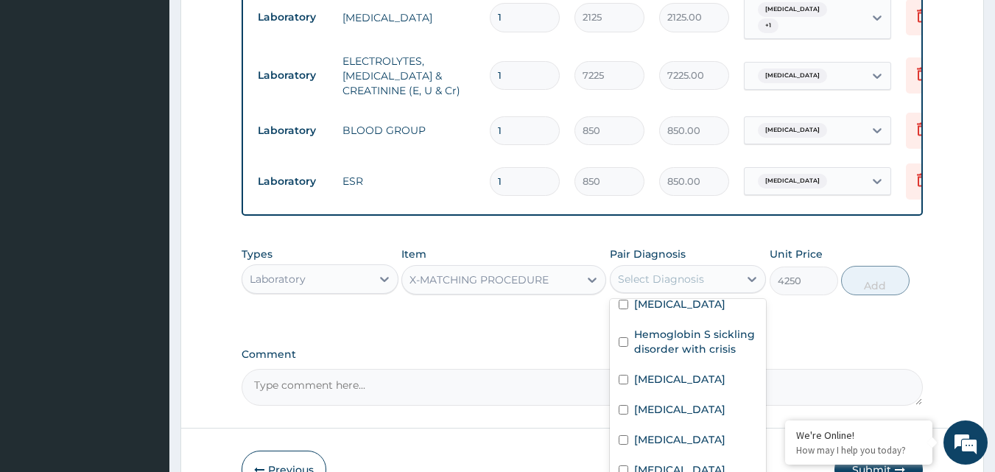
checkbox input "true"
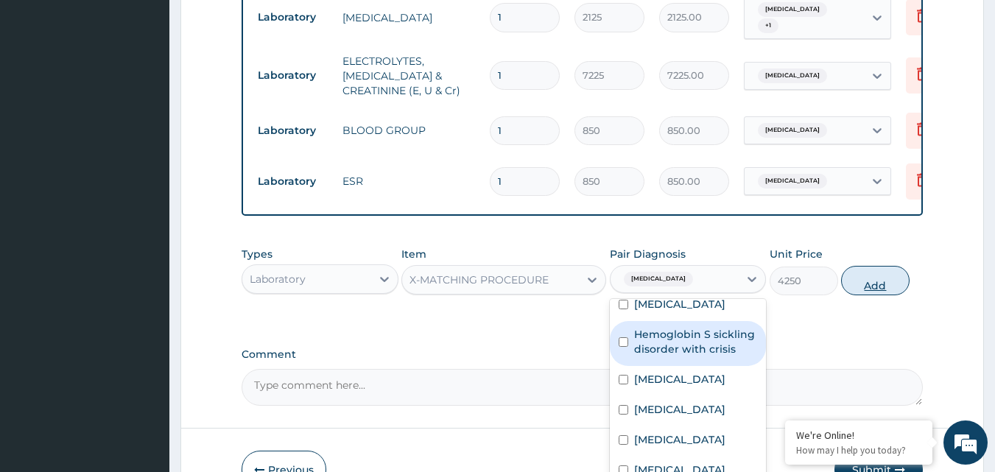
click at [865, 266] on button "Add" at bounding box center [875, 280] width 68 height 29
type input "0"
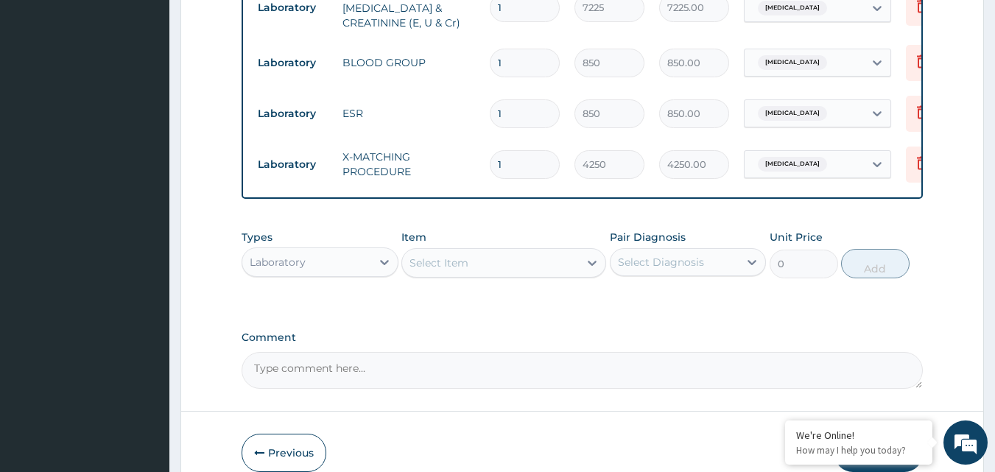
scroll to position [1720, 0]
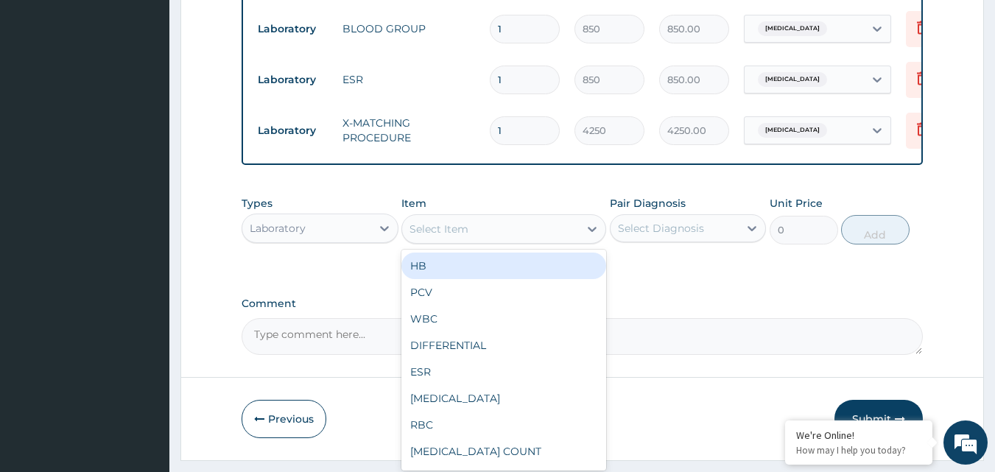
click at [434, 222] on div "Select Item" at bounding box center [438, 229] width 59 height 15
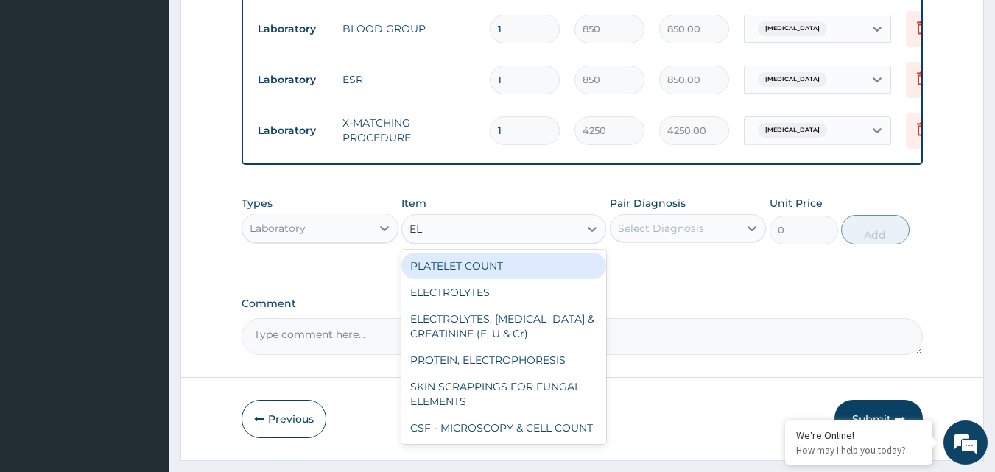
type input "ELE"
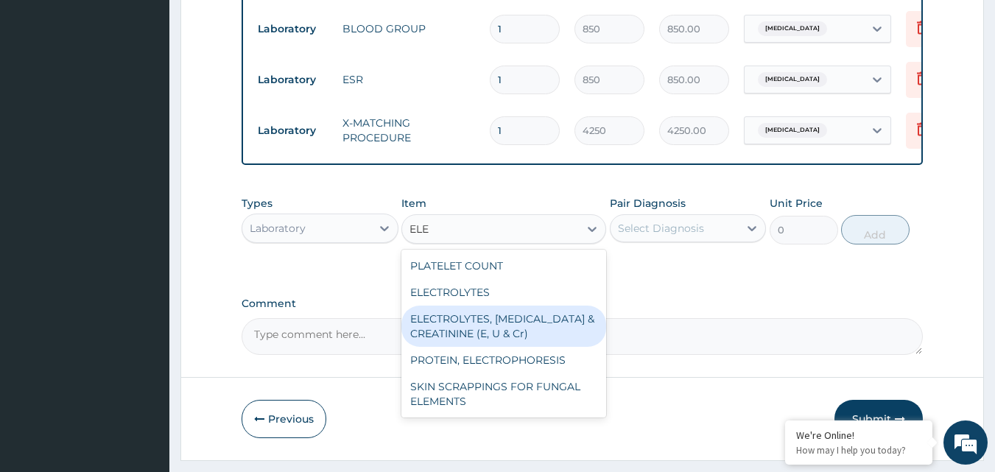
drag, startPoint x: 489, startPoint y: 294, endPoint x: 661, endPoint y: 205, distance: 193.6
click at [489, 306] on div "ELECTROLYTES, [MEDICAL_DATA] & CREATININE (E, U & Cr)" at bounding box center [503, 326] width 205 height 41
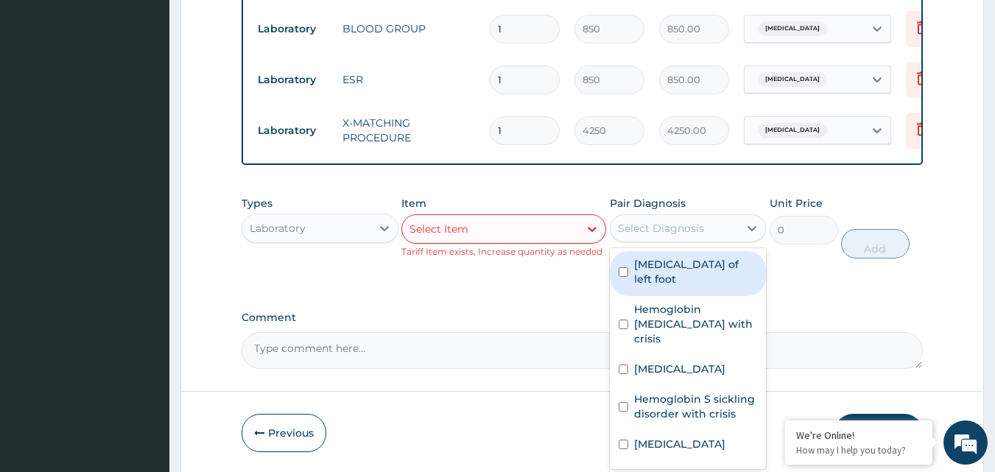
click at [680, 221] on div "Select Diagnosis" at bounding box center [661, 228] width 86 height 15
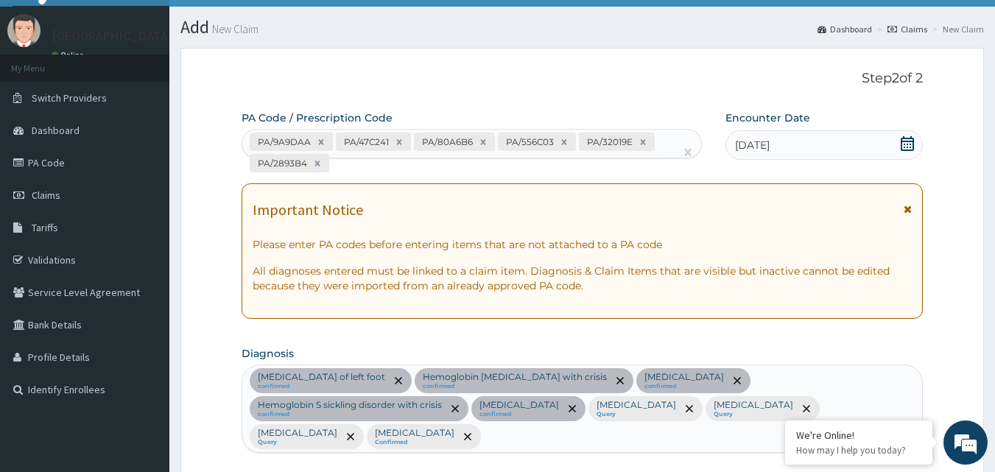
scroll to position [27, 0]
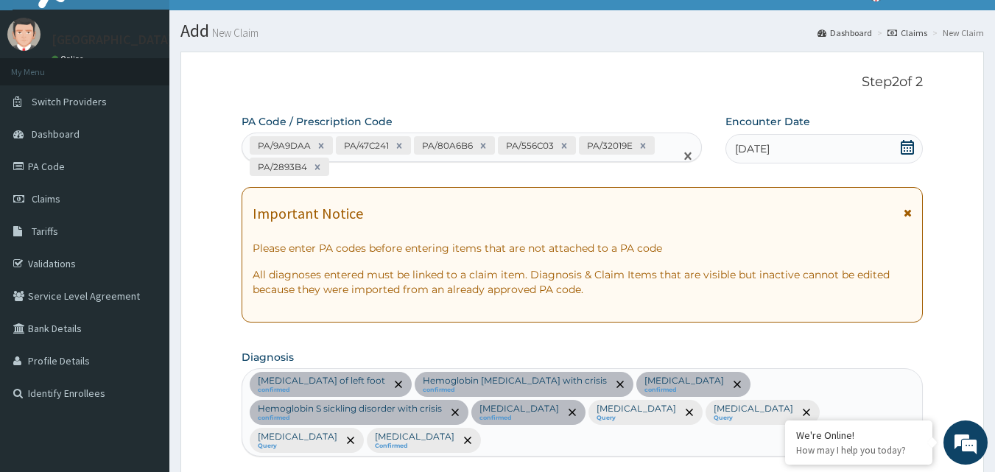
drag, startPoint x: 406, startPoint y: 173, endPoint x: 389, endPoint y: 172, distance: 17.7
click at [389, 172] on div "PA/9A9DAA PA/47C241 PA/80A6B6 PA/556C03 PA/32019E PA/2893B4" at bounding box center [458, 156] width 433 height 46
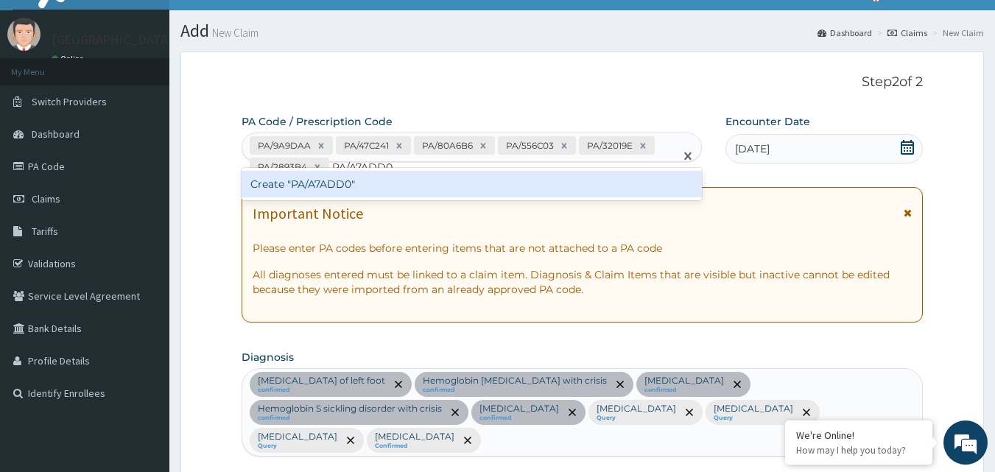
type input "PA/A7ADD0"
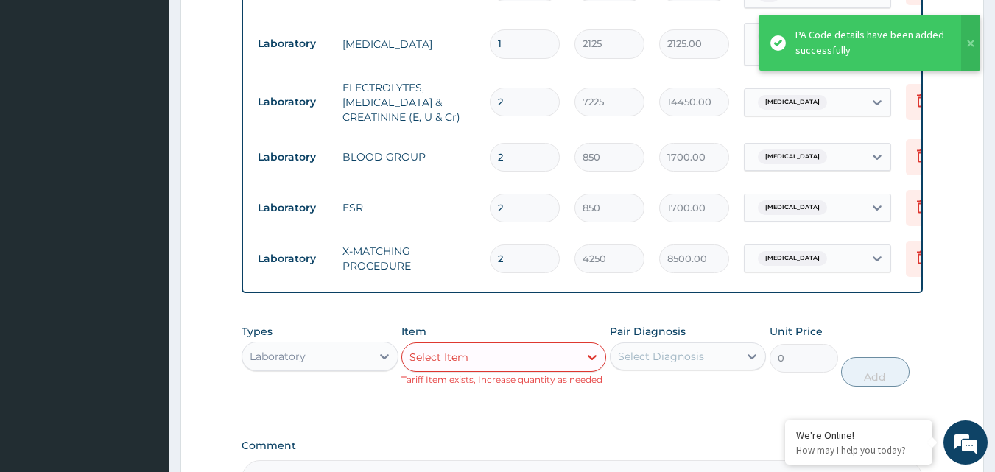
scroll to position [1566, 0]
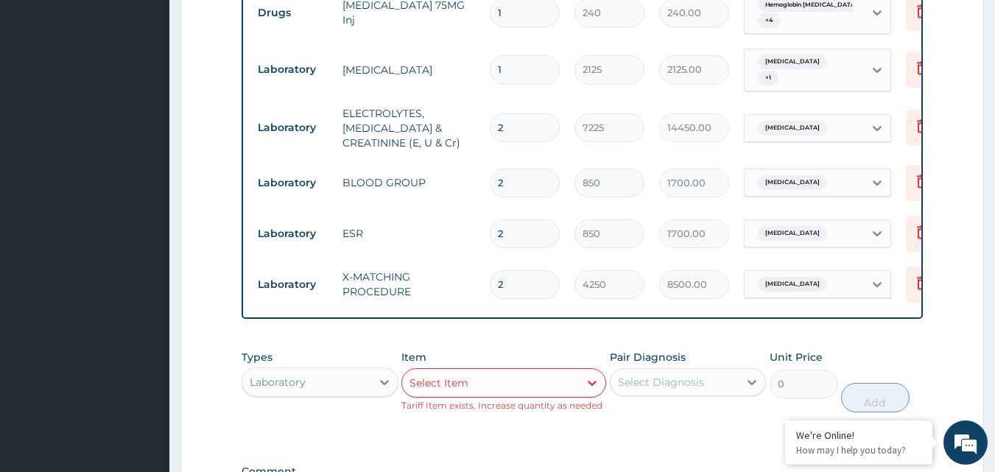
type input "0.00"
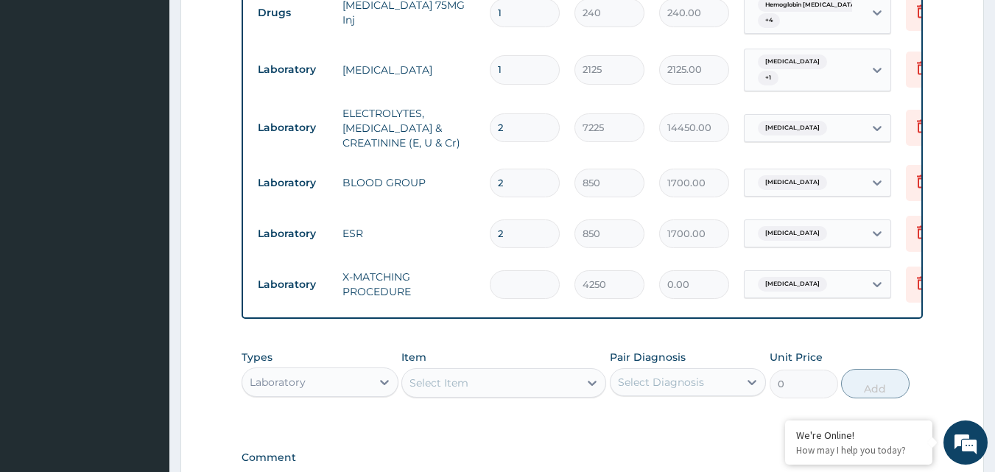
type input "1"
type input "4250.00"
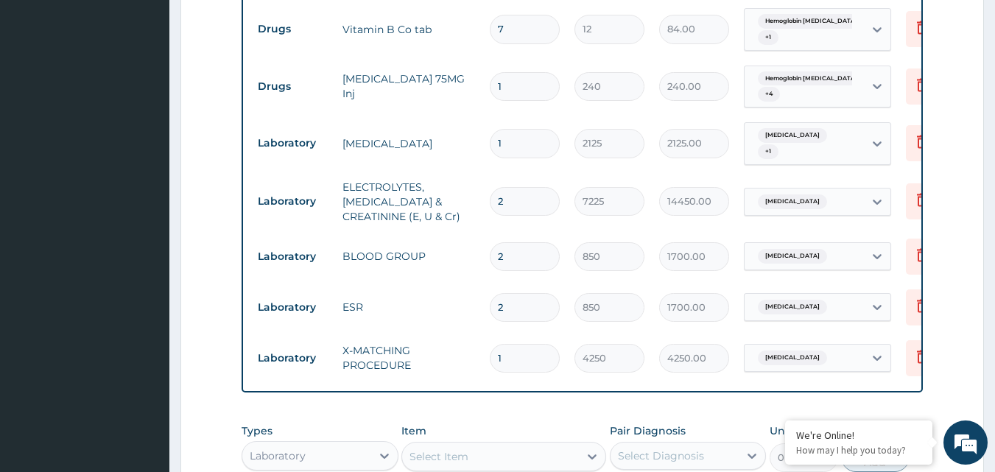
type input "1"
click at [537, 293] on input "2" at bounding box center [525, 307] width 70 height 29
type input "0.00"
type input "1"
type input "850.00"
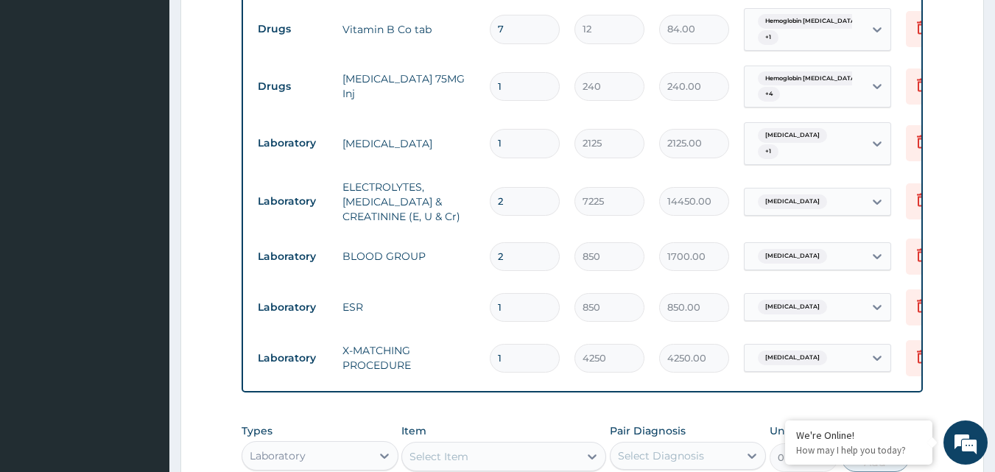
type input "2"
type input "1700.00"
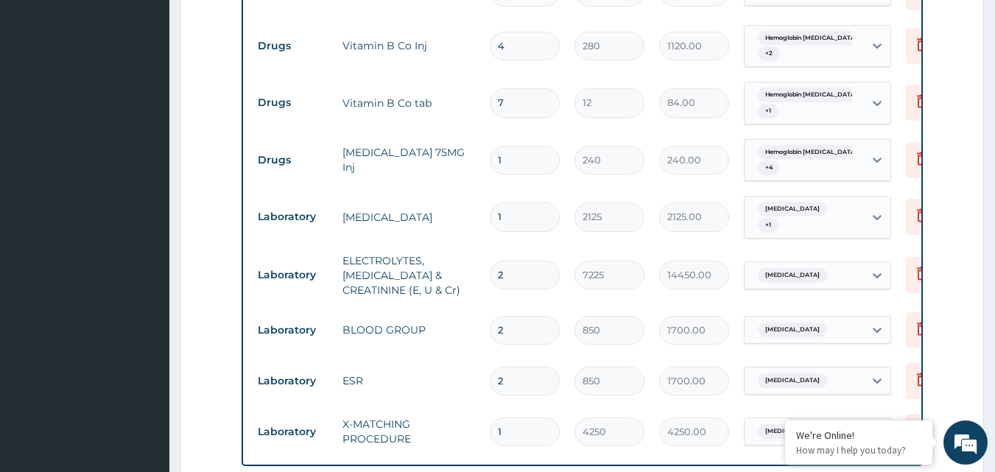
click at [531, 316] on input "2" at bounding box center [525, 330] width 70 height 29
type input "0.00"
type input "1"
type input "850.00"
type input "1"
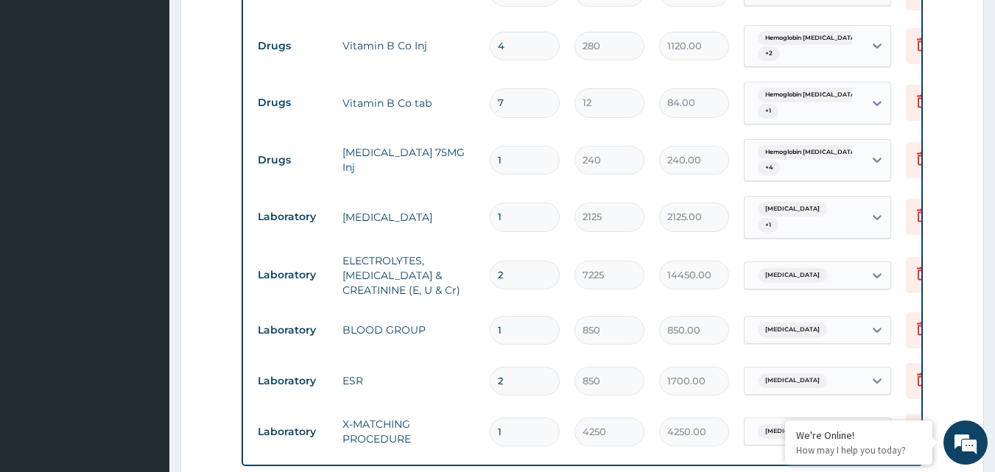
click at [519, 261] on input "2" at bounding box center [525, 275] width 70 height 29
type input "0.00"
type input "1"
type input "7225.00"
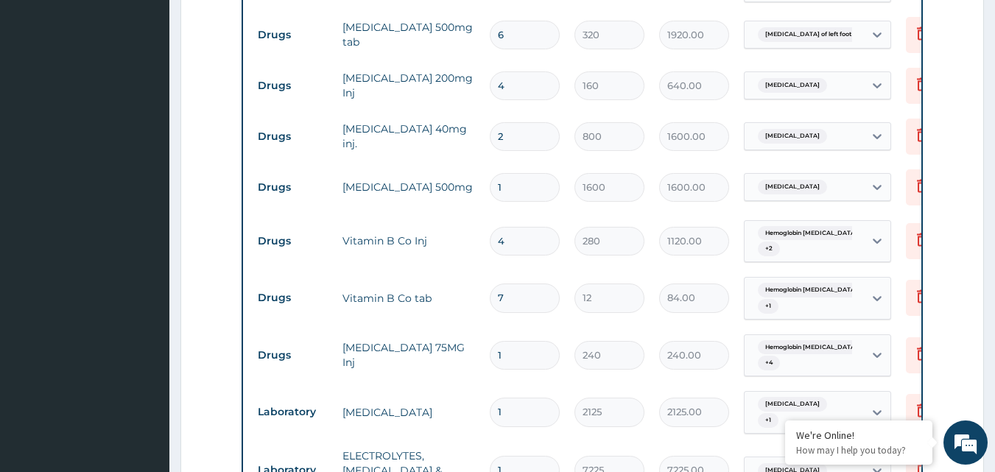
scroll to position [1198, 0]
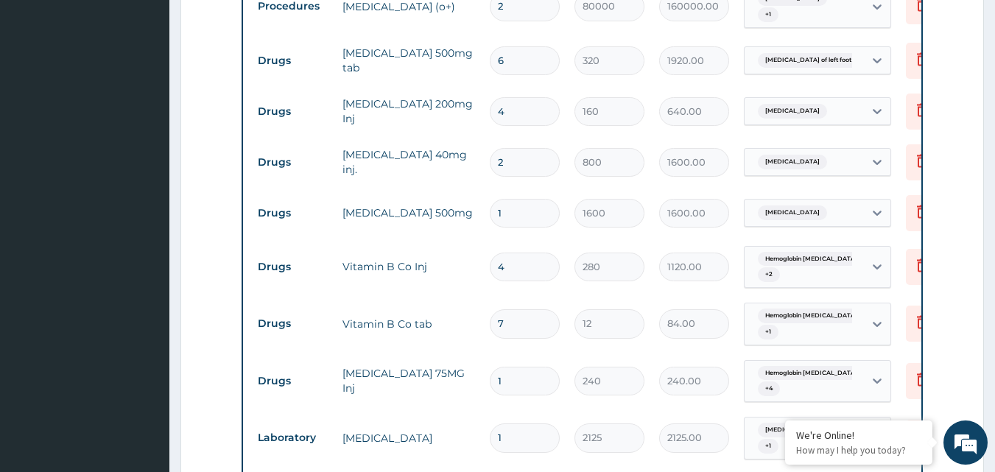
type input "1"
click at [525, 148] on input "2" at bounding box center [525, 162] width 70 height 29
type input "0.00"
type input "1"
type input "800.00"
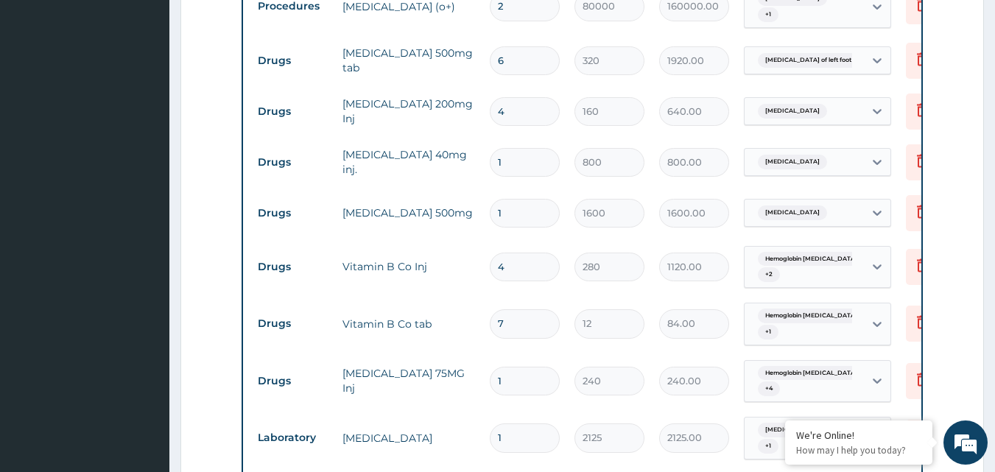
type input "1"
click at [530, 97] on input "4" at bounding box center [525, 111] width 70 height 29
type input "0.00"
type input "2"
type input "320.00"
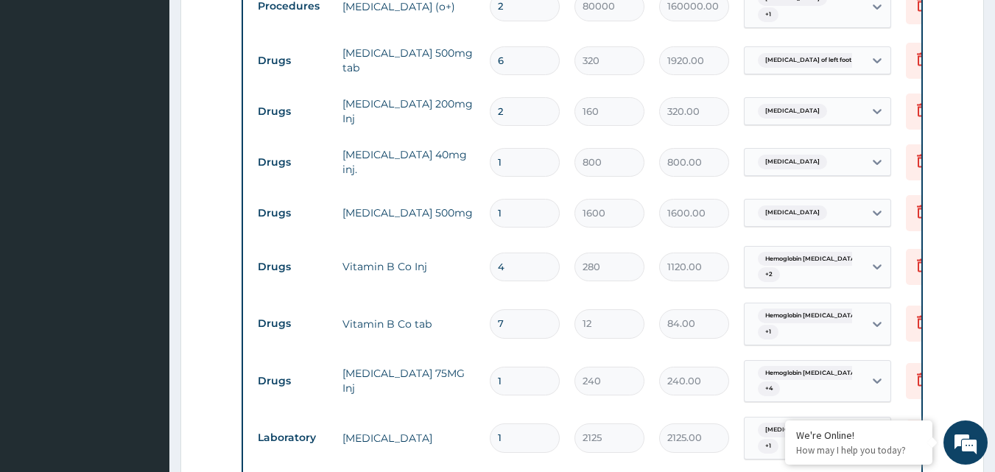
type input "3"
type input "480.00"
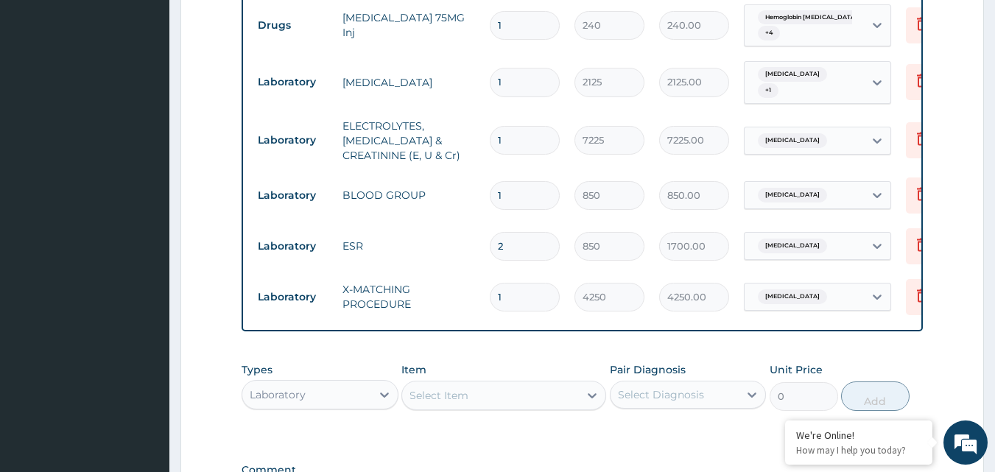
scroll to position [1566, 0]
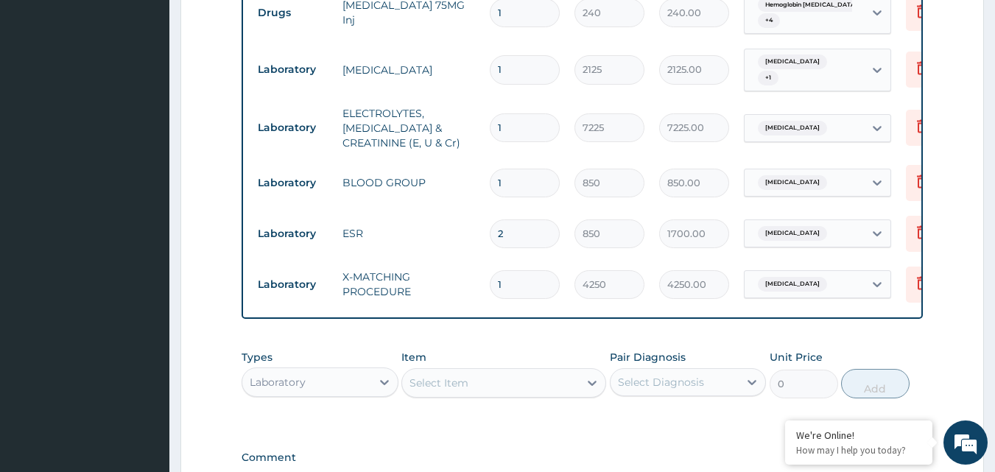
type input "3"
click at [532, 219] on input "2" at bounding box center [525, 233] width 70 height 29
type input "0.00"
type input "1"
type input "850.00"
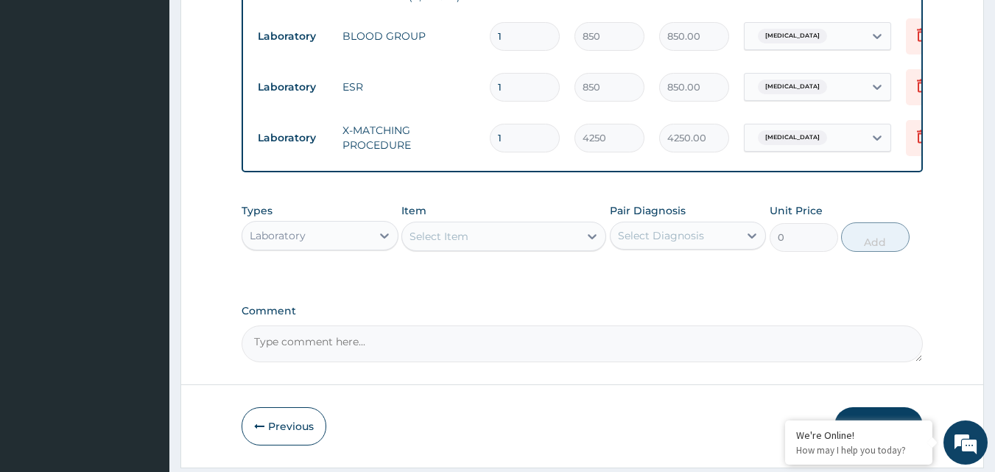
scroll to position [1713, 0]
type input "1"
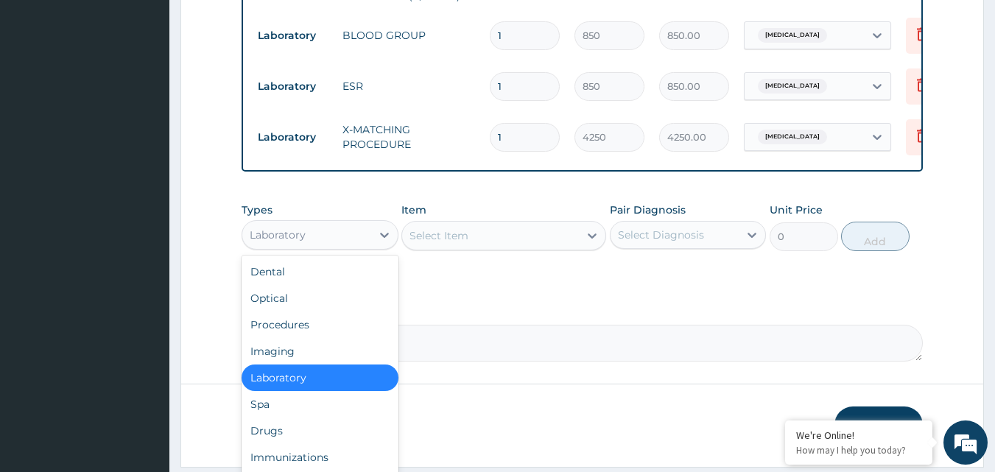
click at [303, 223] on div "Laboratory" at bounding box center [306, 235] width 129 height 24
click at [311, 311] on div "Procedures" at bounding box center [319, 324] width 157 height 27
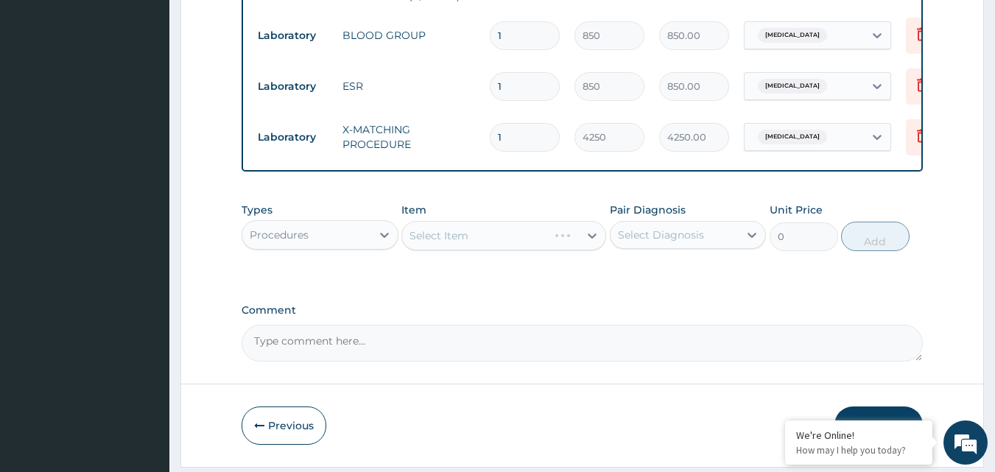
click at [655, 223] on div "Select Diagnosis" at bounding box center [674, 235] width 129 height 24
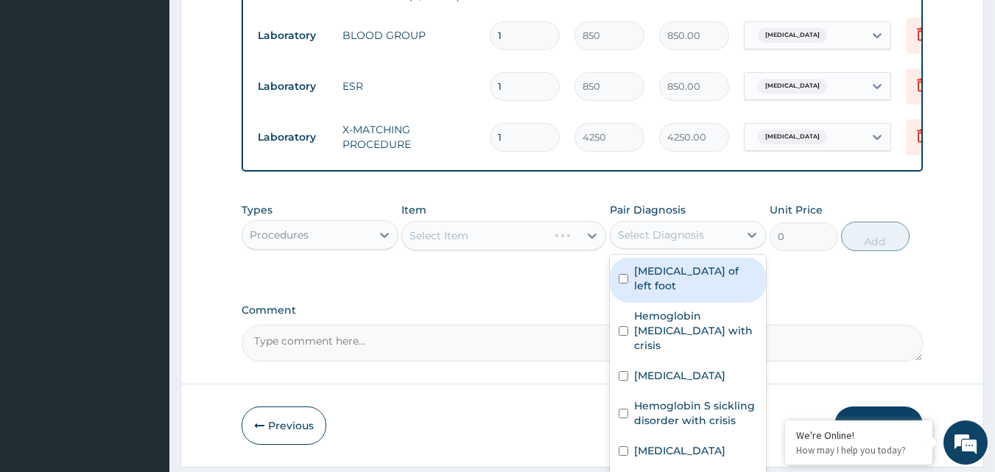
click at [649, 264] on label "Cellulitis of left foot" at bounding box center [696, 278] width 124 height 29
checkbox input "true"
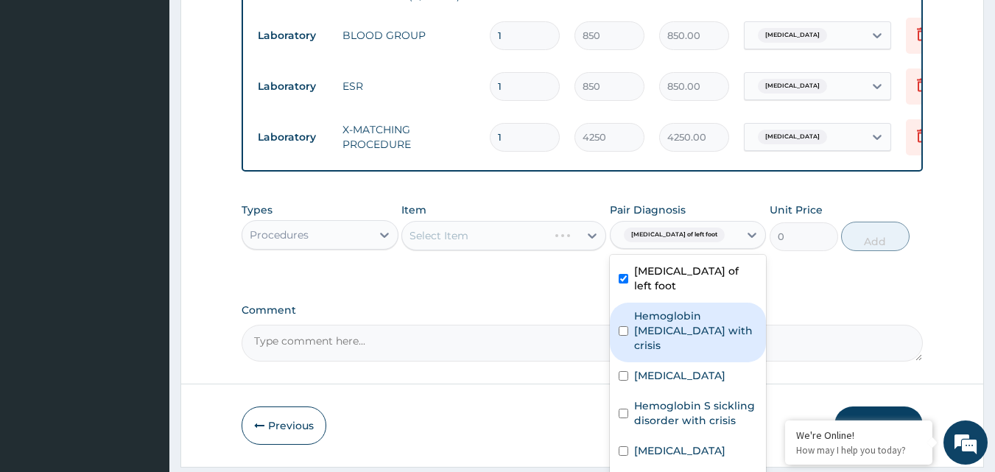
click at [657, 308] on label "Hemoglobin SS disease with crisis" at bounding box center [696, 330] width 124 height 44
checkbox input "true"
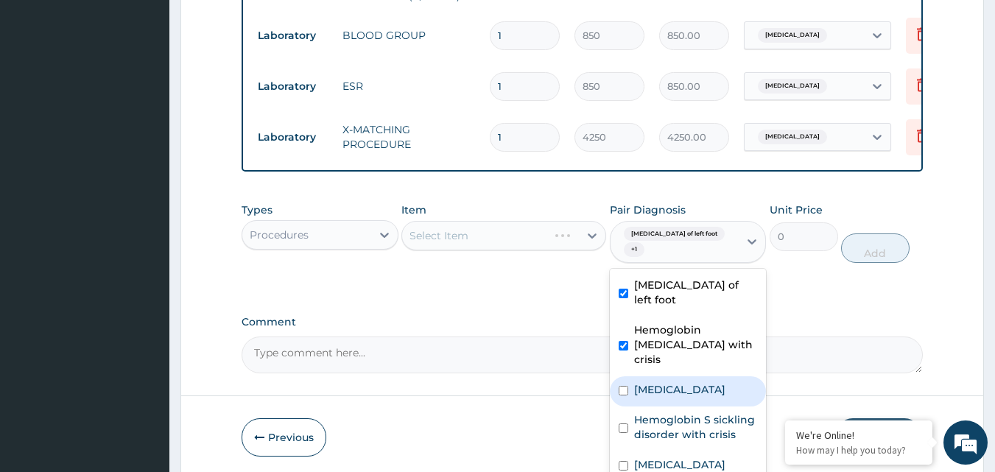
drag, startPoint x: 660, startPoint y: 311, endPoint x: 616, endPoint y: 296, distance: 46.8
click at [657, 382] on label "Chest pain" at bounding box center [679, 389] width 91 height 15
checkbox input "true"
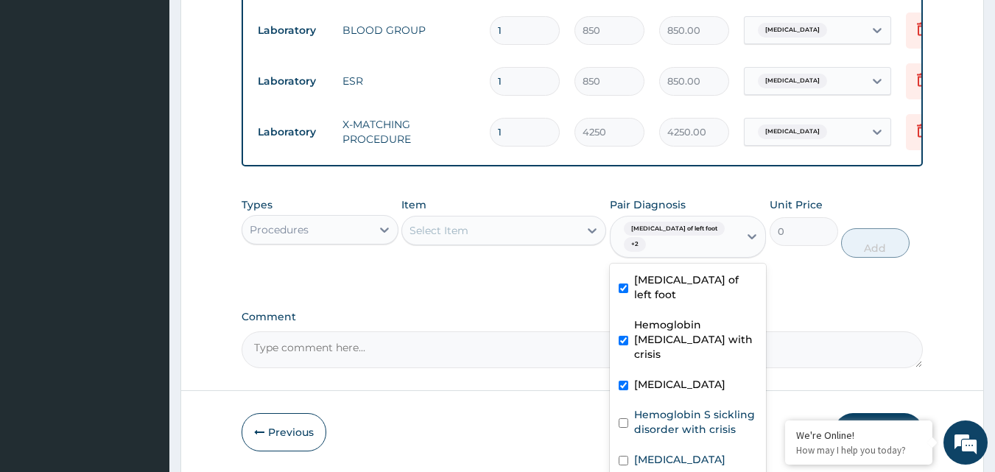
scroll to position [1720, 0]
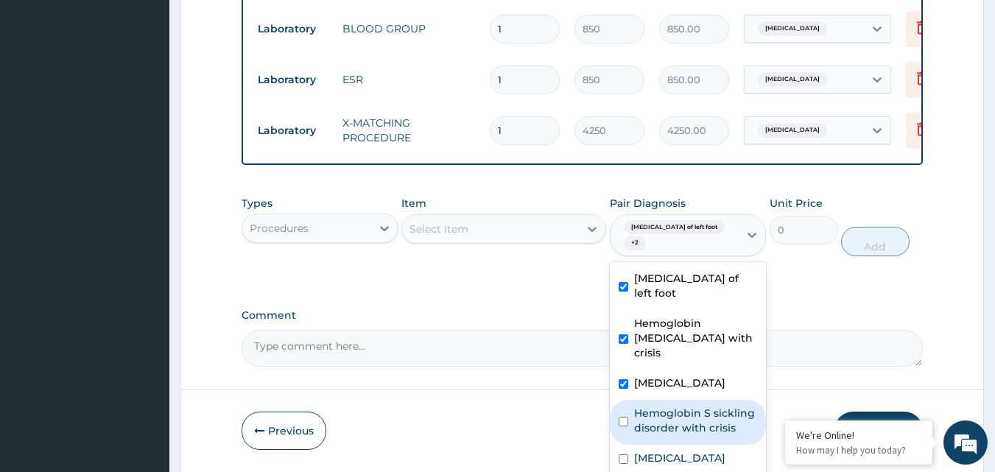
click at [671, 406] on label "Hemoglobin S sickling disorder with crisis" at bounding box center [696, 420] width 124 height 29
checkbox input "true"
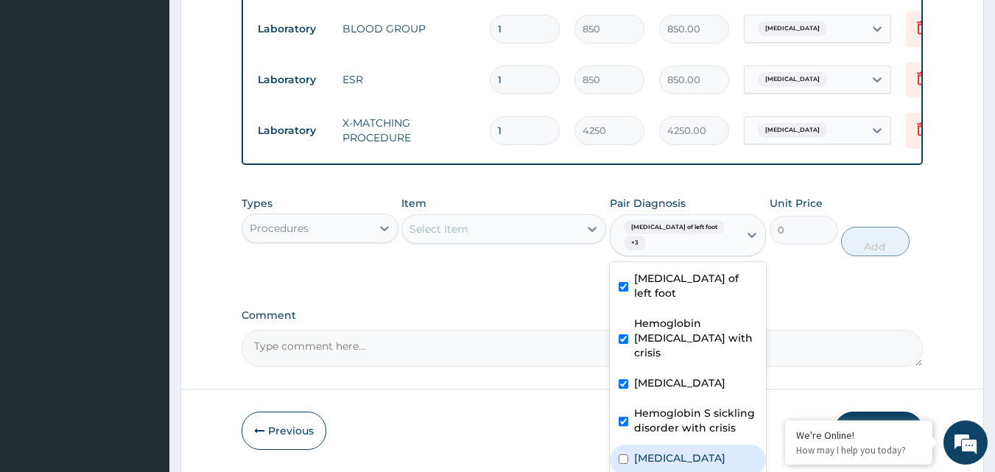
click at [648, 451] on label "Anemia" at bounding box center [679, 458] width 91 height 15
checkbox input "true"
drag, startPoint x: 640, startPoint y: 420, endPoint x: 642, endPoint y: 412, distance: 7.7
checkbox input "true"
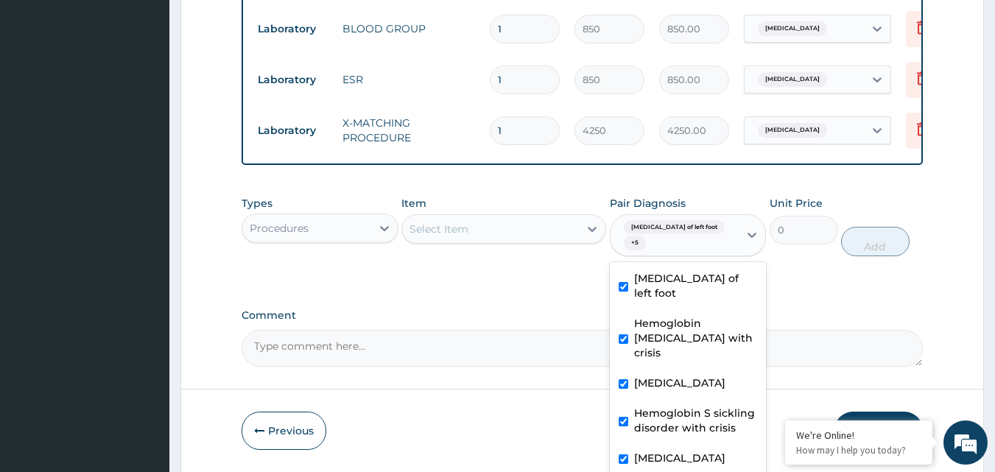
click at [538, 217] on div "Select Item" at bounding box center [490, 229] width 177 height 24
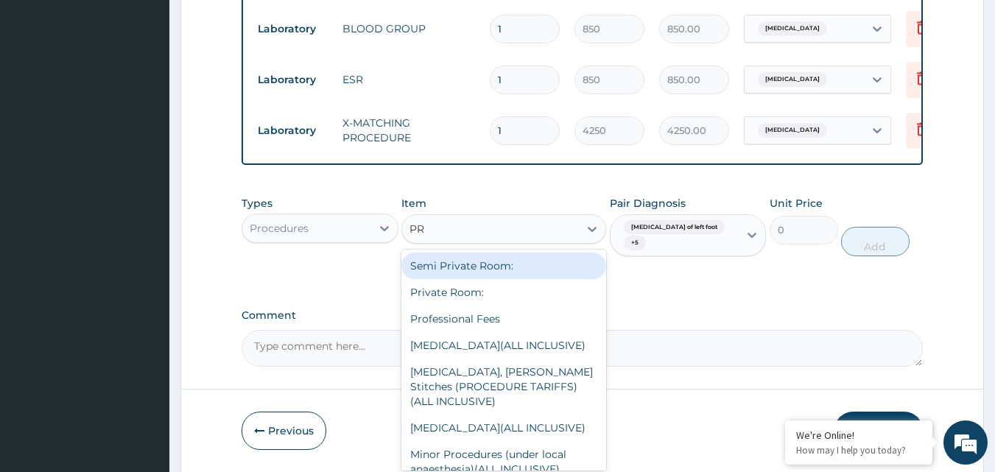
type input "PRO"
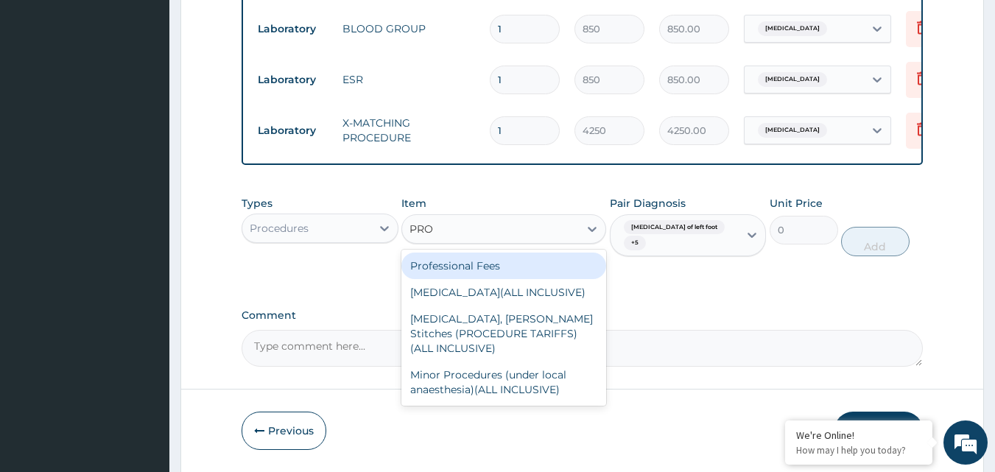
click at [481, 253] on div "Professional Fees" at bounding box center [503, 266] width 205 height 27
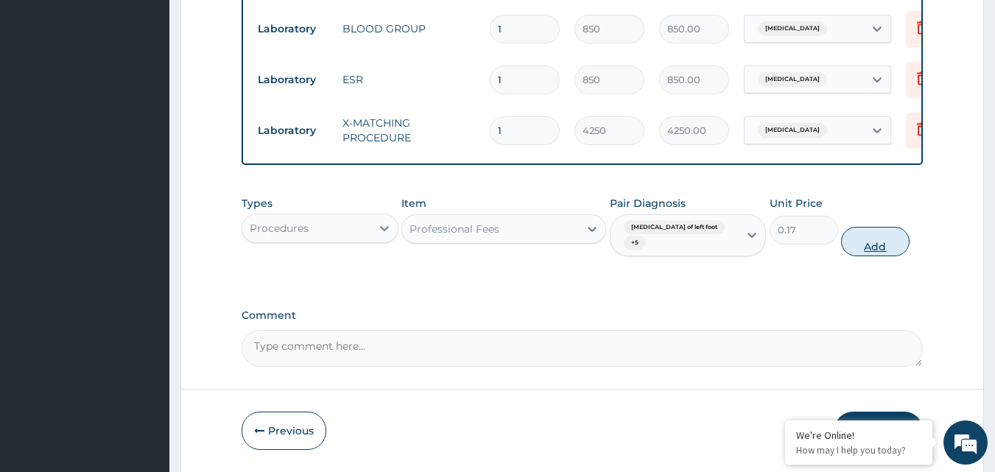
click at [874, 227] on button "Add" at bounding box center [875, 241] width 68 height 29
type input "0"
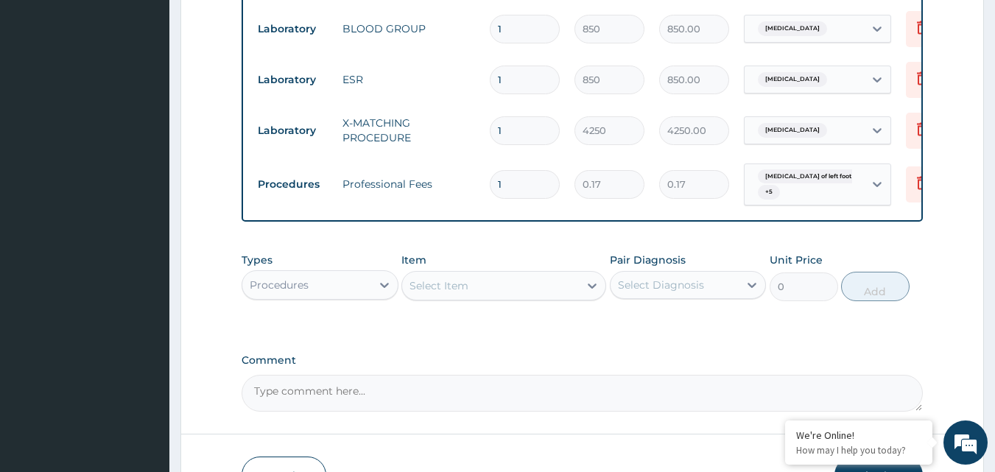
type input "0.00"
type input "4"
type input "0.68"
type input "45"
type input "7.65"
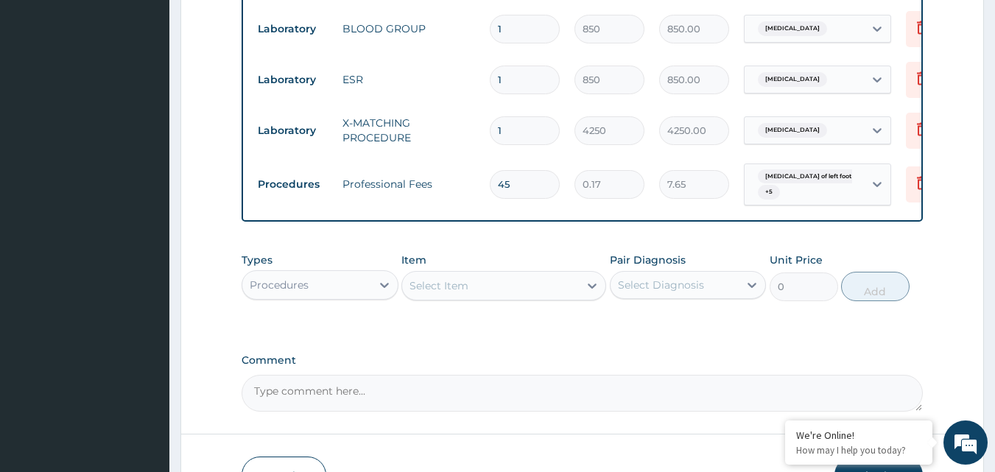
type input "459"
type input "78.03"
type input "4590"
type input "780.30"
type input "45904"
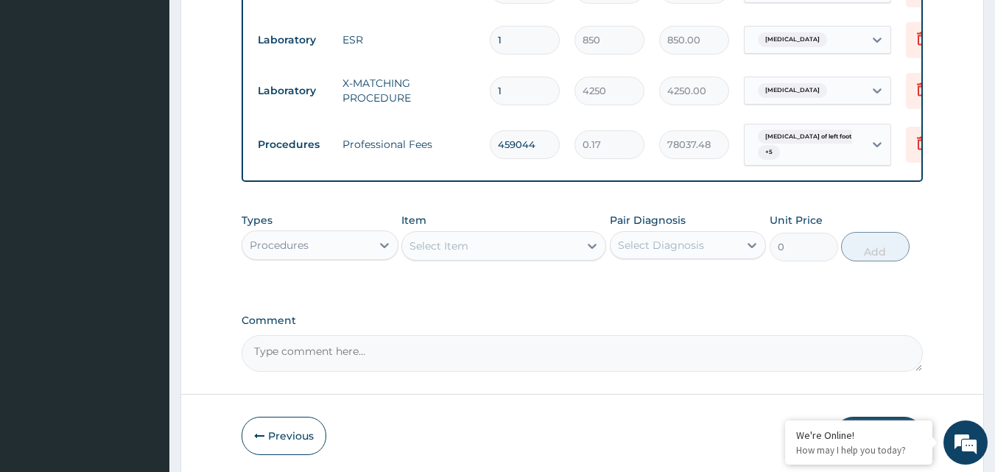
scroll to position [1777, 0]
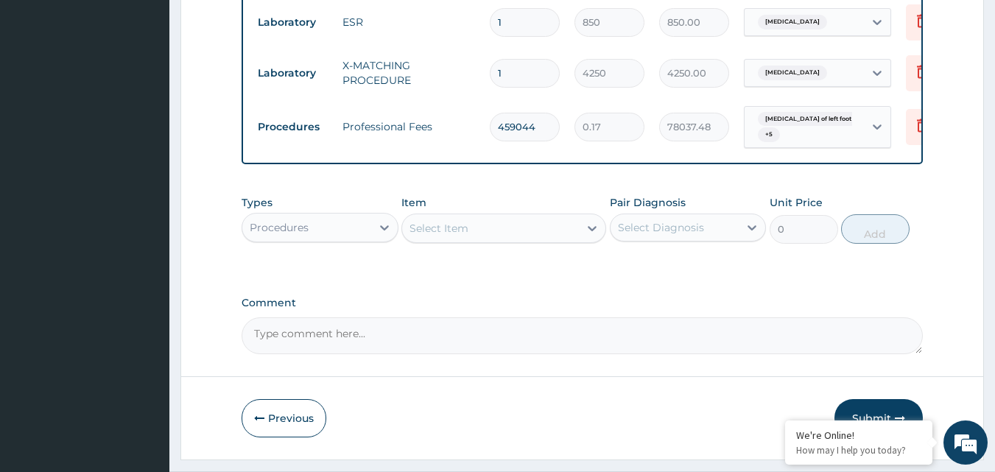
click at [868, 399] on button "Submit" at bounding box center [878, 418] width 88 height 38
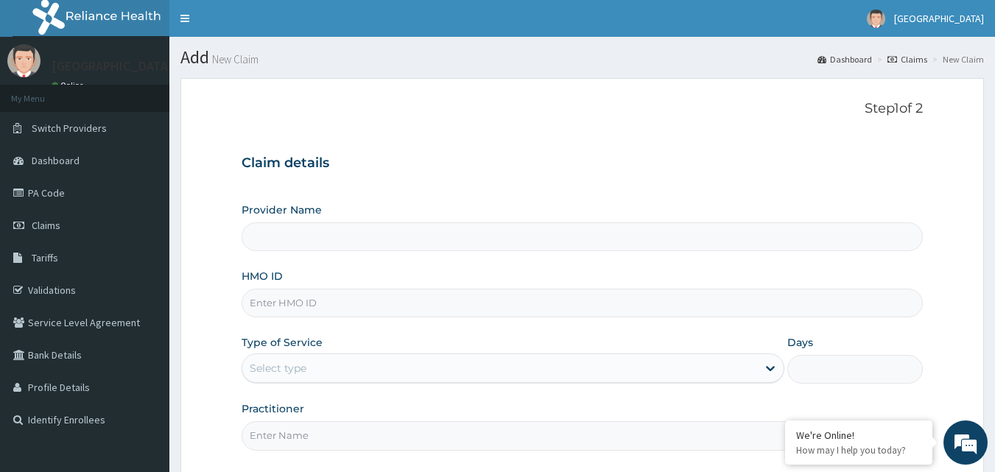
drag, startPoint x: 0, startPoint y: 0, endPoint x: 331, endPoint y: 306, distance: 450.6
click at [331, 306] on input "HMO ID" at bounding box center [582, 303] width 682 height 29
type input "CXI."
type input "[GEOGRAPHIC_DATA]"
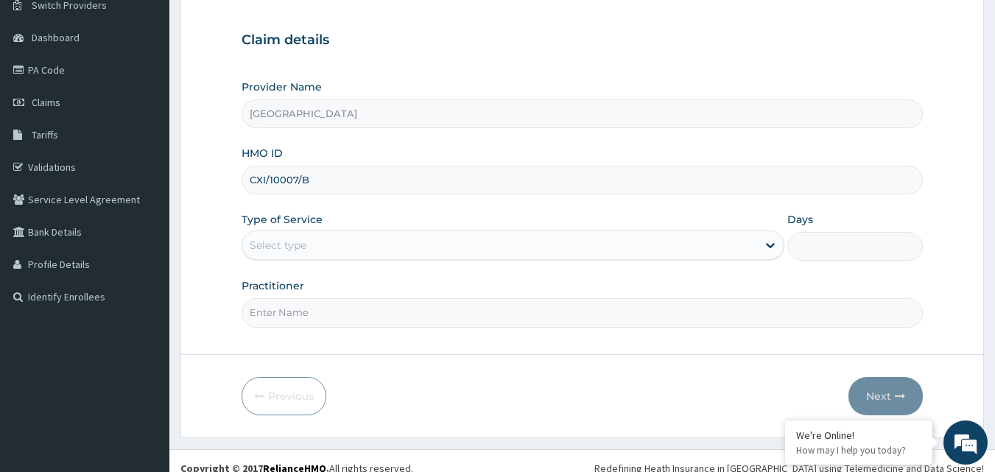
scroll to position [138, 0]
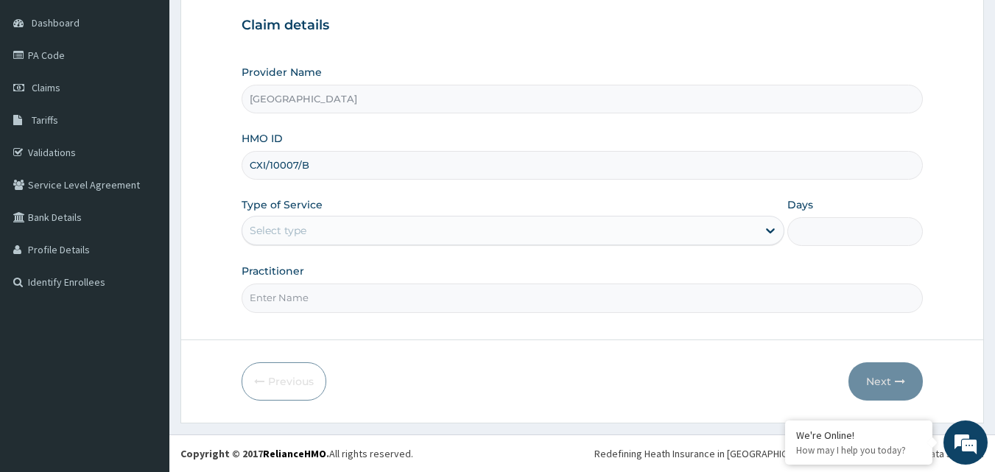
type input "CXI/10007/B"
click at [332, 222] on div "Select type" at bounding box center [499, 231] width 515 height 24
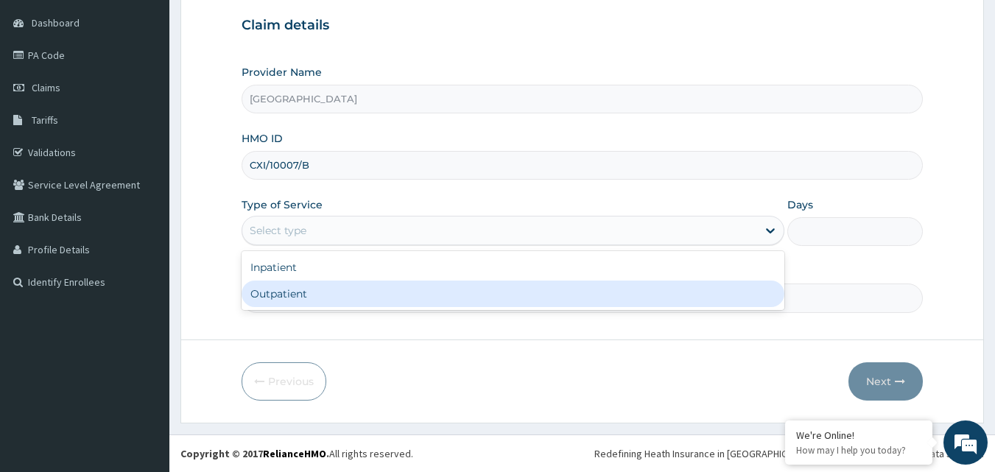
click at [299, 292] on div "Outpatient" at bounding box center [512, 293] width 543 height 27
type input "1"
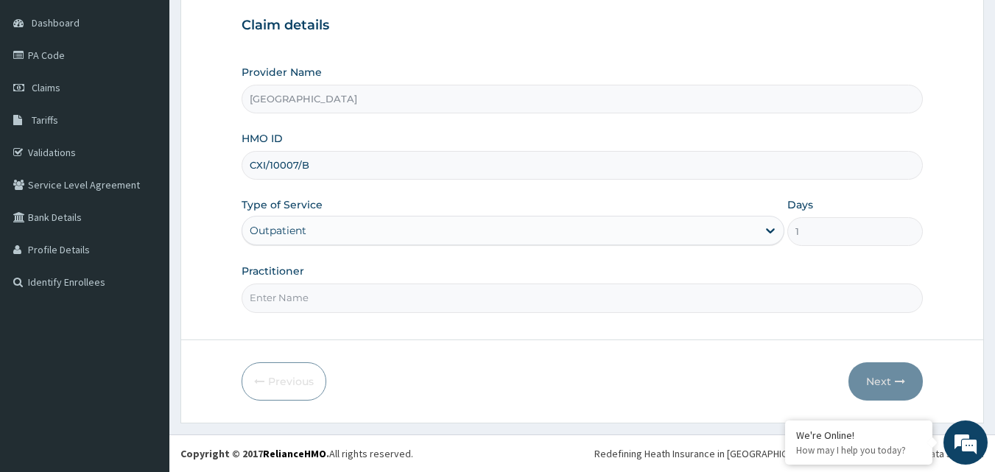
click at [294, 300] on input "Practitioner" at bounding box center [582, 297] width 682 height 29
type input "[PERSON_NAME],"
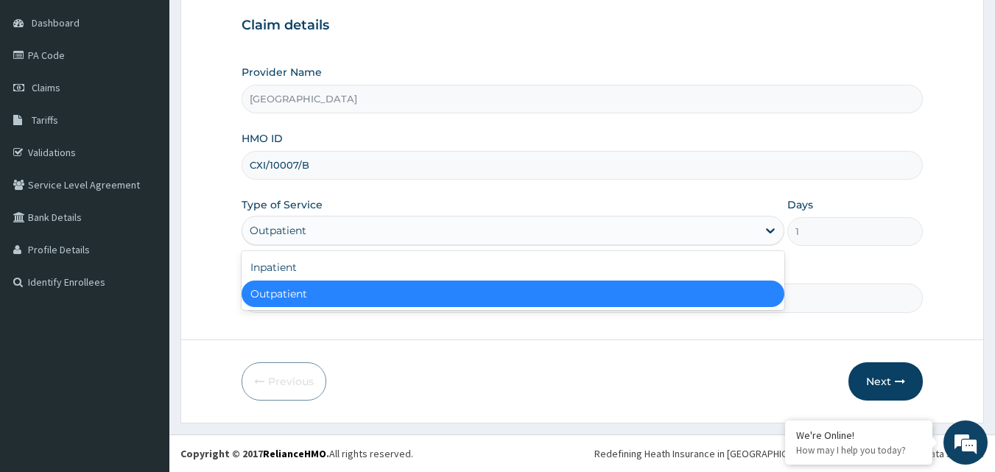
click at [287, 223] on div "Outpatient" at bounding box center [278, 230] width 57 height 15
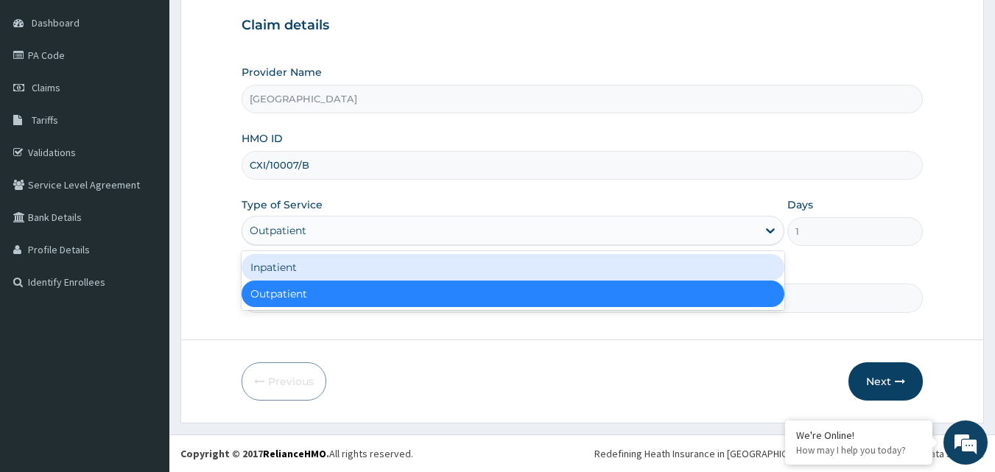
click at [405, 266] on div "Inpatient" at bounding box center [512, 267] width 543 height 27
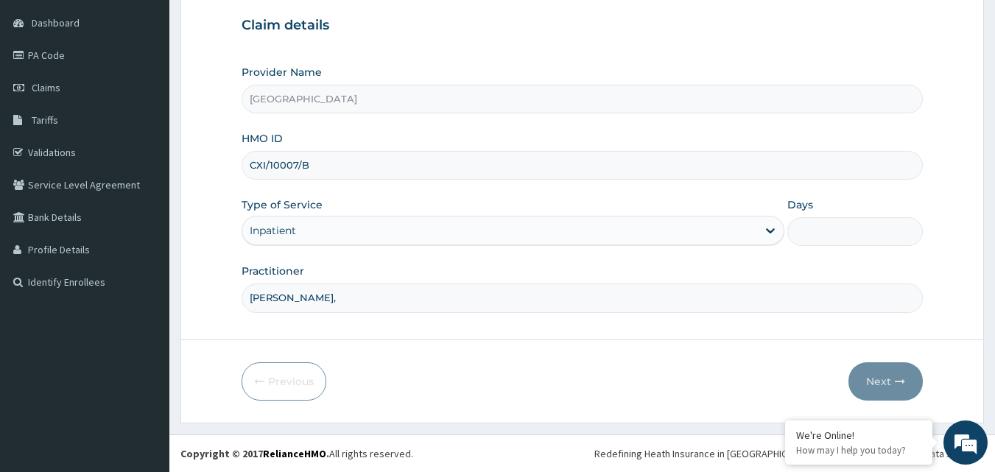
click at [866, 224] on input "Days" at bounding box center [854, 231] width 135 height 29
type input "4"
click at [357, 292] on input "[PERSON_NAME]," at bounding box center [582, 297] width 682 height 29
click at [348, 298] on input "[PERSON_NAME], DR DA DA" at bounding box center [582, 297] width 682 height 29
click at [353, 300] on input "[PERSON_NAME], DR DA DA" at bounding box center [582, 297] width 682 height 29
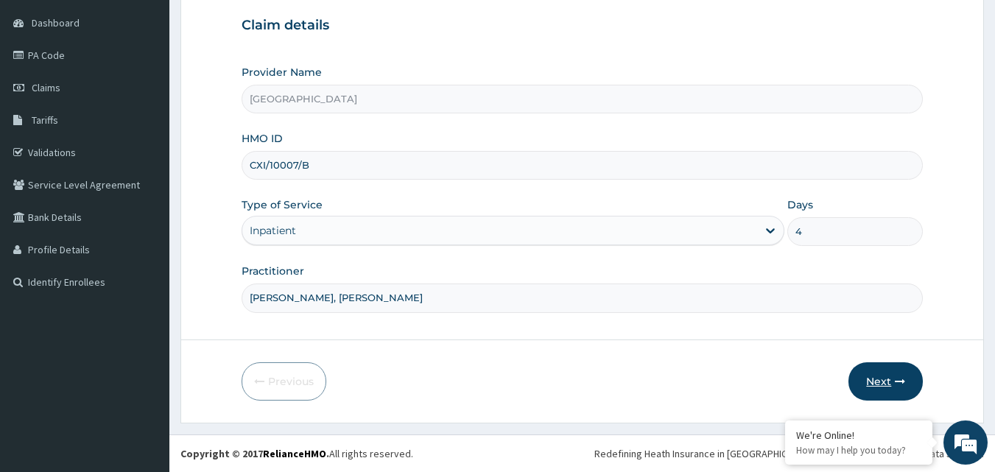
type input "[PERSON_NAME], [PERSON_NAME]"
click at [884, 377] on button "Next" at bounding box center [885, 381] width 74 height 38
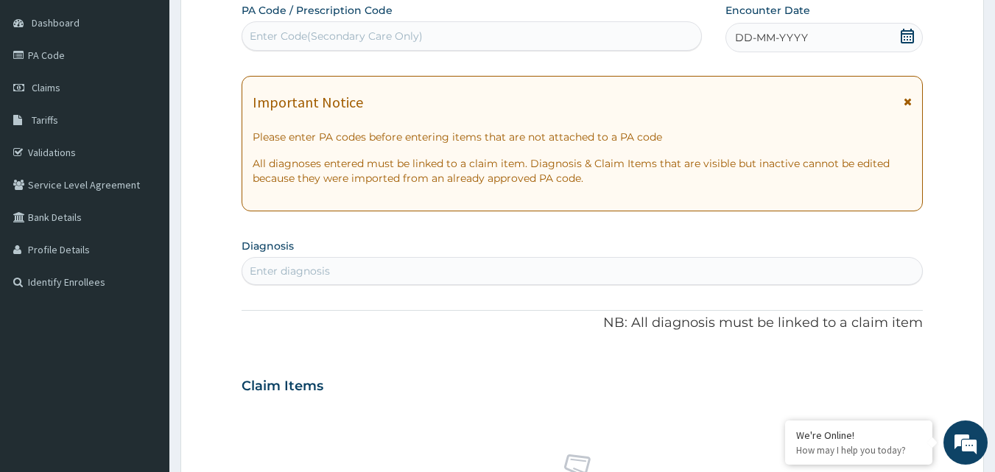
click at [577, 57] on div "PA Code / Prescription Code Enter Code(Secondary Care Only) Encounter Date DD-M…" at bounding box center [582, 384] width 682 height 762
click at [604, 40] on div "Enter Code(Secondary Care Only)" at bounding box center [471, 36] width 459 height 24
type input "PA/A535E8"
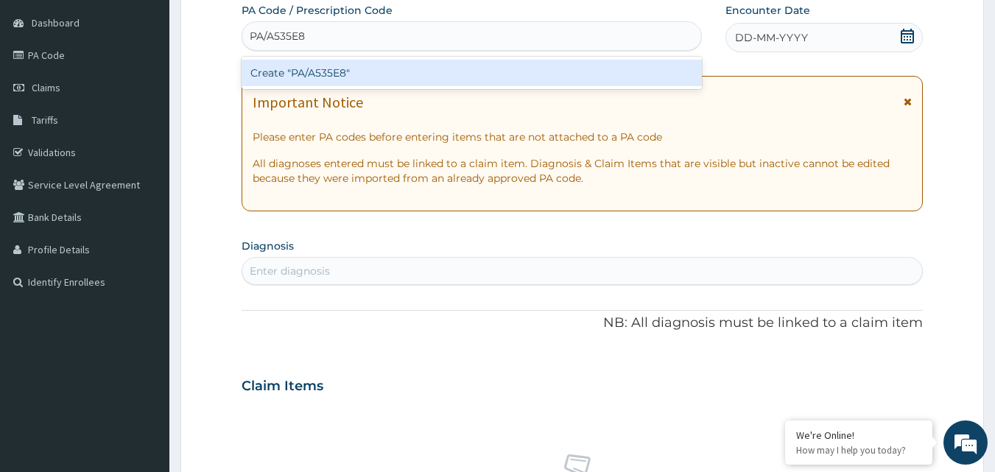
click at [652, 63] on div "Create "PA/A535E8"" at bounding box center [471, 73] width 461 height 27
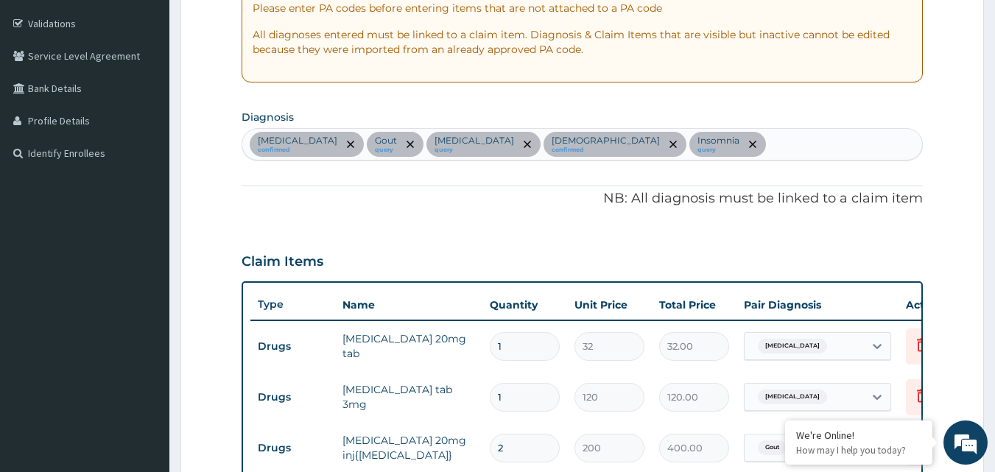
scroll to position [263, 0]
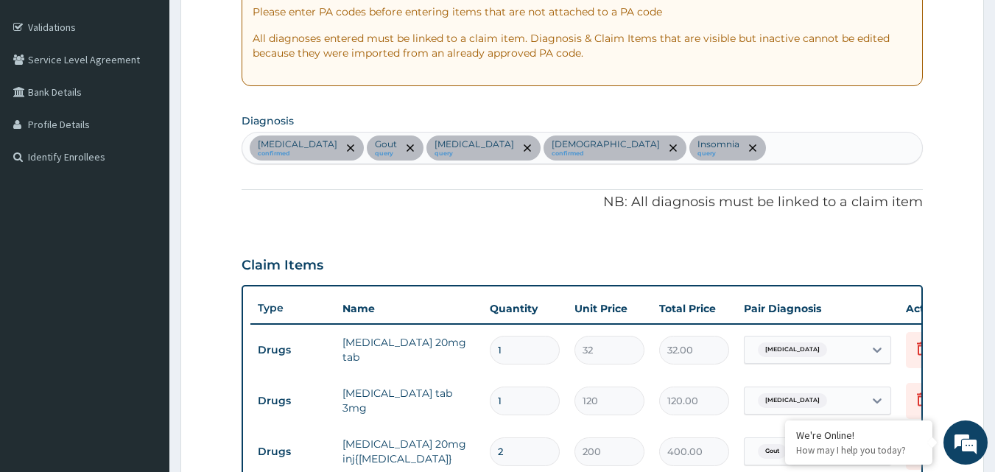
click at [815, 158] on div "[MEDICAL_DATA] confirmed [MEDICAL_DATA] query [MEDICAL_DATA] query [MEDICAL_DAT…" at bounding box center [582, 148] width 680 height 31
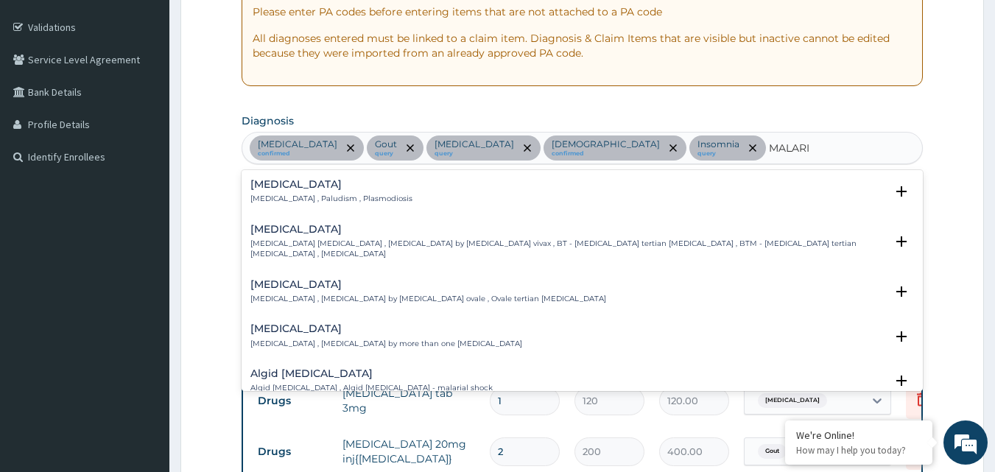
type input "[MEDICAL_DATA]"
click at [361, 183] on h4 "[MEDICAL_DATA]" at bounding box center [331, 184] width 162 height 11
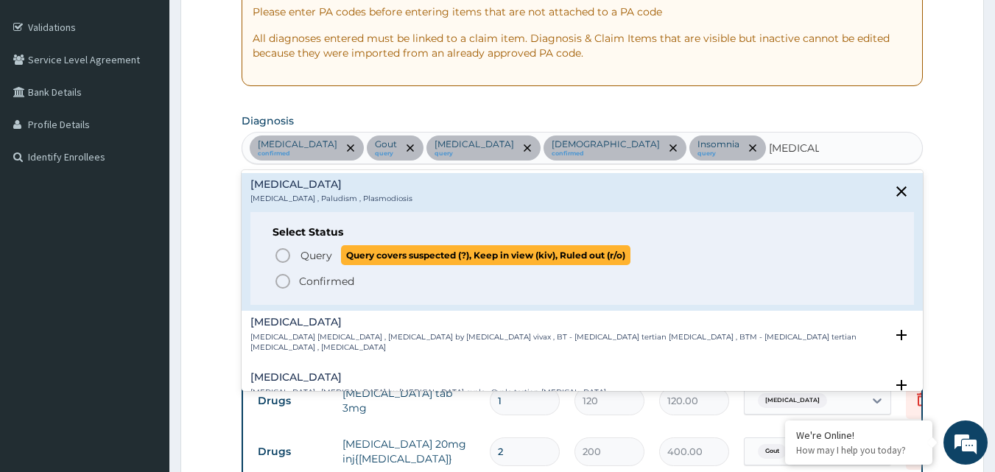
click at [326, 248] on span "Query" at bounding box center [316, 255] width 32 height 15
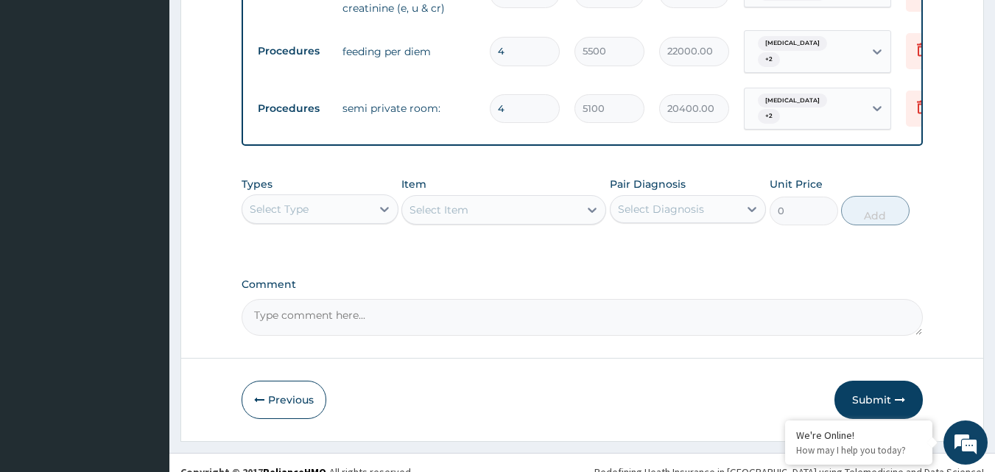
scroll to position [1153, 0]
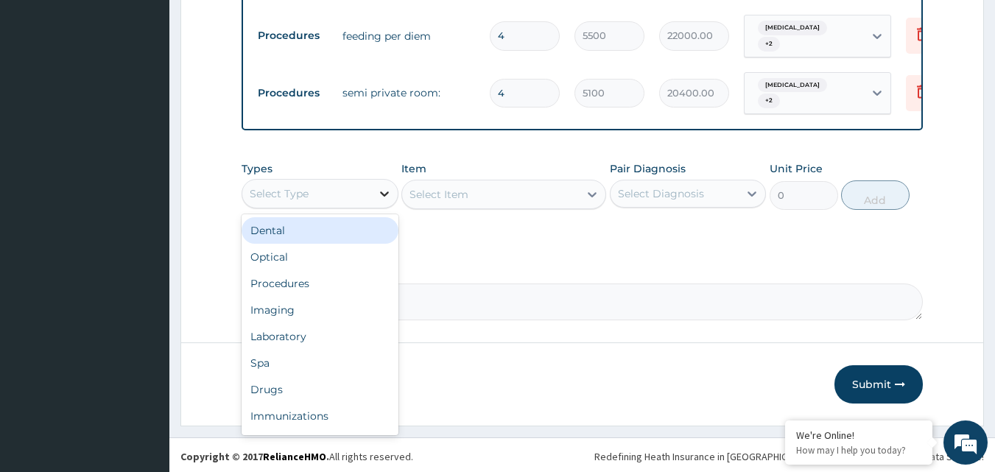
click at [384, 186] on icon at bounding box center [384, 193] width 15 height 15
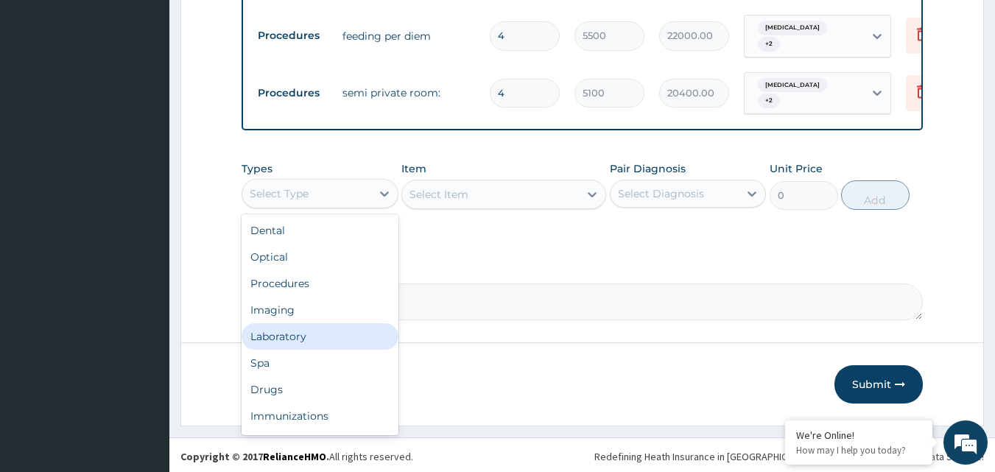
click at [297, 342] on div "Laboratory" at bounding box center [319, 336] width 157 height 27
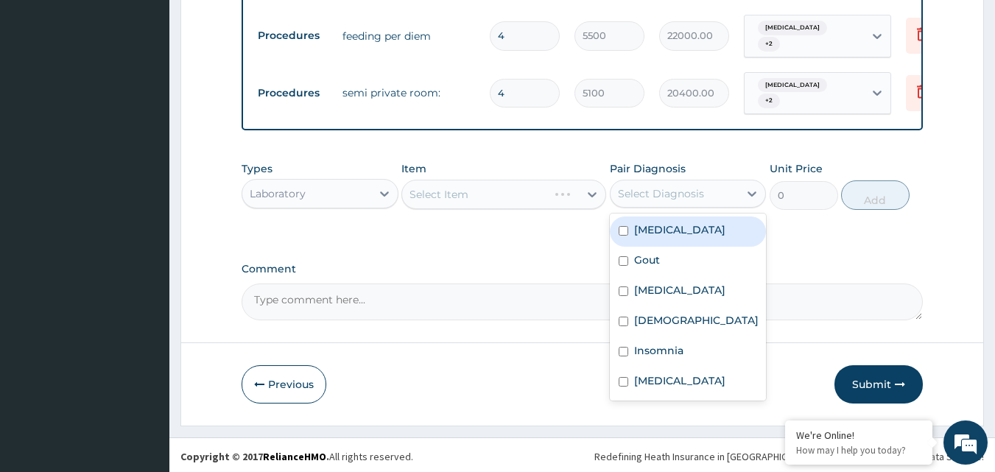
click at [674, 192] on div "Select Diagnosis" at bounding box center [661, 193] width 86 height 15
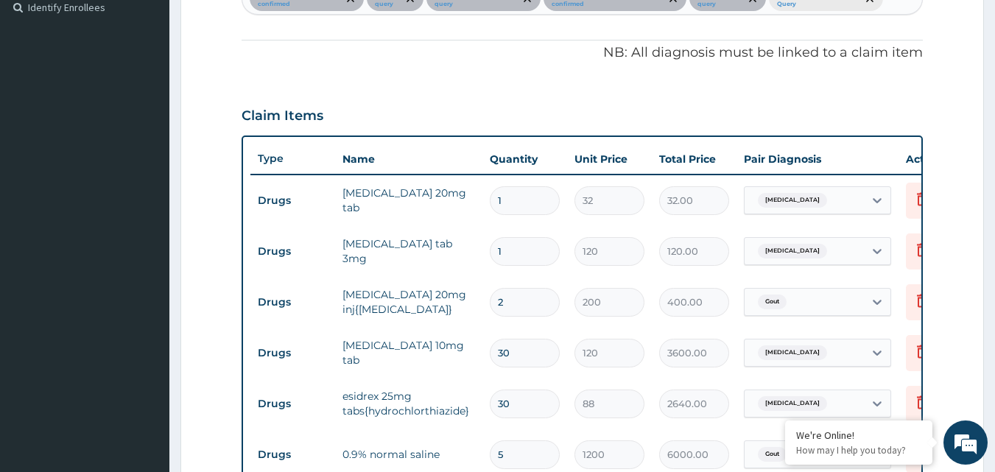
scroll to position [269, 0]
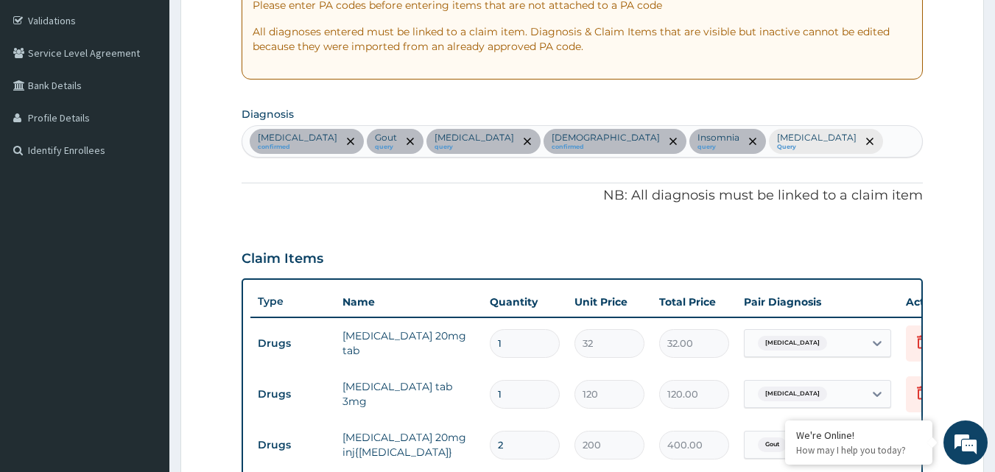
click at [830, 142] on div "[MEDICAL_DATA] confirmed [MEDICAL_DATA] query [MEDICAL_DATA] query [MEDICAL_DAT…" at bounding box center [582, 141] width 680 height 31
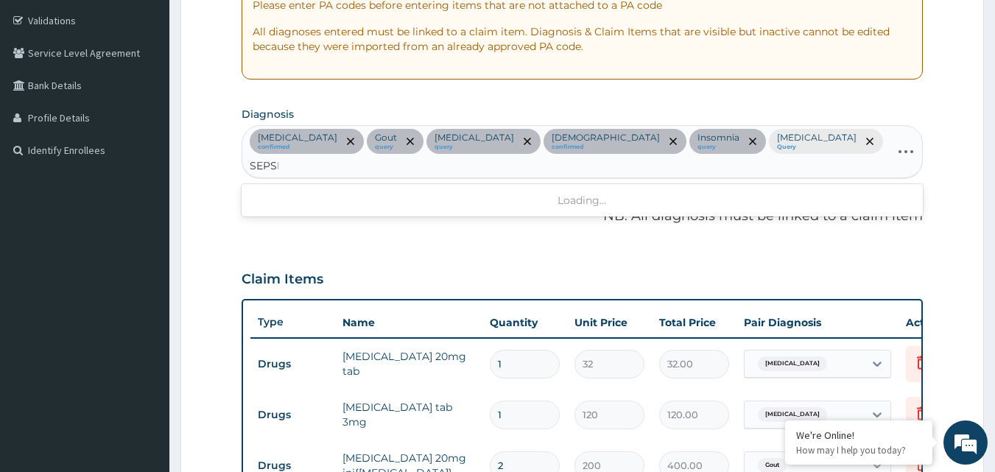
type input "[MEDICAL_DATA]"
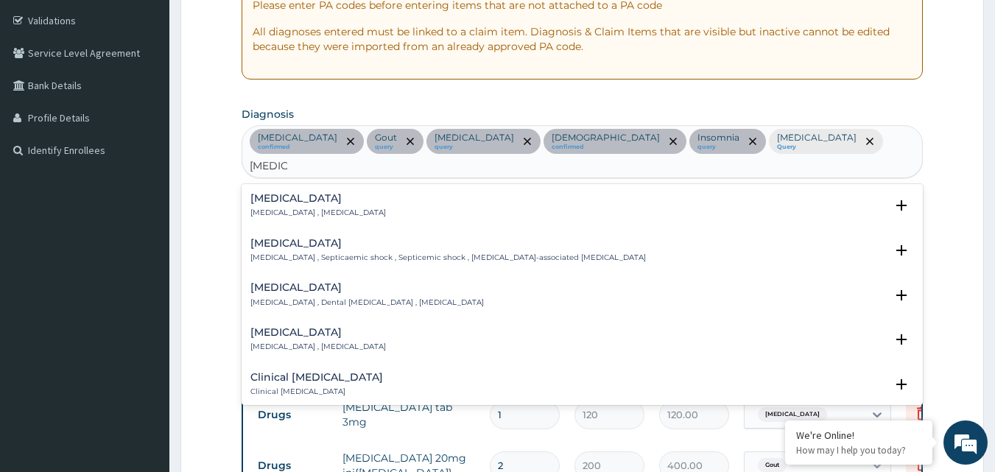
scroll to position [74, 0]
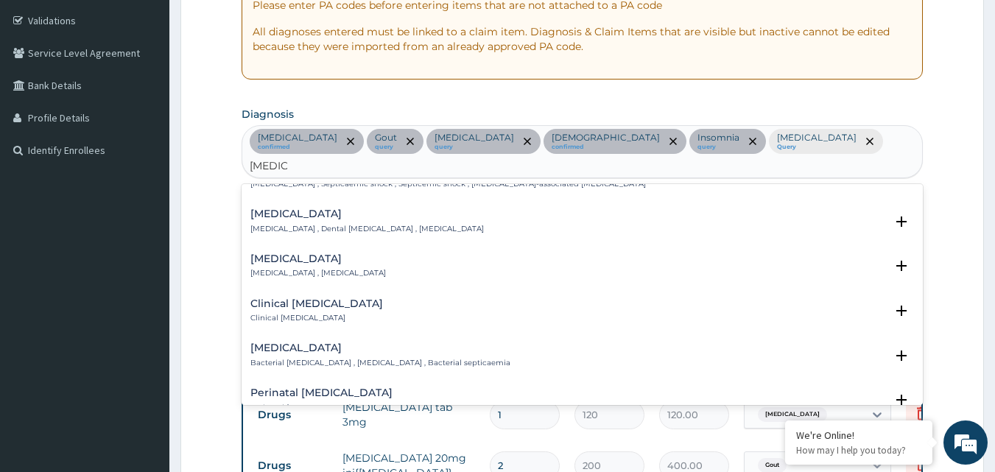
click at [275, 342] on h4 "[MEDICAL_DATA]" at bounding box center [380, 347] width 260 height 11
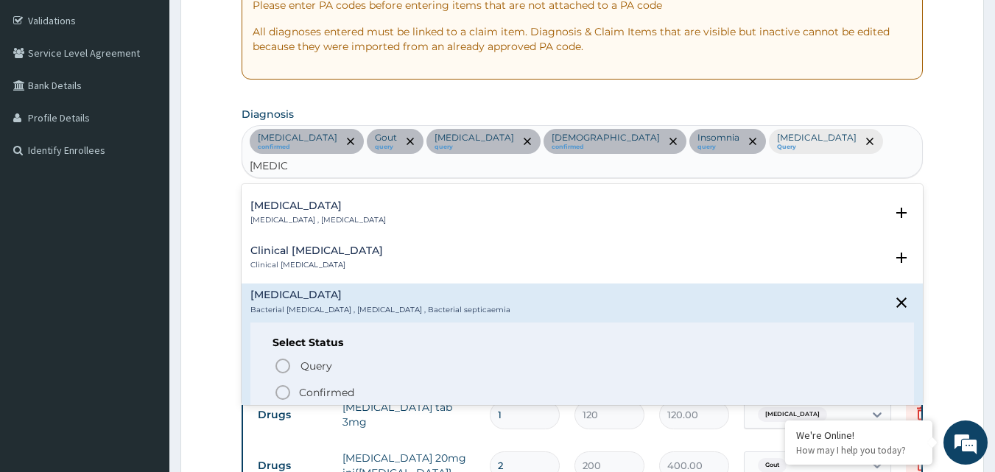
scroll to position [147, 0]
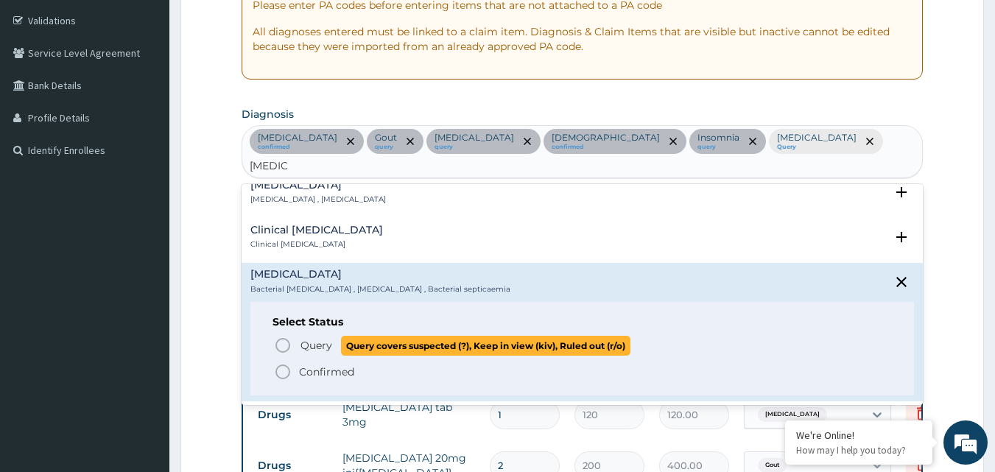
click at [289, 336] on icon "status option query" at bounding box center [283, 345] width 18 height 18
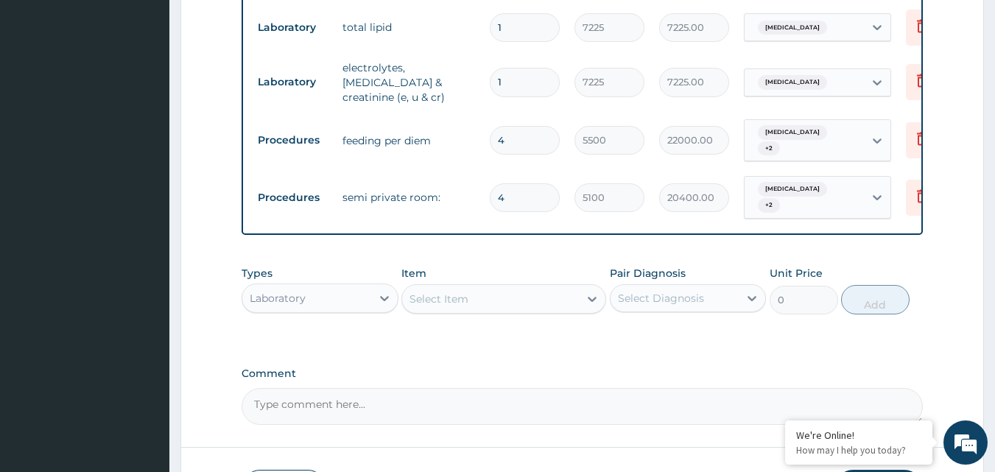
scroll to position [1153, 0]
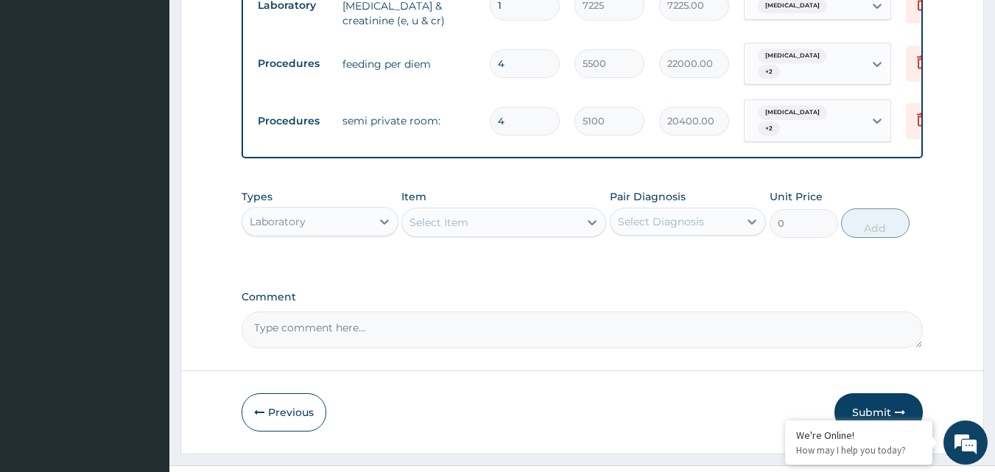
click at [546, 211] on div "Select Item" at bounding box center [490, 223] width 177 height 24
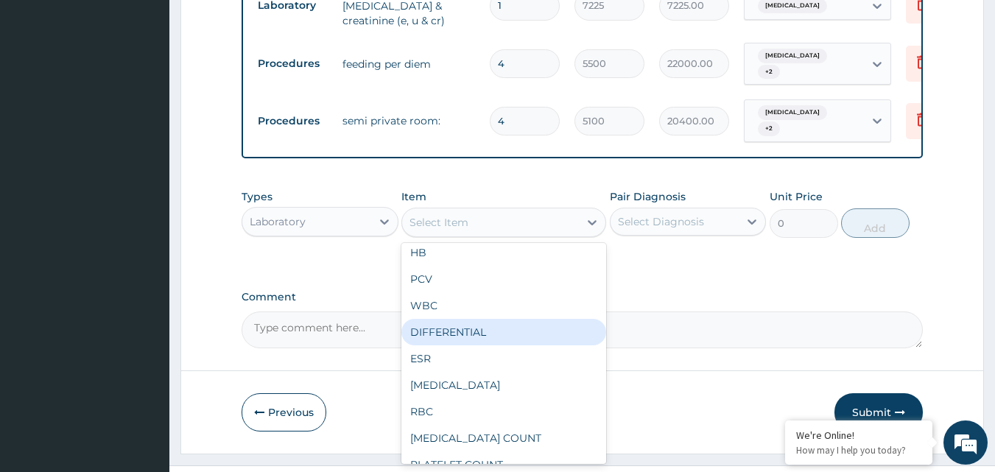
scroll to position [0, 0]
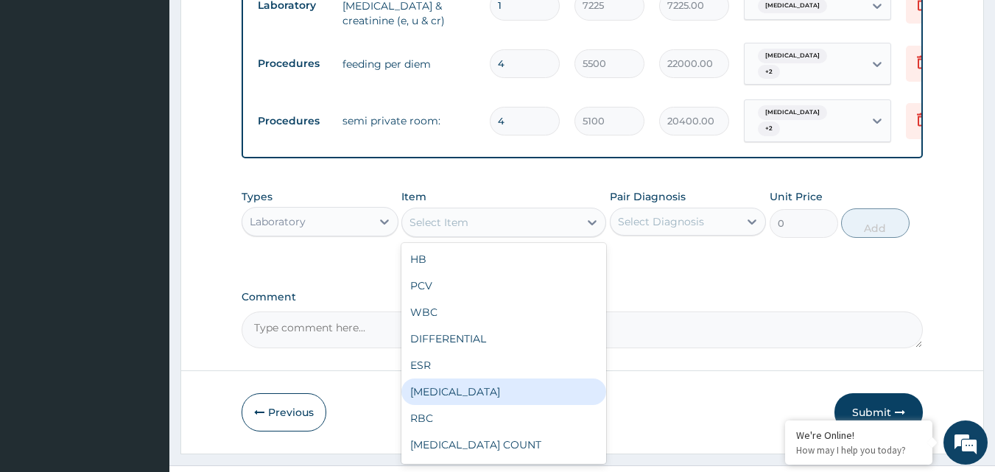
click at [513, 378] on div "[MEDICAL_DATA]" at bounding box center [503, 391] width 205 height 27
type input "2125"
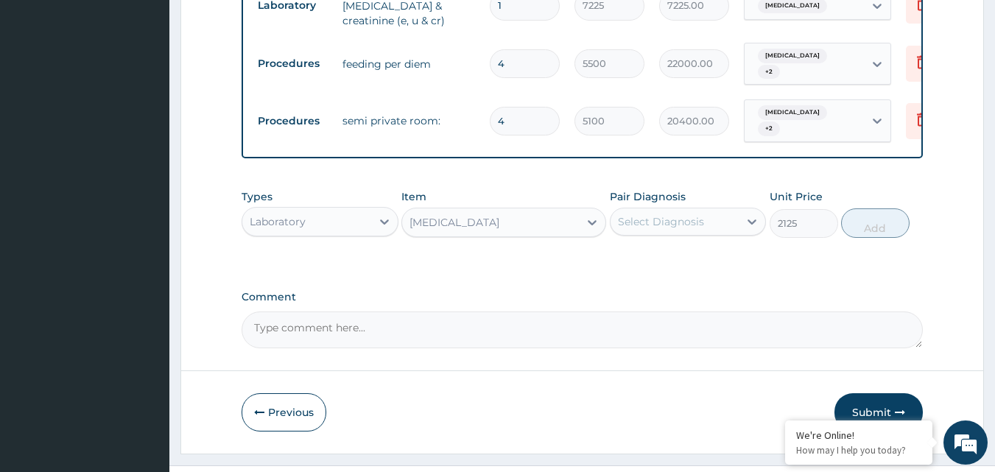
click at [713, 210] on div "Select Diagnosis" at bounding box center [674, 222] width 129 height 24
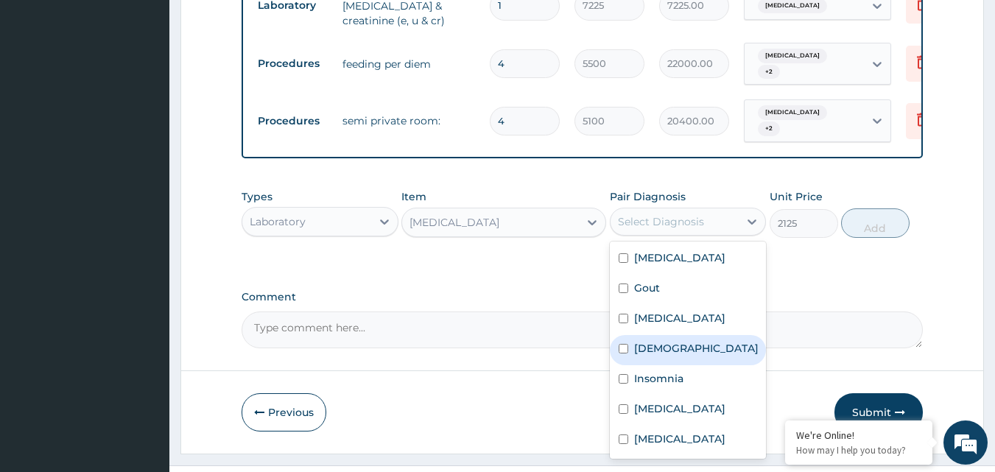
scroll to position [11, 0]
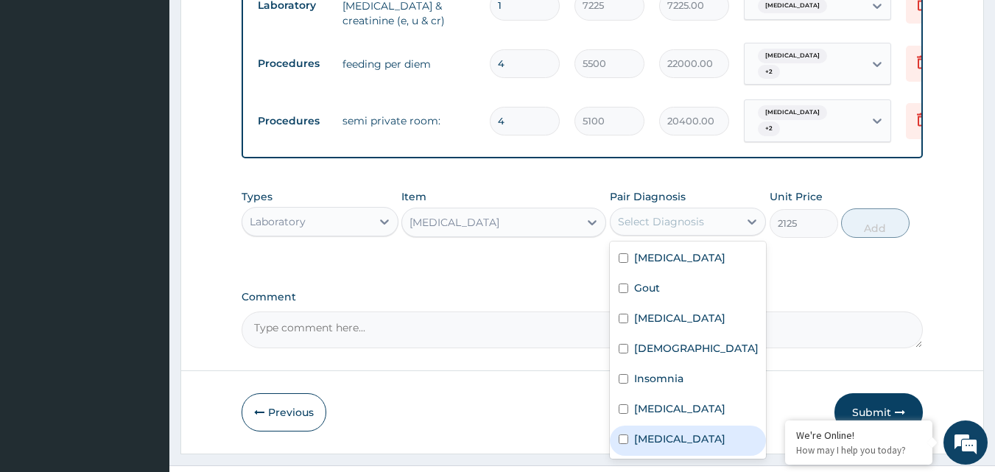
drag, startPoint x: 678, startPoint y: 409, endPoint x: 806, endPoint y: 303, distance: 166.3
click at [678, 431] on label "[MEDICAL_DATA]" at bounding box center [679, 438] width 91 height 15
checkbox input "true"
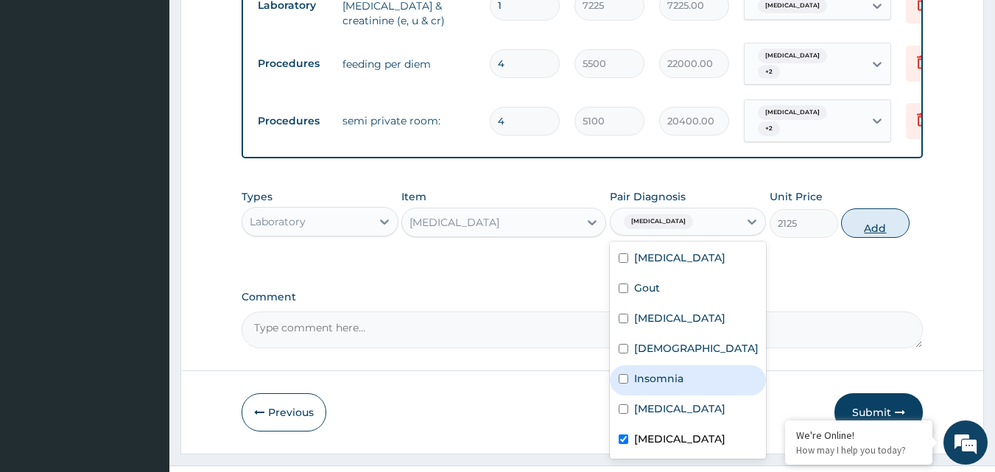
click at [871, 208] on button "Add" at bounding box center [875, 222] width 68 height 29
type input "0"
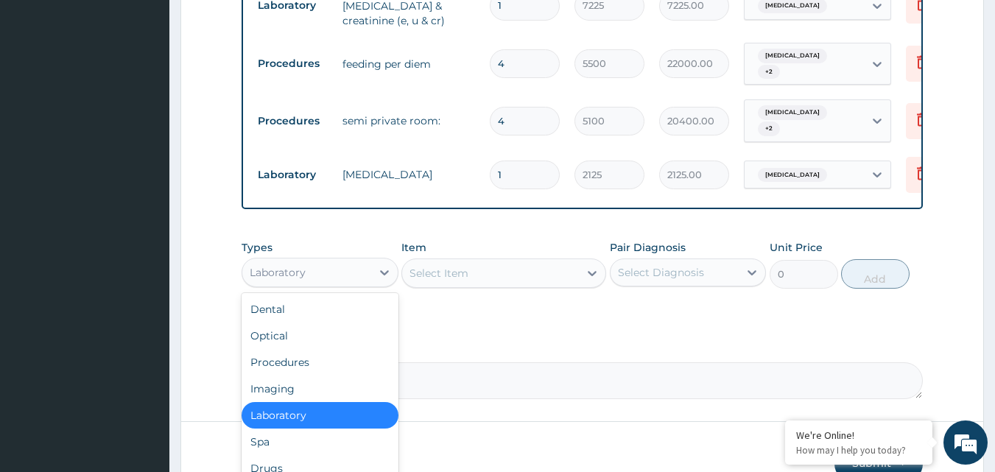
click at [327, 261] on div "Laboratory" at bounding box center [306, 273] width 129 height 24
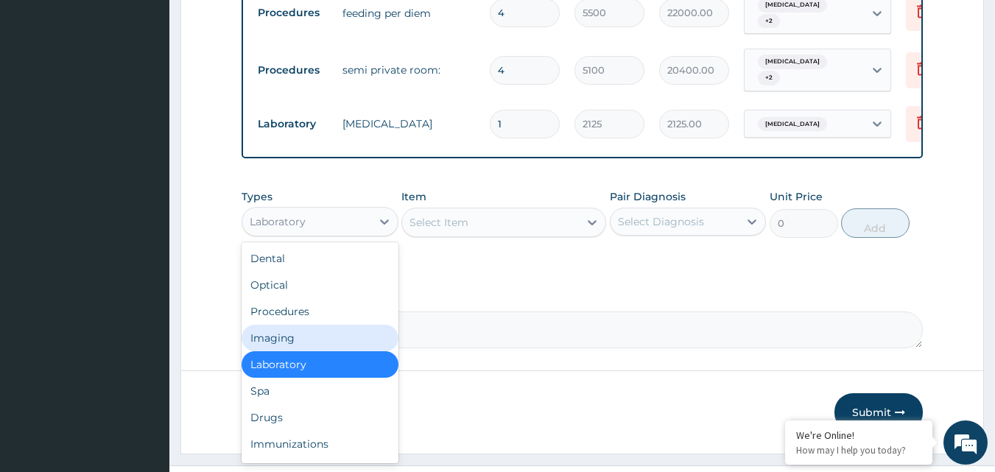
scroll to position [50, 0]
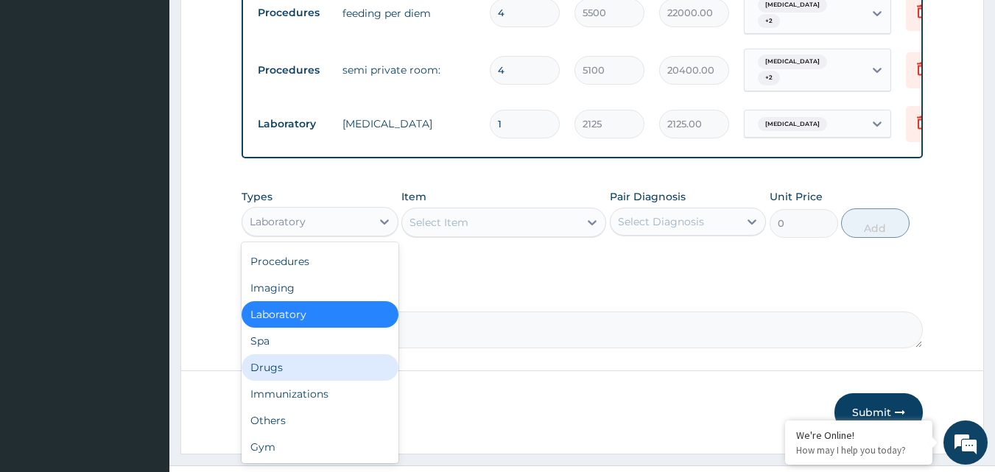
click at [297, 354] on div "Drugs" at bounding box center [319, 367] width 157 height 27
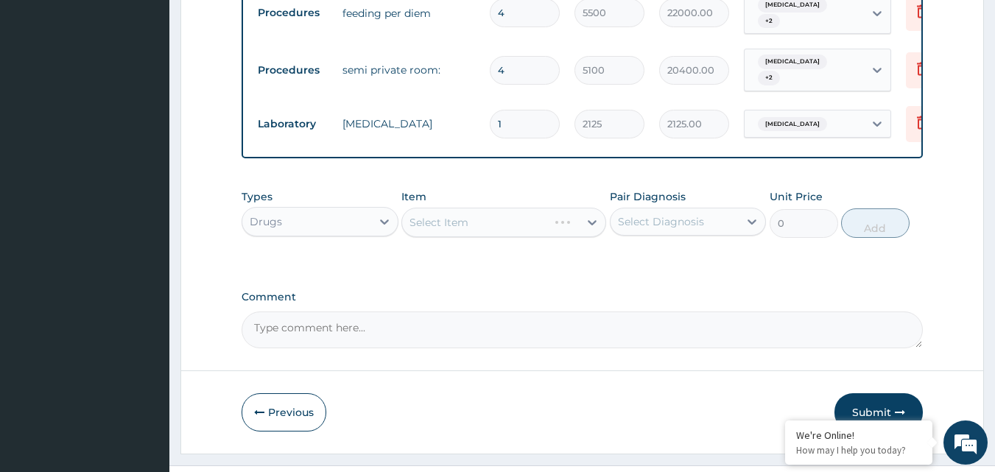
click at [529, 208] on div "Select Item" at bounding box center [503, 222] width 205 height 29
click at [557, 208] on div "Select Item" at bounding box center [503, 222] width 205 height 29
click at [552, 211] on div "Select Item" at bounding box center [490, 223] width 177 height 24
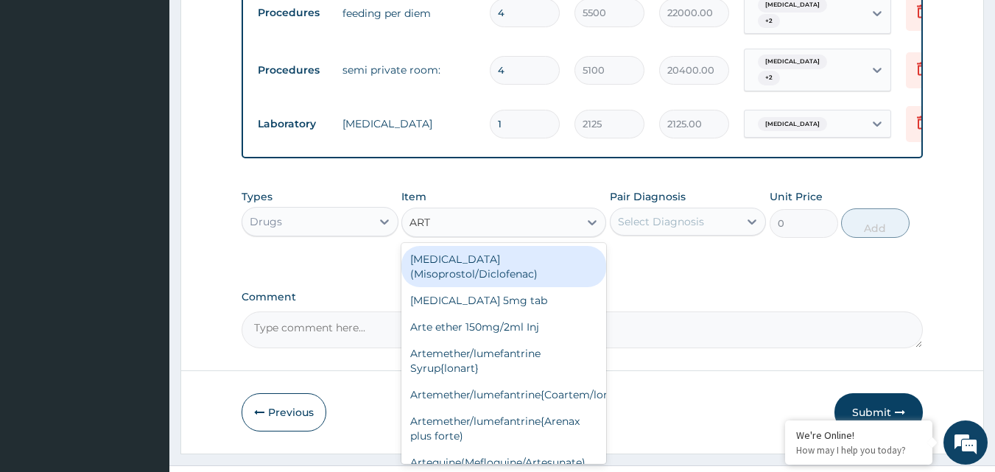
type input "ARTE"
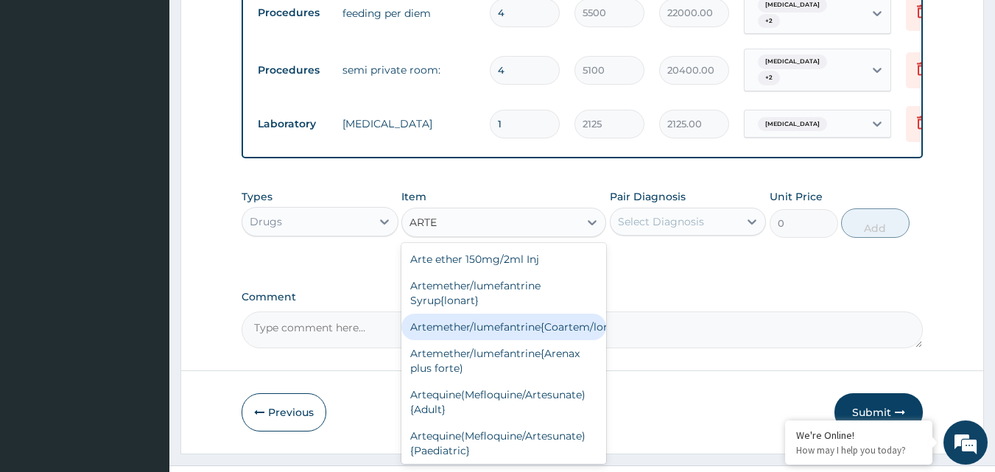
drag, startPoint x: 547, startPoint y: 294, endPoint x: 579, endPoint y: 269, distance: 40.4
click at [547, 314] on div "Artemether/lumefantrine{Coartem/lonart}" at bounding box center [503, 327] width 205 height 27
type input "400"
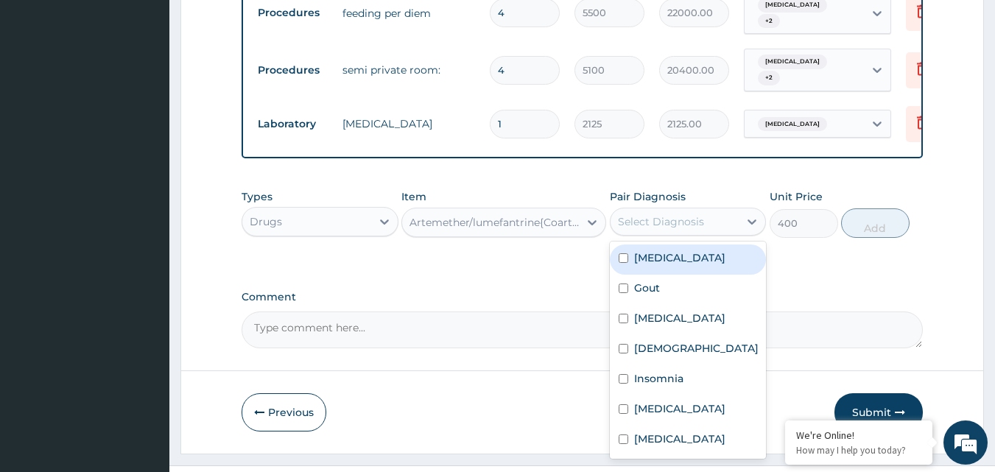
click at [707, 210] on div "Select Diagnosis" at bounding box center [674, 222] width 129 height 24
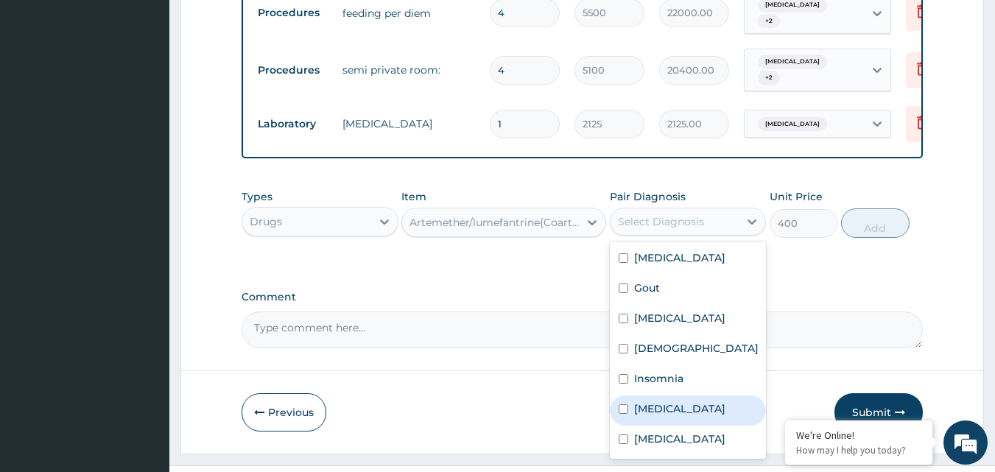
click at [653, 401] on label "[MEDICAL_DATA]" at bounding box center [679, 408] width 91 height 15
click at [653, 395] on div "[MEDICAL_DATA]" at bounding box center [688, 410] width 157 height 30
drag, startPoint x: 639, startPoint y: 388, endPoint x: 646, endPoint y: 375, distance: 15.2
click at [640, 395] on div "[MEDICAL_DATA]" at bounding box center [688, 410] width 157 height 30
checkbox input "true"
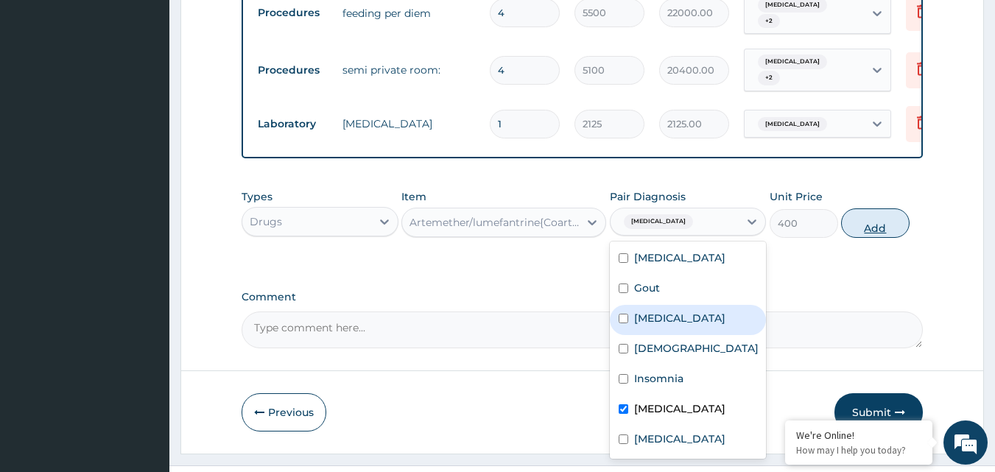
click at [863, 208] on button "Add" at bounding box center [875, 222] width 68 height 29
type input "0"
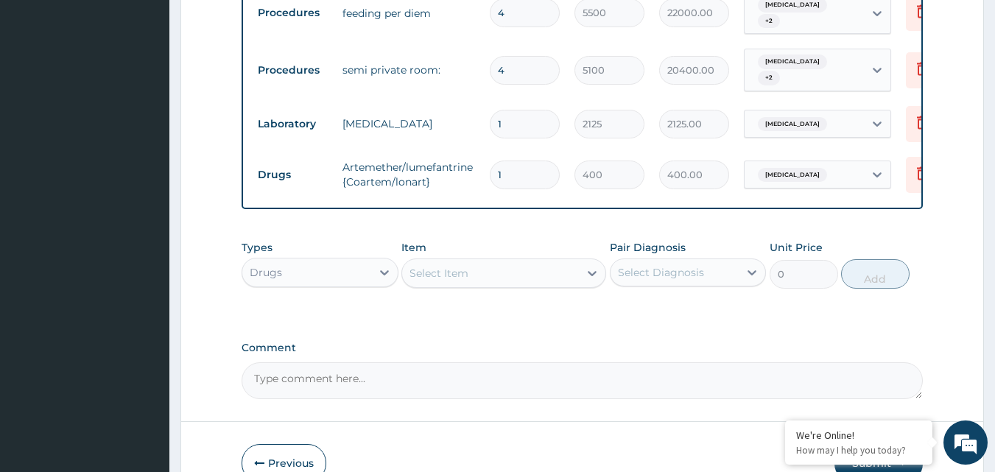
type input "0.00"
type input "6"
type input "2400.00"
type input "6"
click at [509, 271] on div "Types Drugs Item Select Item Pair Diagnosis Select Diagnosis Unit Price 0 Add" at bounding box center [582, 275] width 682 height 85
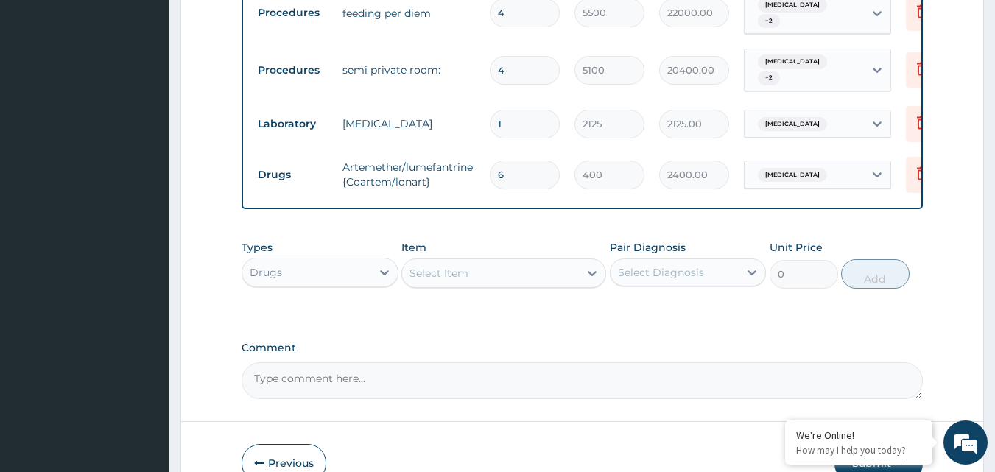
click at [532, 261] on div "Select Item" at bounding box center [490, 273] width 177 height 24
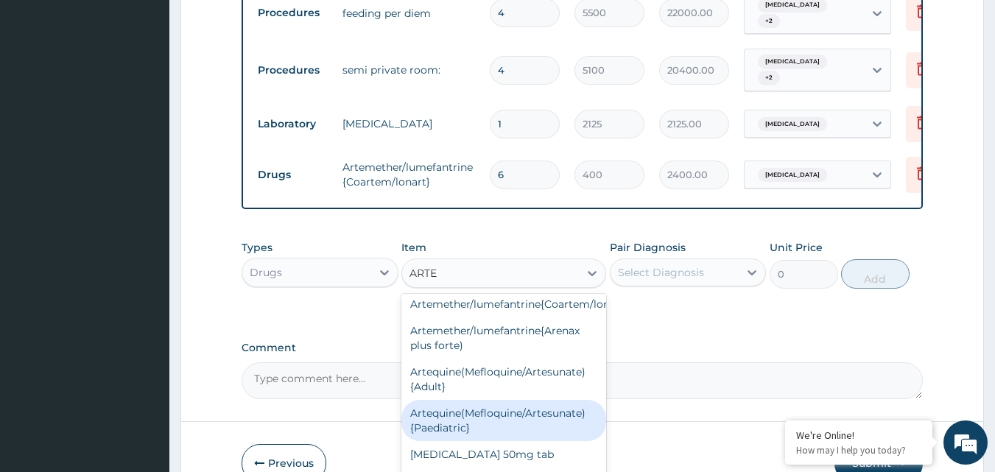
scroll to position [221, 0]
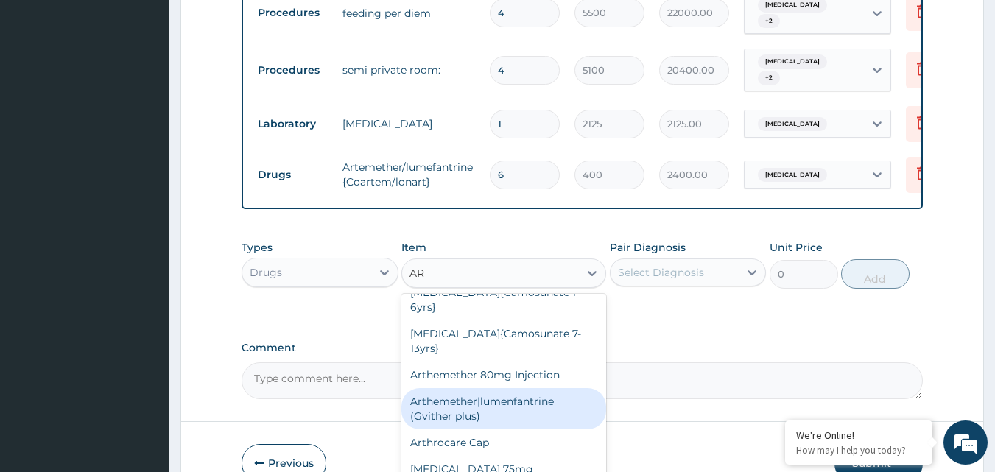
type input "A"
type input "ART"
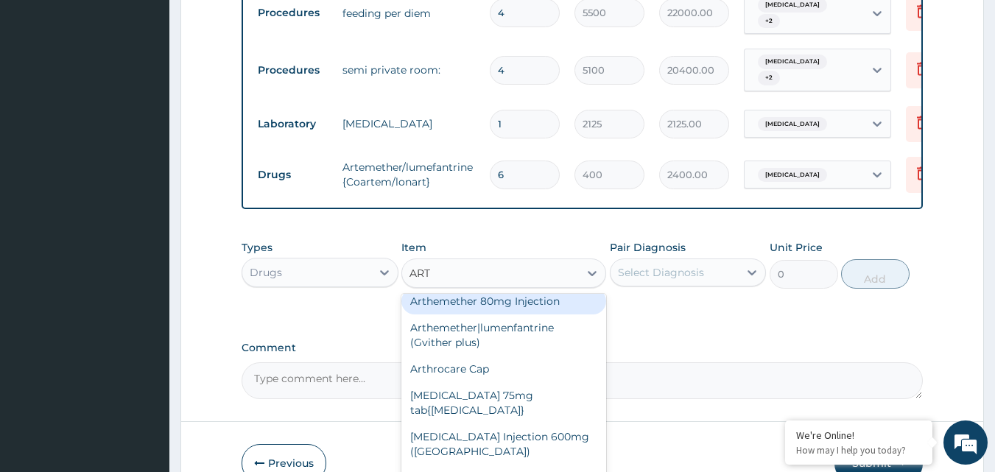
click at [576, 290] on div "Arthemether 80mg Injection" at bounding box center [503, 301] width 205 height 27
type input "800"
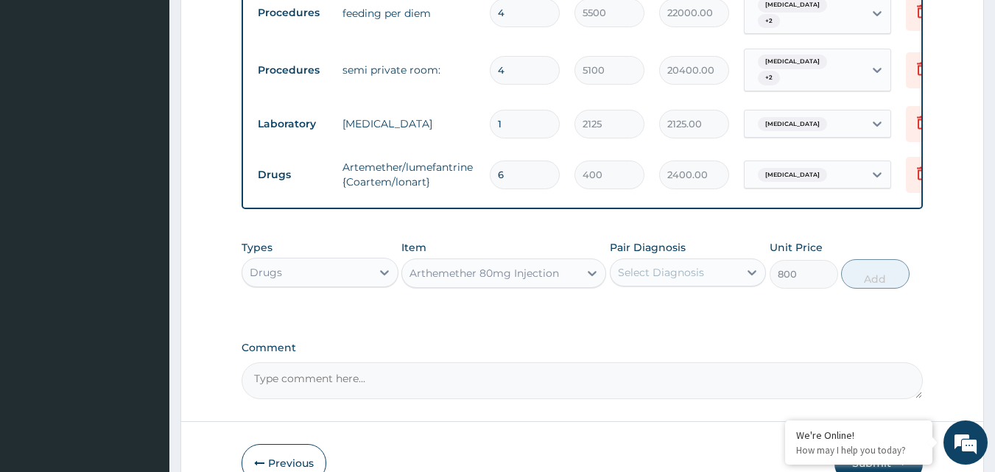
click at [678, 265] on div "Select Diagnosis" at bounding box center [661, 272] width 86 height 15
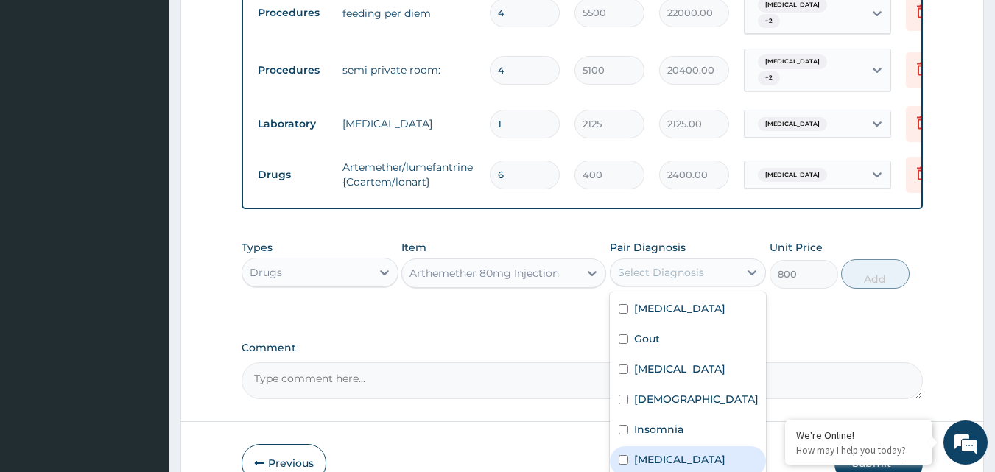
click at [660, 446] on div "[MEDICAL_DATA]" at bounding box center [688, 461] width 157 height 30
checkbox input "true"
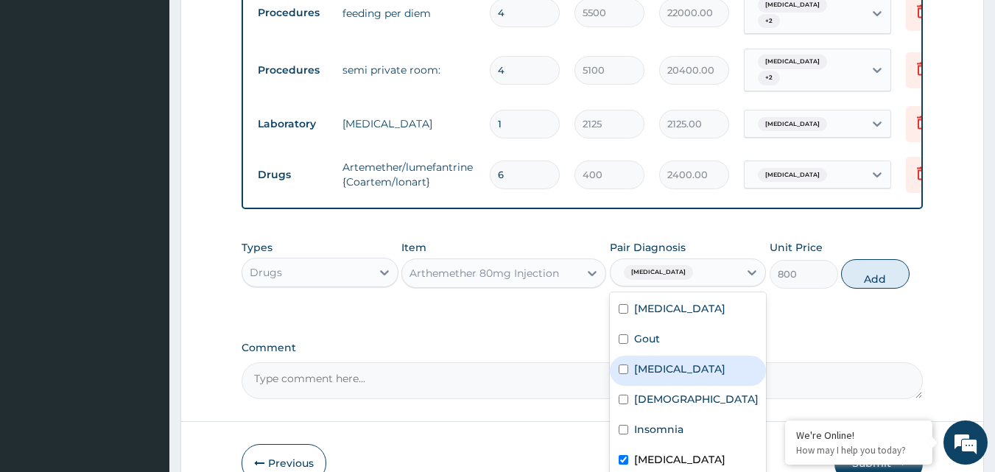
click at [520, 266] on div "Arthemether 80mg Injection" at bounding box center [483, 273] width 149 height 15
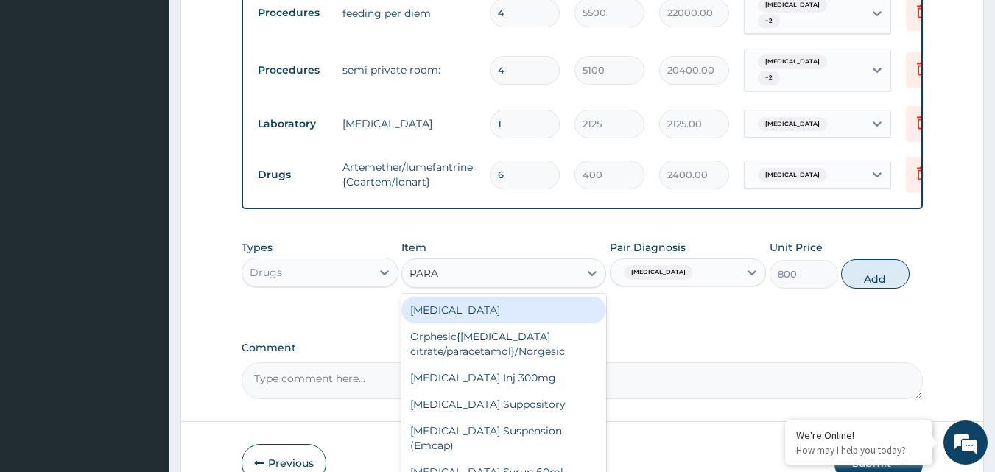
type input "PARAC"
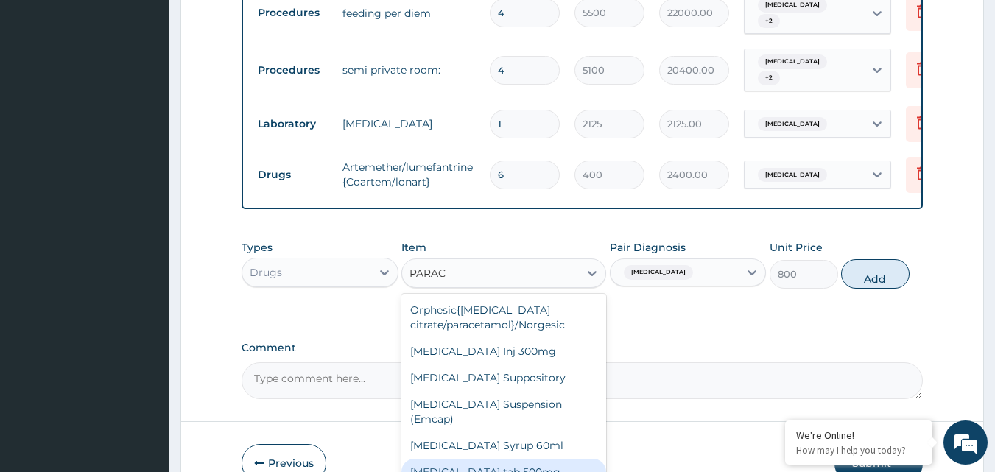
click at [498, 459] on div "[MEDICAL_DATA] tab 500mg" at bounding box center [503, 472] width 205 height 27
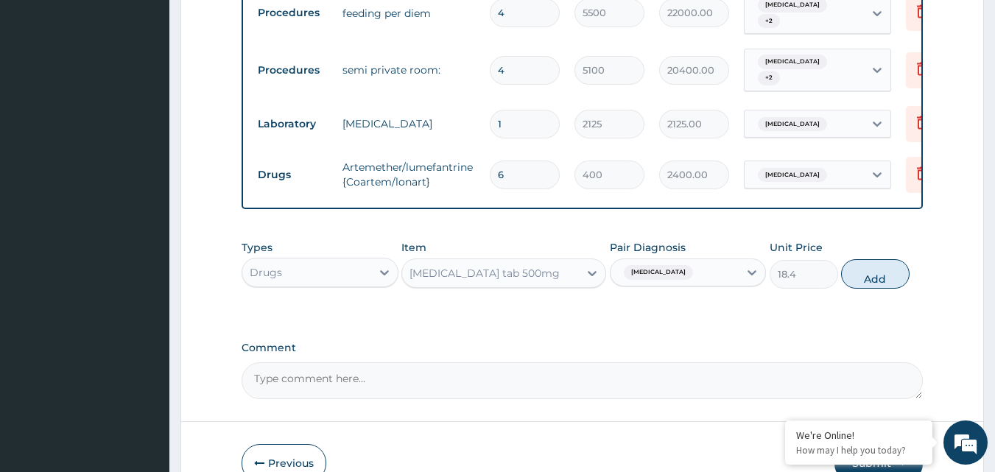
drag, startPoint x: 872, startPoint y: 247, endPoint x: 768, endPoint y: 236, distance: 105.2
click at [870, 259] on button "Add" at bounding box center [875, 273] width 68 height 29
type input "0"
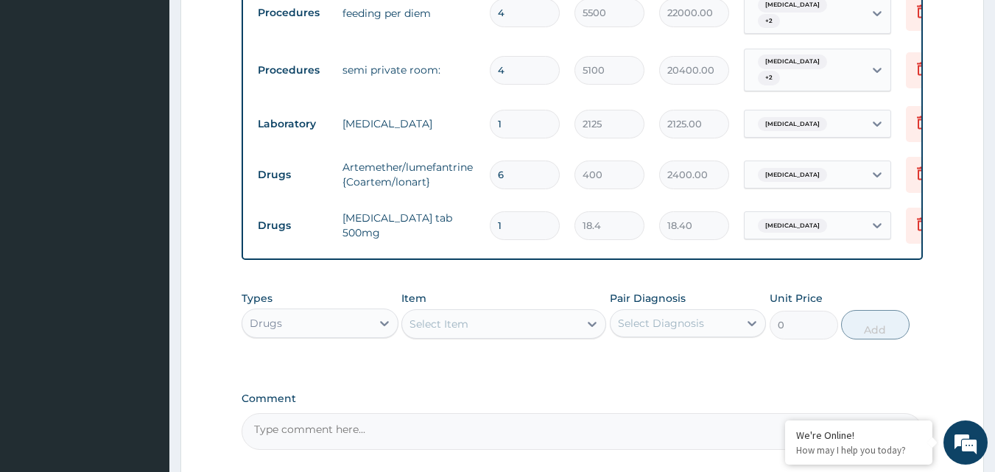
type input "18"
type input "331.20"
type input "18"
click at [487, 312] on div "Select Item" at bounding box center [490, 324] width 177 height 24
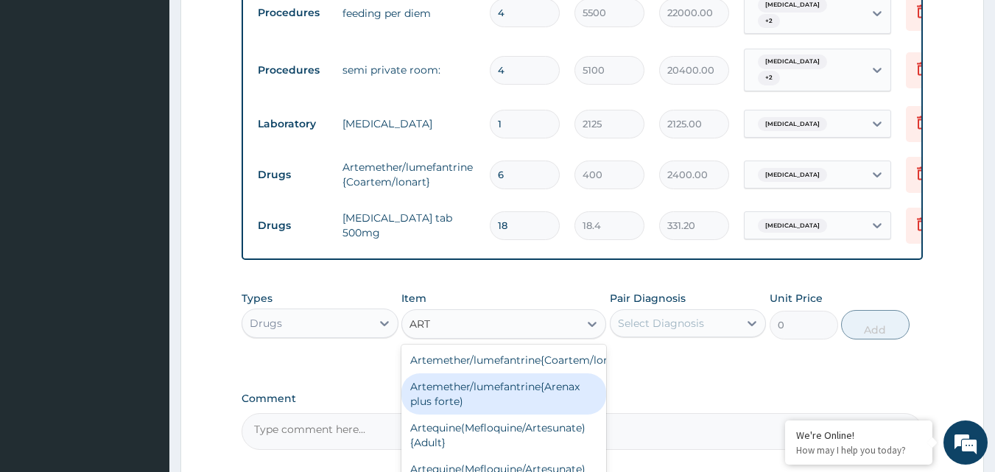
scroll to position [0, 0]
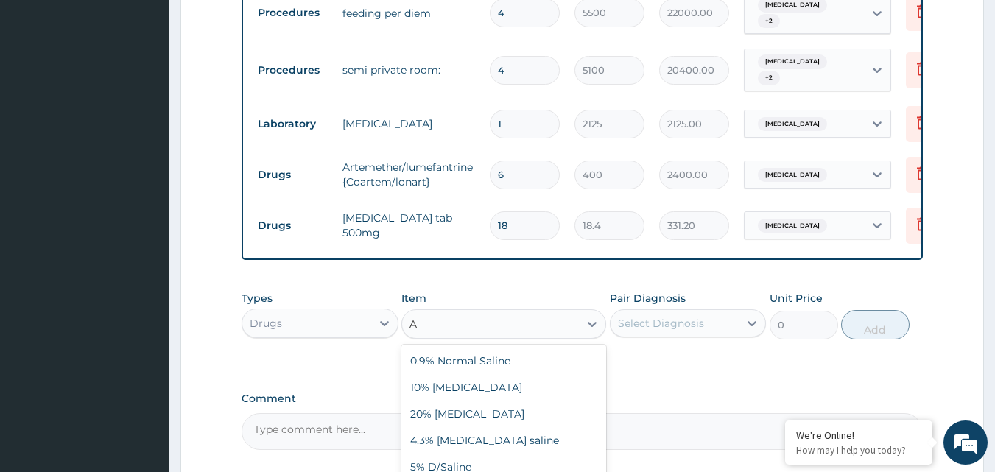
type input "AR"
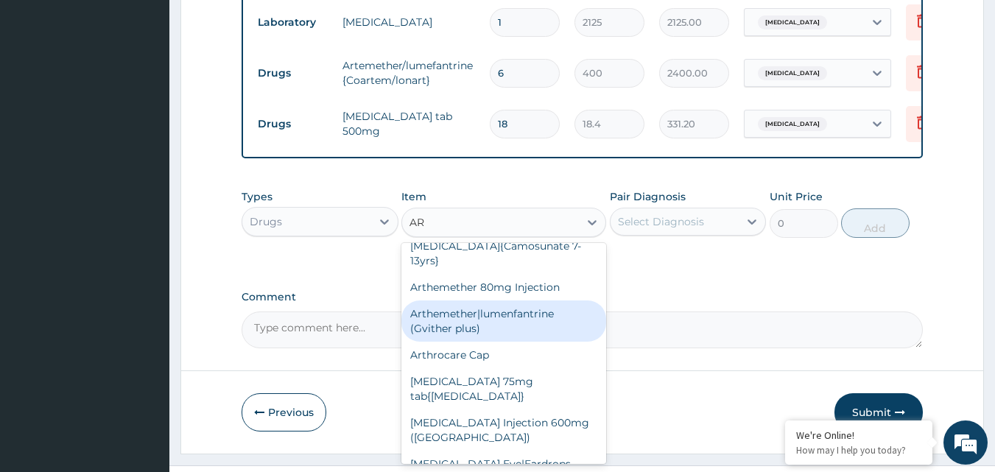
scroll to position [515, 0]
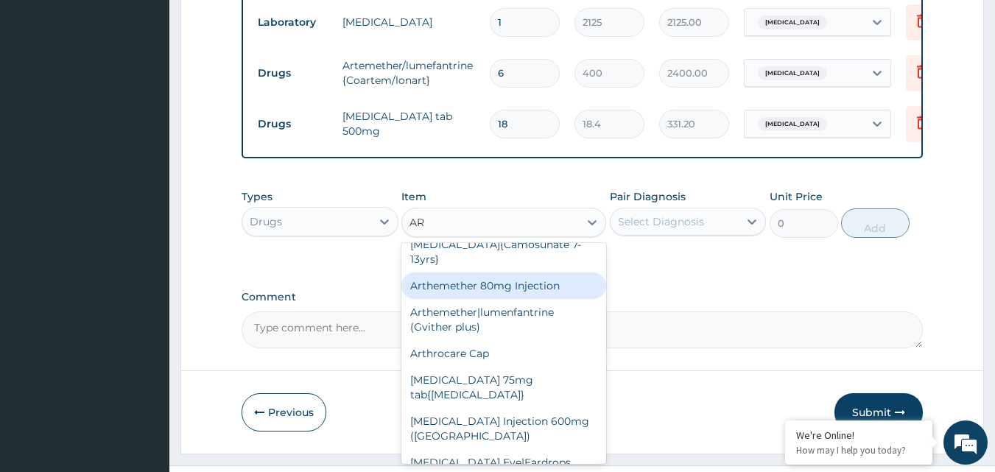
click at [552, 273] on div "Arthemether 80mg Injection" at bounding box center [503, 285] width 205 height 27
type input "800"
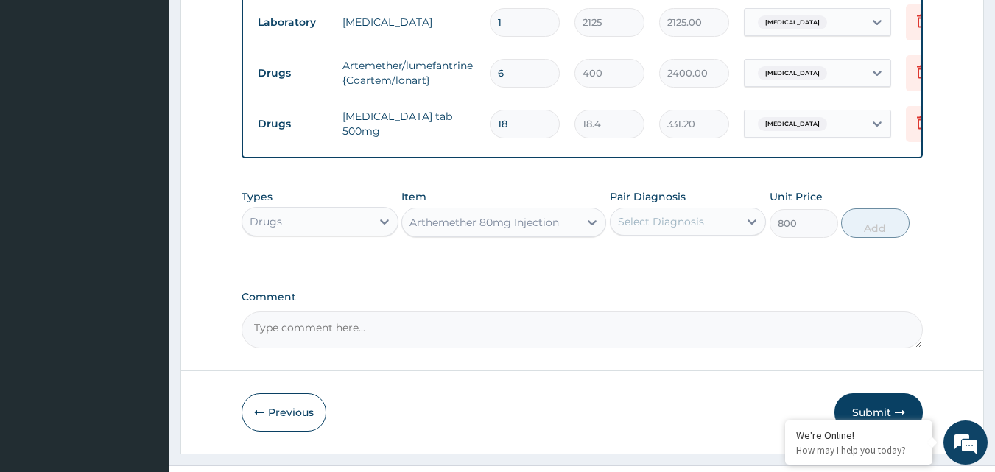
click at [704, 210] on div "Select Diagnosis" at bounding box center [674, 222] width 129 height 24
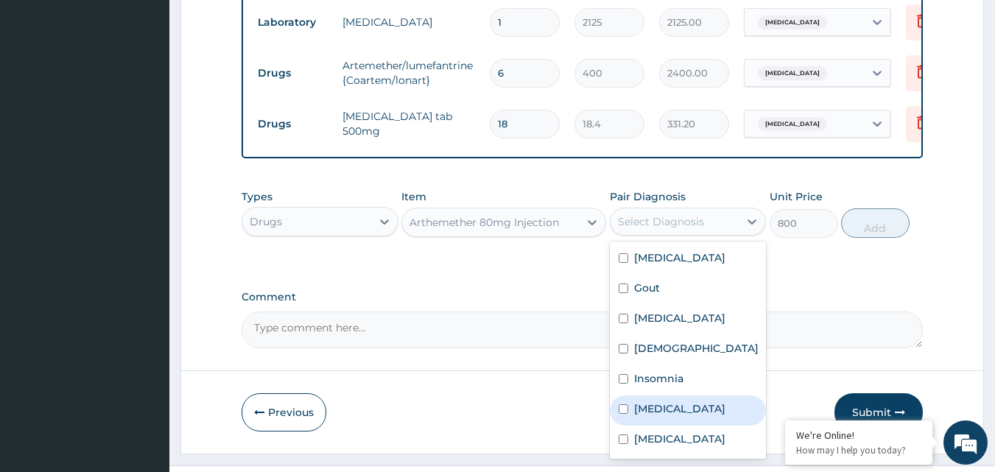
drag, startPoint x: 661, startPoint y: 385, endPoint x: 858, endPoint y: 261, distance: 232.9
click at [661, 395] on div "[MEDICAL_DATA]" at bounding box center [688, 410] width 157 height 30
checkbox input "true"
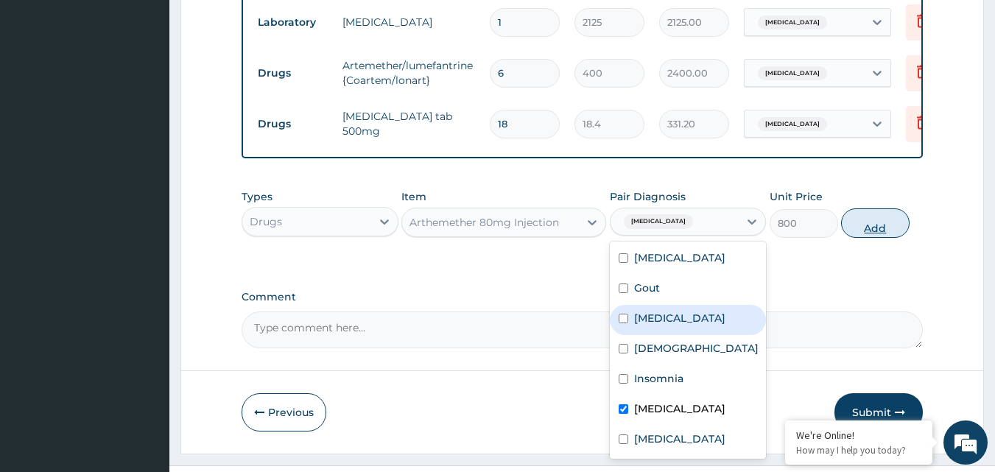
click at [888, 208] on button "Add" at bounding box center [875, 222] width 68 height 29
type input "0"
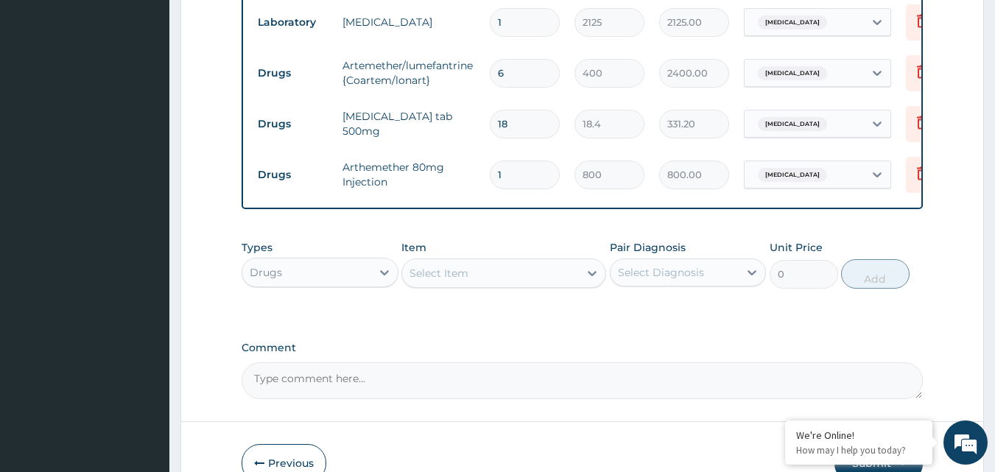
type input "0.00"
type input "6"
type input "4800.00"
type input "6"
click at [428, 266] on div "Select Item" at bounding box center [438, 273] width 59 height 15
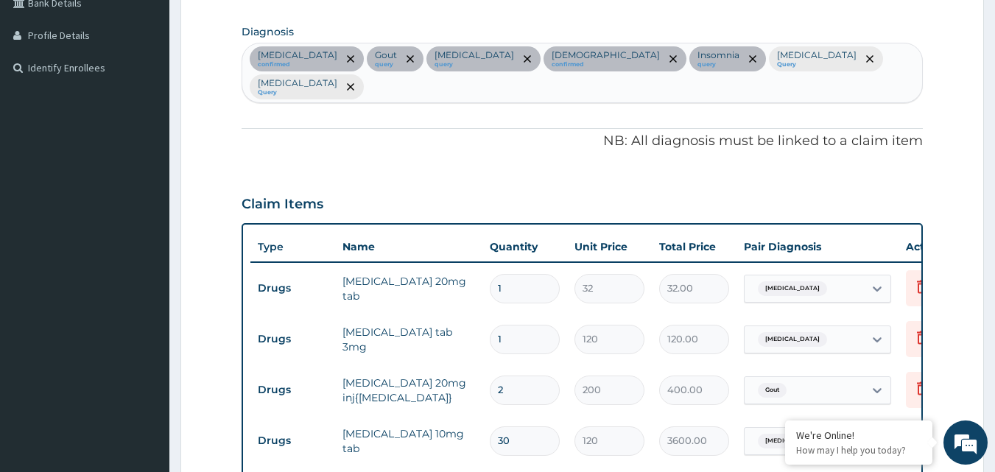
scroll to position [275, 0]
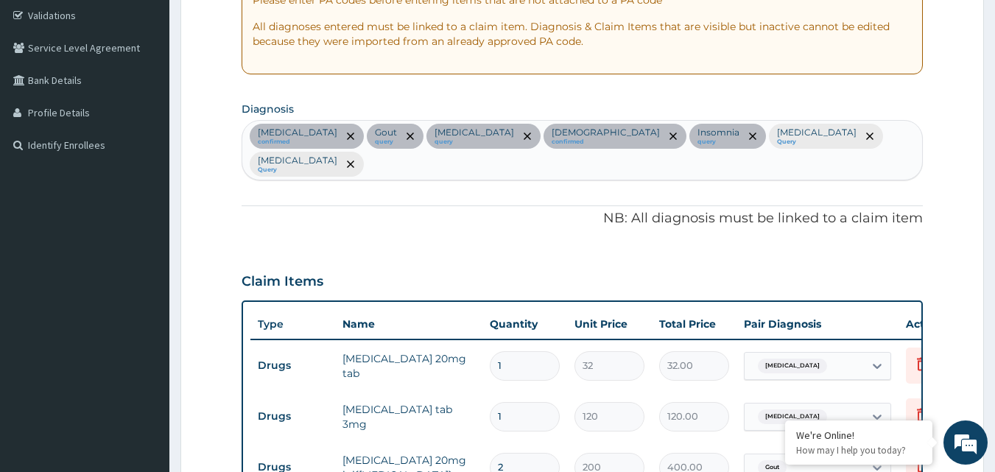
click at [368, 157] on input "text" at bounding box center [367, 164] width 1 height 15
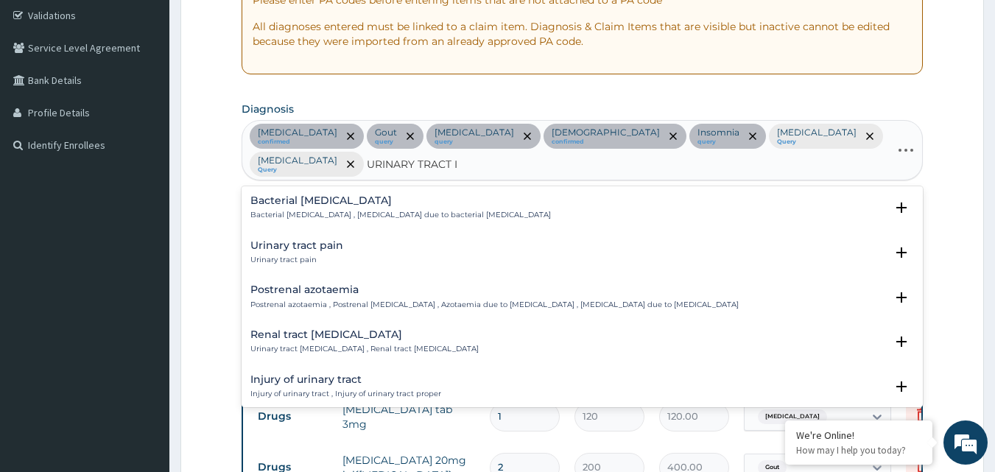
type input "URINARY TRACT IN"
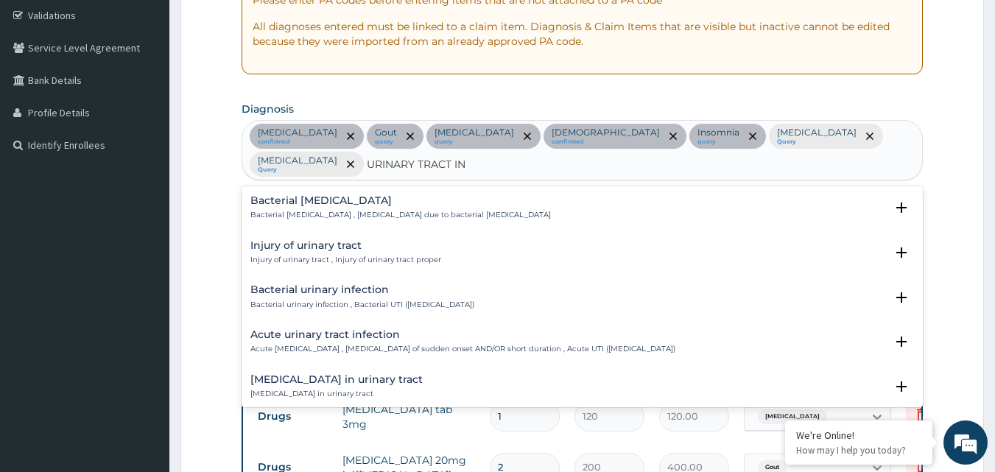
click at [343, 329] on h4 "Acute urinary tract infection" at bounding box center [462, 334] width 425 height 11
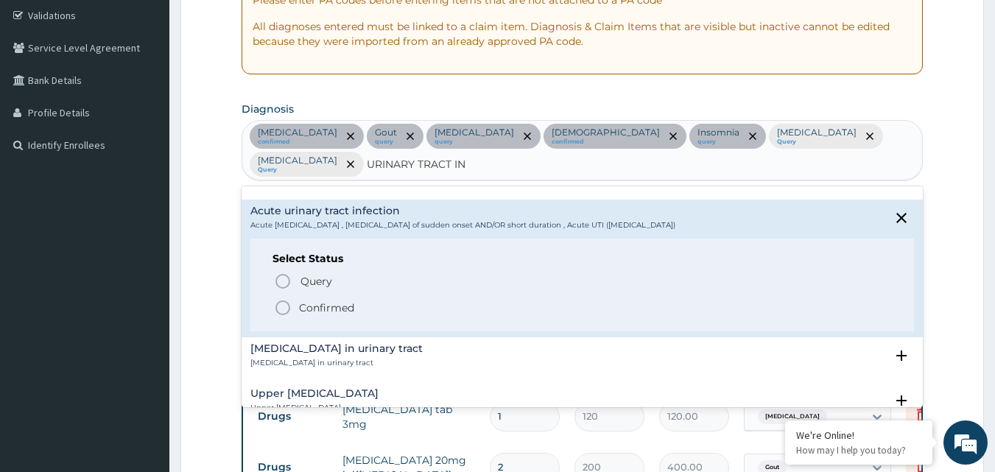
scroll to position [147, 0]
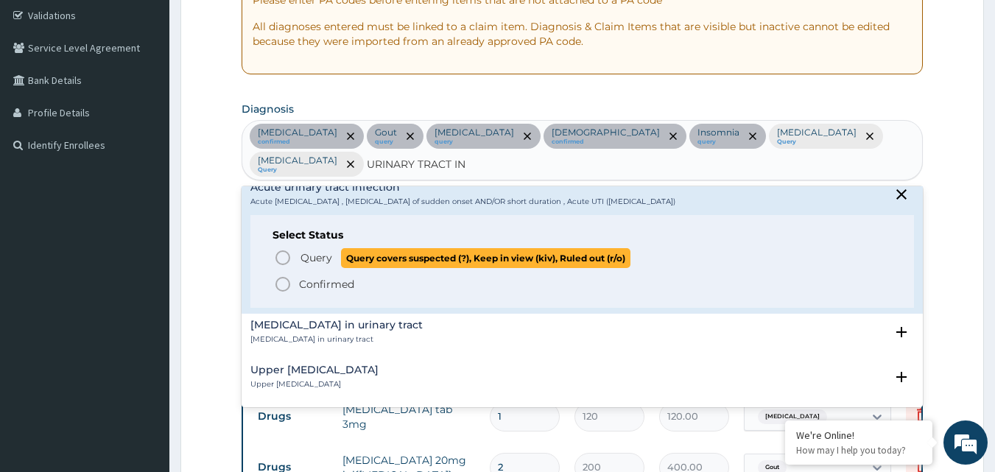
click at [331, 255] on span "Query" at bounding box center [316, 257] width 32 height 15
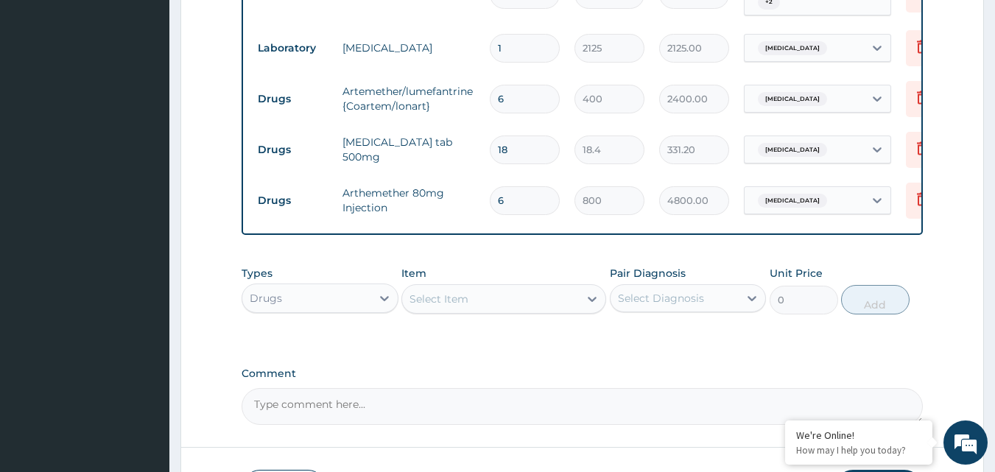
scroll to position [1305, 0]
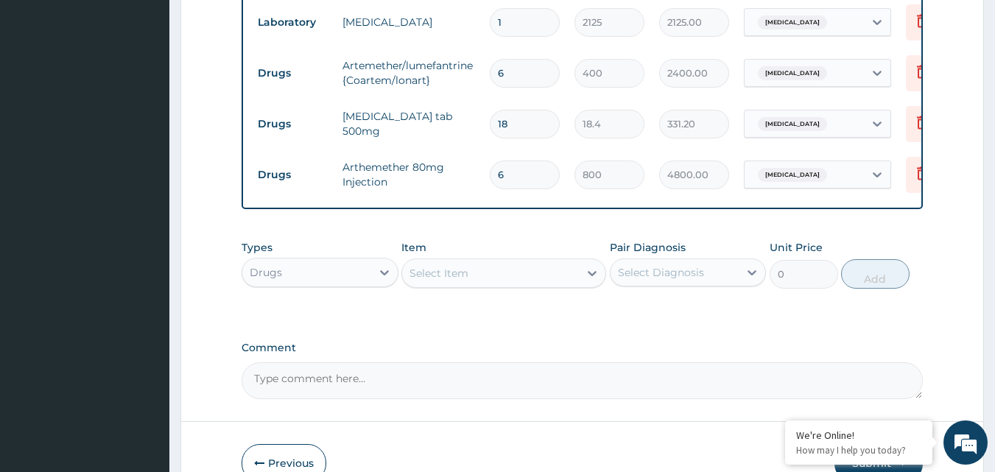
click at [346, 275] on div "Drugs" at bounding box center [306, 273] width 129 height 24
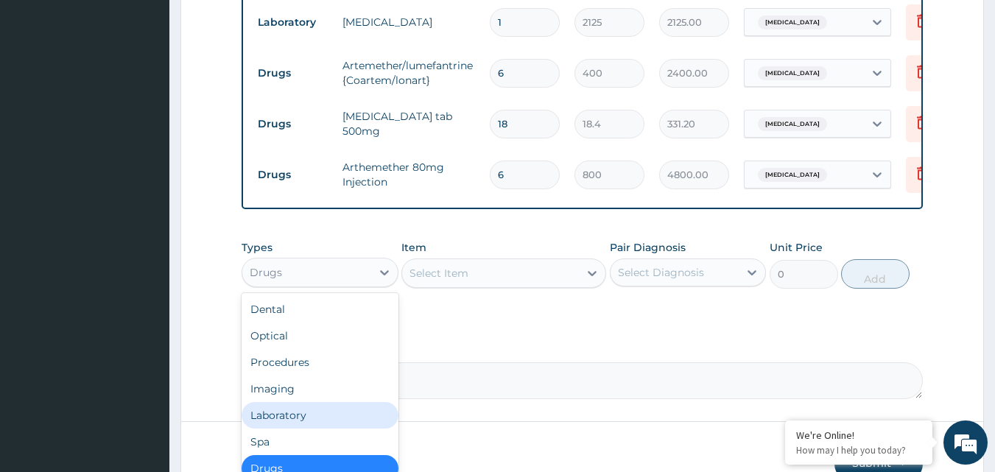
click at [306, 420] on div "Laboratory" at bounding box center [319, 415] width 157 height 27
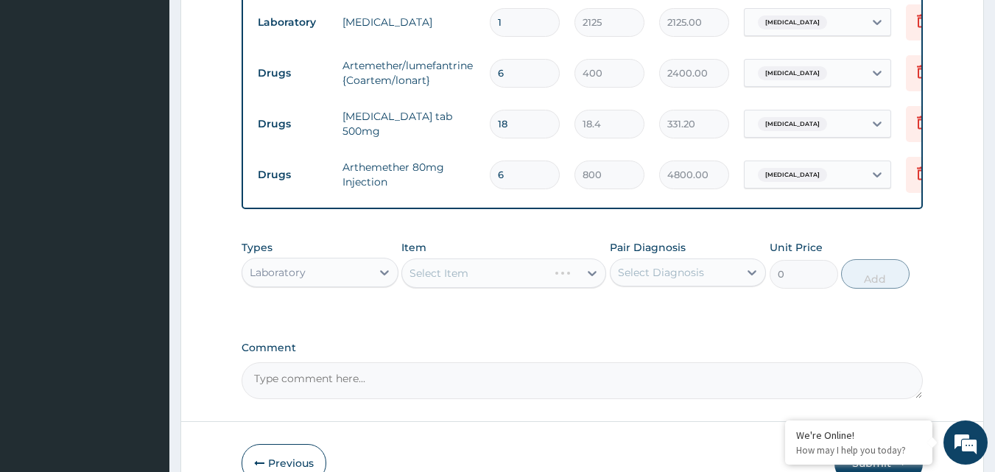
click at [661, 277] on div "Select Diagnosis" at bounding box center [674, 273] width 129 height 24
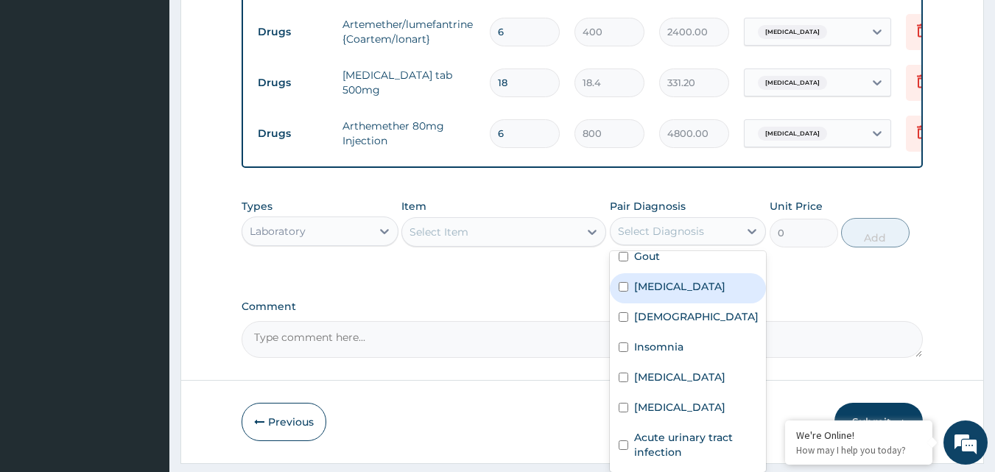
scroll to position [1384, 0]
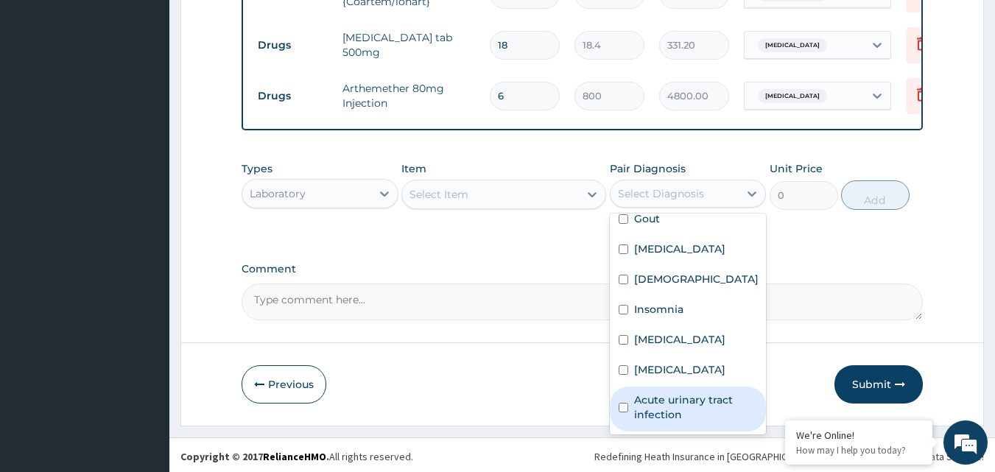
click at [697, 395] on label "Acute urinary tract infection" at bounding box center [696, 406] width 124 height 29
checkbox input "true"
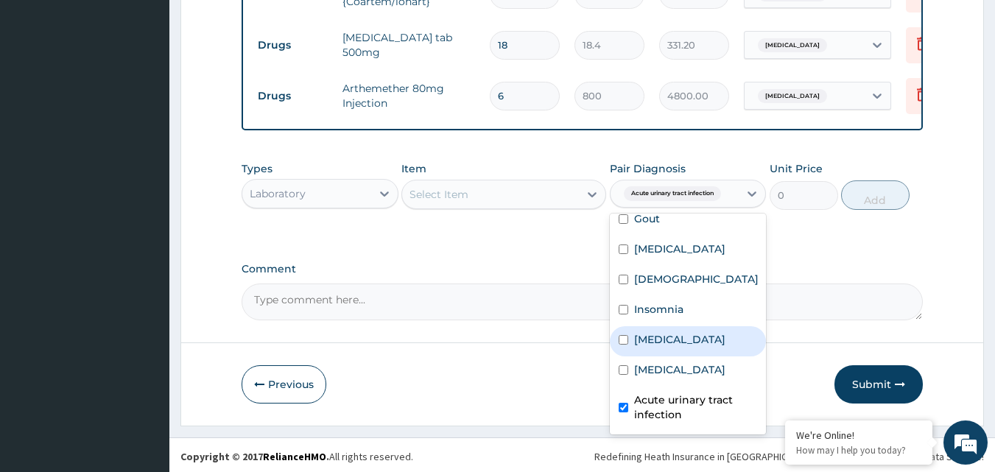
click at [542, 184] on div "Select Item" at bounding box center [490, 195] width 177 height 24
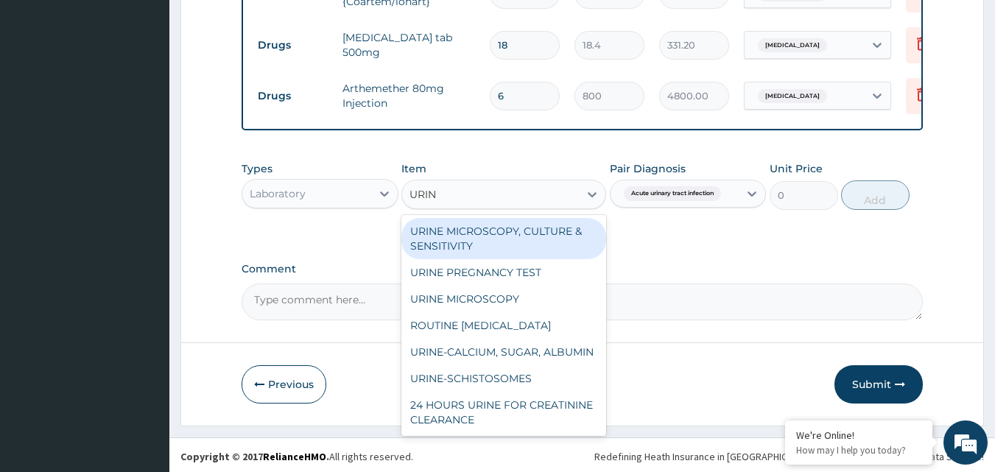
type input "URINA"
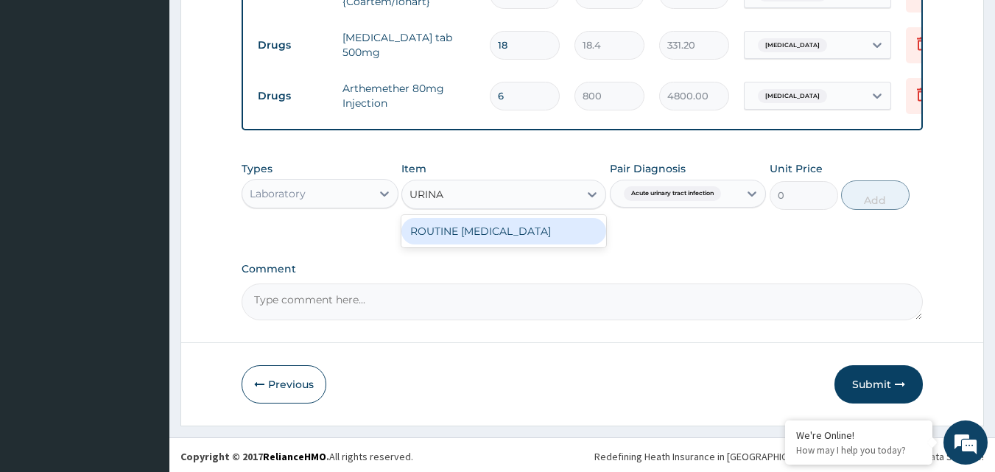
click at [525, 233] on div "ROUTINE [MEDICAL_DATA]" at bounding box center [503, 231] width 205 height 27
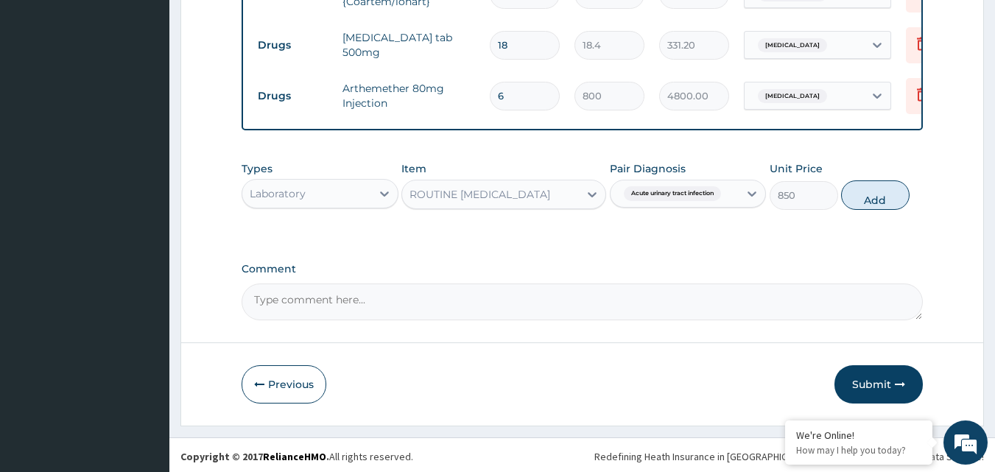
drag, startPoint x: 872, startPoint y: 194, endPoint x: 685, endPoint y: 197, distance: 187.0
click at [871, 194] on button "Add" at bounding box center [875, 194] width 68 height 29
type input "0"
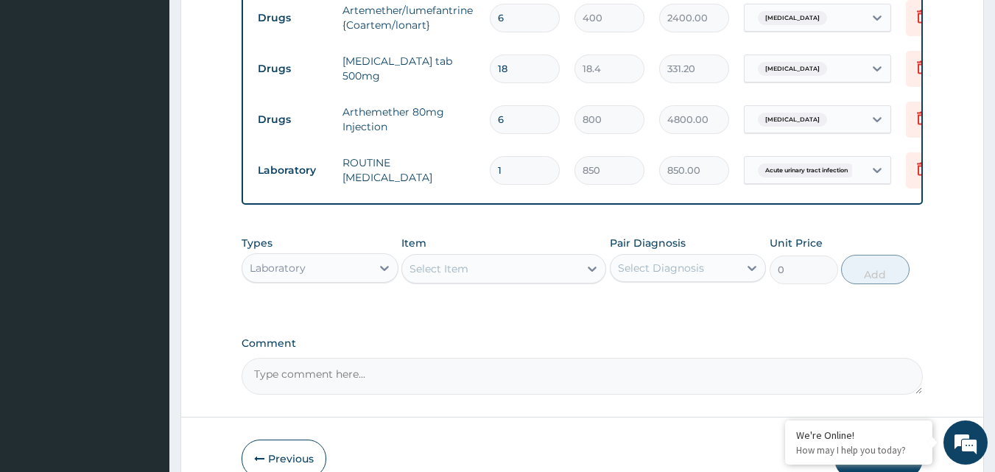
scroll to position [1361, 0]
click at [346, 255] on div "Laboratory" at bounding box center [306, 267] width 129 height 24
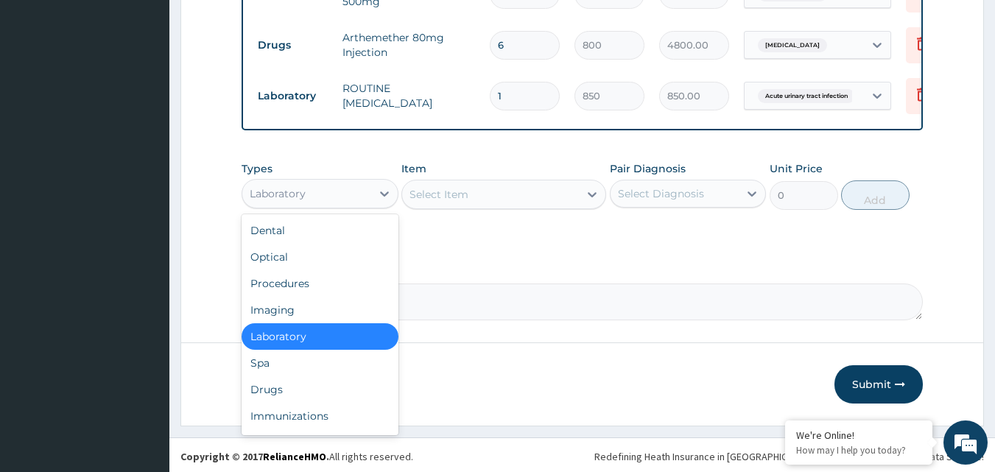
click at [339, 186] on div "Laboratory" at bounding box center [306, 194] width 129 height 24
click at [305, 272] on div "Procedures" at bounding box center [319, 283] width 157 height 27
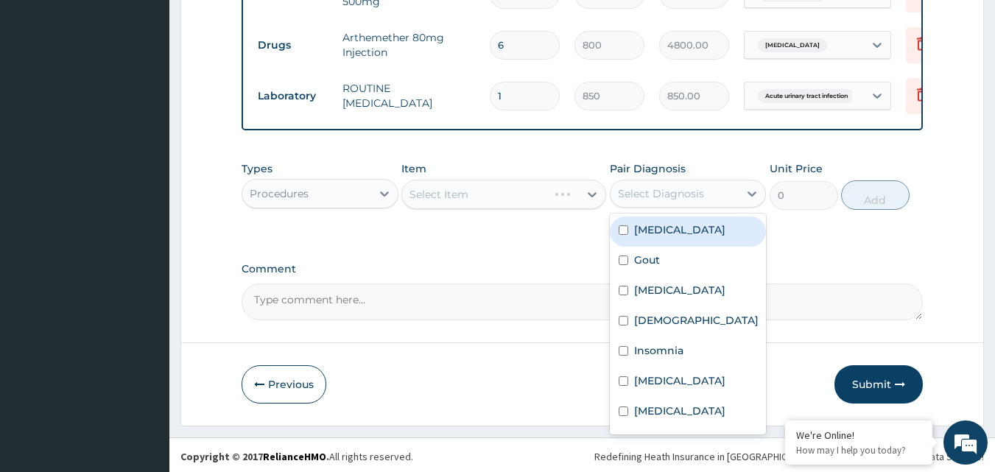
click at [668, 194] on div "Select Diagnosis" at bounding box center [661, 193] width 86 height 15
click at [674, 247] on div "[MEDICAL_DATA]" at bounding box center [688, 231] width 157 height 30
checkbox input "true"
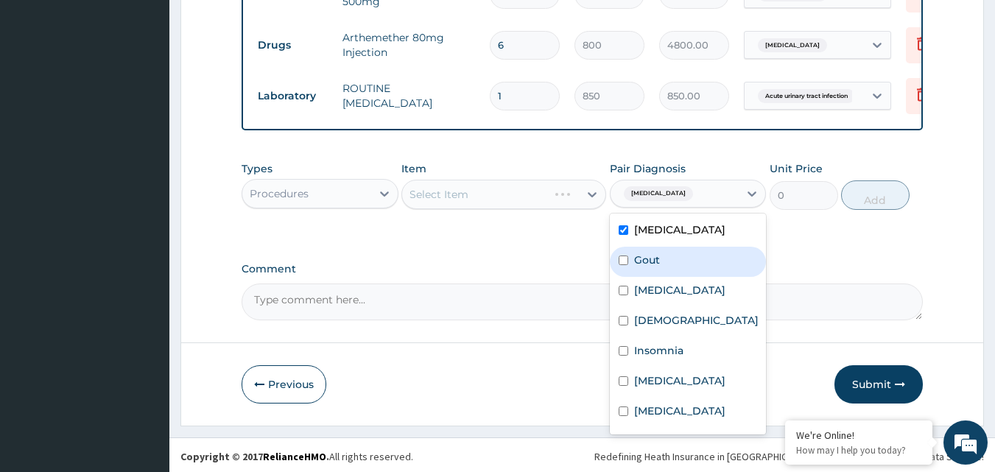
drag, startPoint x: 664, startPoint y: 278, endPoint x: 672, endPoint y: 301, distance: 24.9
click at [664, 277] on div "Gout" at bounding box center [688, 262] width 157 height 30
checkbox input "true"
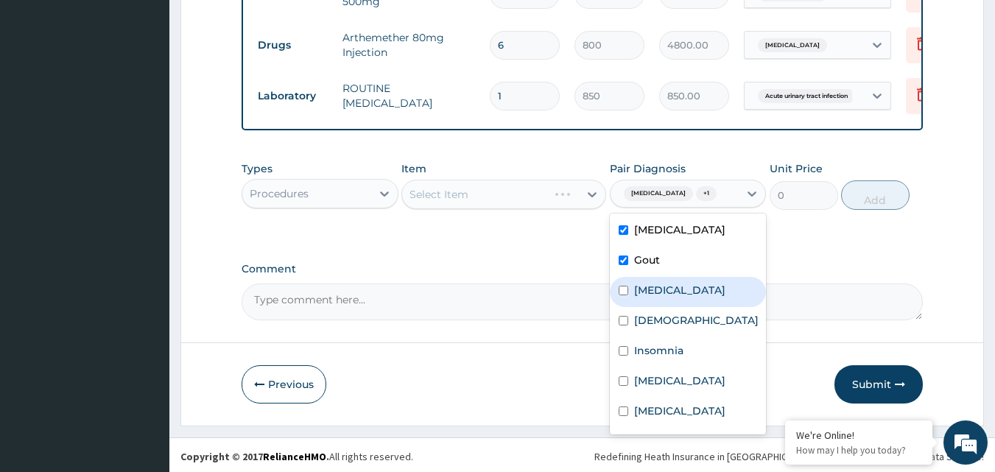
click at [669, 297] on label "[MEDICAL_DATA]" at bounding box center [679, 290] width 91 height 15
checkbox input "true"
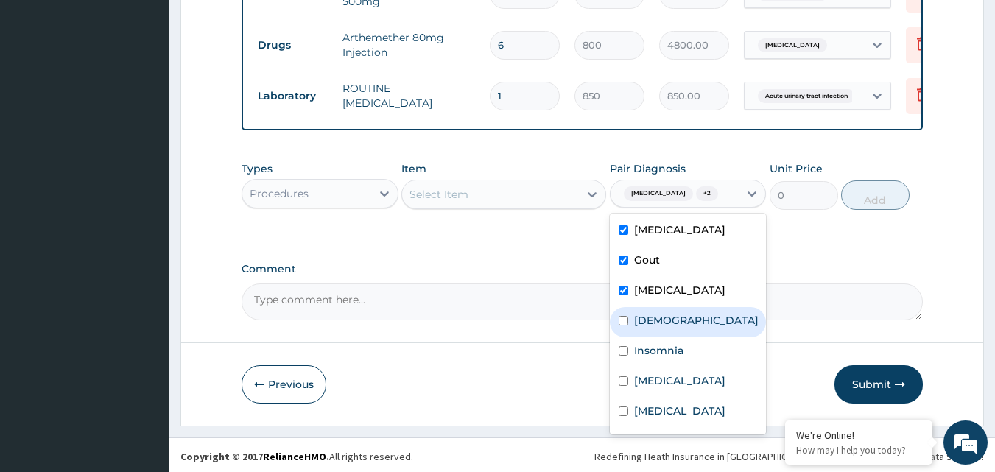
click at [671, 328] on label "[DEMOGRAPHIC_DATA]" at bounding box center [696, 320] width 124 height 15
checkbox input "true"
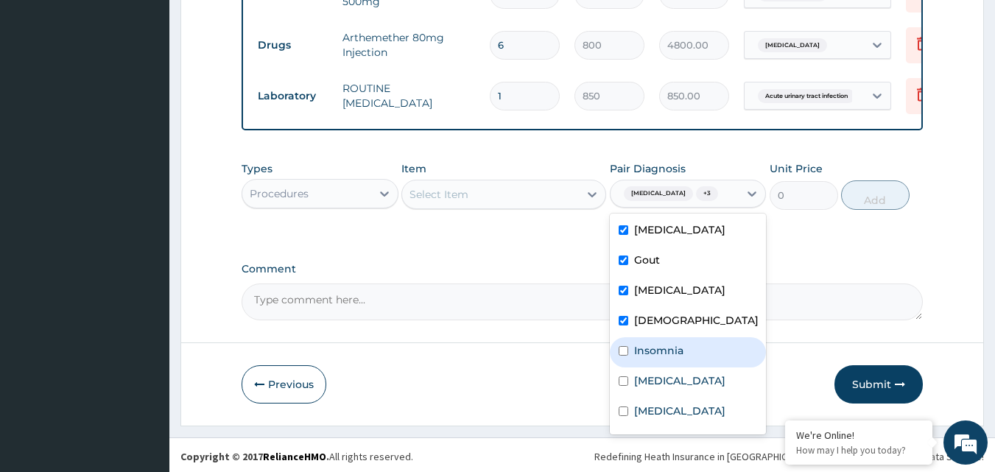
drag, startPoint x: 671, startPoint y: 371, endPoint x: 676, endPoint y: 391, distance: 20.4
click at [671, 358] on label "Insomnia" at bounding box center [658, 350] width 49 height 15
checkbox input "true"
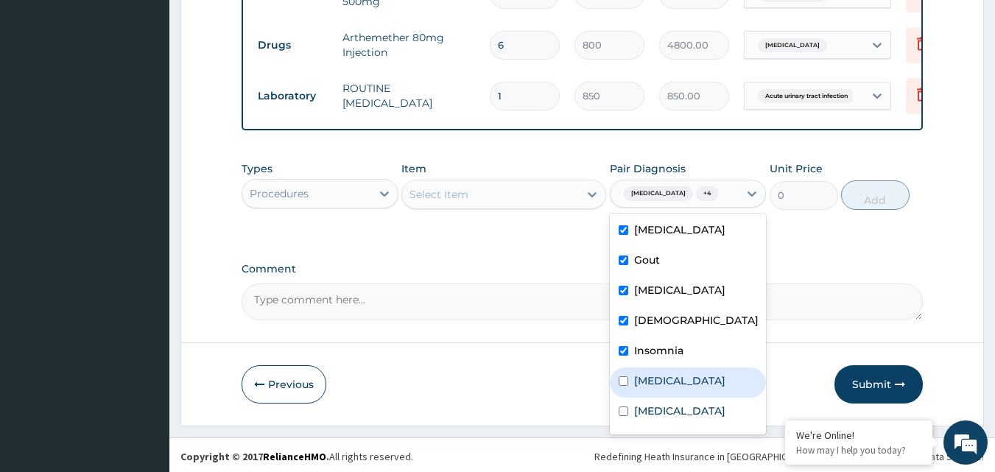
click at [671, 388] on label "[MEDICAL_DATA]" at bounding box center [679, 380] width 91 height 15
checkbox input "true"
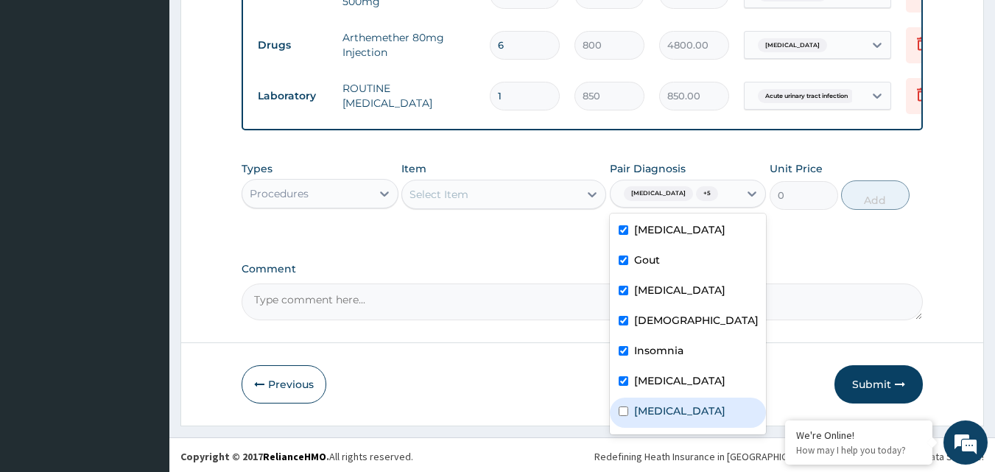
drag, startPoint x: 672, startPoint y: 429, endPoint x: 621, endPoint y: 356, distance: 89.9
click at [669, 426] on div "[MEDICAL_DATA]" at bounding box center [688, 413] width 157 height 30
checkbox input "true"
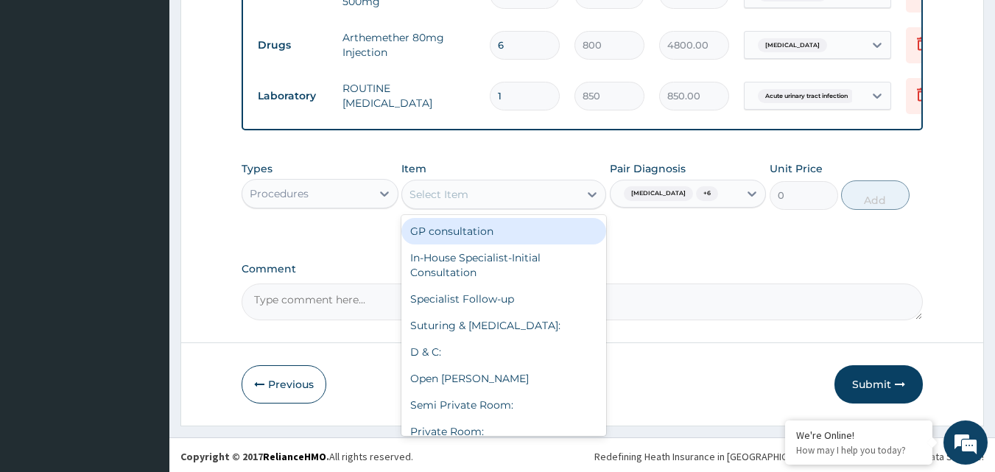
click at [562, 193] on div "Select Item" at bounding box center [490, 195] width 177 height 24
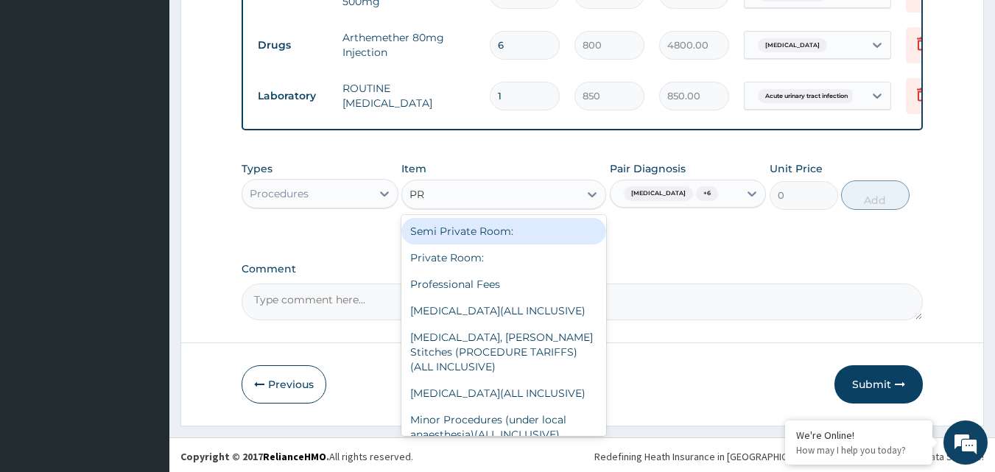
type input "PRO"
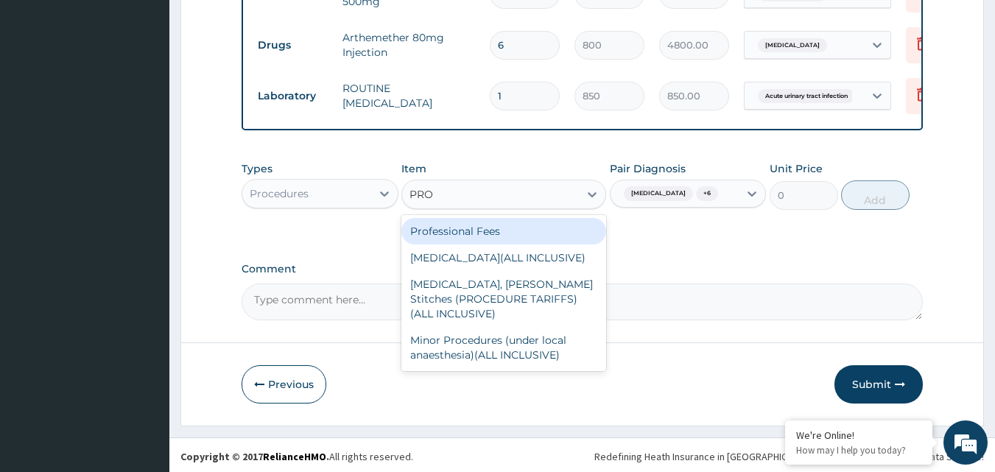
drag, startPoint x: 545, startPoint y: 229, endPoint x: 548, endPoint y: 219, distance: 10.7
click at [546, 224] on div "Professional Fees" at bounding box center [503, 231] width 205 height 27
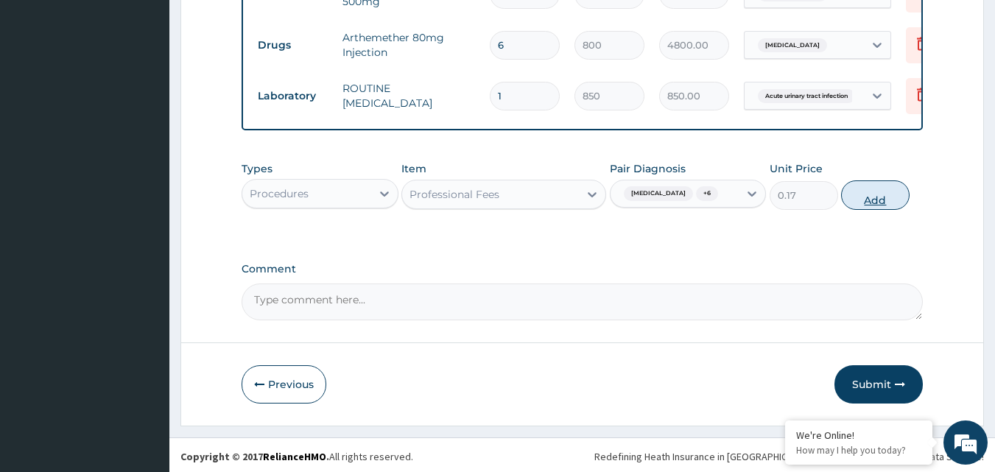
click at [851, 209] on button "Add" at bounding box center [875, 194] width 68 height 29
type input "0"
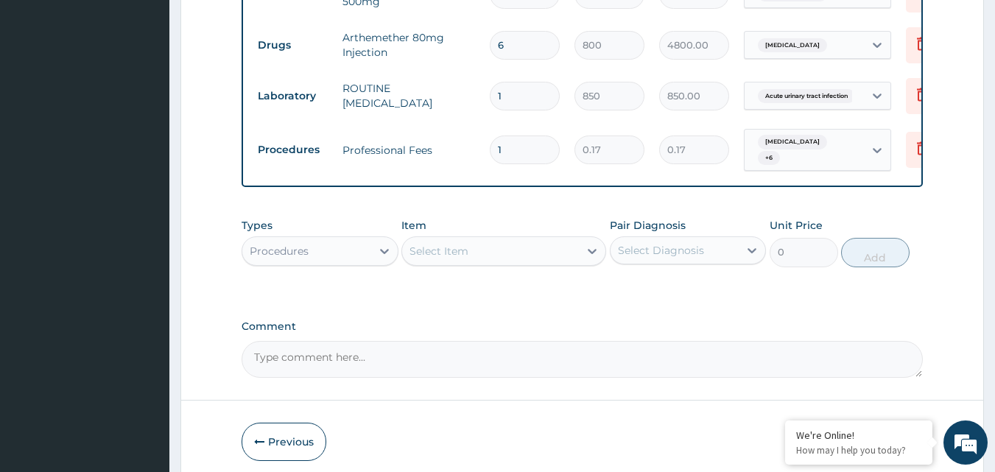
type input "10"
type input "1.70"
type input "104"
type input "17.68"
type input "1040"
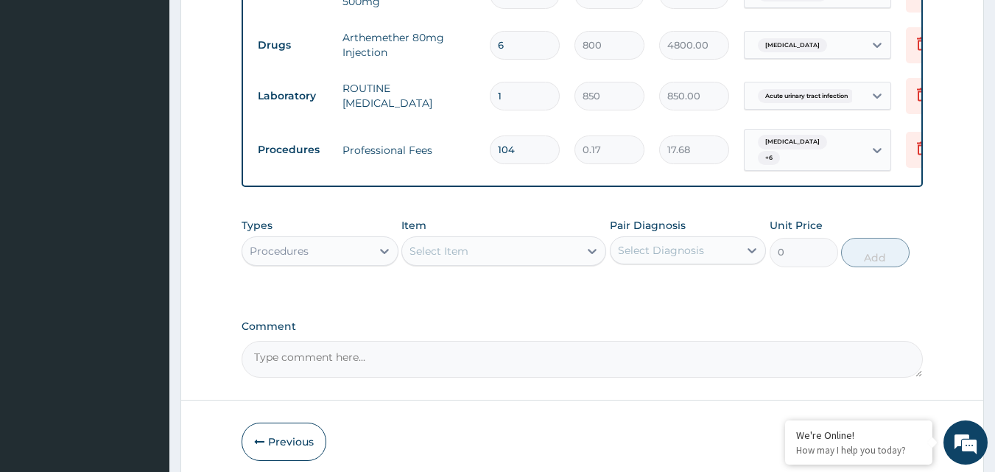
type input "176.80"
type input "10407"
type input "1769.19"
type input "104073"
type input "17692.41"
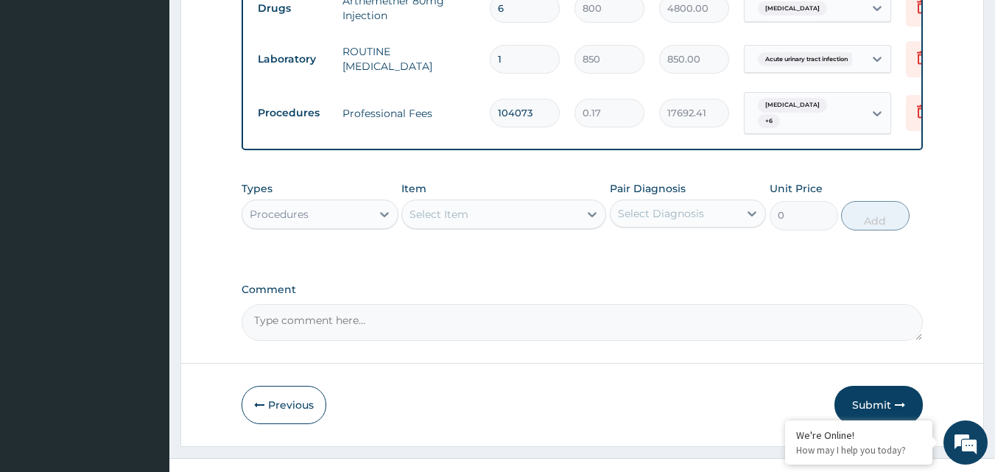
scroll to position [1491, 0]
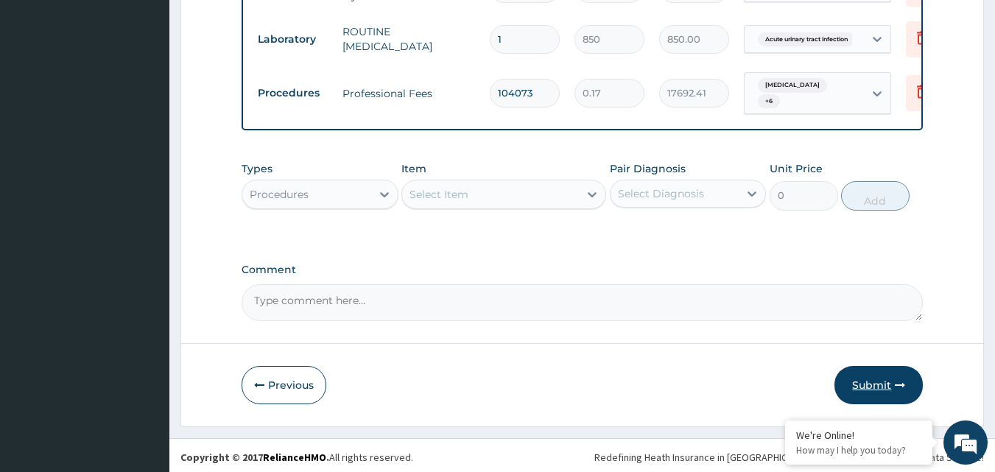
type input "104073"
click at [866, 384] on button "Submit" at bounding box center [878, 385] width 88 height 38
